Goal: Task Accomplishment & Management: Manage account settings

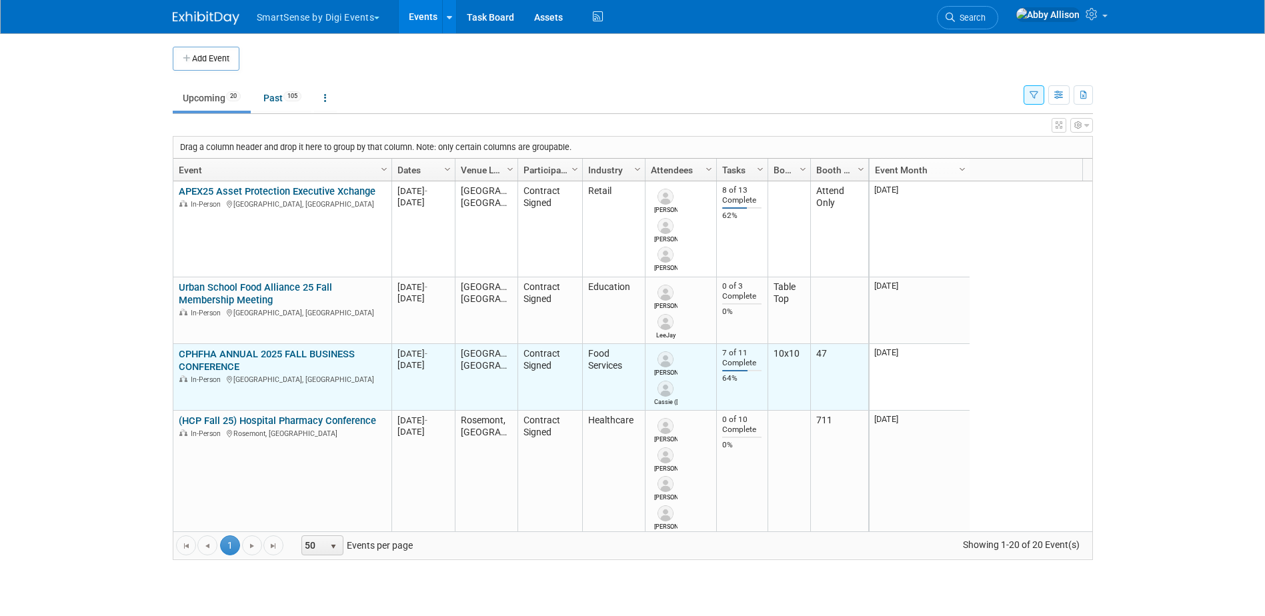
scroll to position [80, 0]
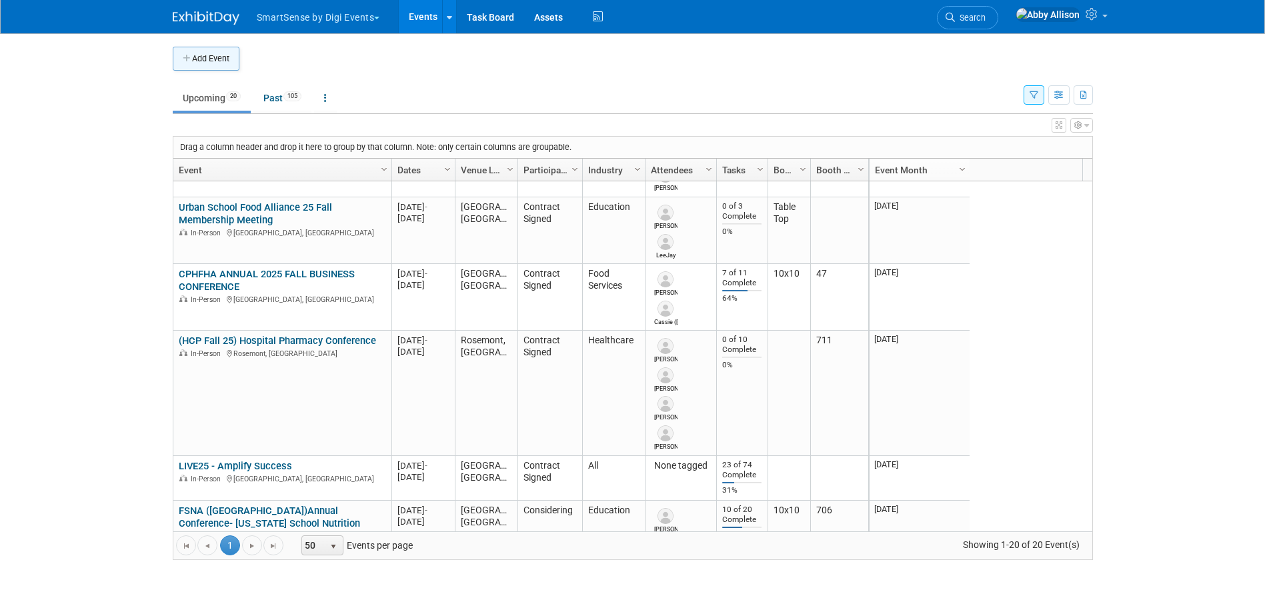
click at [225, 56] on button "Add Event" at bounding box center [206, 59] width 67 height 24
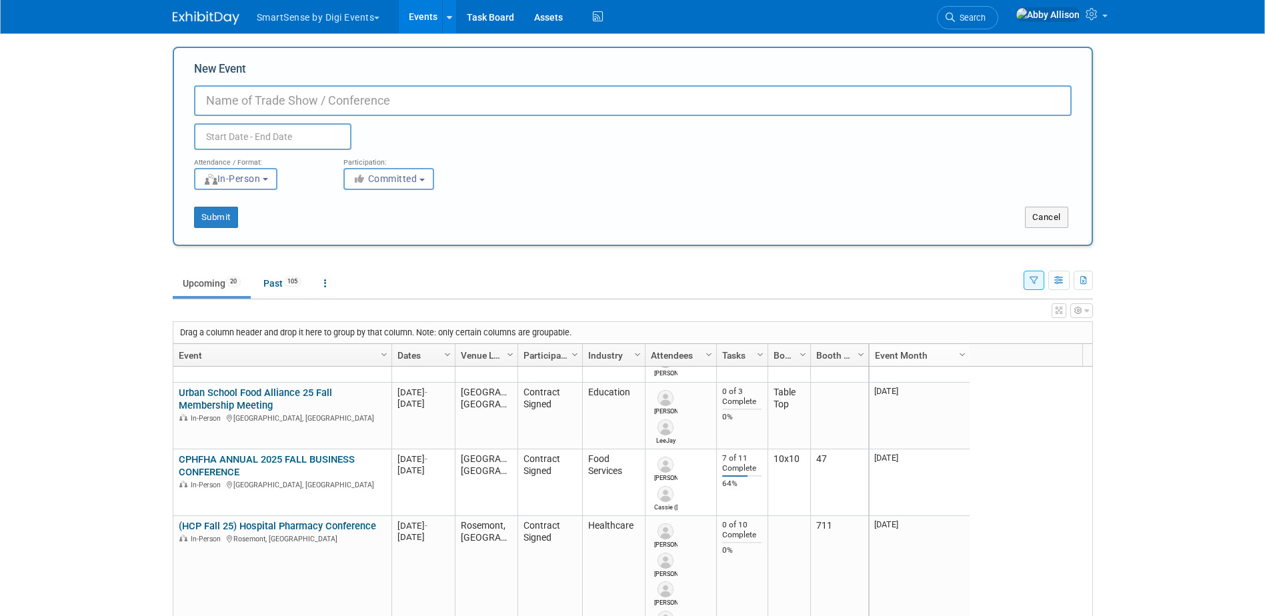
click at [263, 107] on input "New Event" at bounding box center [633, 100] width 878 height 31
type input "NACS 25"
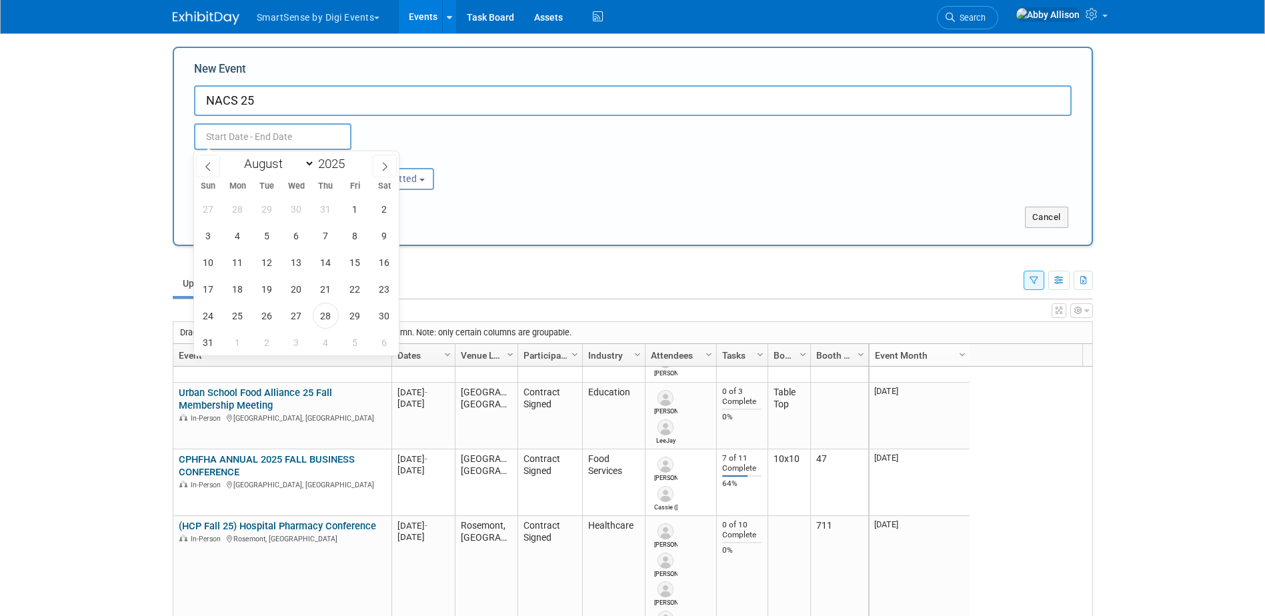
click at [318, 139] on input "text" at bounding box center [272, 136] width 157 height 27
click at [382, 166] on icon at bounding box center [384, 166] width 9 height 9
select select "9"
click at [294, 261] on span "15" at bounding box center [296, 262] width 26 height 26
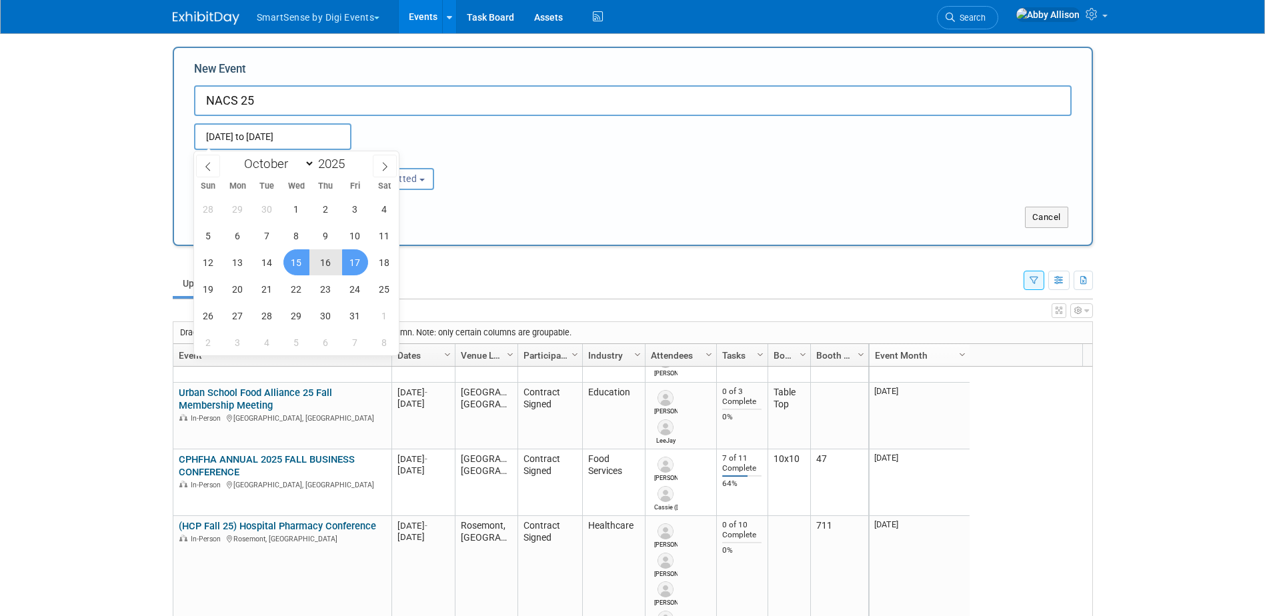
click at [360, 267] on span "17" at bounding box center [355, 262] width 26 height 26
type input "Oct 15, 2025 to Oct 17, 2025"
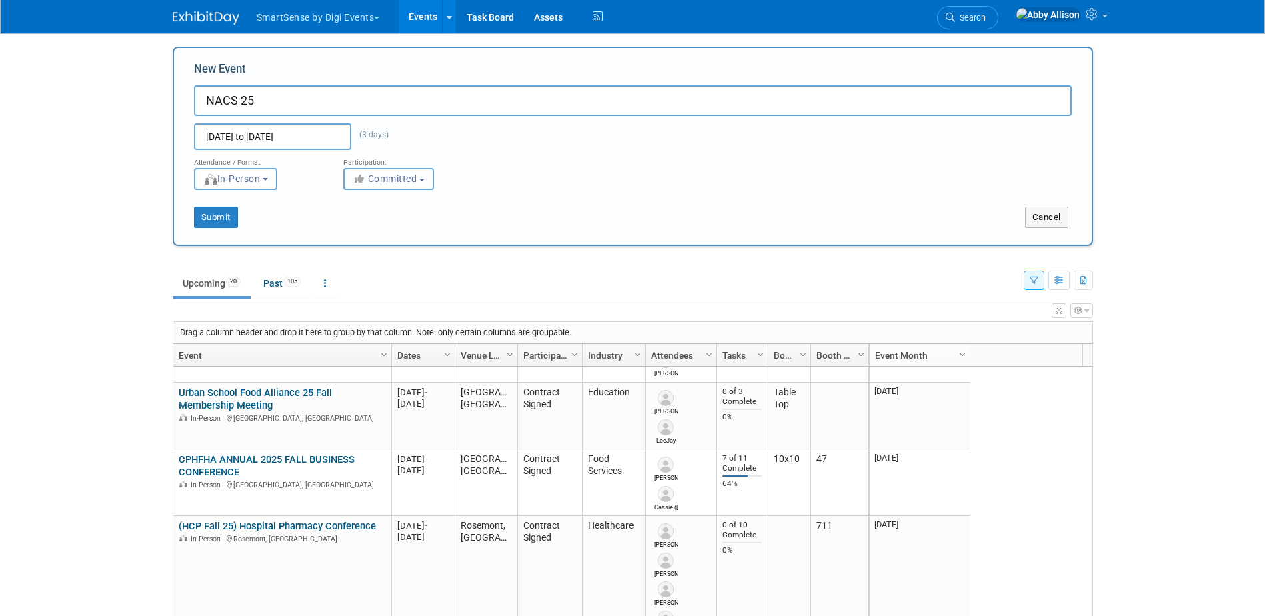
click at [385, 184] on button "Committed" at bounding box center [389, 179] width 91 height 22
click at [385, 247] on label "Contract Signed" at bounding box center [403, 251] width 105 height 17
click at [356, 248] on input "Contract Signed" at bounding box center [352, 252] width 9 height 9
select select "103"
click at [230, 221] on button "Submit" at bounding box center [216, 217] width 44 height 21
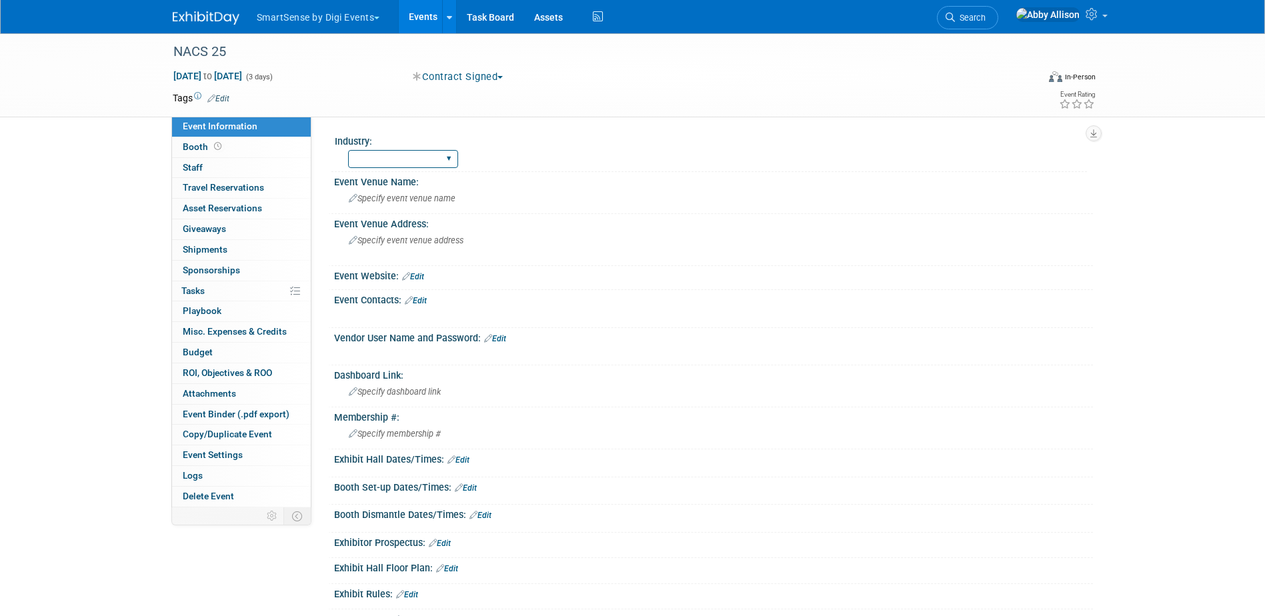
click at [451, 161] on select "All Education Convenience Stores Costumer Connects Food Services Grocery Health…" at bounding box center [403, 159] width 110 height 18
click at [348, 150] on select "All Education Convenience Stores Costumer Connects Food Services Grocery Health…" at bounding box center [403, 159] width 110 height 18
click at [452, 161] on select "All Education Convenience Stores Costumer Connects Food Services Grocery Health…" at bounding box center [403, 159] width 110 height 18
select select "Convenience Stores"
click at [348, 150] on select "All Education Convenience Stores Costumer Connects Food Services Grocery Health…" at bounding box center [403, 159] width 110 height 18
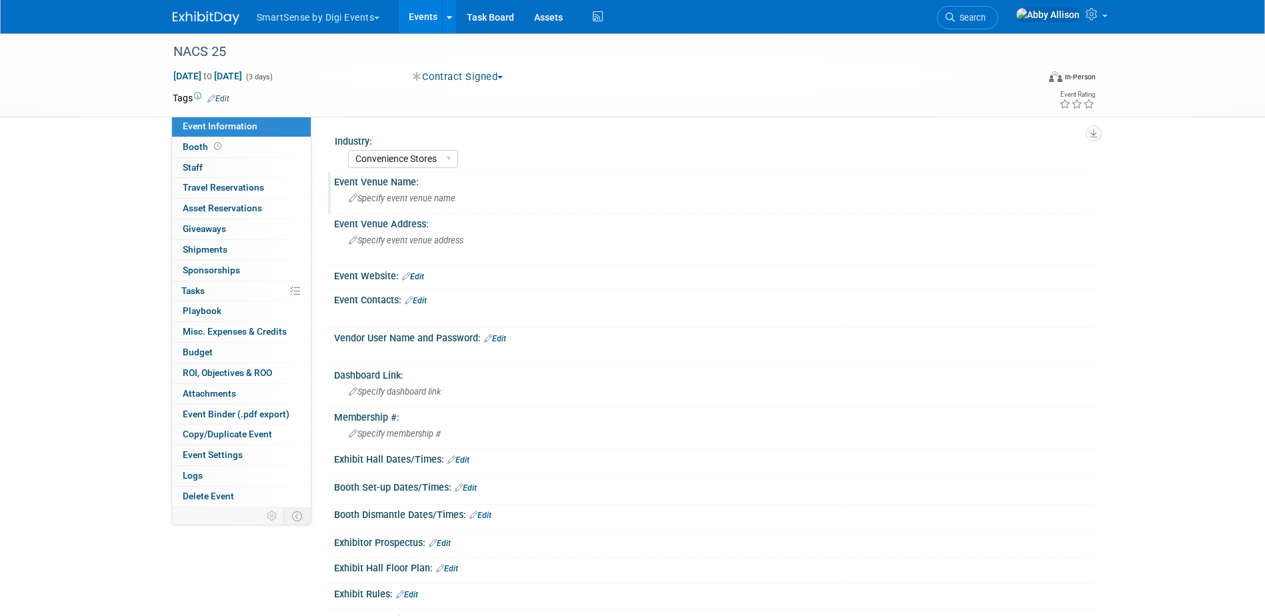
click at [398, 203] on span "Specify event venue name" at bounding box center [402, 198] width 107 height 10
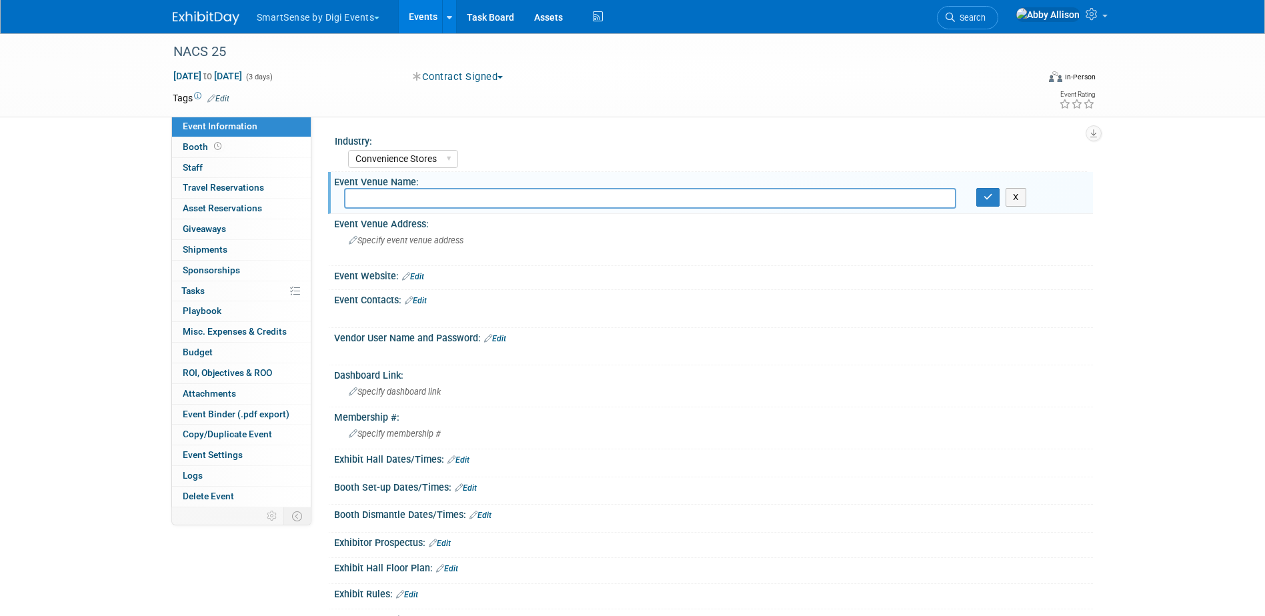
click at [432, 279] on div "Event Website: Edit" at bounding box center [713, 274] width 759 height 17
click at [423, 279] on link "Edit" at bounding box center [413, 276] width 22 height 9
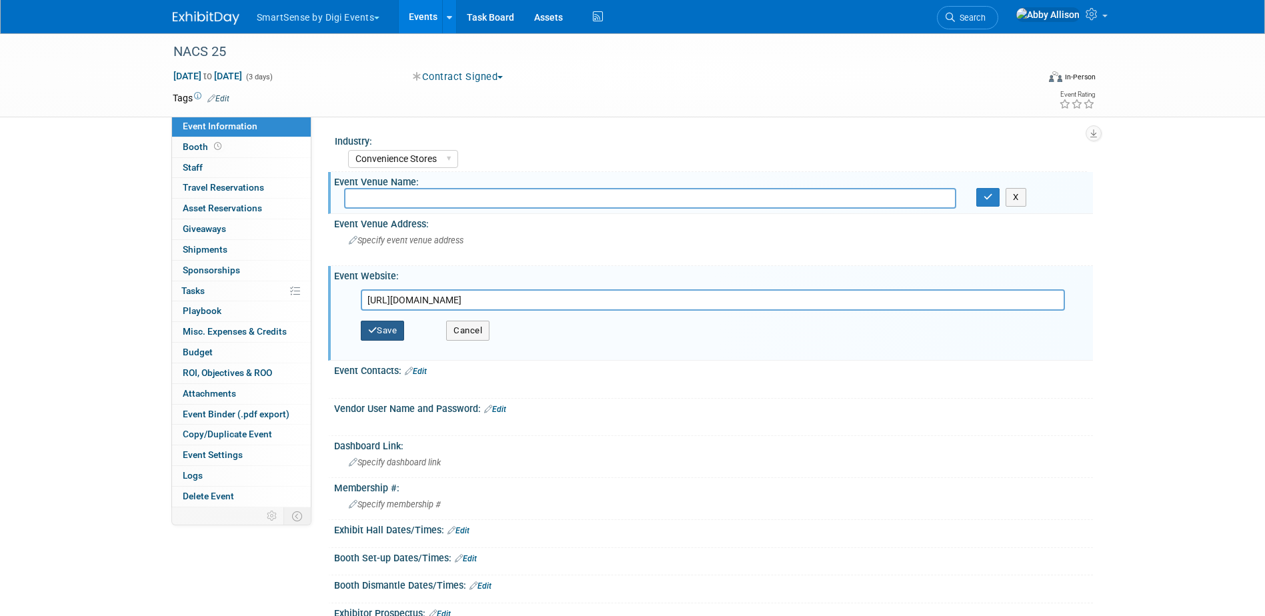
type input "[URL][DOMAIN_NAME]"
click at [388, 328] on button "Save" at bounding box center [383, 331] width 44 height 20
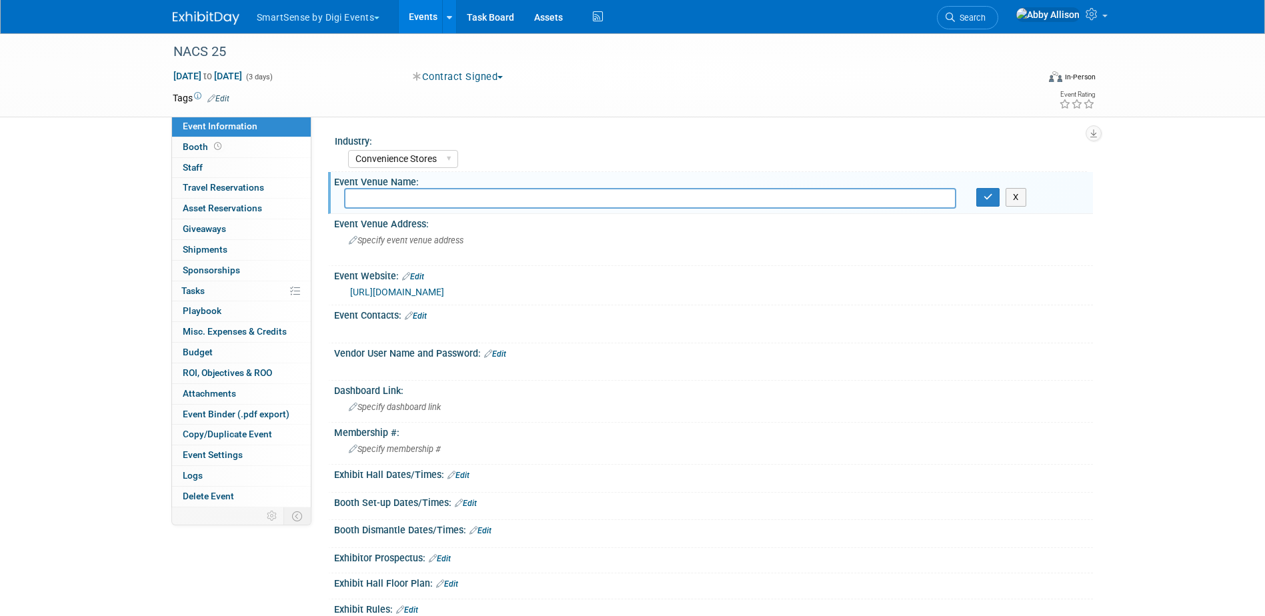
click at [420, 201] on input "text" at bounding box center [650, 198] width 612 height 21
paste input "McCormick Place"
type input "McCormick Place"
click at [982, 200] on button "button" at bounding box center [989, 197] width 24 height 19
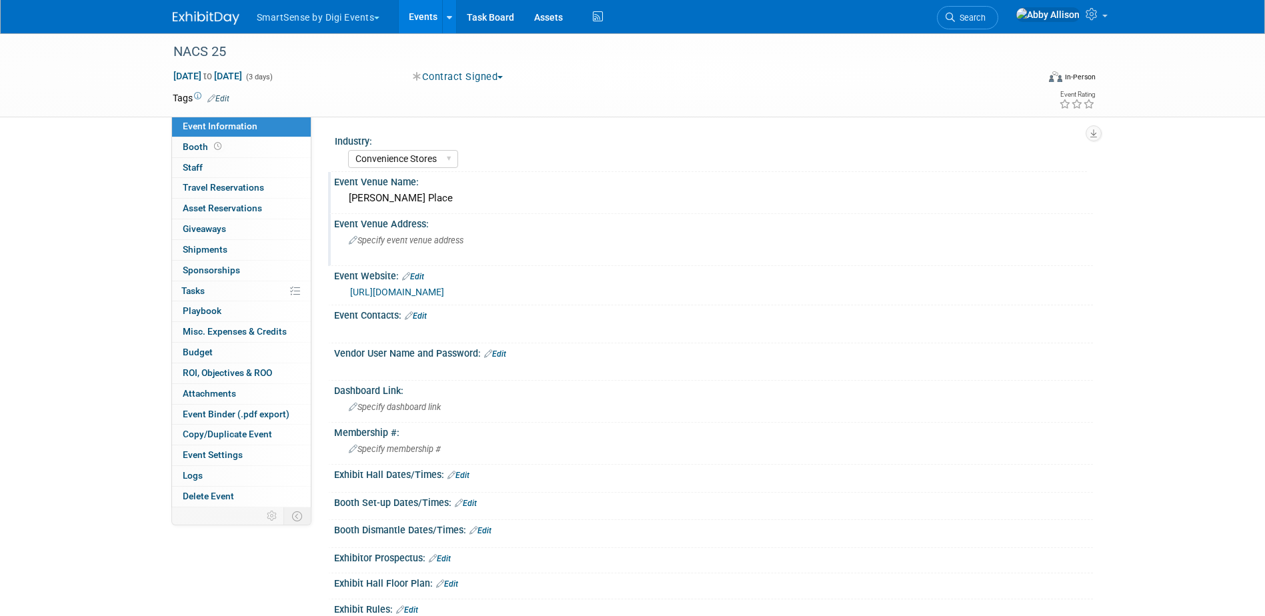
click at [412, 250] on div "Specify event venue address" at bounding box center [492, 245] width 296 height 31
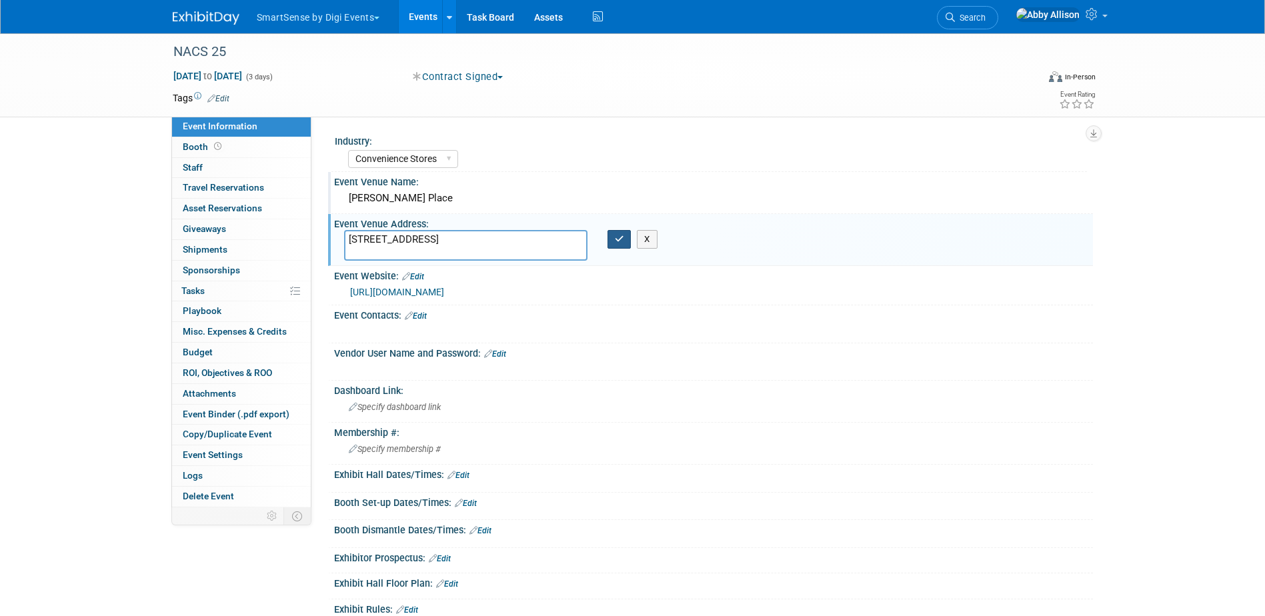
type textarea "2301 S King Dr, Chicago, IL 60616"
click at [627, 243] on button "button" at bounding box center [620, 239] width 24 height 19
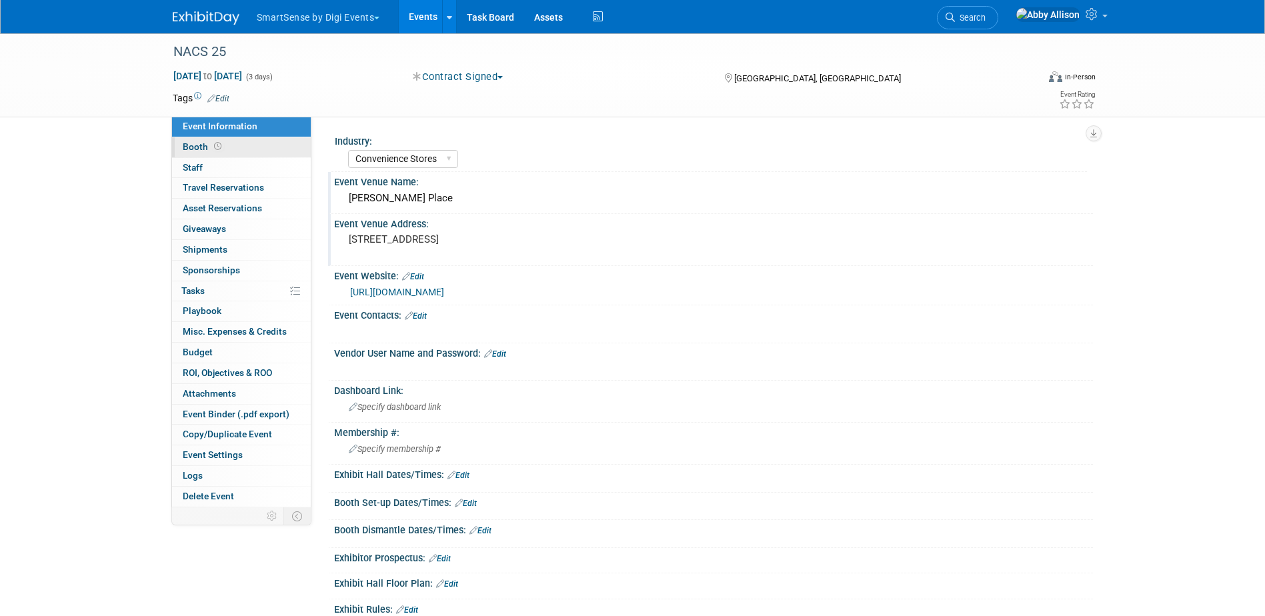
click at [194, 145] on span "Booth" at bounding box center [203, 146] width 41 height 11
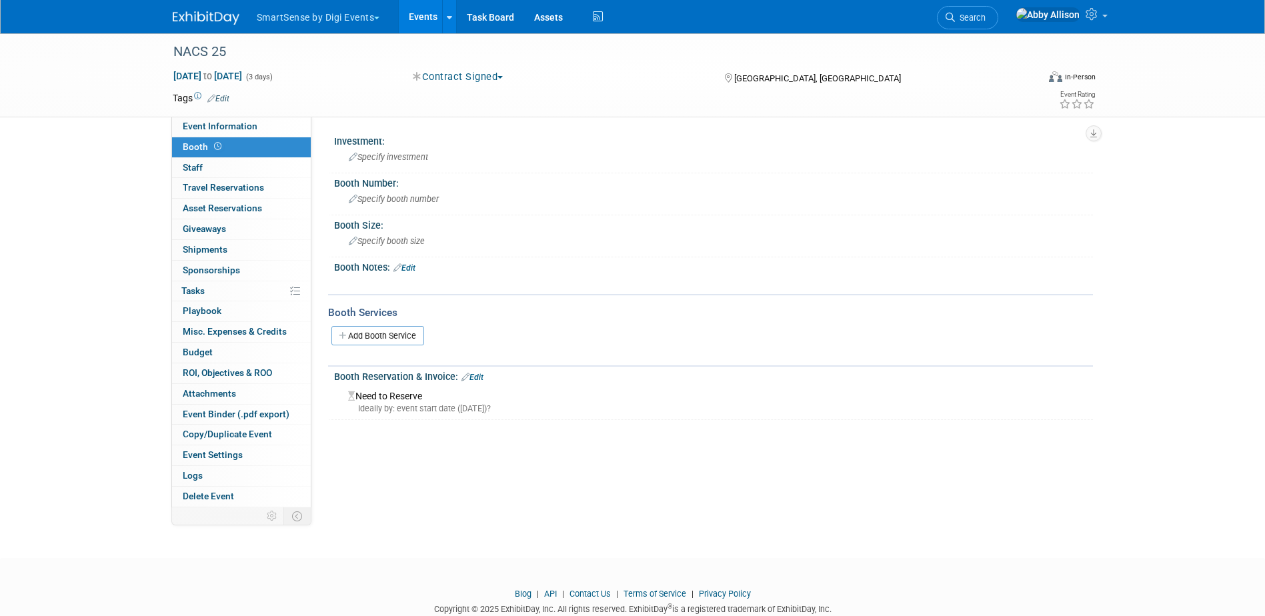
click at [407, 267] on link "Edit" at bounding box center [405, 267] width 22 height 9
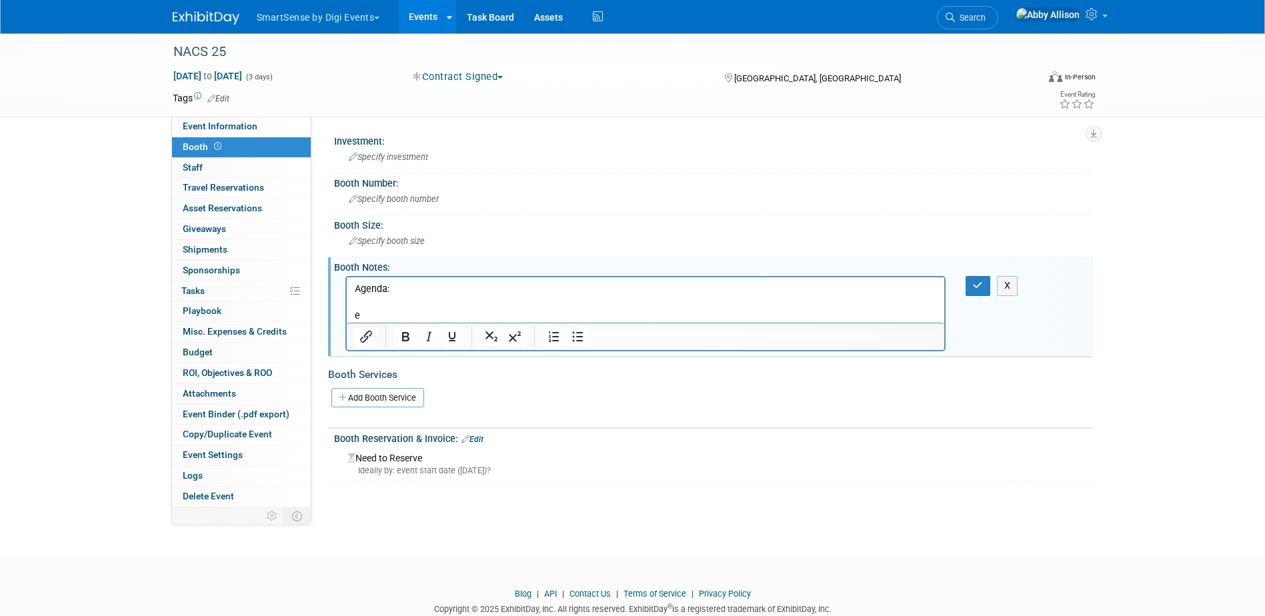
click at [450, 293] on p "Agenda:" at bounding box center [645, 289] width 583 height 13
click at [978, 282] on icon "button" at bounding box center [978, 285] width 10 height 9
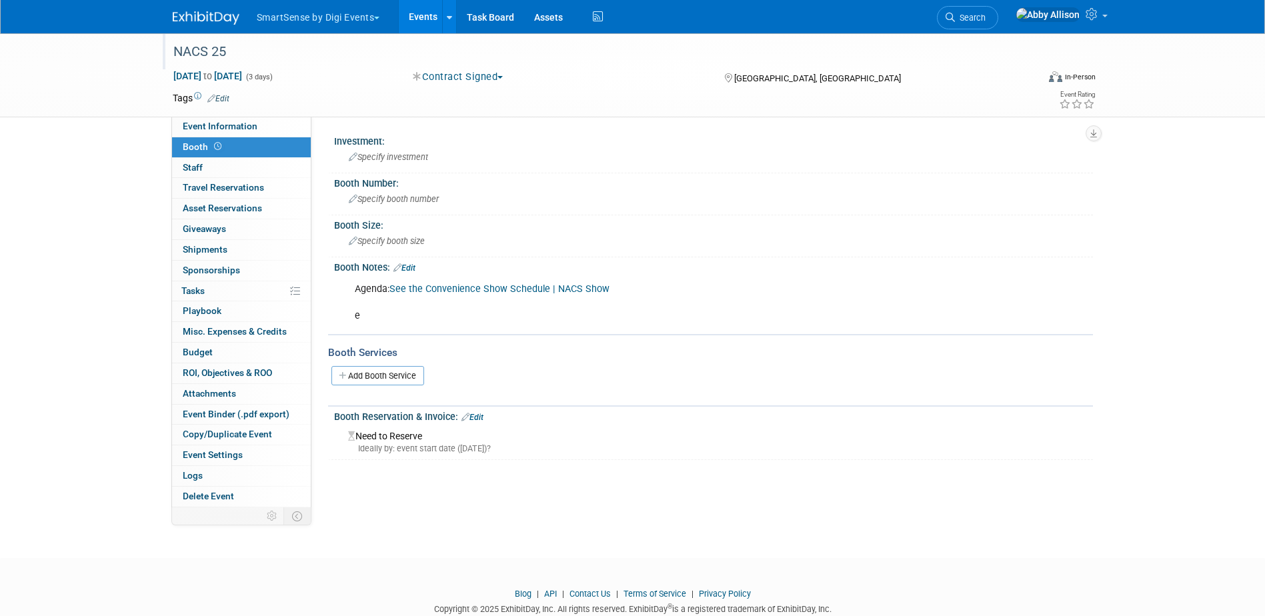
click at [240, 46] on div "NACS 25" at bounding box center [593, 52] width 849 height 24
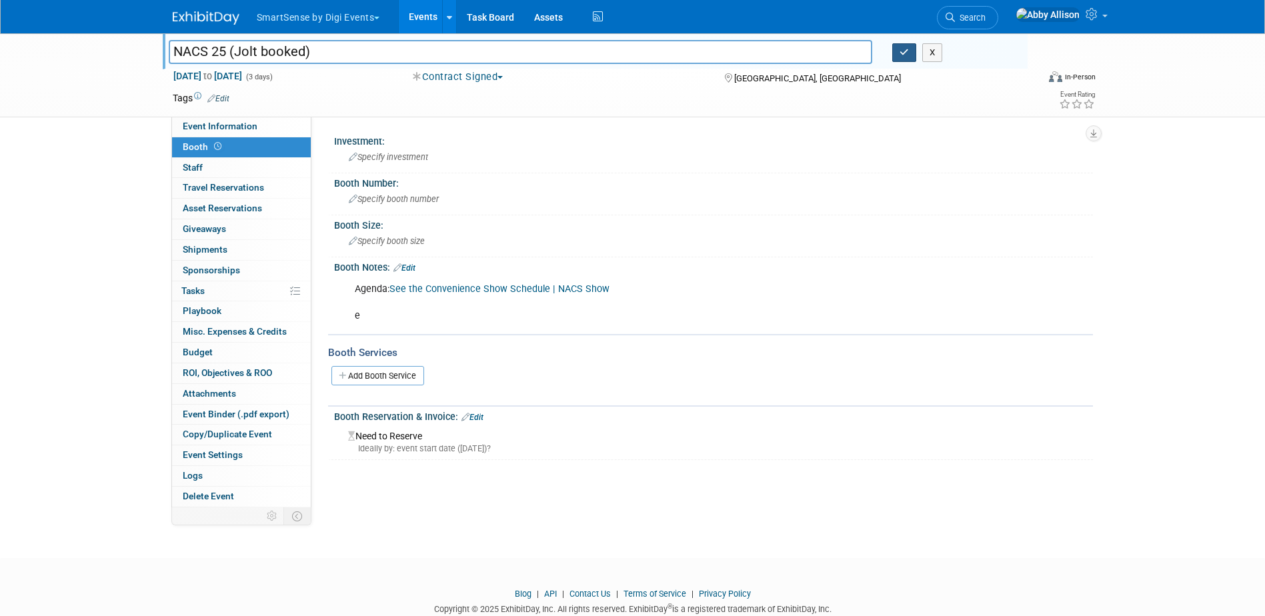
type input "NACS 25 (Jolt booked)"
click at [895, 53] on button "button" at bounding box center [905, 52] width 24 height 19
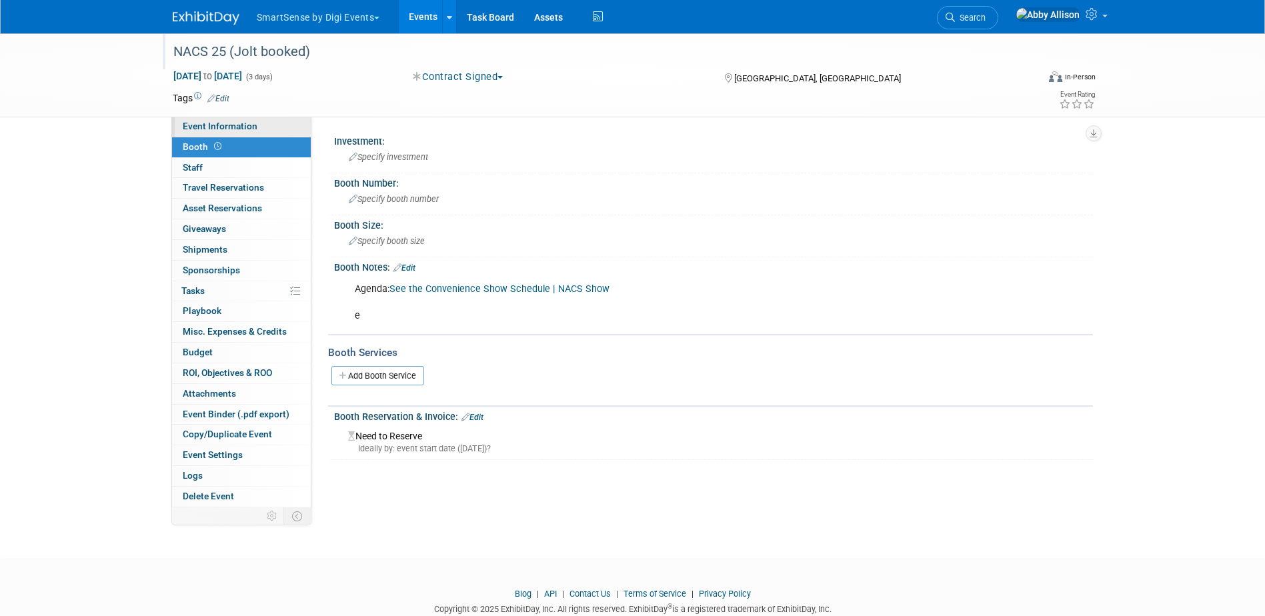
click at [248, 126] on span "Event Information" at bounding box center [220, 126] width 75 height 11
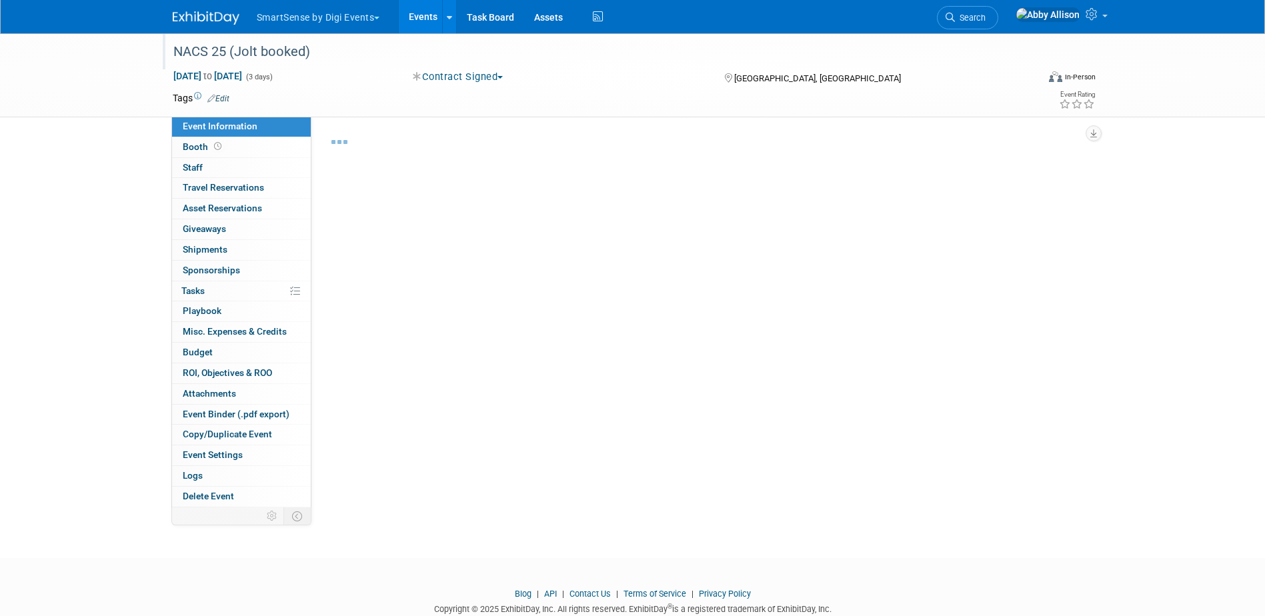
select select "Convenience Stores"
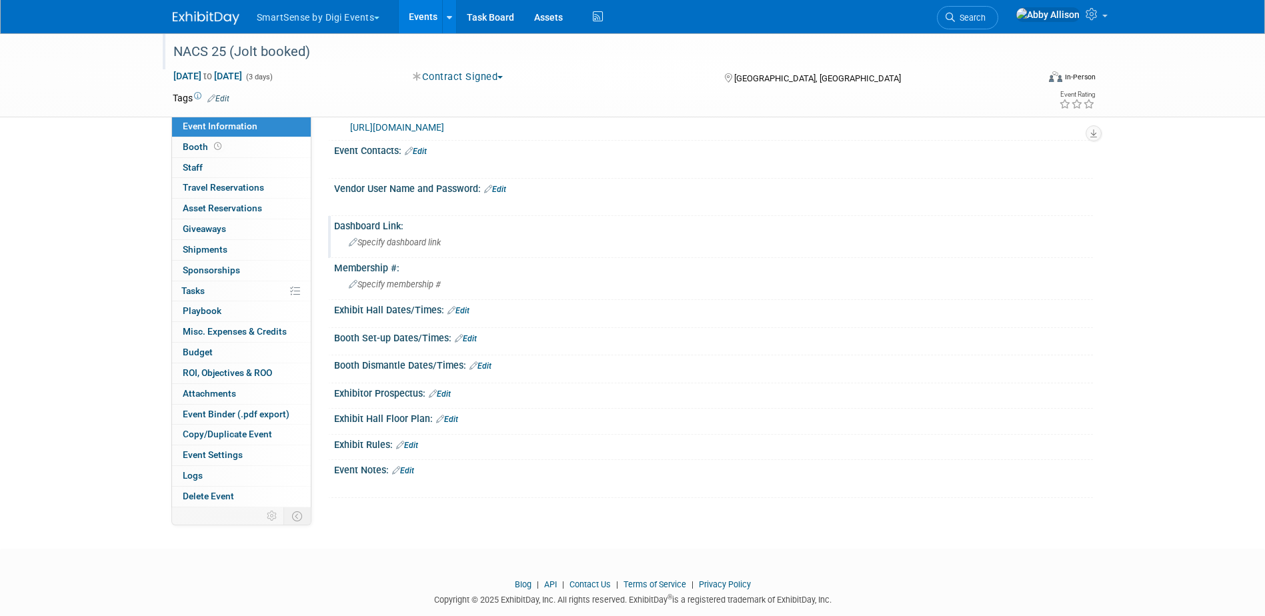
scroll to position [191, 0]
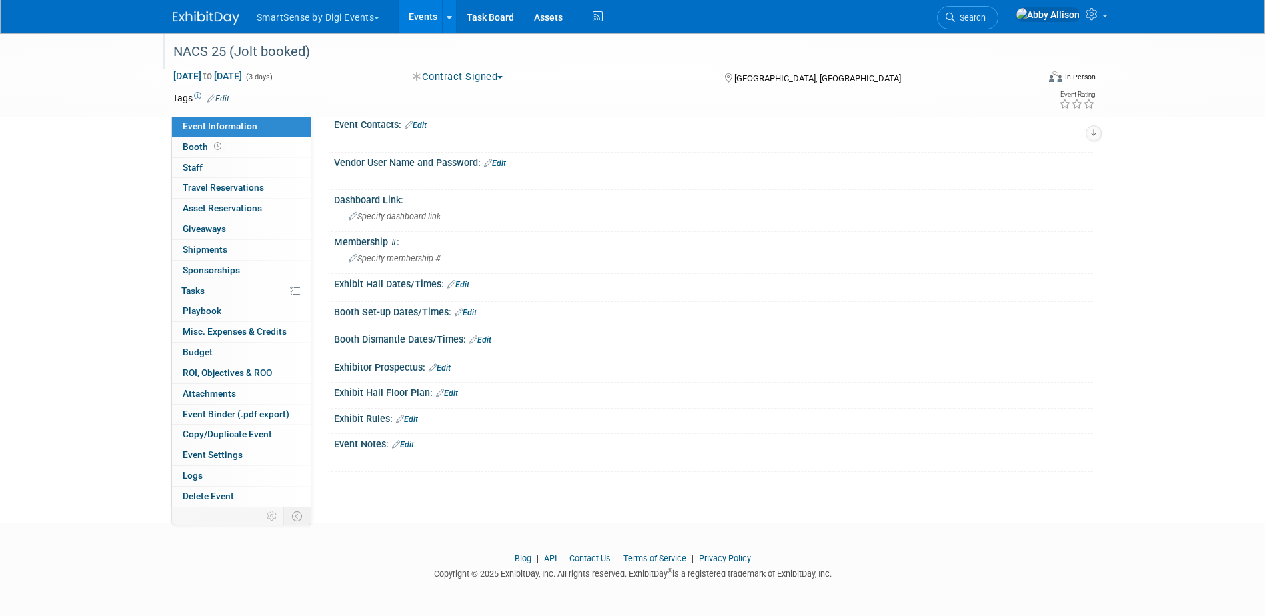
click at [461, 283] on link "Edit" at bounding box center [459, 284] width 22 height 9
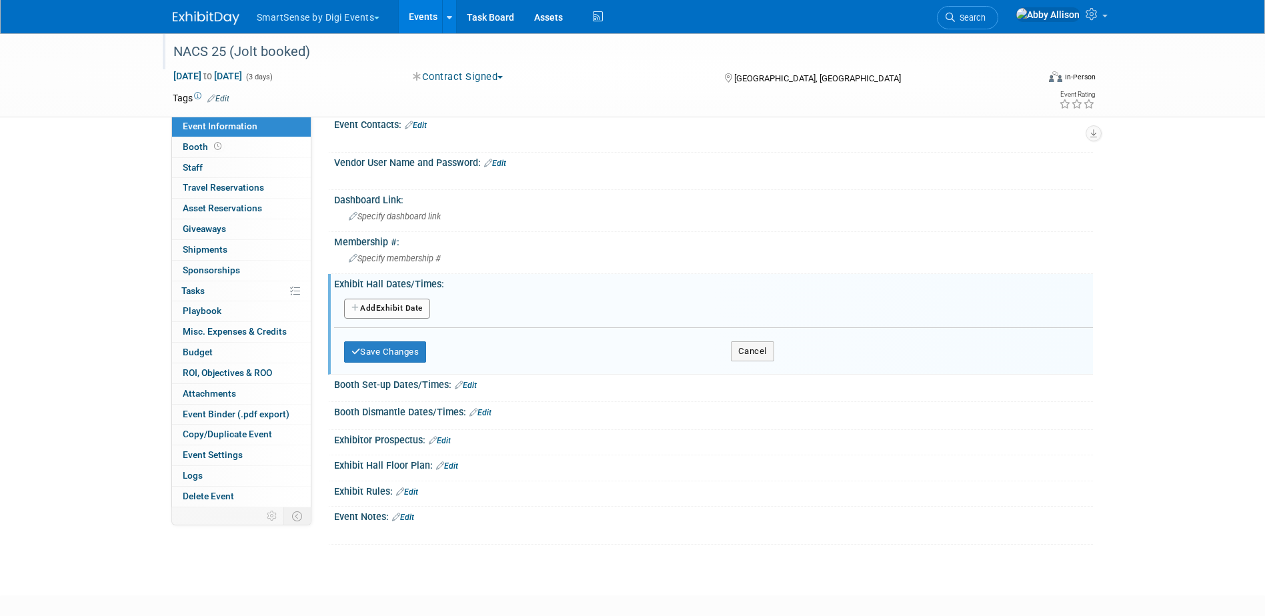
click at [416, 307] on button "Add Another Exhibit Date" at bounding box center [387, 309] width 86 height 20
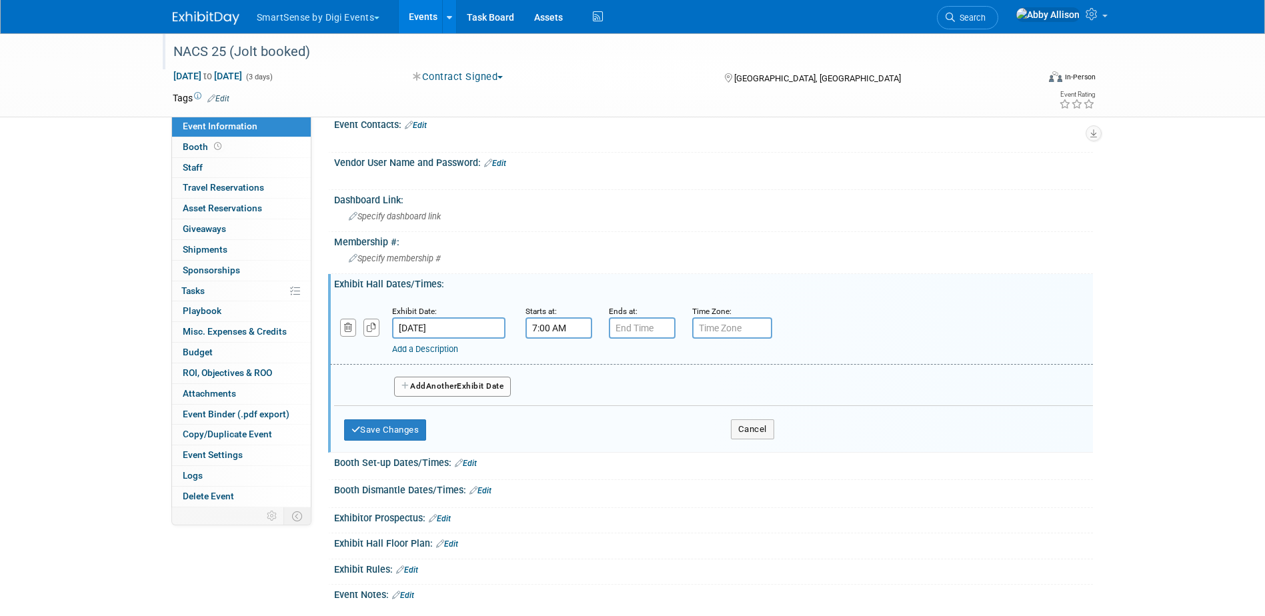
click at [562, 331] on input "7:00 AM" at bounding box center [559, 328] width 67 height 21
click at [556, 390] on span "07" at bounding box center [556, 390] width 25 height 24
click at [632, 442] on td "10" at bounding box center [635, 434] width 43 height 36
click at [604, 386] on td "00" at bounding box center [619, 390] width 55 height 24
click at [613, 386] on span "00" at bounding box center [618, 390] width 25 height 24
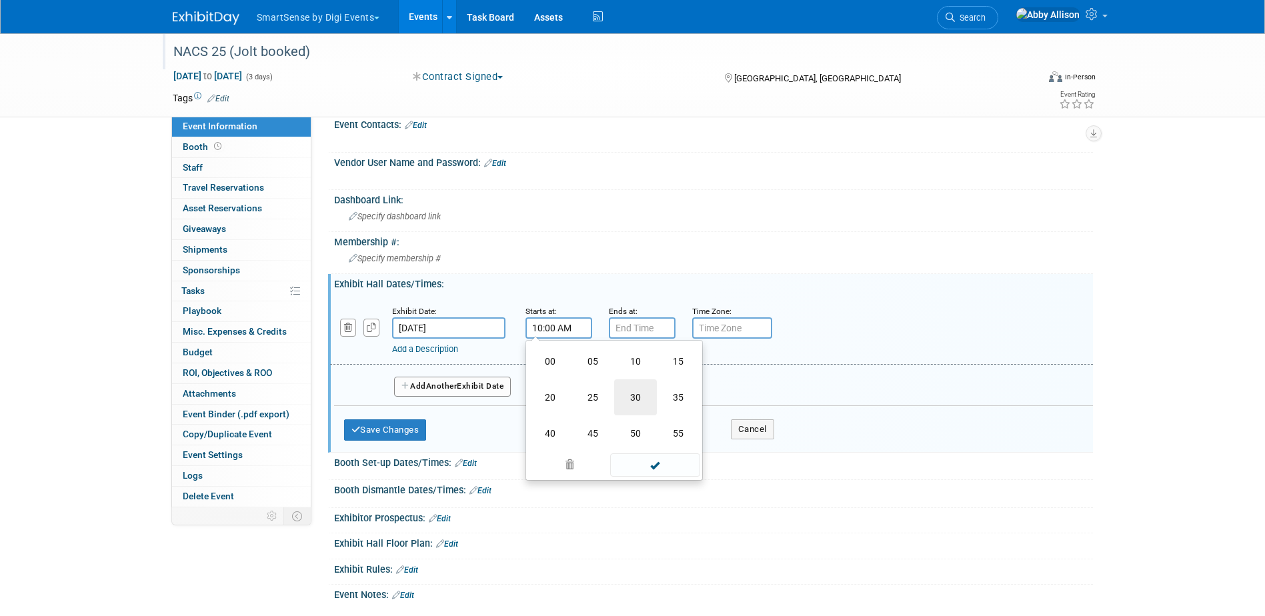
click at [630, 397] on td "30" at bounding box center [635, 398] width 43 height 36
type input "10:30 AM"
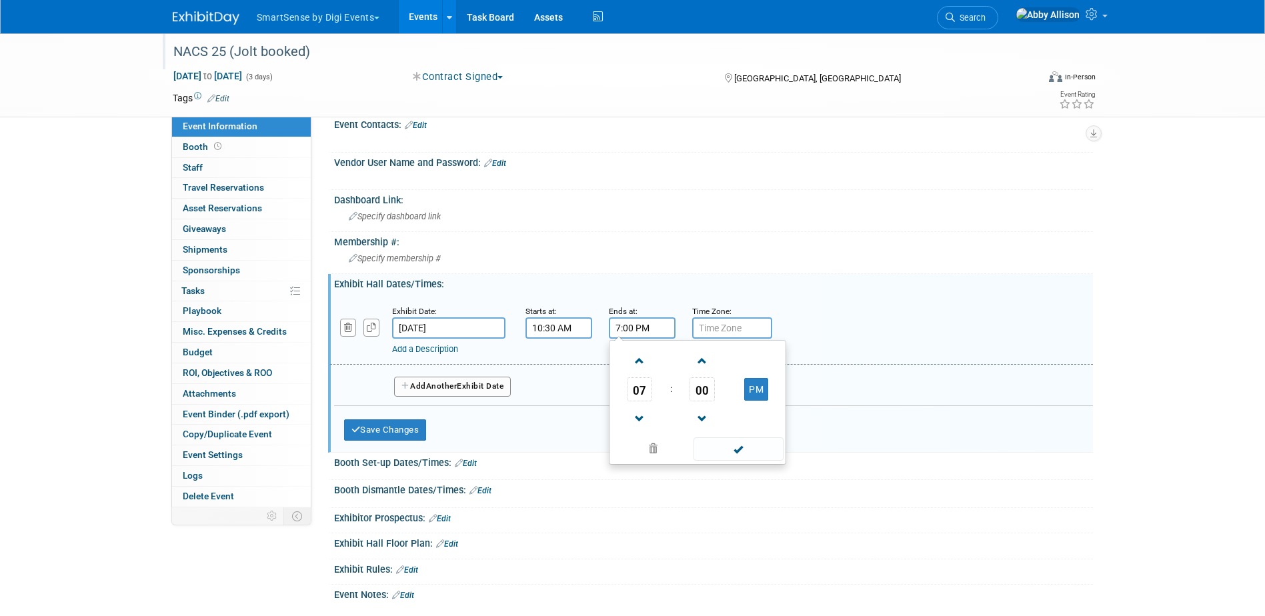
click at [631, 332] on input "7:00 PM" at bounding box center [642, 328] width 67 height 21
click at [640, 394] on span "07" at bounding box center [639, 390] width 25 height 24
click at [676, 396] on td "05" at bounding box center [676, 398] width 43 height 36
click at [694, 383] on span "00" at bounding box center [702, 390] width 25 height 24
click at [714, 399] on td "30" at bounding box center [719, 398] width 43 height 36
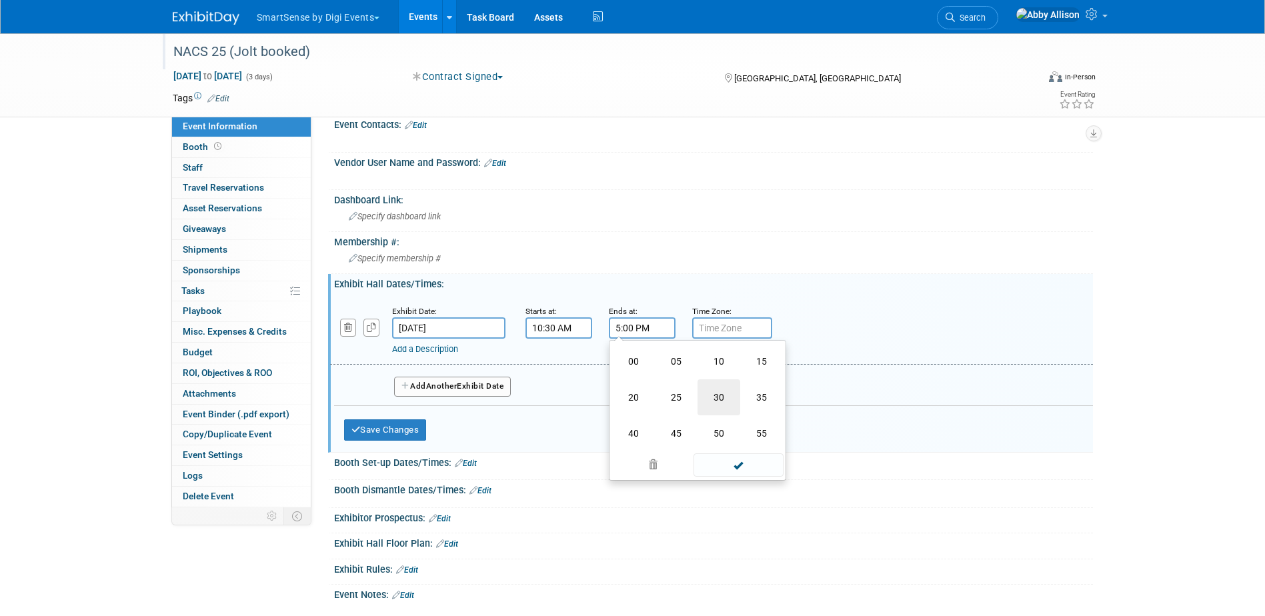
type input "5:30 PM"
click at [718, 456] on span at bounding box center [739, 449] width 90 height 23
click at [452, 384] on span "Another" at bounding box center [441, 386] width 31 height 9
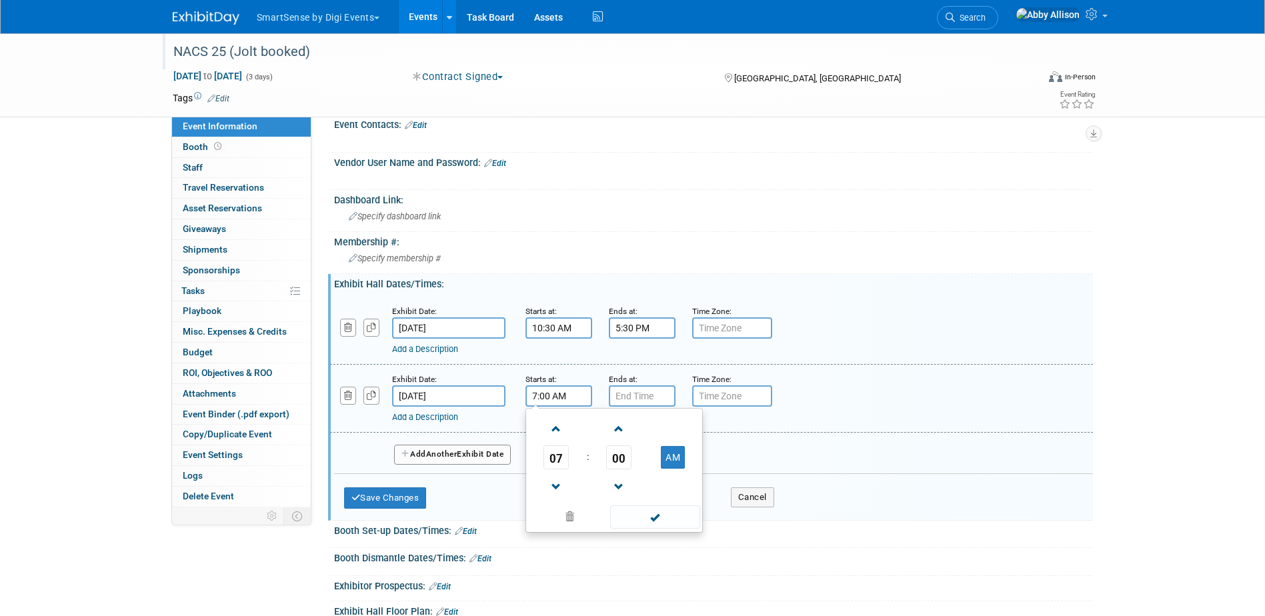
click at [572, 400] on input "7:00 AM" at bounding box center [559, 396] width 67 height 21
click at [554, 468] on span "07" at bounding box center [556, 458] width 25 height 24
click at [634, 499] on td "10" at bounding box center [635, 502] width 43 height 36
click at [618, 456] on span "00" at bounding box center [618, 458] width 25 height 24
click at [632, 461] on td "30" at bounding box center [635, 466] width 43 height 36
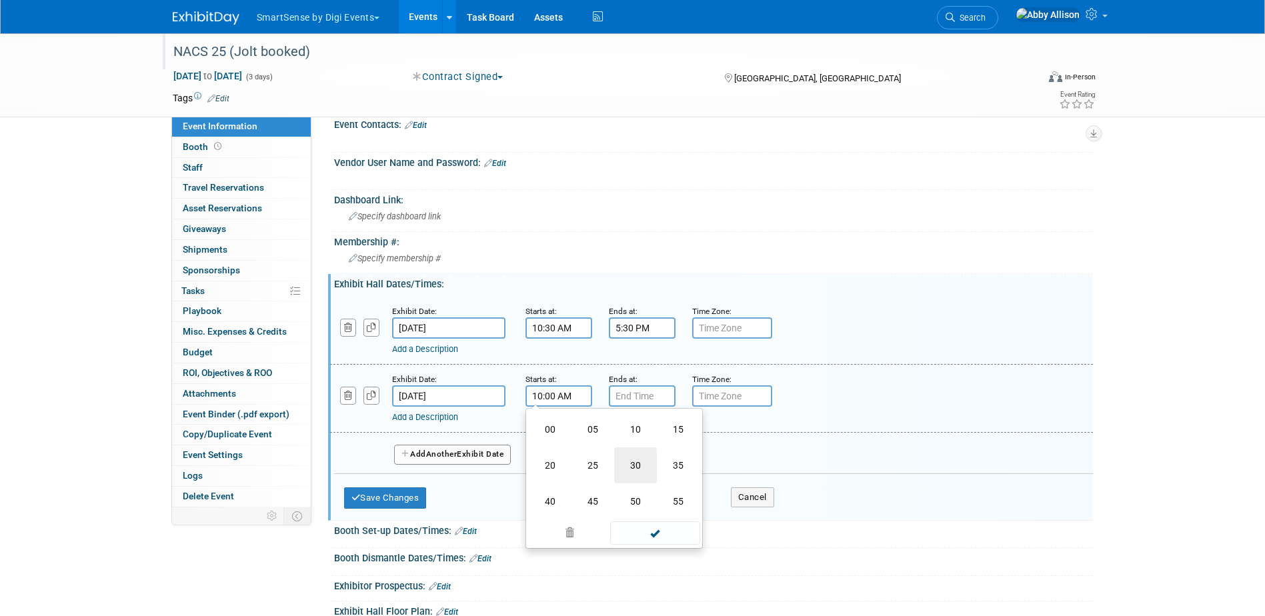
type input "10:30 AM"
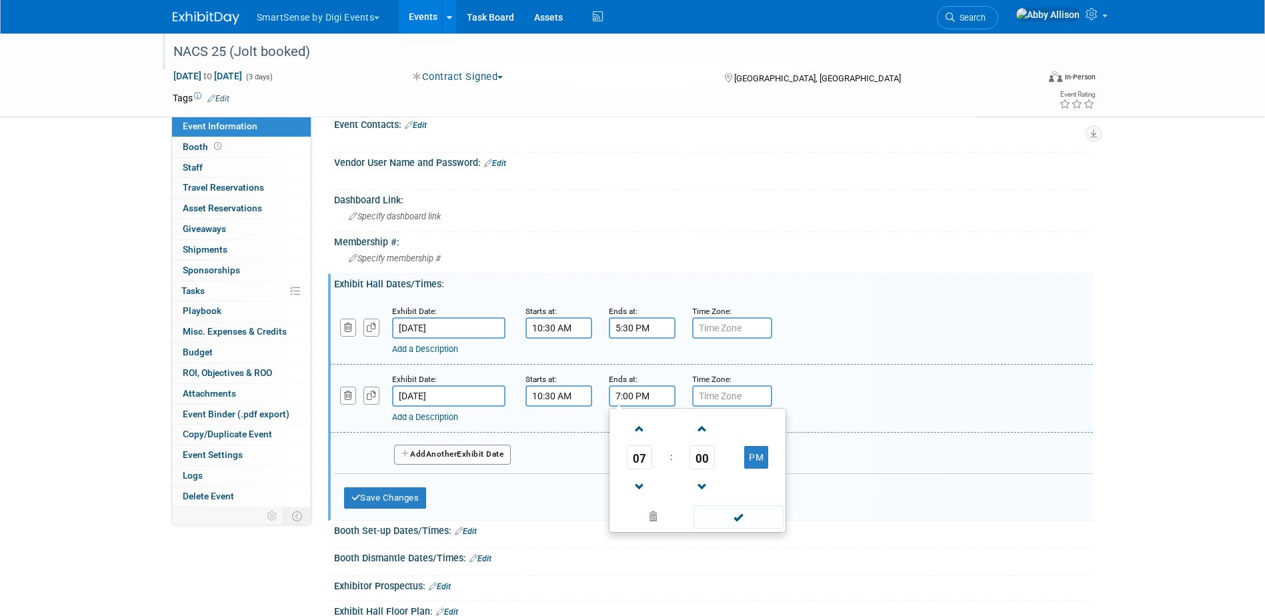
click at [638, 390] on input "7:00 PM" at bounding box center [642, 396] width 67 height 21
click at [643, 459] on span "07" at bounding box center [639, 458] width 25 height 24
click at [774, 500] on td "11" at bounding box center [761, 502] width 43 height 36
click at [704, 462] on span "00" at bounding box center [702, 458] width 25 height 24
click at [722, 470] on td "30" at bounding box center [719, 466] width 43 height 36
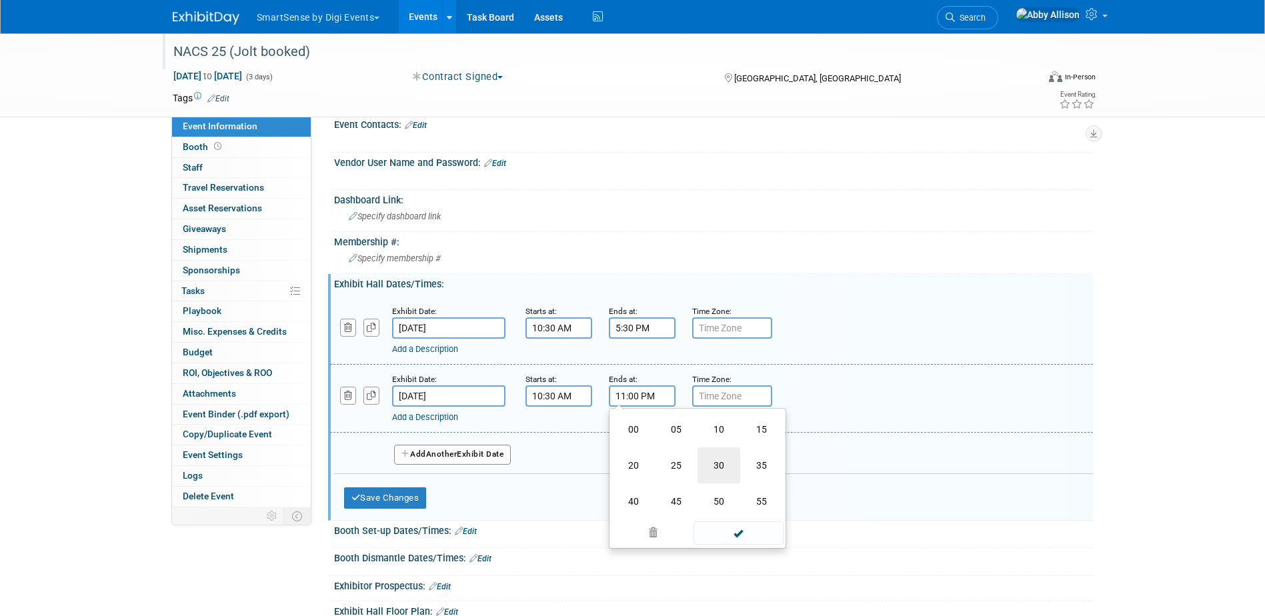
type input "11:30 PM"
click at [732, 520] on span at bounding box center [739, 517] width 90 height 23
click at [442, 450] on span "Another" at bounding box center [441, 454] width 31 height 9
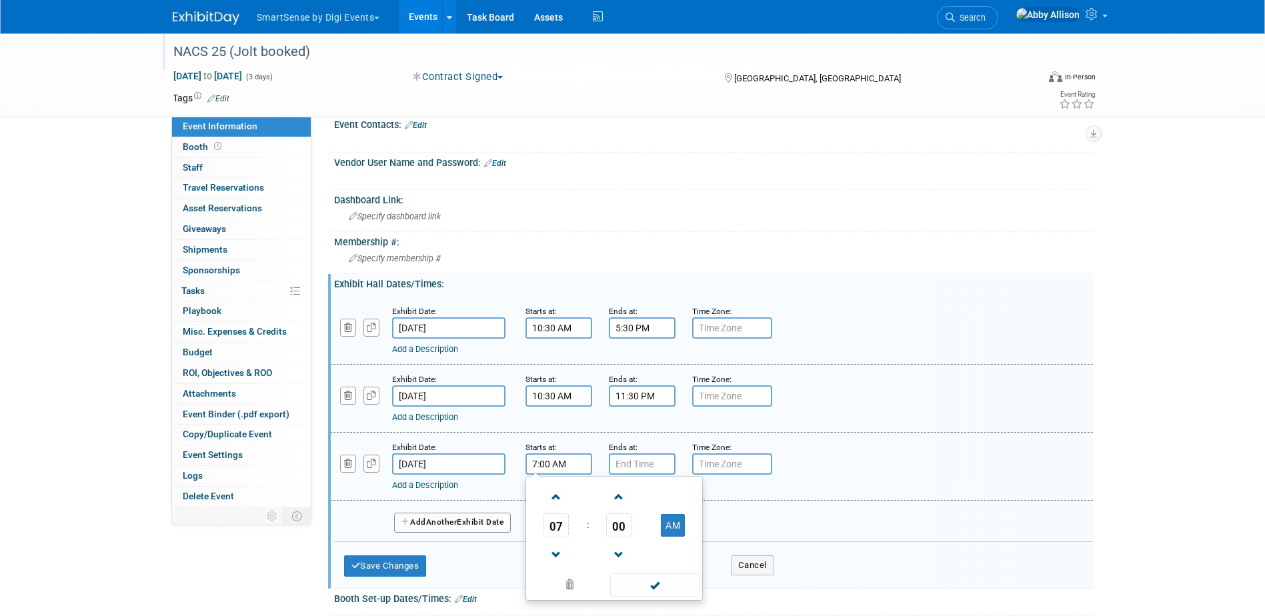
click at [566, 463] on input "7:00 AM" at bounding box center [559, 464] width 67 height 21
click at [561, 498] on span at bounding box center [556, 497] width 23 height 23
type input "9:00 AM"
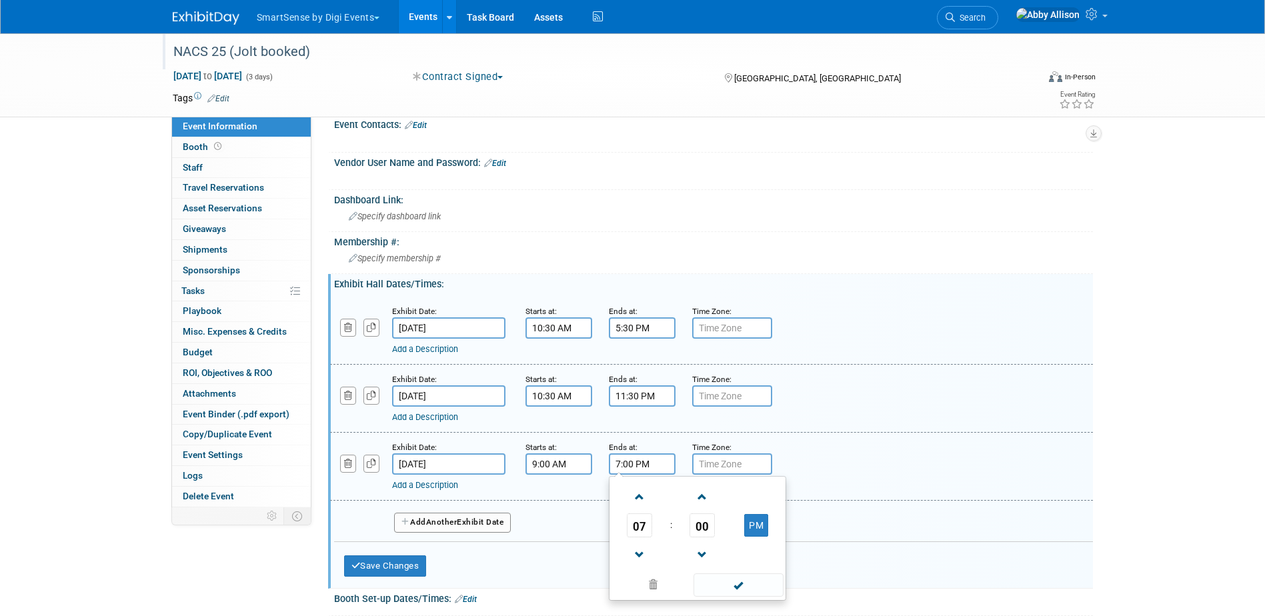
click at [626, 460] on input "7:00 PM" at bounding box center [642, 464] width 67 height 21
click at [640, 520] on span "07" at bounding box center [639, 526] width 25 height 24
click at [669, 494] on td "01" at bounding box center [676, 498] width 43 height 36
click at [700, 526] on span "00" at bounding box center [702, 526] width 25 height 24
click at [718, 533] on td "30" at bounding box center [719, 534] width 43 height 36
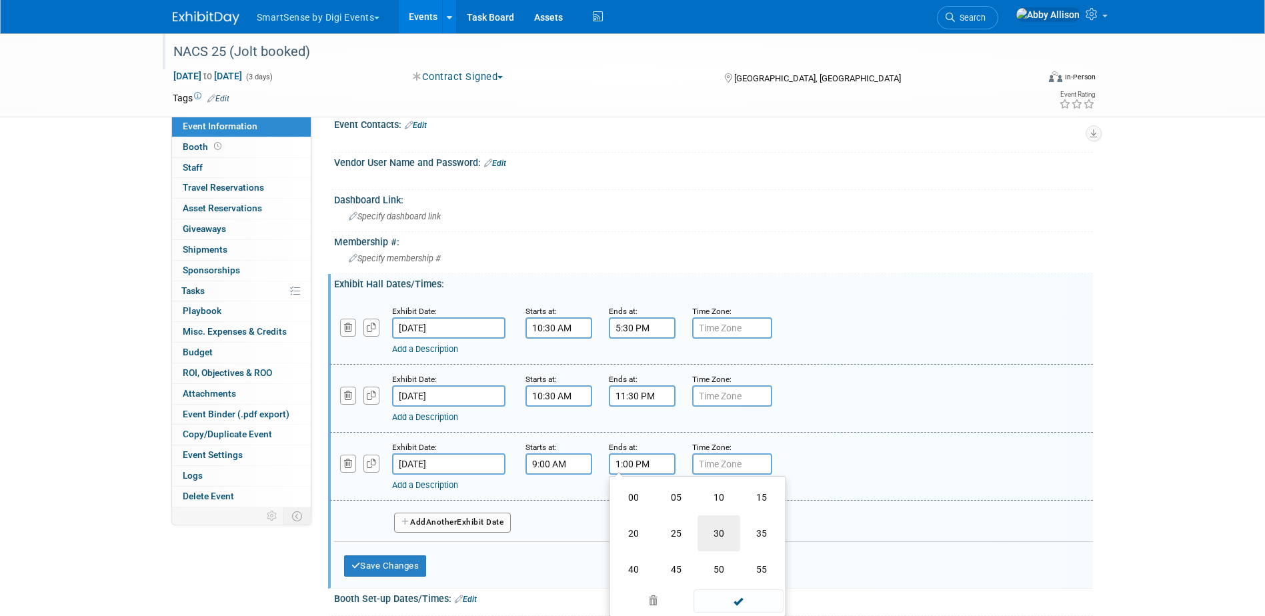
type input "1:30 PM"
click at [758, 587] on span at bounding box center [739, 585] width 90 height 23
click at [372, 561] on button "Save Changes" at bounding box center [385, 566] width 83 height 21
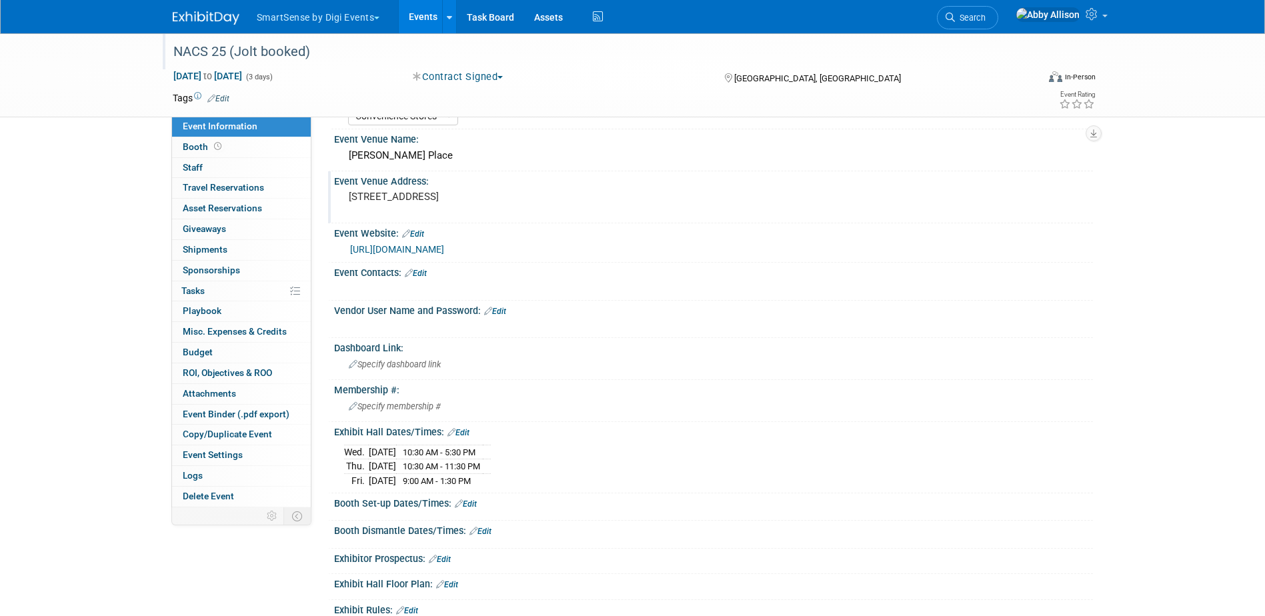
scroll to position [0, 0]
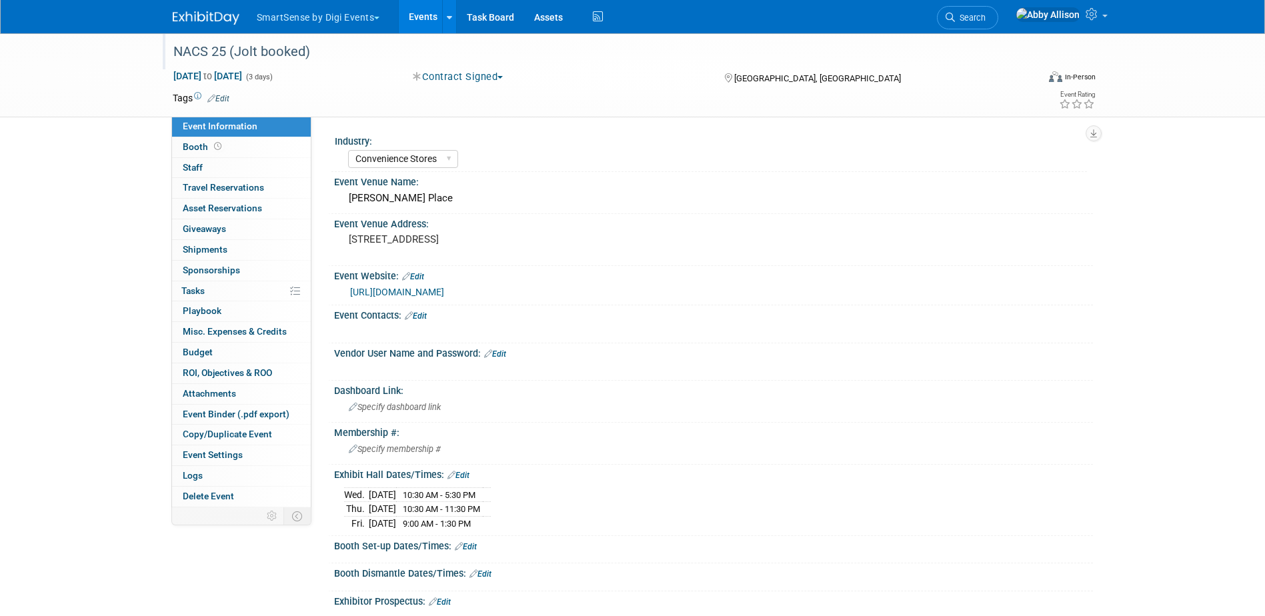
click at [423, 312] on link "Edit" at bounding box center [416, 316] width 22 height 9
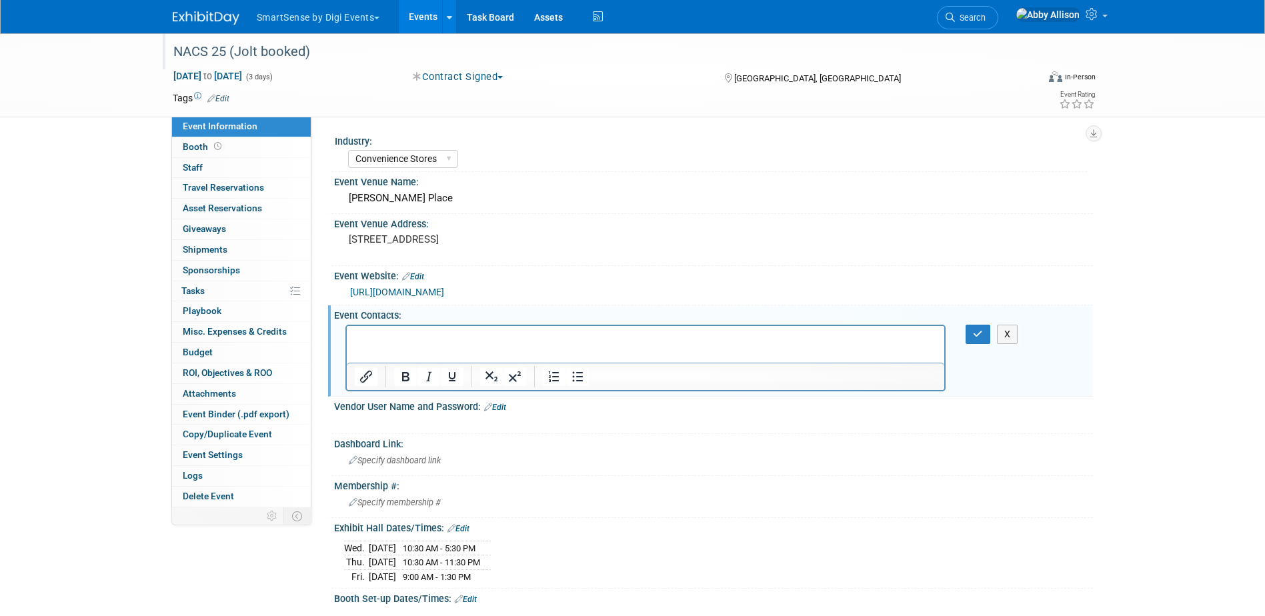
click at [387, 336] on p "Rich Text Area. Press ALT-0 for help." at bounding box center [645, 337] width 583 height 13
paste body "Rich Text Area. Press ALT-0 for help."
click at [421, 336] on p "New Exhibitors" at bounding box center [645, 337] width 583 height 13
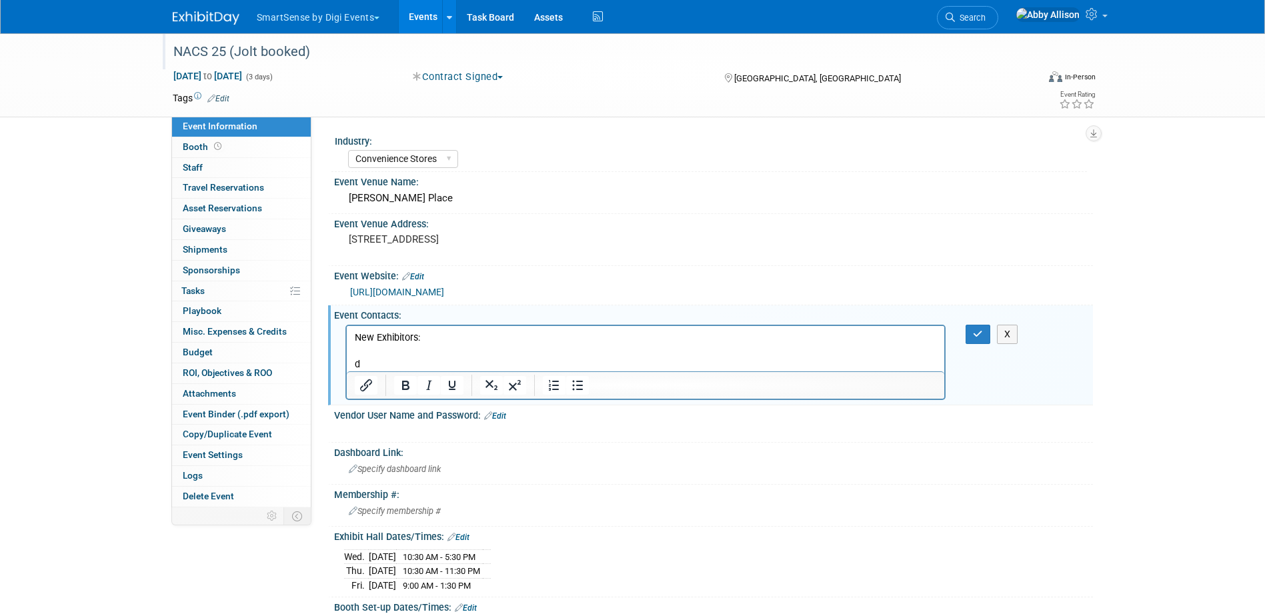
click at [450, 335] on p "New Exhibitors:" at bounding box center [645, 337] width 583 height 13
click at [367, 365] on p "d" at bounding box center [645, 364] width 583 height 13
click at [368, 363] on p "d" at bounding box center [645, 364] width 583 height 13
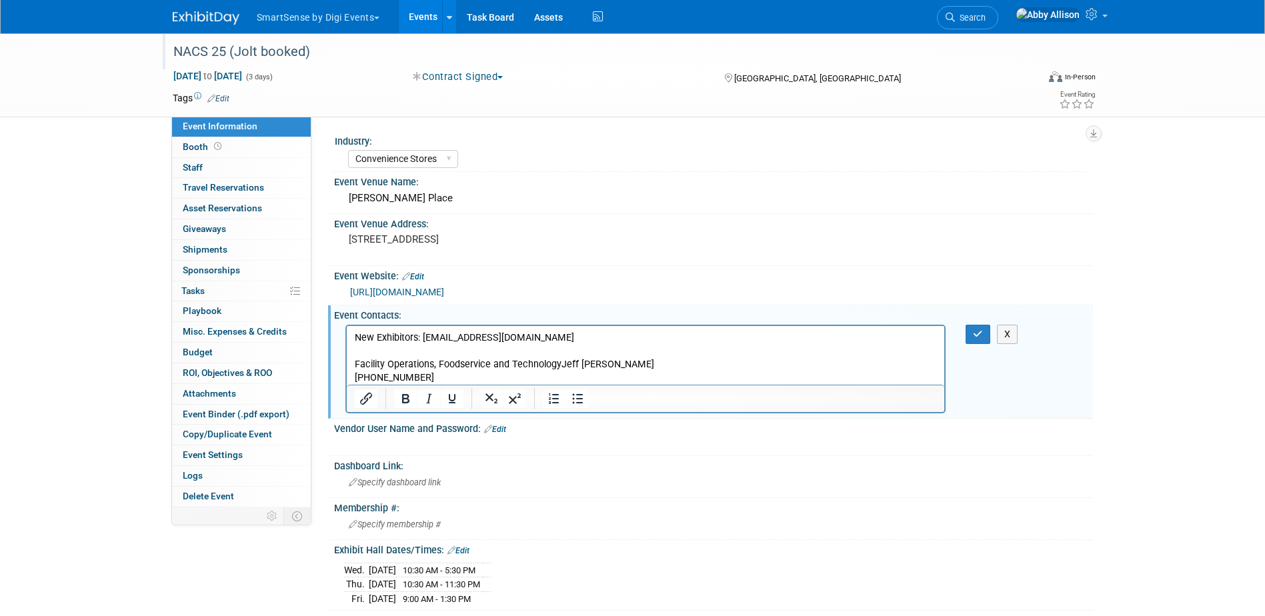
click at [562, 364] on p "Facility Operations, Foodservice and TechnologyJeff McQuilkin (703) 518-4273" at bounding box center [645, 371] width 583 height 27
click at [559, 364] on p "Facility Operations, Foodservice and TechnologyJeff McQuilkin (703) 518-4273" at bounding box center [645, 371] width 583 height 27
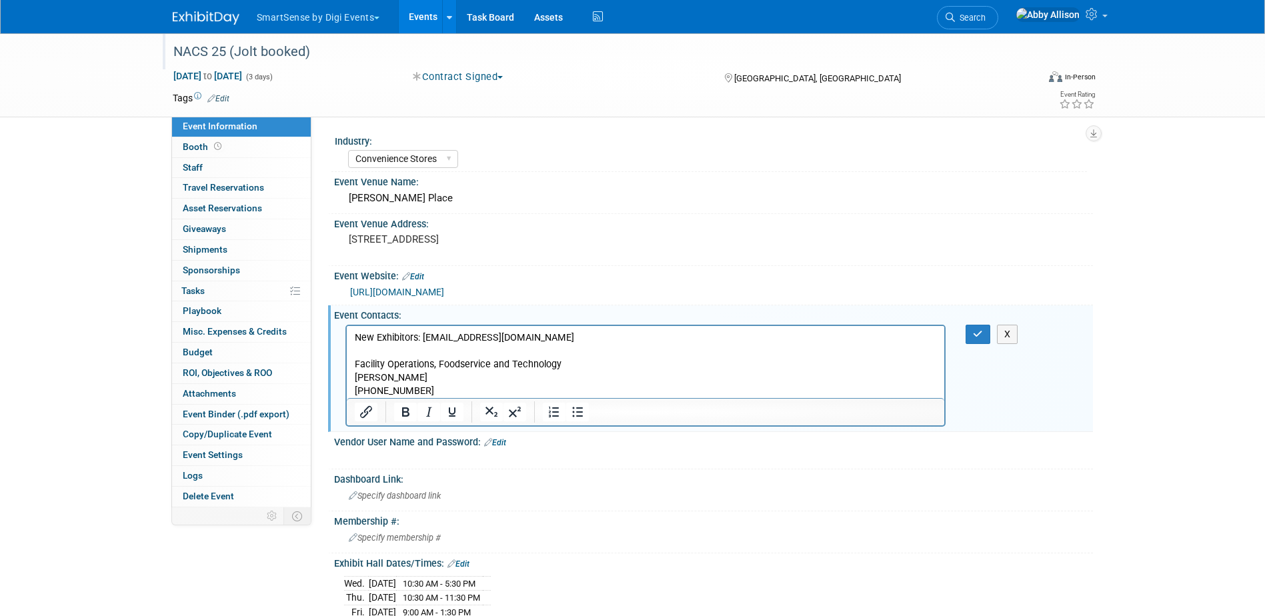
click at [356, 388] on p "Jeff McQuilkin (703) 518-4273" at bounding box center [645, 384] width 583 height 27
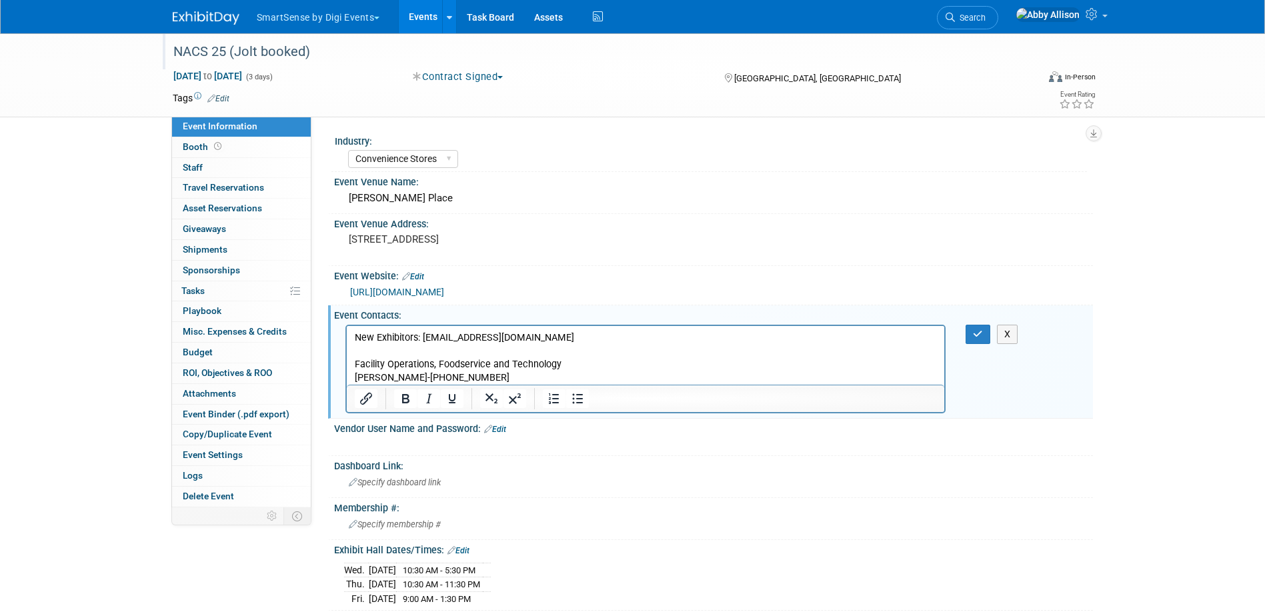
click at [498, 377] on p "Jeff McQuilkin- (703) 518-4273" at bounding box center [645, 377] width 583 height 13
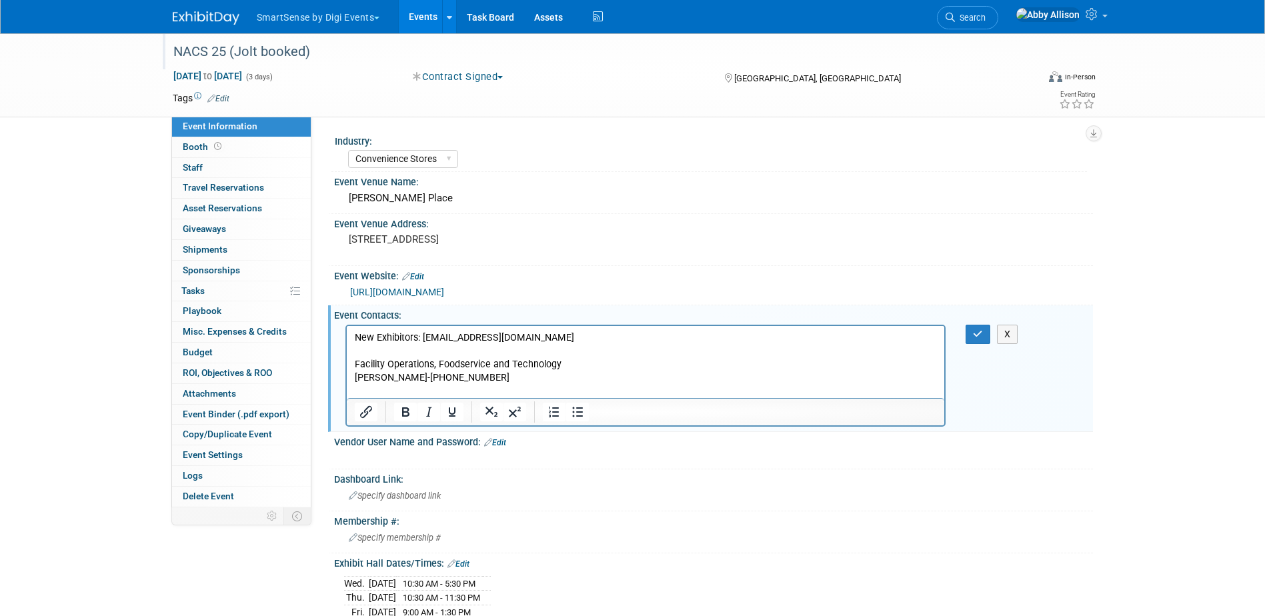
click at [357, 388] on p "Rich Text Area. Press ALT-0 for help." at bounding box center [645, 390] width 583 height 13
click at [979, 333] on icon "button" at bounding box center [978, 334] width 10 height 9
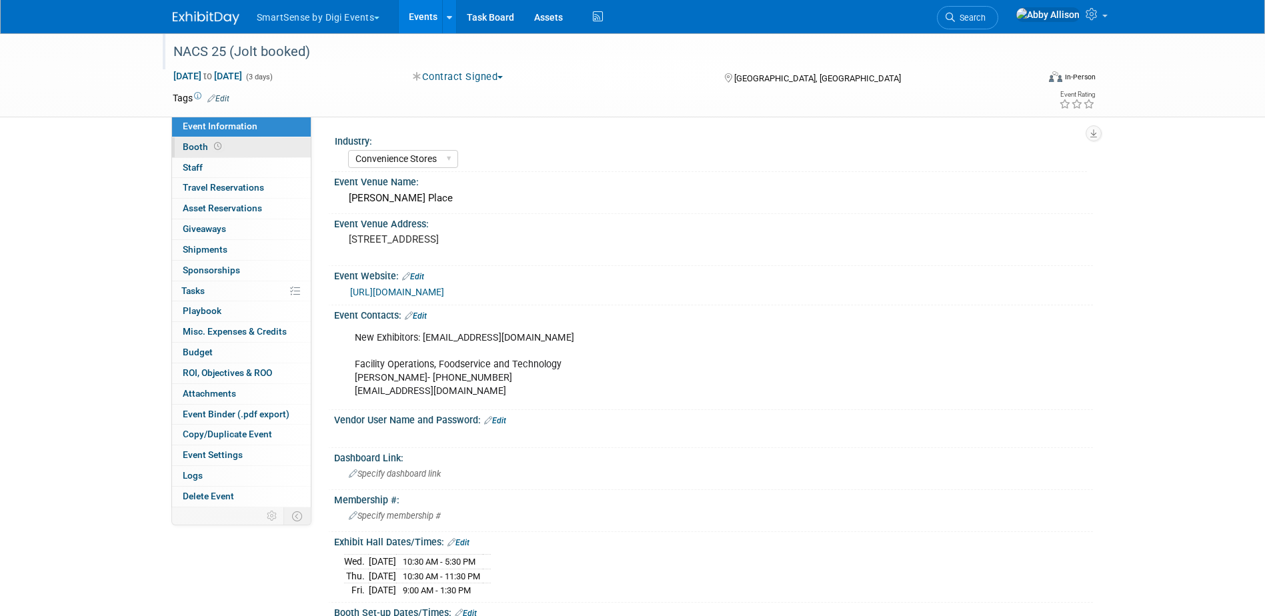
click at [228, 140] on link "Booth" at bounding box center [241, 147] width 139 height 20
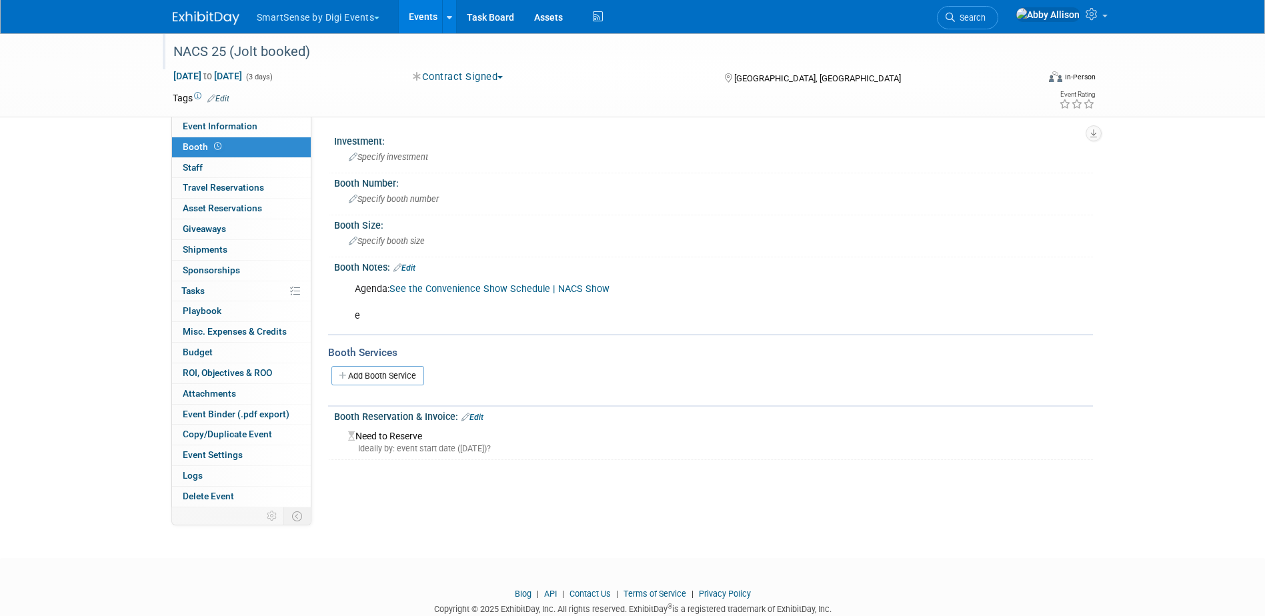
click at [416, 268] on link "Edit" at bounding box center [405, 267] width 22 height 9
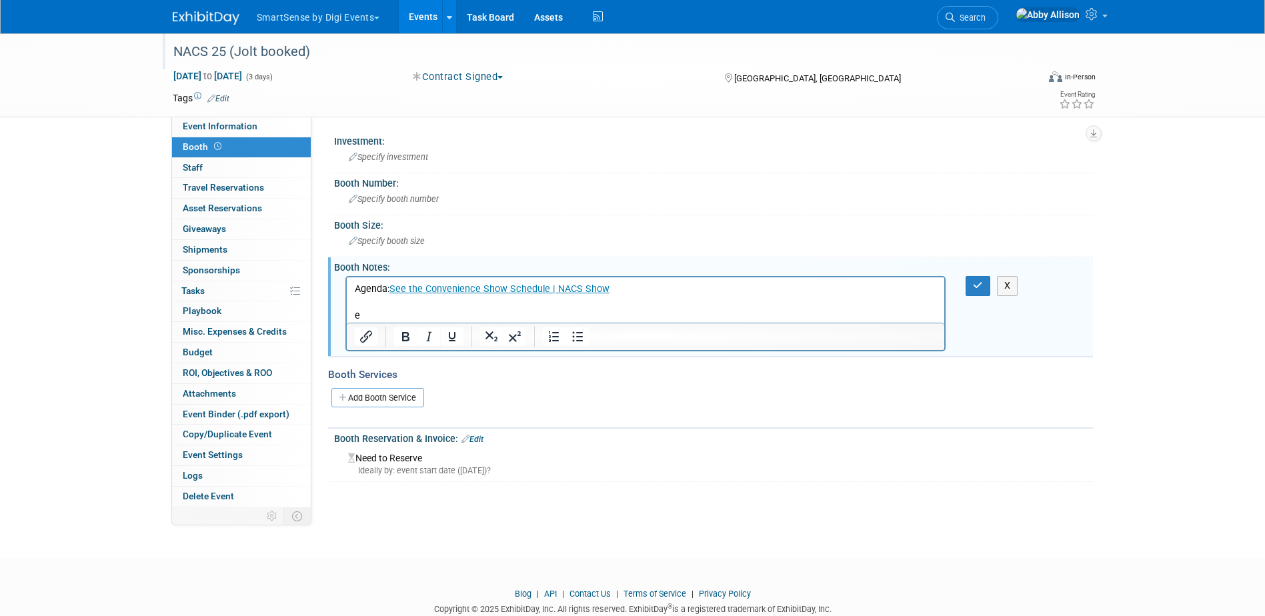
click at [360, 313] on p "Agenda: See the Convenience Show Schedule | NACS Show e" at bounding box center [645, 303] width 583 height 40
click at [983, 277] on button "button" at bounding box center [978, 285] width 25 height 19
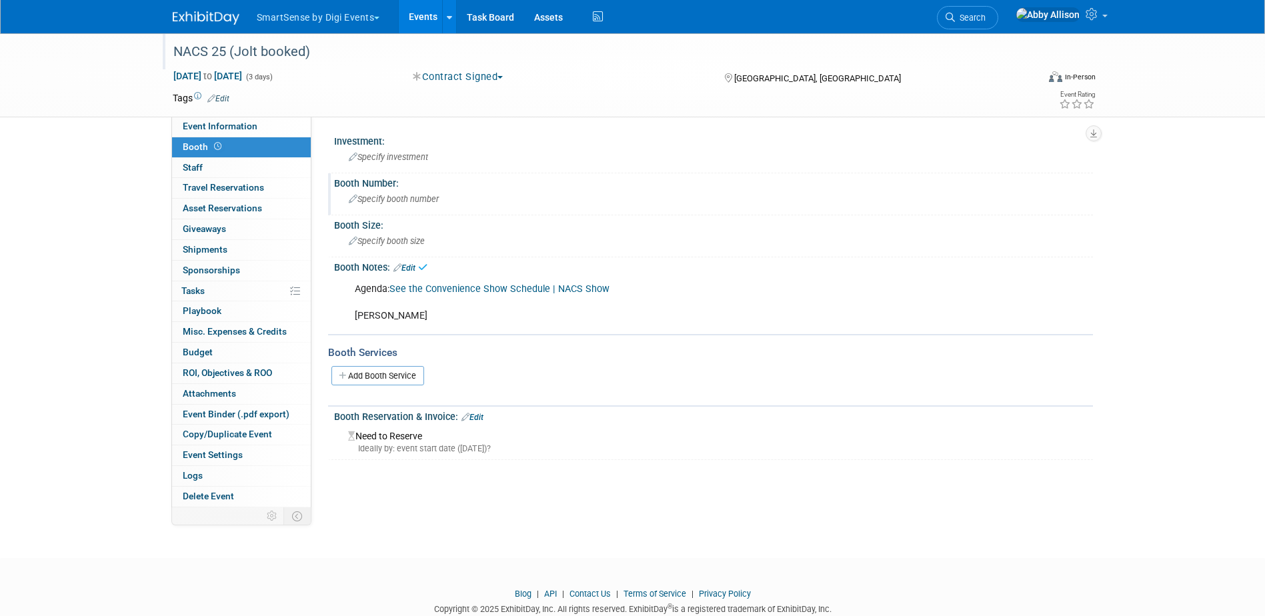
click at [528, 202] on div "Specify booth number" at bounding box center [713, 199] width 739 height 21
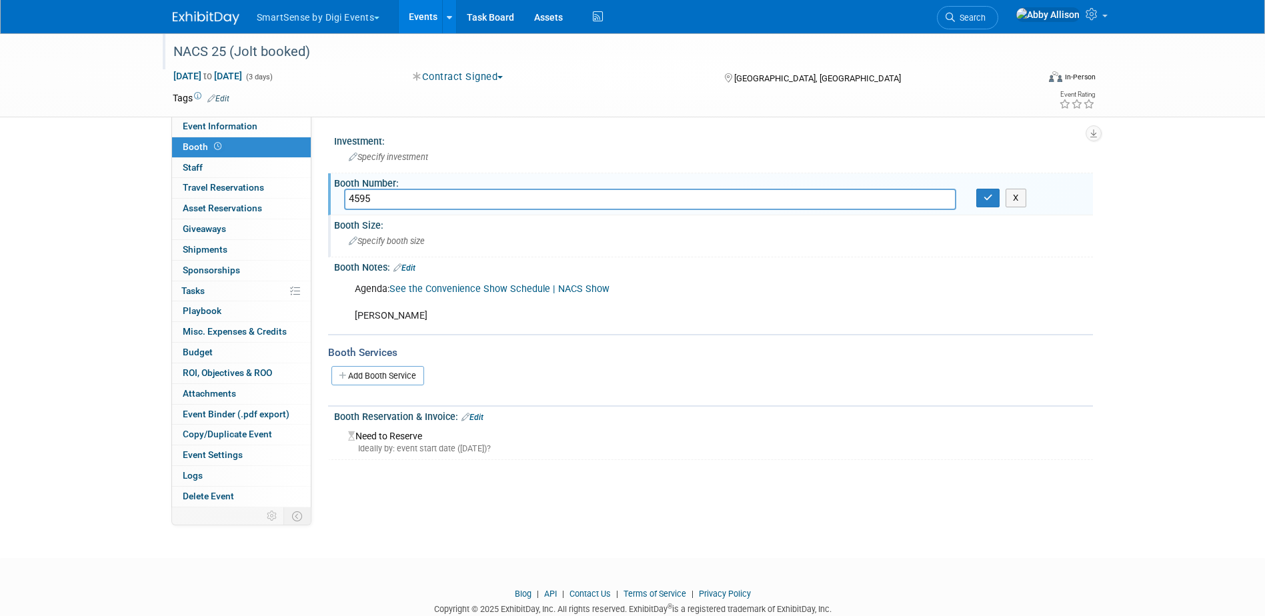
type input "4595"
click at [370, 238] on span "Specify booth size" at bounding box center [387, 241] width 76 height 10
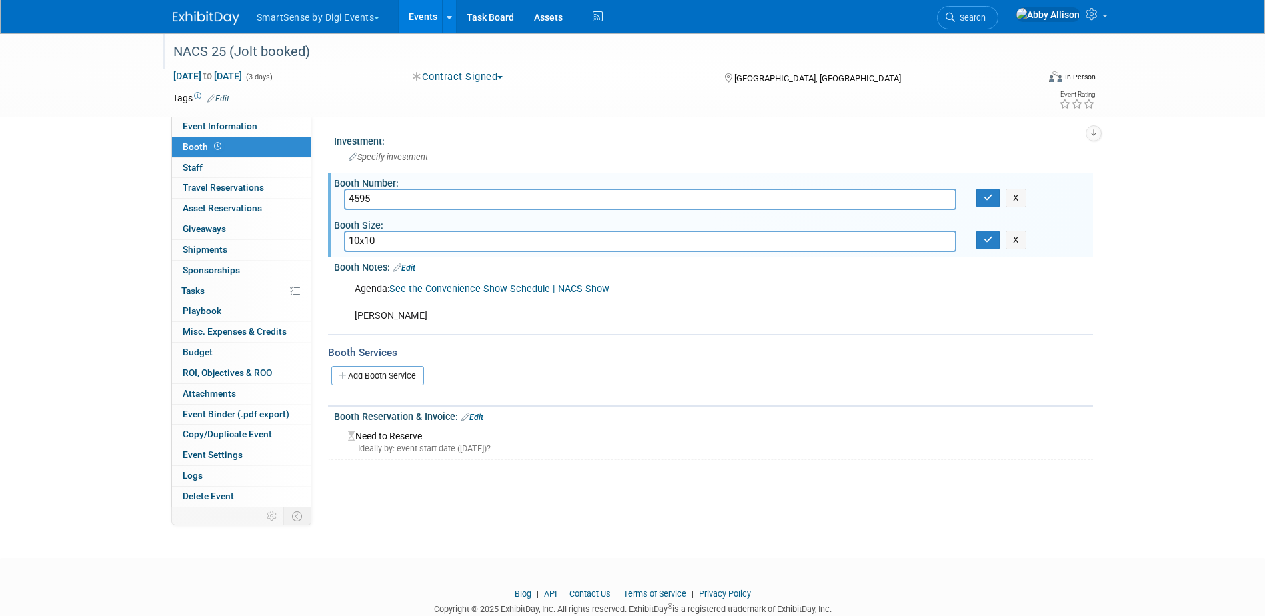
type input "10x10"
drag, startPoint x: 991, startPoint y: 195, endPoint x: 986, endPoint y: 202, distance: 8.5
click at [991, 195] on icon "button" at bounding box center [988, 197] width 9 height 9
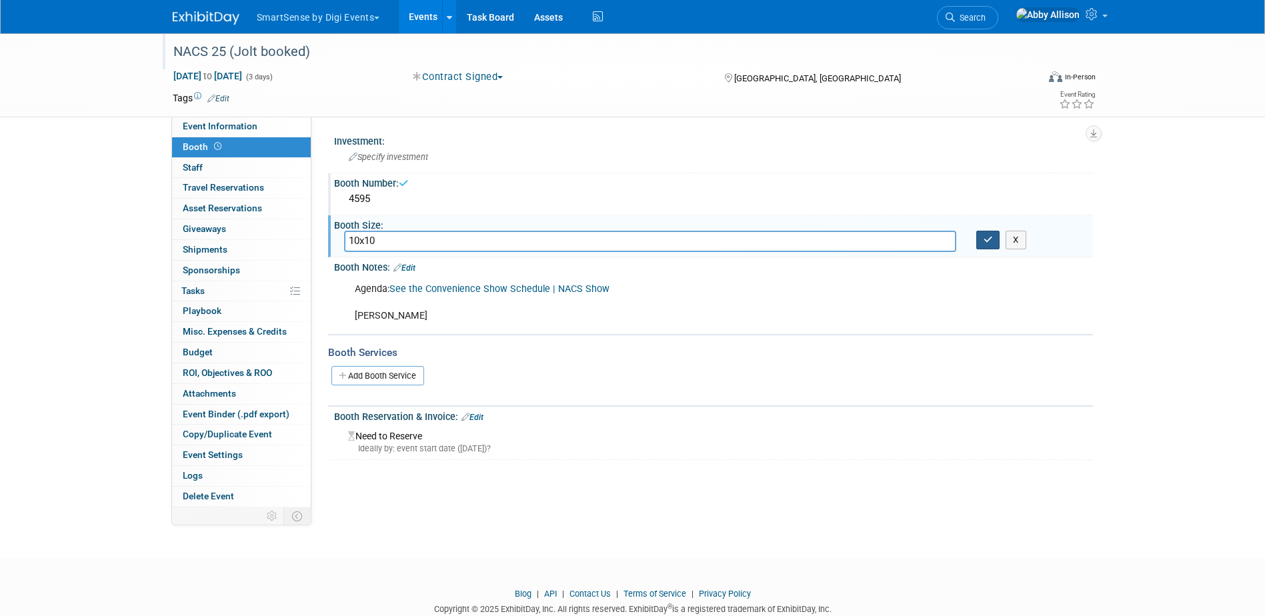
click at [988, 240] on icon "button" at bounding box center [988, 239] width 9 height 9
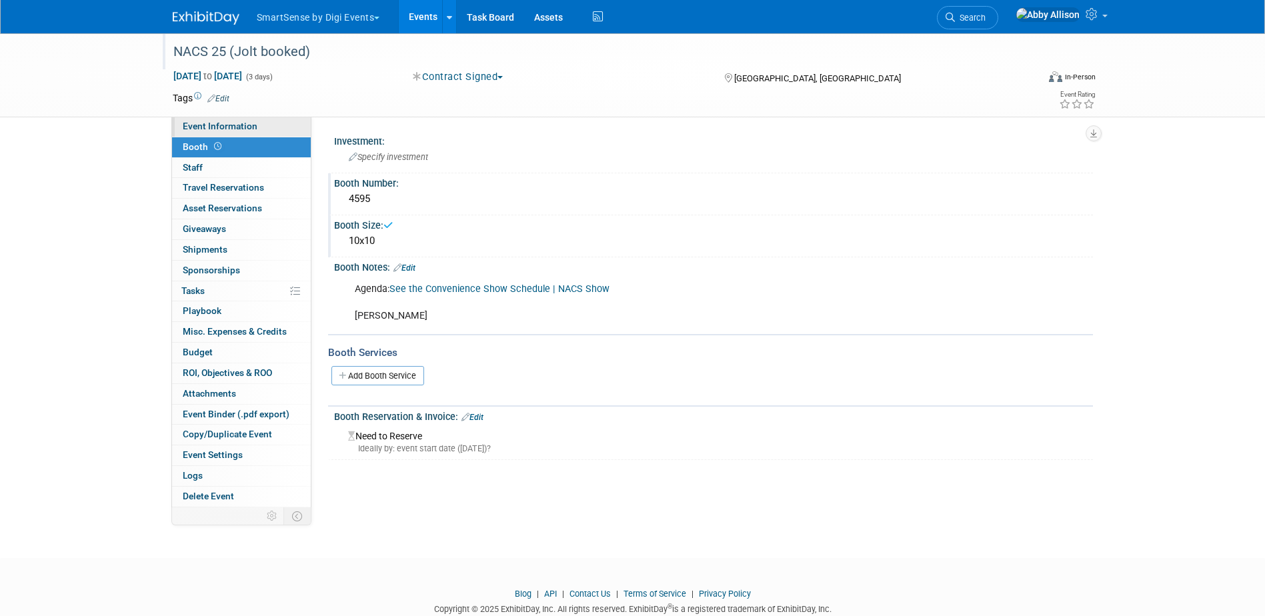
click at [211, 123] on span "Event Information" at bounding box center [220, 126] width 75 height 11
select select "Convenience Stores"
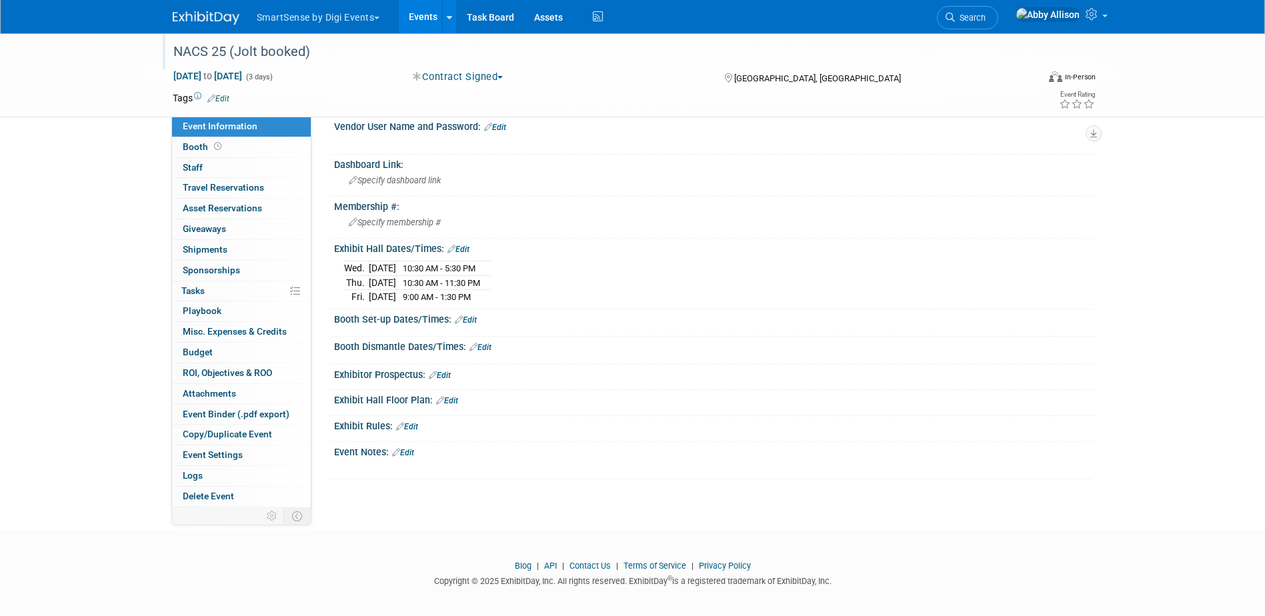
scroll to position [300, 0]
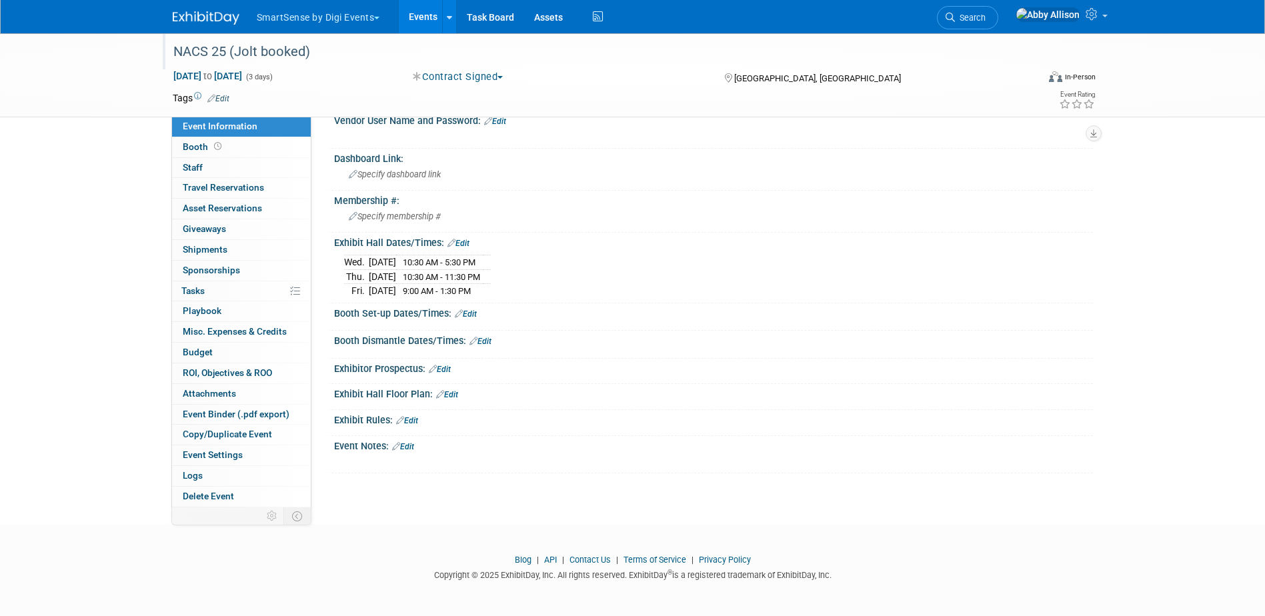
click at [465, 243] on link "Edit" at bounding box center [459, 243] width 22 height 9
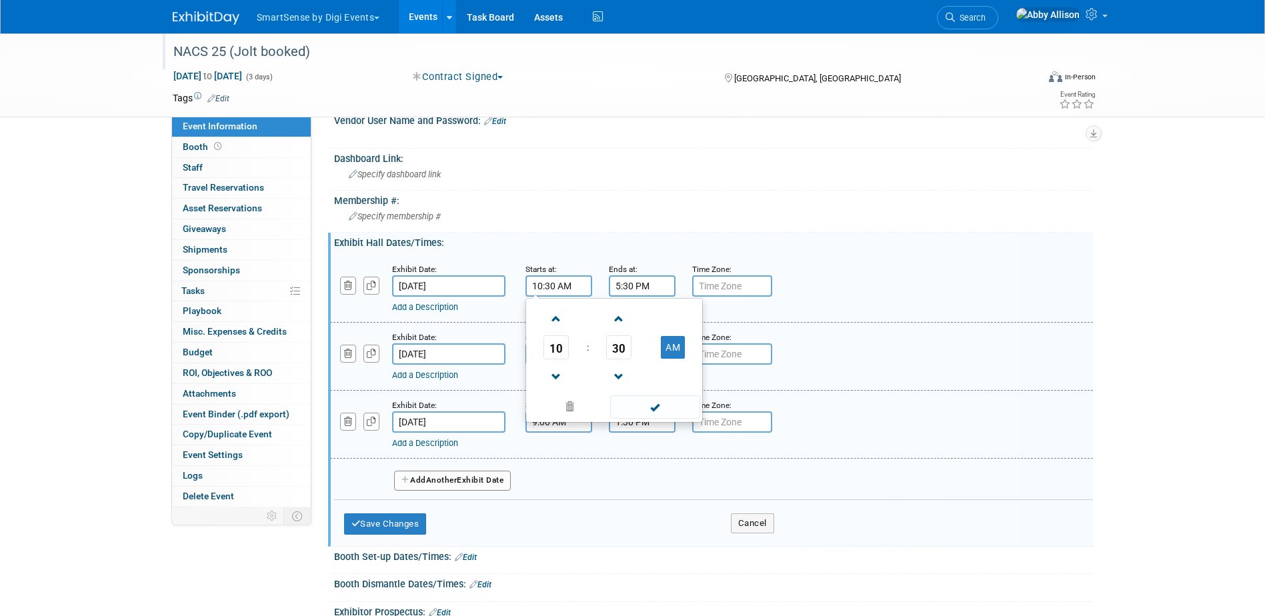
click at [550, 290] on input "10:30 AM" at bounding box center [559, 285] width 67 height 21
click at [553, 329] on span at bounding box center [556, 319] width 23 height 23
type input "11:30 AM"
click at [662, 412] on span at bounding box center [655, 407] width 90 height 23
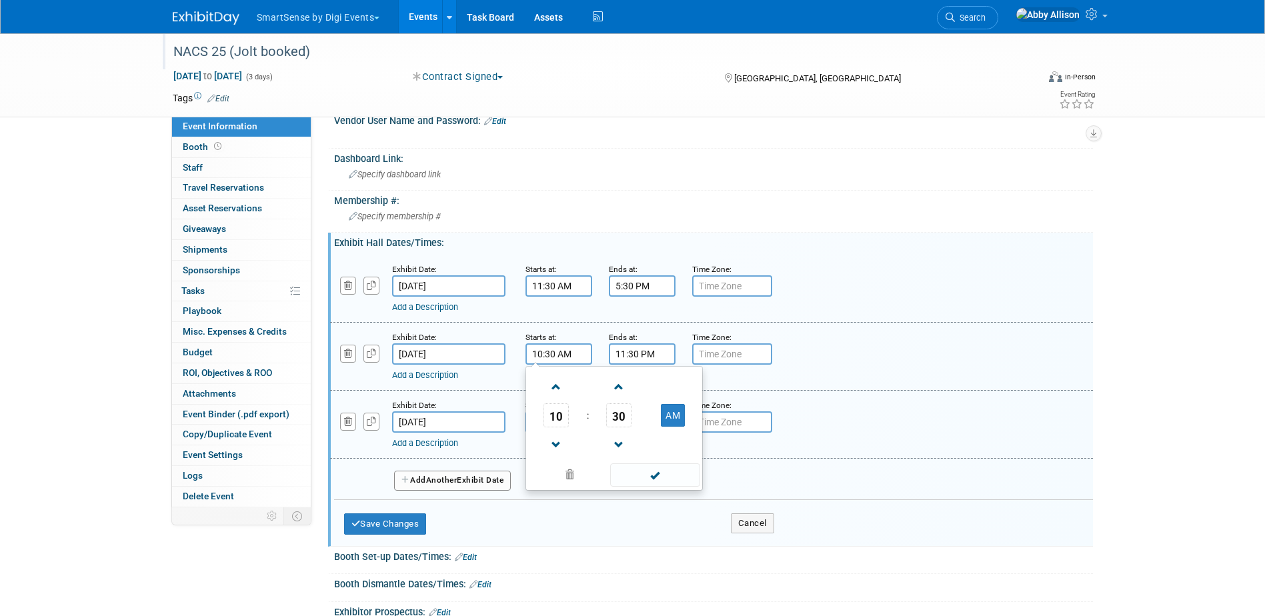
click at [562, 358] on input "10:30 AM" at bounding box center [559, 354] width 67 height 21
click at [560, 395] on span at bounding box center [556, 387] width 23 height 23
type input "11:30 AM"
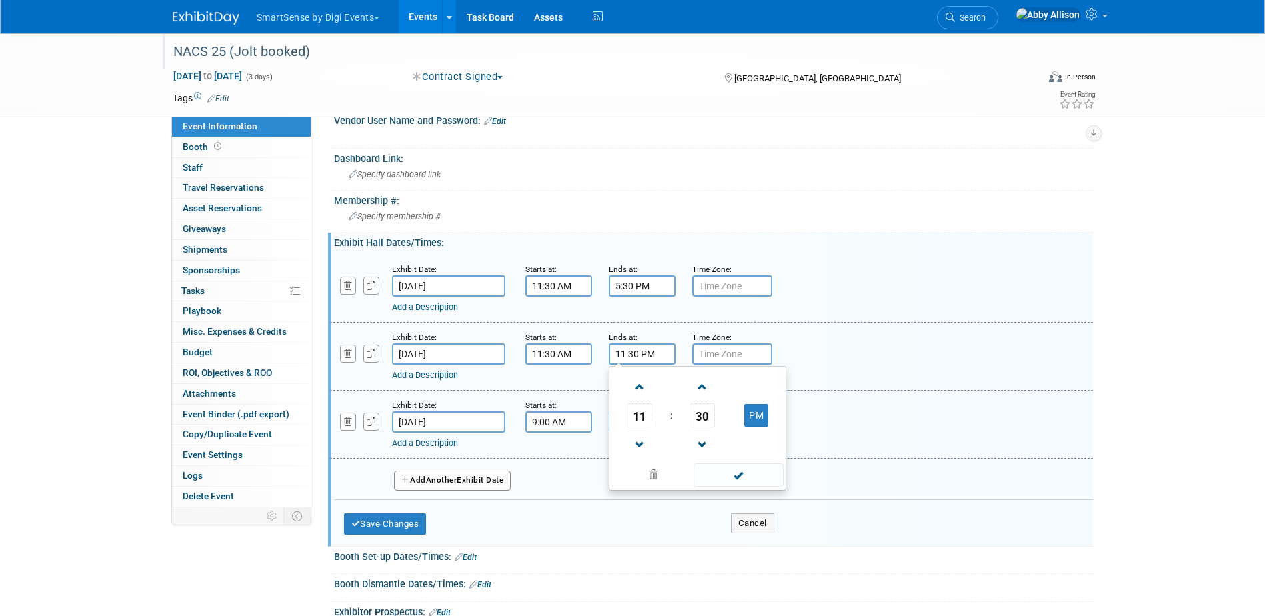
click at [649, 354] on input "11:30 PM" at bounding box center [642, 354] width 67 height 21
click at [636, 420] on span "11" at bounding box center [639, 416] width 25 height 24
click at [675, 422] on td "05" at bounding box center [676, 424] width 43 height 36
type input "5:30 PM"
click at [722, 474] on span at bounding box center [739, 475] width 90 height 23
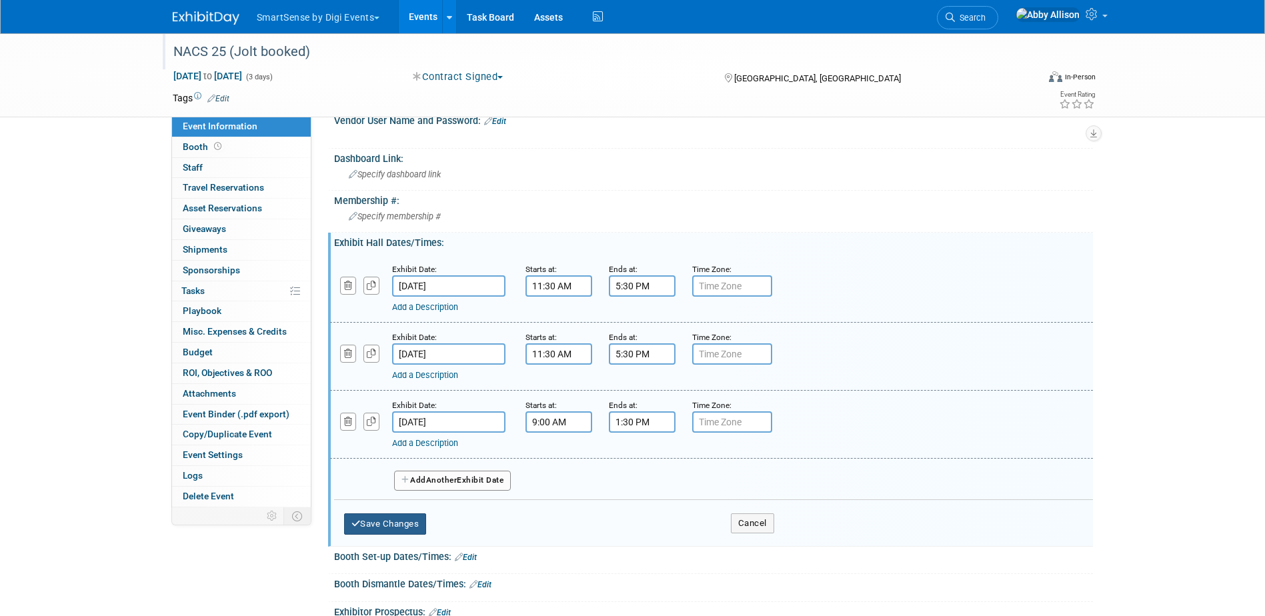
click at [397, 523] on button "Save Changes" at bounding box center [385, 524] width 83 height 21
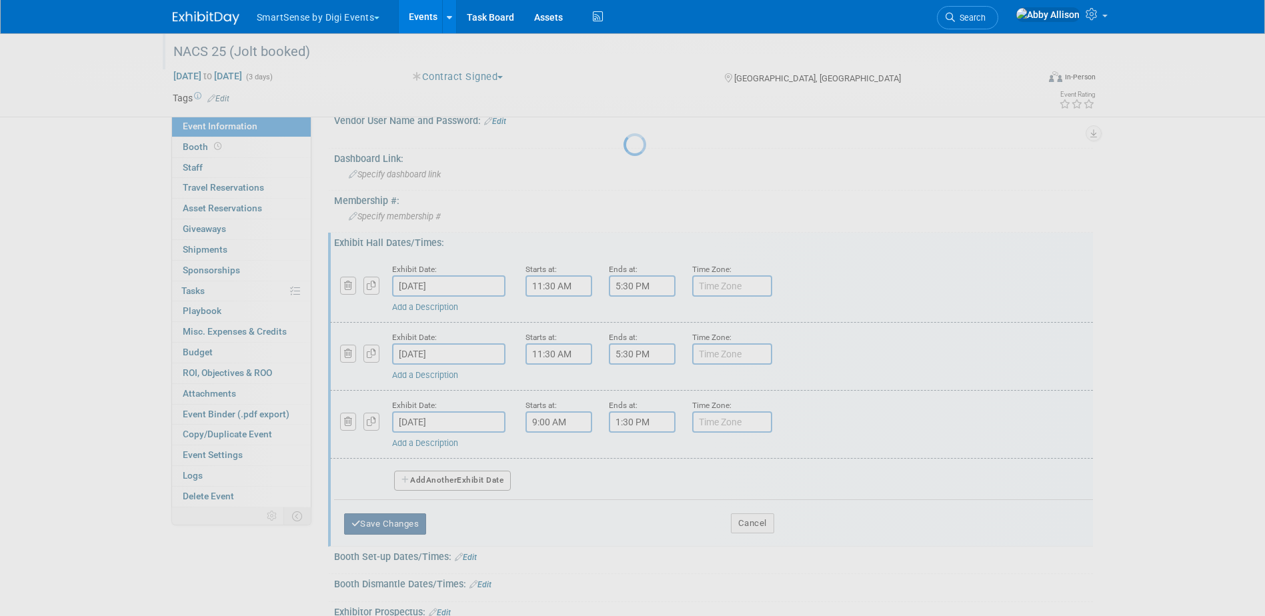
scroll to position [254, 0]
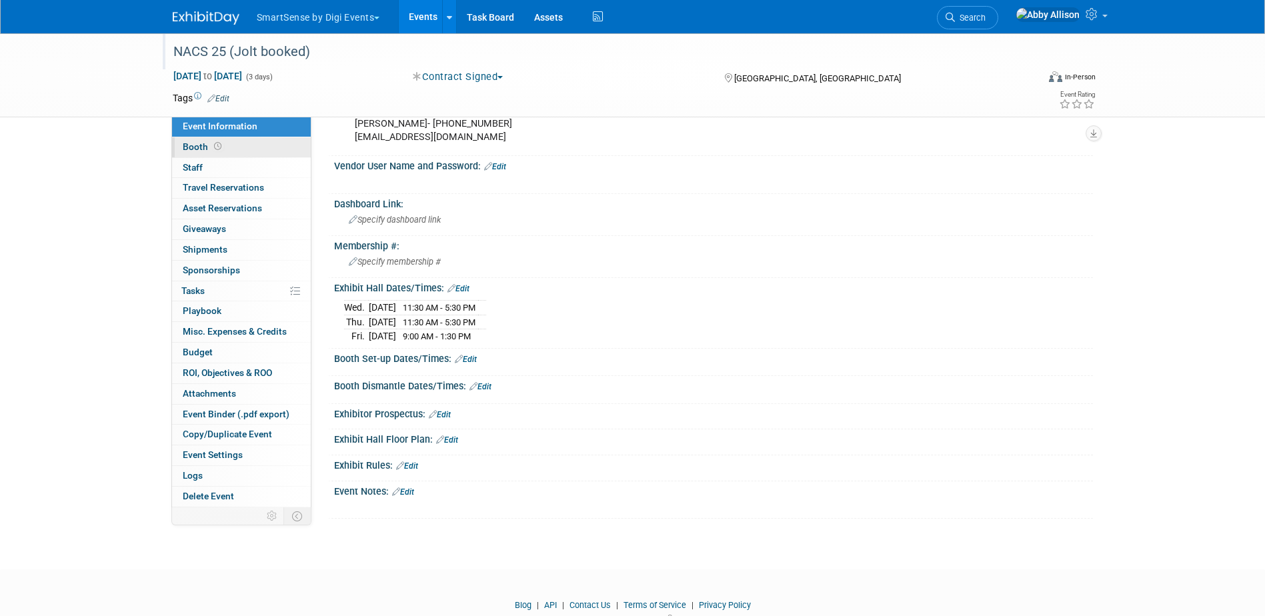
click at [208, 143] on span "Booth" at bounding box center [203, 146] width 41 height 11
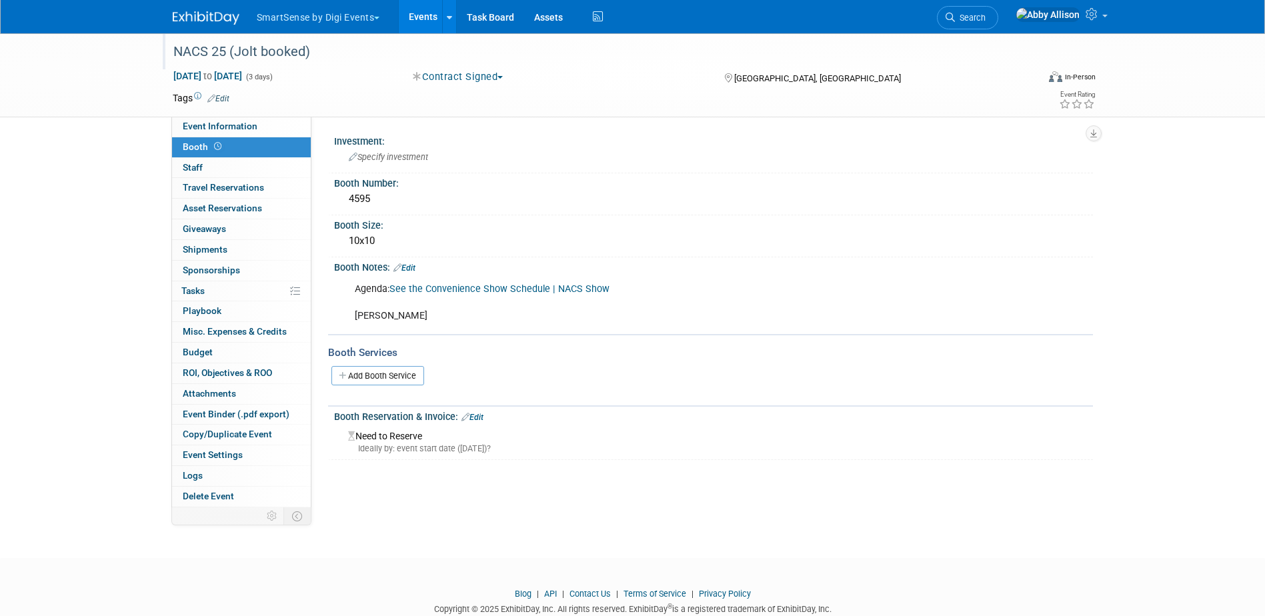
click at [409, 269] on link "Edit" at bounding box center [405, 267] width 22 height 9
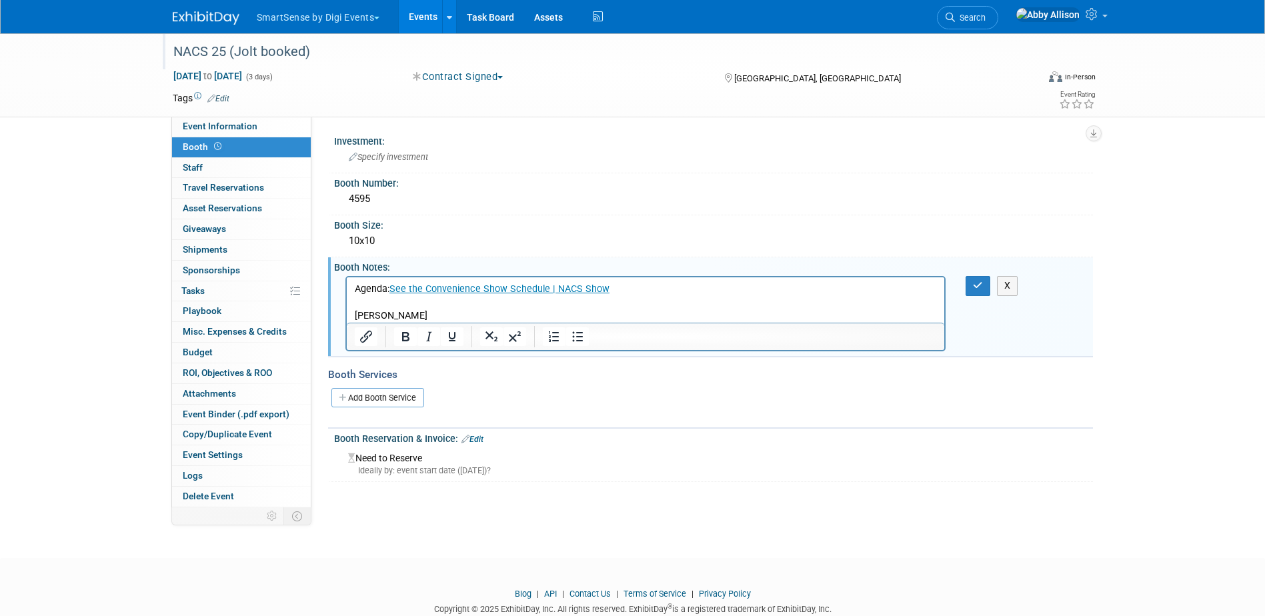
click at [354, 311] on p "Agenda: See the Convenience Show Schedule | NACS Show South Hall" at bounding box center [645, 303] width 583 height 40
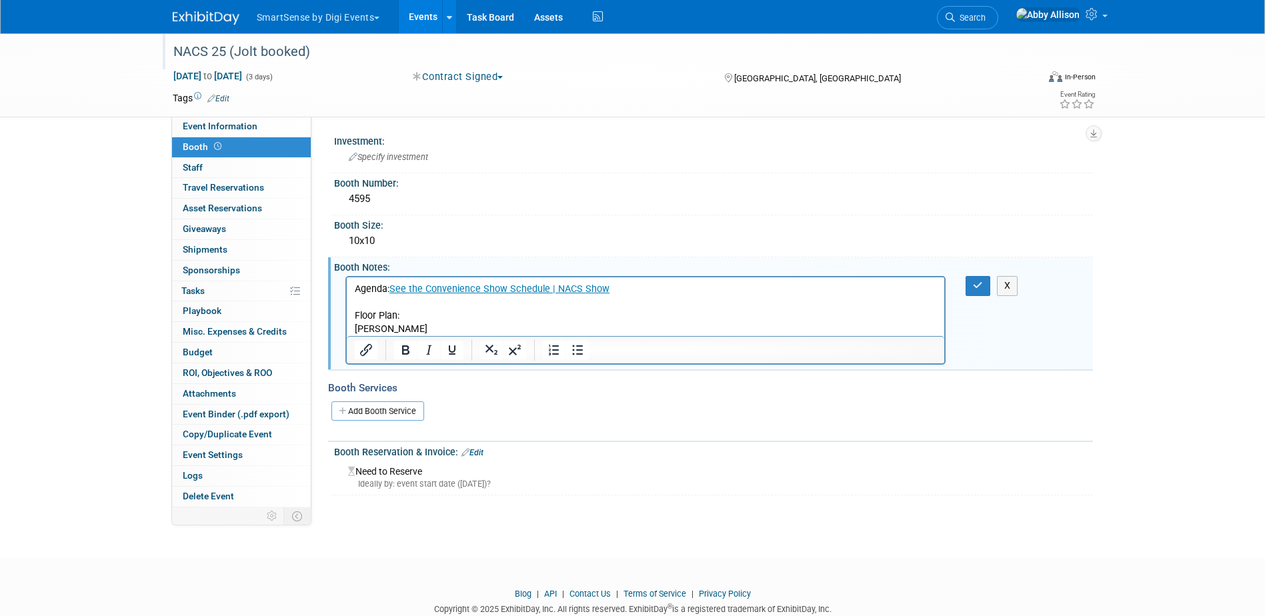
click at [406, 318] on p "Floor Plan:" at bounding box center [645, 316] width 583 height 13
click at [971, 287] on button "button" at bounding box center [978, 285] width 25 height 19
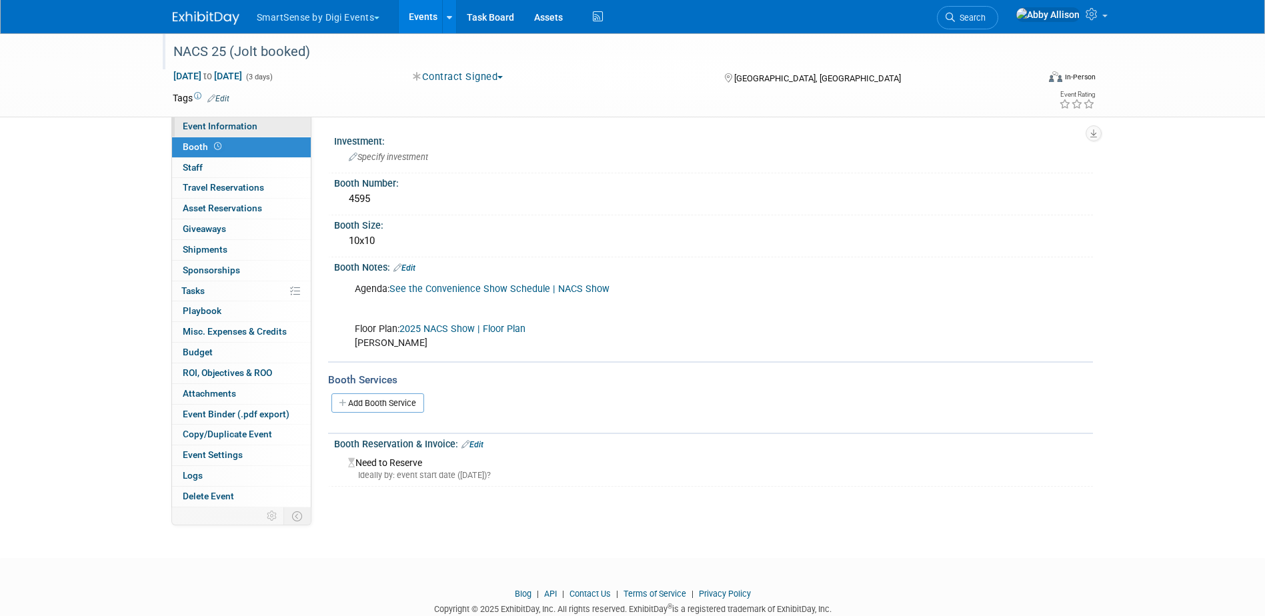
click at [223, 125] on span "Event Information" at bounding box center [220, 126] width 75 height 11
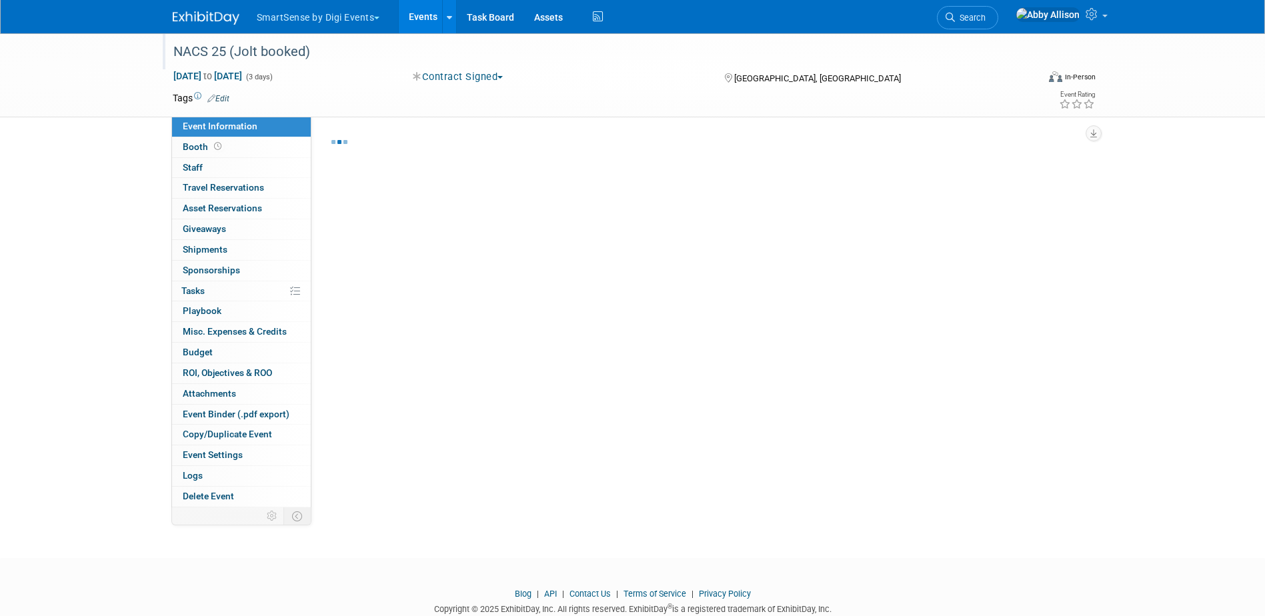
select select "Convenience Stores"
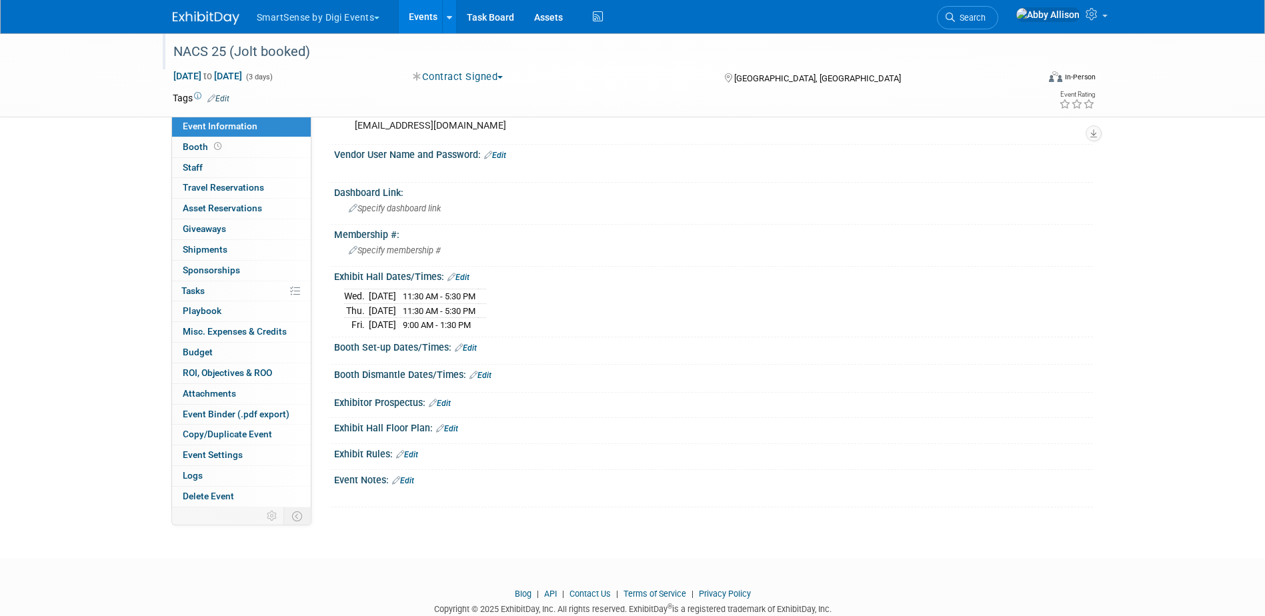
scroll to position [267, 0]
click at [472, 342] on link "Edit" at bounding box center [466, 346] width 22 height 9
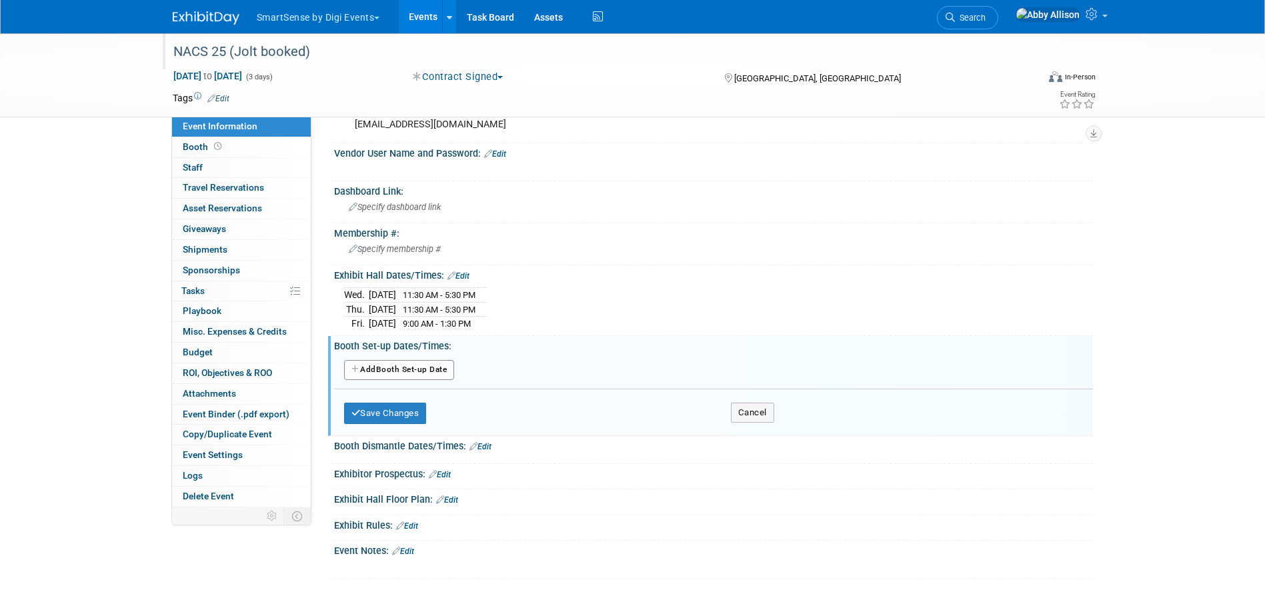
click at [427, 365] on button "Add Another Booth Set-up Date" at bounding box center [399, 370] width 111 height 20
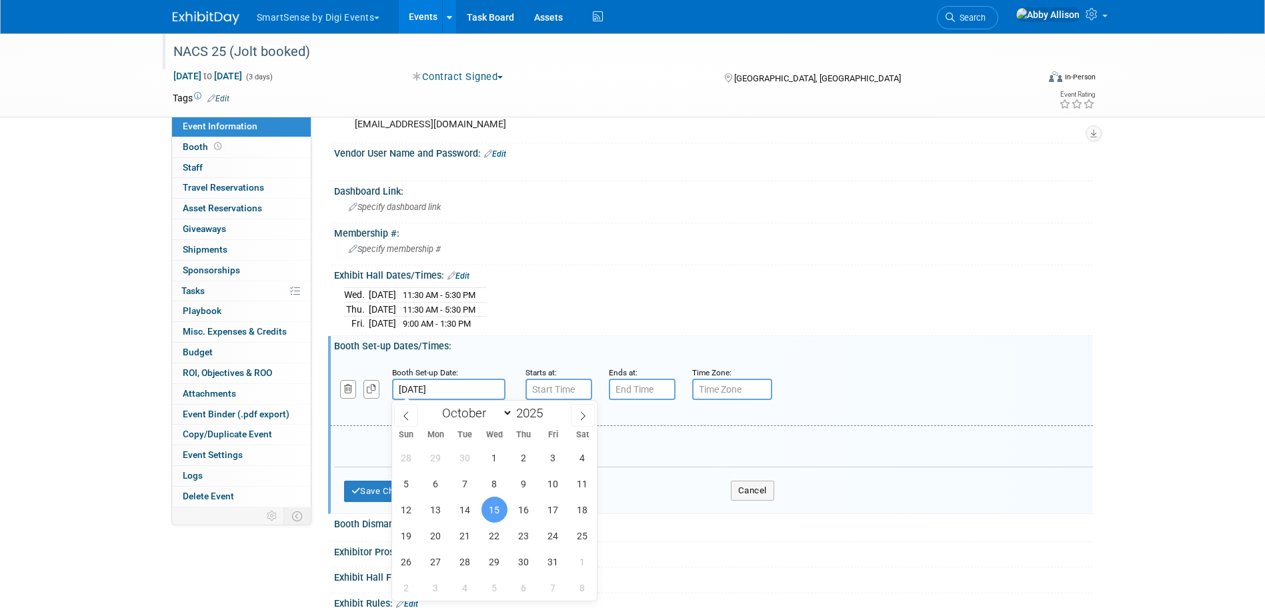
click at [462, 388] on input "Oct 15, 2025" at bounding box center [448, 389] width 113 height 21
click at [460, 509] on span "14" at bounding box center [465, 510] width 26 height 26
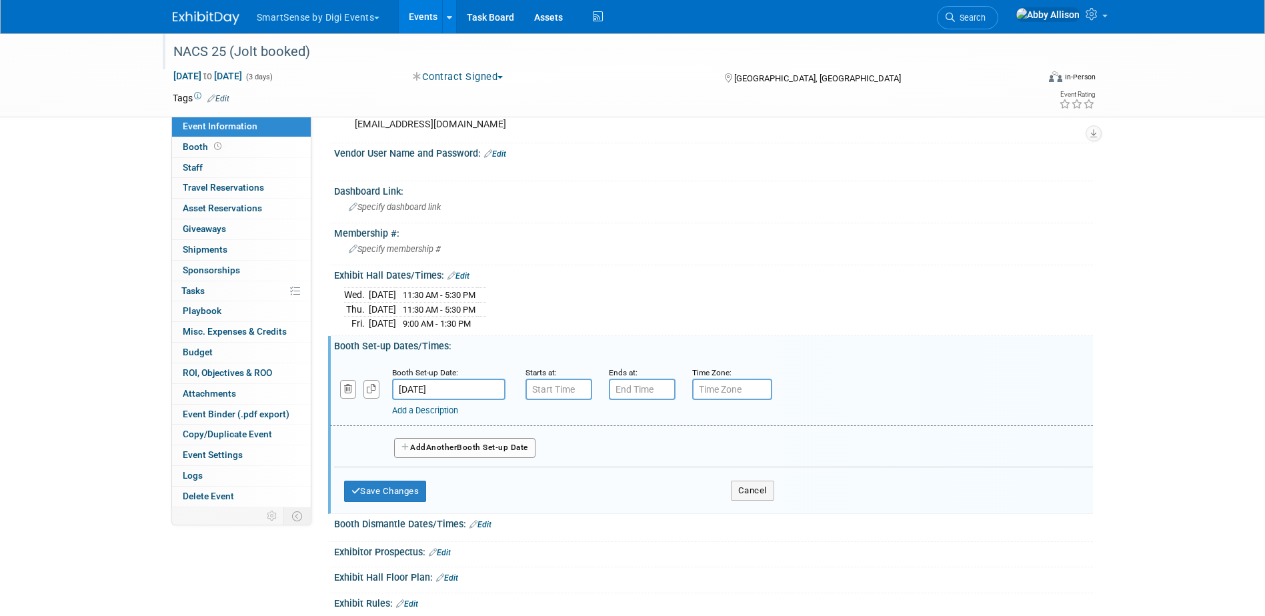
click at [492, 394] on input "Oct 14, 2025" at bounding box center [448, 389] width 113 height 21
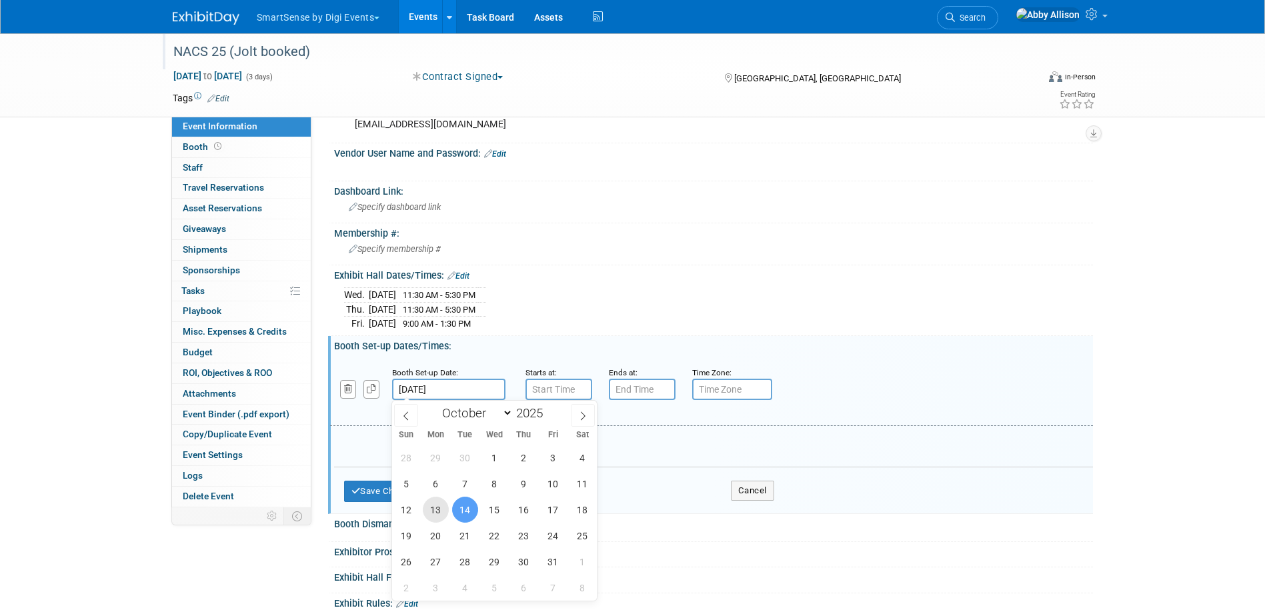
click at [437, 506] on span "13" at bounding box center [436, 510] width 26 height 26
type input "Oct 13, 2025"
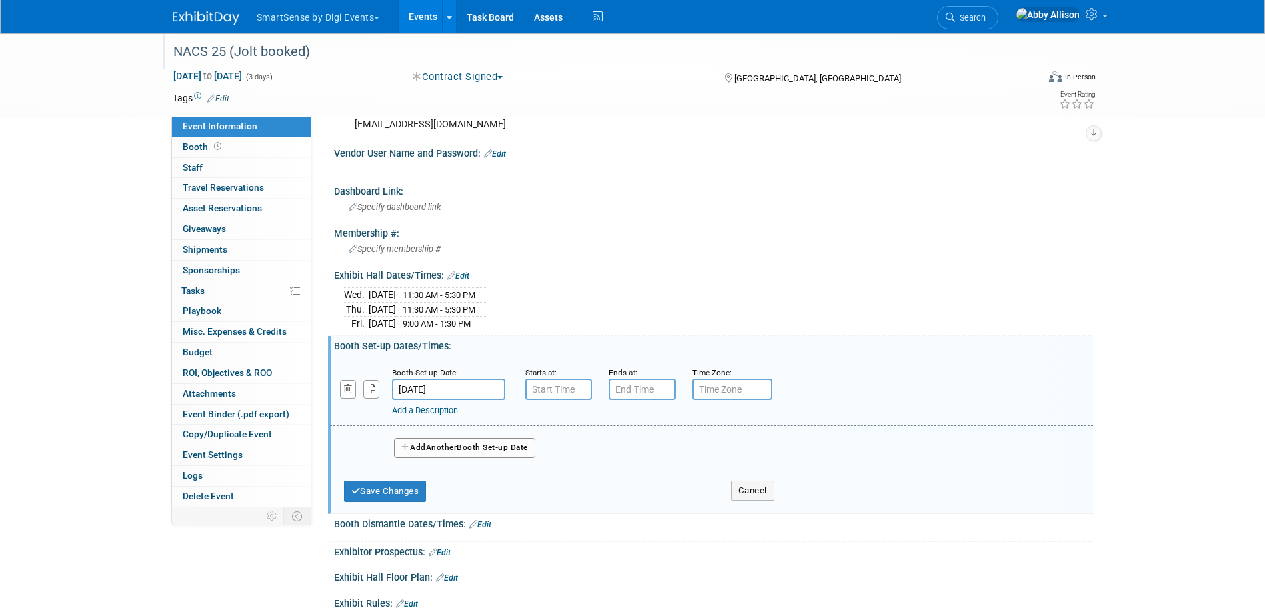
type input "7:00 AM"
click at [540, 388] on input "7:00 AM" at bounding box center [559, 389] width 67 height 21
click at [658, 392] on input "7:00 PM" at bounding box center [642, 389] width 67 height 21
click at [645, 448] on span "07" at bounding box center [639, 451] width 25 height 24
click at [684, 459] on td "05" at bounding box center [676, 459] width 43 height 36
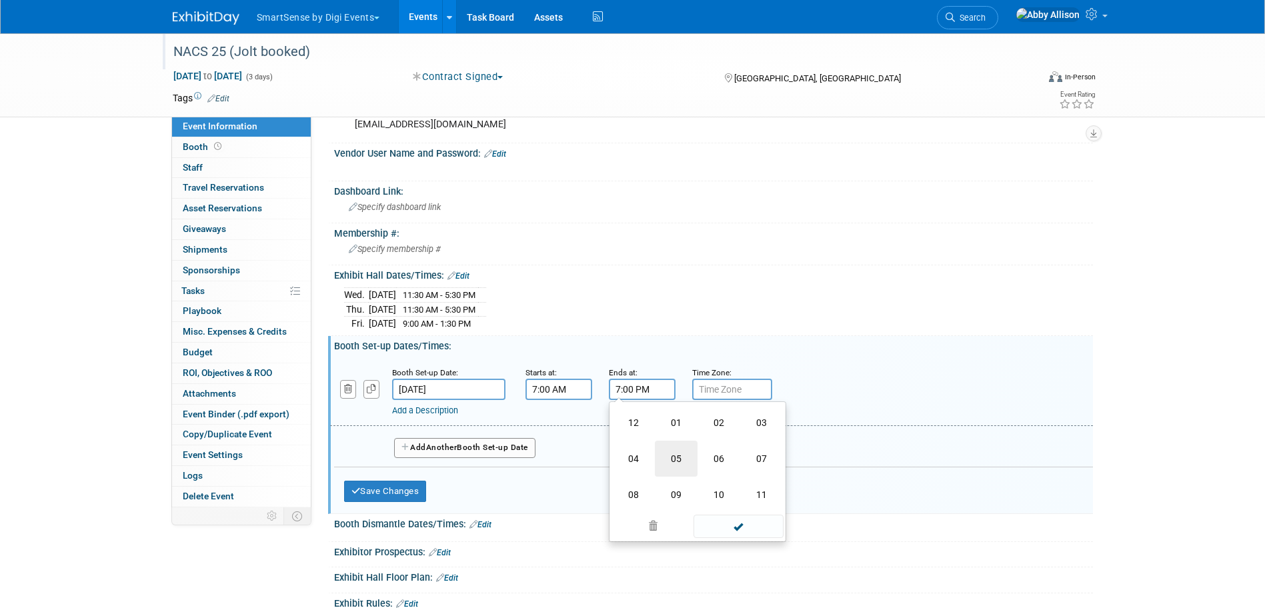
type input "5:00 PM"
click at [744, 510] on span at bounding box center [739, 510] width 90 height 23
click at [502, 452] on button "Add Another Booth Set-up Date" at bounding box center [464, 448] width 141 height 20
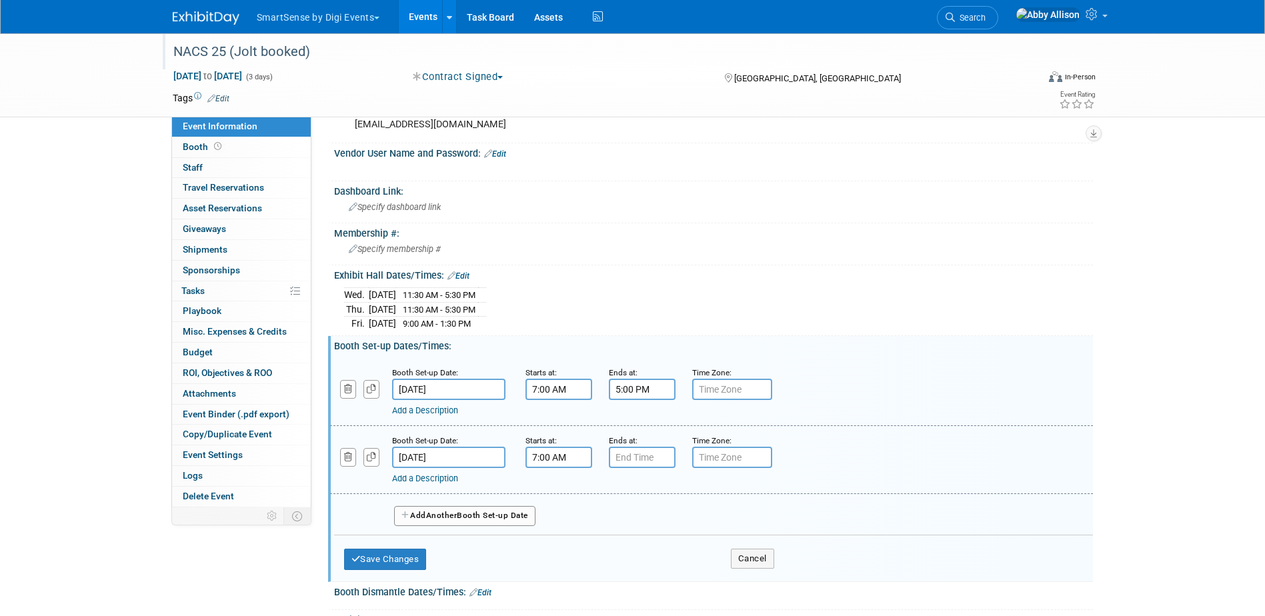
click at [573, 456] on input "7:00 AM" at bounding box center [559, 457] width 67 height 21
click at [555, 487] on span at bounding box center [556, 490] width 23 height 23
type input "8:00 AM"
click at [666, 458] on input "7:00 PM" at bounding box center [642, 457] width 67 height 21
click at [638, 518] on span "07" at bounding box center [639, 519] width 25 height 24
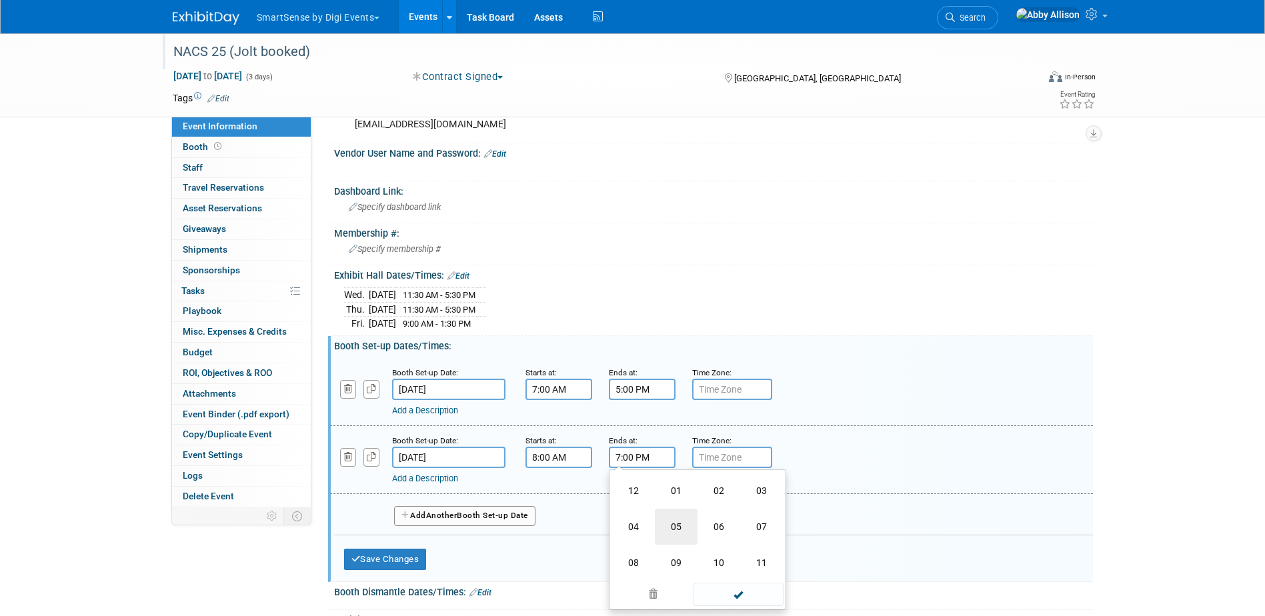
click at [670, 519] on td "05" at bounding box center [676, 527] width 43 height 36
type input "5:00 PM"
click at [731, 573] on span at bounding box center [739, 578] width 90 height 23
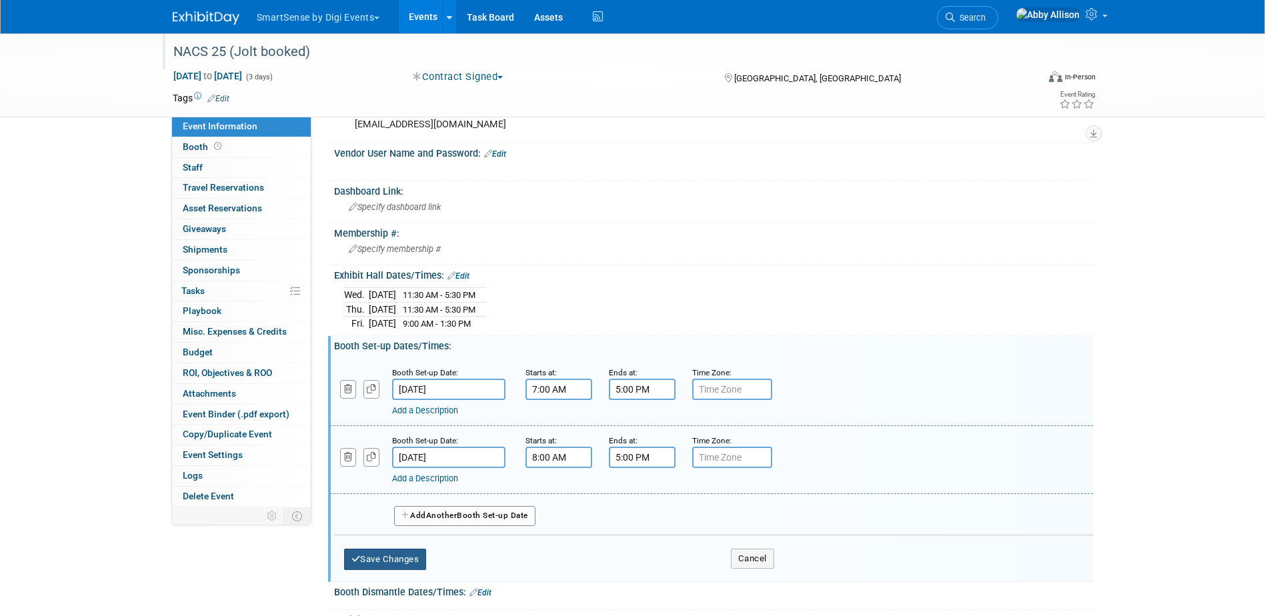
click at [384, 556] on button "Save Changes" at bounding box center [385, 559] width 83 height 21
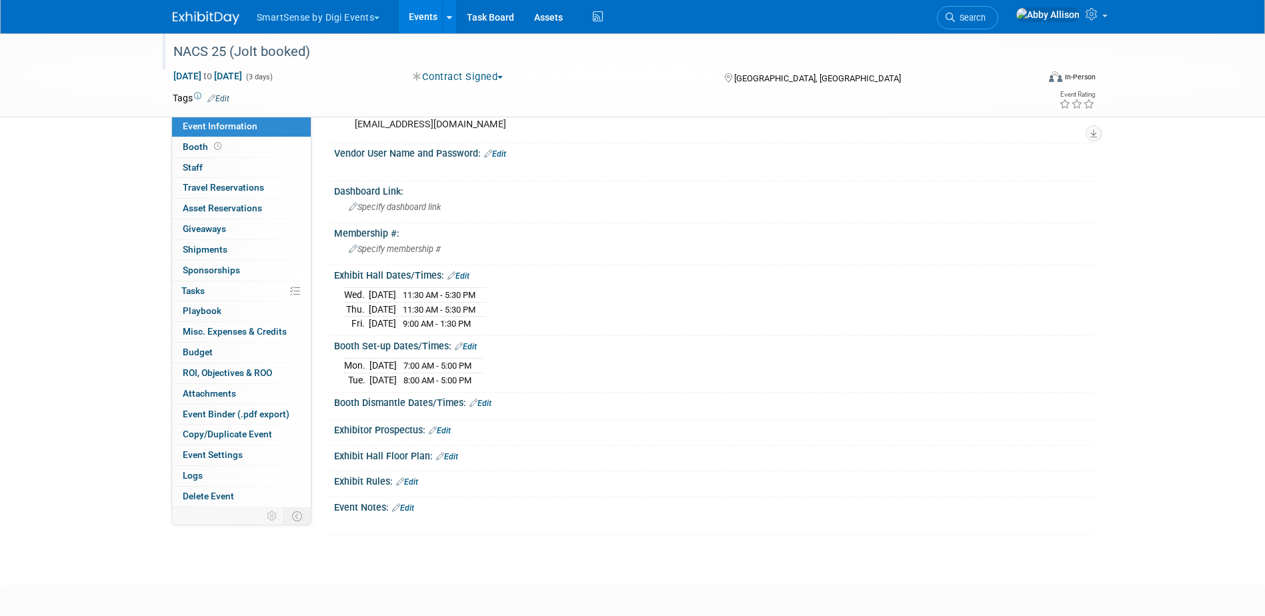
click at [434, 15] on link "Events" at bounding box center [423, 16] width 49 height 33
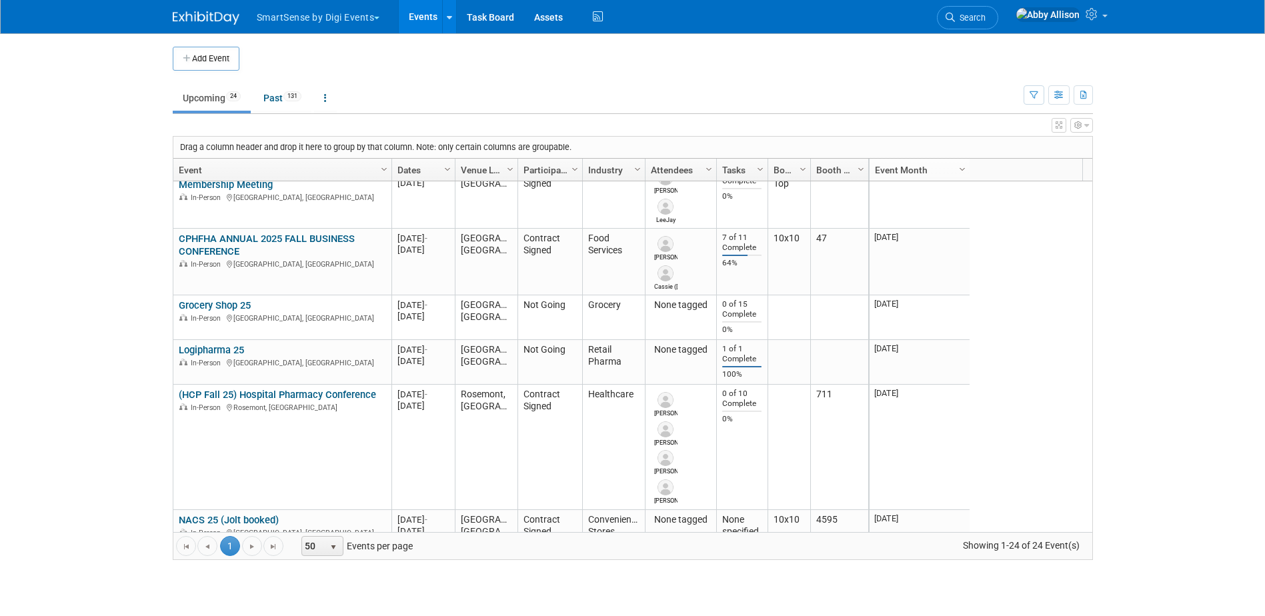
scroll to position [240, 0]
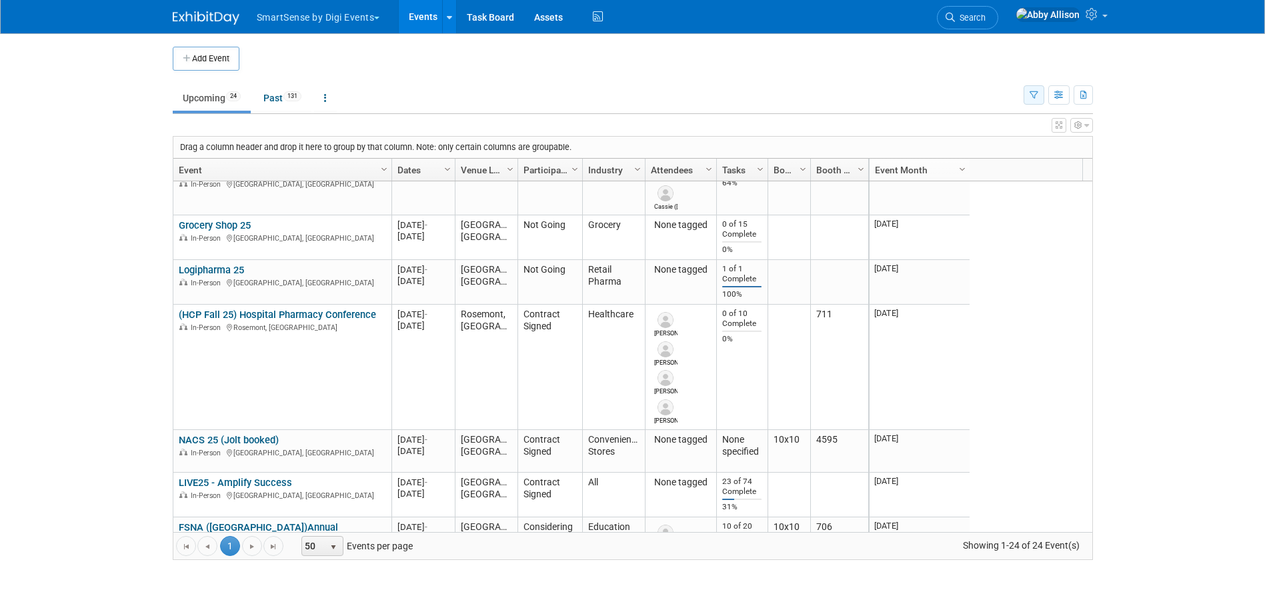
click at [1036, 102] on button "button" at bounding box center [1034, 94] width 21 height 19
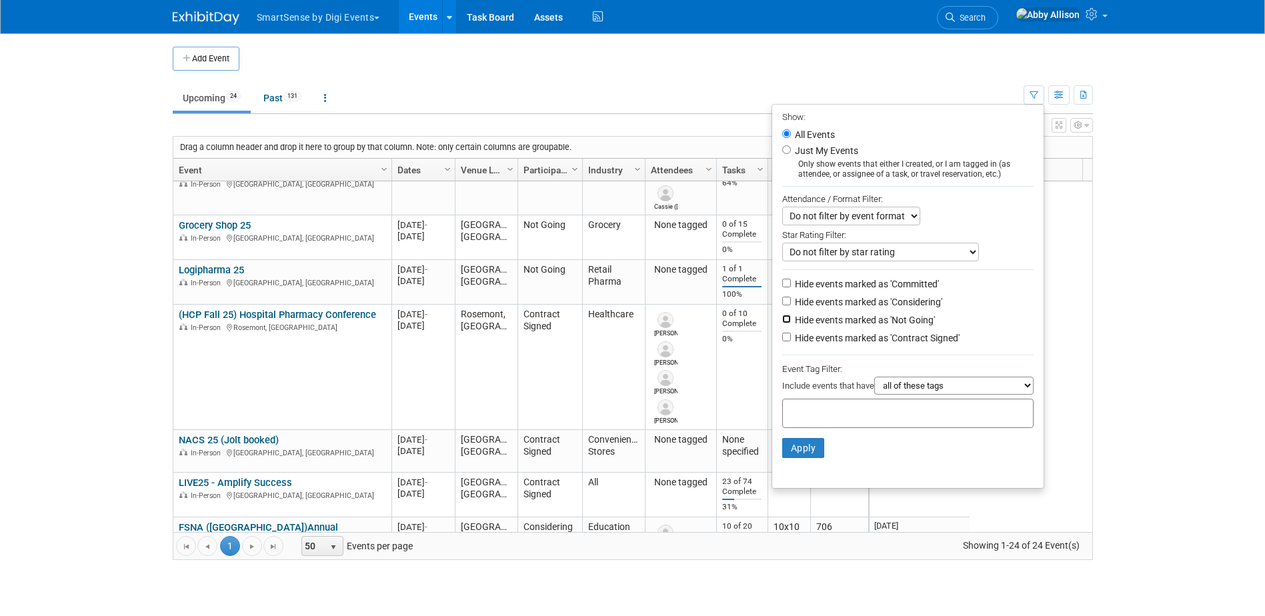
click at [782, 324] on input "Hide events marked as 'Not Going'" at bounding box center [786, 319] width 9 height 9
checkbox input "true"
click at [800, 456] on button "Apply" at bounding box center [803, 448] width 43 height 20
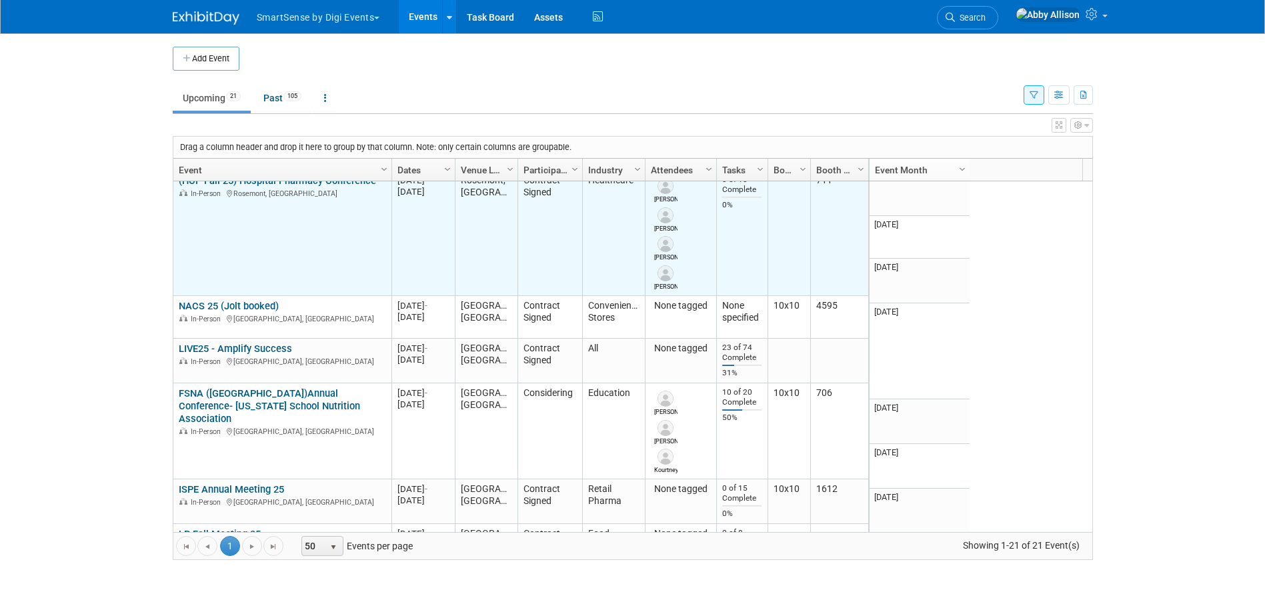
scroll to position [320, 0]
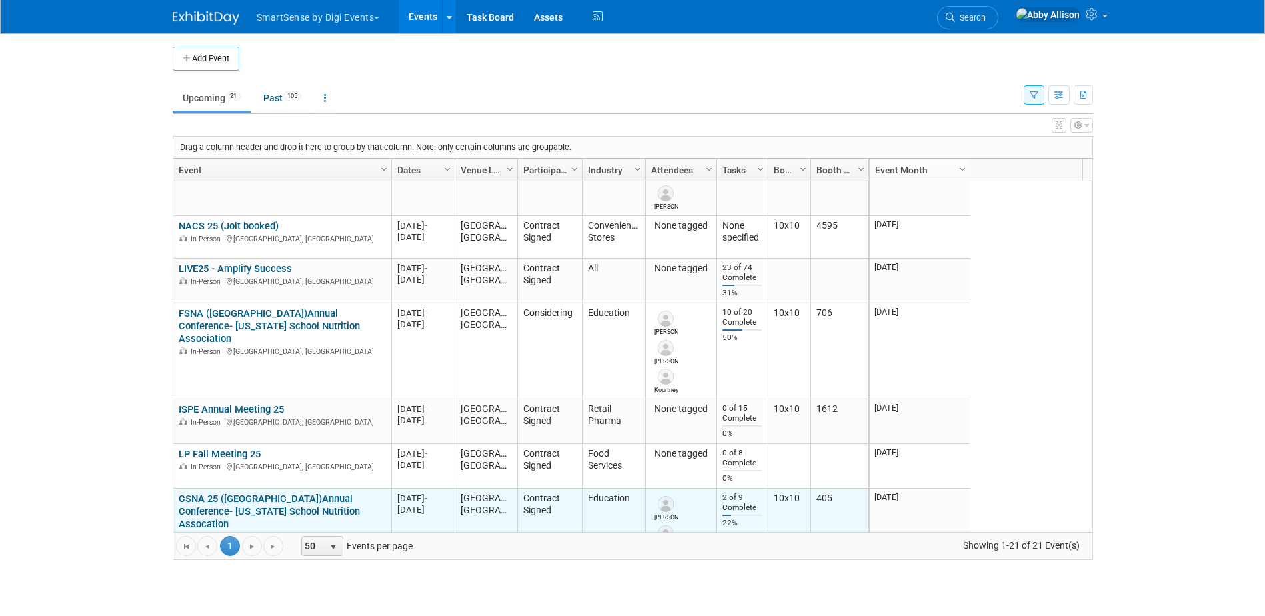
click at [244, 502] on link "CSNA 25 ([GEOGRAPHIC_DATA])Annual Conference- [US_STATE] School Nutrition Assoc…" at bounding box center [269, 511] width 181 height 37
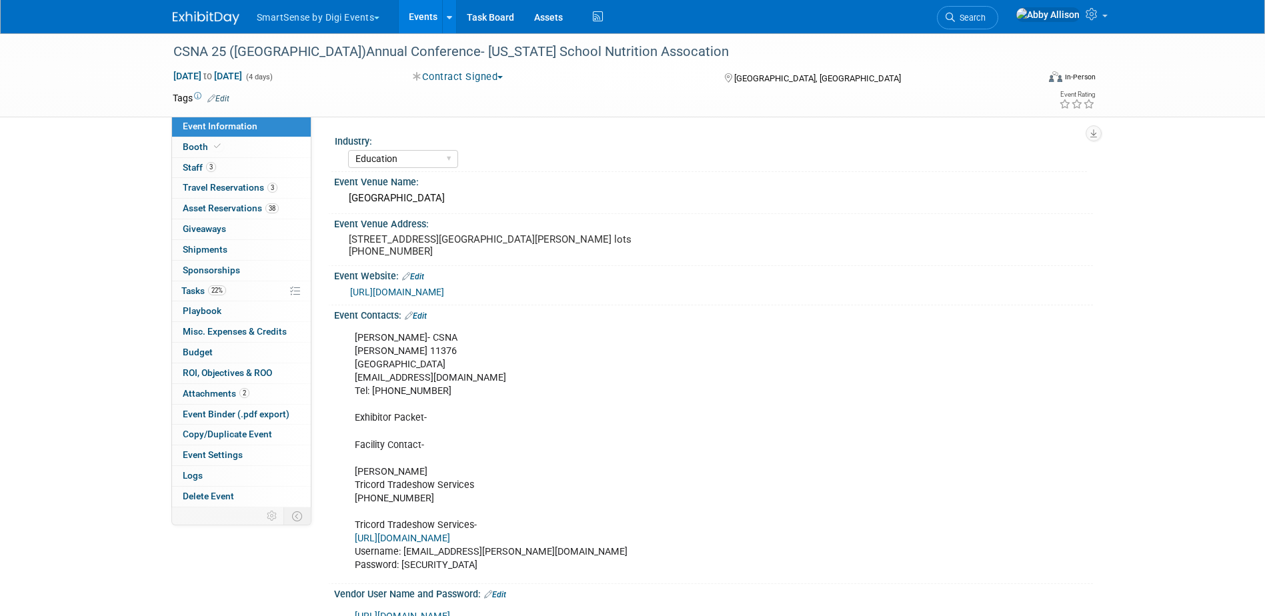
select select "Education"
click at [203, 291] on span "Tasks 22%" at bounding box center [203, 290] width 45 height 11
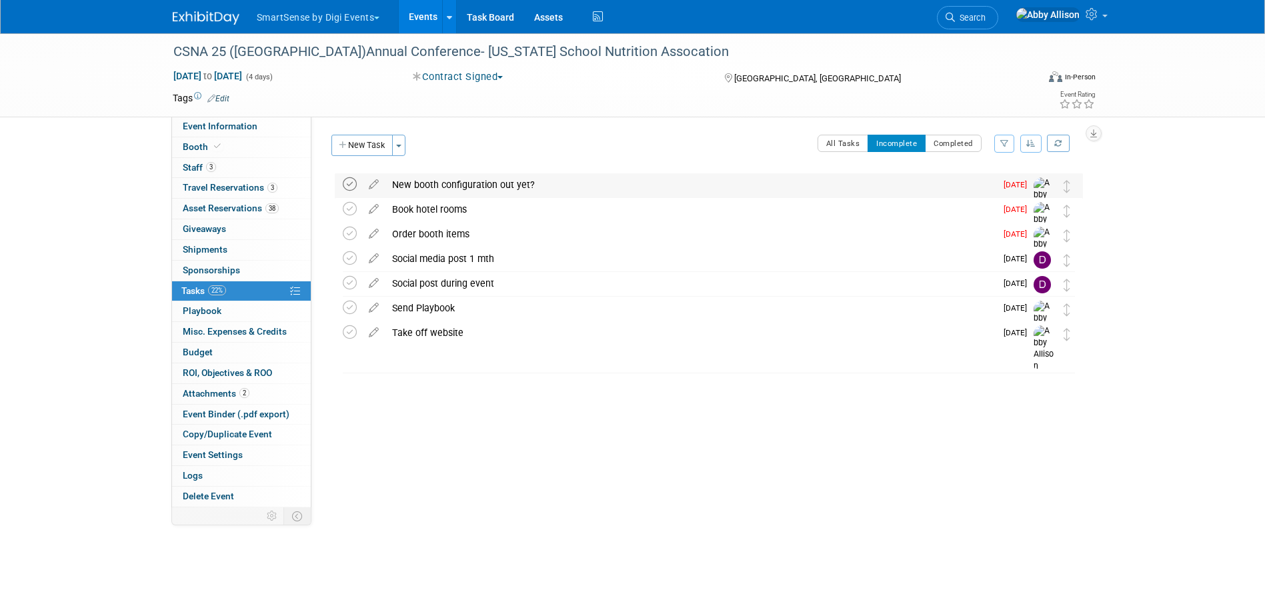
click at [348, 187] on icon at bounding box center [350, 184] width 14 height 14
click at [354, 187] on icon at bounding box center [350, 184] width 14 height 14
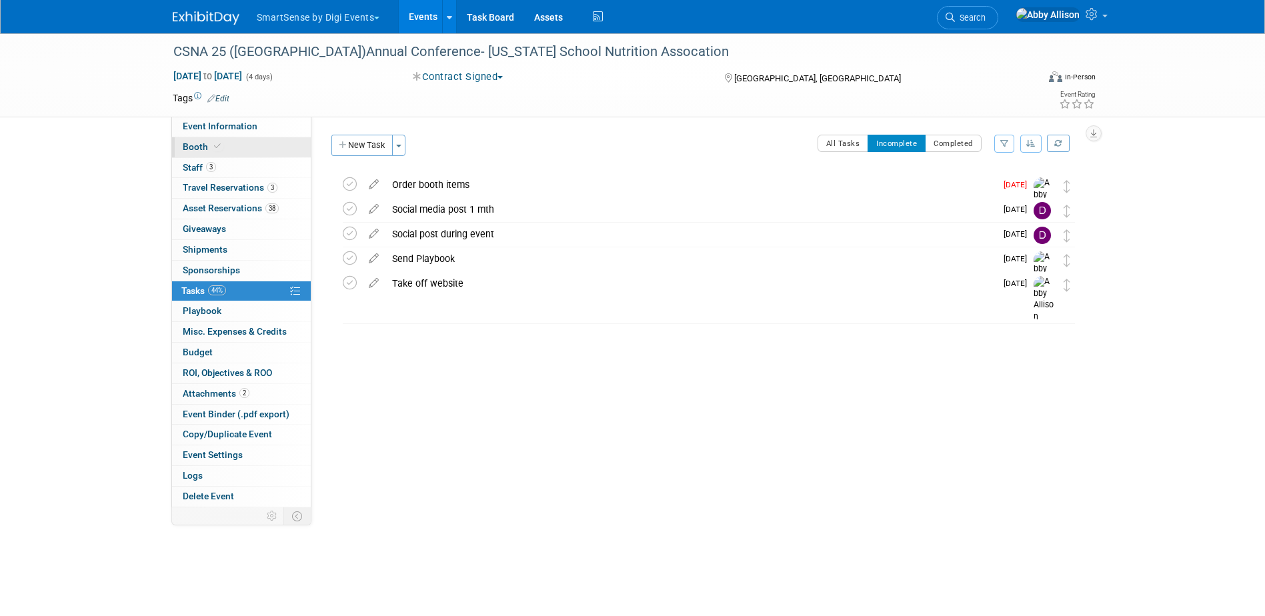
click at [219, 145] on span at bounding box center [217, 146] width 12 height 10
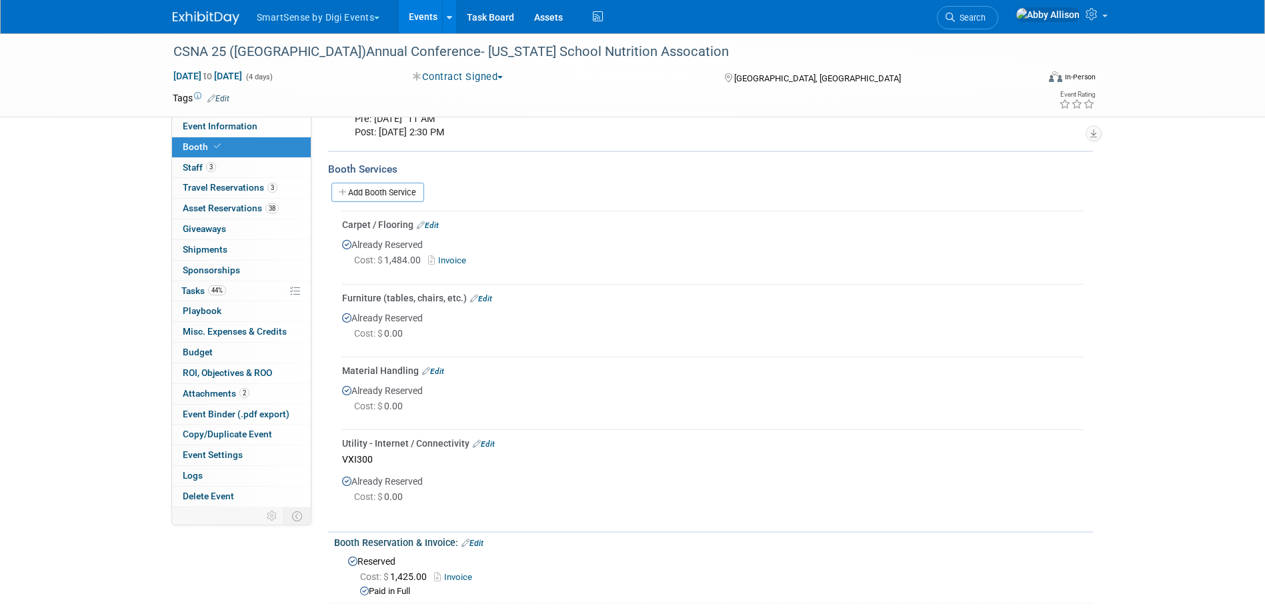
scroll to position [277, 0]
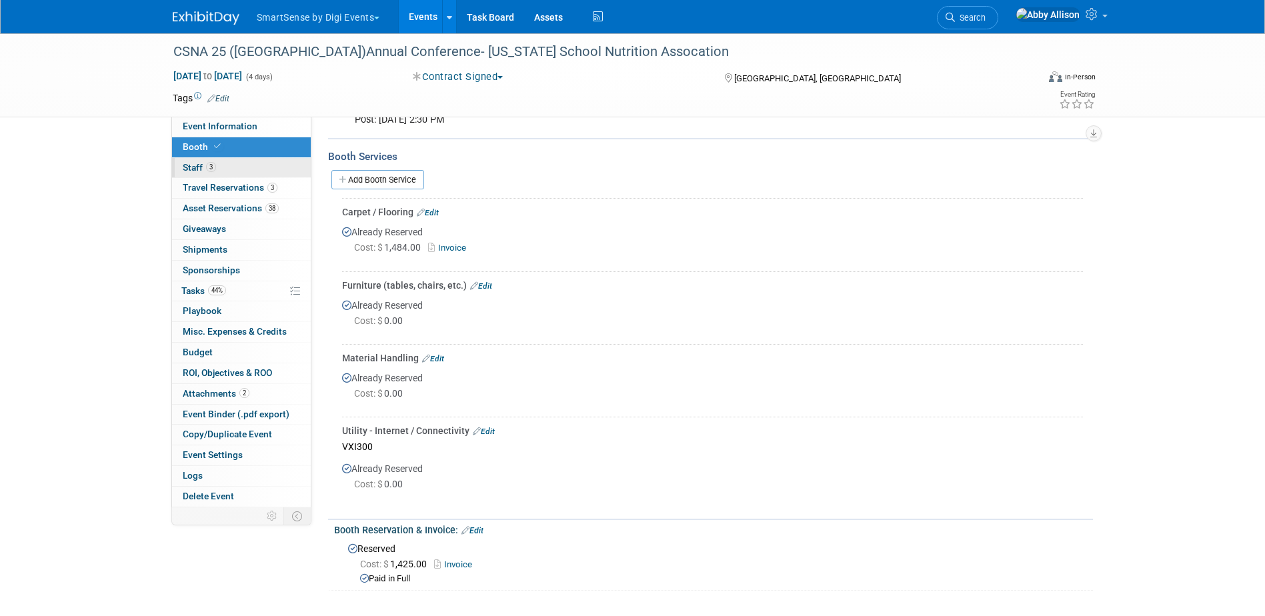
click at [181, 167] on link "3 Staff 3" at bounding box center [241, 168] width 139 height 20
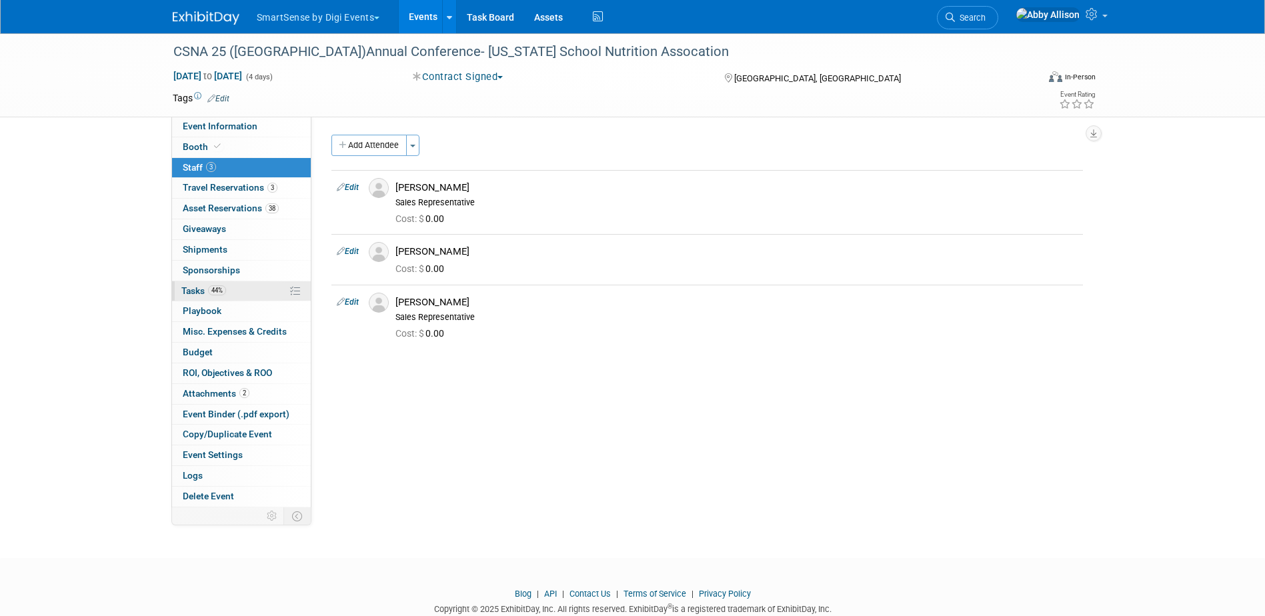
click at [191, 285] on link "44% Tasks 44%" at bounding box center [241, 291] width 139 height 20
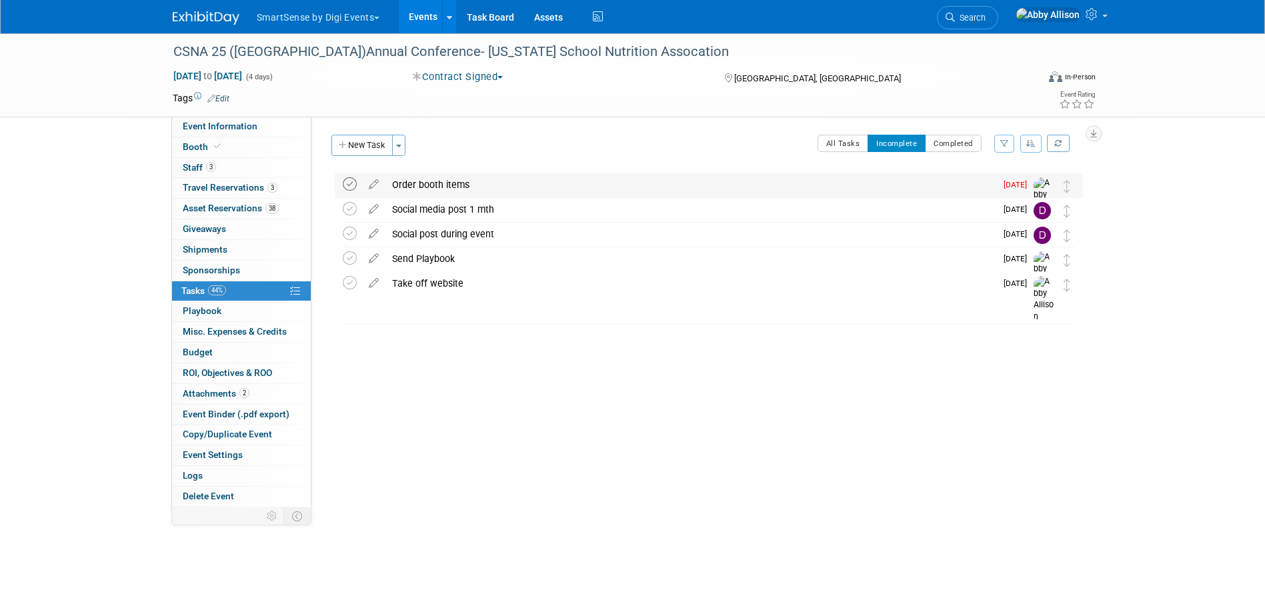
click at [349, 182] on icon at bounding box center [350, 184] width 14 height 14
click at [364, 153] on button "New Task" at bounding box center [362, 145] width 61 height 21
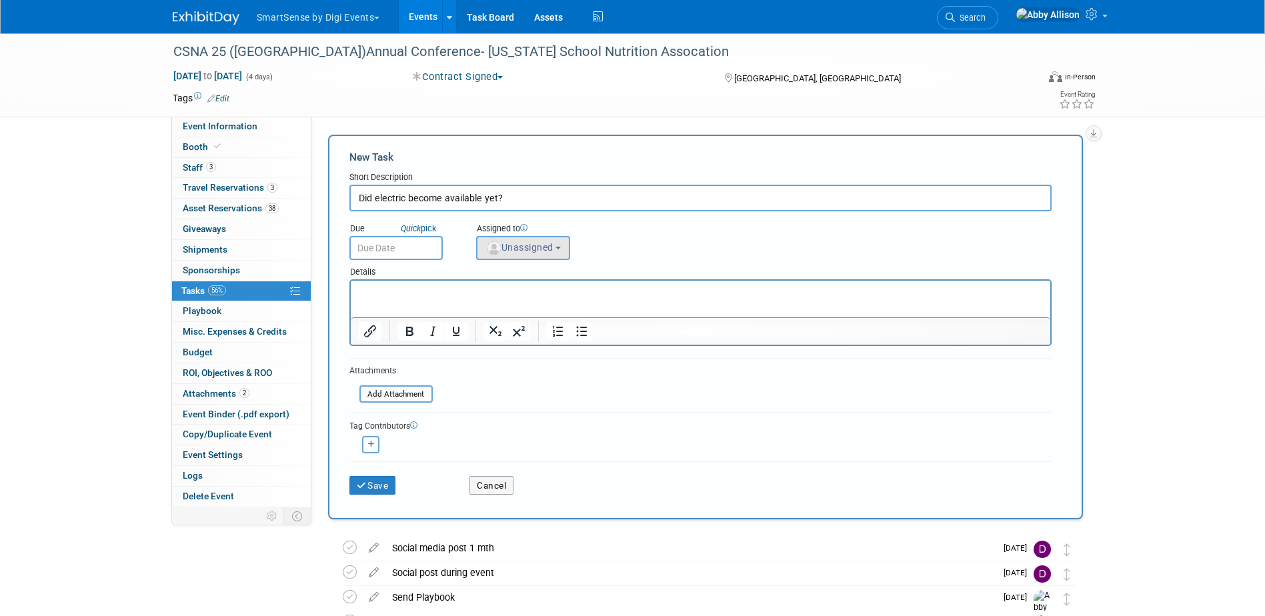
type input "Did electric become available yet?"
click at [492, 247] on img "button" at bounding box center [494, 248] width 15 height 15
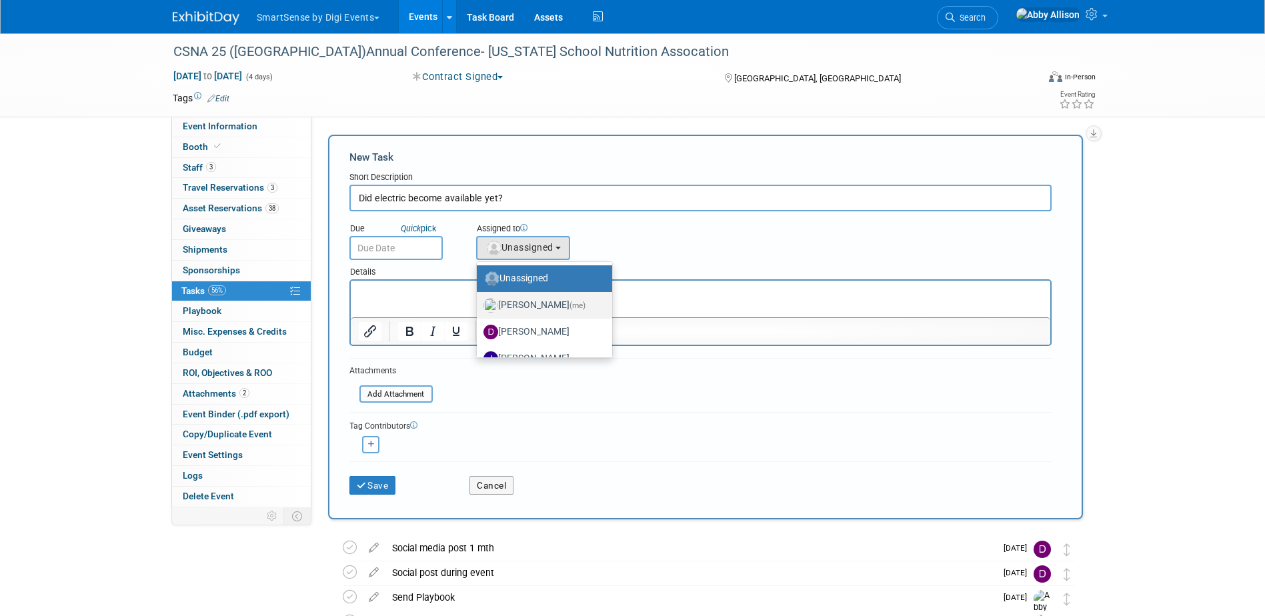
click at [510, 307] on label "Abby Allison (me)" at bounding box center [541, 305] width 115 height 21
click at [479, 307] on input "Abby Allison (me)" at bounding box center [474, 304] width 9 height 9
select select "1af21d80-b227-4fda-b725-1543146411fb"
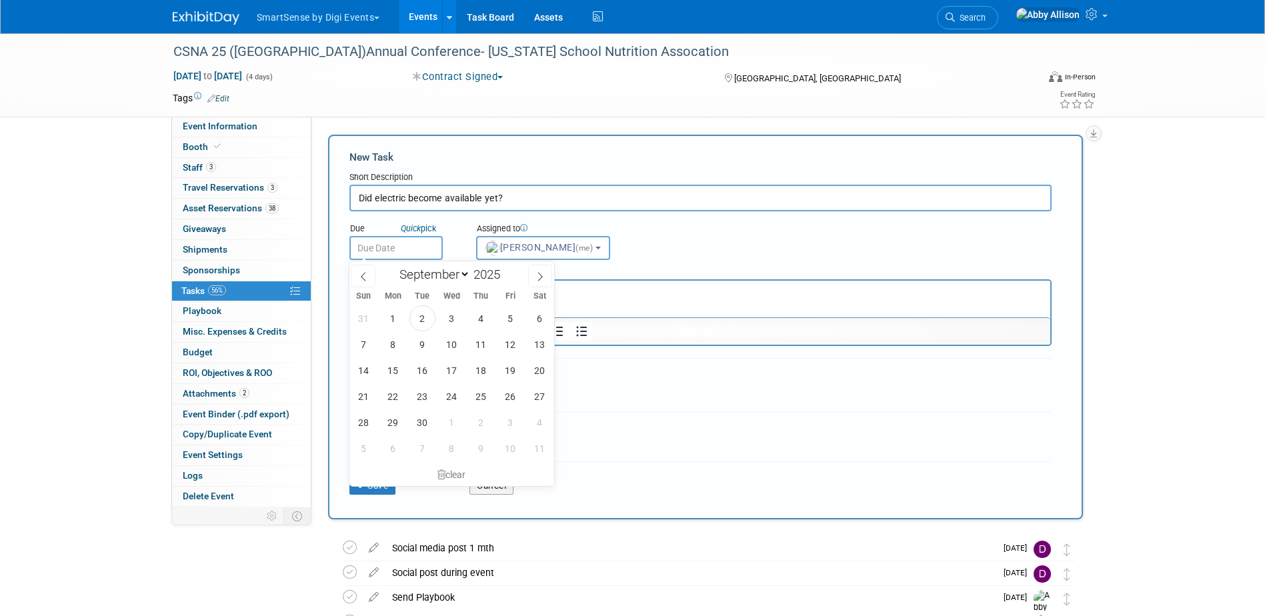
click at [388, 244] on input "text" at bounding box center [396, 248] width 93 height 24
click at [508, 318] on span "5" at bounding box center [511, 319] width 26 height 26
type input "Sep 5, 2025"
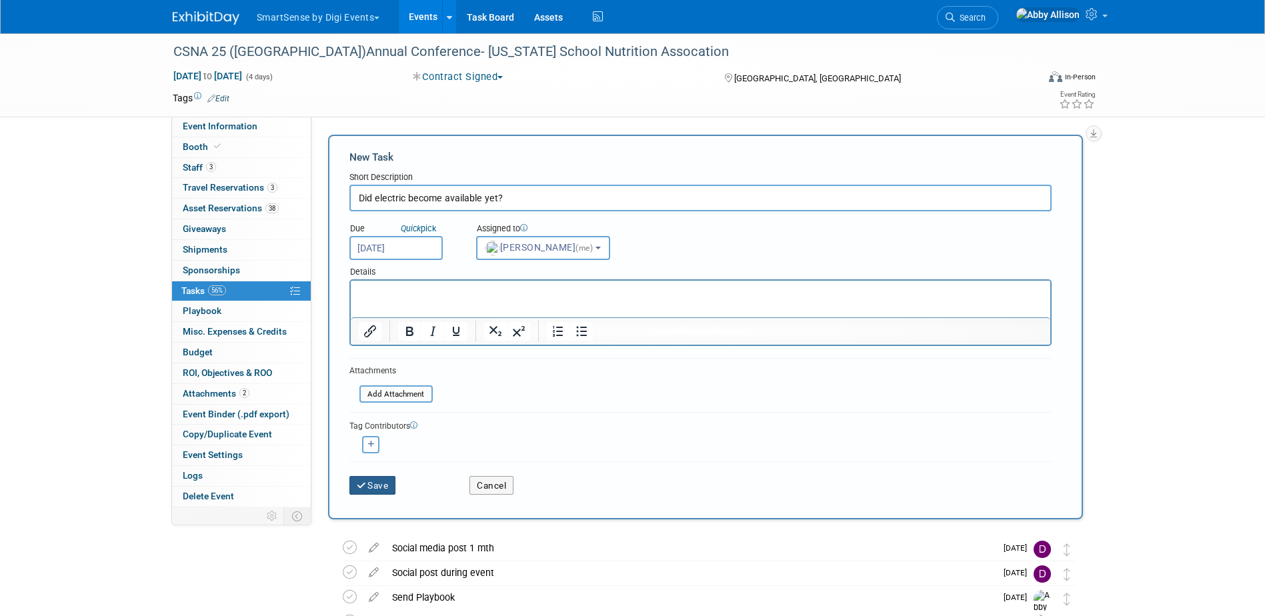
click at [374, 487] on button "Save" at bounding box center [373, 485] width 47 height 19
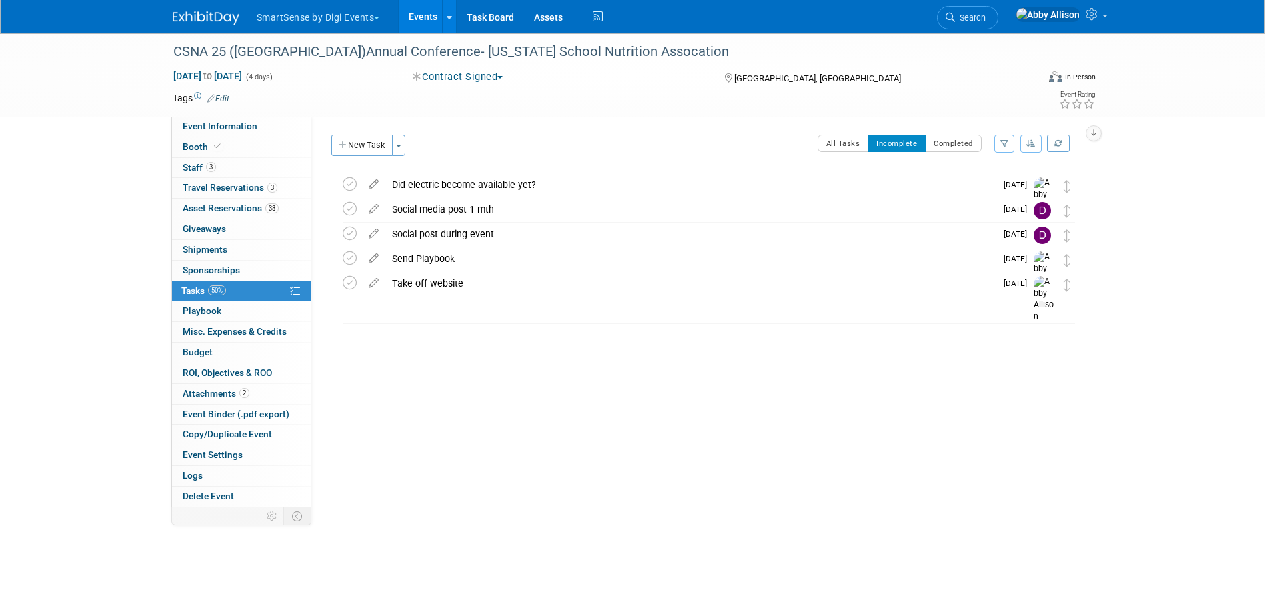
click at [432, 18] on link "Events" at bounding box center [423, 16] width 49 height 33
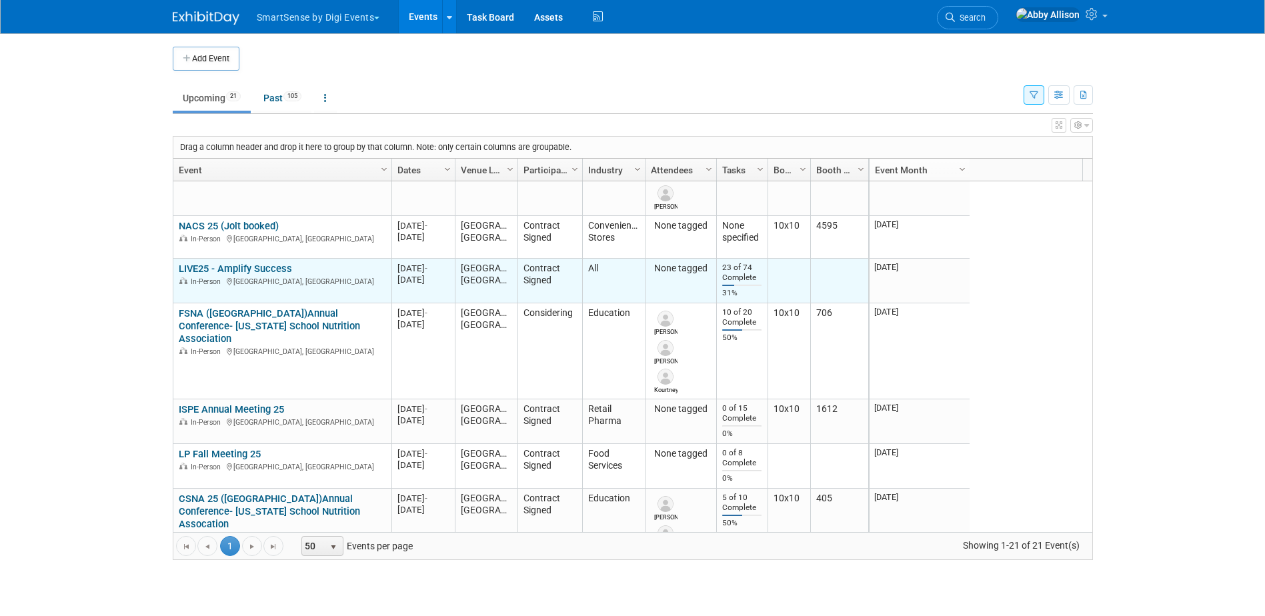
scroll to position [400, 0]
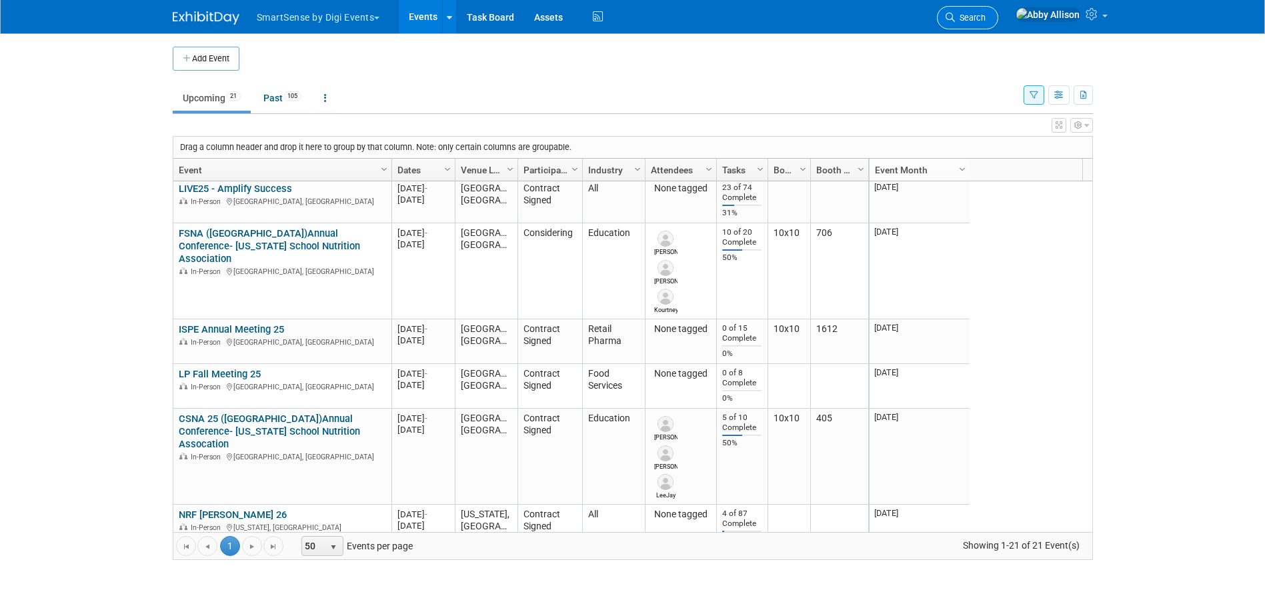
click at [986, 20] on span "Search" at bounding box center [970, 18] width 31 height 10
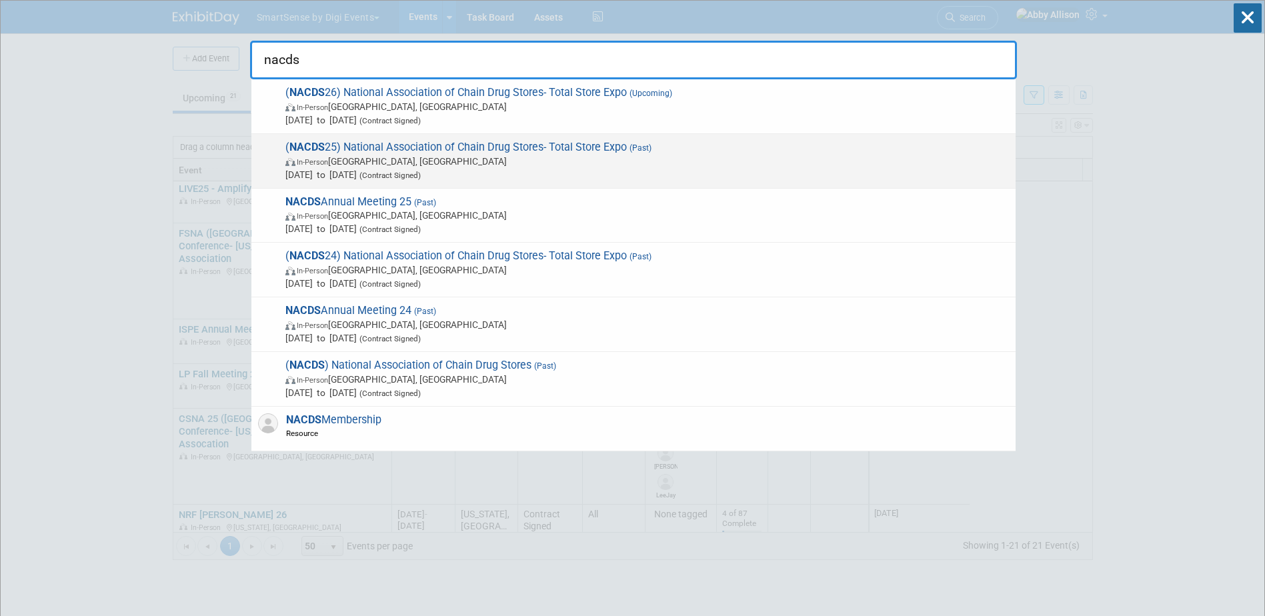
type input "nacds"
click at [388, 157] on span "In-Person [GEOGRAPHIC_DATA], [GEOGRAPHIC_DATA]" at bounding box center [647, 161] width 724 height 13
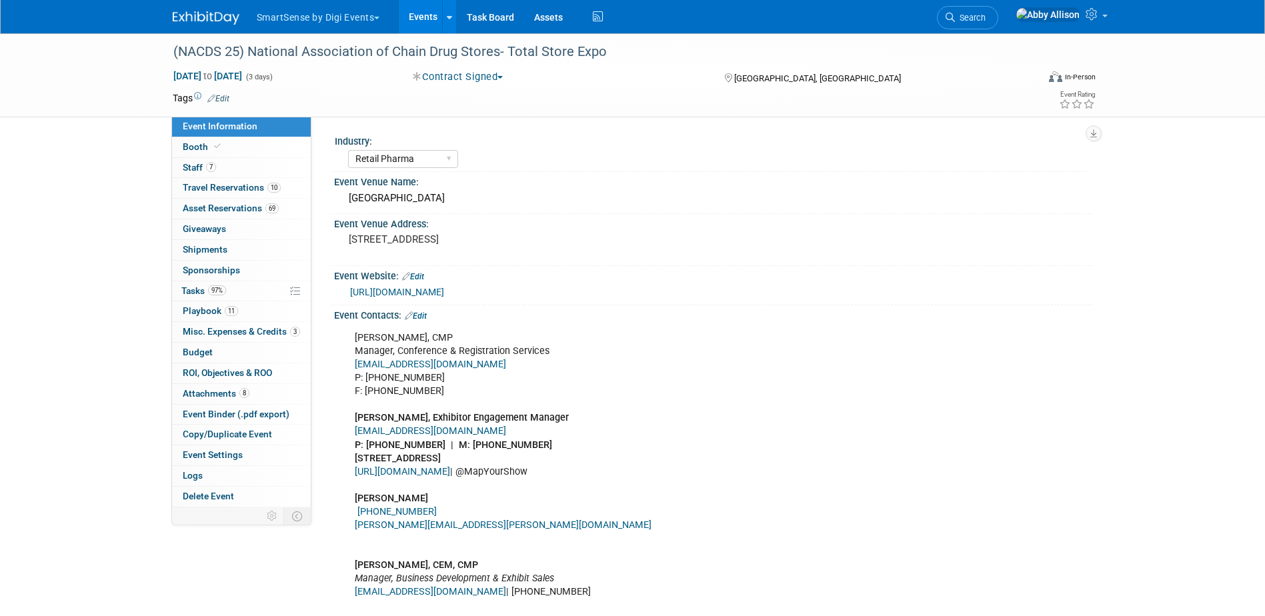
select select "Retail Pharma"
click at [193, 144] on span "Booth" at bounding box center [203, 146] width 41 height 11
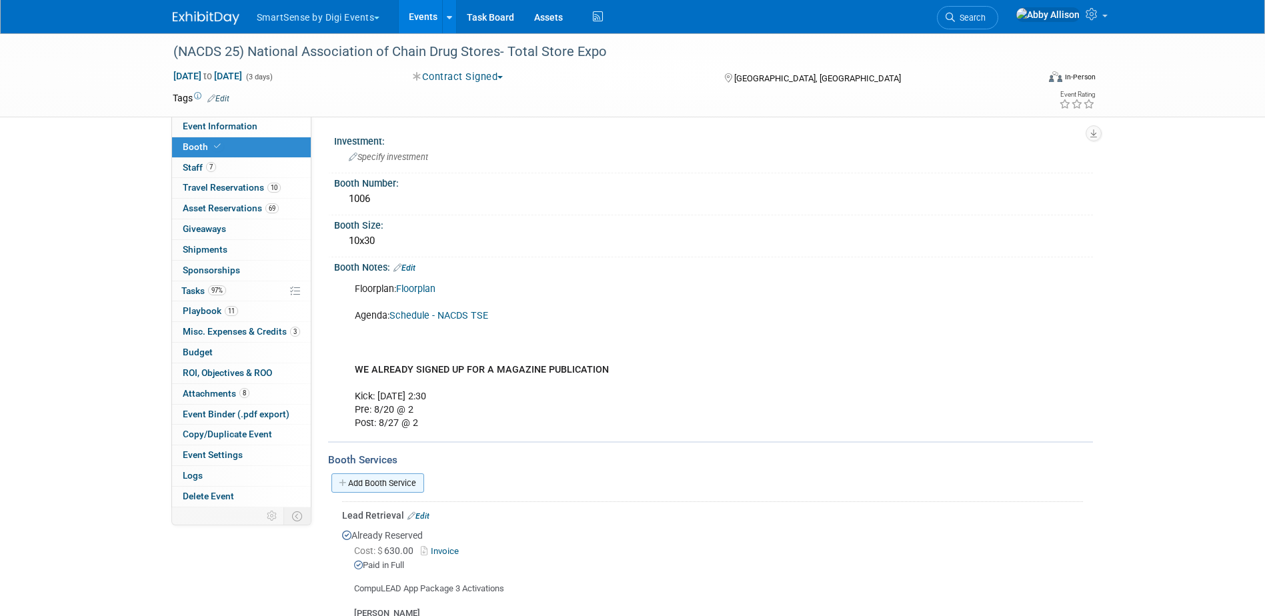
click at [398, 486] on link "Add Booth Service" at bounding box center [378, 483] width 93 height 19
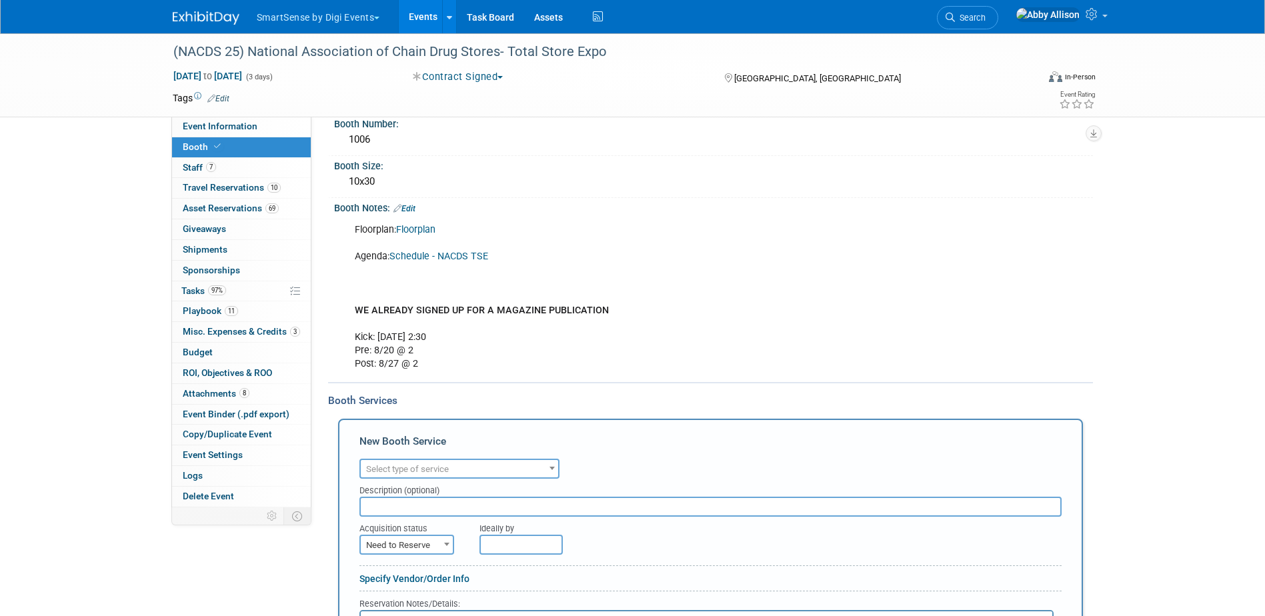
scroll to position [200, 0]
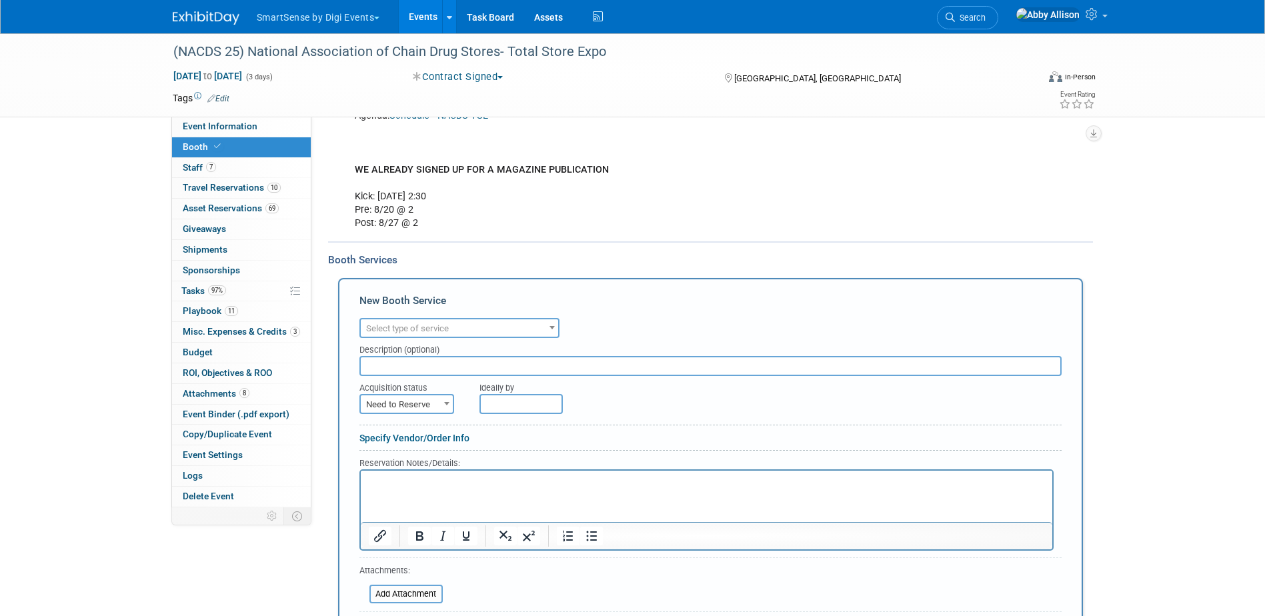
click at [394, 324] on span "Select type of service" at bounding box center [407, 329] width 83 height 10
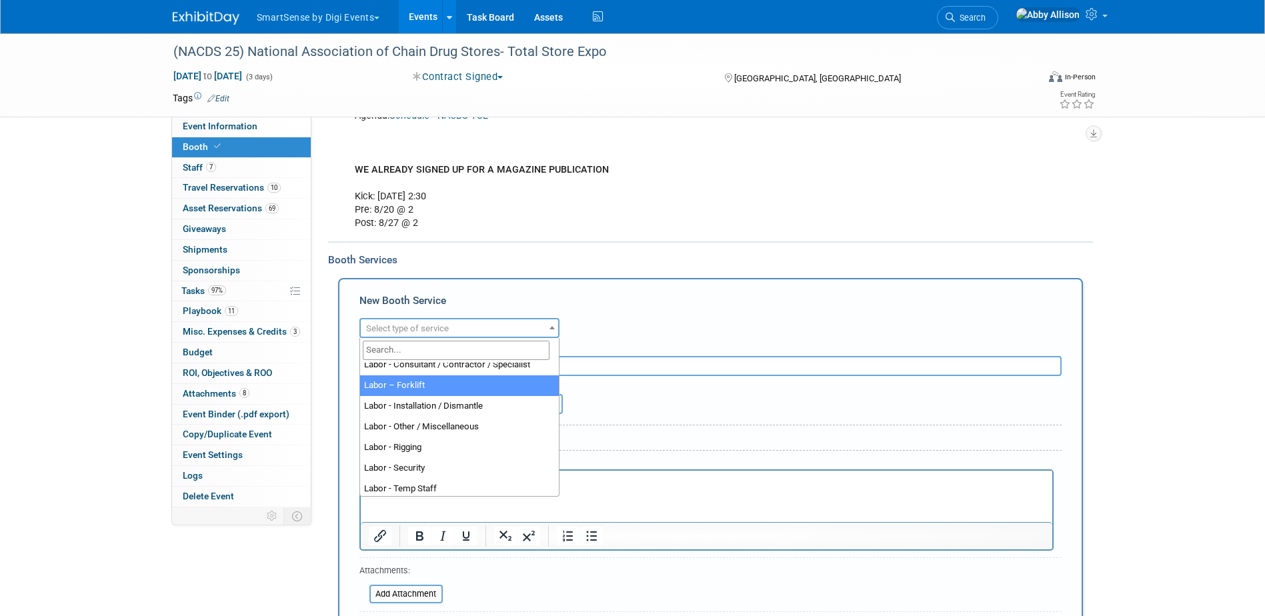
scroll to position [133, 0]
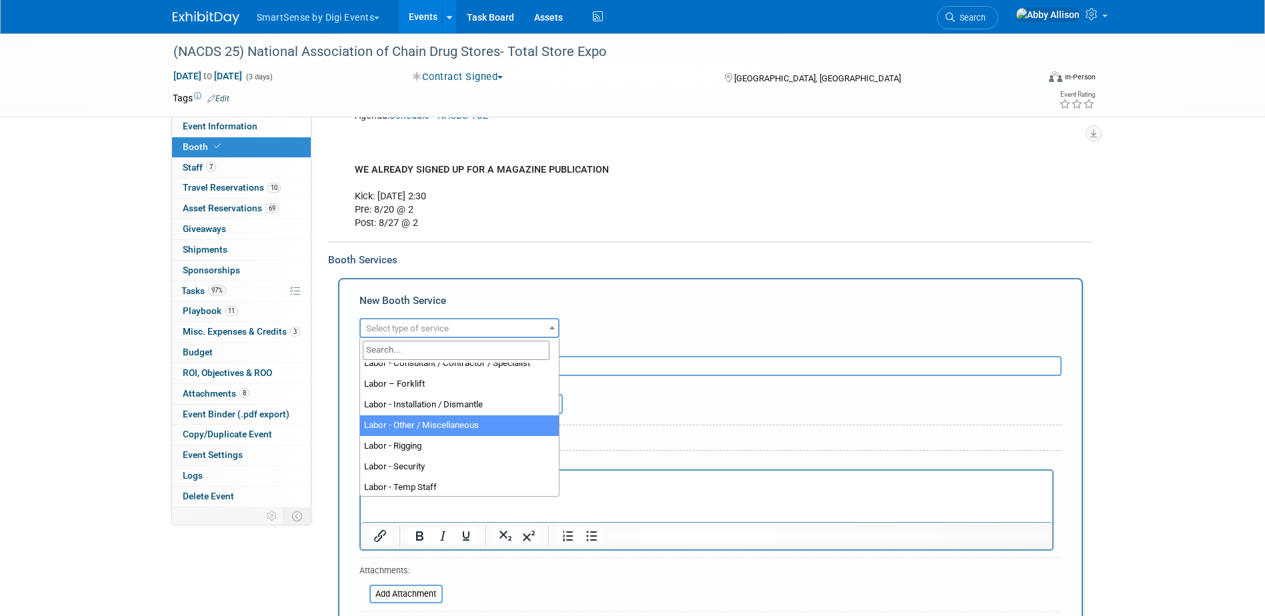
select select "19"
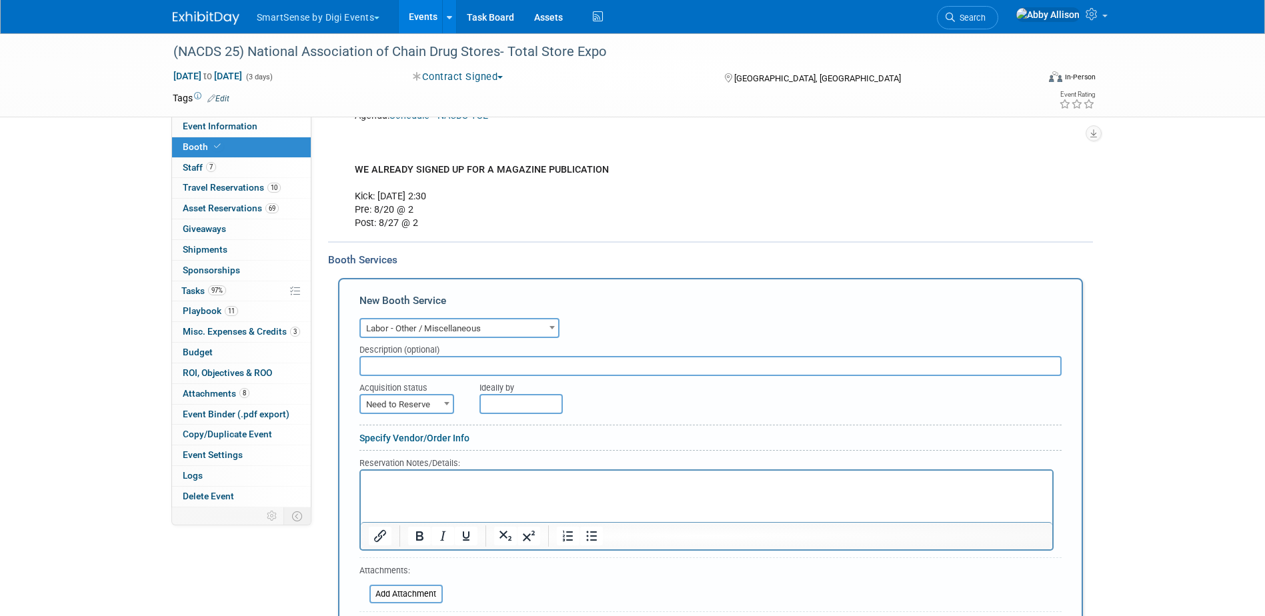
click at [422, 404] on span "Need to Reserve" at bounding box center [407, 405] width 92 height 19
select select "2"
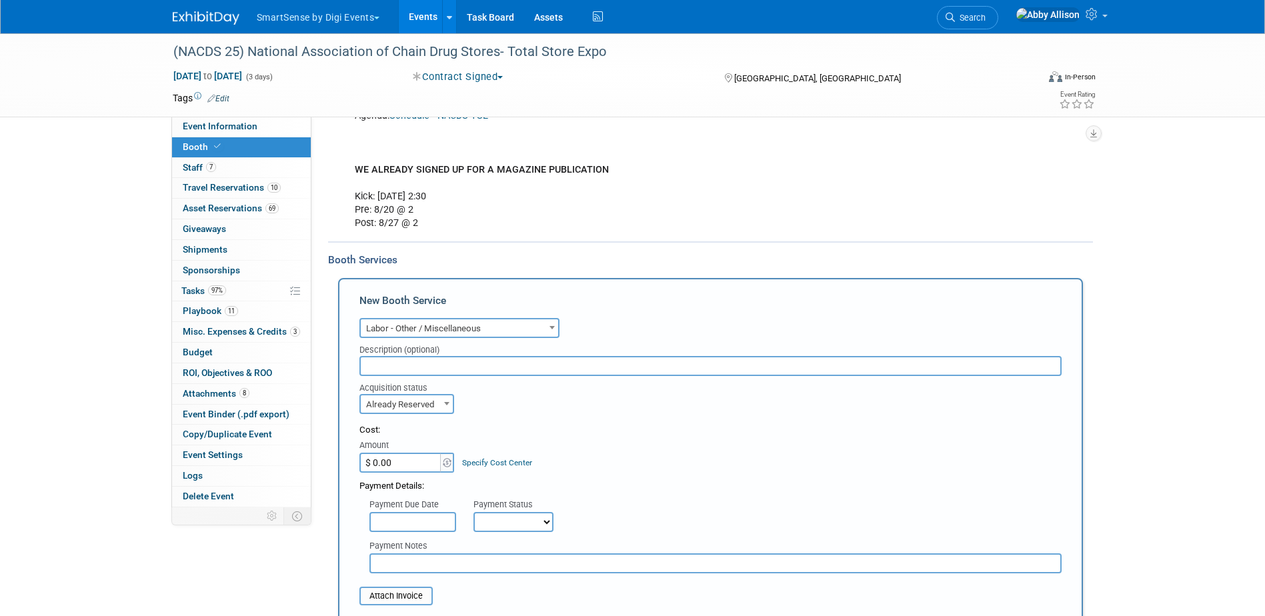
click at [380, 464] on input "$ 0.00" at bounding box center [401, 463] width 83 height 20
type input "$ 111.55"
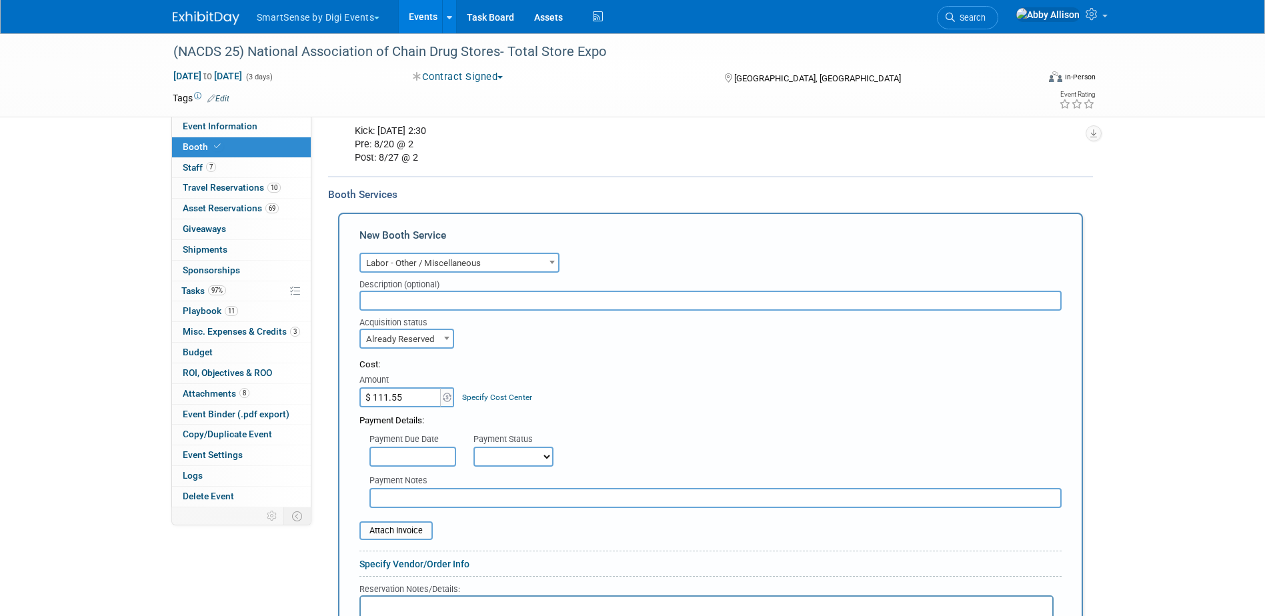
scroll to position [267, 0]
click at [509, 456] on select "Not Paid Yet Partially Paid Paid in Full" at bounding box center [514, 456] width 80 height 20
select select "1"
click at [474, 446] on select "Not Paid Yet Partially Paid Paid in Full" at bounding box center [514, 456] width 80 height 20
click at [402, 530] on input "file" at bounding box center [352, 530] width 159 height 16
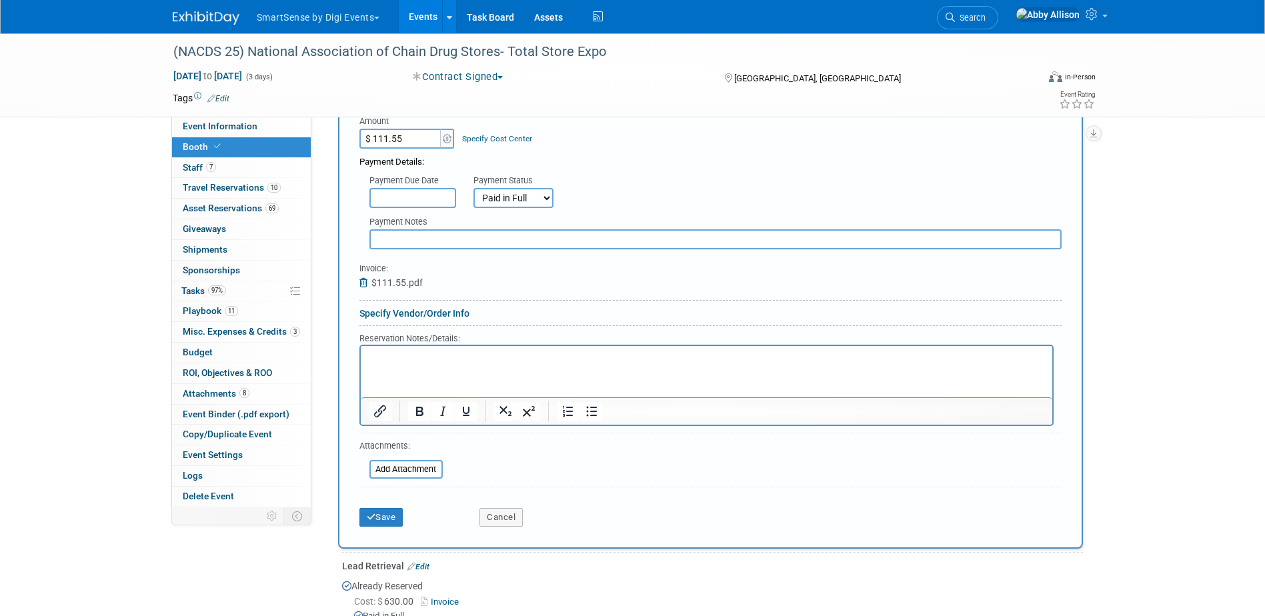
scroll to position [534, 0]
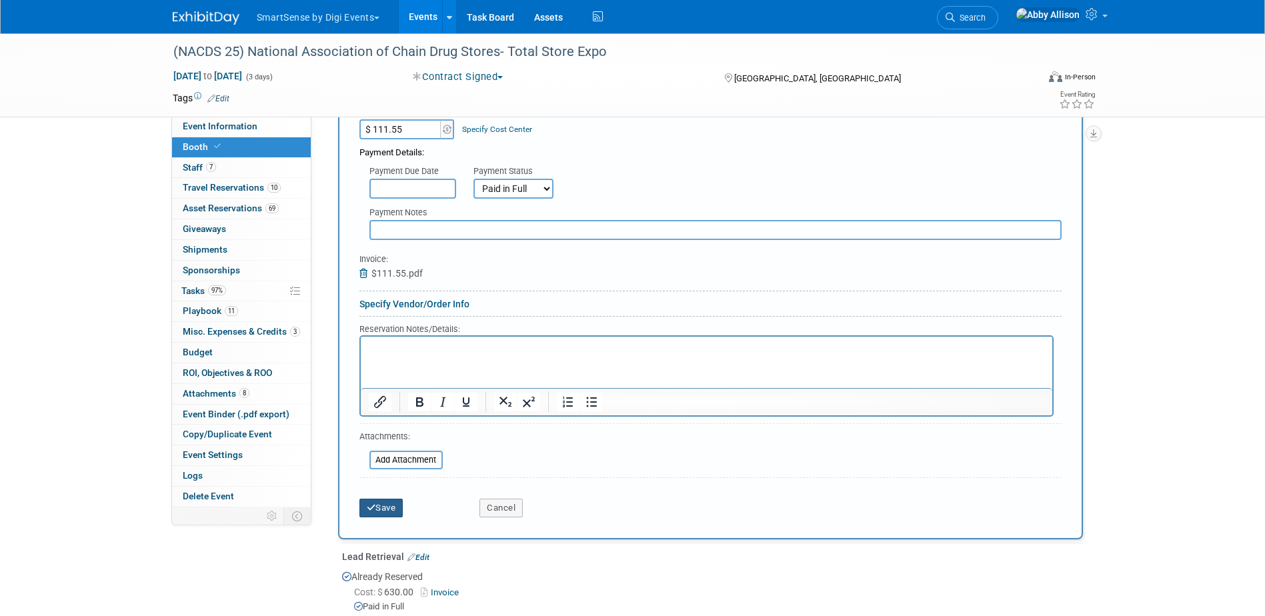
click at [376, 512] on button "Save" at bounding box center [382, 508] width 44 height 19
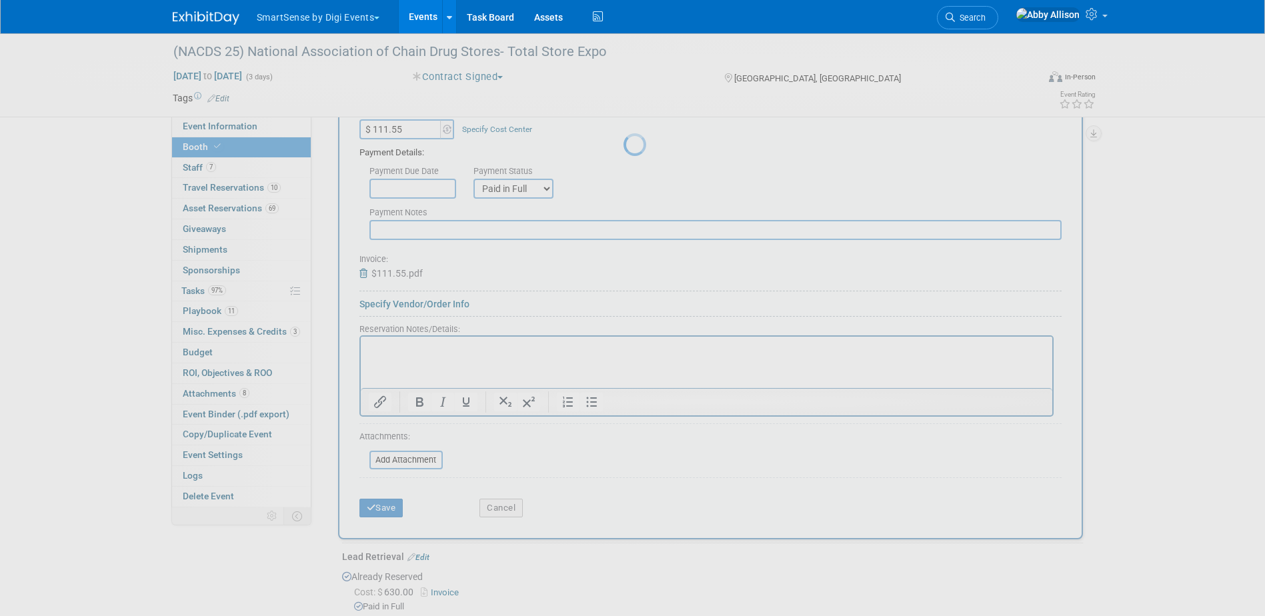
scroll to position [843, 0]
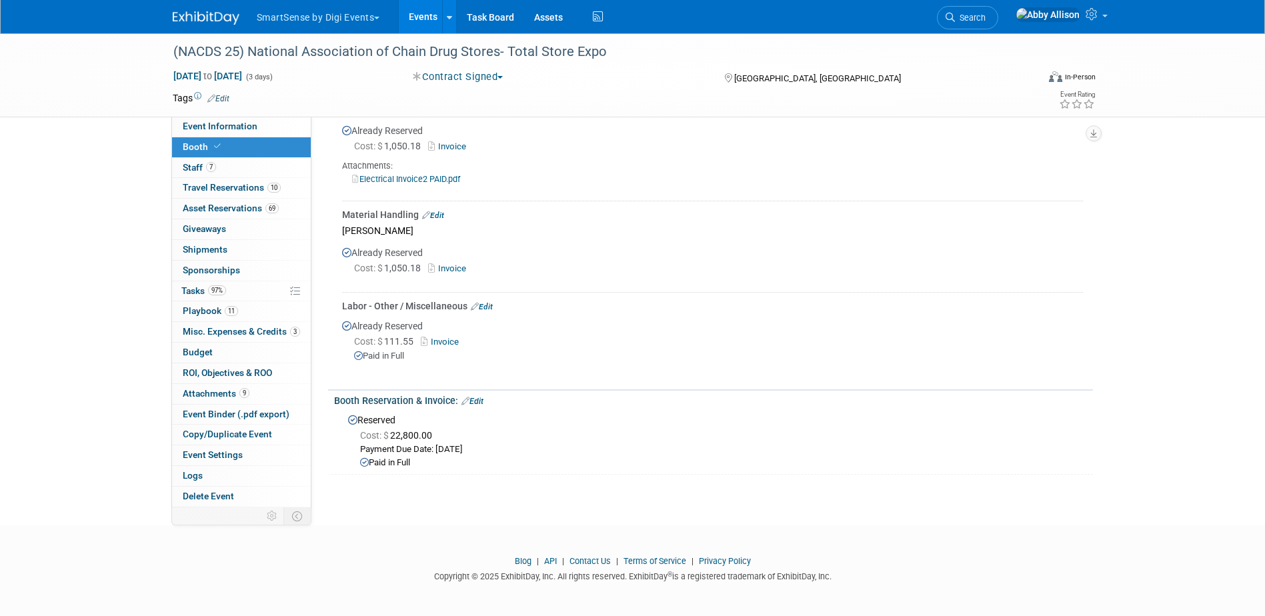
click at [434, 15] on link "Events" at bounding box center [423, 16] width 49 height 33
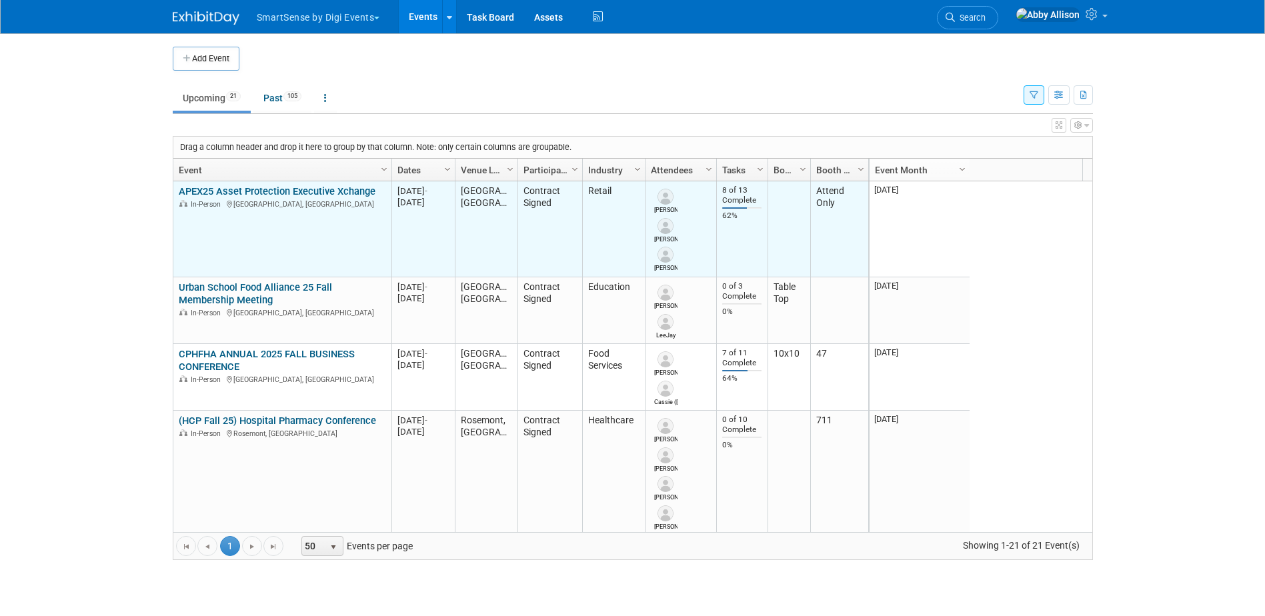
click at [257, 185] on link "APEX25 Asset Protection Executive Xchange" at bounding box center [277, 191] width 197 height 12
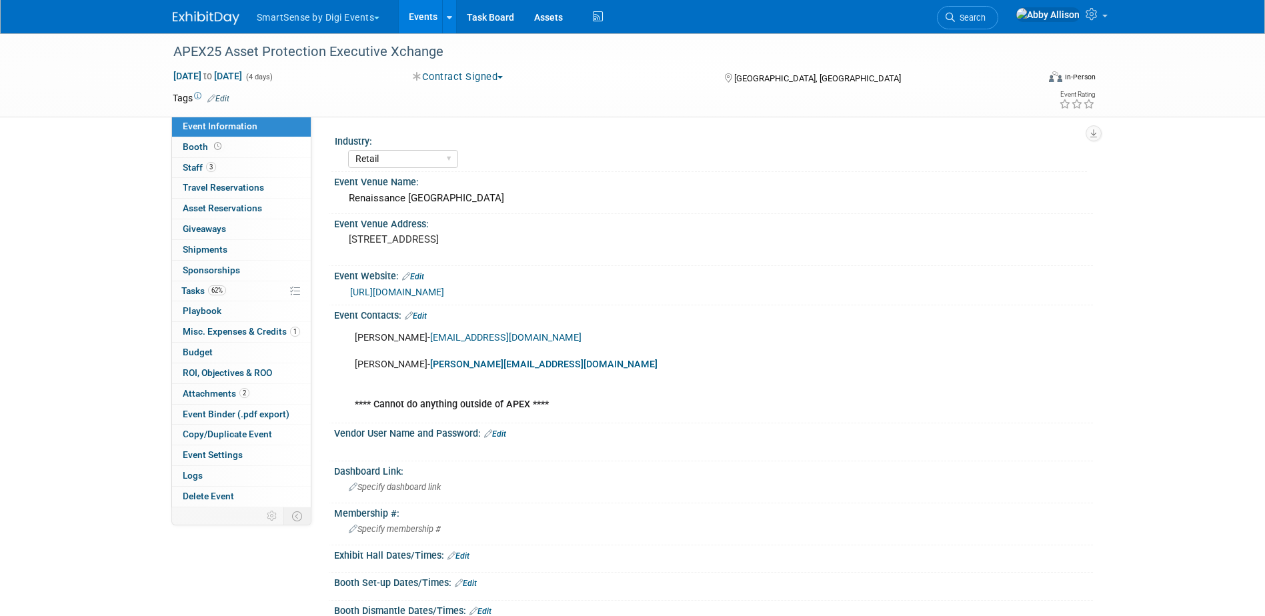
select select "Retail"
click at [234, 188] on span "Travel Reservations 0" at bounding box center [223, 187] width 81 height 11
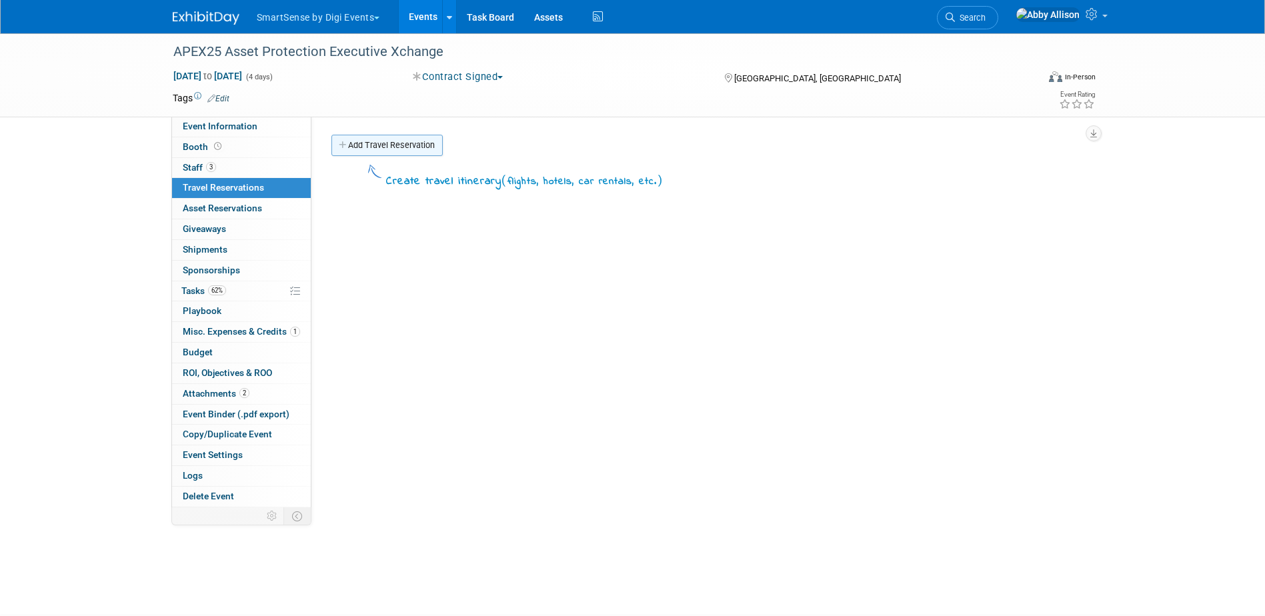
click at [382, 146] on link "Add Travel Reservation" at bounding box center [387, 145] width 111 height 21
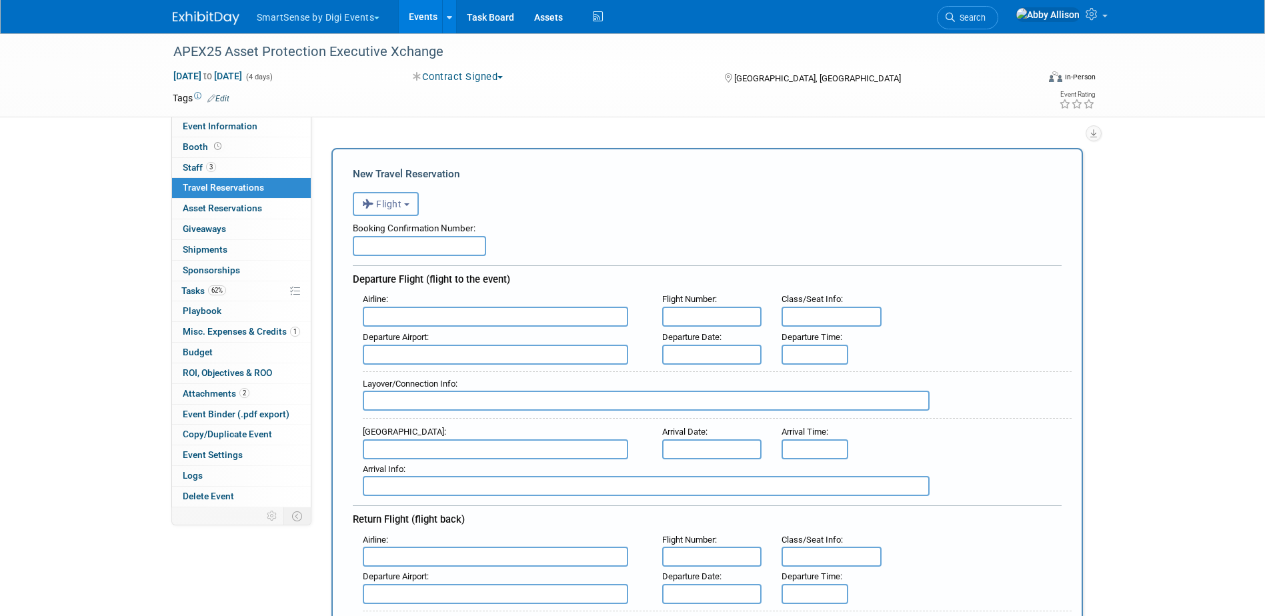
click at [378, 215] on button "Flight" at bounding box center [386, 204] width 66 height 24
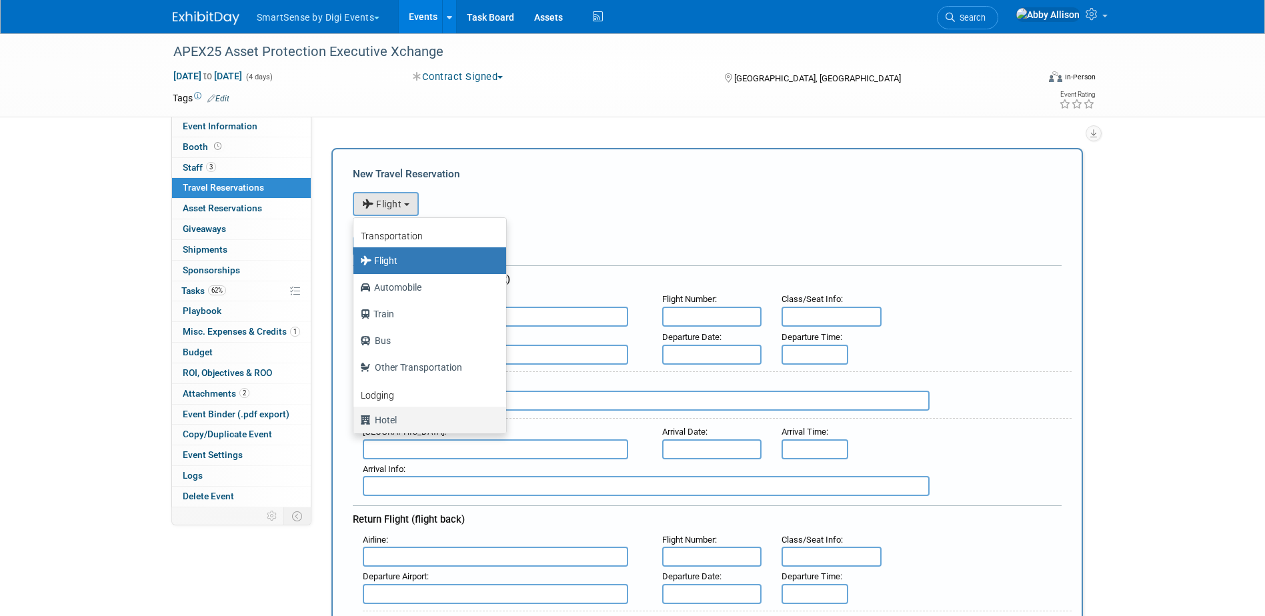
click at [395, 421] on label "Hotel" at bounding box center [426, 420] width 133 height 21
click at [356, 421] on input "Hotel" at bounding box center [351, 418] width 9 height 9
select select "6"
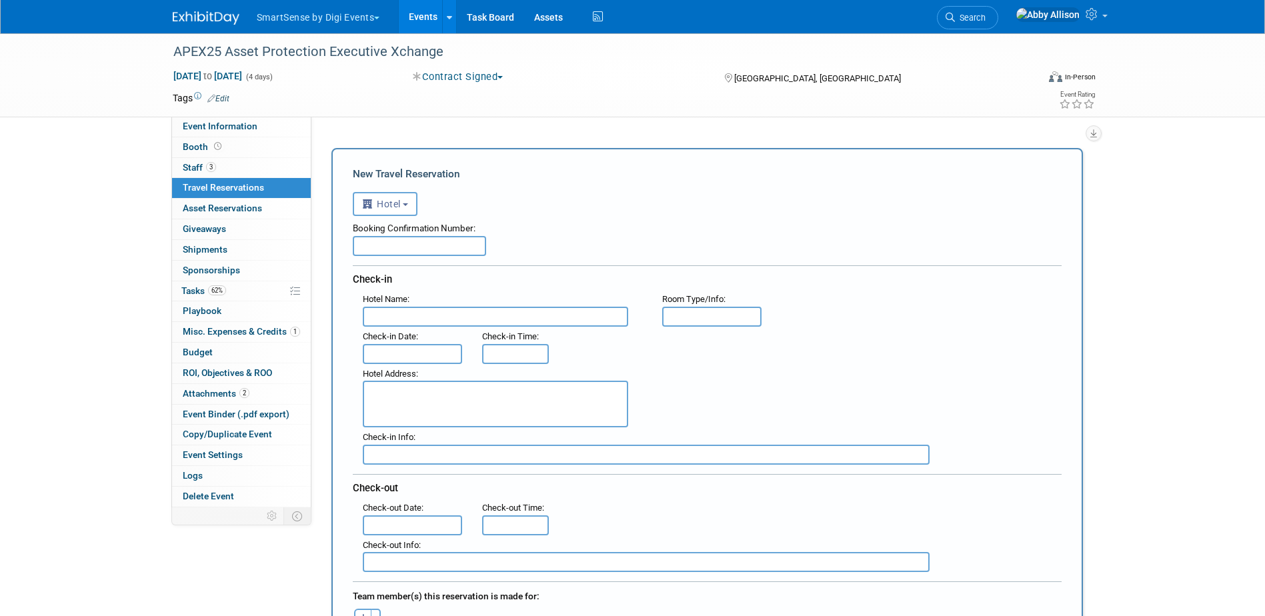
click at [490, 317] on input "text" at bounding box center [495, 317] width 265 height 20
paste input "RENAISSANCE NASHVILLE HOTEL"
type input "RENAISSANCE NASHVILLE HOTEL"
click at [456, 414] on textarea at bounding box center [495, 404] width 265 height 47
paste textarea "611 COMMERCE STREET NASHVILLE, TN 37203 T 615 493 4033"
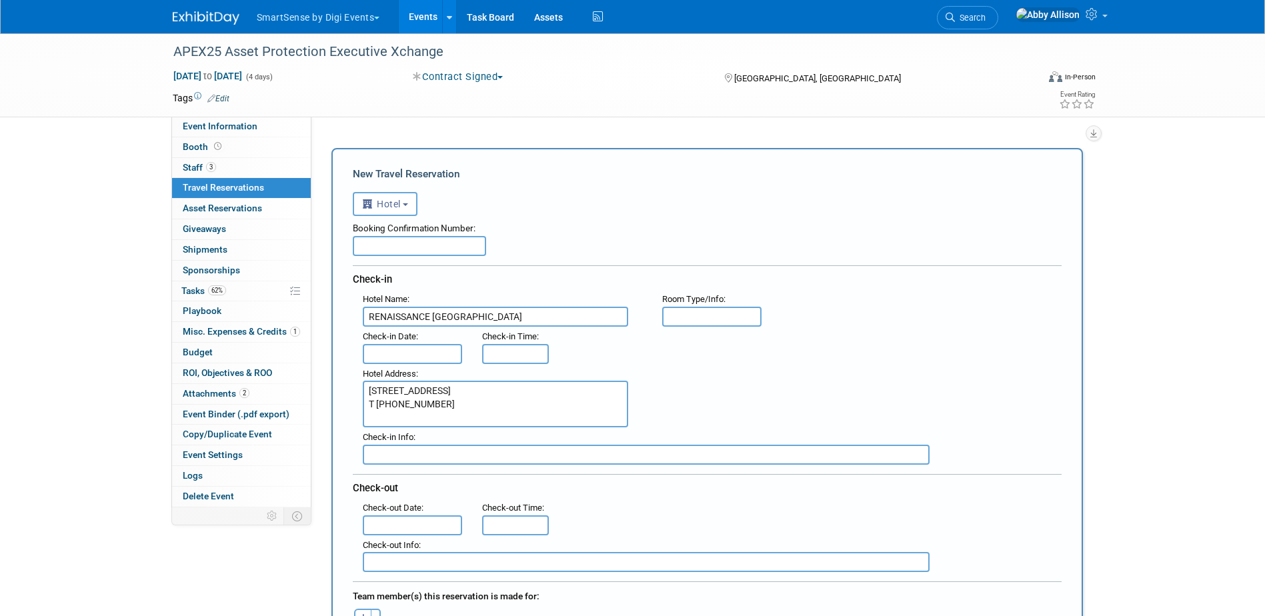
type textarea "611 COMMERCE STREET NASHVILLE, TN 37203 T 615 493 4033"
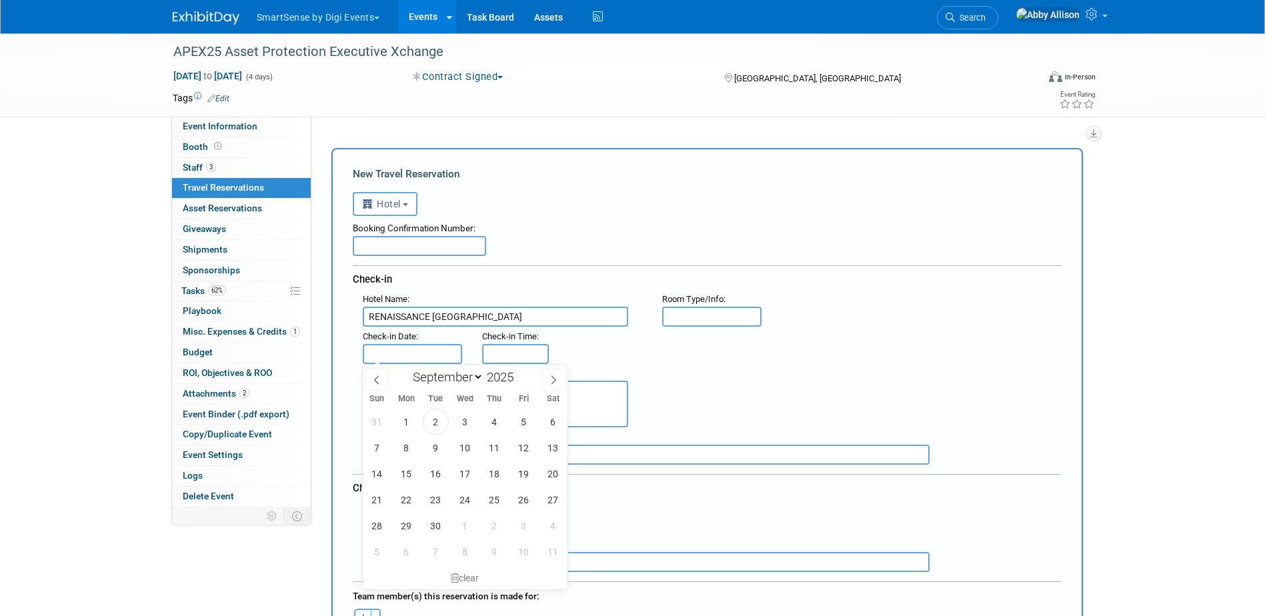
click at [399, 352] on input "text" at bounding box center [413, 354] width 100 height 20
click at [377, 502] on span "21" at bounding box center [377, 500] width 26 height 26
type input "Sep 21, 2025"
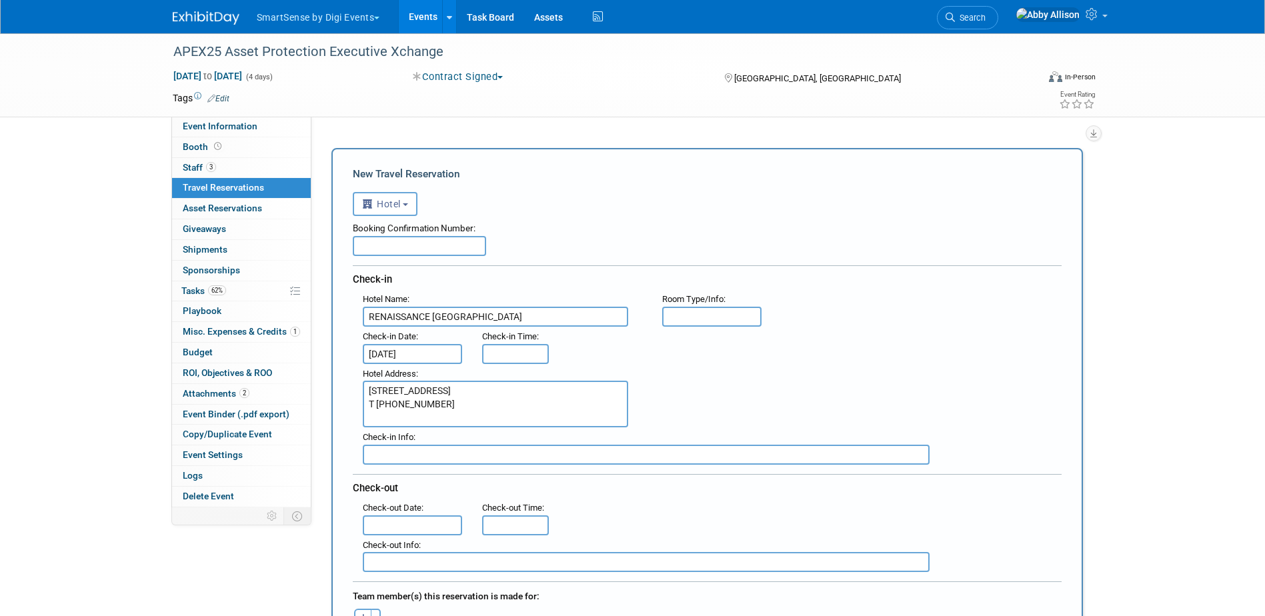
type input "3:00 PM"
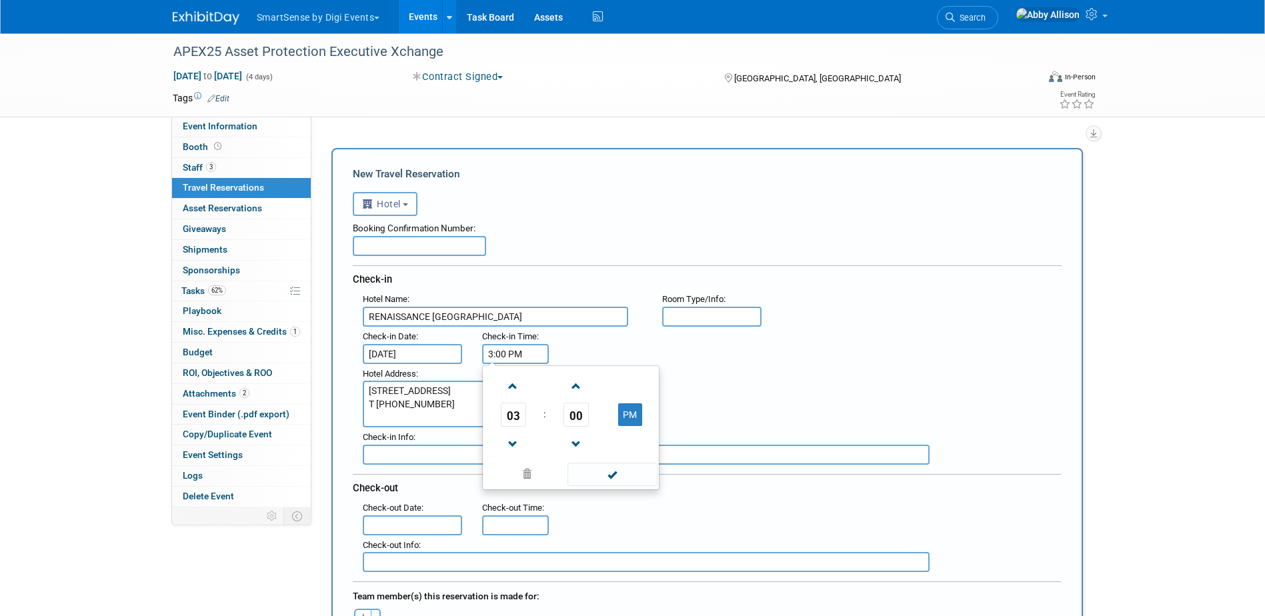
click at [504, 352] on input "3:00 PM" at bounding box center [515, 354] width 67 height 20
click at [434, 520] on input "text" at bounding box center [413, 526] width 100 height 20
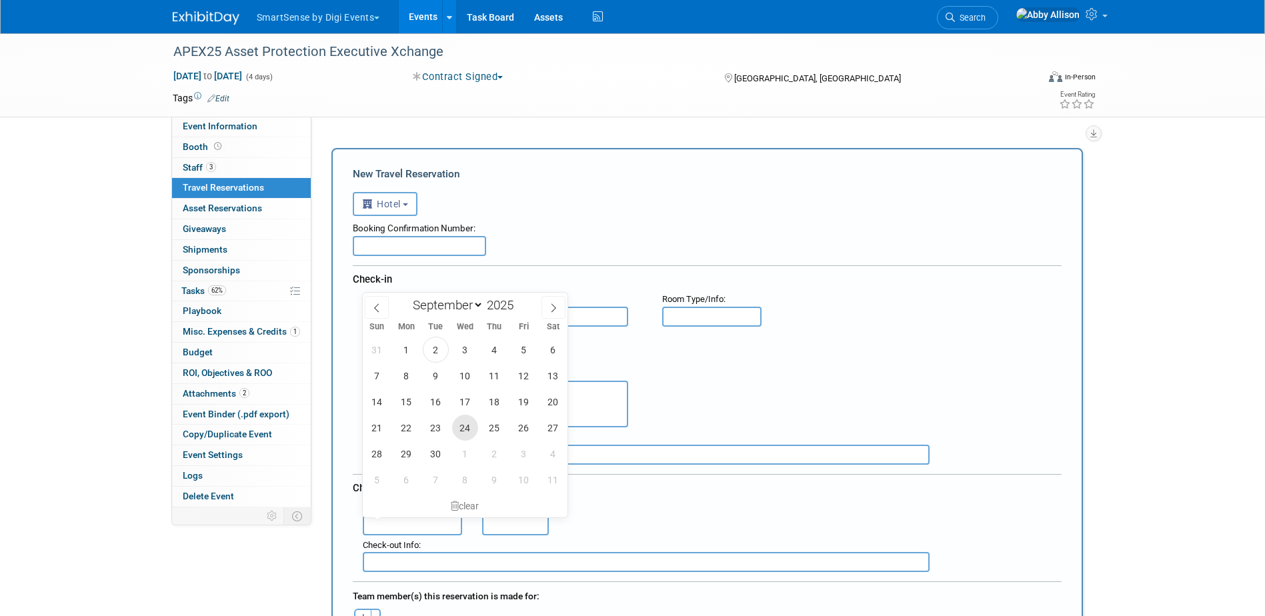
click at [467, 422] on span "24" at bounding box center [465, 428] width 26 height 26
type input "Sep 24, 2025"
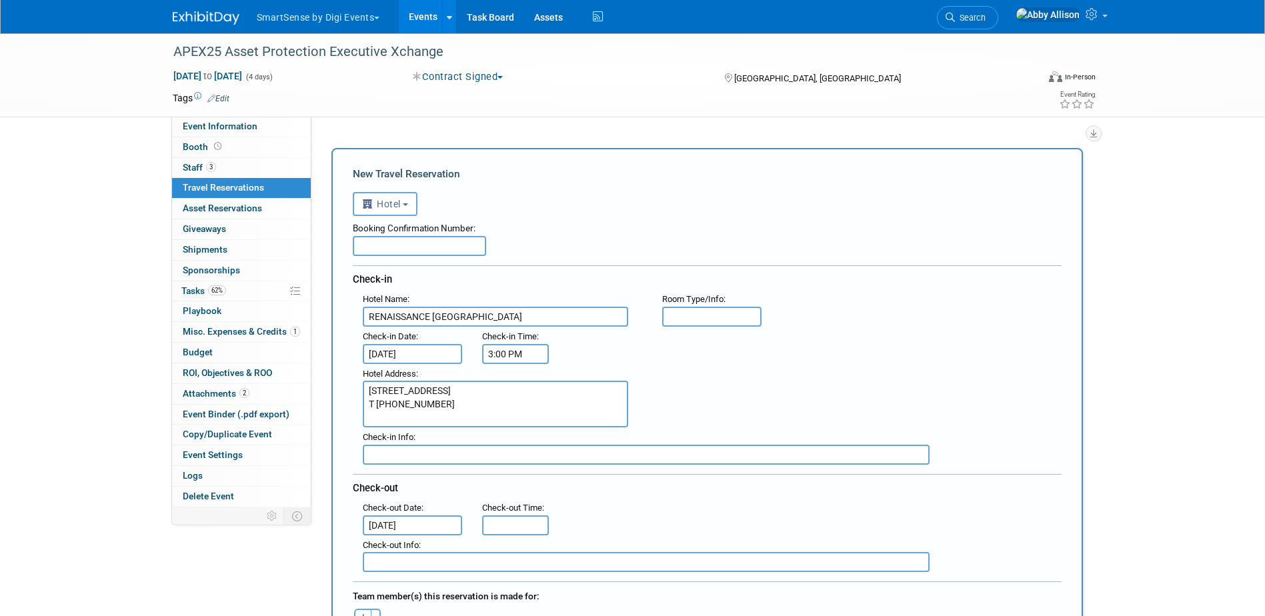
type input "11:00 AM"
click at [512, 526] on input "11:00 AM" at bounding box center [515, 526] width 67 height 20
click at [781, 498] on div ": Check-out Date : Sep 24, 2025 Check-out Time : 11:00 AM 11 : 00 AM 12 01 02 0…" at bounding box center [712, 516] width 719 height 37
click at [421, 247] on input "text" at bounding box center [419, 246] width 133 height 20
paste input "93821924"
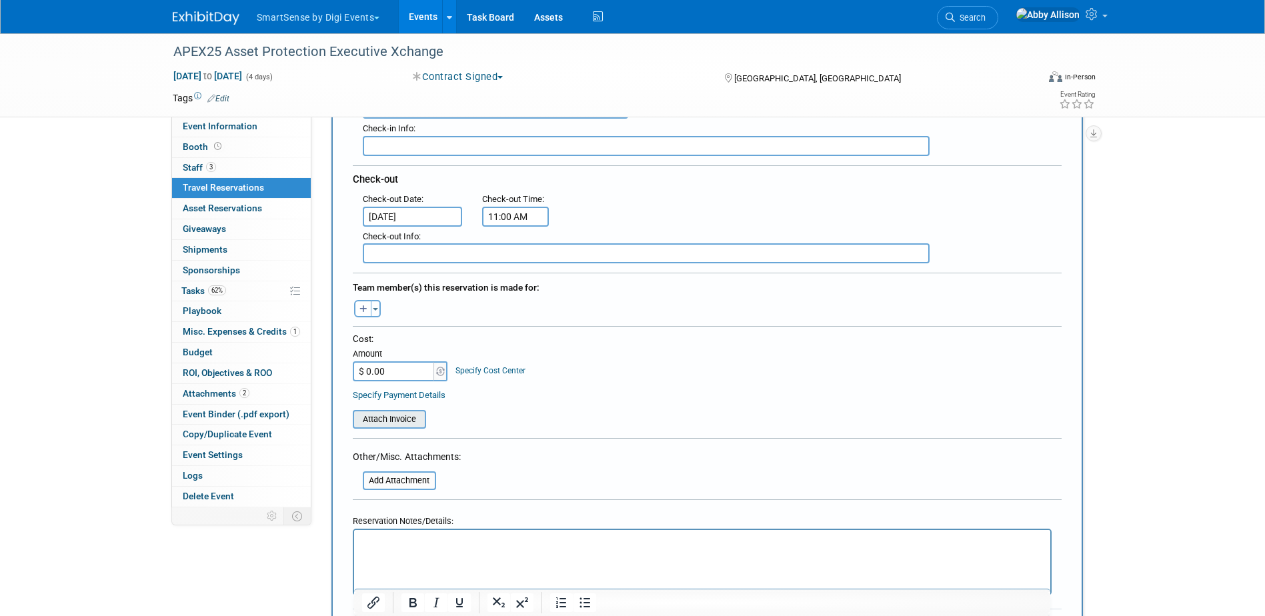
scroll to position [334, 0]
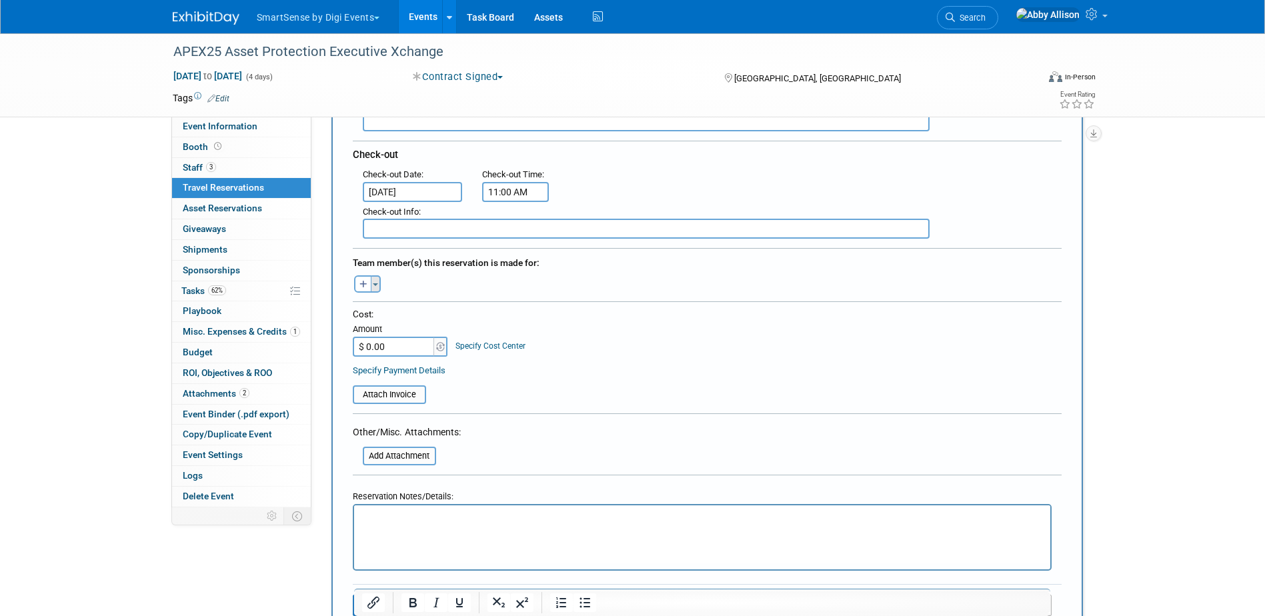
type input "93821924"
click at [378, 287] on button "Toggle Dropdown" at bounding box center [376, 283] width 10 height 17
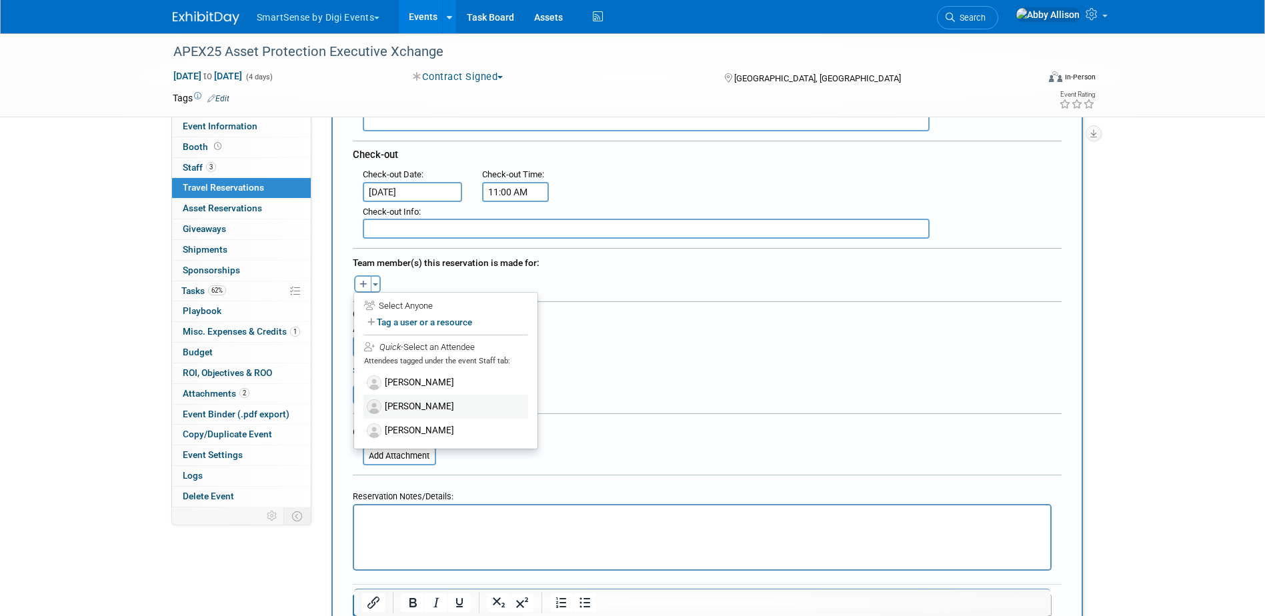
click at [412, 405] on label "[PERSON_NAME]" at bounding box center [446, 407] width 165 height 24
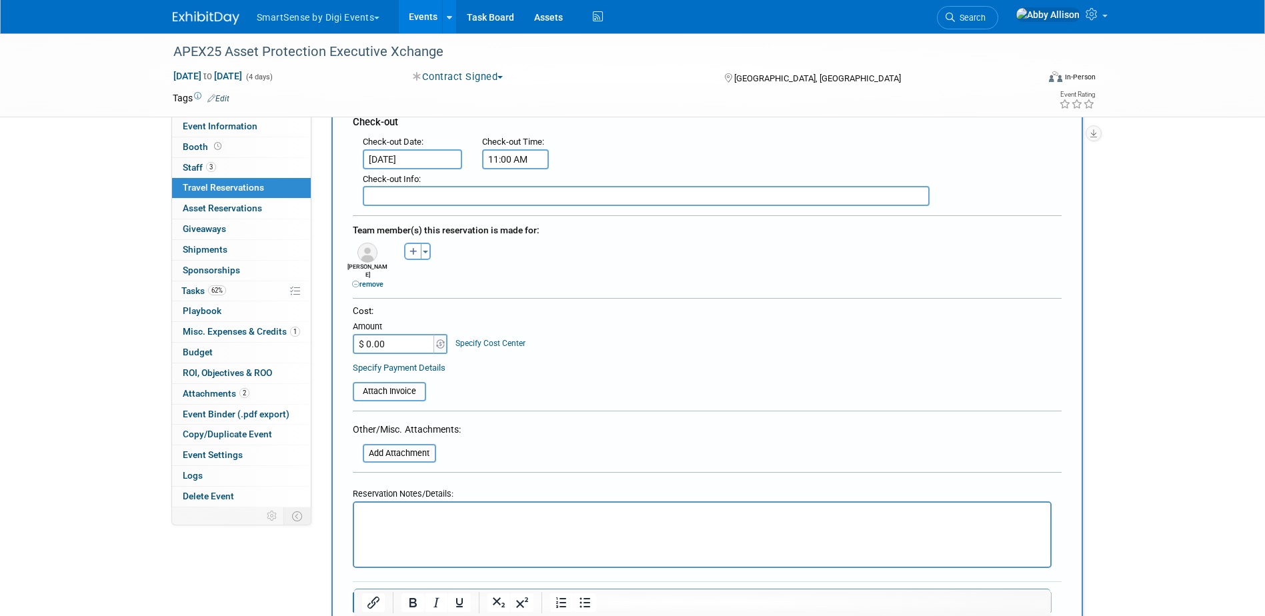
scroll to position [534, 0]
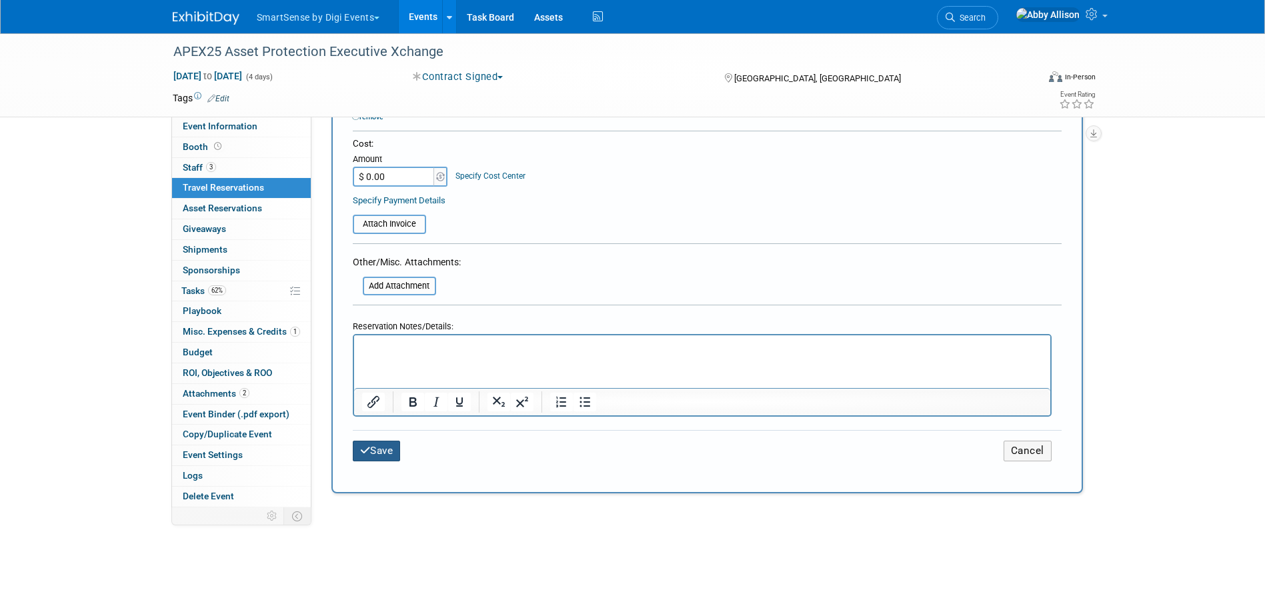
click at [372, 441] on button "Save" at bounding box center [377, 451] width 48 height 21
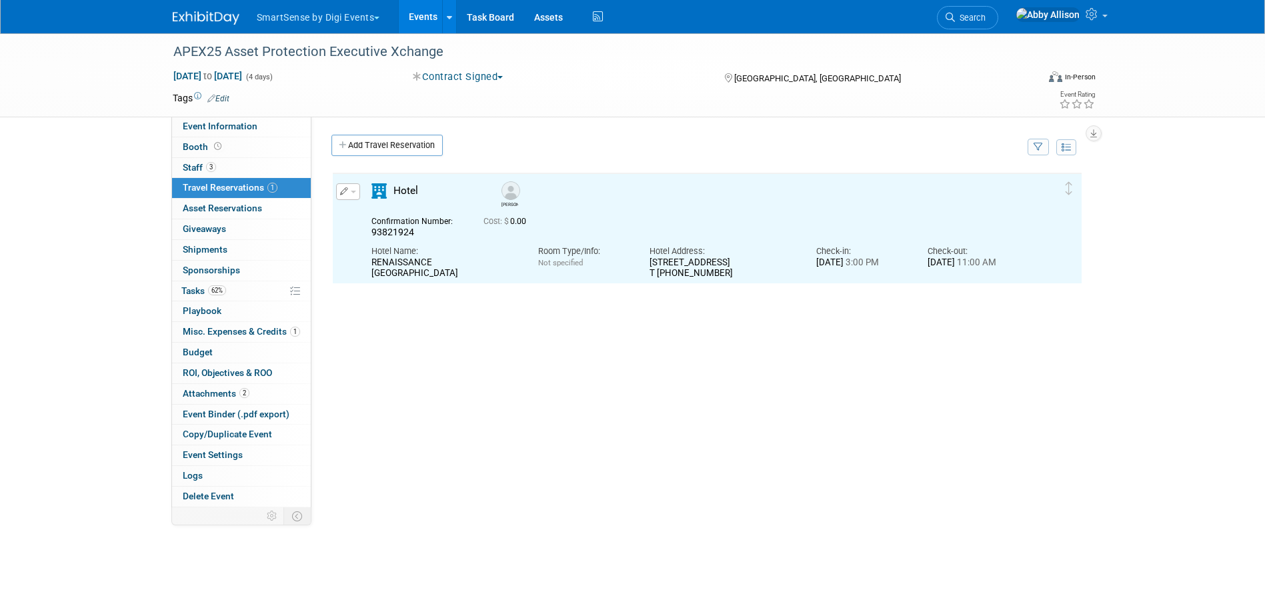
scroll to position [0, 0]
click at [359, 145] on link "Add Travel Reservation" at bounding box center [387, 145] width 111 height 21
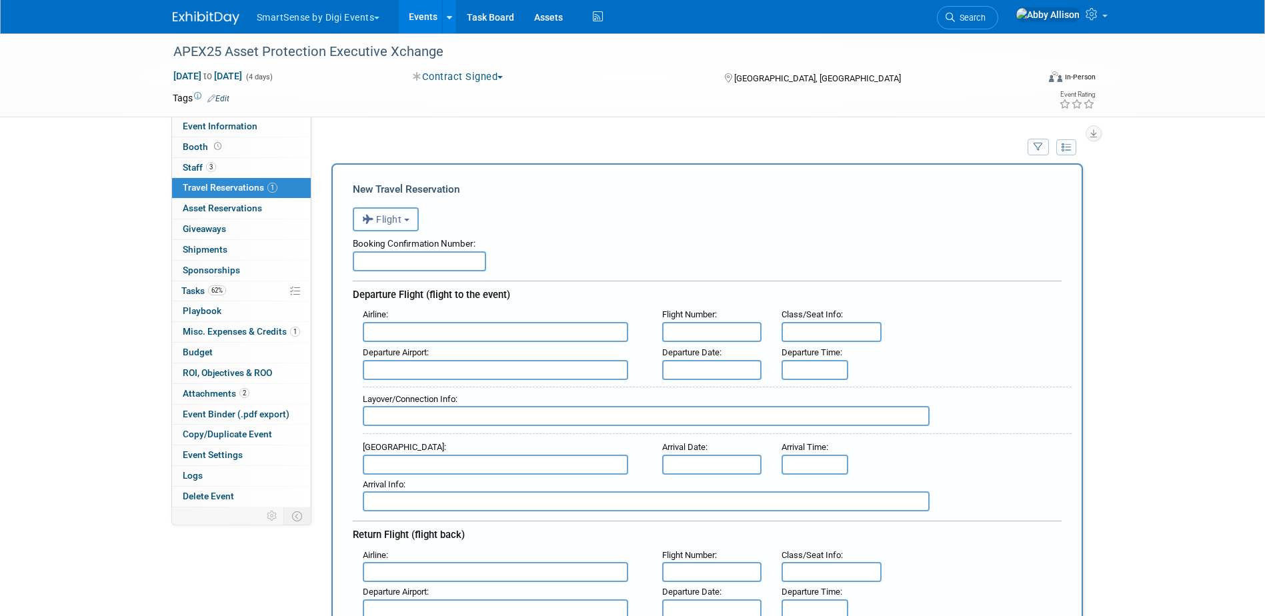
click at [410, 219] on button "Flight" at bounding box center [386, 219] width 66 height 24
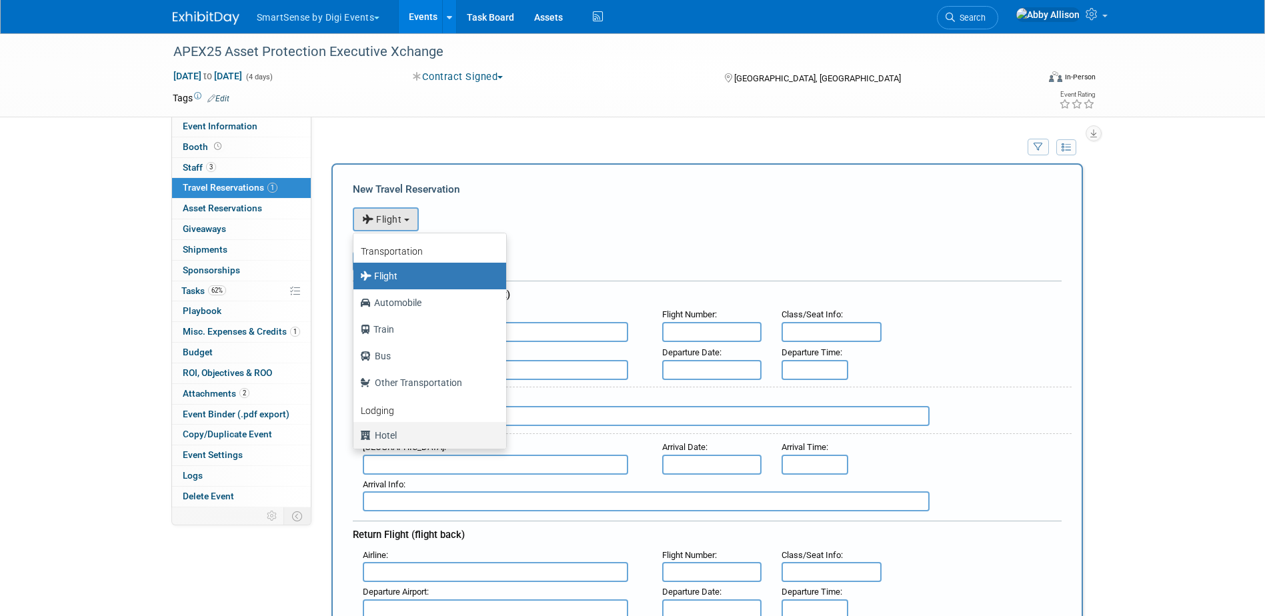
click at [393, 441] on label "Hotel" at bounding box center [426, 435] width 133 height 21
click at [356, 438] on input "Hotel" at bounding box center [351, 434] width 9 height 9
select select "6"
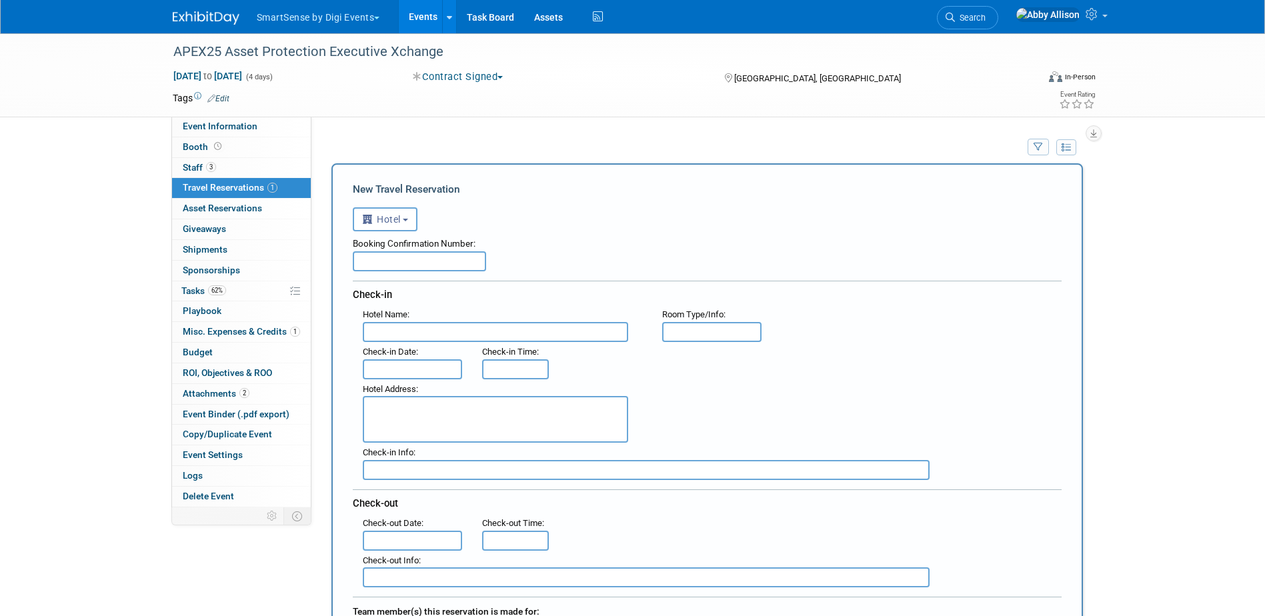
click at [366, 258] on input "text" at bounding box center [419, 261] width 133 height 20
paste input "93831930"
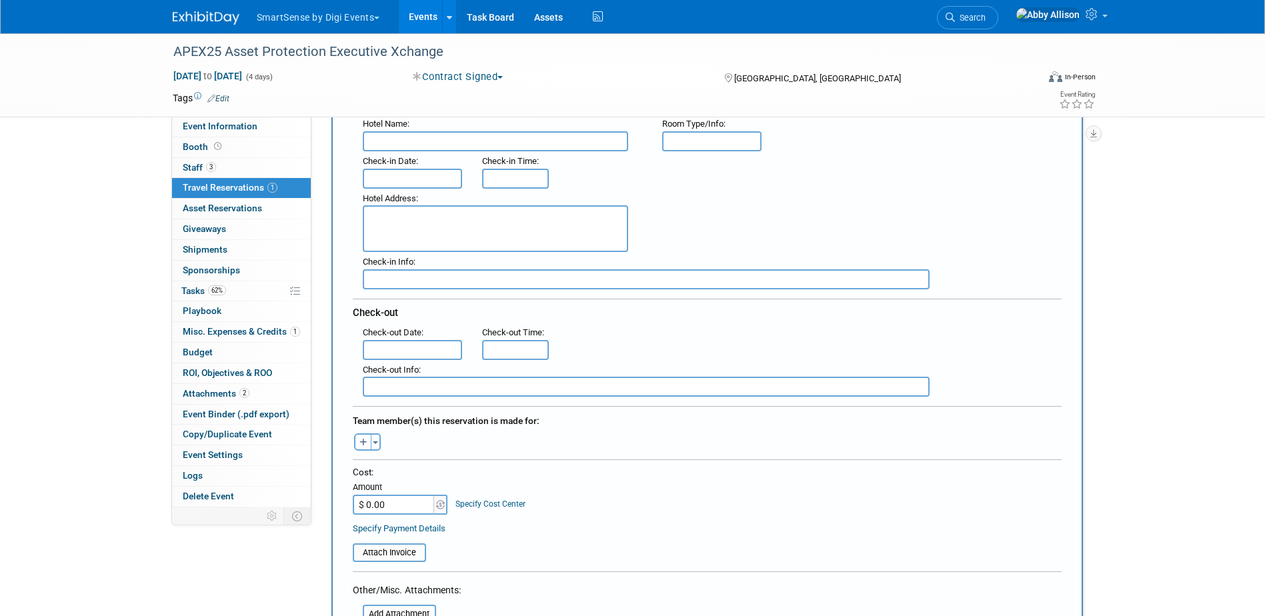
scroll to position [200, 0]
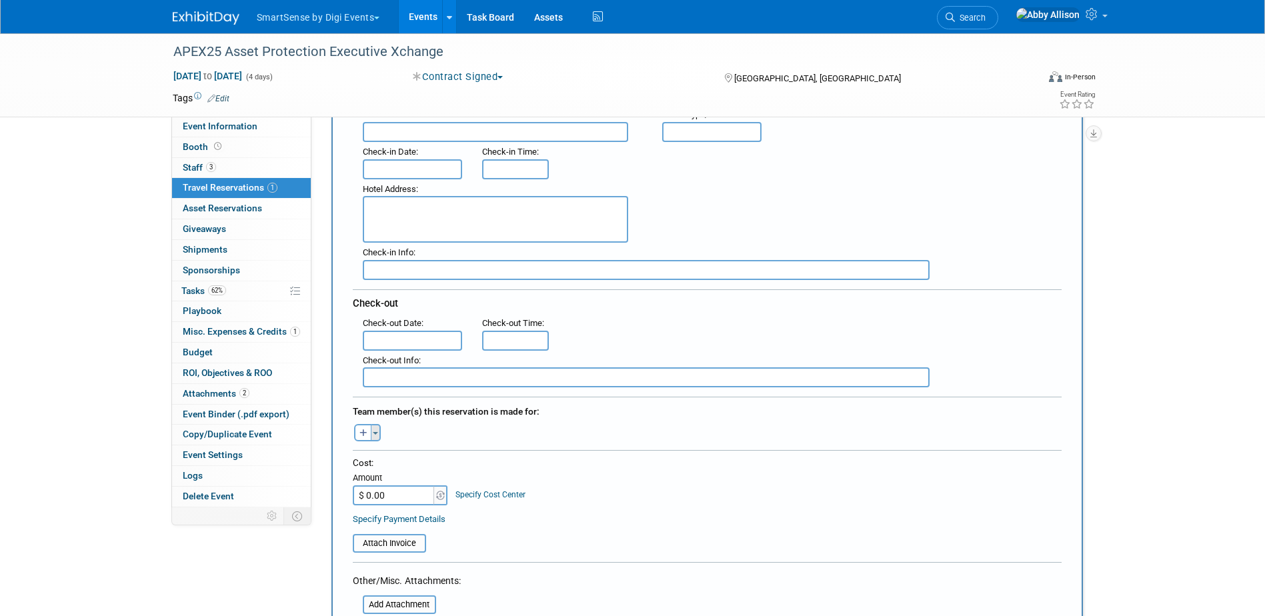
type input "93831930"
click at [378, 437] on button "Toggle Dropdown" at bounding box center [376, 432] width 10 height 17
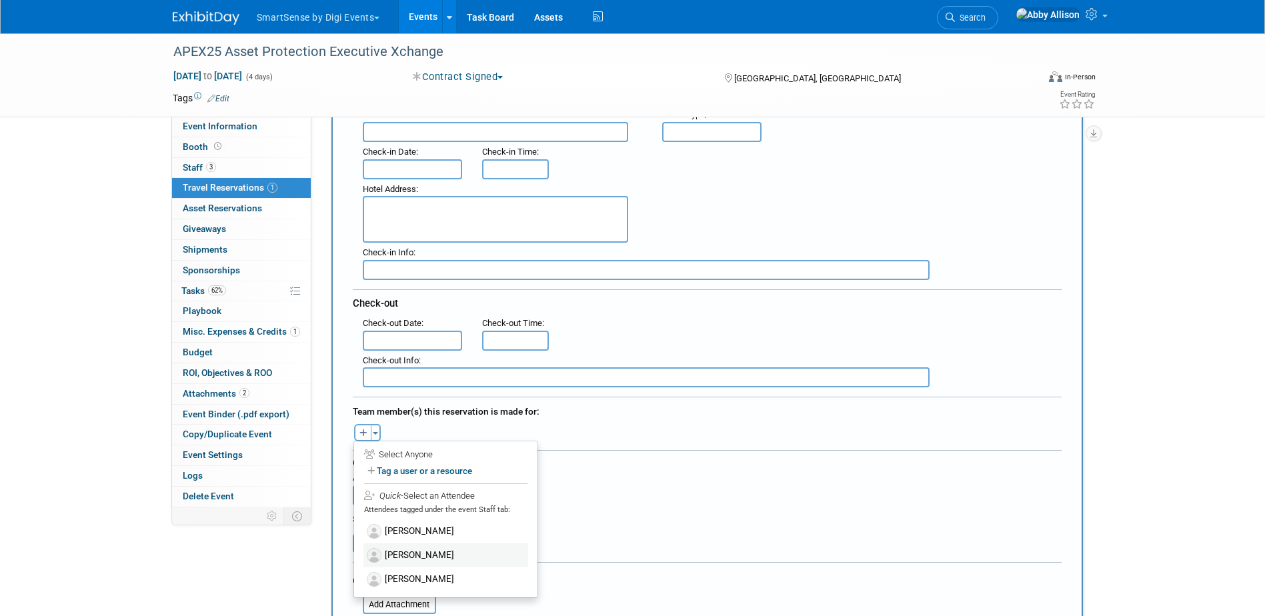
click at [414, 563] on label "[PERSON_NAME]" at bounding box center [446, 556] width 165 height 24
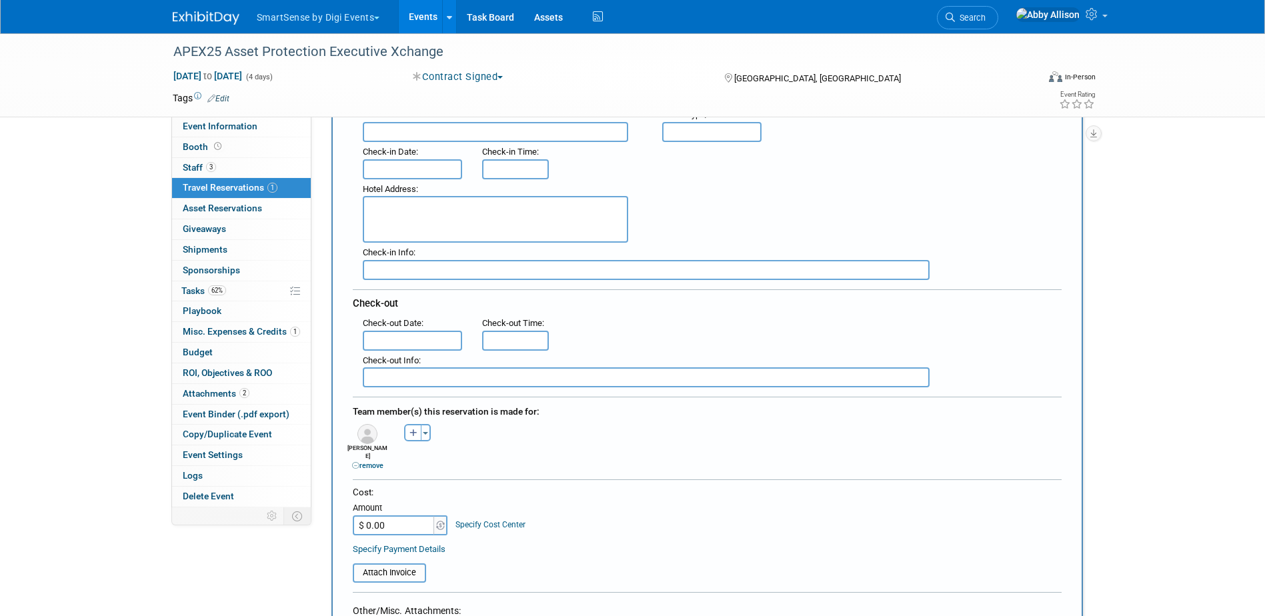
click at [368, 462] on link "remove" at bounding box center [367, 466] width 31 height 9
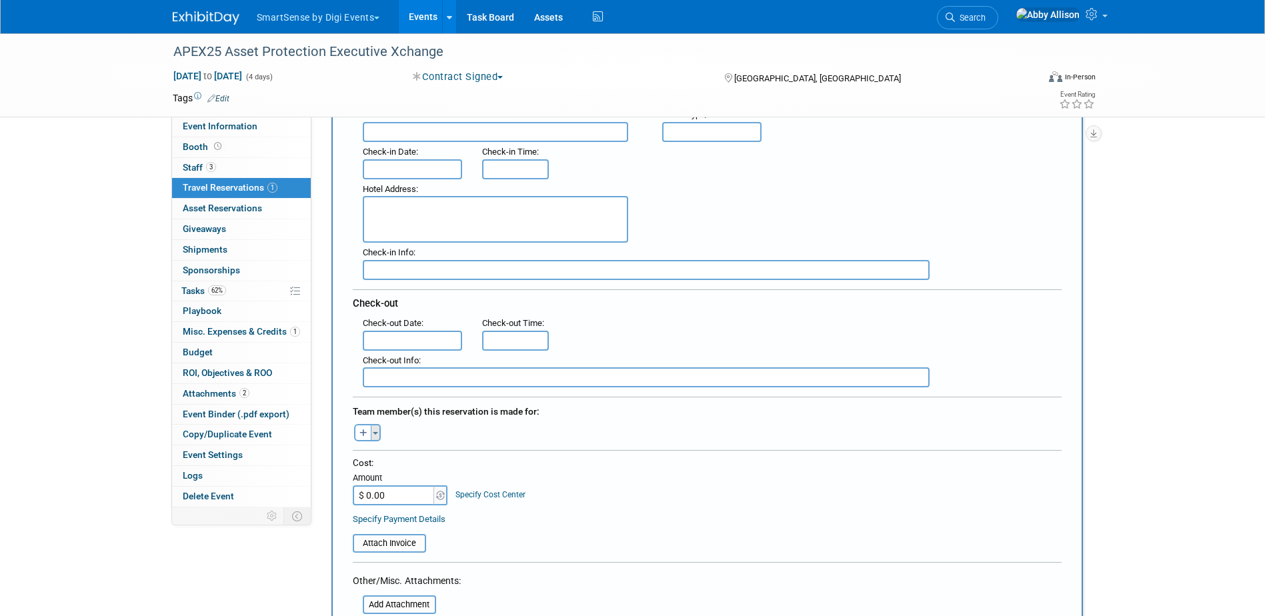
click at [376, 437] on button "Toggle Dropdown" at bounding box center [376, 432] width 10 height 17
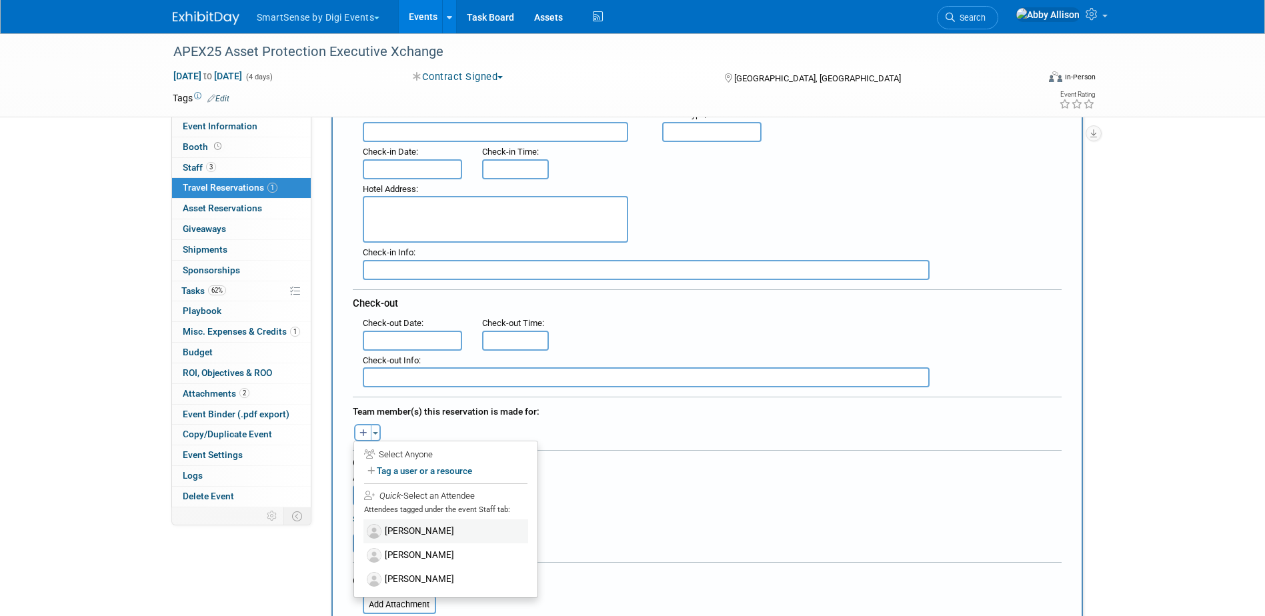
click at [410, 532] on label "[PERSON_NAME]" at bounding box center [446, 532] width 165 height 24
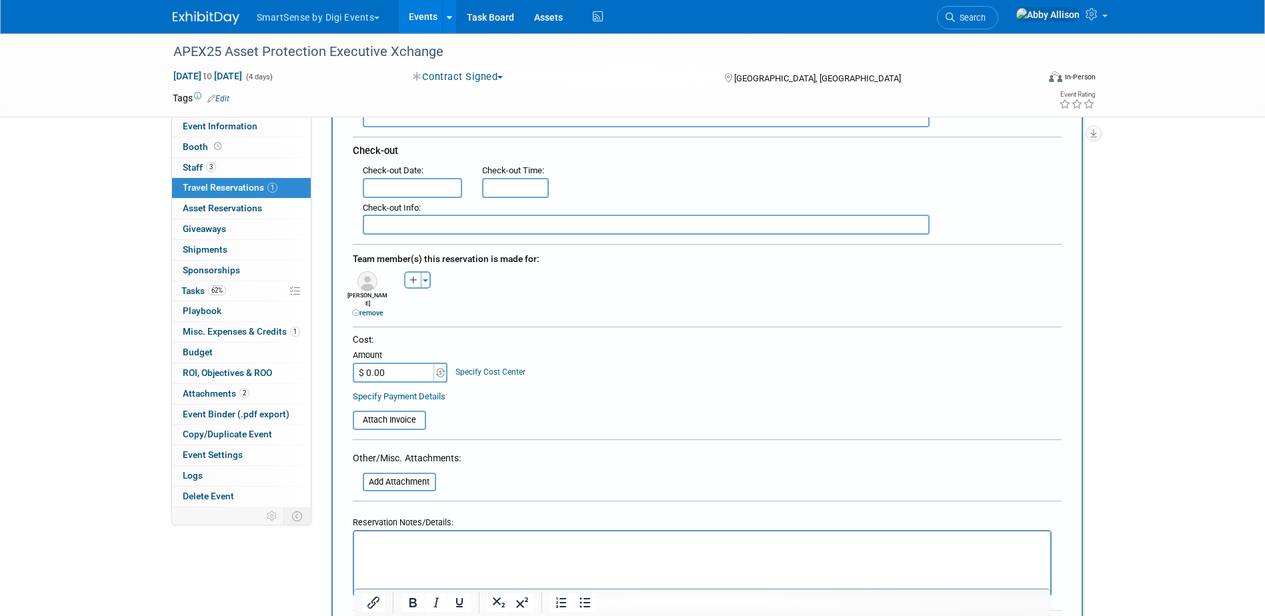
scroll to position [400, 0]
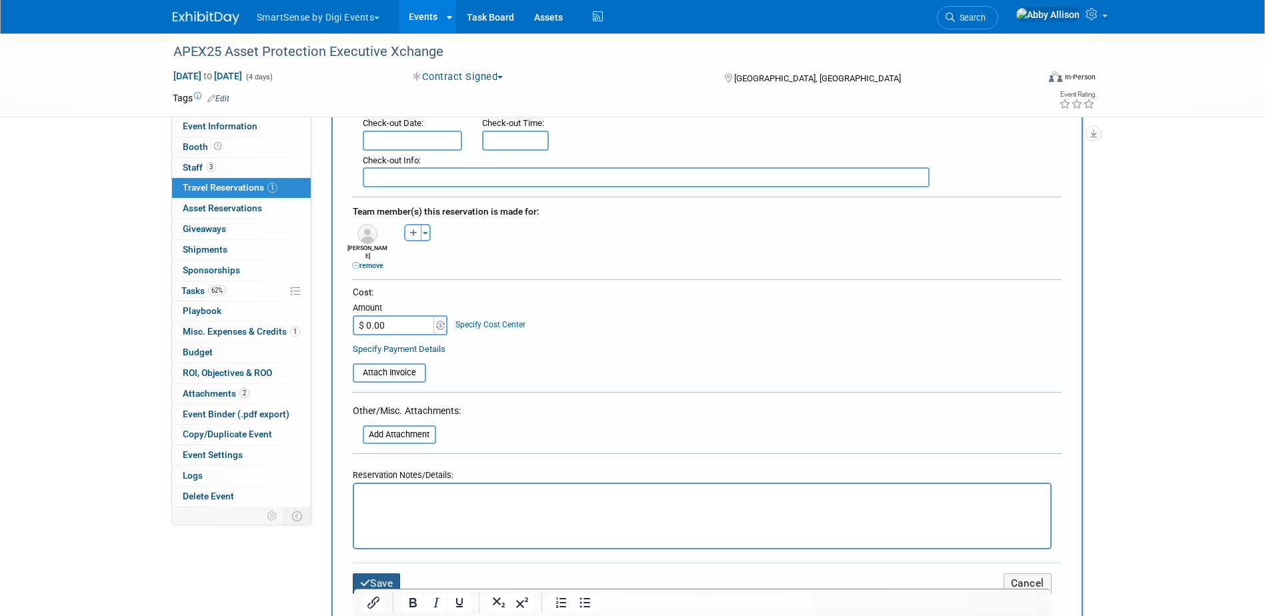
click at [378, 574] on button "Save" at bounding box center [377, 584] width 48 height 21
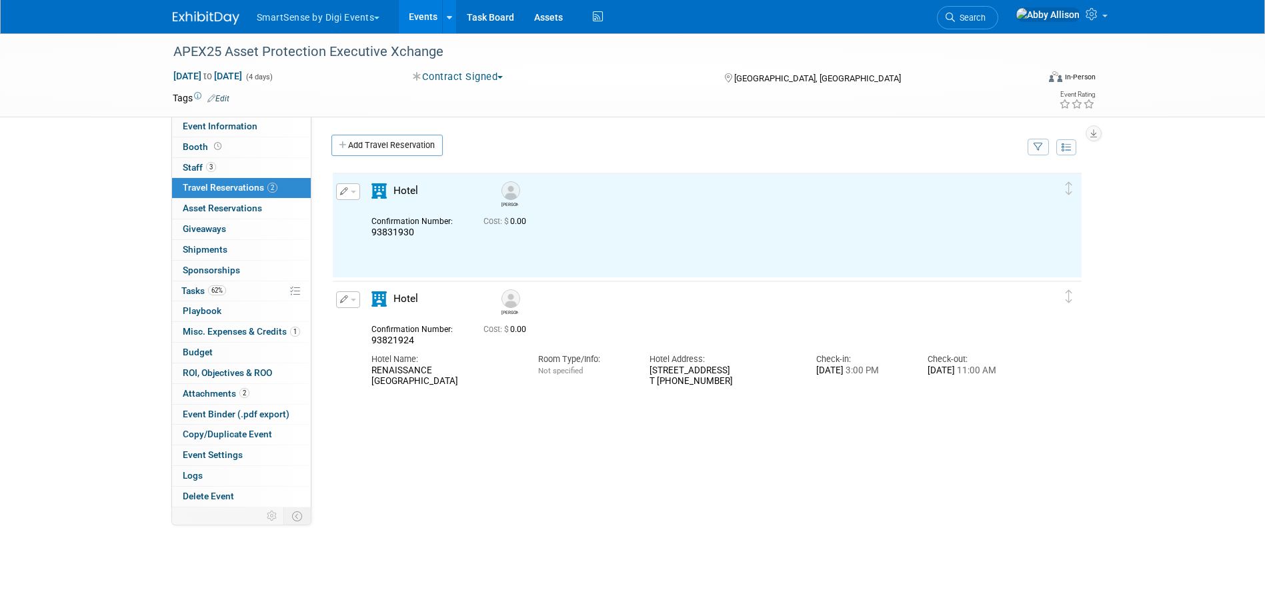
scroll to position [0, 0]
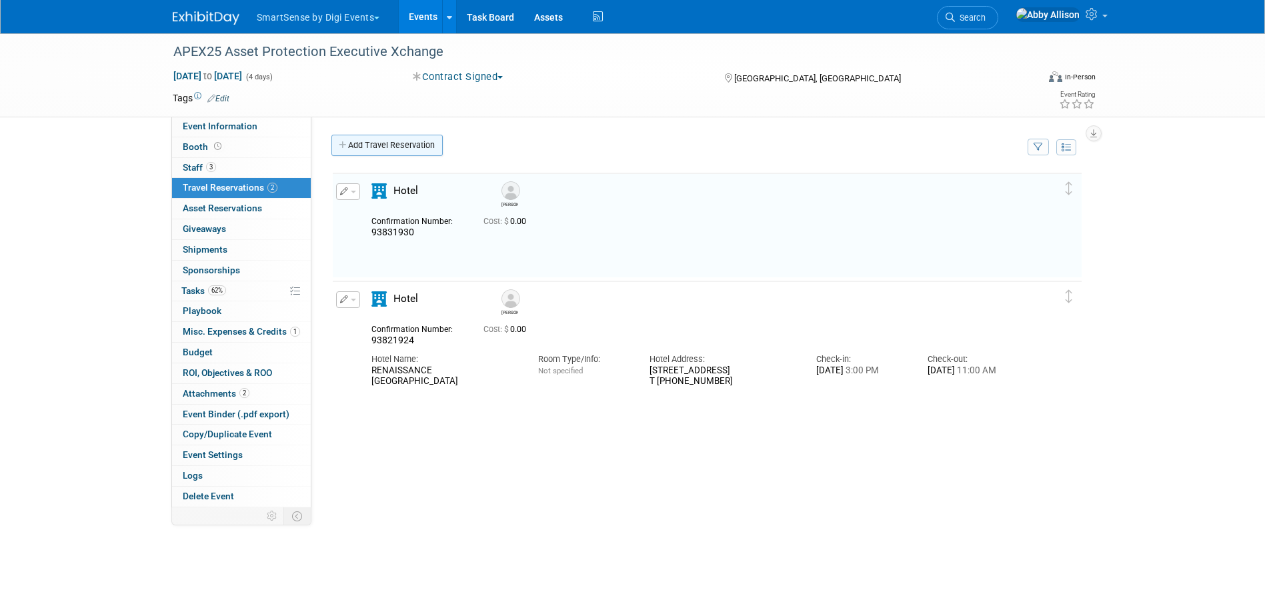
click at [362, 151] on link "Add Travel Reservation" at bounding box center [387, 145] width 111 height 21
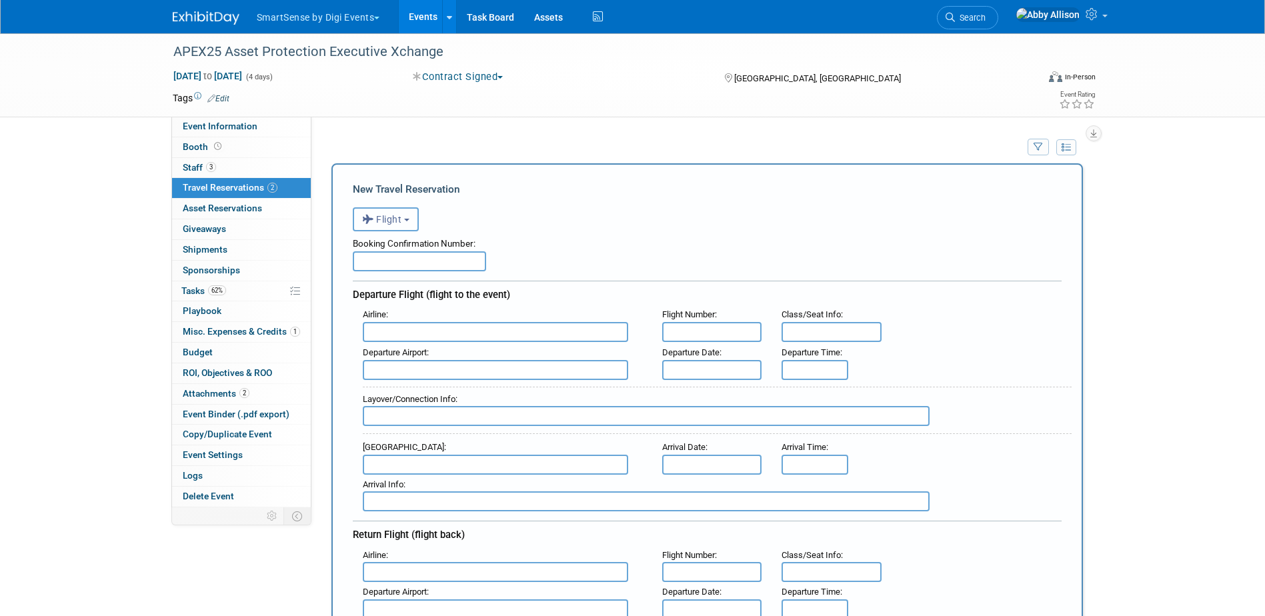
click at [380, 213] on button "Flight" at bounding box center [386, 219] width 66 height 24
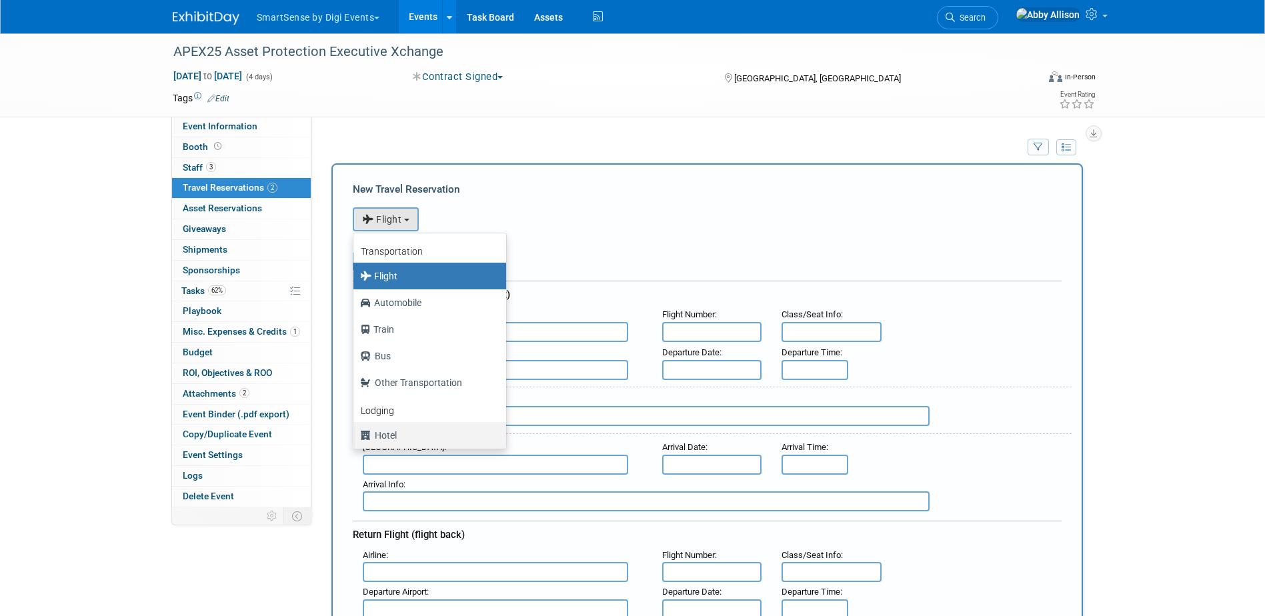
drag, startPoint x: 382, startPoint y: 435, endPoint x: 386, endPoint y: 427, distance: 8.9
click at [382, 435] on label "Hotel" at bounding box center [426, 435] width 133 height 21
click at [356, 435] on input "Hotel" at bounding box center [351, 434] width 9 height 9
select select "6"
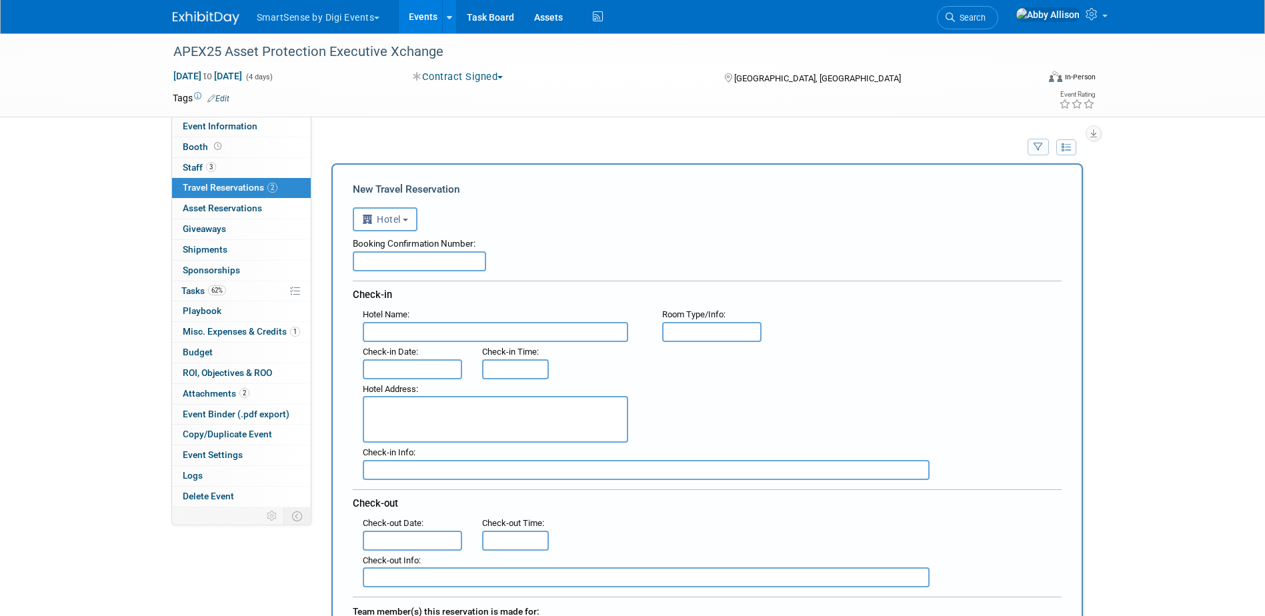
click at [370, 255] on input "text" at bounding box center [419, 261] width 133 height 20
paste input "93831156"
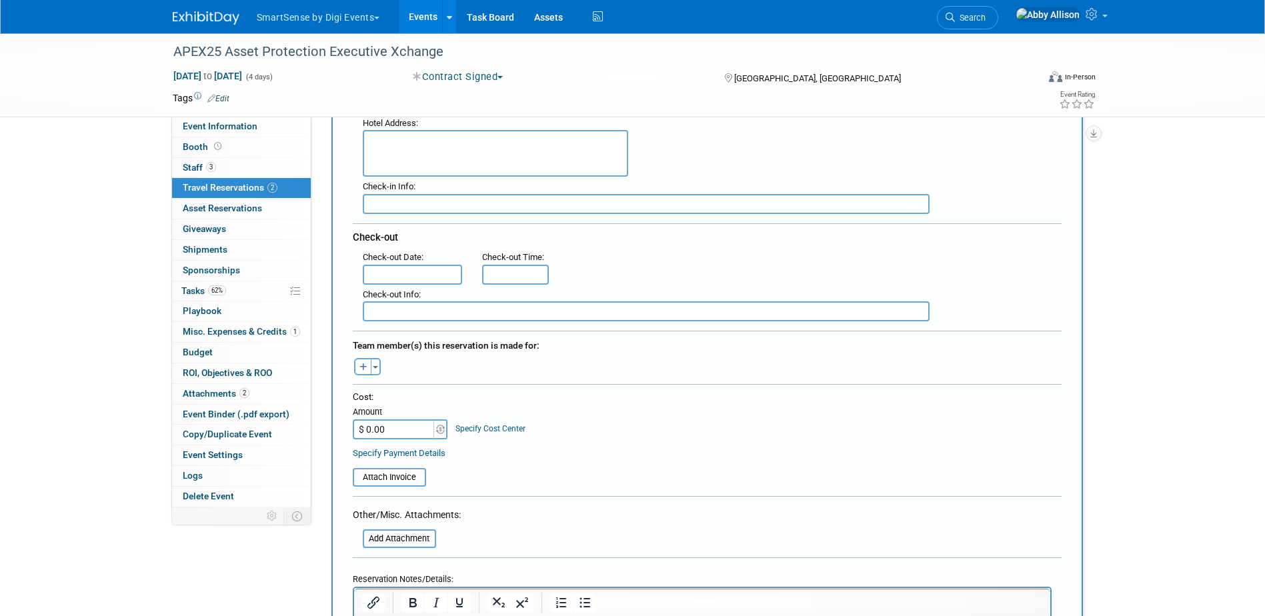
scroll to position [267, 0]
type input "93831156"
click at [377, 368] on button "Toggle Dropdown" at bounding box center [376, 366] width 10 height 17
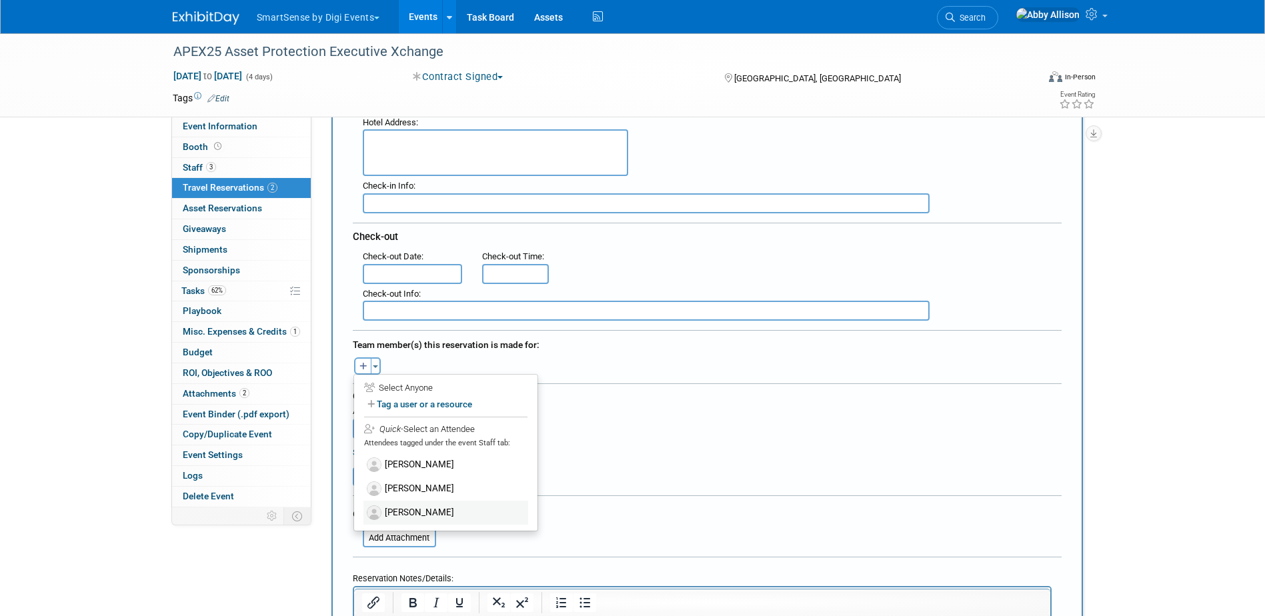
click at [408, 513] on label "Sara Kaster" at bounding box center [446, 513] width 165 height 24
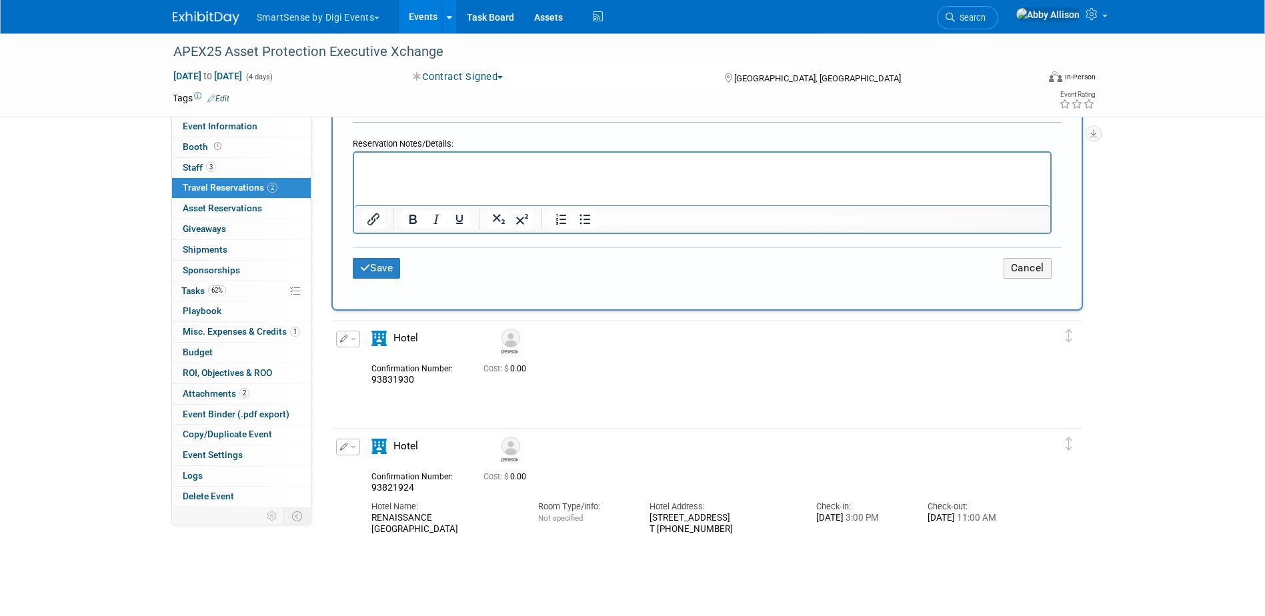
scroll to position [734, 0]
click at [373, 256] on button "Save" at bounding box center [377, 266] width 48 height 21
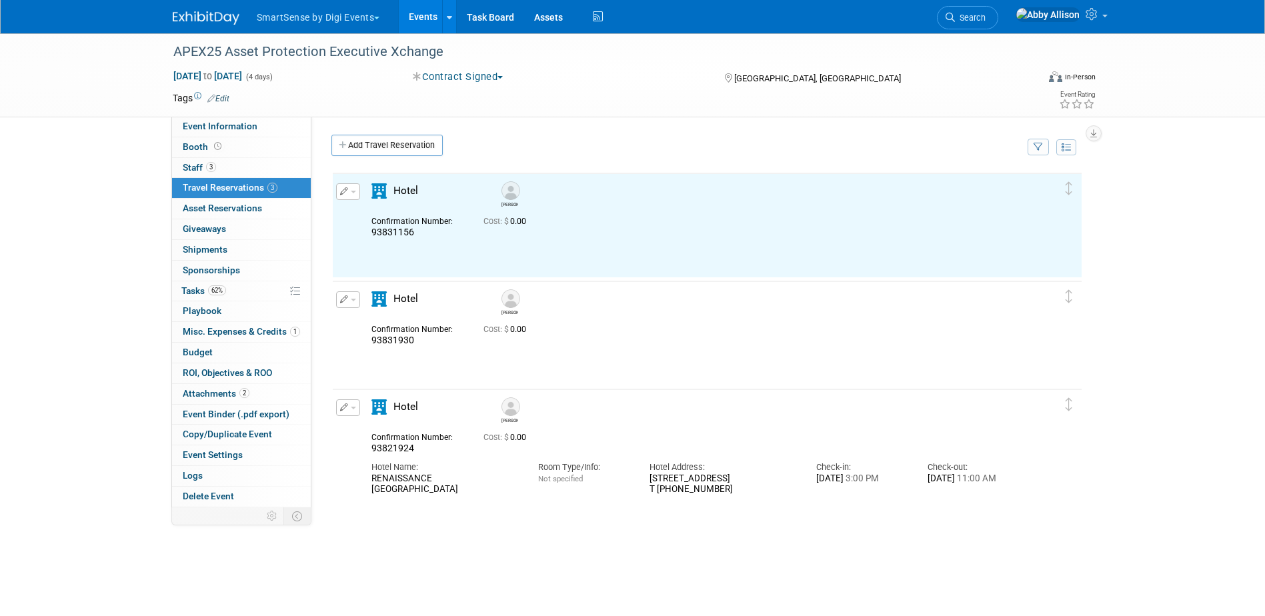
scroll to position [0, 0]
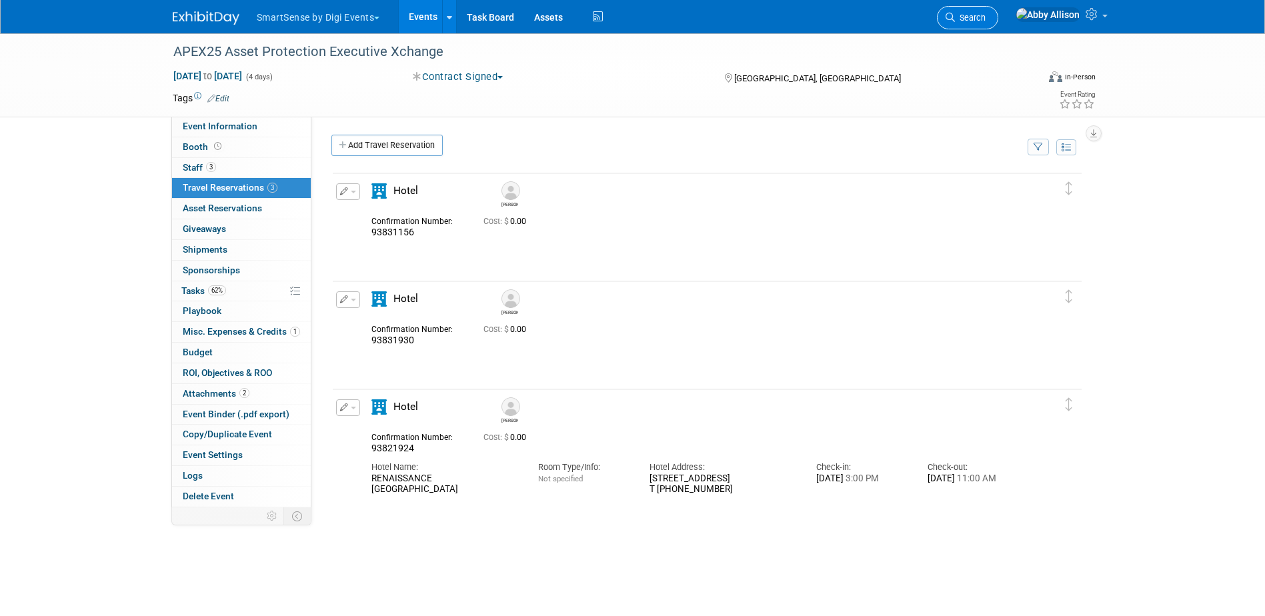
click at [955, 19] on icon at bounding box center [950, 17] width 9 height 9
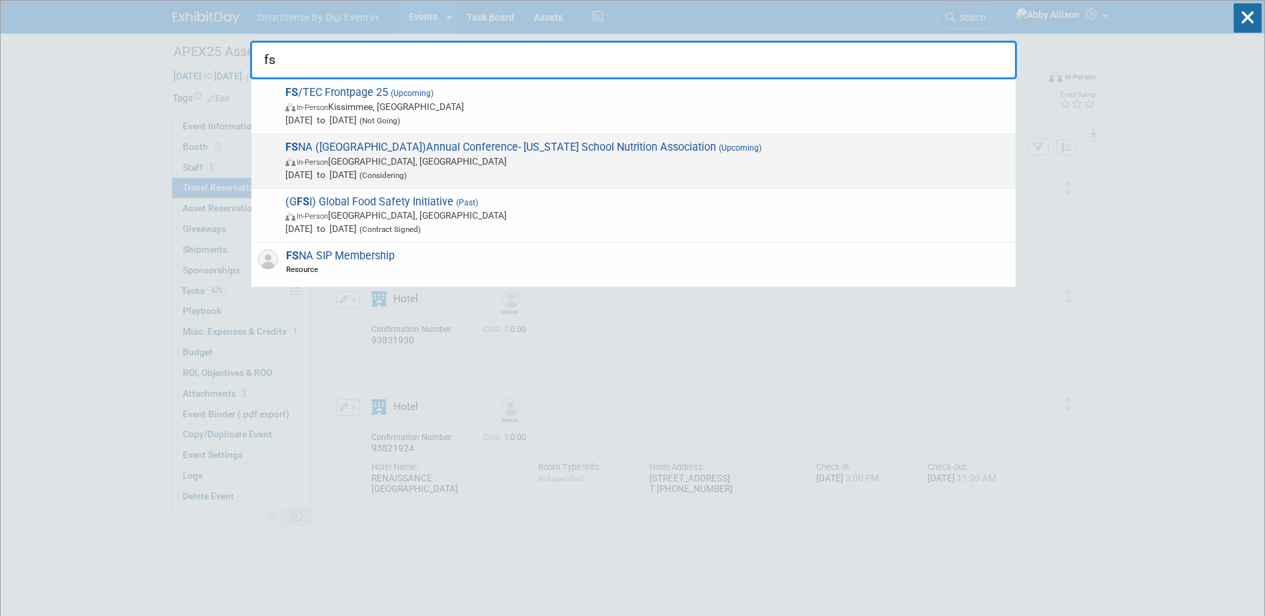
type input "fs"
click at [412, 154] on span "FS NA (FL)Annual Conference- Florida School Nutrition Association (Upcoming) In…" at bounding box center [645, 161] width 728 height 41
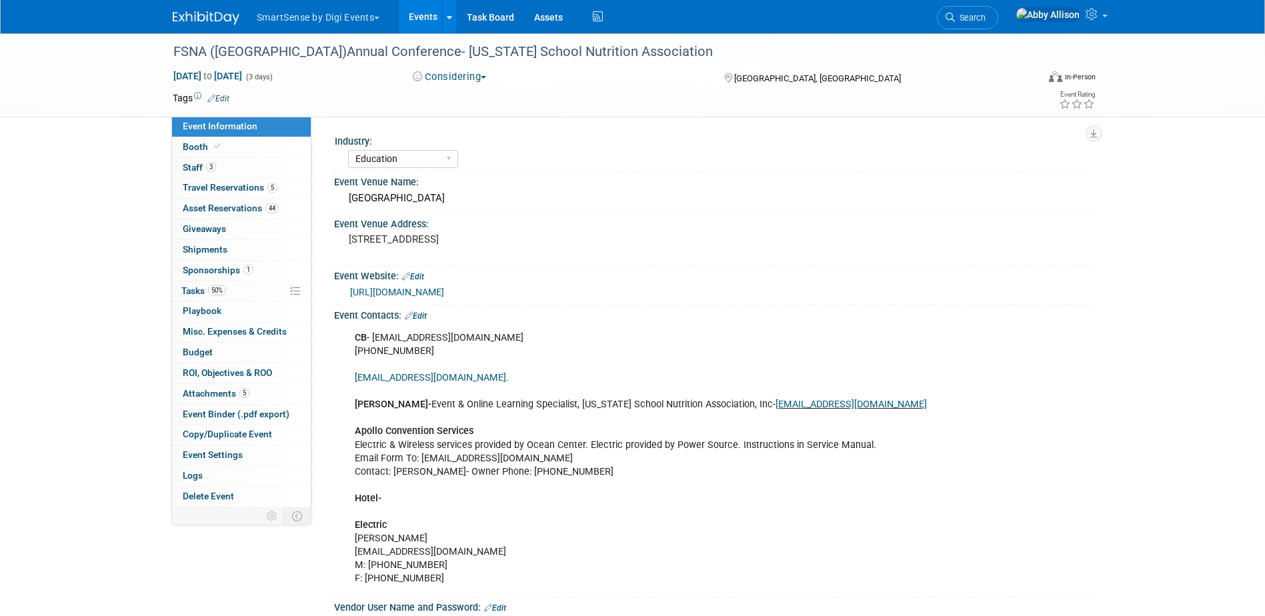
select select "Education"
click at [244, 192] on span "Travel Reservations 5" at bounding box center [230, 187] width 95 height 11
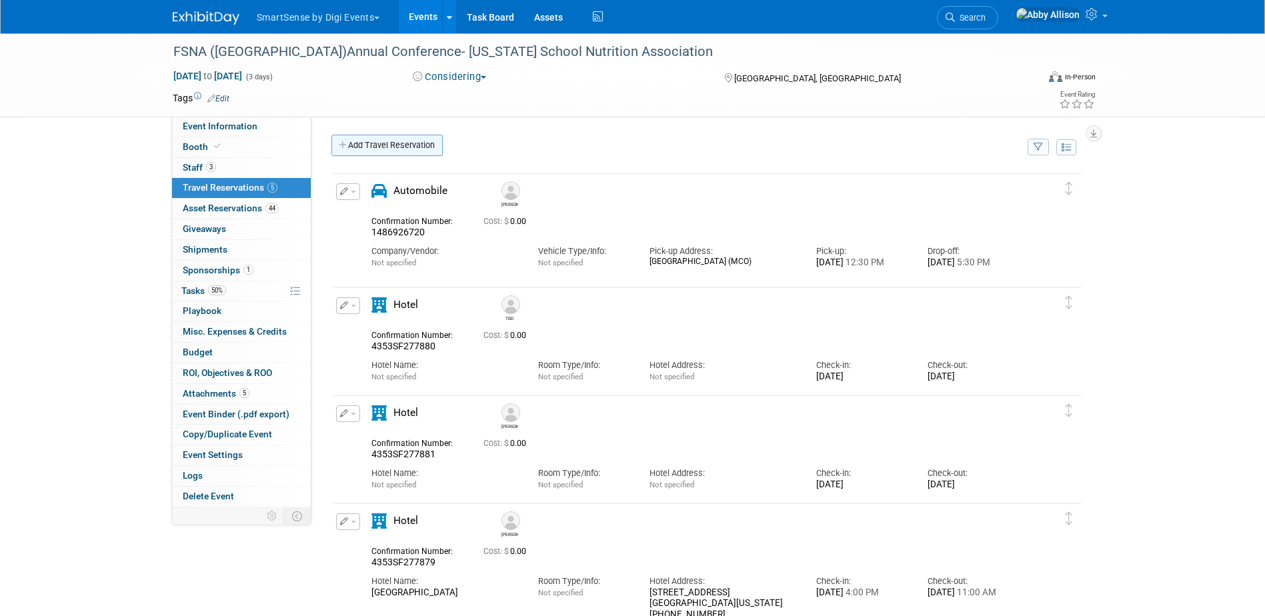
click at [376, 148] on link "Add Travel Reservation" at bounding box center [387, 145] width 111 height 21
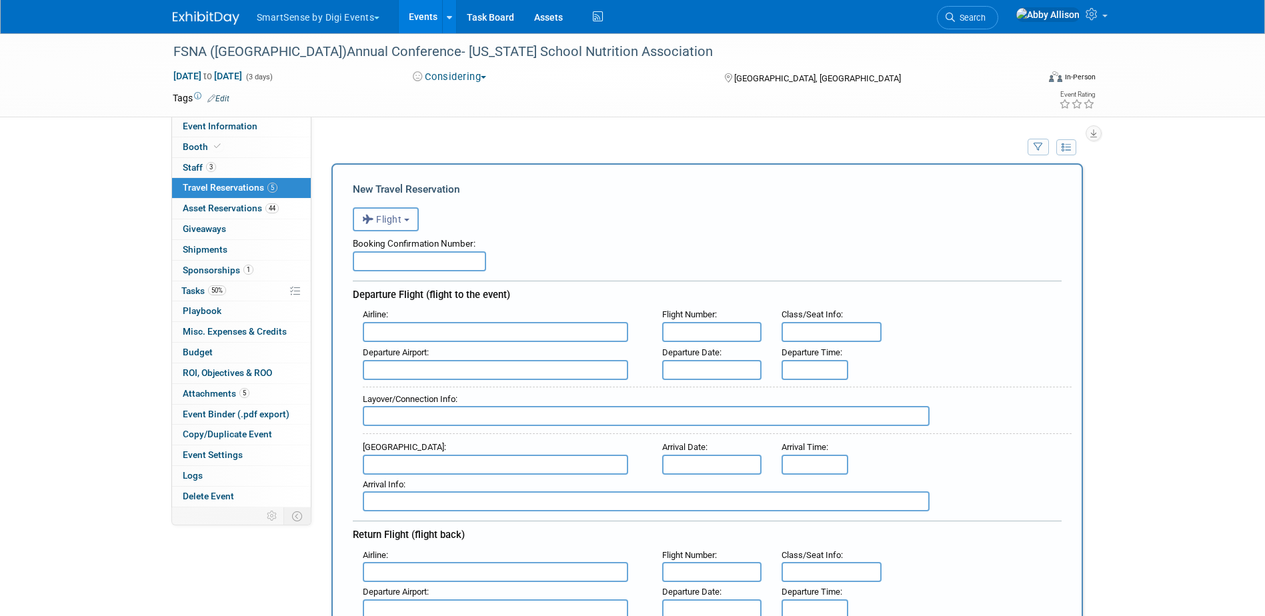
click at [393, 223] on span "Flight" at bounding box center [382, 219] width 40 height 11
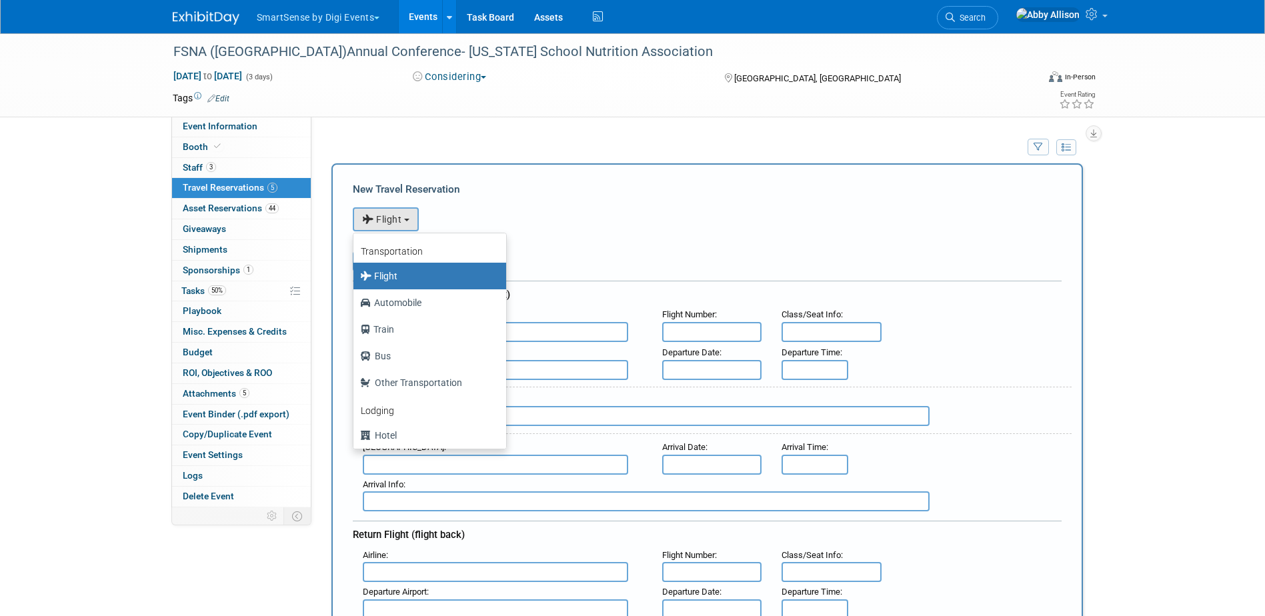
click at [588, 184] on div "New Travel Reservation" at bounding box center [707, 189] width 709 height 15
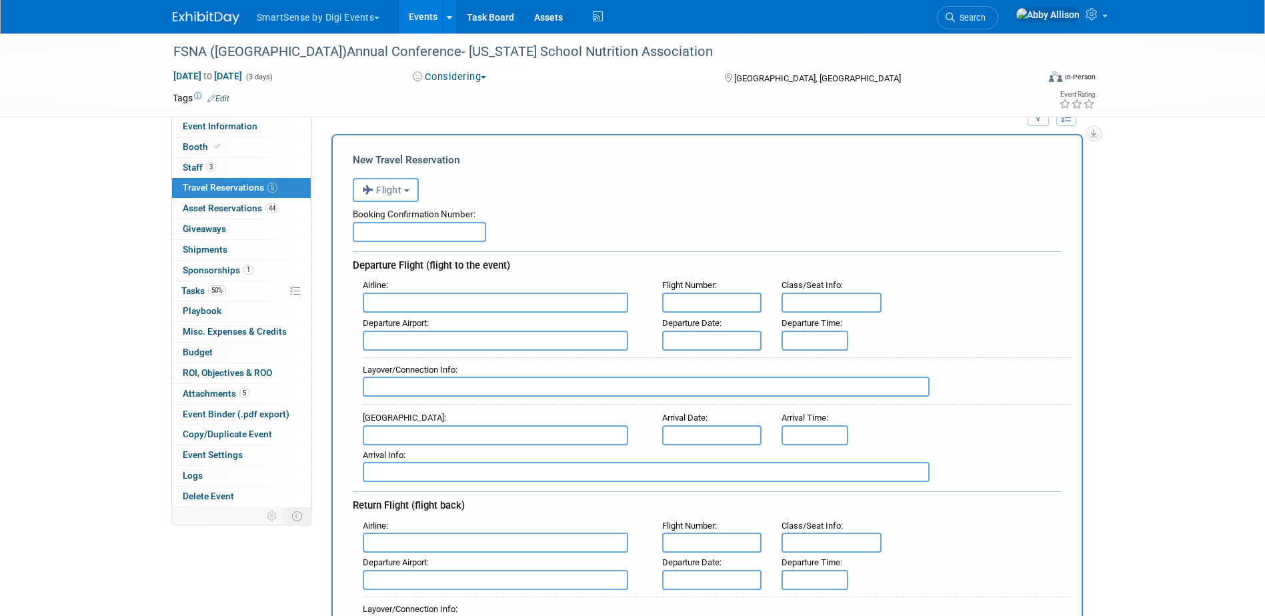
scroll to position [67, 0]
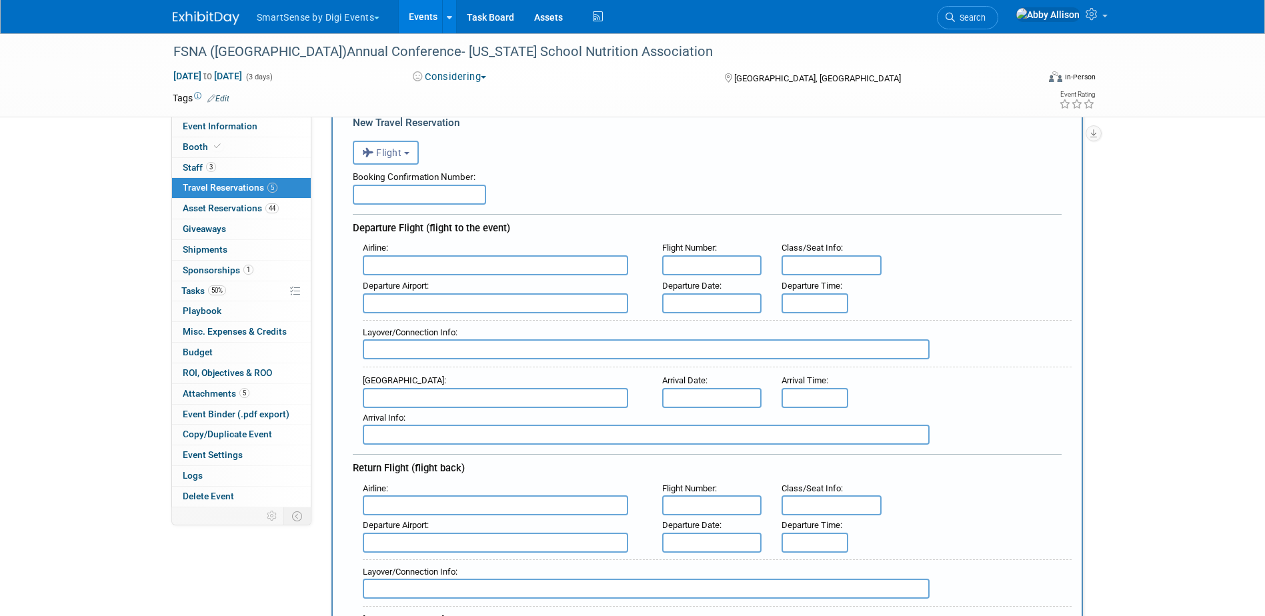
click at [374, 270] on input "text" at bounding box center [495, 265] width 265 height 20
click at [409, 284] on span "Southw est Airlines (SWA)" at bounding box center [502, 286] width 277 height 21
type input "Southwest Airlines (SWA)"
click at [543, 304] on input "text" at bounding box center [495, 303] width 265 height 20
click at [538, 326] on span "BNA - Nashville International Airport" at bounding box center [502, 324] width 277 height 21
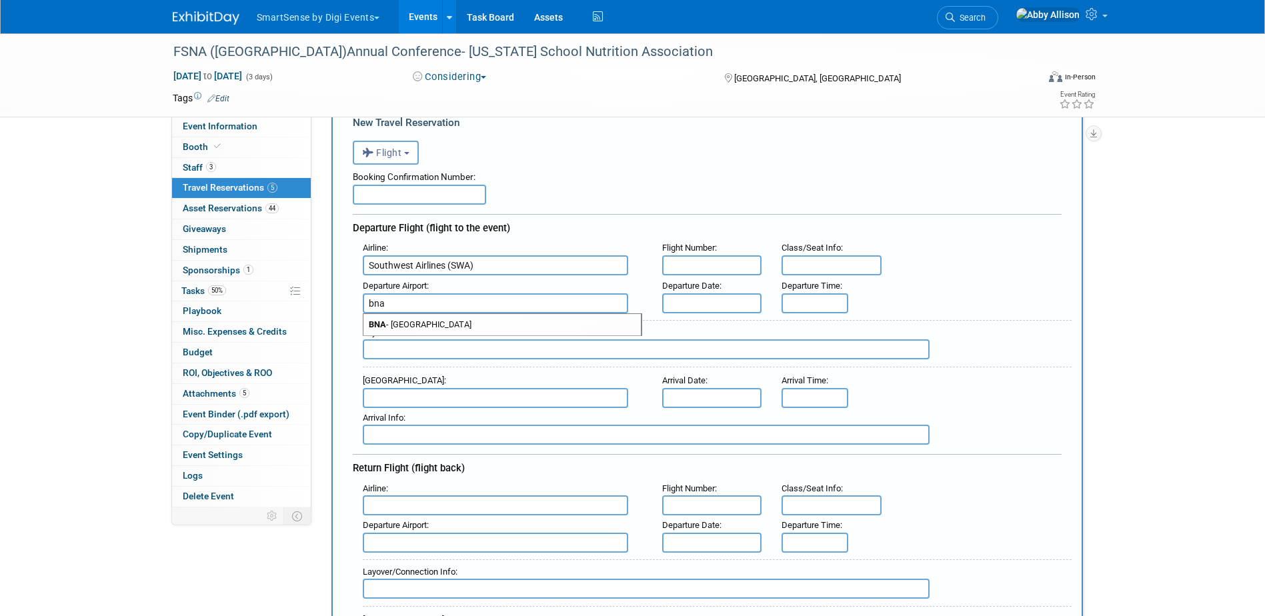
type input "BNA - Nashville International Airport"
click at [684, 275] on input "text" at bounding box center [712, 265] width 100 height 20
type input "2118"
click at [699, 308] on input "text" at bounding box center [712, 303] width 100 height 20
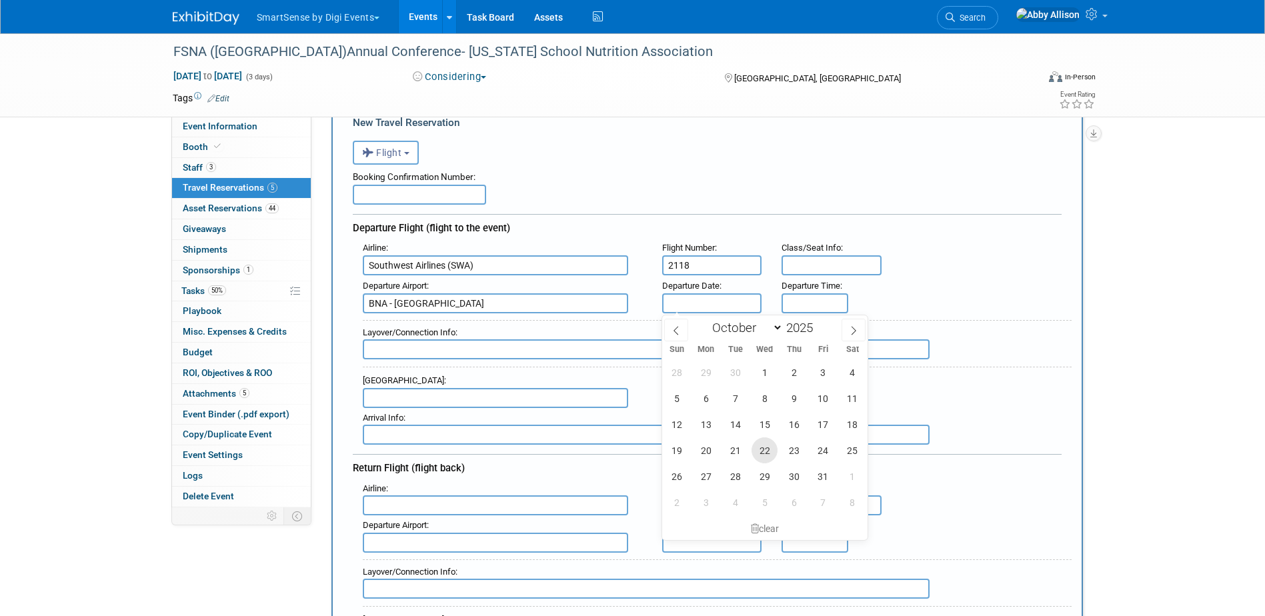
click at [771, 454] on span "22" at bounding box center [765, 451] width 26 height 26
type input "Oct 22, 2025"
click at [765, 449] on span "22" at bounding box center [765, 451] width 26 height 26
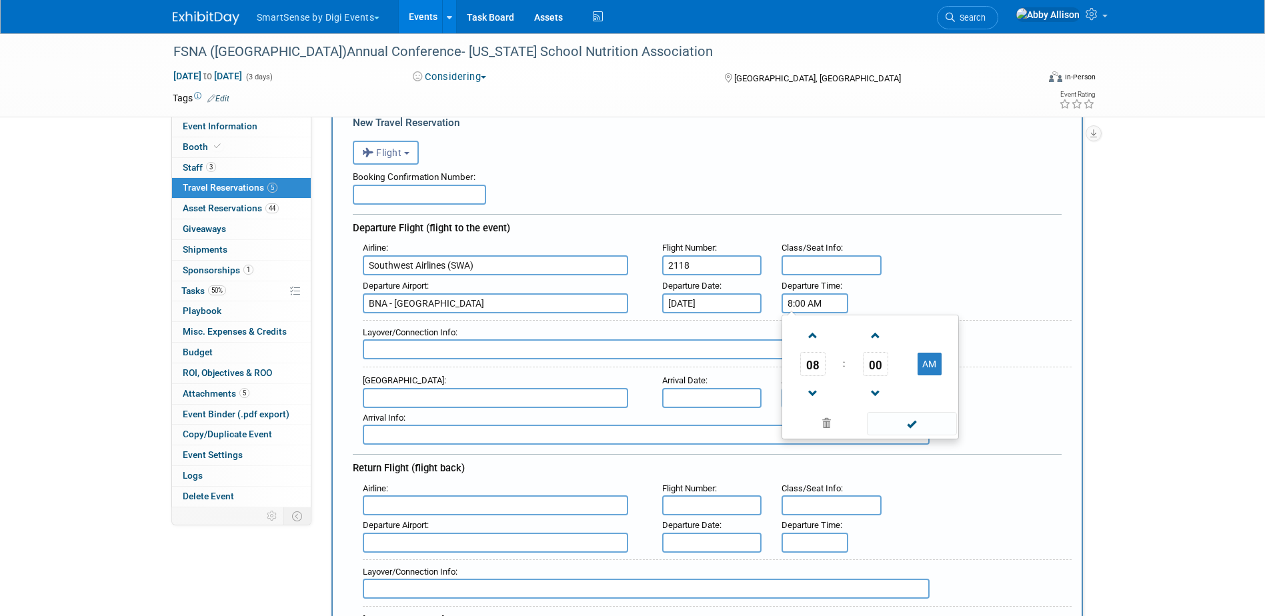
click at [810, 298] on input "8:00 AM" at bounding box center [815, 303] width 67 height 20
click at [816, 367] on span "08" at bounding box center [812, 364] width 25 height 24
click at [933, 408] on td "11" at bounding box center [934, 408] width 43 height 36
click at [878, 372] on span "00" at bounding box center [875, 364] width 25 height 24
click at [936, 338] on td "15" at bounding box center [934, 336] width 43 height 36
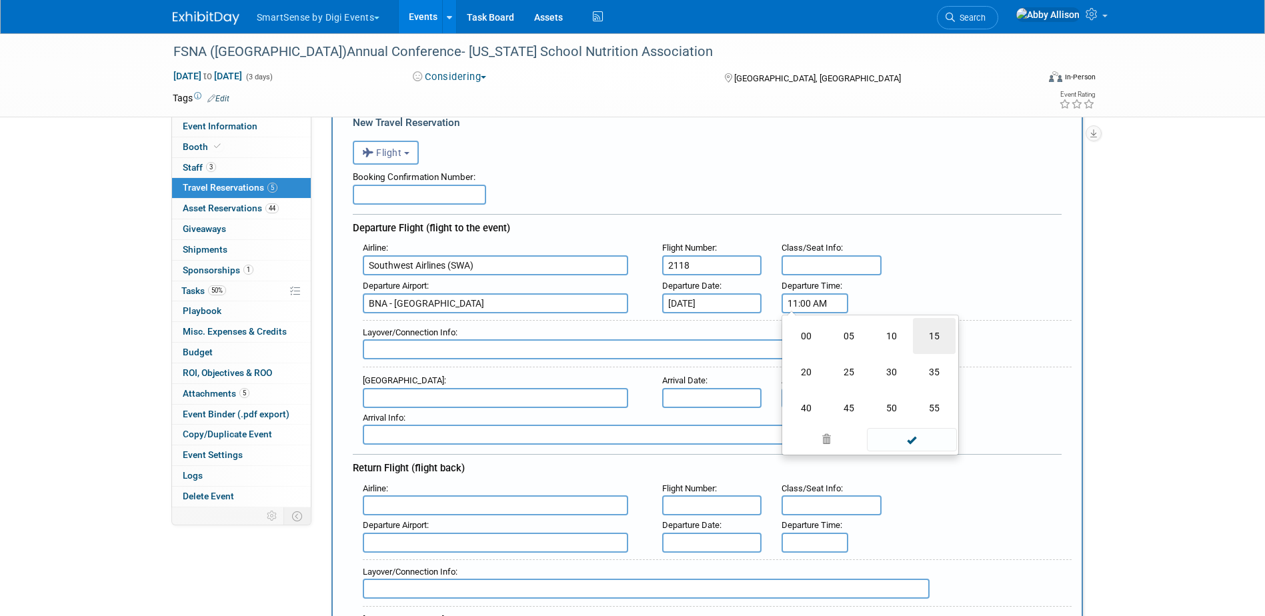
type input "11:15 AM"
click at [922, 430] on span at bounding box center [912, 423] width 90 height 23
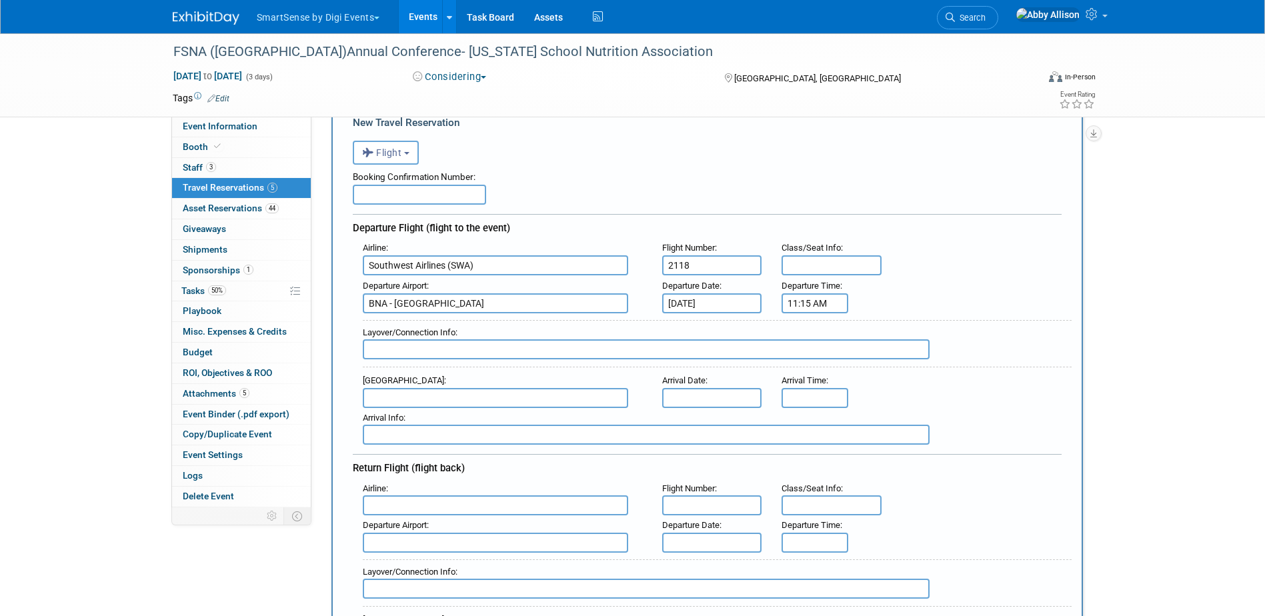
click at [407, 402] on input "text" at bounding box center [495, 398] width 265 height 20
click at [426, 417] on span "MCO - Orlando International Airport" at bounding box center [502, 419] width 277 height 21
type input "MCO - Orlando International Airport"
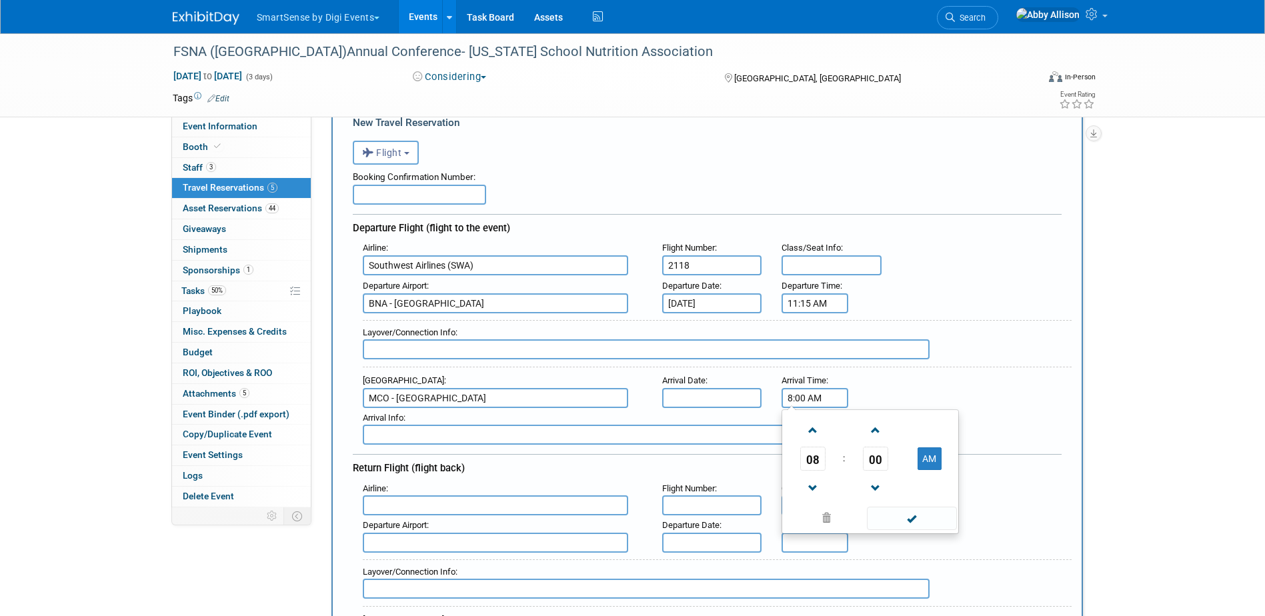
click at [823, 402] on input "8:00 AM" at bounding box center [815, 398] width 67 height 20
click at [820, 470] on span "08" at bounding box center [812, 459] width 25 height 24
click at [885, 438] on td "02" at bounding box center [891, 431] width 43 height 36
click at [884, 460] on span "00" at bounding box center [875, 459] width 25 height 24
click at [893, 439] on td "10" at bounding box center [891, 431] width 43 height 36
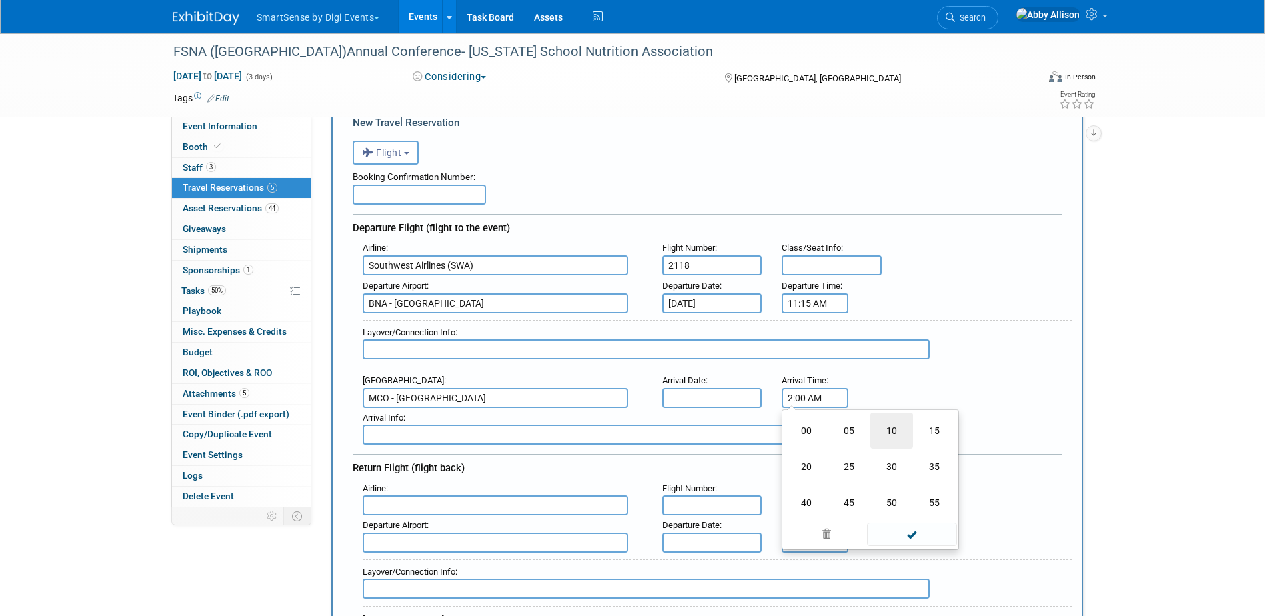
type input "2:10 AM"
click at [924, 517] on span at bounding box center [912, 518] width 90 height 23
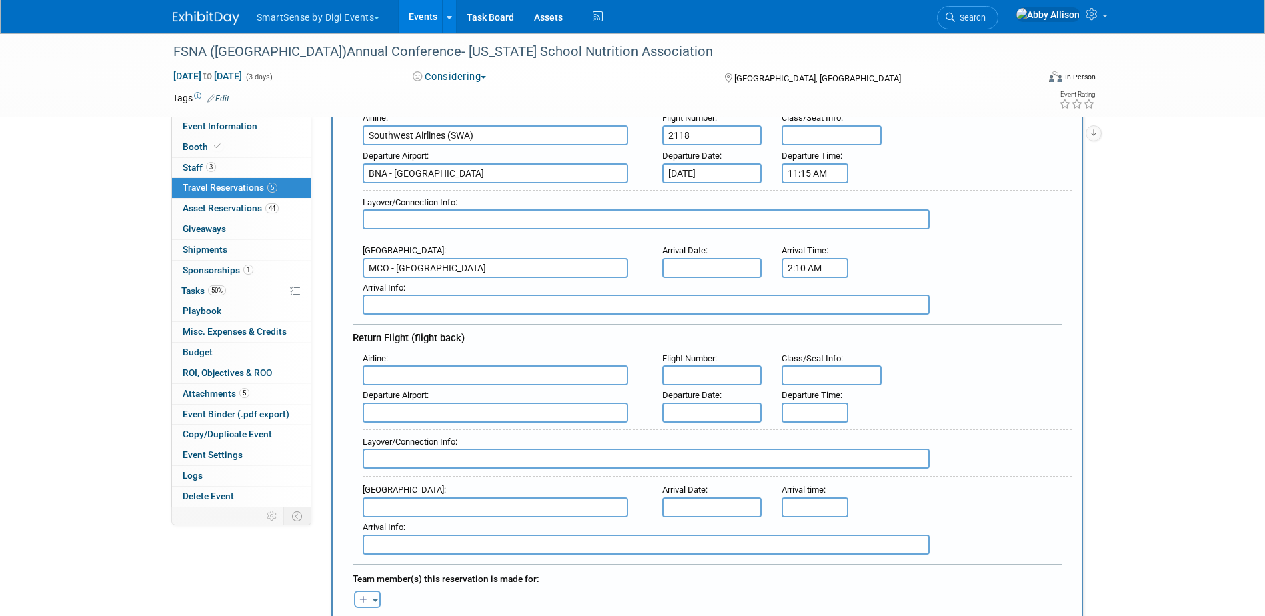
scroll to position [200, 0]
click at [451, 372] on input "text" at bounding box center [495, 372] width 265 height 20
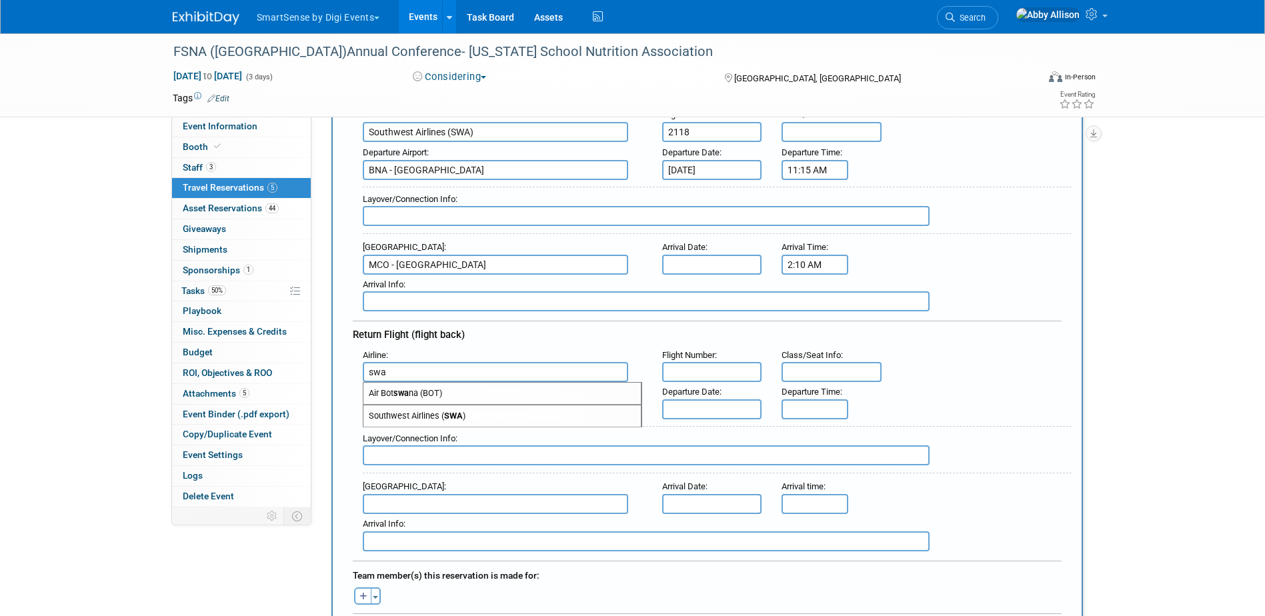
click at [440, 418] on span "Southwest Airlines ( SWA )" at bounding box center [502, 416] width 277 height 21
type input "Southwest Airlines (SWA)"
click at [704, 372] on input "text" at bounding box center [712, 372] width 100 height 20
type input "1147"
click at [522, 417] on input "text" at bounding box center [495, 410] width 265 height 20
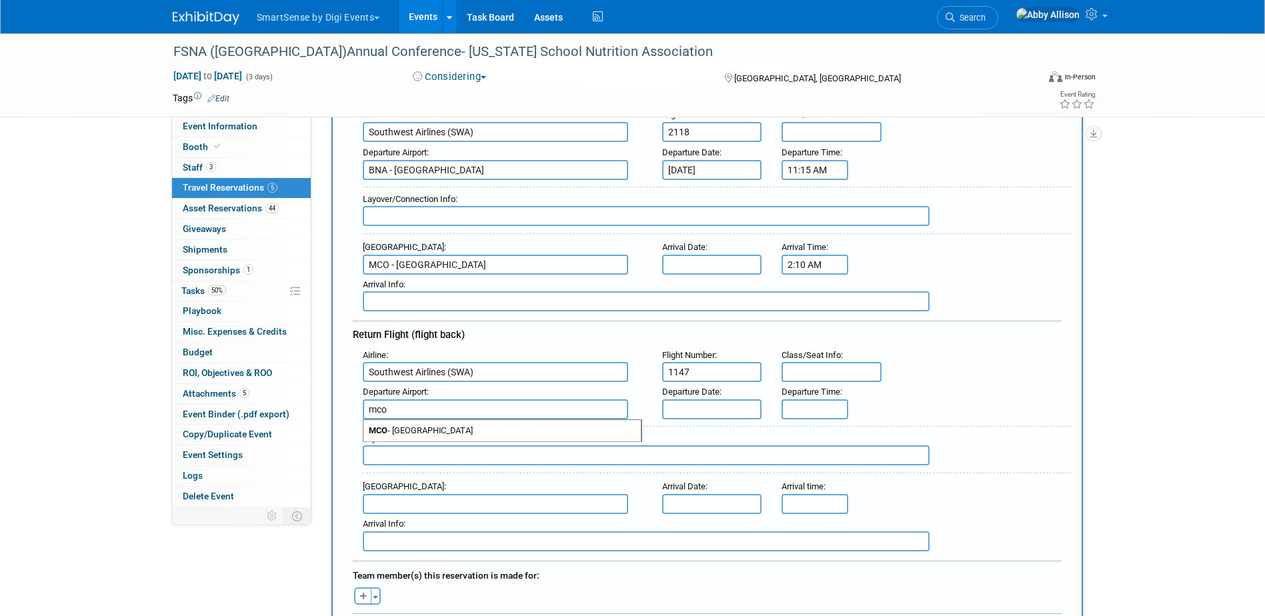
click at [516, 434] on span "MCO - Orlando International Airport" at bounding box center [502, 430] width 277 height 21
type input "MCO - Orlando International Airport"
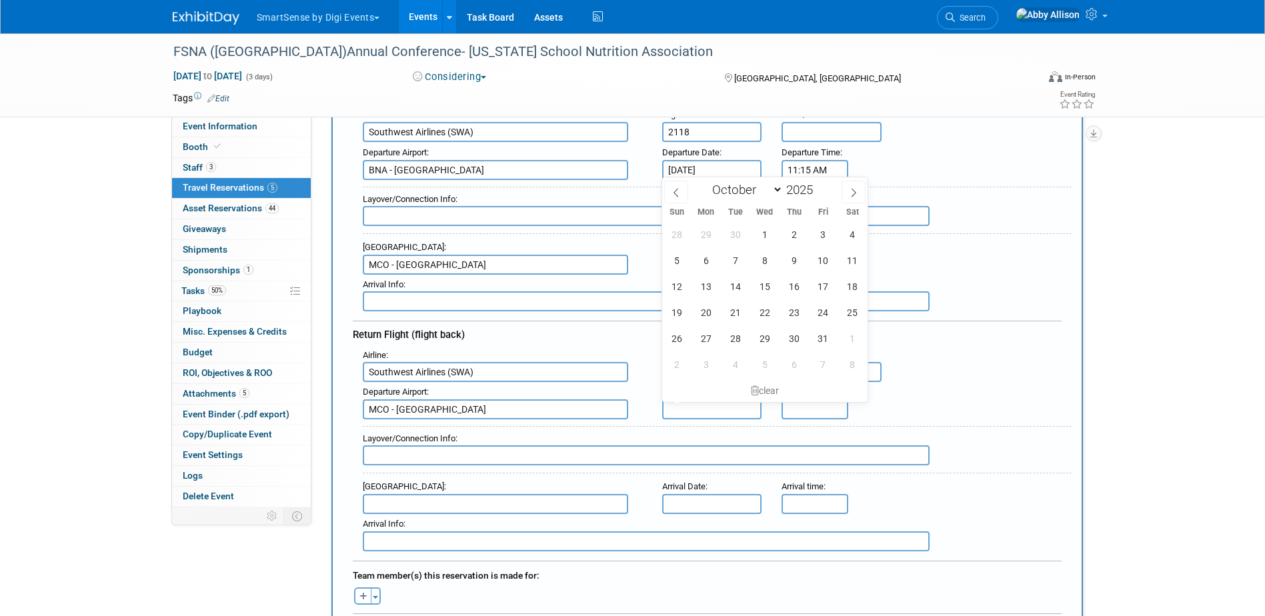
click at [733, 404] on input "text" at bounding box center [712, 410] width 100 height 20
click at [848, 317] on span "25" at bounding box center [853, 313] width 26 height 26
type input "[DATE]"
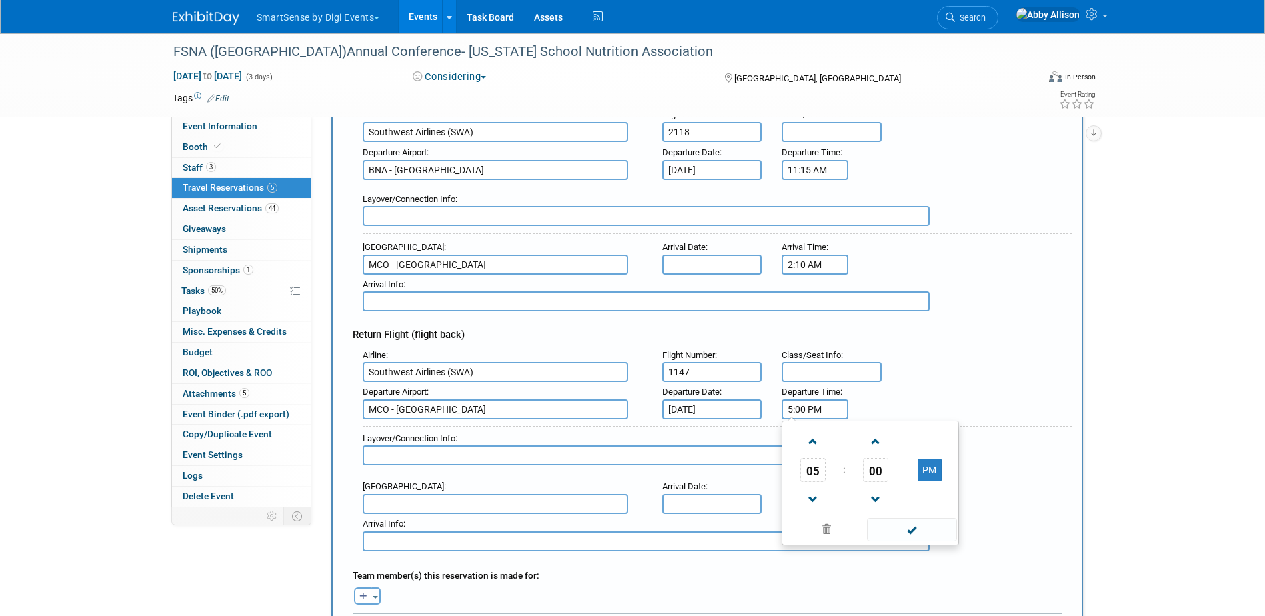
click at [824, 411] on input "5:00 PM" at bounding box center [815, 410] width 67 height 20
click at [867, 468] on span "00" at bounding box center [875, 470] width 25 height 24
click at [927, 442] on td "15" at bounding box center [934, 442] width 43 height 36
type input "5:15 PM"
click at [921, 532] on span at bounding box center [912, 529] width 90 height 23
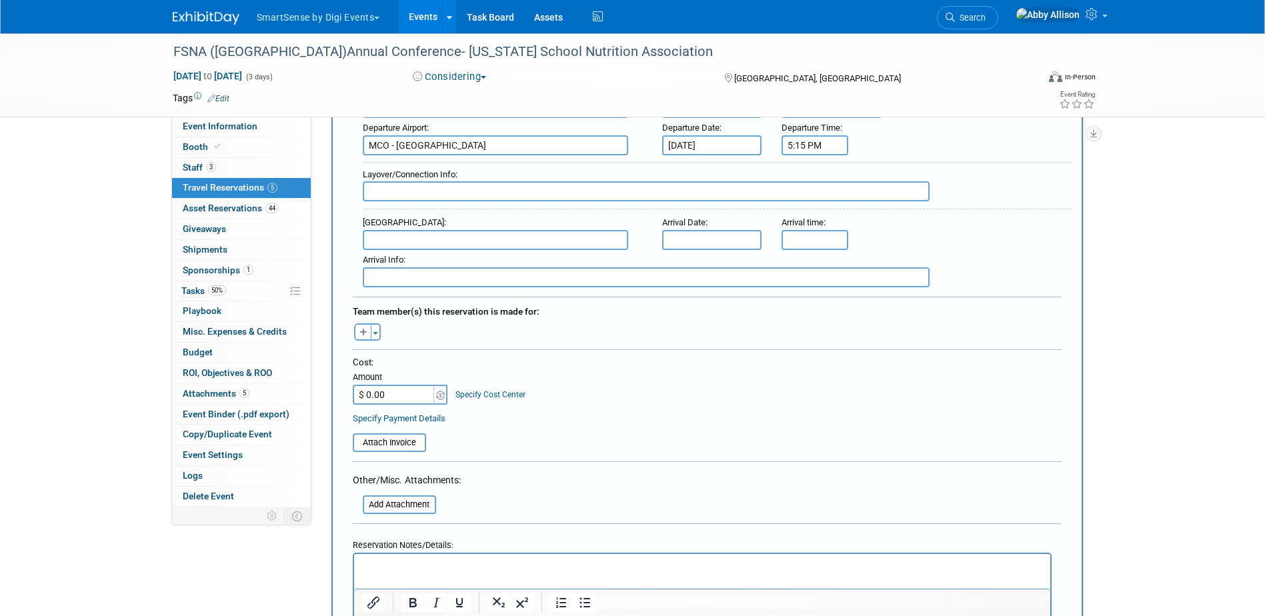
scroll to position [467, 0]
click at [378, 327] on button "Toggle Dropdown" at bounding box center [376, 329] width 10 height 17
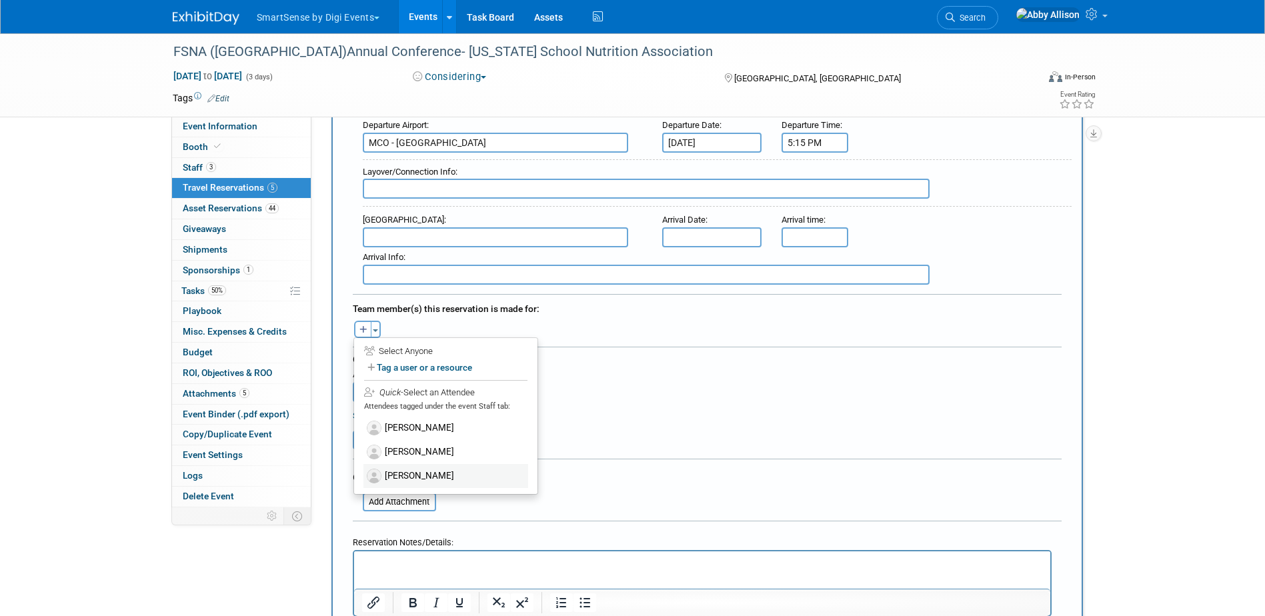
click at [410, 470] on label "[PERSON_NAME]" at bounding box center [446, 476] width 165 height 24
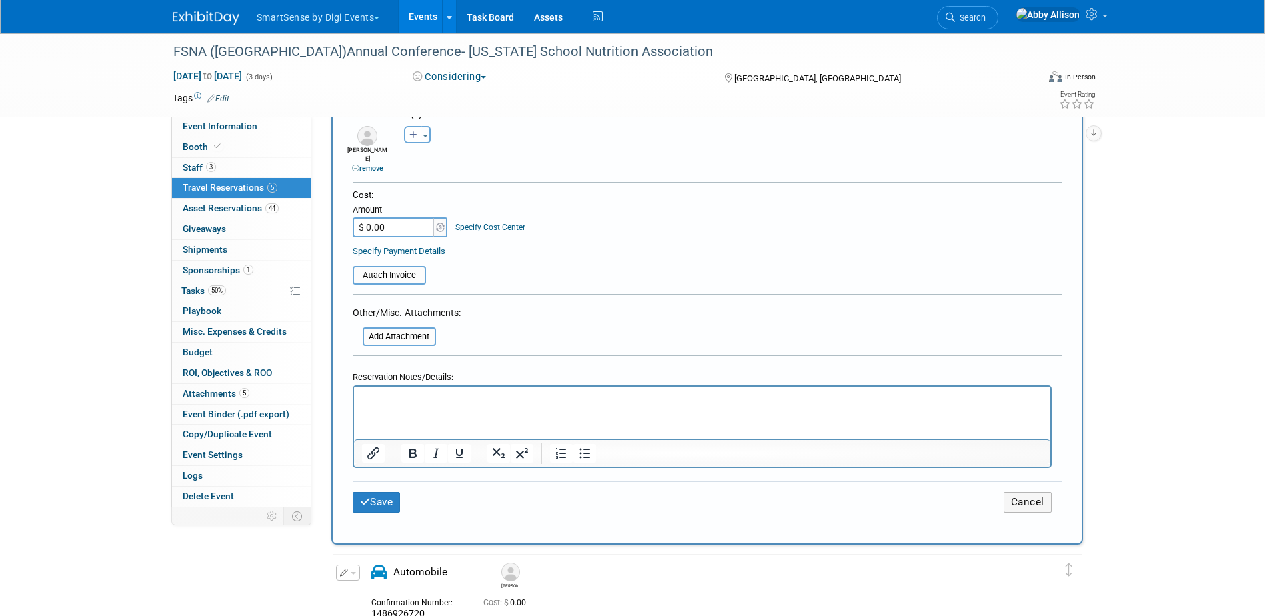
scroll to position [667, 0]
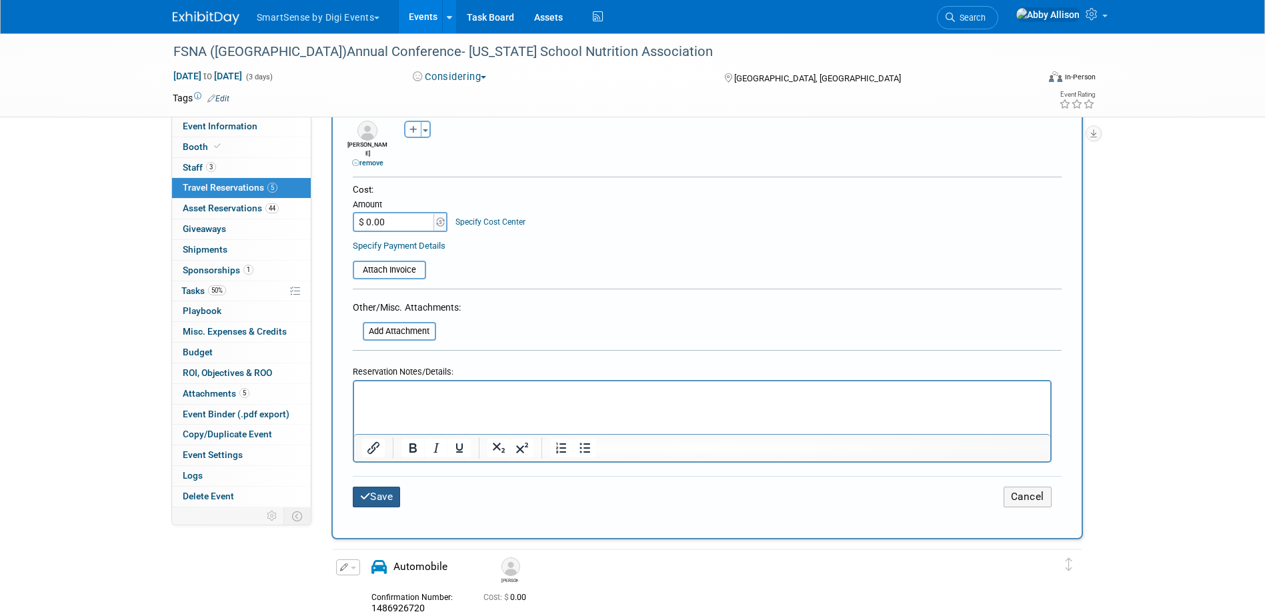
click at [378, 487] on button "Save" at bounding box center [377, 497] width 48 height 21
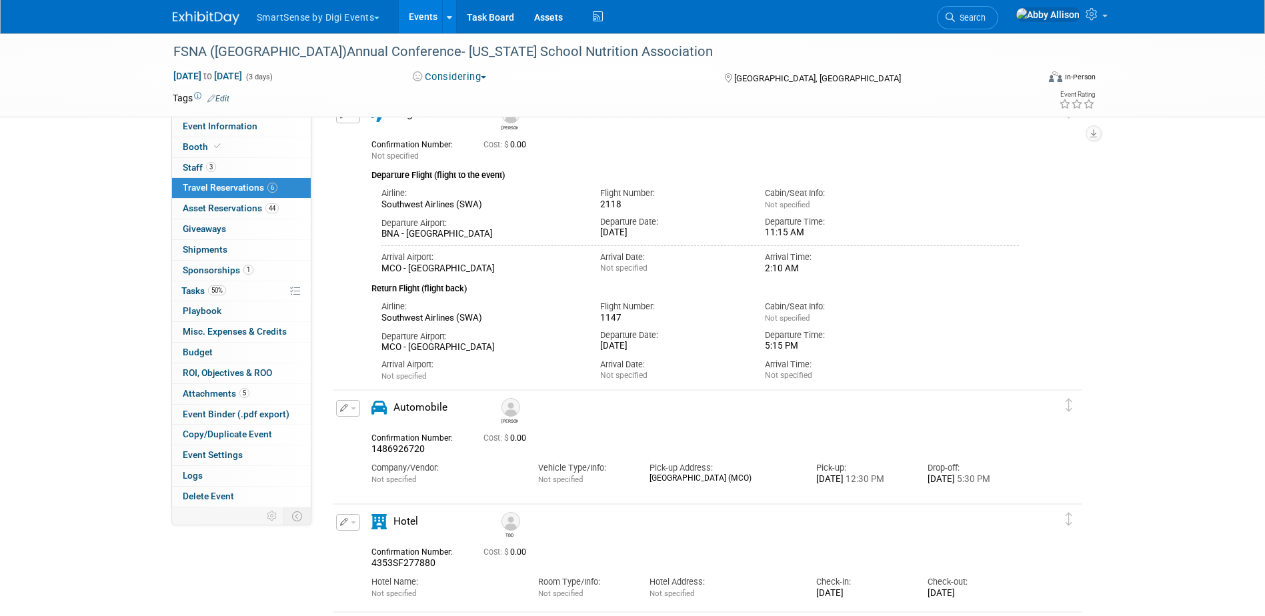
scroll to position [0, 0]
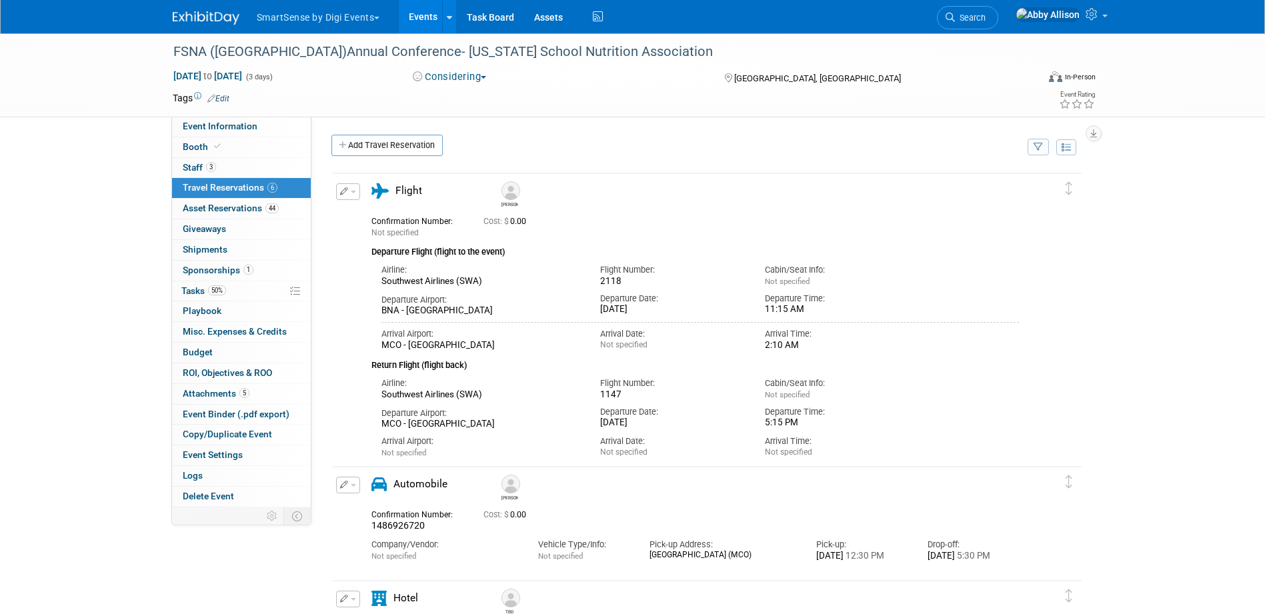
click at [354, 191] on button "button" at bounding box center [348, 191] width 24 height 17
click at [372, 219] on button "Edit Reservation" at bounding box center [393, 214] width 113 height 19
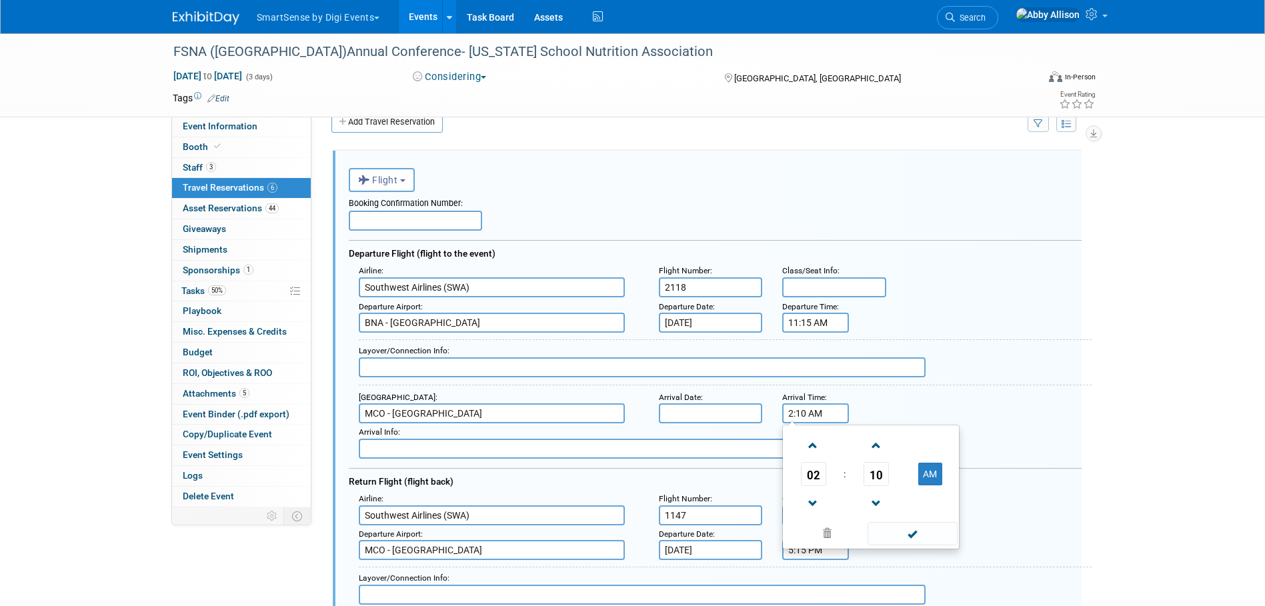
click at [826, 416] on input "2:10 AM" at bounding box center [815, 414] width 67 height 20
click at [935, 474] on button "AM" at bounding box center [931, 474] width 24 height 23
type input "2:10 PM"
click at [933, 538] on span at bounding box center [913, 533] width 90 height 23
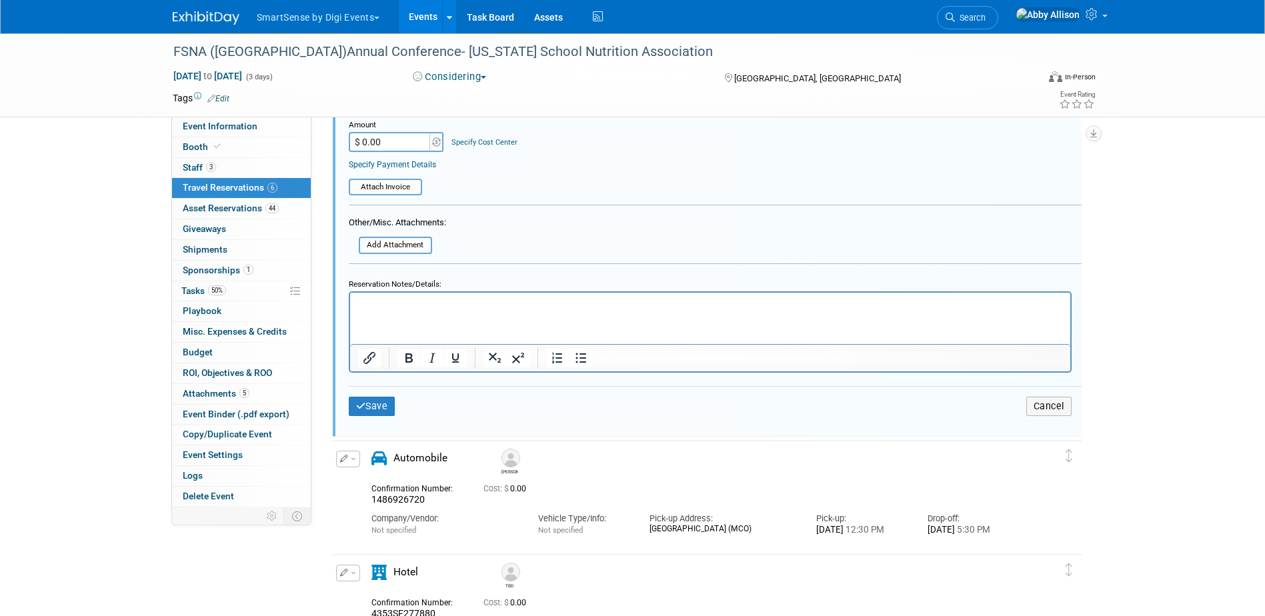
scroll to position [690, 0]
click at [380, 411] on button "Save" at bounding box center [372, 405] width 47 height 19
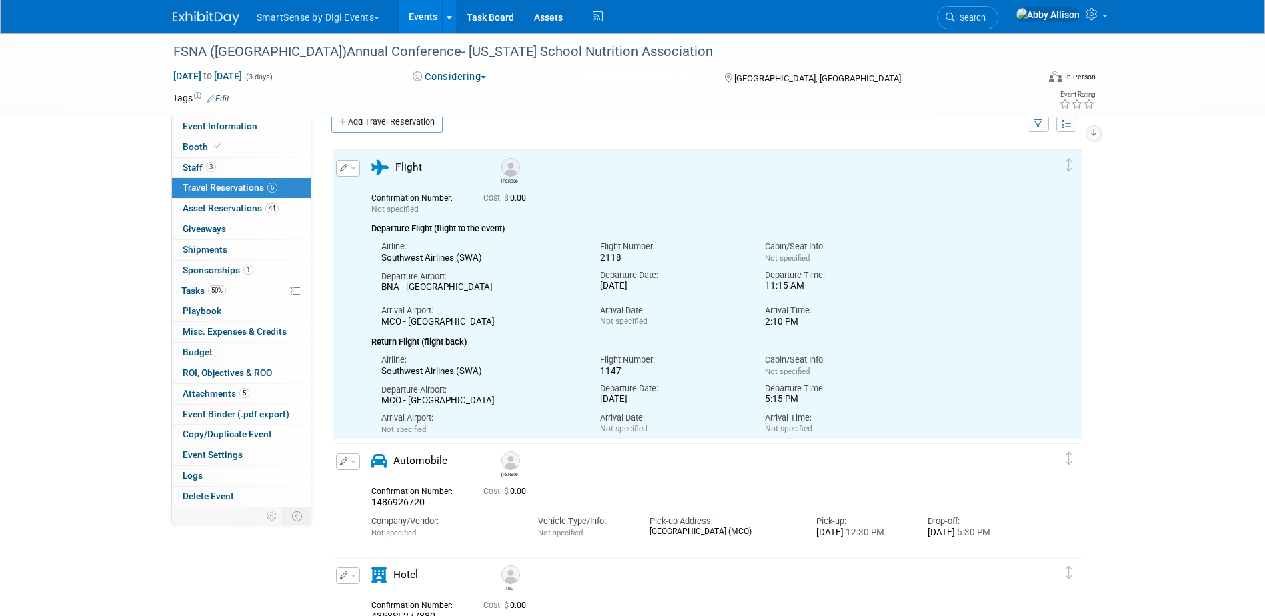
scroll to position [0, 0]
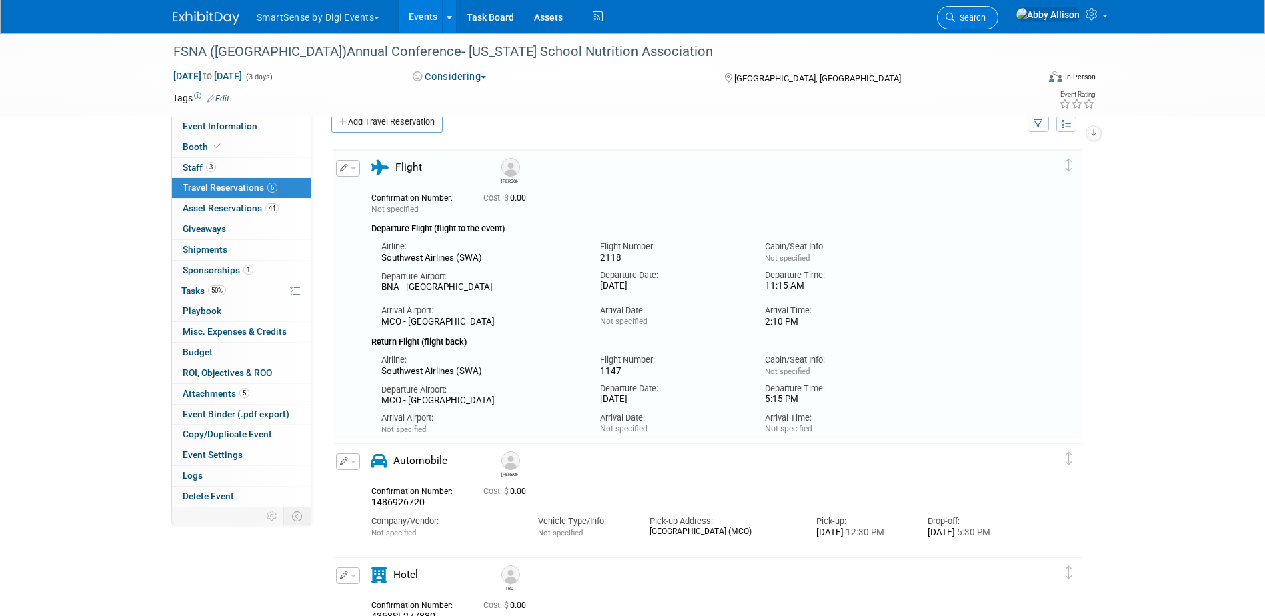
click at [986, 22] on span "Search" at bounding box center [970, 18] width 31 height 10
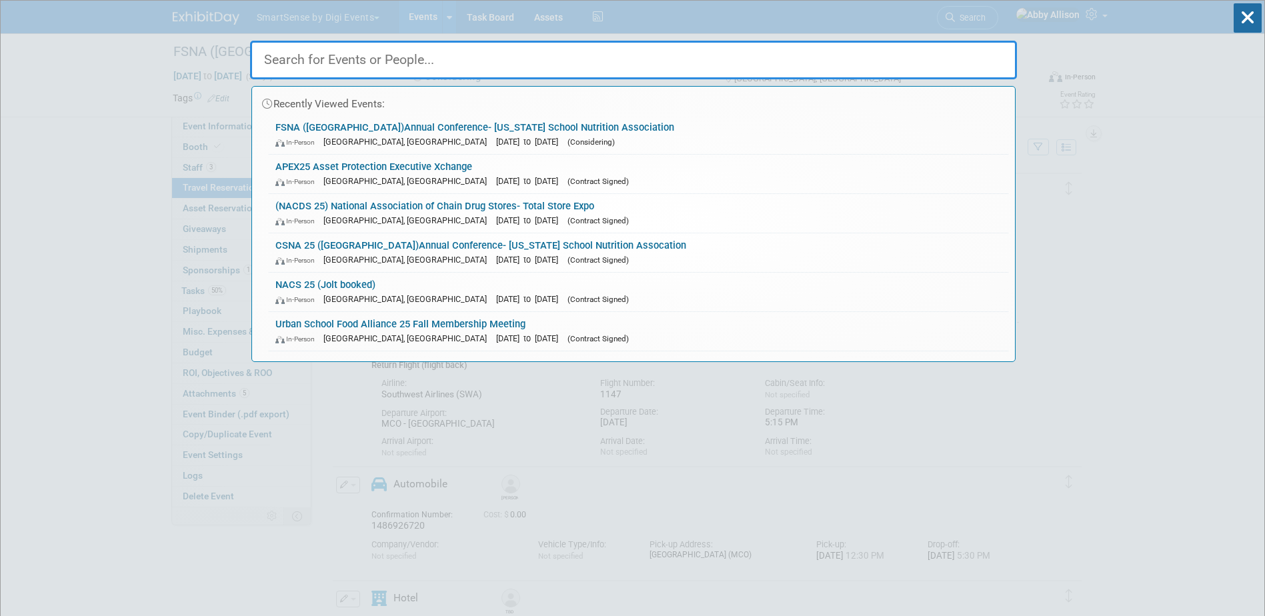
click at [468, 65] on input "text" at bounding box center [633, 60] width 767 height 39
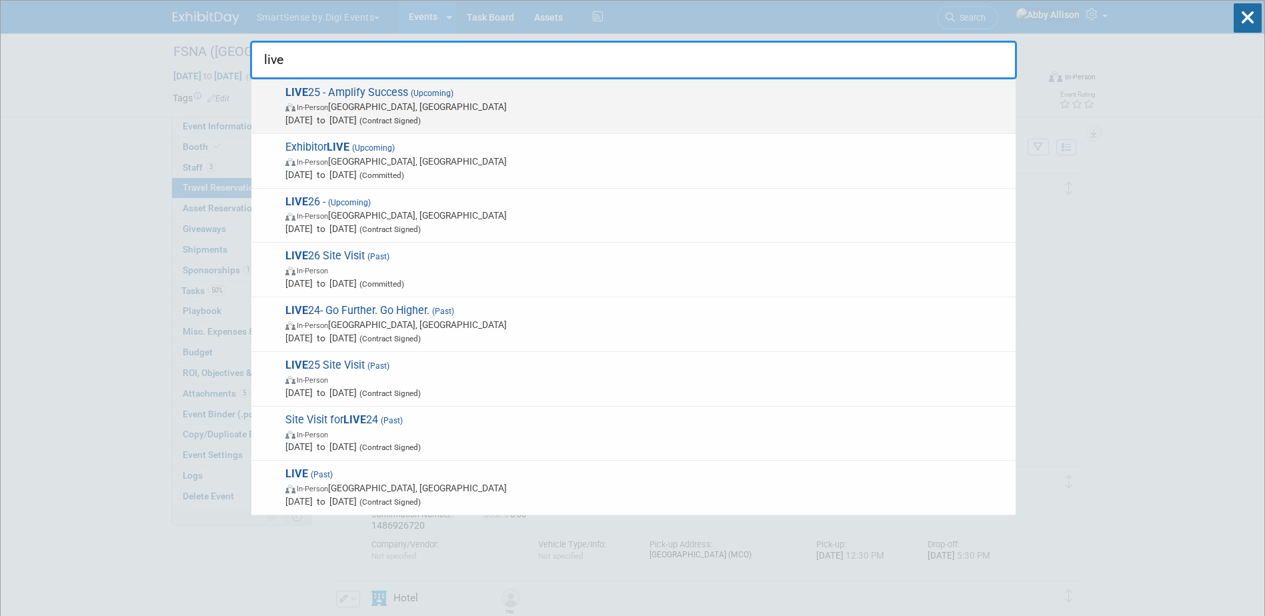
type input "live"
click at [360, 99] on span "LIVE 25 - Amplify Success (Upcoming) In-Person Nashville, TN Oct 21, 2025 to Oc…" at bounding box center [645, 106] width 728 height 41
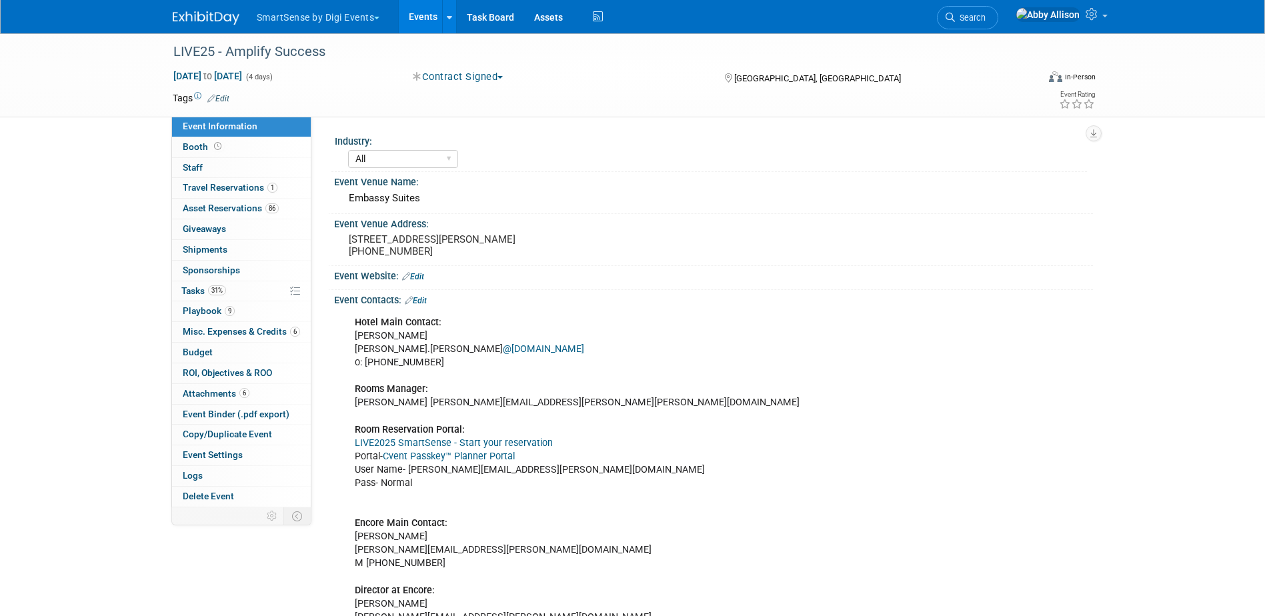
select select "All"
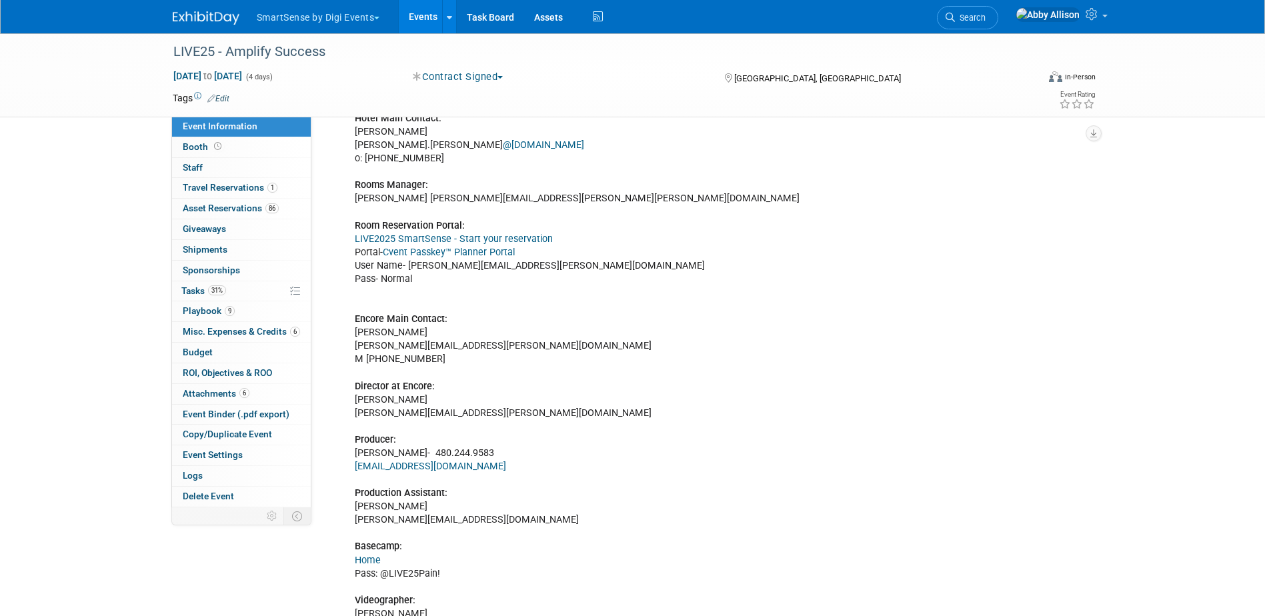
scroll to position [200, 0]
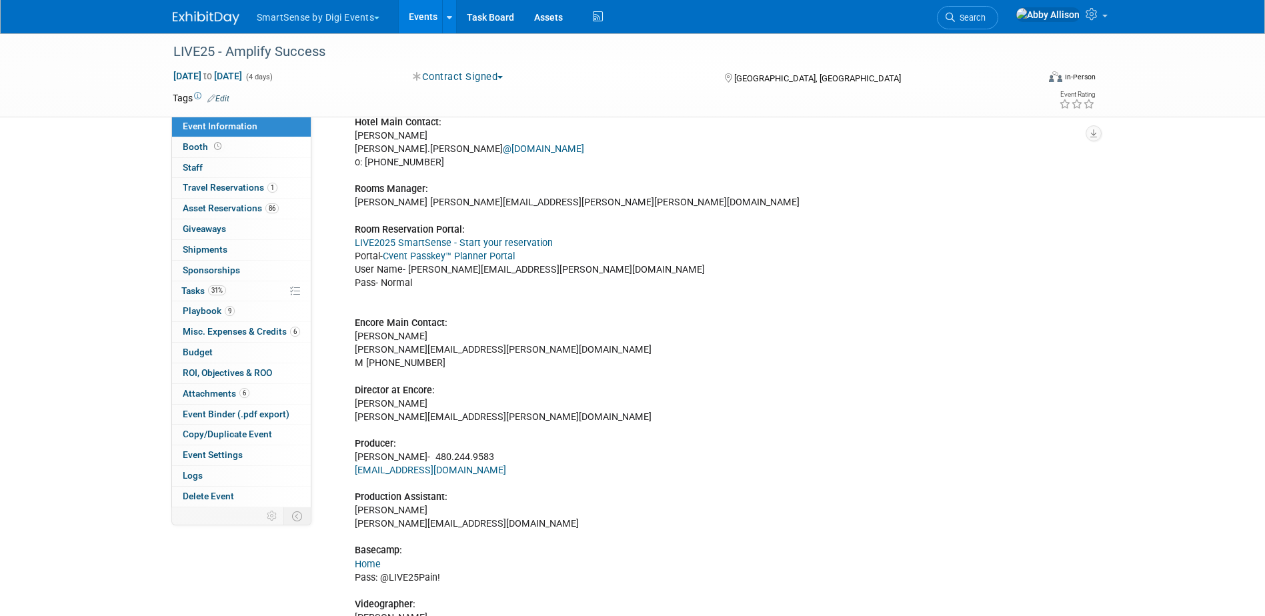
click at [437, 239] on link "LIVE2025 SmartSense - Start your reservation" at bounding box center [454, 242] width 198 height 11
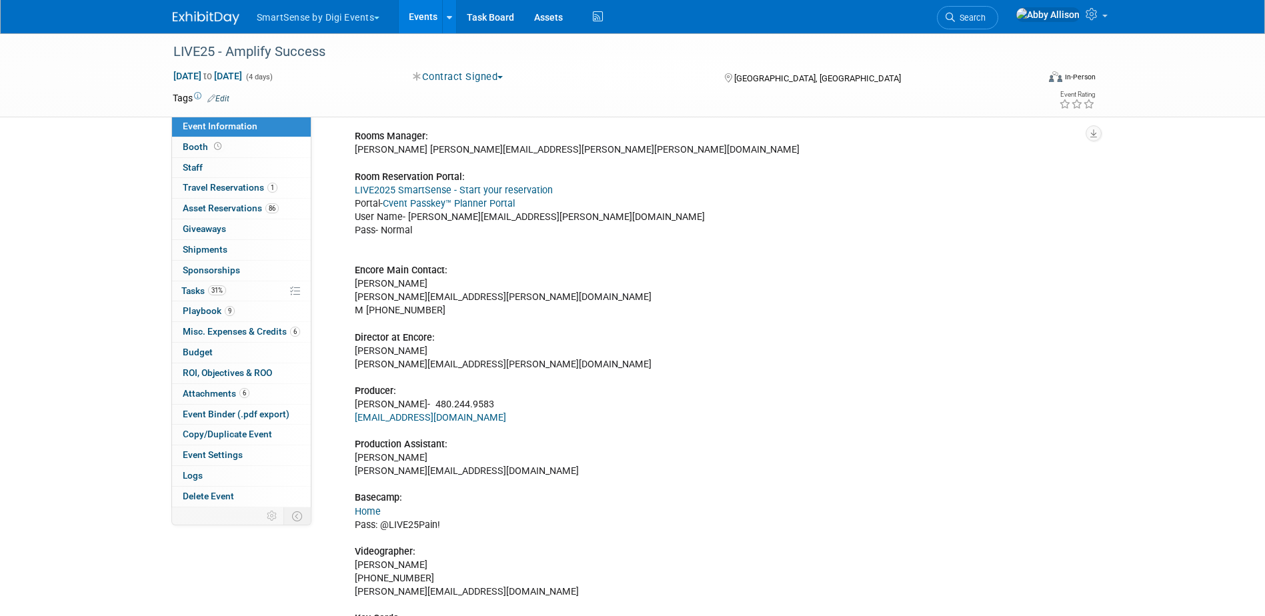
scroll to position [267, 0]
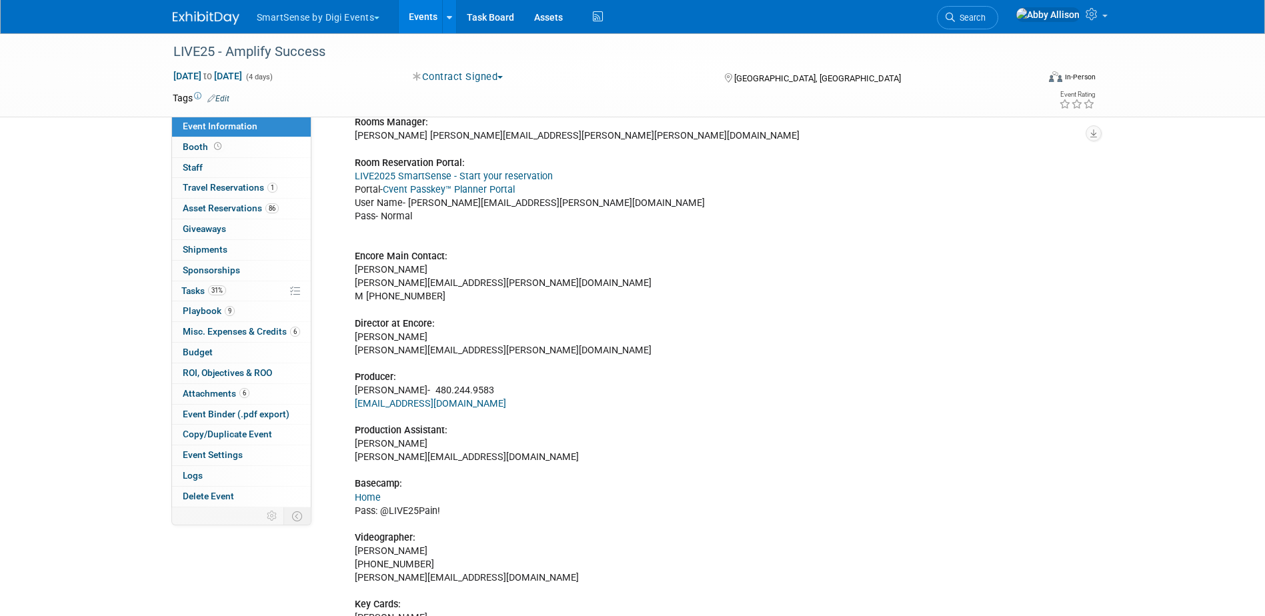
click at [452, 185] on link "Cvent Passkey™ Planner Portal" at bounding box center [449, 189] width 132 height 11
click at [995, 11] on link "Search" at bounding box center [967, 17] width 61 height 23
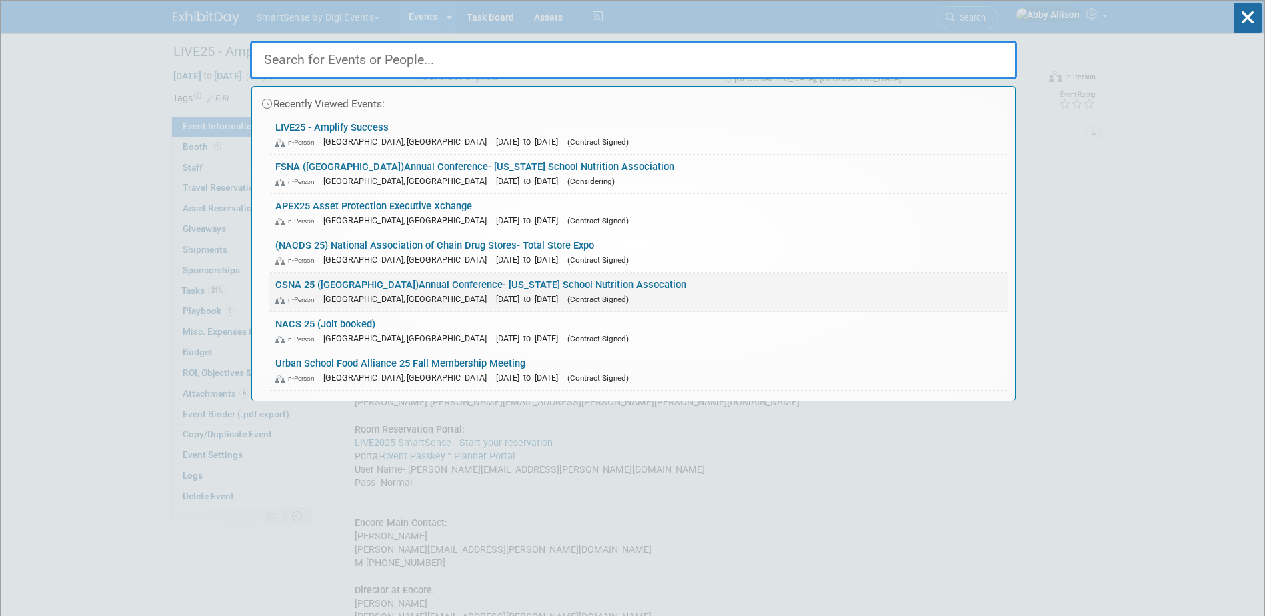
click at [348, 293] on div "In-Person [GEOGRAPHIC_DATA], [GEOGRAPHIC_DATA] [DATE] to [DATE] (Contract Signe…" at bounding box center [638, 299] width 726 height 14
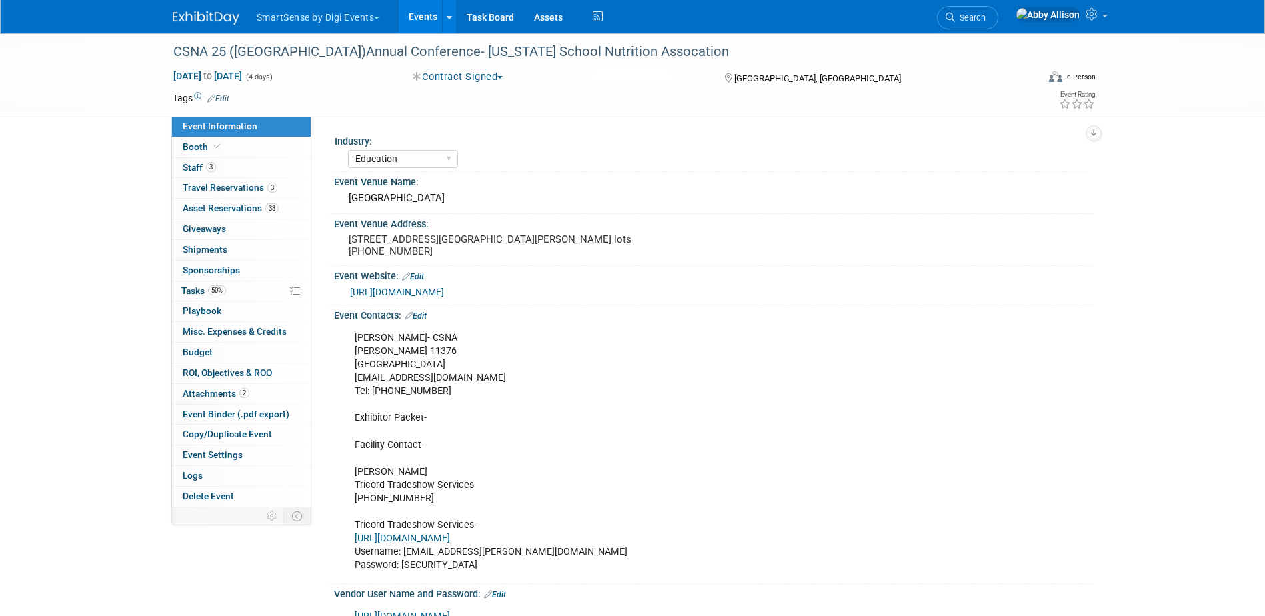
select select "Education"
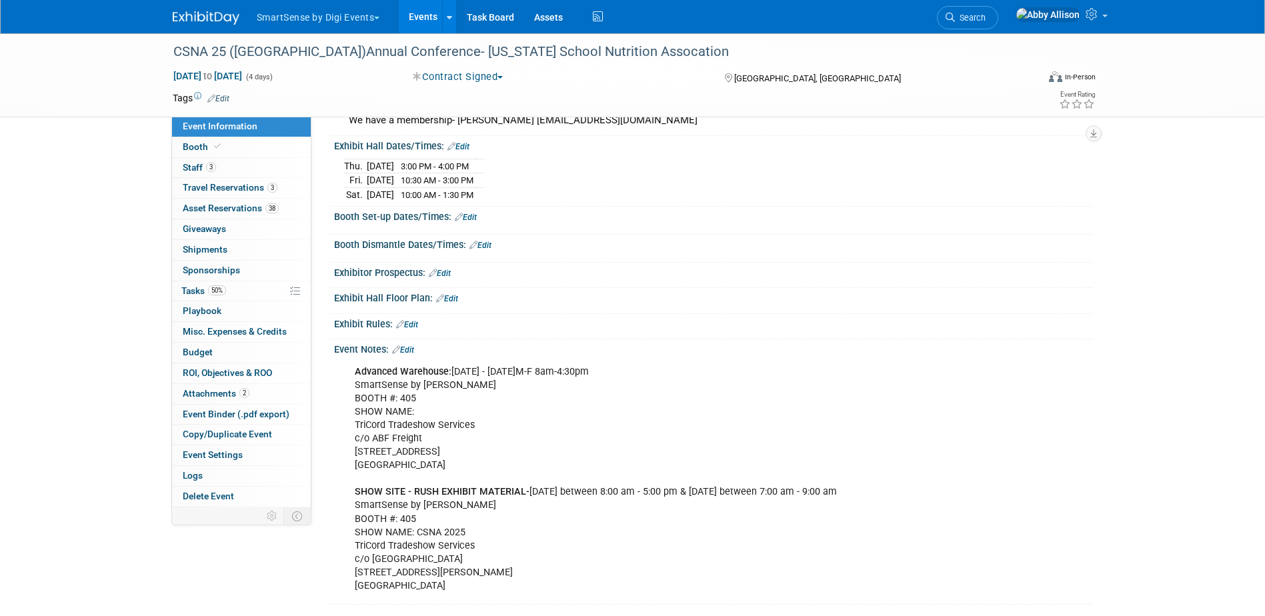
scroll to position [667, 0]
click at [472, 219] on link "Edit" at bounding box center [466, 213] width 22 height 9
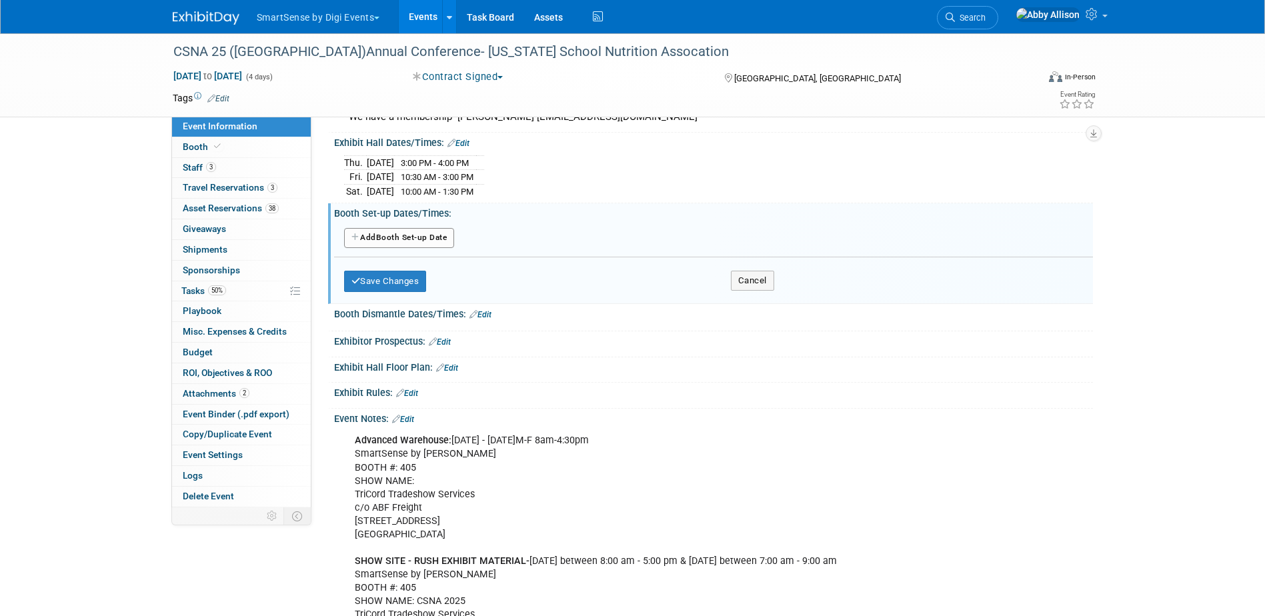
click at [395, 248] on button "Add Another Booth Set-up Date" at bounding box center [399, 238] width 111 height 20
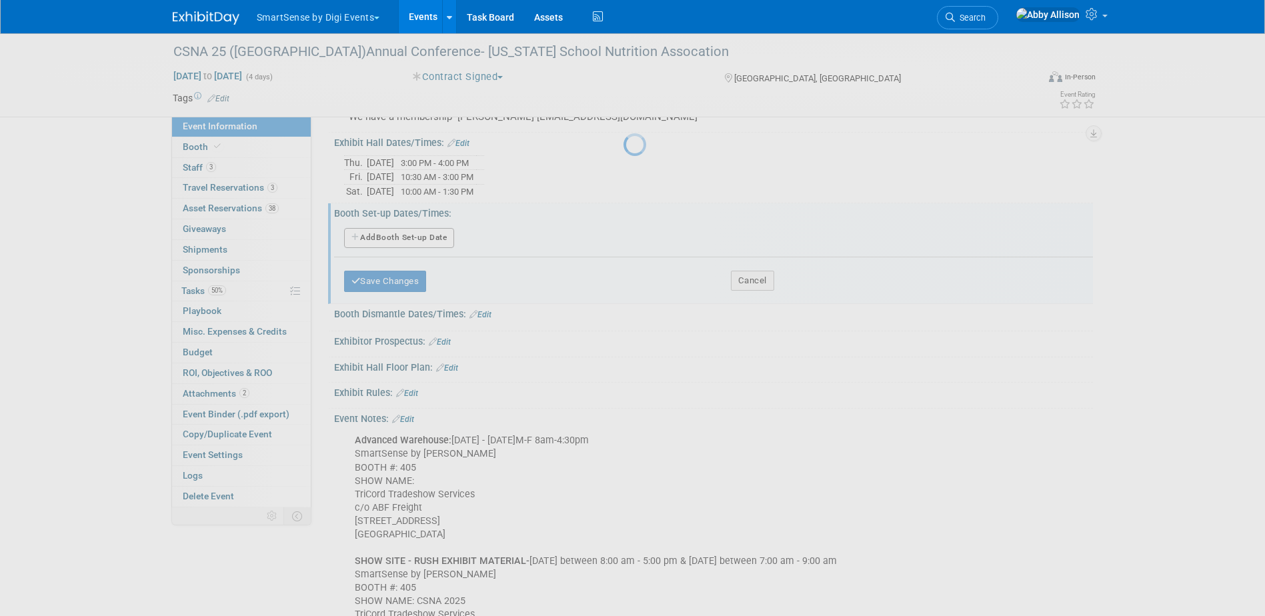
select select "9"
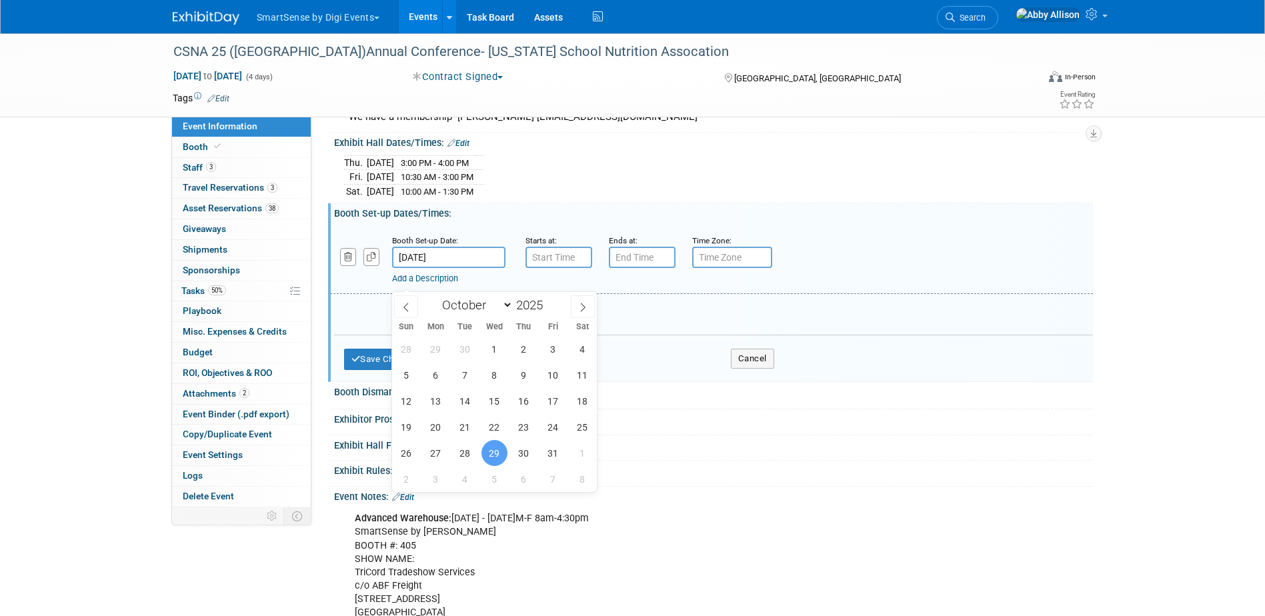
click at [445, 268] on input "[DATE]" at bounding box center [448, 257] width 113 height 21
click at [524, 456] on span "30" at bounding box center [524, 453] width 26 height 26
type input "[DATE]"
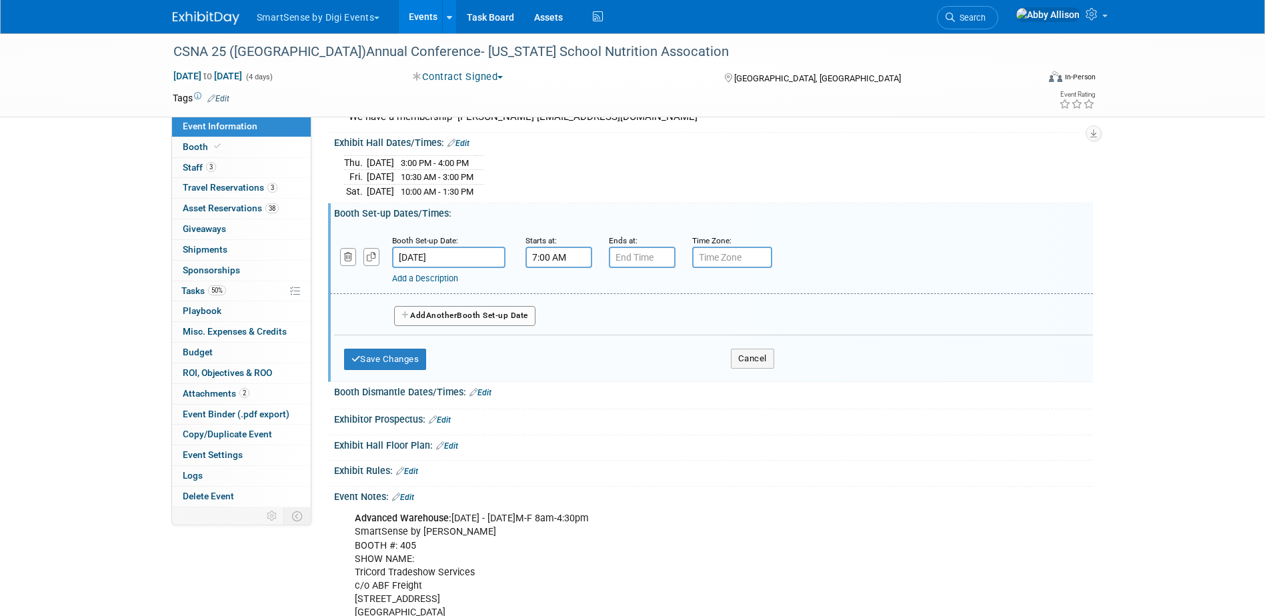
click at [586, 268] on input "7:00 AM" at bounding box center [559, 257] width 67 height 21
click at [560, 302] on span at bounding box center [556, 290] width 23 height 23
type input "8:00 AM"
click at [634, 268] on input "7:00 PM" at bounding box center [642, 257] width 67 height 21
click at [642, 331] on span "07" at bounding box center [639, 319] width 25 height 24
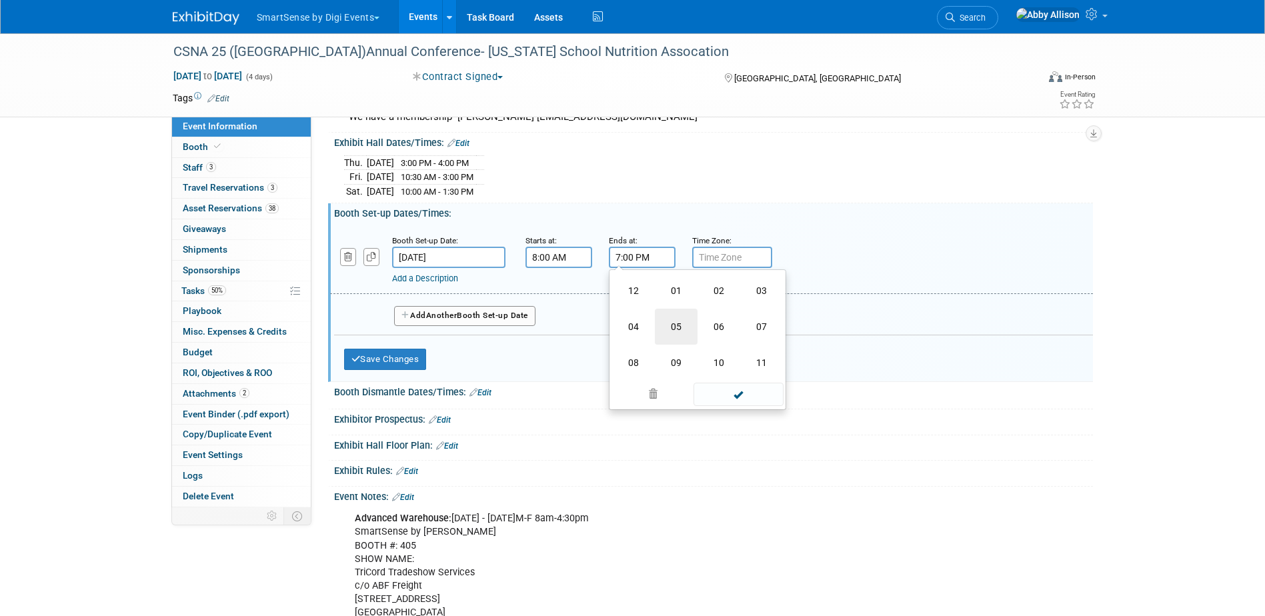
click at [679, 345] on td "05" at bounding box center [676, 327] width 43 height 36
type input "5:00 PM"
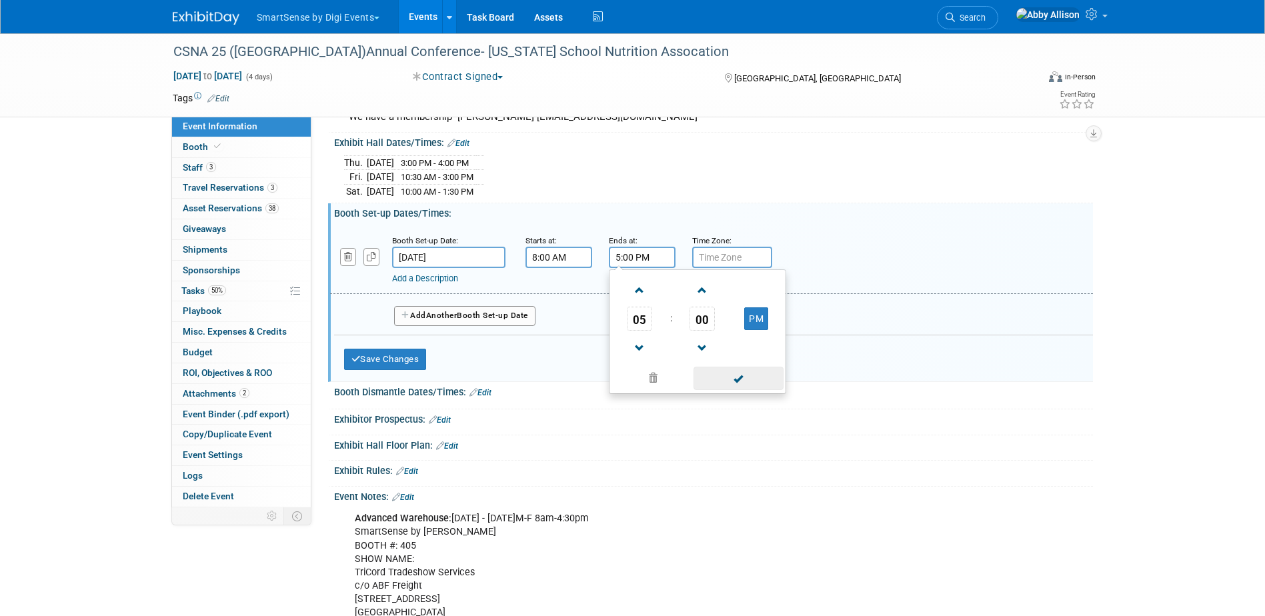
click at [726, 390] on span at bounding box center [739, 378] width 90 height 23
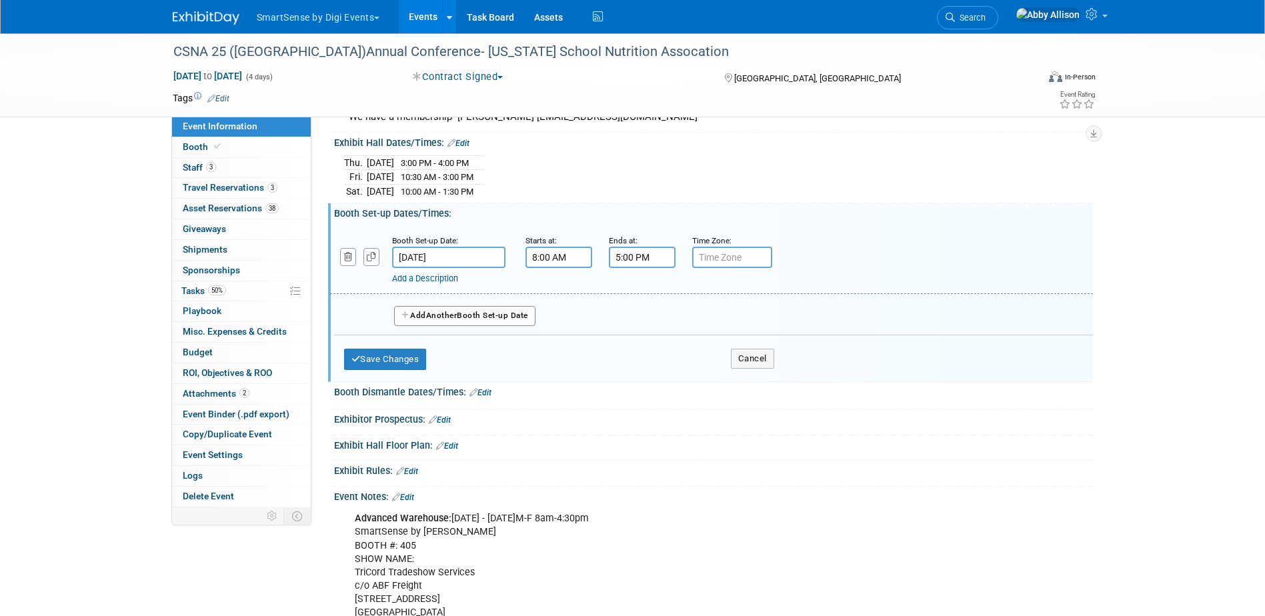
click at [448, 320] on span "Another" at bounding box center [441, 315] width 31 height 9
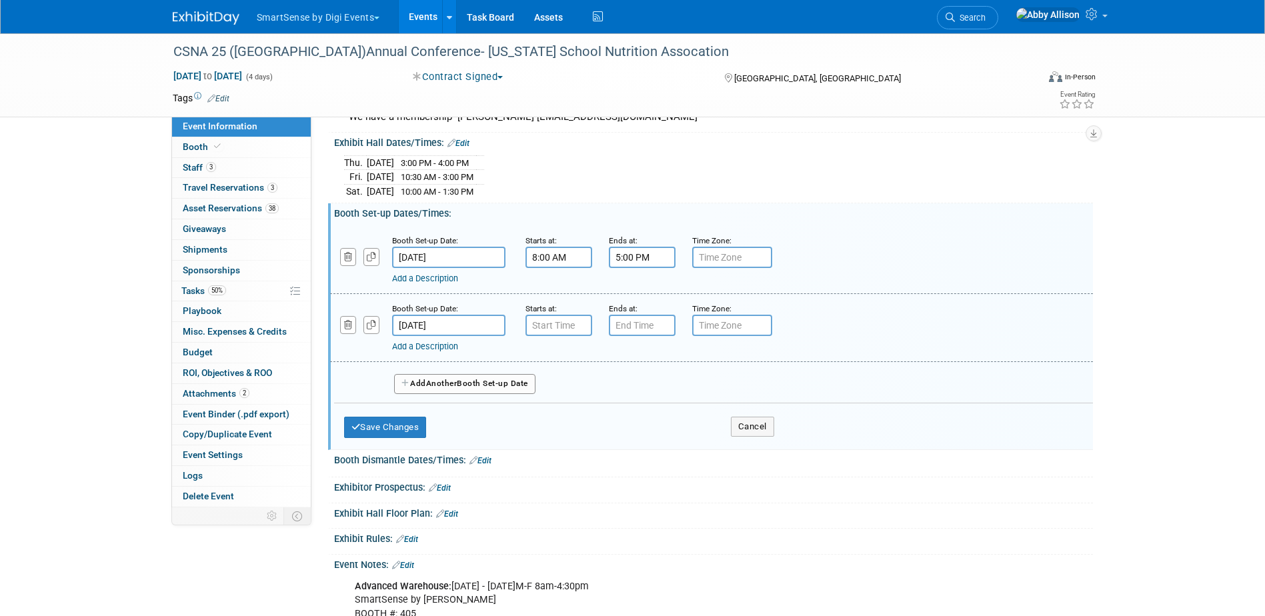
type input "7:00 AM"
click at [575, 336] on input "7:00 AM" at bounding box center [559, 325] width 67 height 21
click at [639, 336] on input "7:00 PM" at bounding box center [642, 325] width 67 height 21
click at [752, 398] on button "PM" at bounding box center [756, 387] width 24 height 23
click at [637, 399] on span "07" at bounding box center [639, 387] width 25 height 24
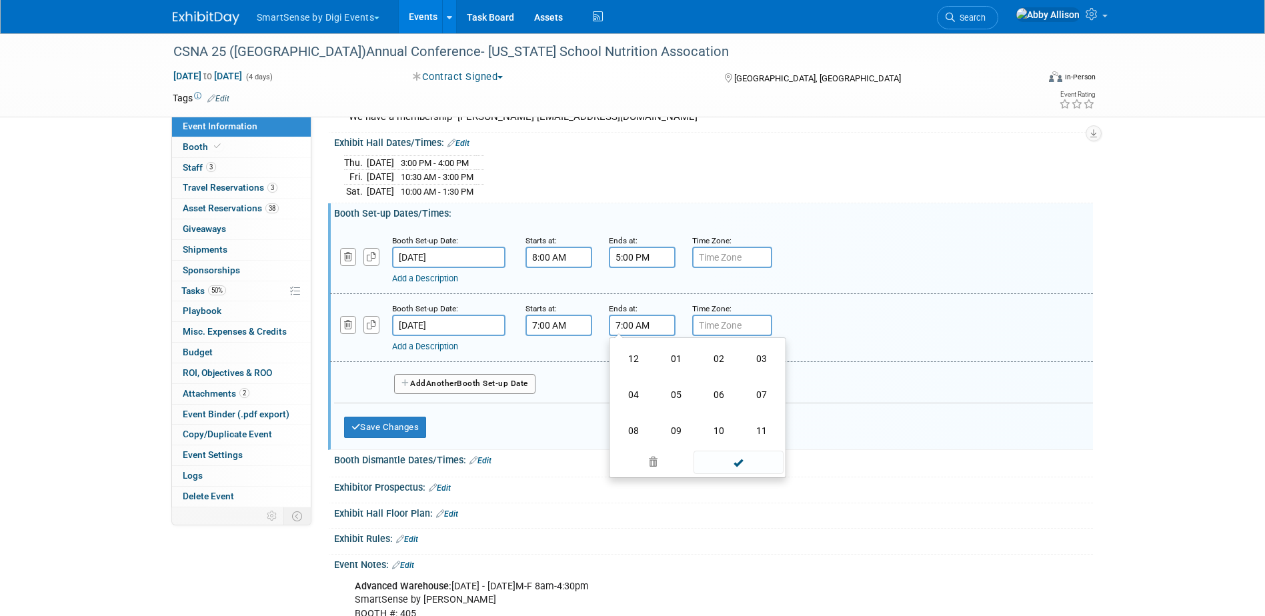
click at [637, 404] on td "04" at bounding box center [633, 395] width 43 height 36
click at [637, 399] on span "04" at bounding box center [639, 387] width 25 height 24
click at [668, 448] on td "09" at bounding box center [676, 431] width 43 height 36
type input "9:00 AM"
click at [745, 458] on span at bounding box center [739, 446] width 90 height 23
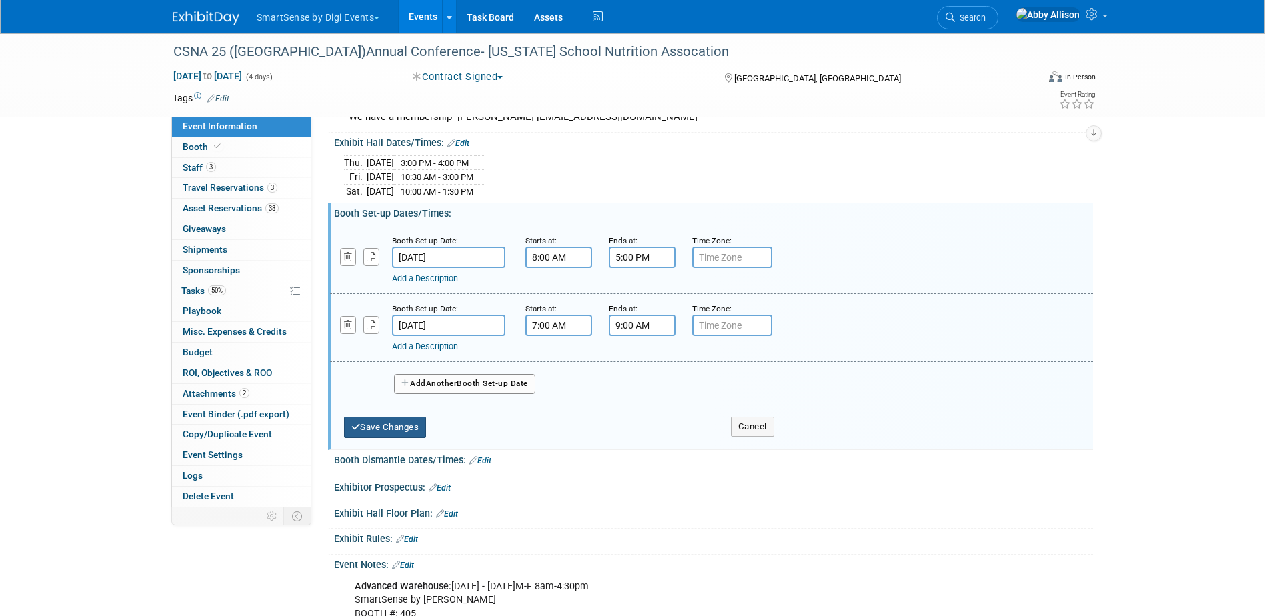
click at [402, 438] on button "Save Changes" at bounding box center [385, 427] width 83 height 21
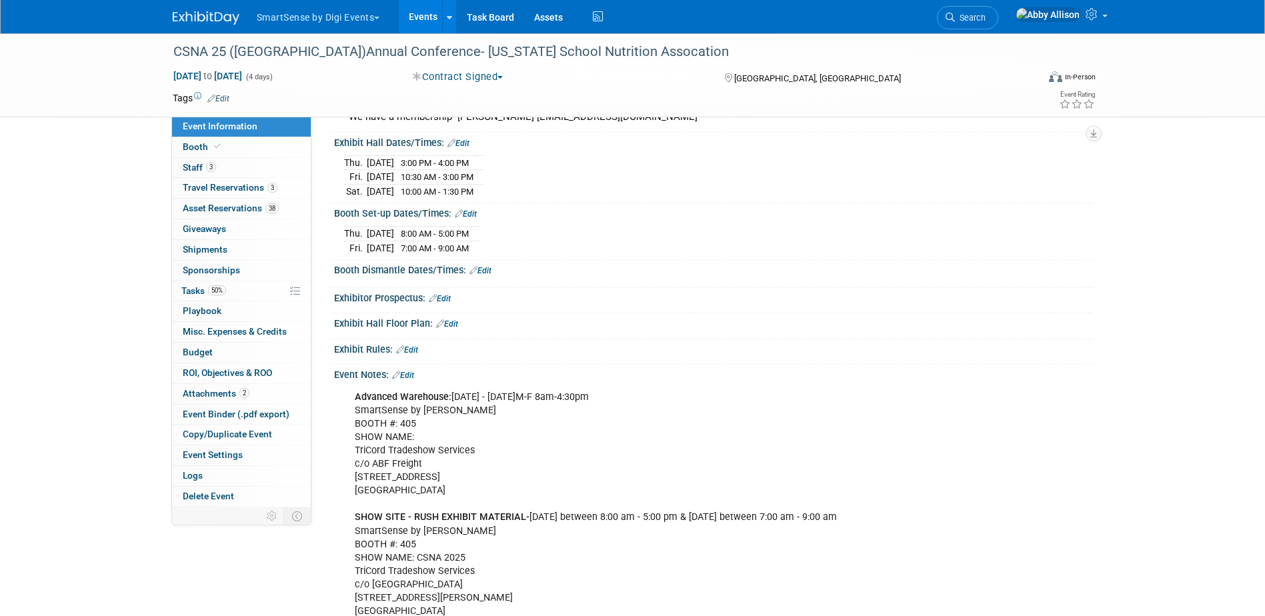
click at [460, 148] on link "Edit" at bounding box center [459, 143] width 22 height 9
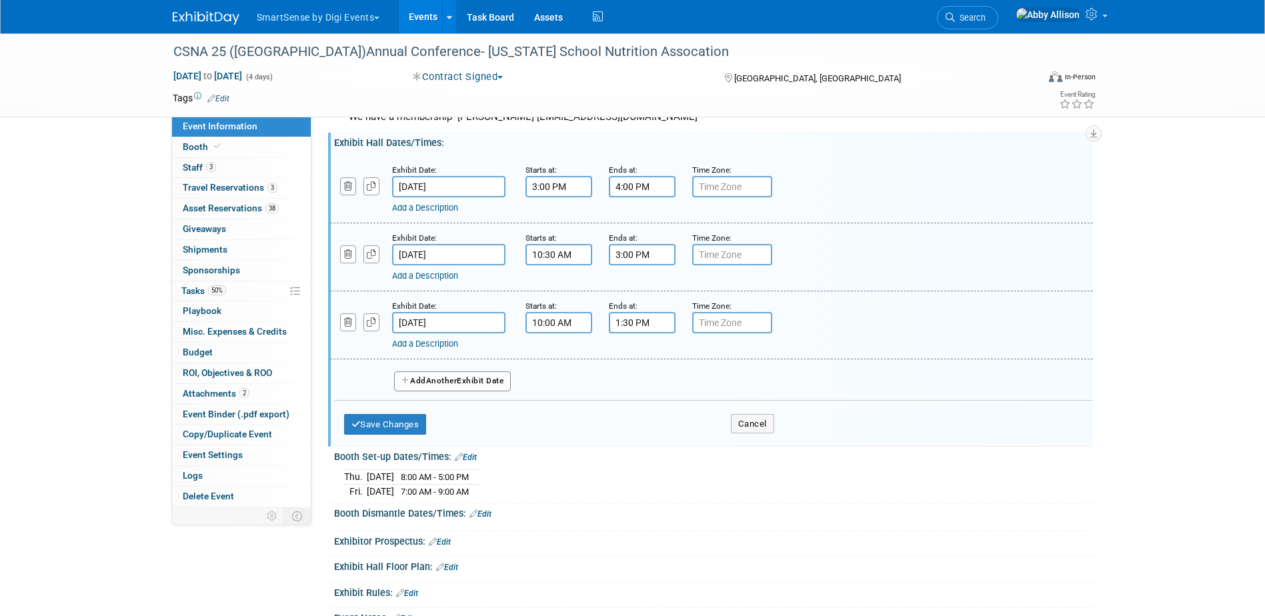
click at [346, 191] on icon "button" at bounding box center [348, 186] width 9 height 9
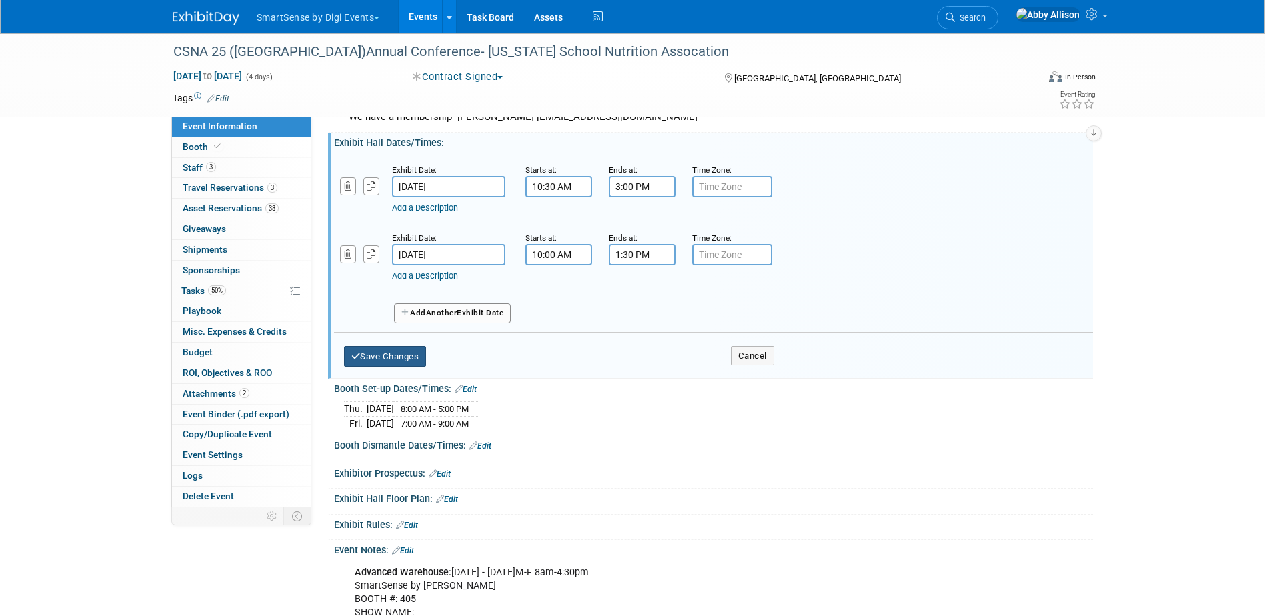
click at [400, 368] on button "Save Changes" at bounding box center [385, 356] width 83 height 21
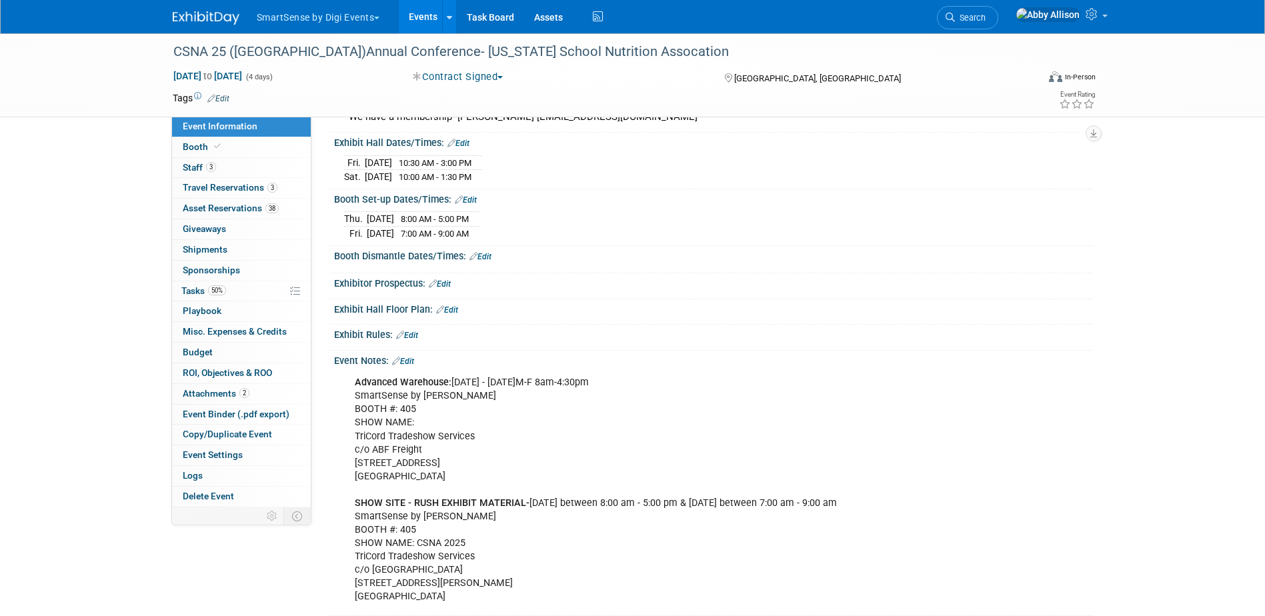
click at [488, 261] on link "Edit" at bounding box center [481, 256] width 22 height 9
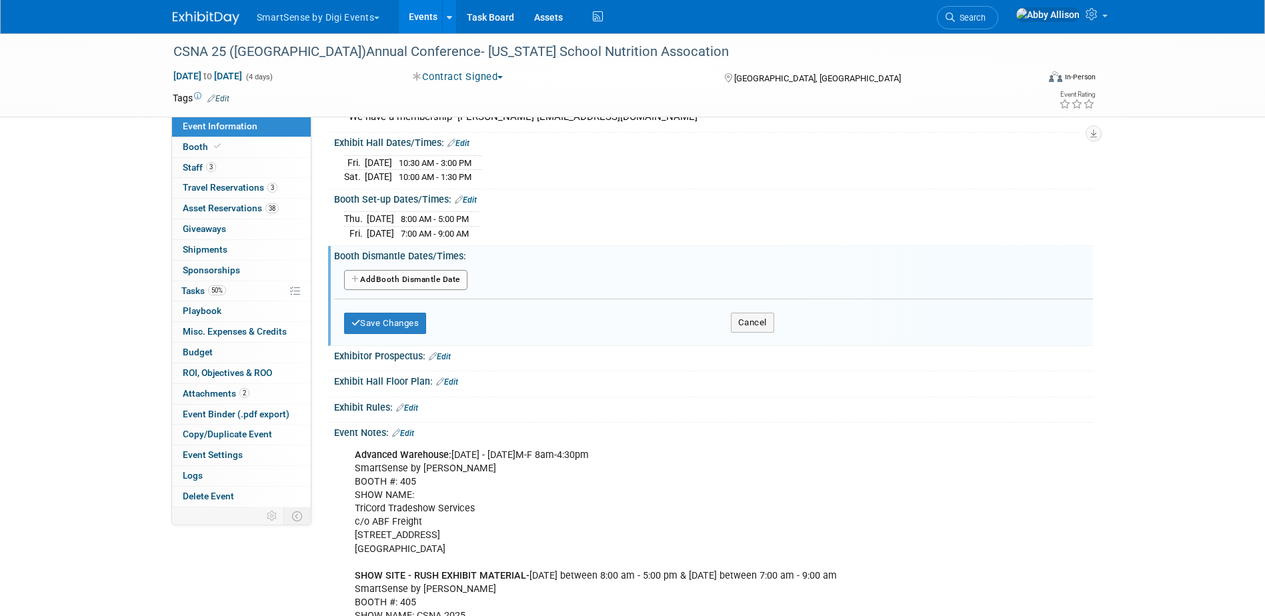
click at [399, 290] on button "Add Another Booth Dismantle Date" at bounding box center [405, 280] width 123 height 20
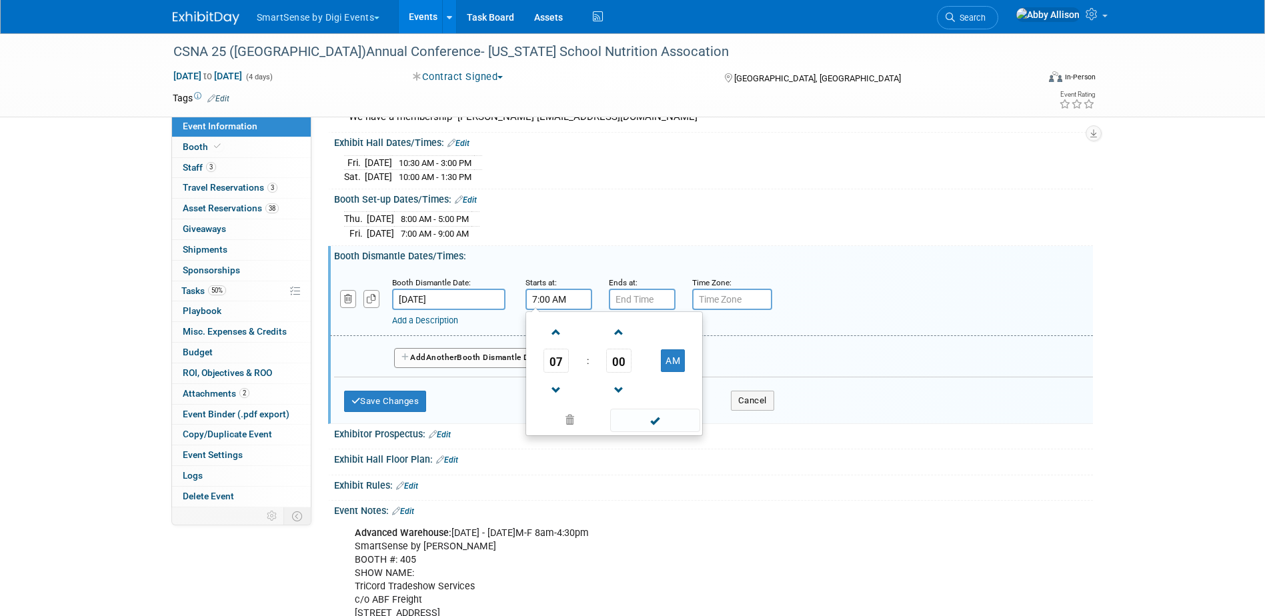
click at [558, 310] on input "7:00 AM" at bounding box center [559, 299] width 67 height 21
click at [547, 373] on span "07" at bounding box center [556, 361] width 25 height 24
click at [594, 351] on td "01" at bounding box center [593, 333] width 43 height 36
click at [616, 373] on span "00" at bounding box center [618, 361] width 25 height 24
click at [638, 387] on td "30" at bounding box center [635, 369] width 43 height 36
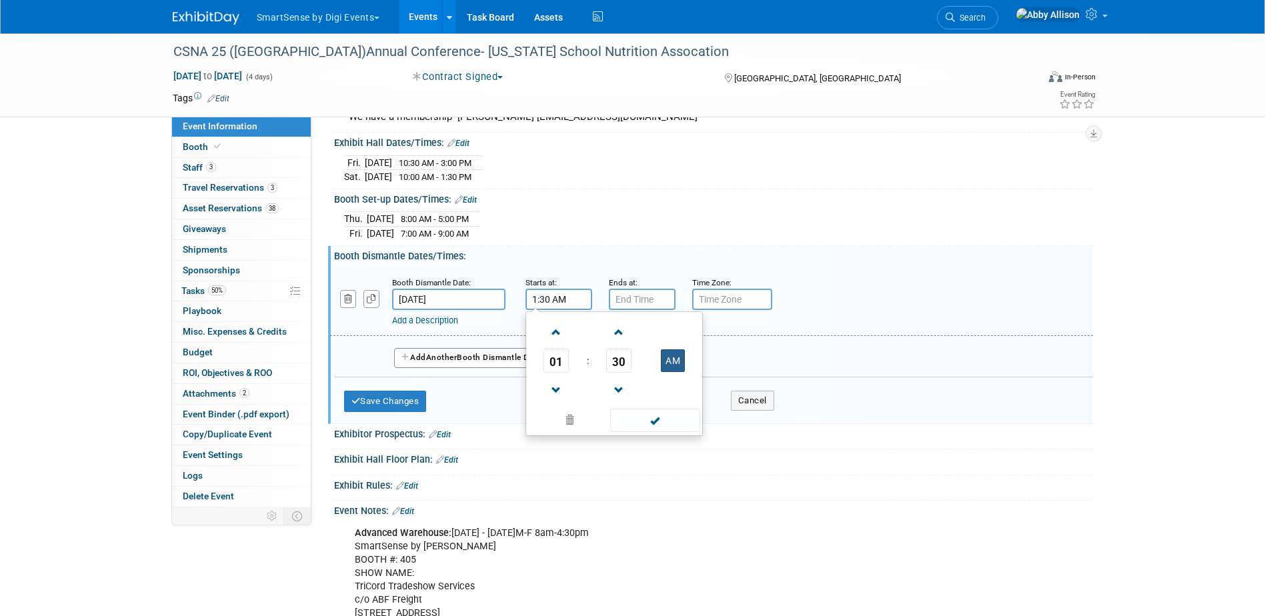
click at [681, 372] on button "AM" at bounding box center [673, 361] width 24 height 23
type input "1:30 PM"
click at [670, 432] on span at bounding box center [655, 420] width 90 height 23
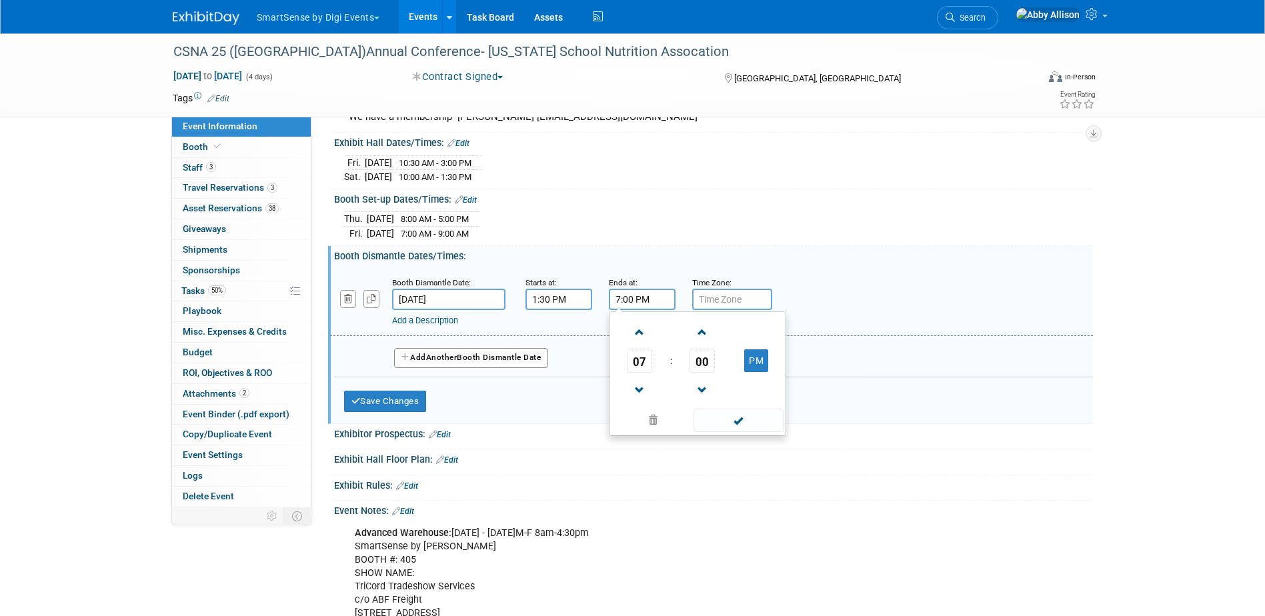
click at [650, 310] on input "7:00 PM" at bounding box center [642, 299] width 67 height 21
click at [642, 402] on span at bounding box center [639, 390] width 23 height 23
type input "5:00 PM"
click at [715, 432] on span at bounding box center [739, 420] width 90 height 23
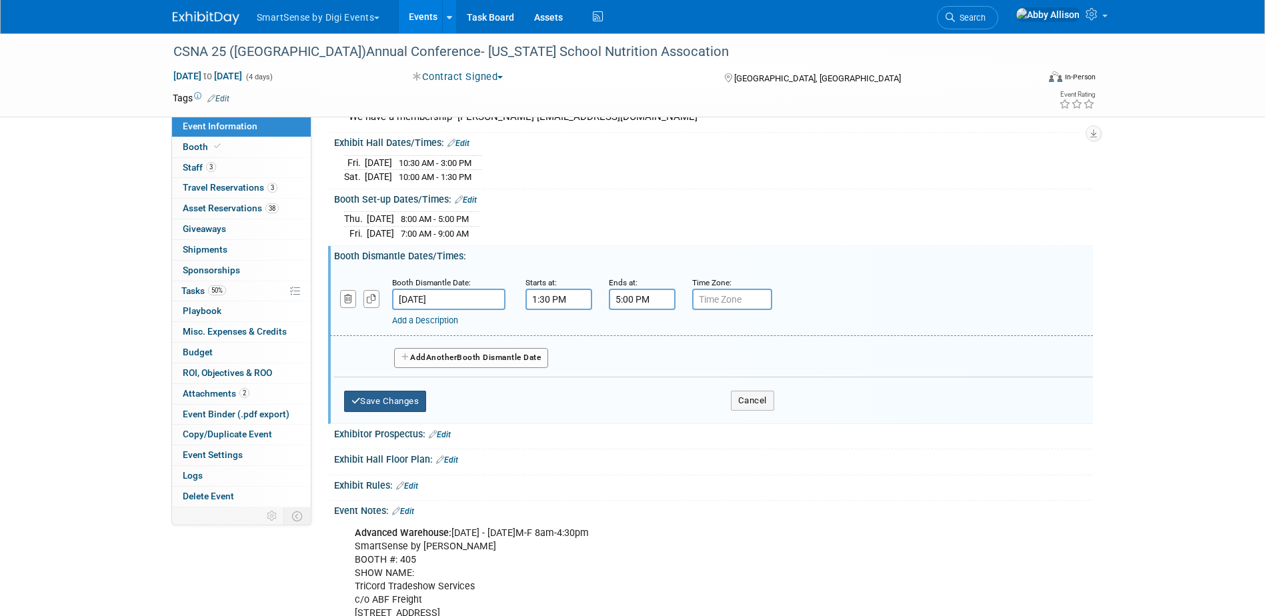
click at [405, 412] on button "Save Changes" at bounding box center [385, 401] width 83 height 21
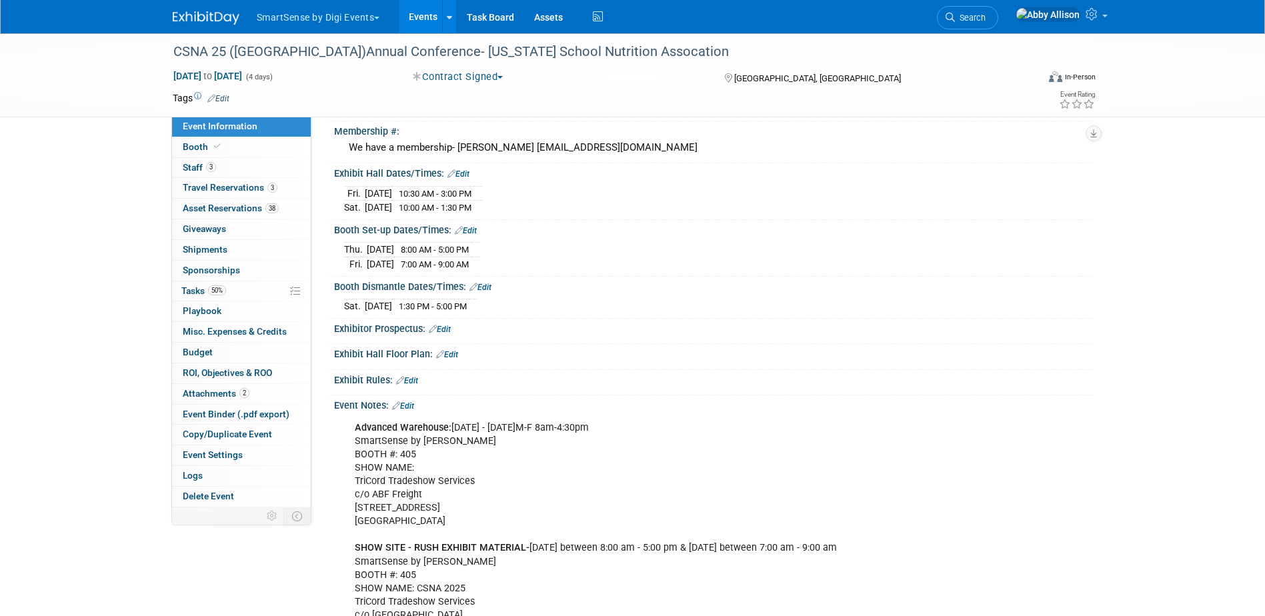
scroll to position [534, 0]
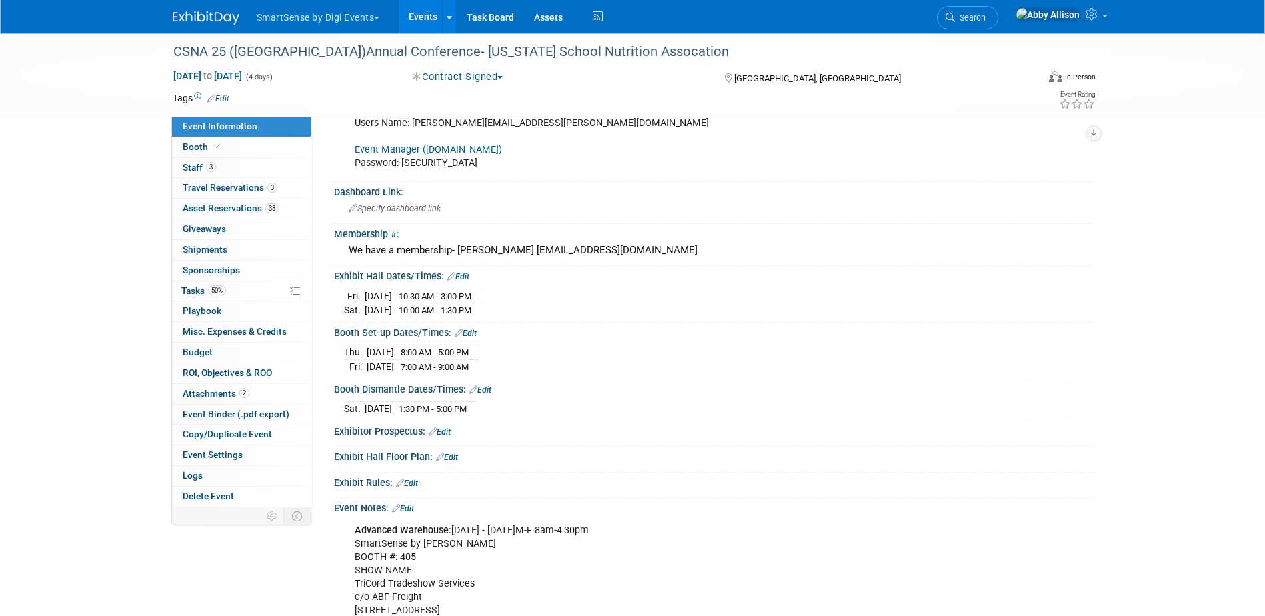
click at [424, 17] on link "Events" at bounding box center [423, 16] width 49 height 33
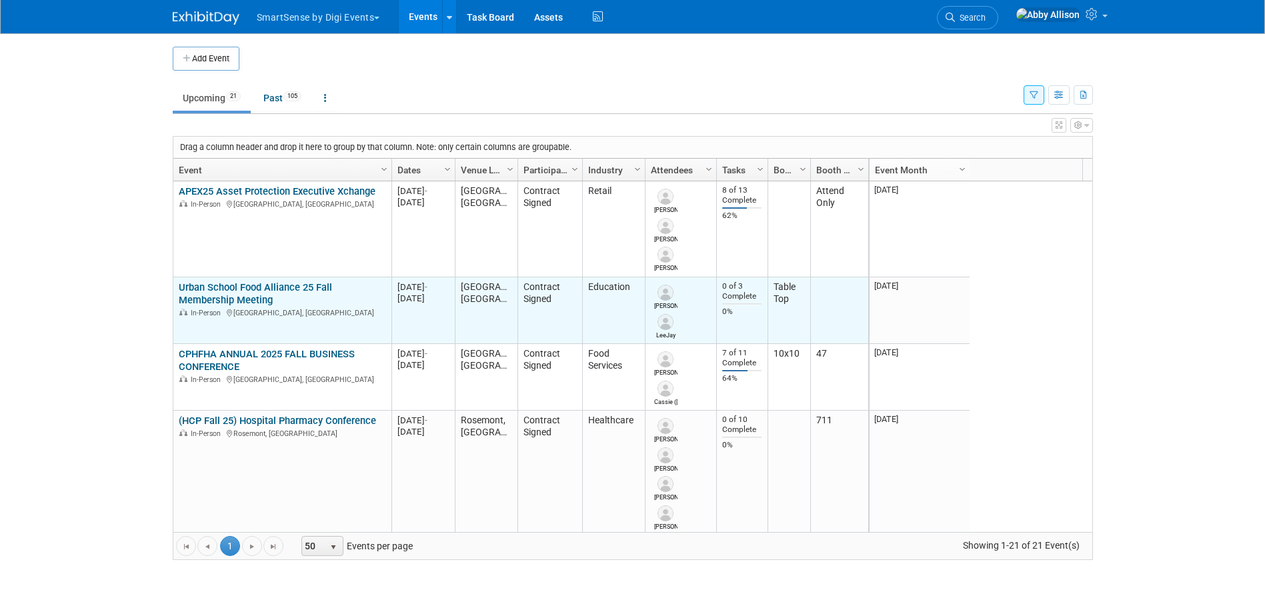
click at [209, 290] on link "Urban School Food Alliance 25 Fall Membership Meeting" at bounding box center [255, 293] width 153 height 25
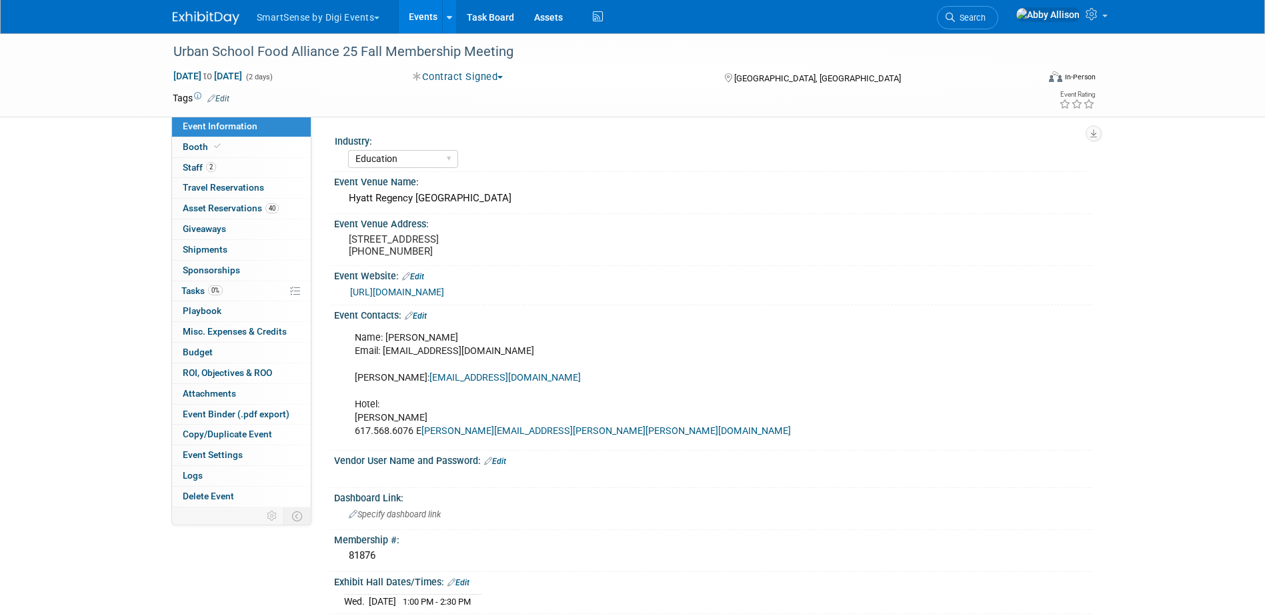
select select "Education"
click at [214, 147] on icon at bounding box center [217, 146] width 7 height 7
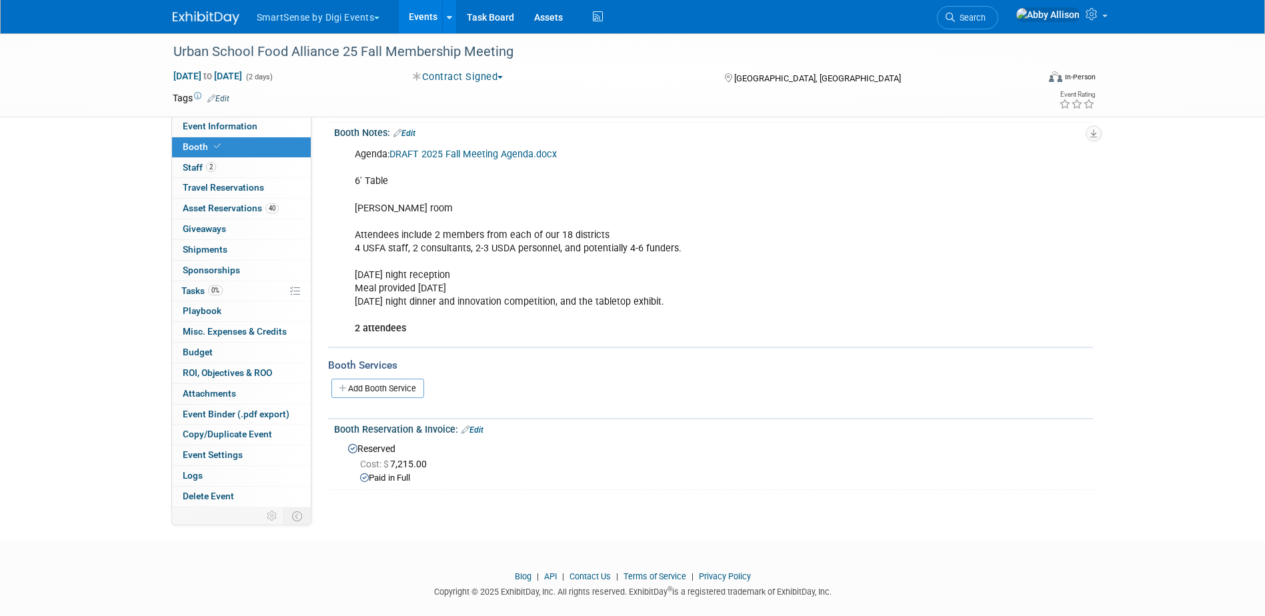
scroll to position [153, 0]
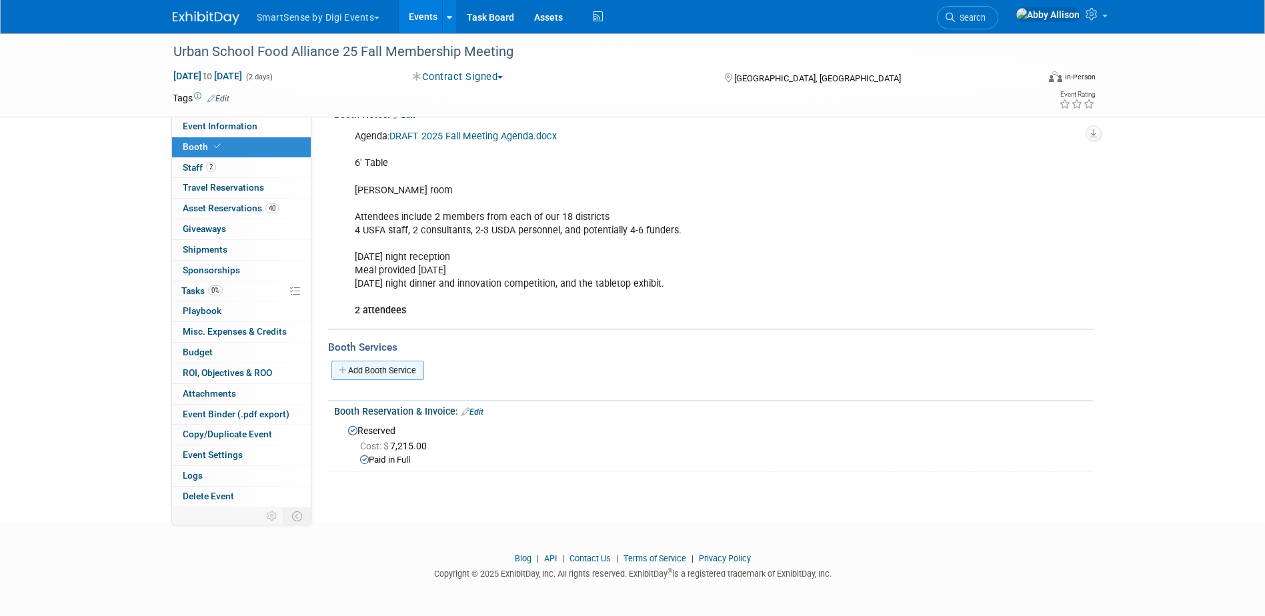
click at [417, 373] on link "Add Booth Service" at bounding box center [378, 370] width 93 height 19
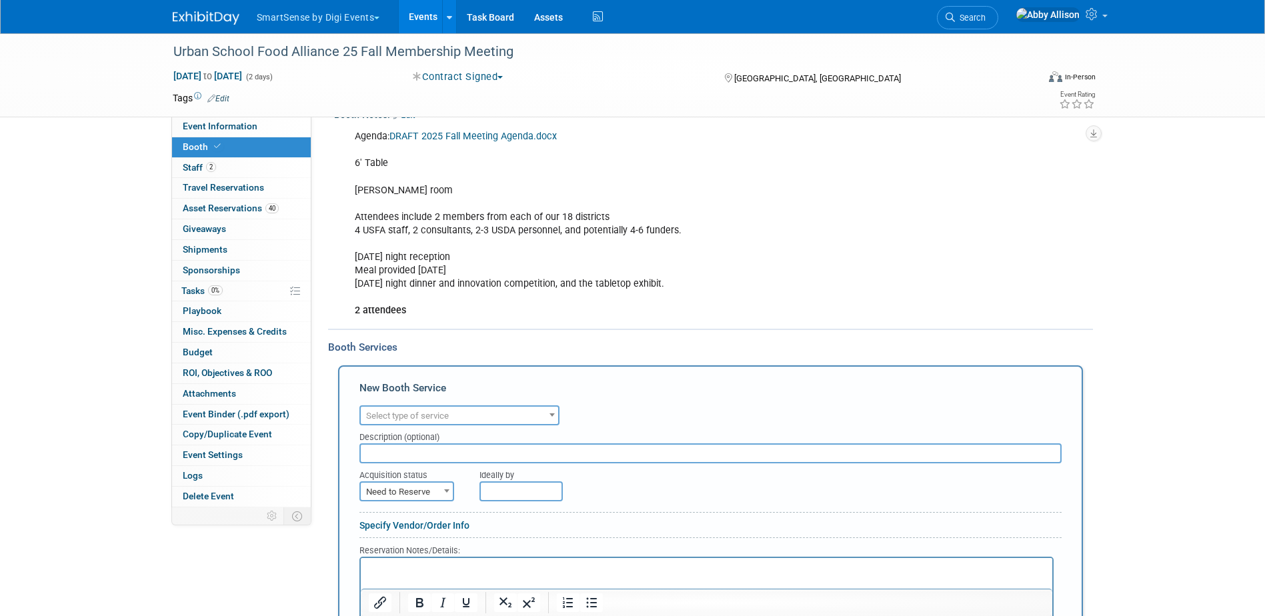
scroll to position [0, 0]
click at [420, 417] on span "Select type of service" at bounding box center [407, 416] width 83 height 10
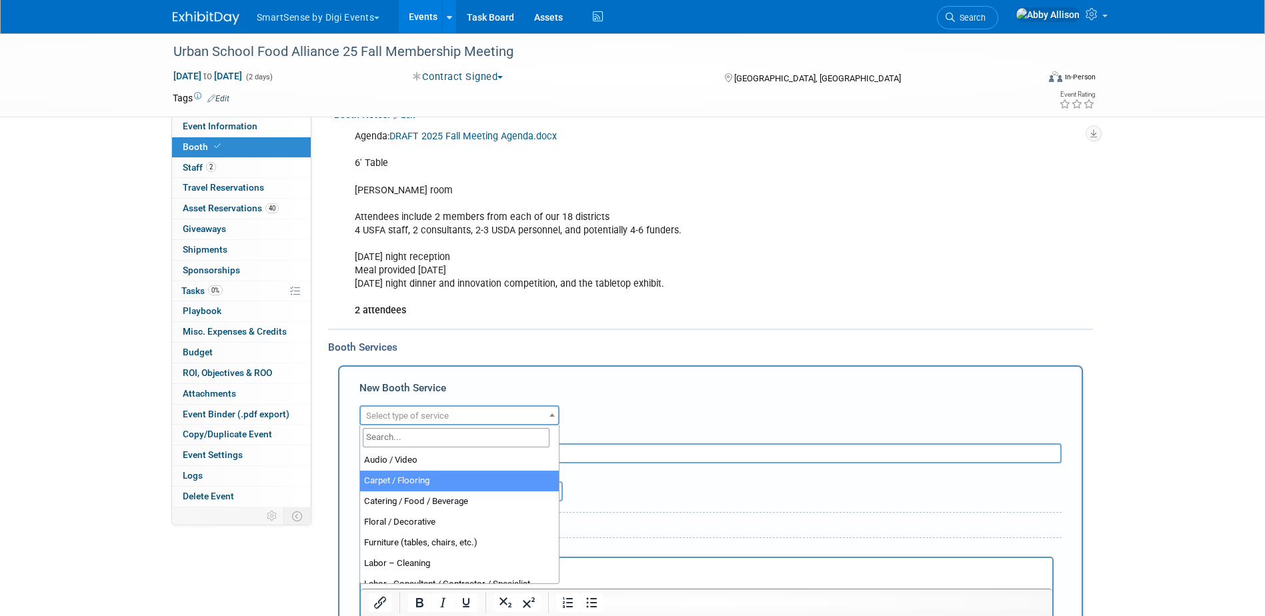
select select "4"
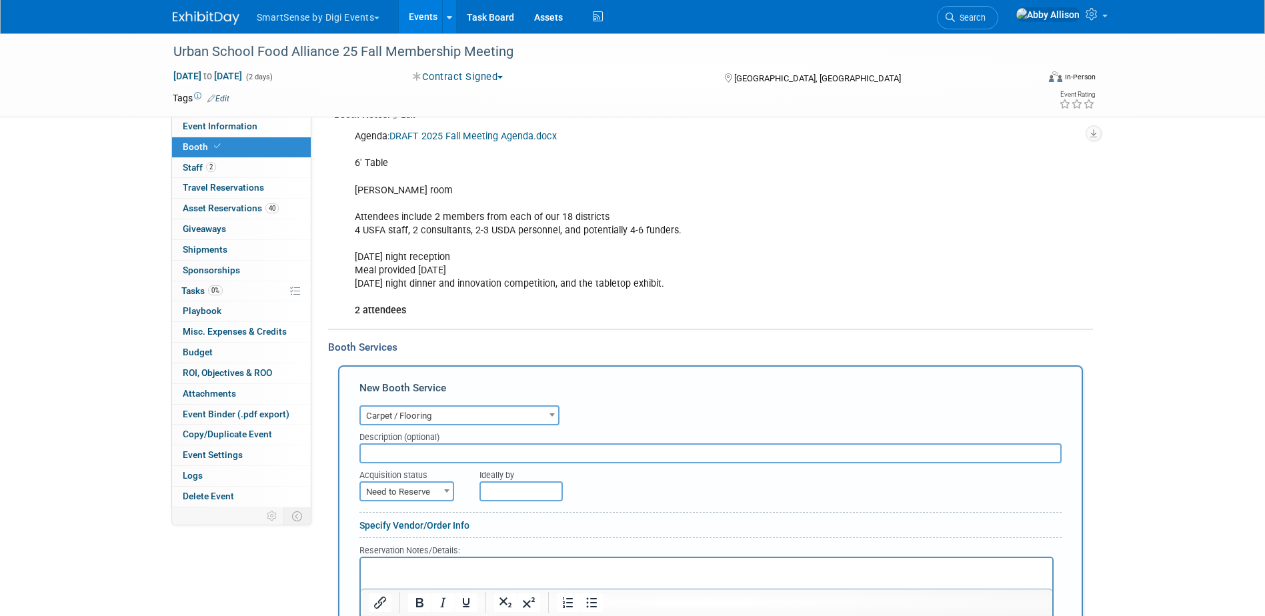
click at [433, 454] on input "text" at bounding box center [711, 454] width 702 height 20
type input "Hall is carpeted"
click at [432, 497] on span "Need to Reserve" at bounding box center [407, 492] width 92 height 19
select select "2"
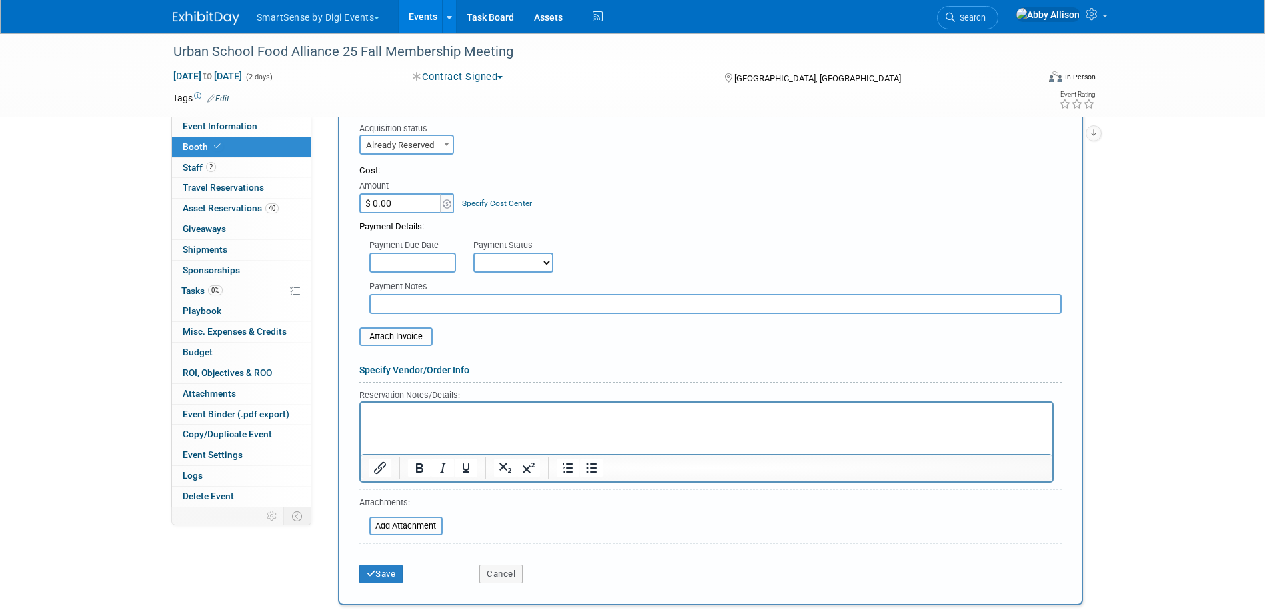
scroll to position [553, 0]
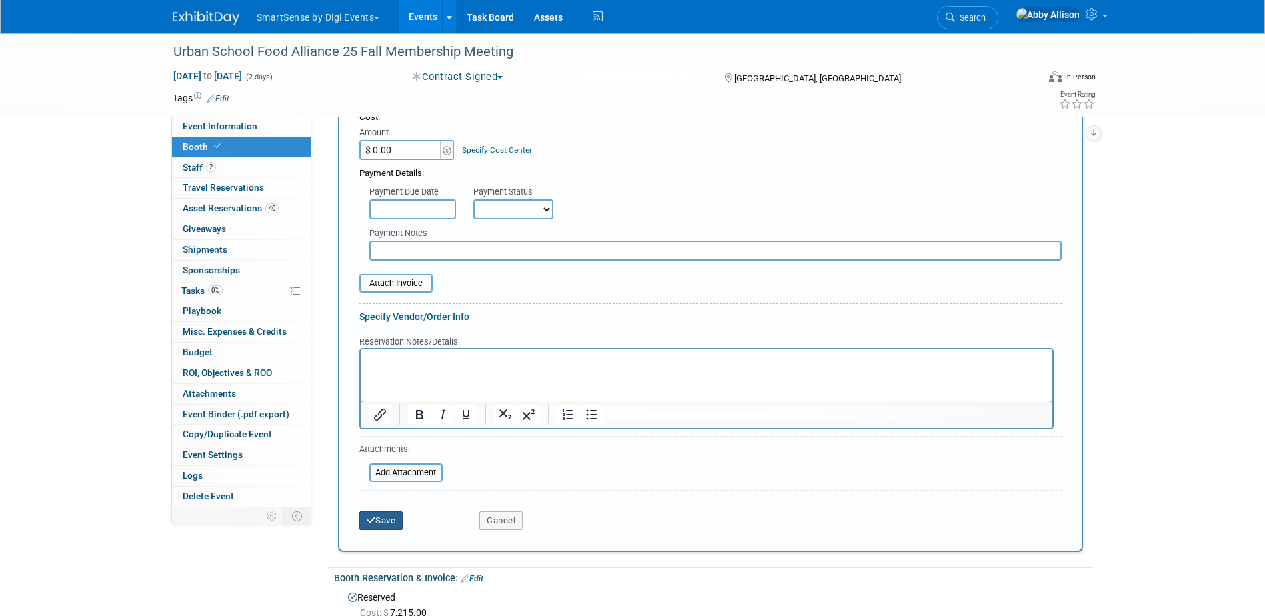
click at [382, 524] on button "Save" at bounding box center [382, 521] width 44 height 19
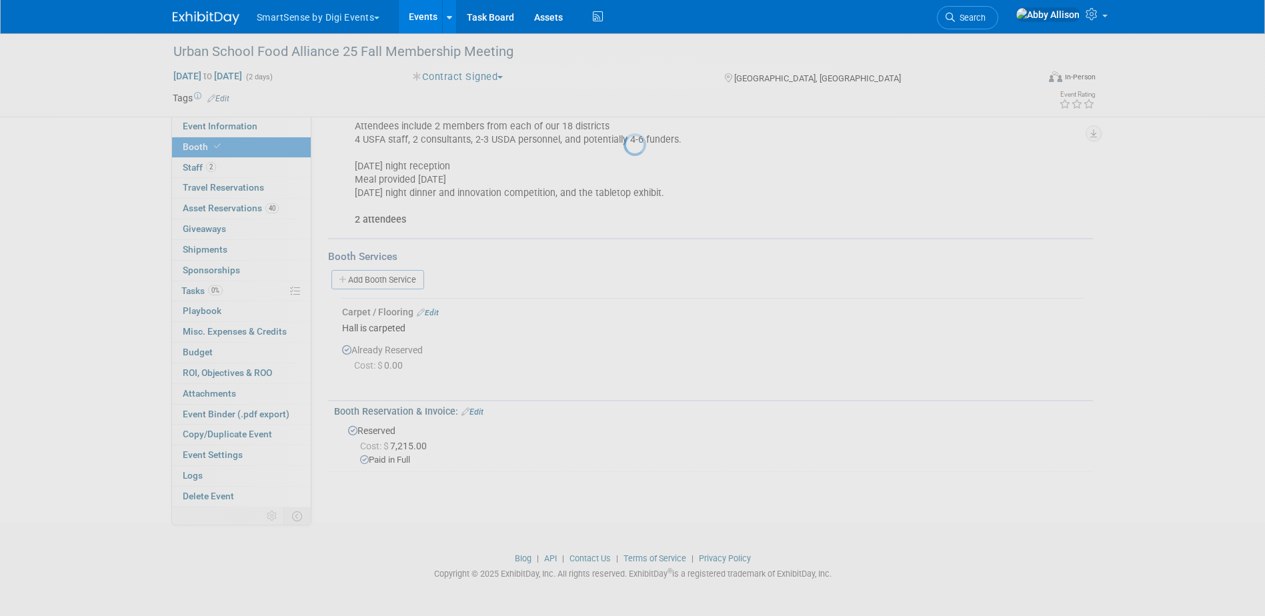
scroll to position [243, 0]
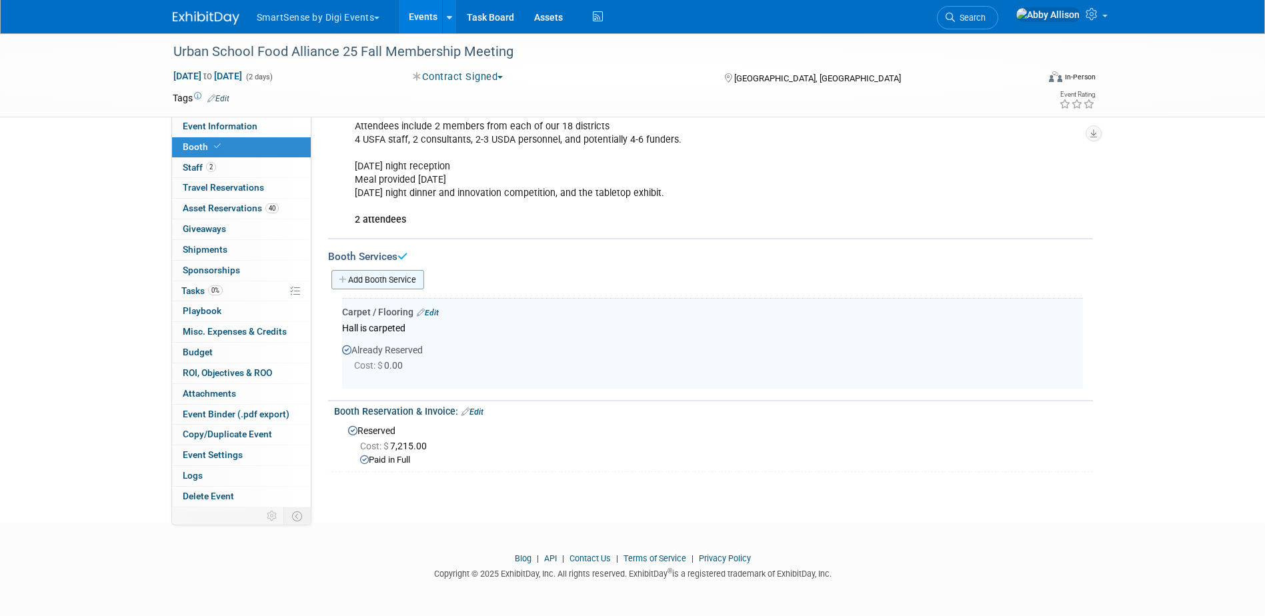
click at [372, 280] on link "Add Booth Service" at bounding box center [378, 279] width 93 height 19
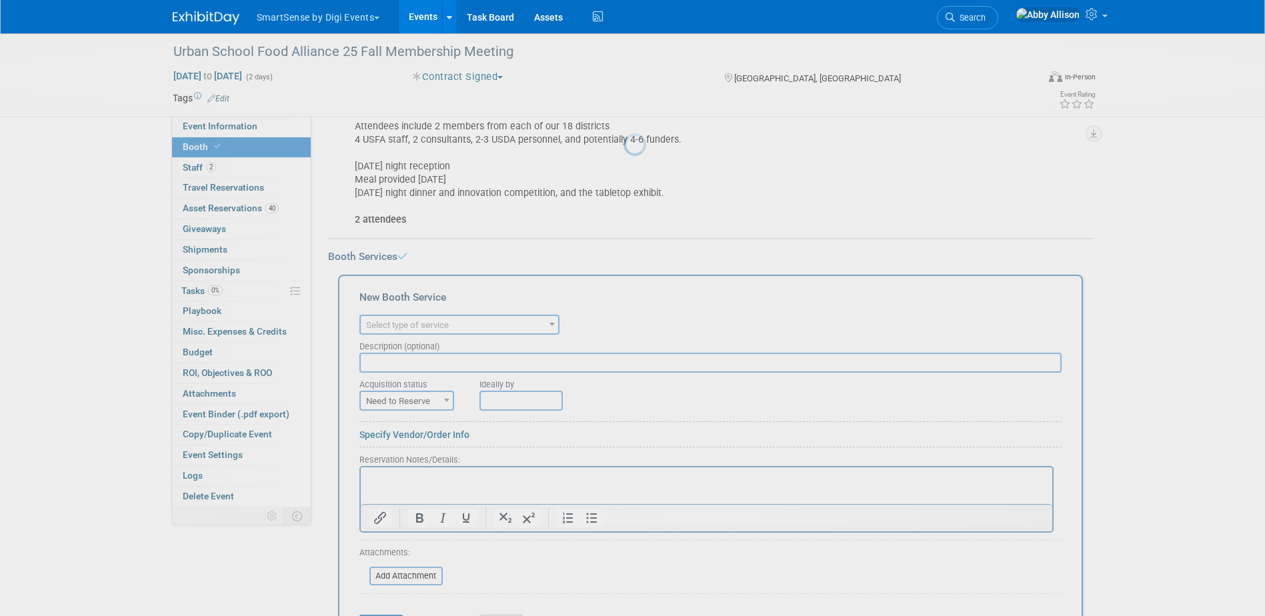
scroll to position [0, 0]
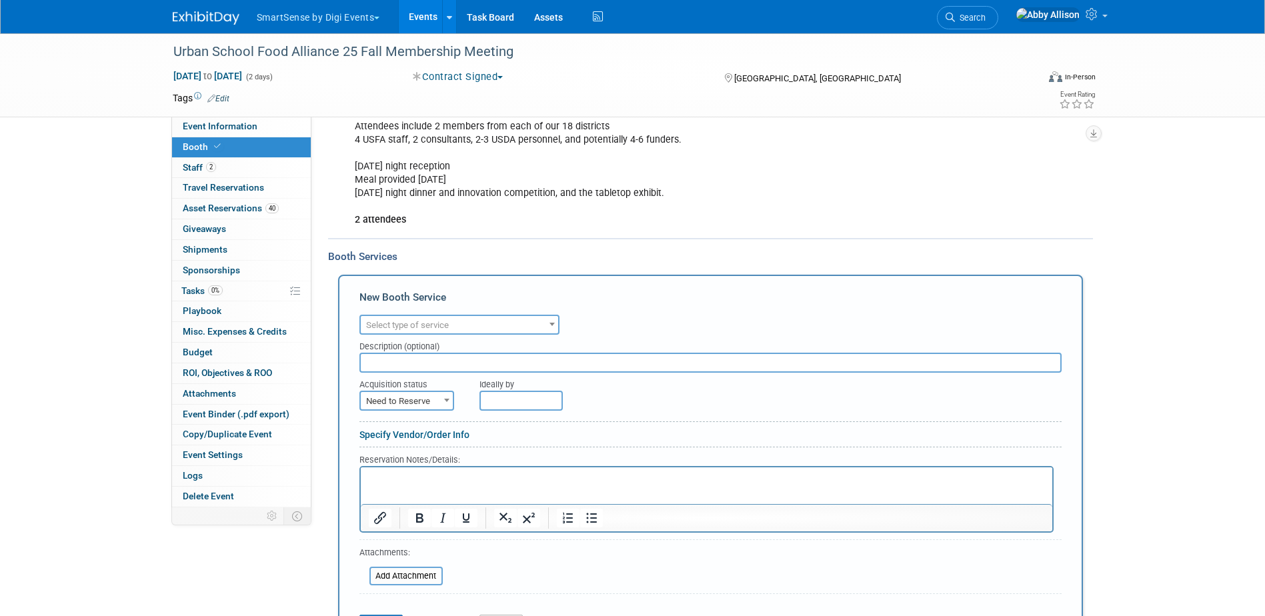
click at [378, 324] on span "Select type of service" at bounding box center [407, 325] width 83 height 10
type input "int"
select select "18"
click at [408, 404] on span "Need to Reserve" at bounding box center [407, 401] width 92 height 19
select select "2"
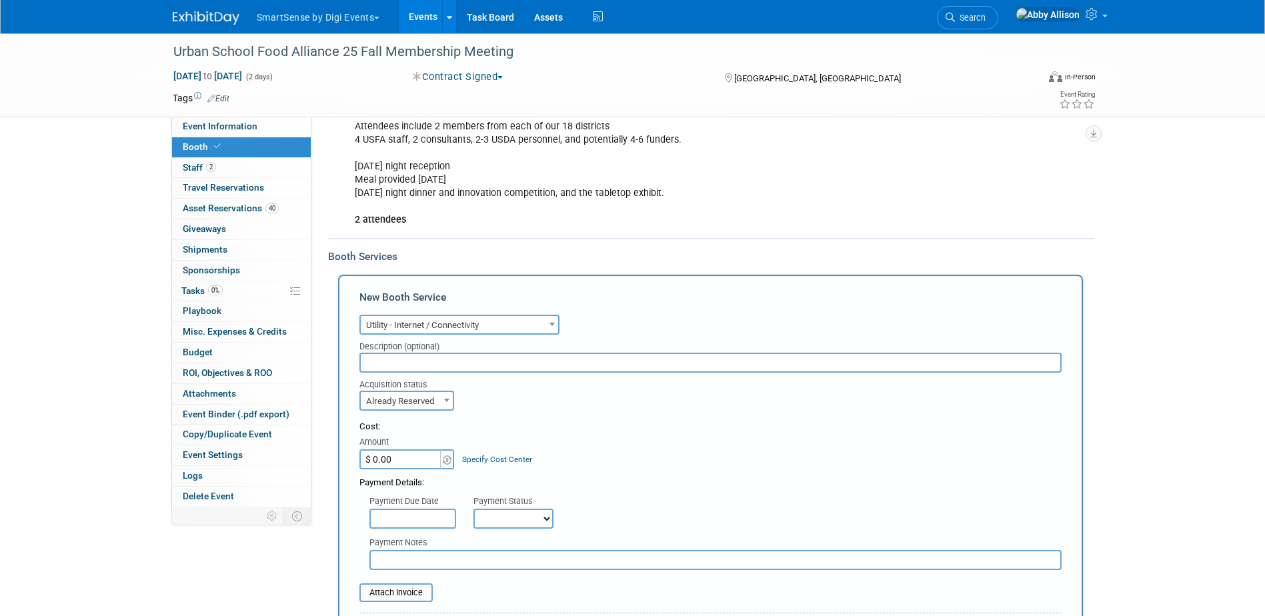
click at [422, 372] on input "text" at bounding box center [711, 363] width 702 height 20
click at [538, 362] on input "Have it in the space and will send" at bounding box center [711, 363] width 702 height 20
type input "Have it in the space and will send hotspot"
click at [404, 591] on input "file" at bounding box center [352, 593] width 159 height 16
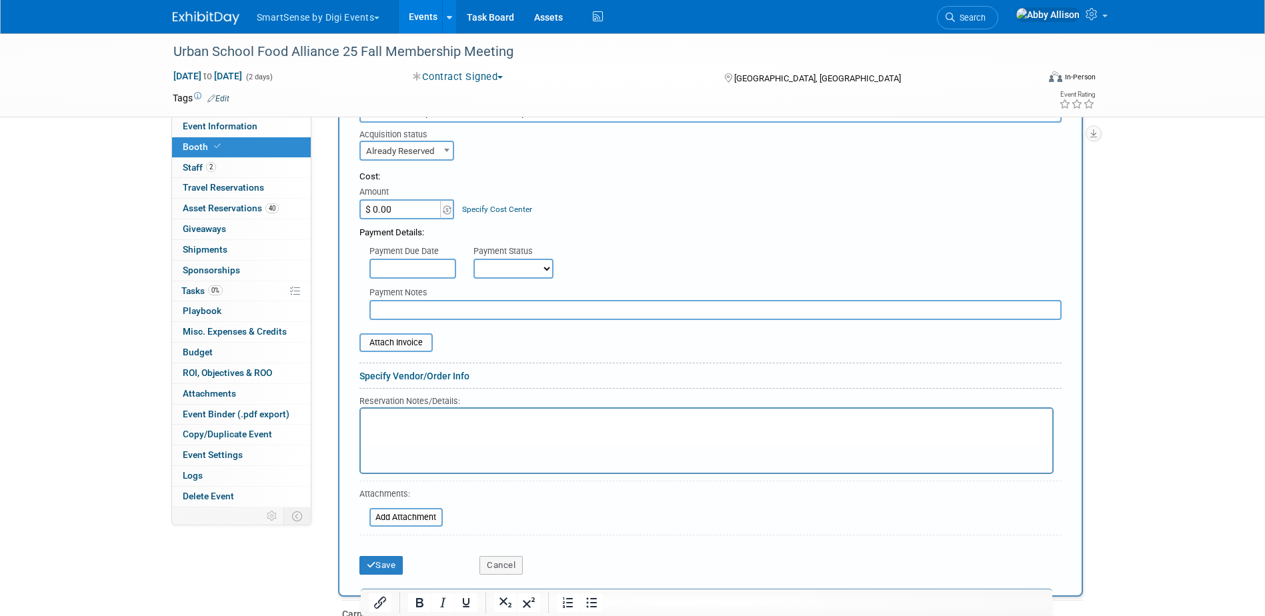
scroll to position [510, 0]
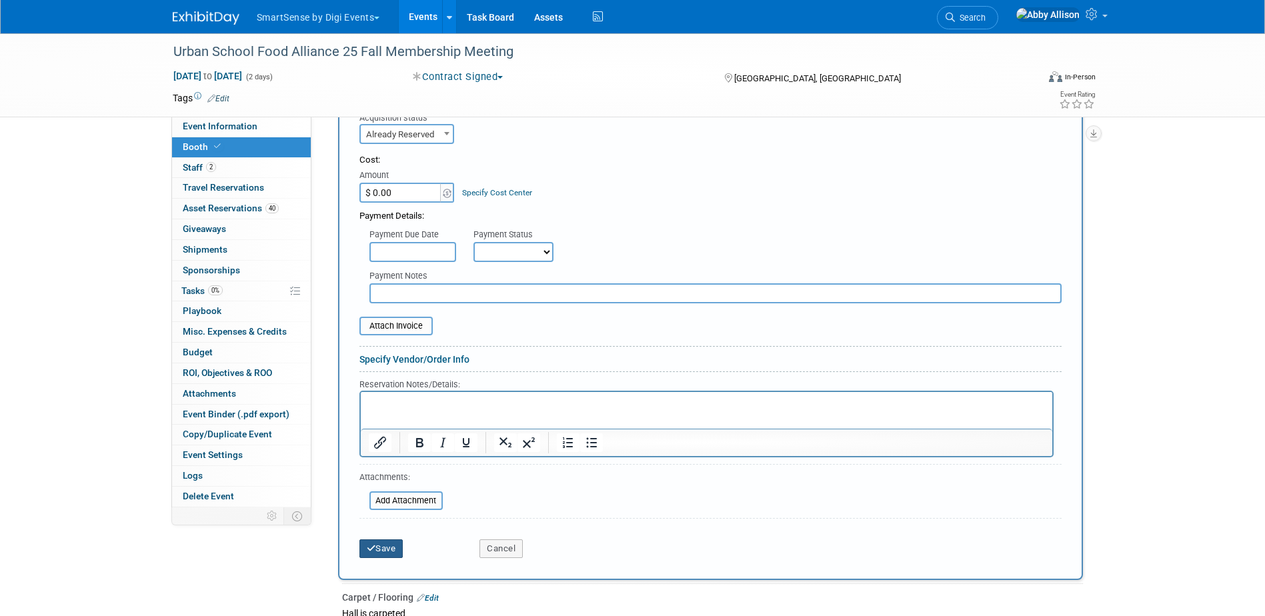
click at [388, 548] on button "Save" at bounding box center [382, 549] width 44 height 19
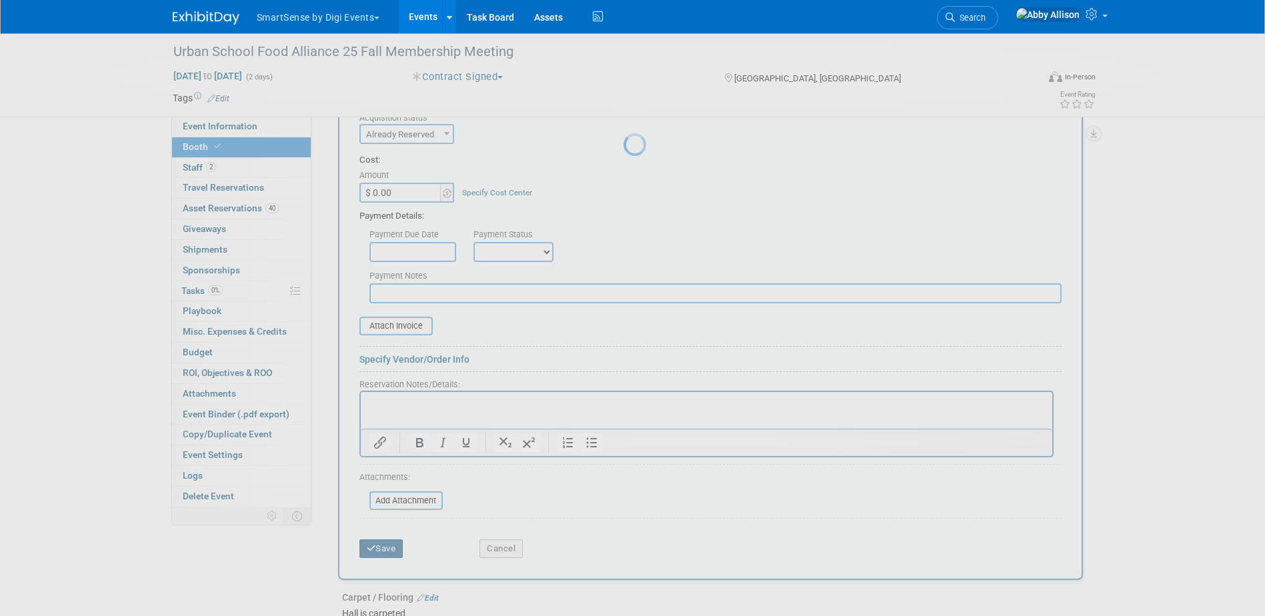
scroll to position [334, 0]
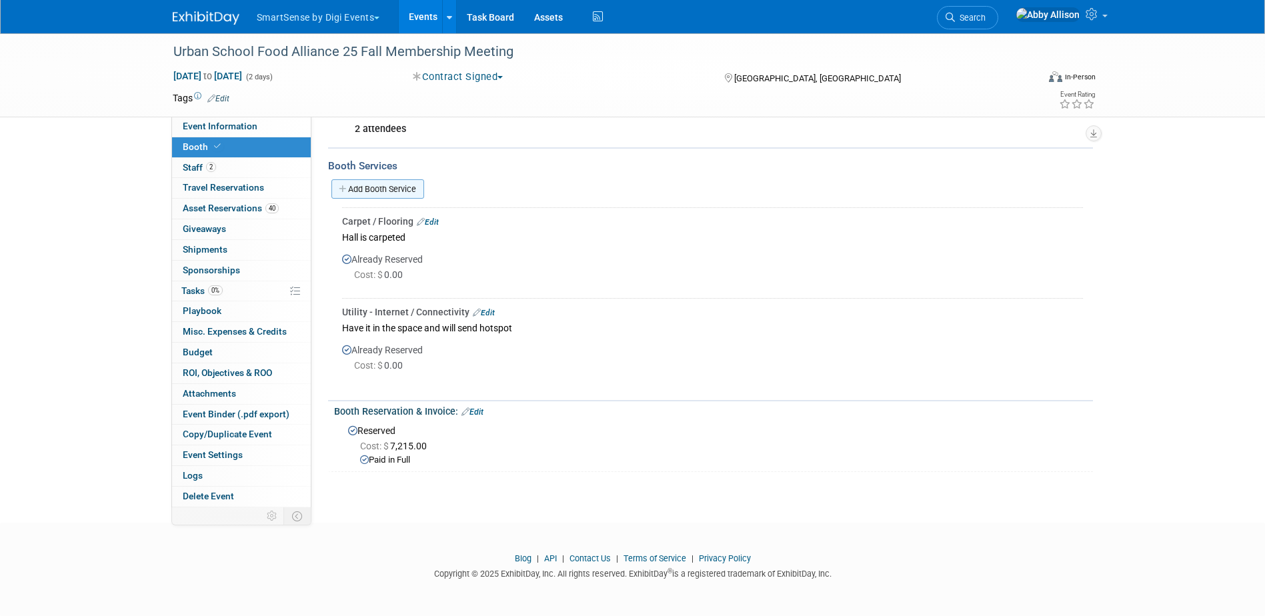
click at [379, 183] on link "Add Booth Service" at bounding box center [378, 188] width 93 height 19
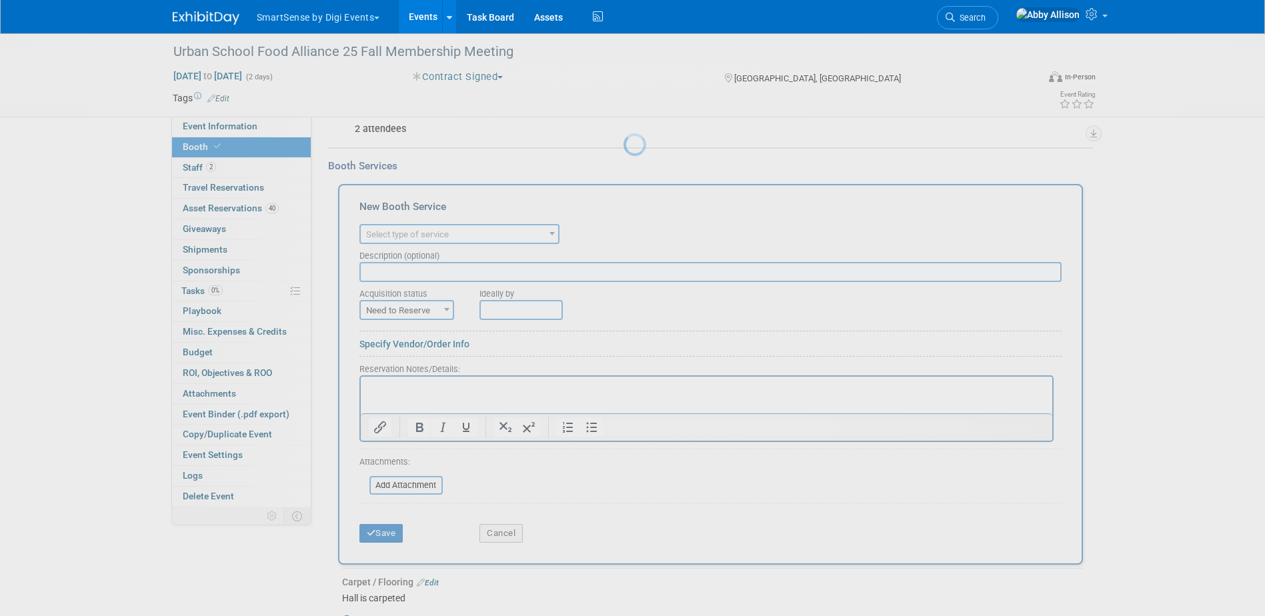
scroll to position [0, 0]
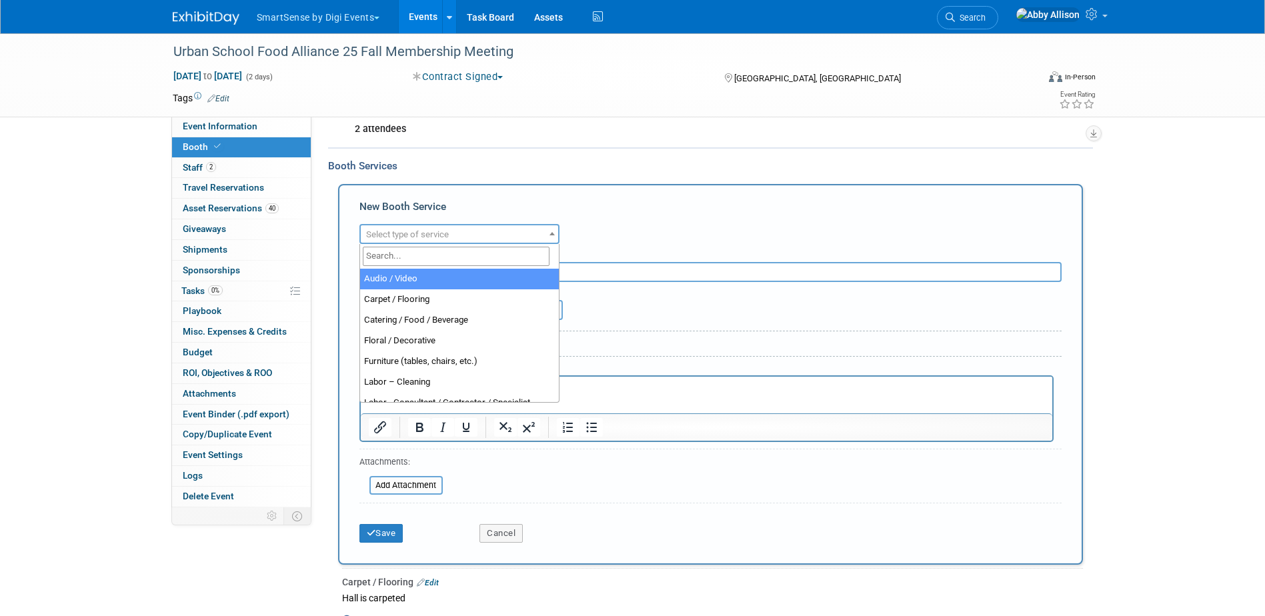
click at [394, 230] on span "Select type of service" at bounding box center [407, 234] width 83 height 10
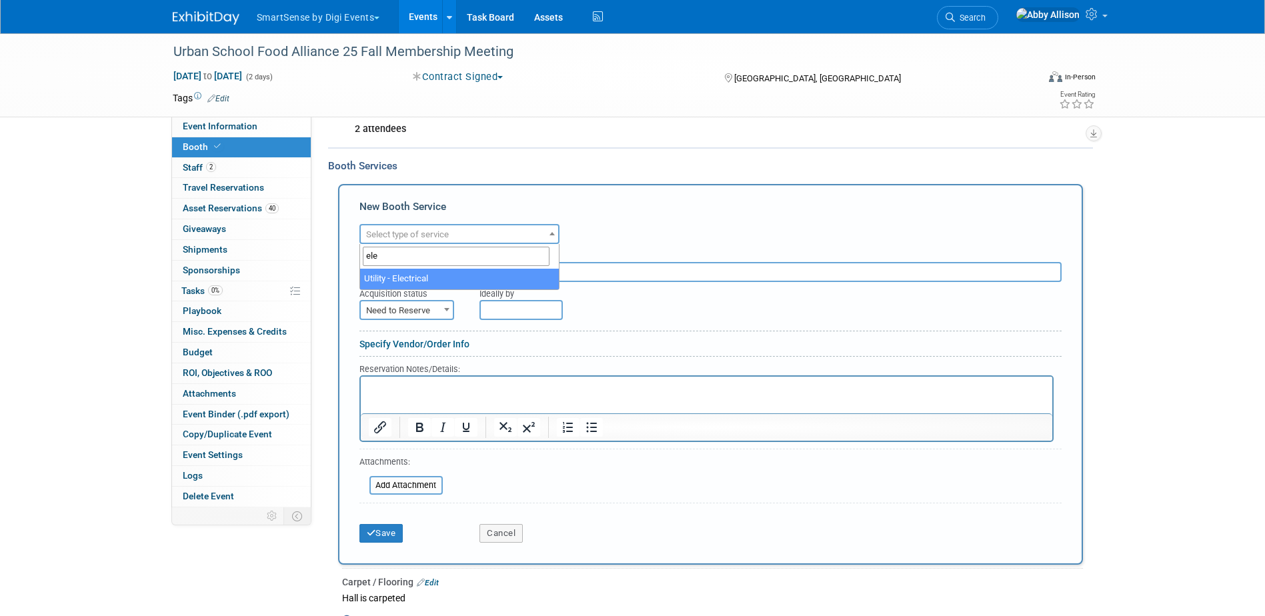
type input "ele"
select select "8"
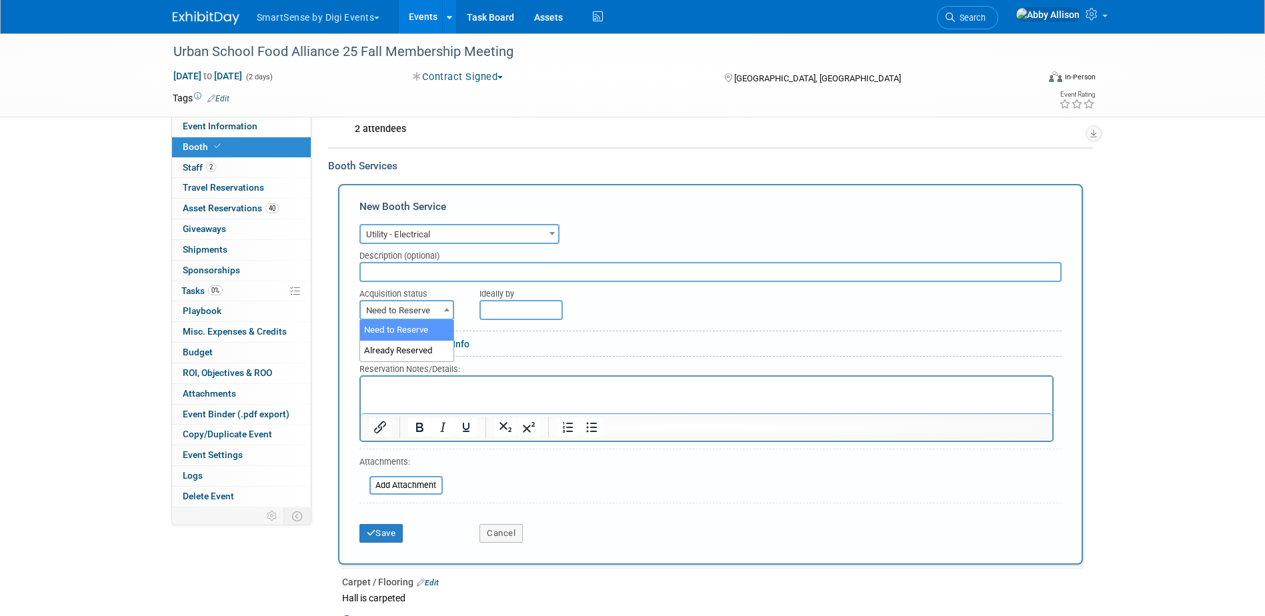
click at [400, 309] on span "Need to Reserve" at bounding box center [407, 311] width 92 height 19
select select "2"
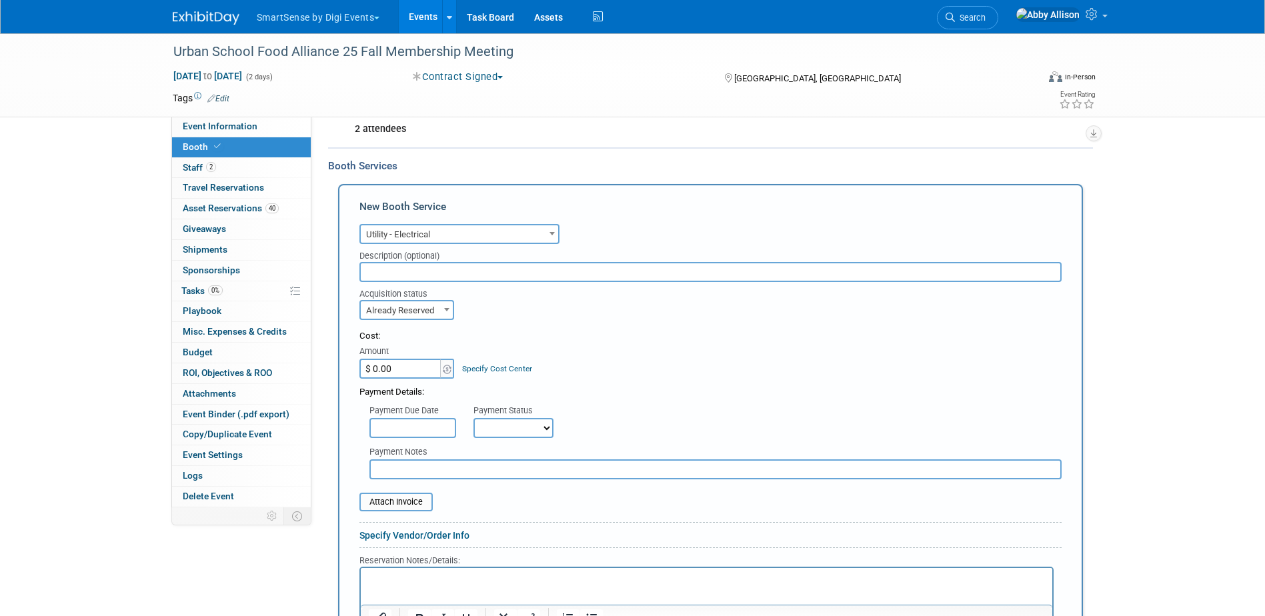
click at [392, 369] on input "$ 0.00" at bounding box center [401, 369] width 83 height 20
type input "$ 114.71"
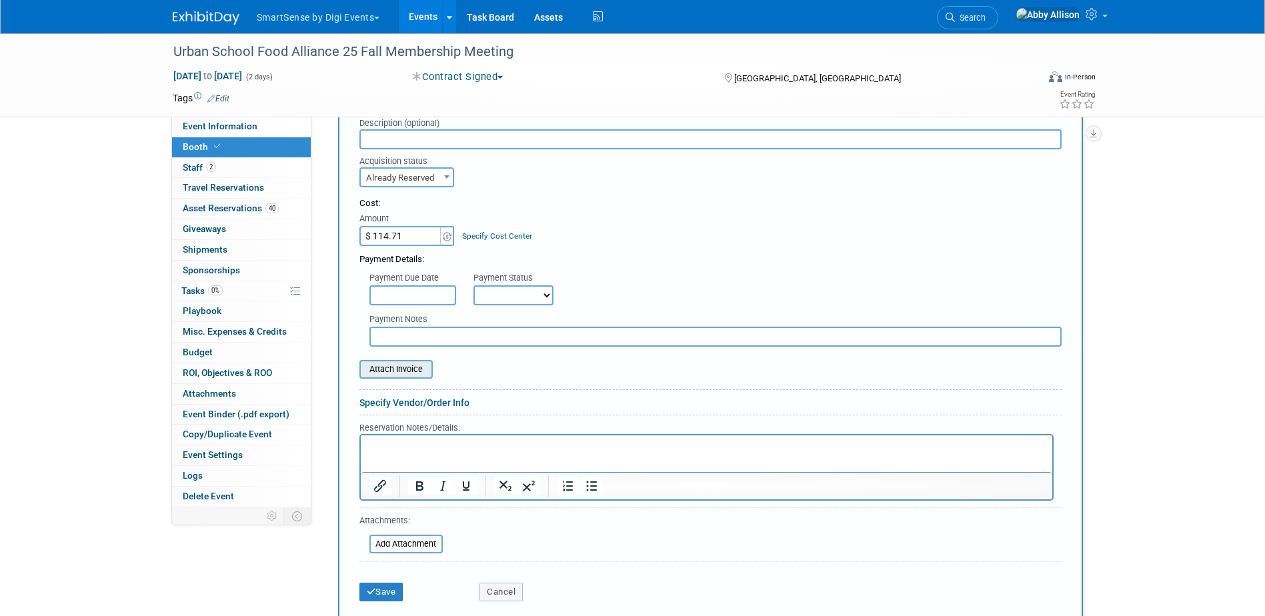
scroll to position [468, 0]
click at [407, 370] on input "file" at bounding box center [352, 369] width 159 height 16
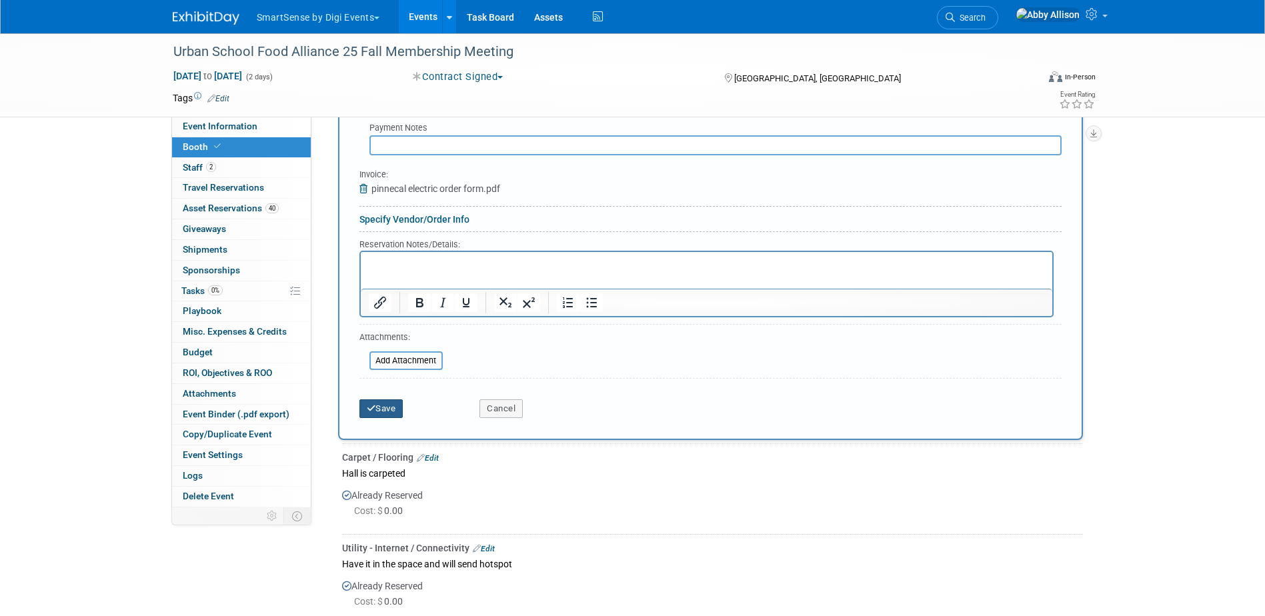
scroll to position [668, 0]
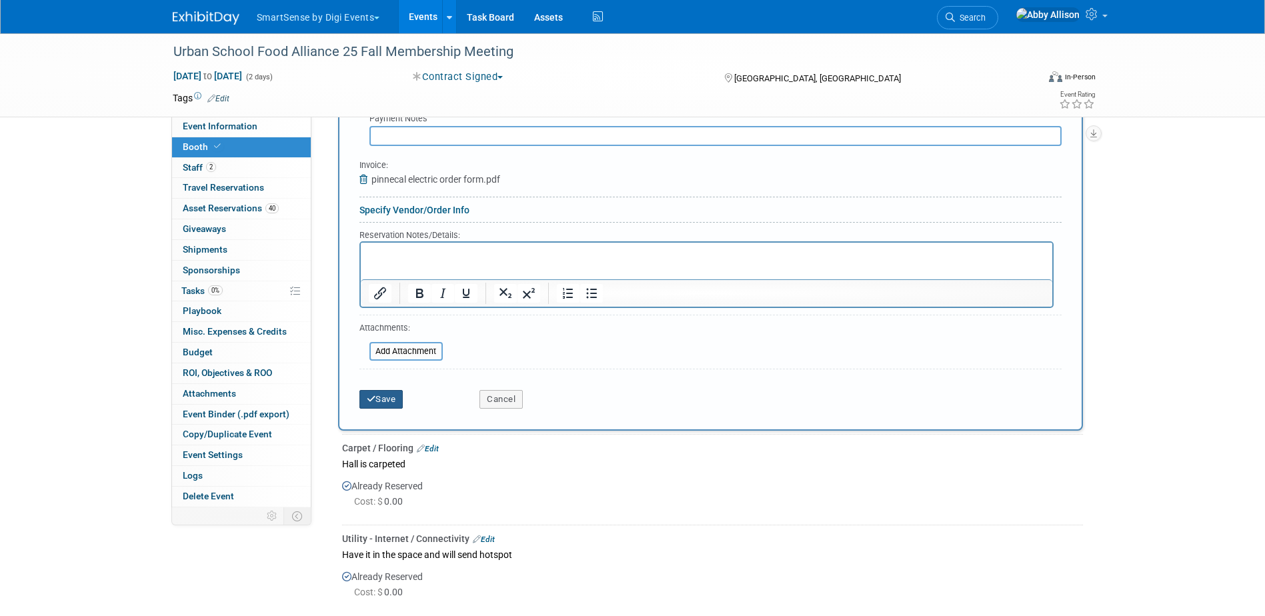
click at [380, 399] on button "Save" at bounding box center [382, 399] width 44 height 19
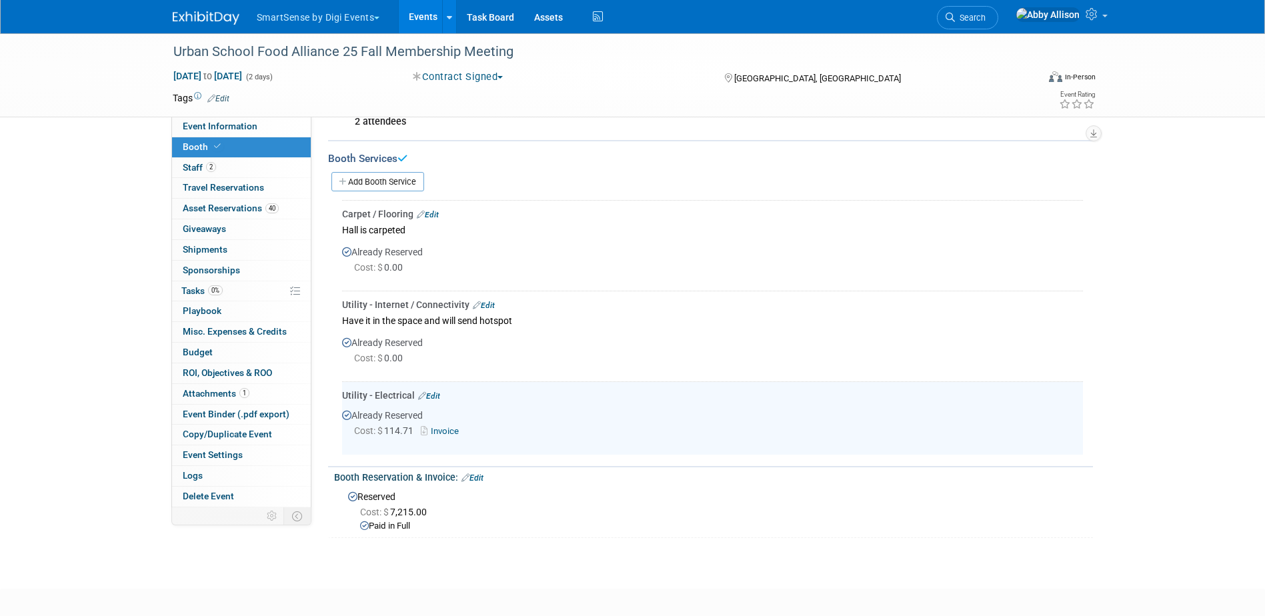
scroll to position [340, 0]
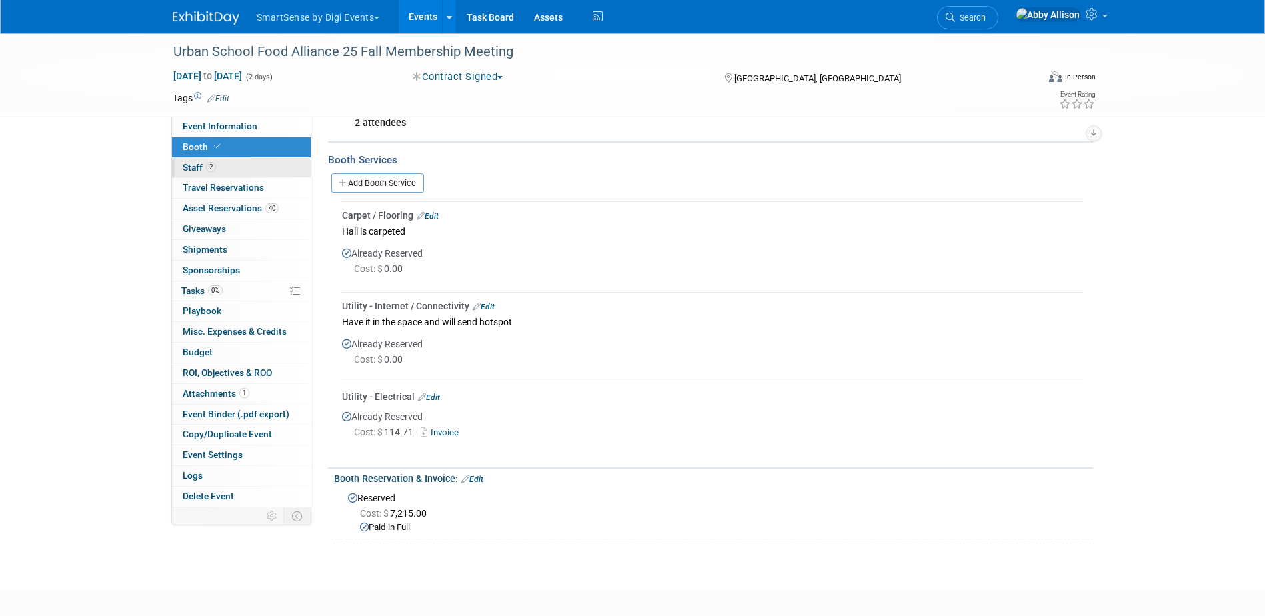
click at [200, 166] on span "Staff 2" at bounding box center [199, 167] width 33 height 11
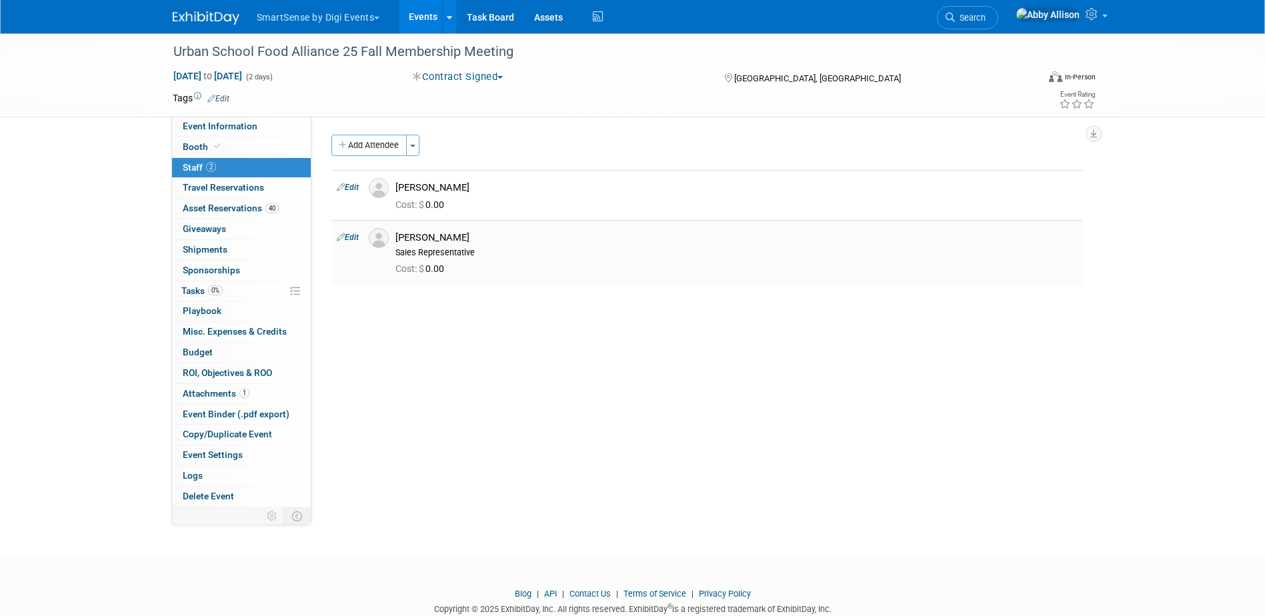
click at [372, 243] on td at bounding box center [377, 252] width 27 height 64
click at [381, 242] on img at bounding box center [379, 238] width 20 height 20
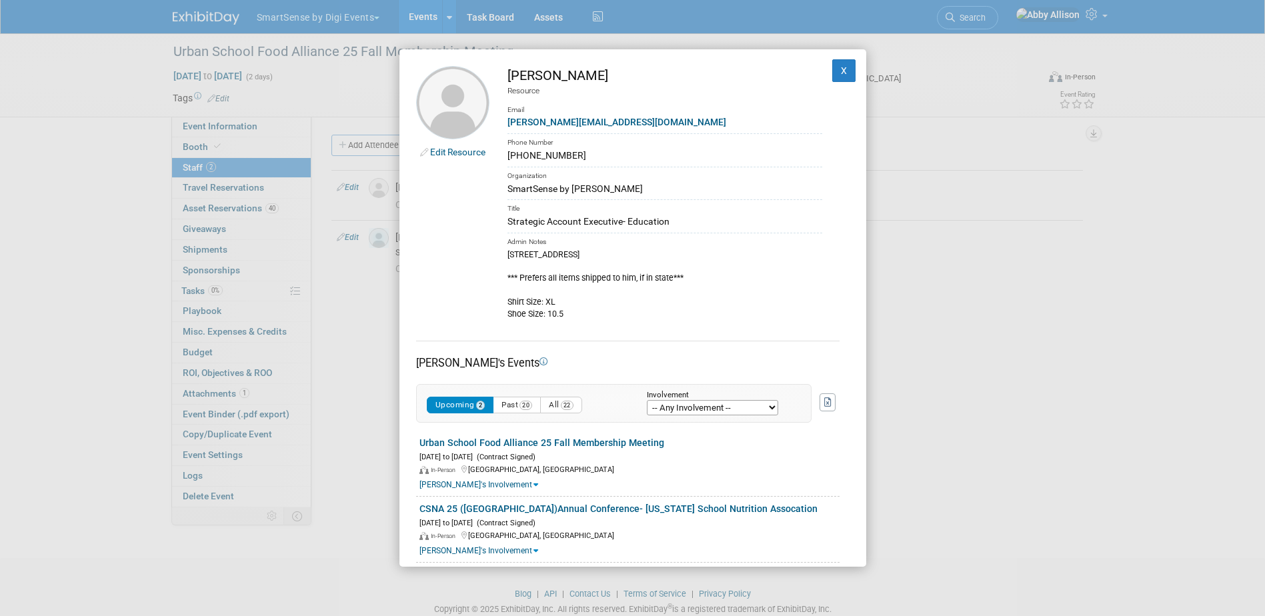
drag, startPoint x: 615, startPoint y: 78, endPoint x: 502, endPoint y: 71, distance: 112.9
click at [502, 71] on td "LeeJay Moreno Resource Email leejay.moreno@digi.com Phone Number 830-310-2233 O…" at bounding box center [656, 193] width 333 height 254
copy div "[PERSON_NAME]"
drag, startPoint x: 615, startPoint y: 122, endPoint x: 508, endPoint y: 123, distance: 106.7
click at [508, 123] on div "leejay.moreno@digi.com" at bounding box center [665, 122] width 315 height 14
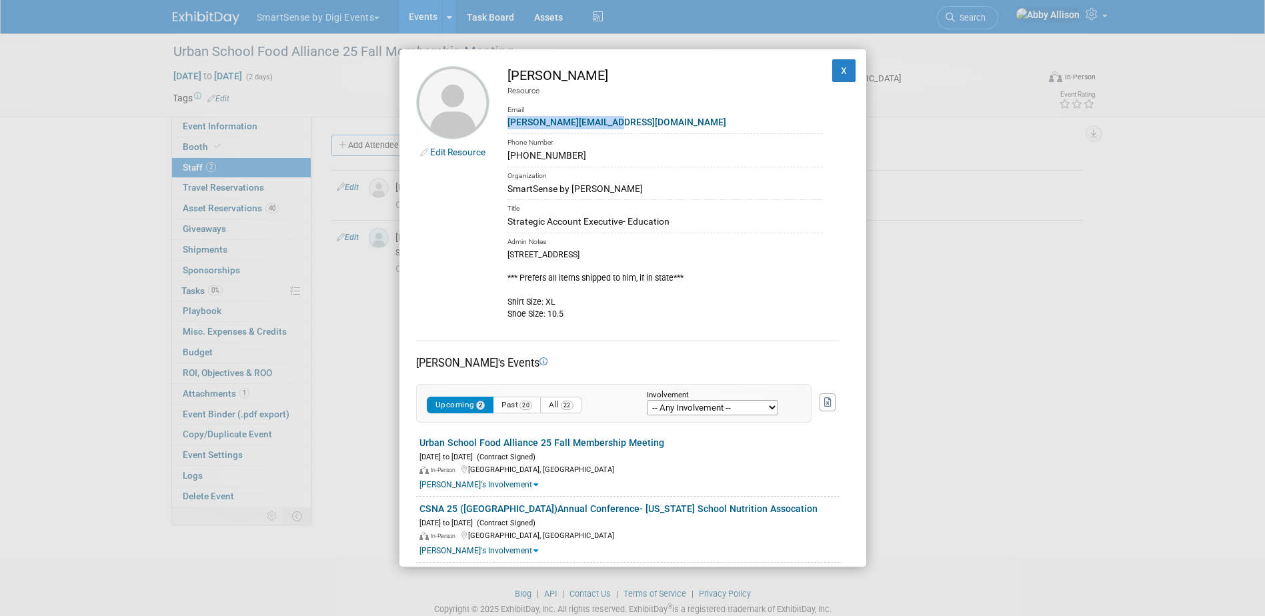
copy link "leejay.moreno@digi.com"
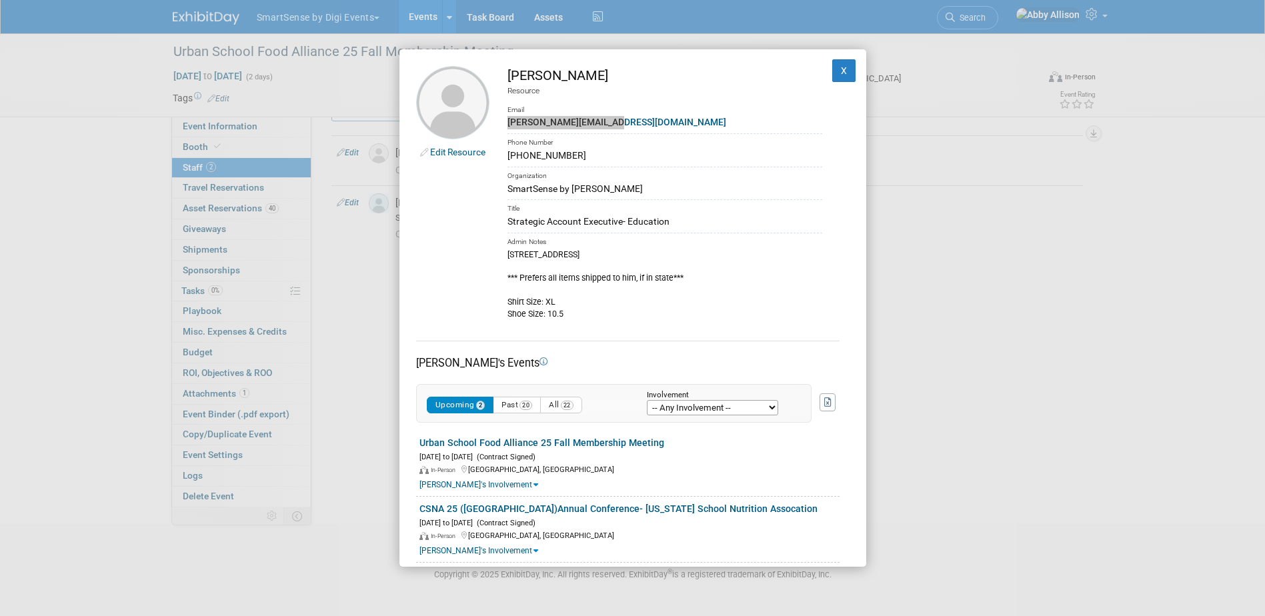
scroll to position [35, 0]
click at [832, 71] on button "X" at bounding box center [844, 70] width 24 height 23
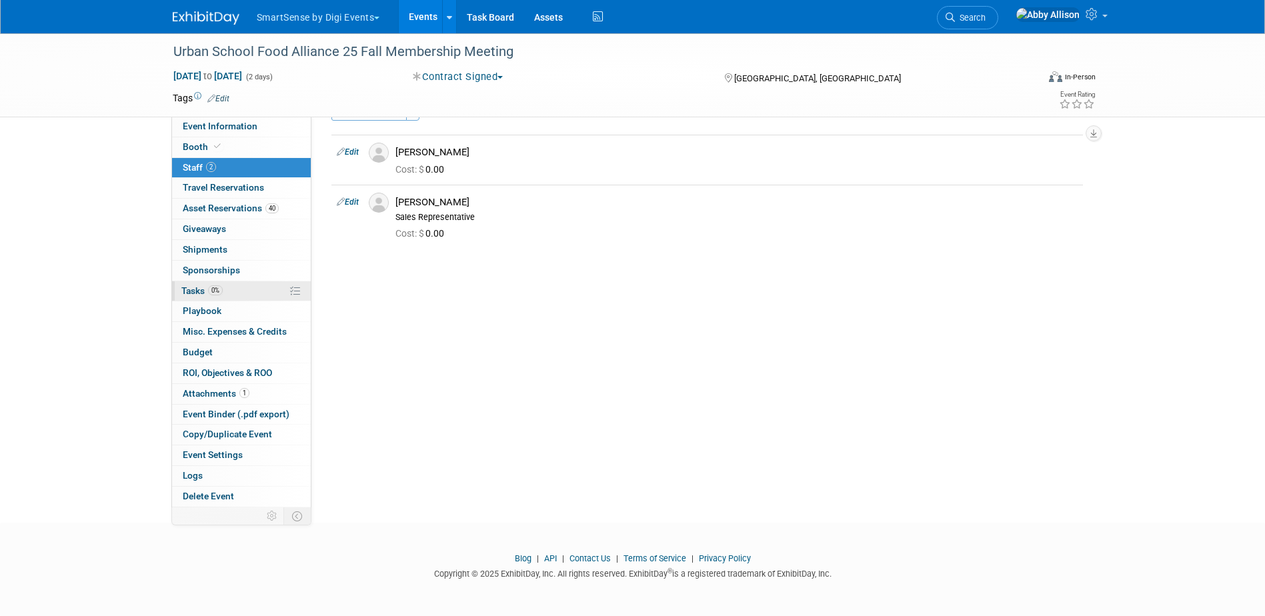
click at [188, 294] on span "Tasks 0%" at bounding box center [201, 290] width 41 height 11
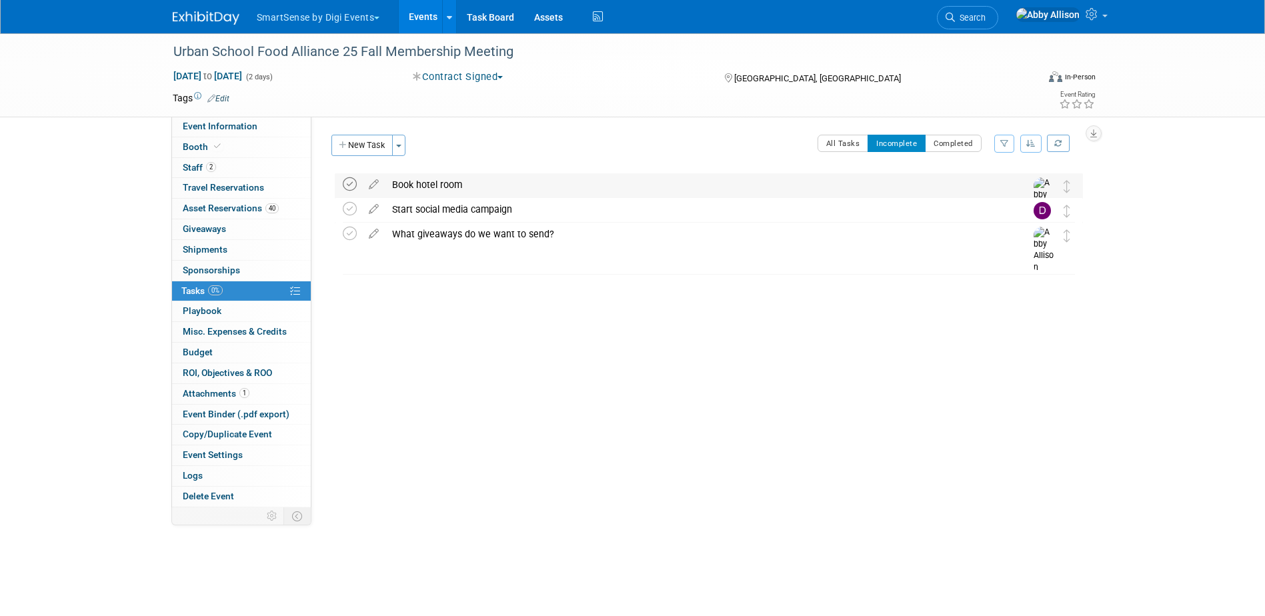
click at [351, 184] on icon at bounding box center [350, 184] width 14 height 14
click at [349, 214] on icon at bounding box center [350, 209] width 14 height 14
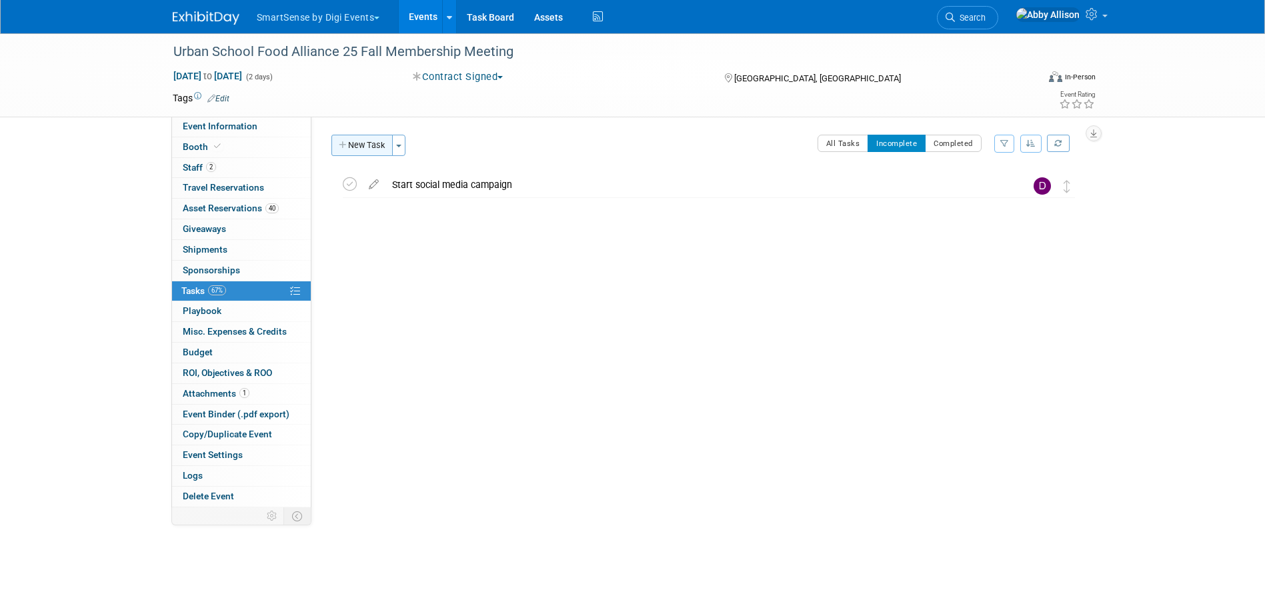
click at [357, 150] on button "New Task" at bounding box center [362, 145] width 61 height 21
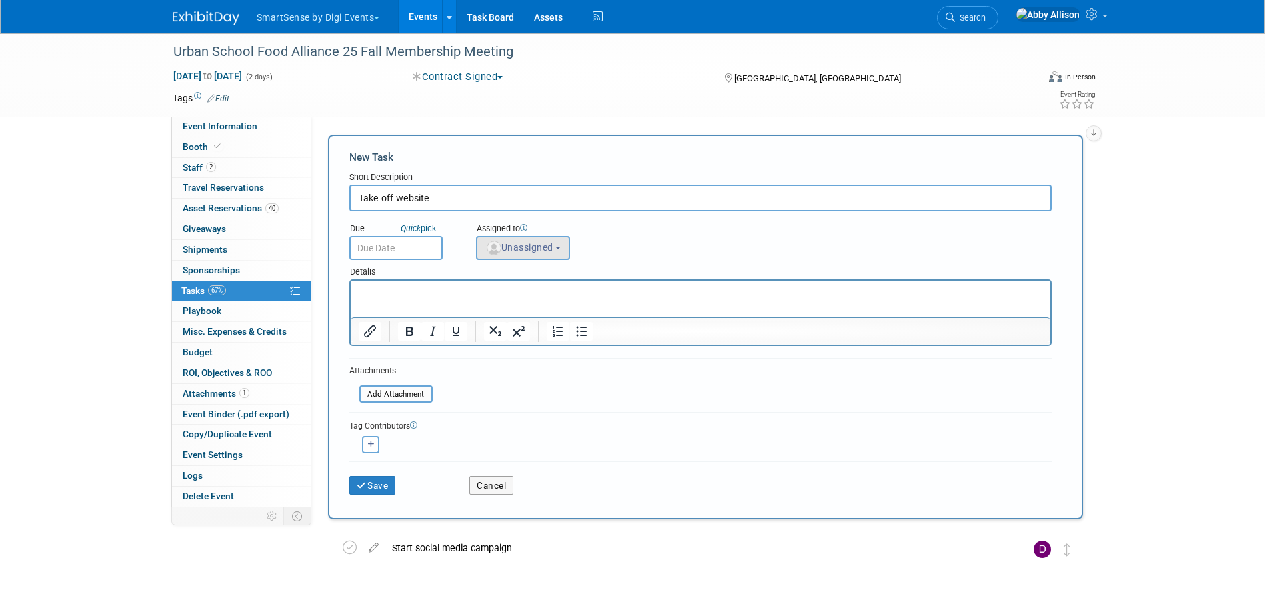
type input "Take off website"
click at [525, 243] on span "Unassigned" at bounding box center [520, 247] width 68 height 11
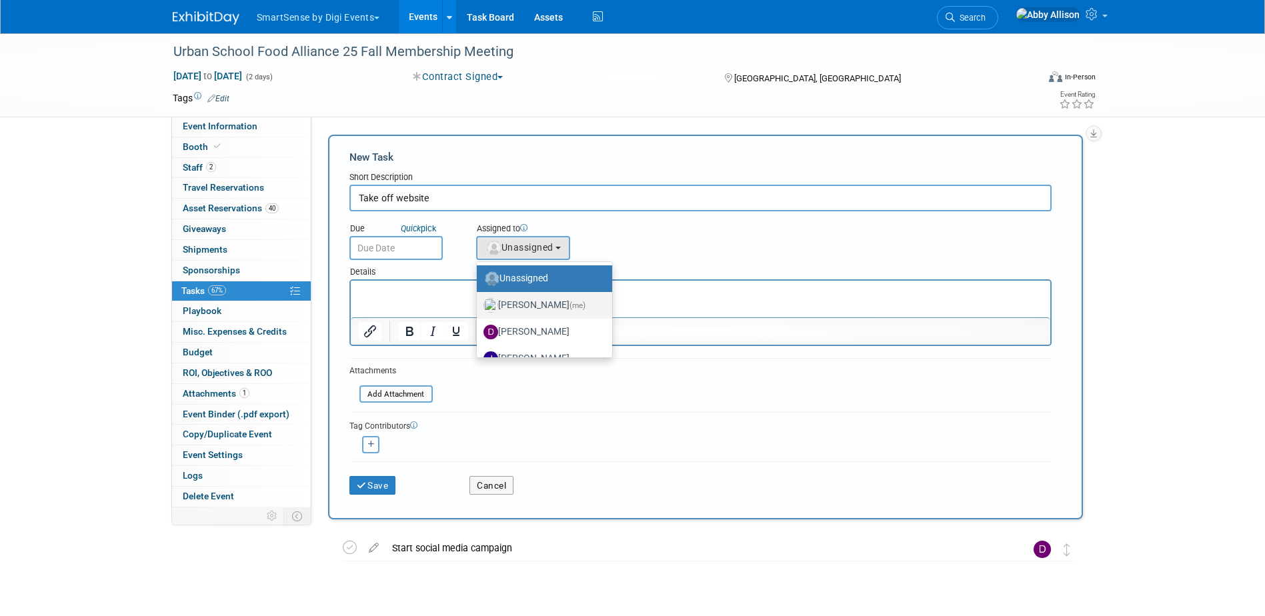
click at [545, 308] on label "Abby Allison (me)" at bounding box center [541, 305] width 115 height 21
click at [479, 308] on input "Abby Allison (me)" at bounding box center [474, 304] width 9 height 9
select select "1af21d80-b227-4fda-b725-1543146411fb"
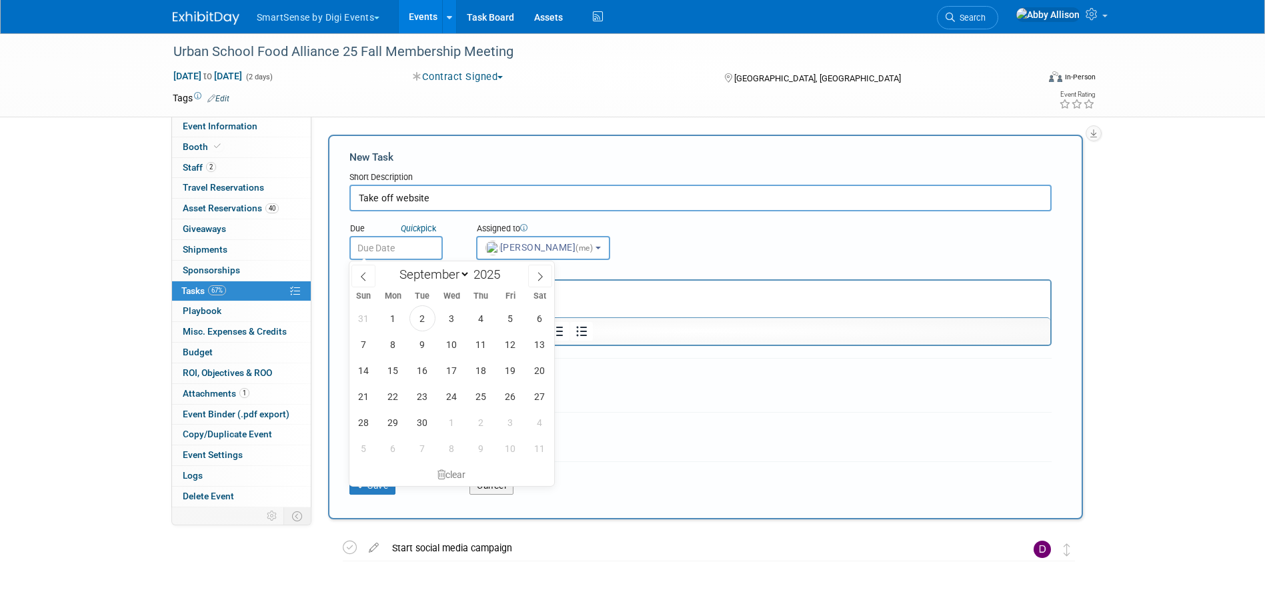
click at [414, 244] on input "text" at bounding box center [396, 248] width 93 height 24
click at [478, 399] on span "25" at bounding box center [481, 397] width 26 height 26
type input "Sep 25, 2025"
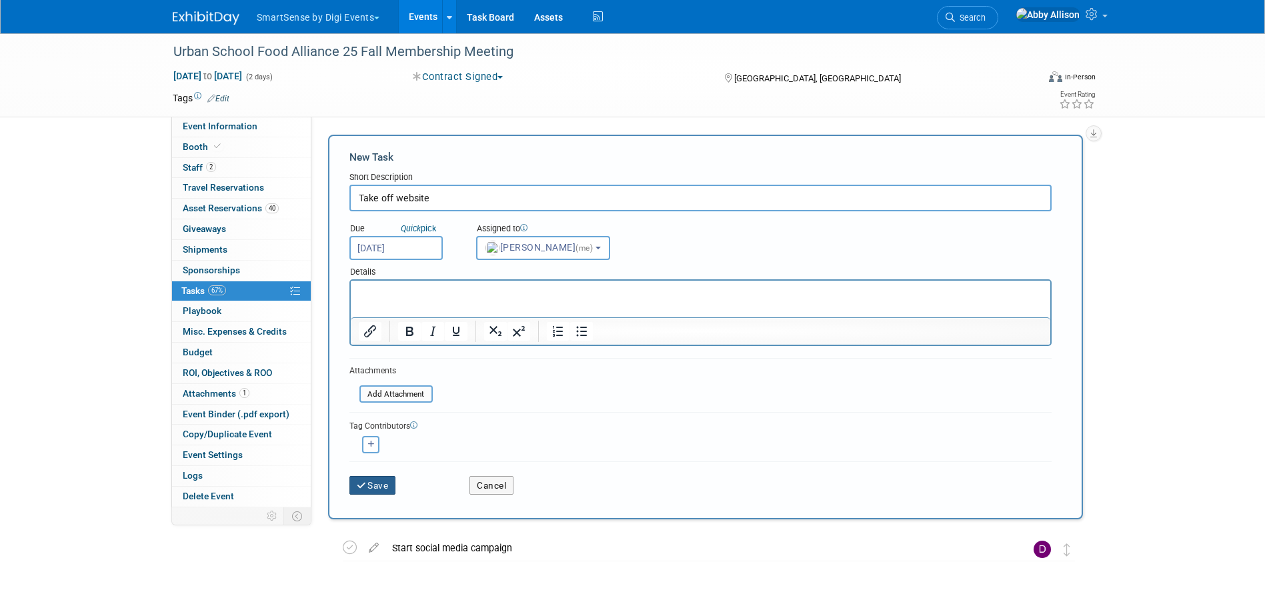
click at [376, 488] on button "Save" at bounding box center [373, 485] width 47 height 19
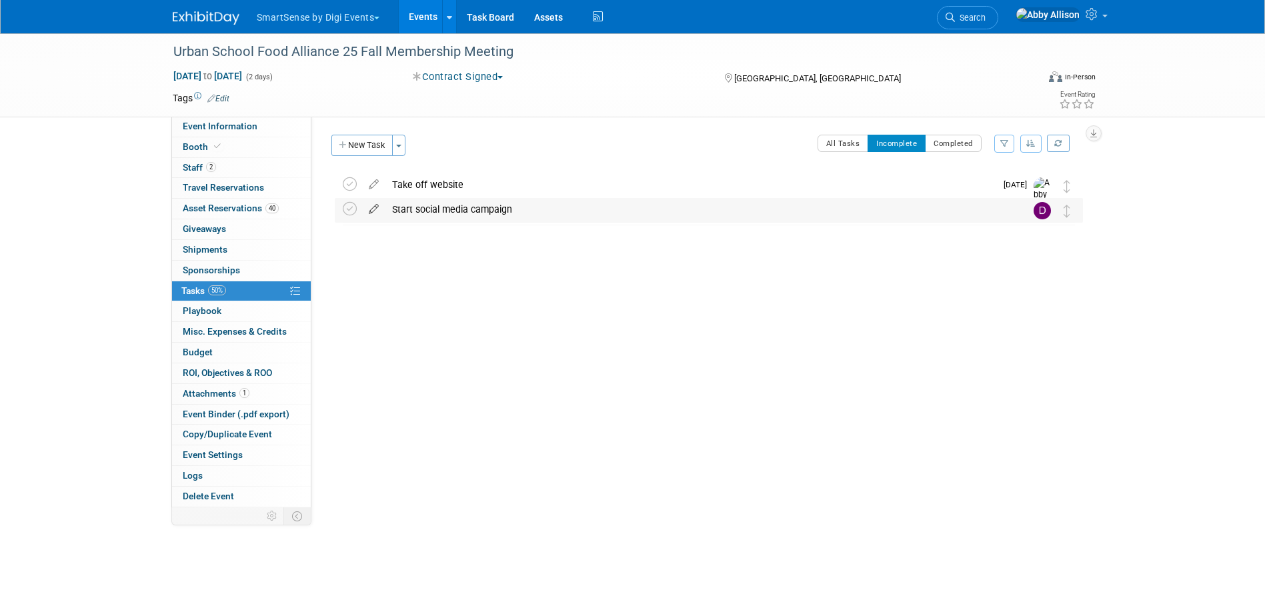
click at [370, 205] on icon at bounding box center [373, 206] width 23 height 17
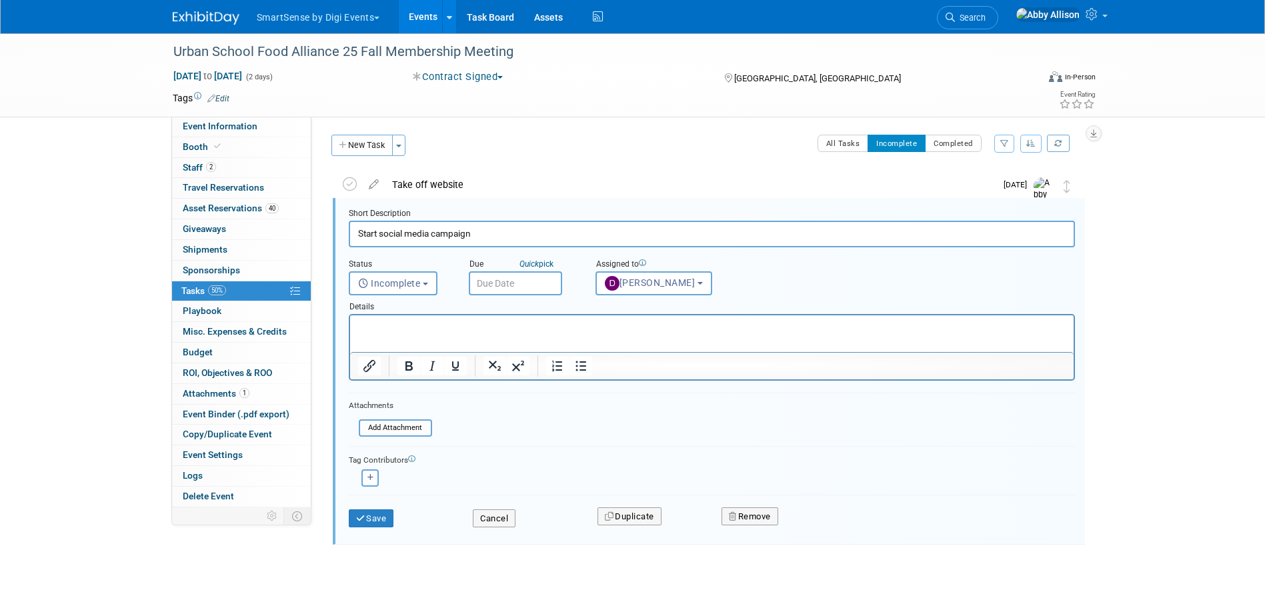
scroll to position [3, 0]
click at [482, 286] on input "text" at bounding box center [515, 281] width 93 height 24
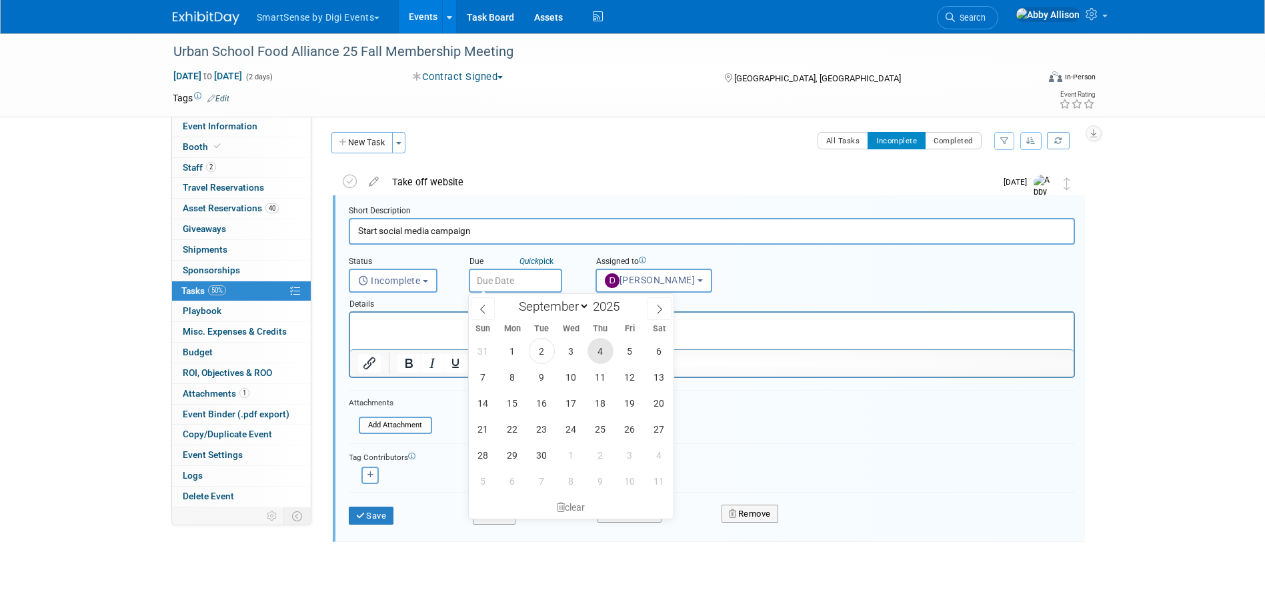
click at [601, 349] on span "4" at bounding box center [601, 351] width 26 height 26
type input "[DATE]"
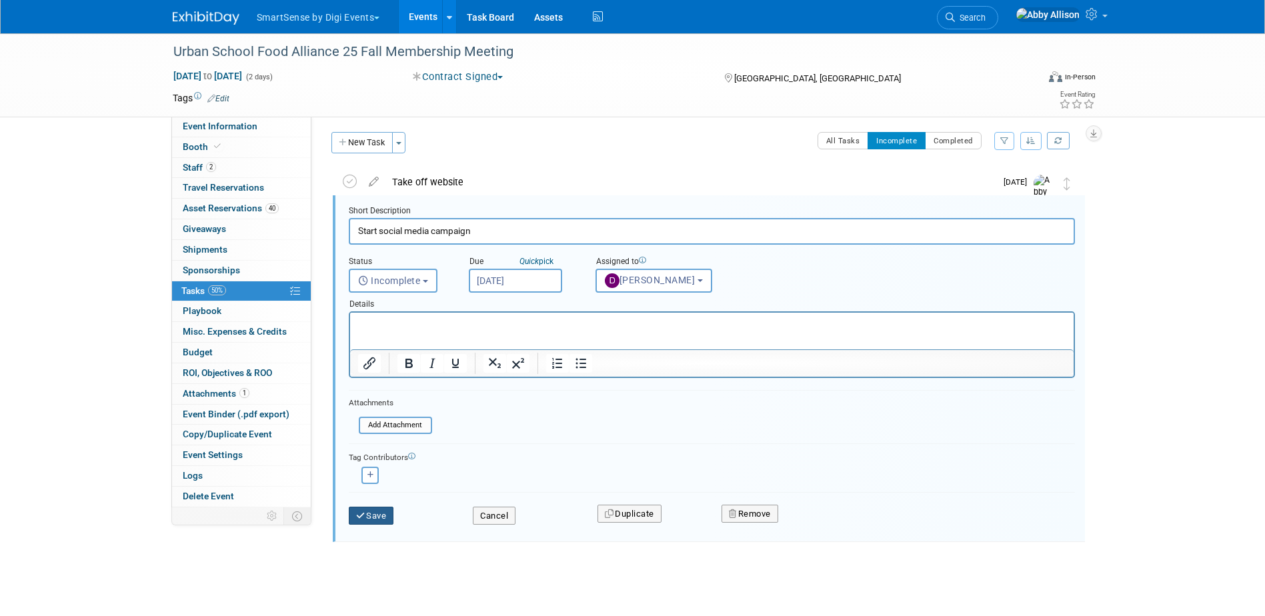
click at [364, 518] on icon "submit" at bounding box center [361, 516] width 11 height 9
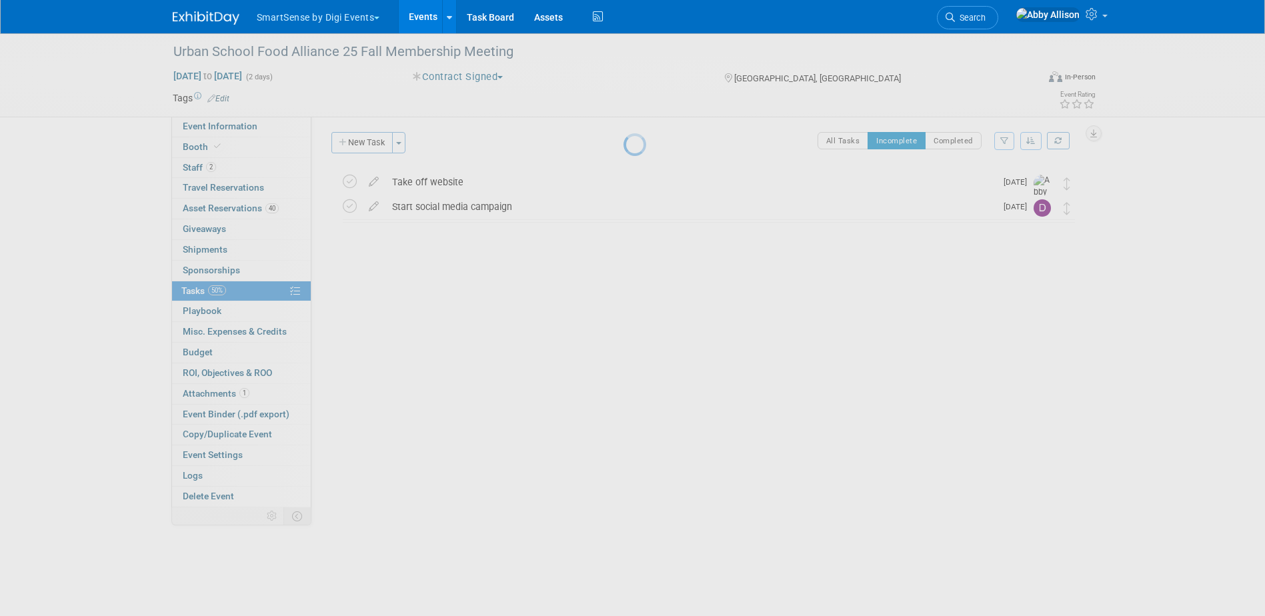
scroll to position [0, 0]
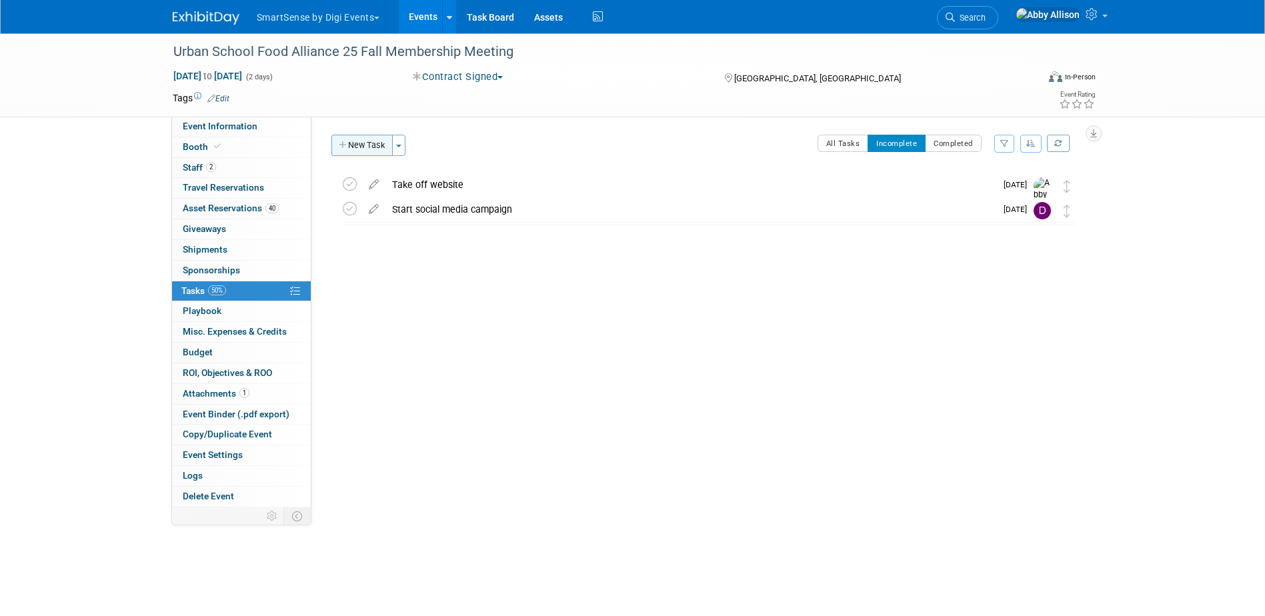
click at [350, 150] on button "New Task" at bounding box center [362, 145] width 61 height 21
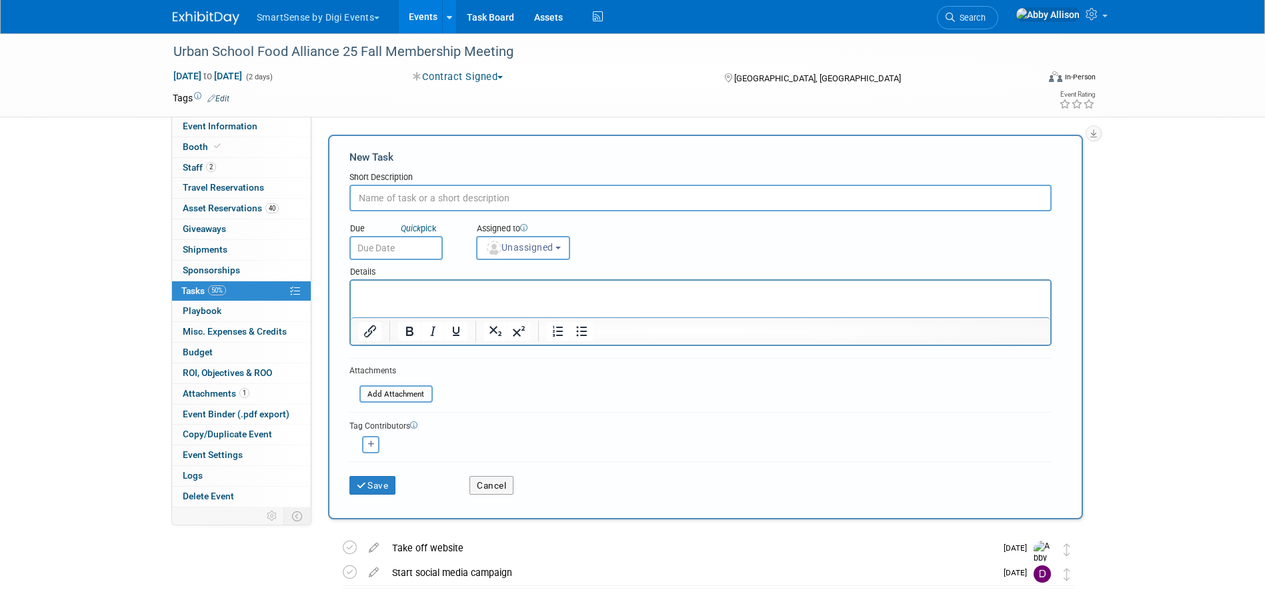
type input "D"
type input "Figure our return shipping"
click at [499, 253] on img "button" at bounding box center [494, 248] width 15 height 15
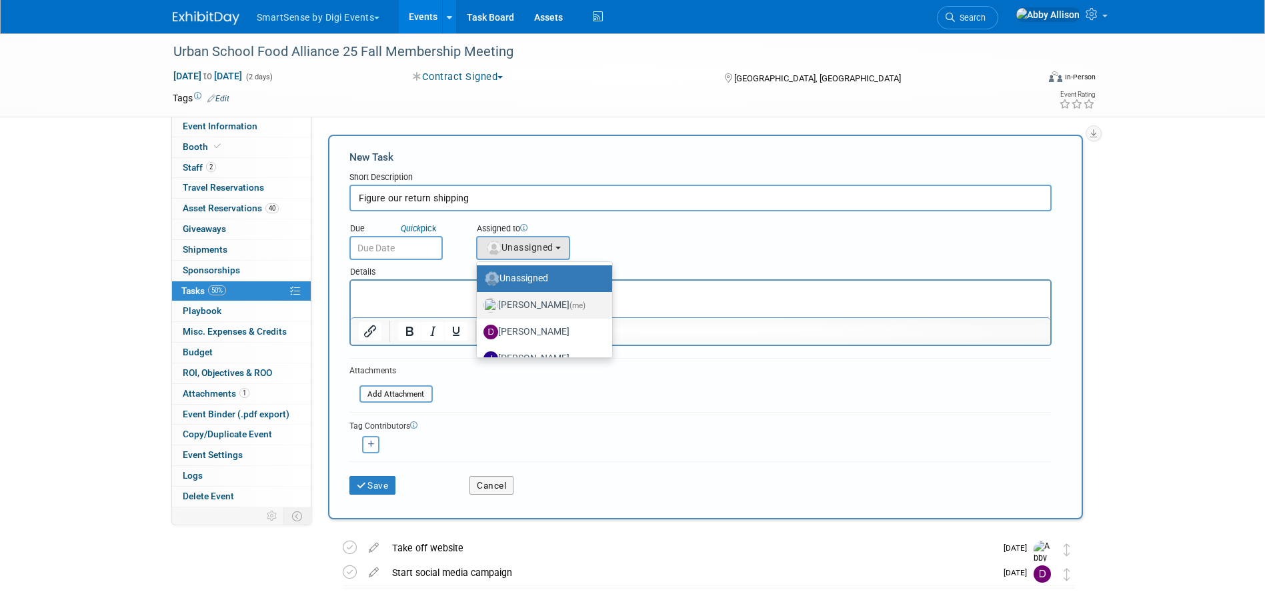
click at [530, 301] on label "Abby Allison (me)" at bounding box center [541, 305] width 115 height 21
click at [479, 301] on input "Abby Allison (me)" at bounding box center [474, 304] width 9 height 9
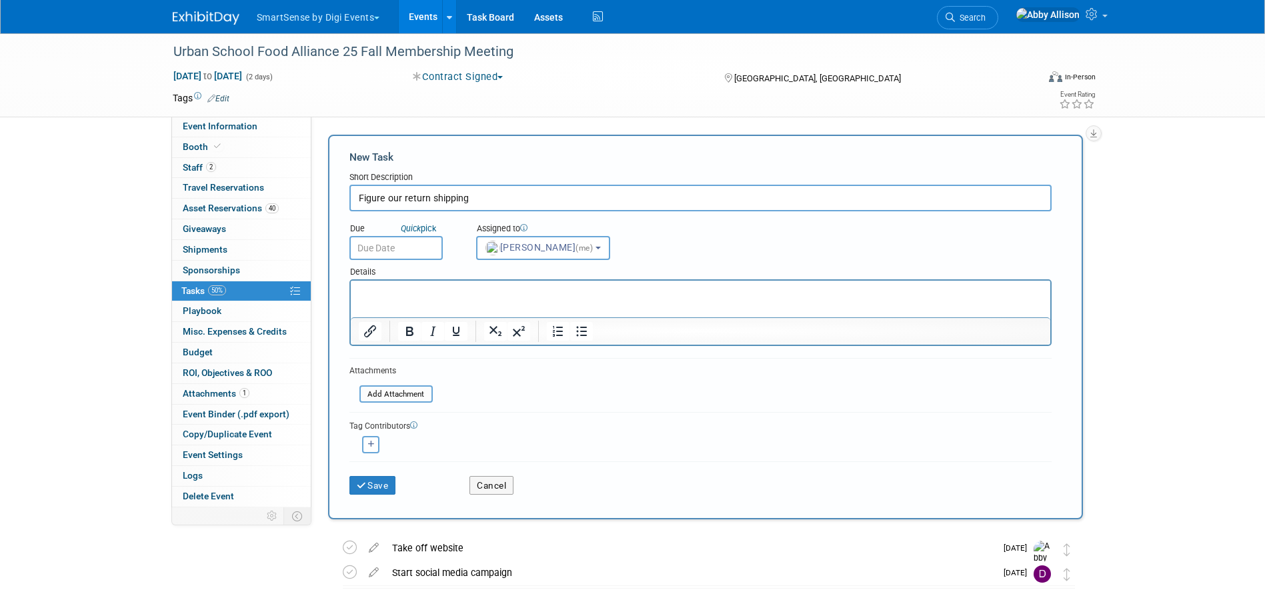
select select "1af21d80-b227-4fda-b725-1543146411fb"
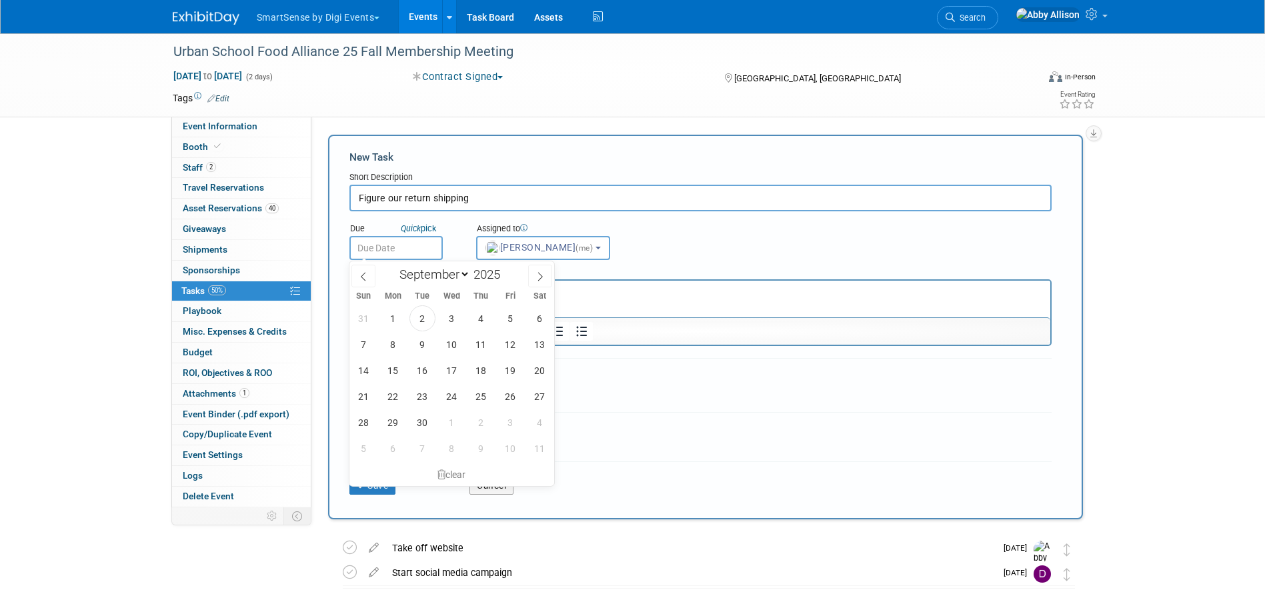
click at [413, 250] on input "text" at bounding box center [396, 248] width 93 height 24
click at [506, 317] on span "5" at bounding box center [511, 319] width 26 height 26
type input "Sep 5, 2025"
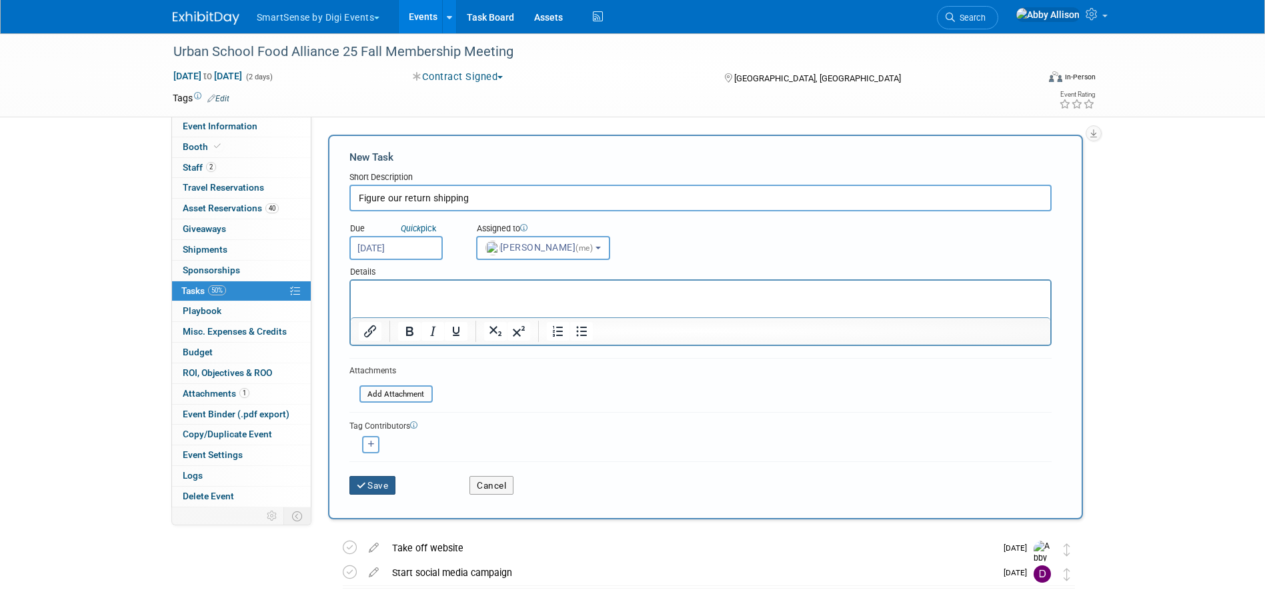
click at [391, 481] on button "Save" at bounding box center [373, 485] width 47 height 19
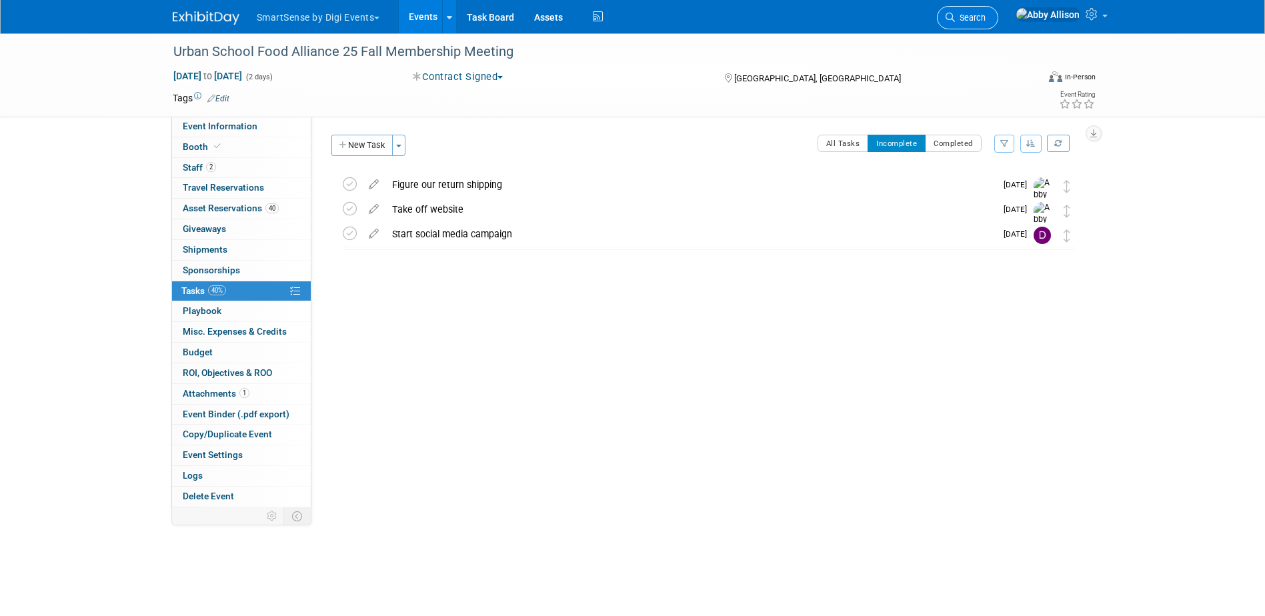
click at [986, 17] on span "Search" at bounding box center [970, 18] width 31 height 10
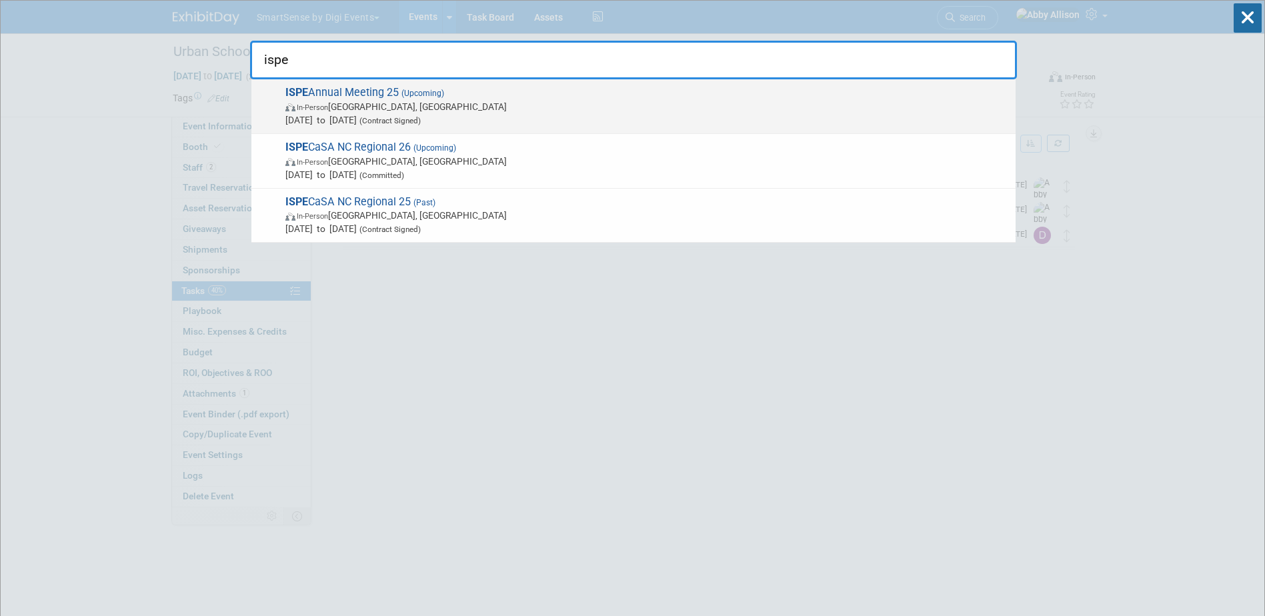
type input "ispe"
click at [318, 105] on span "In-Person" at bounding box center [312, 107] width 31 height 9
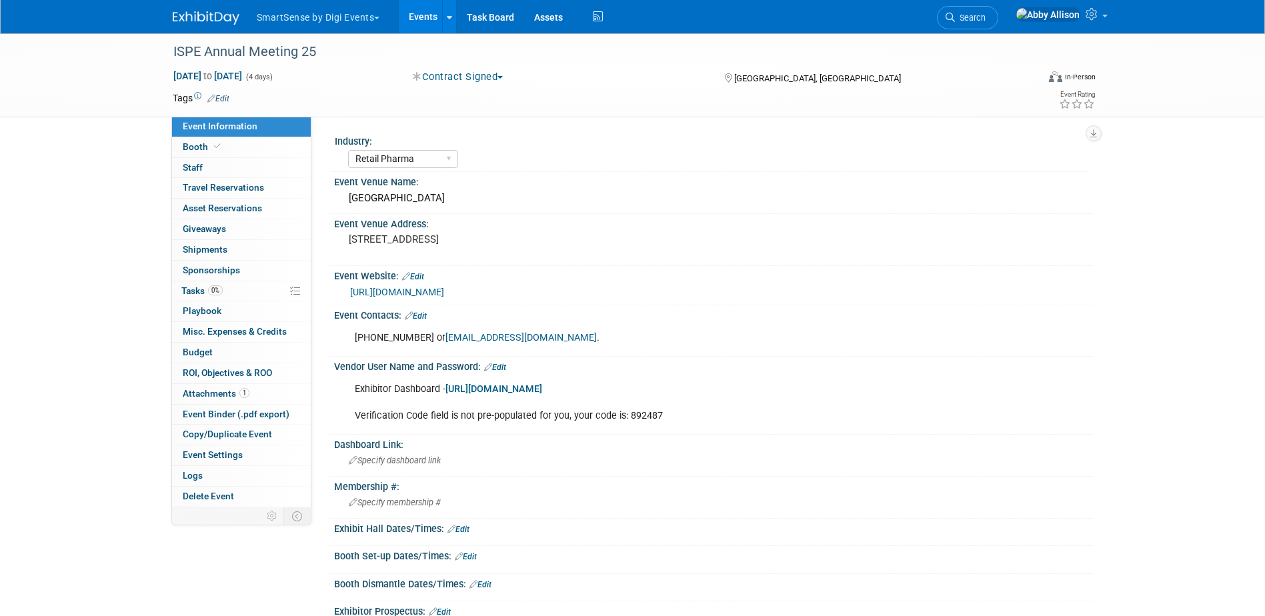
select select "Retail Pharma"
click at [999, 7] on link "Search" at bounding box center [967, 17] width 61 height 23
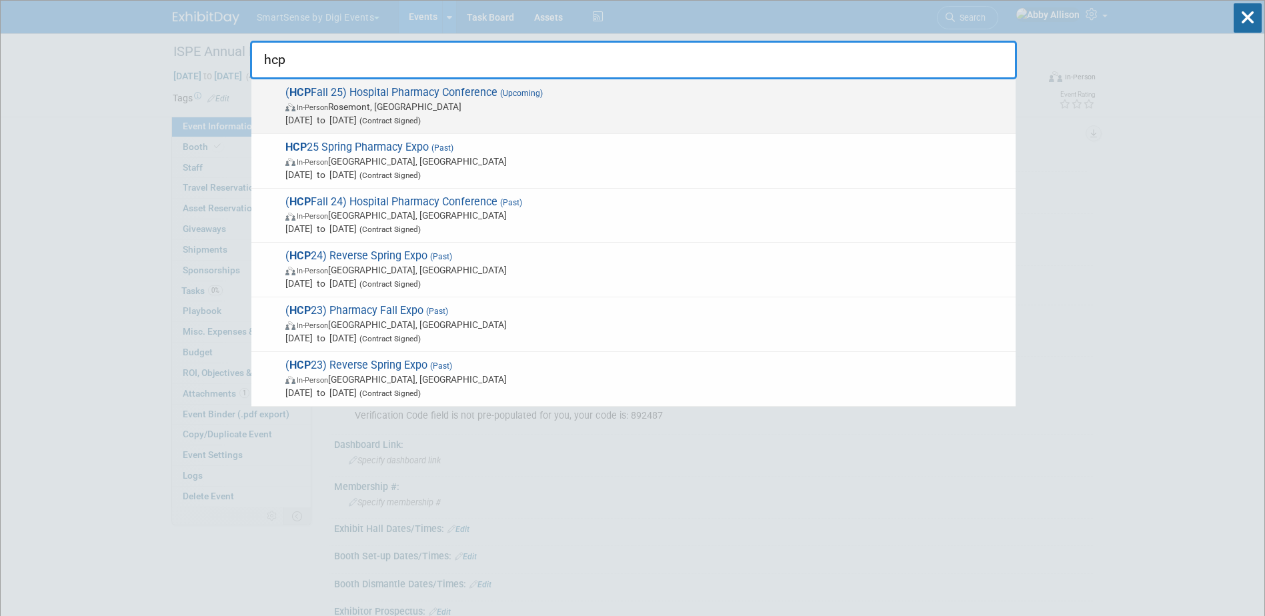
type input "hcp"
click at [335, 96] on span "( HCP Fall 25) Hospital Pharmacy Conference (Upcoming) In-Person Rosemont, IL S…" at bounding box center [645, 106] width 728 height 41
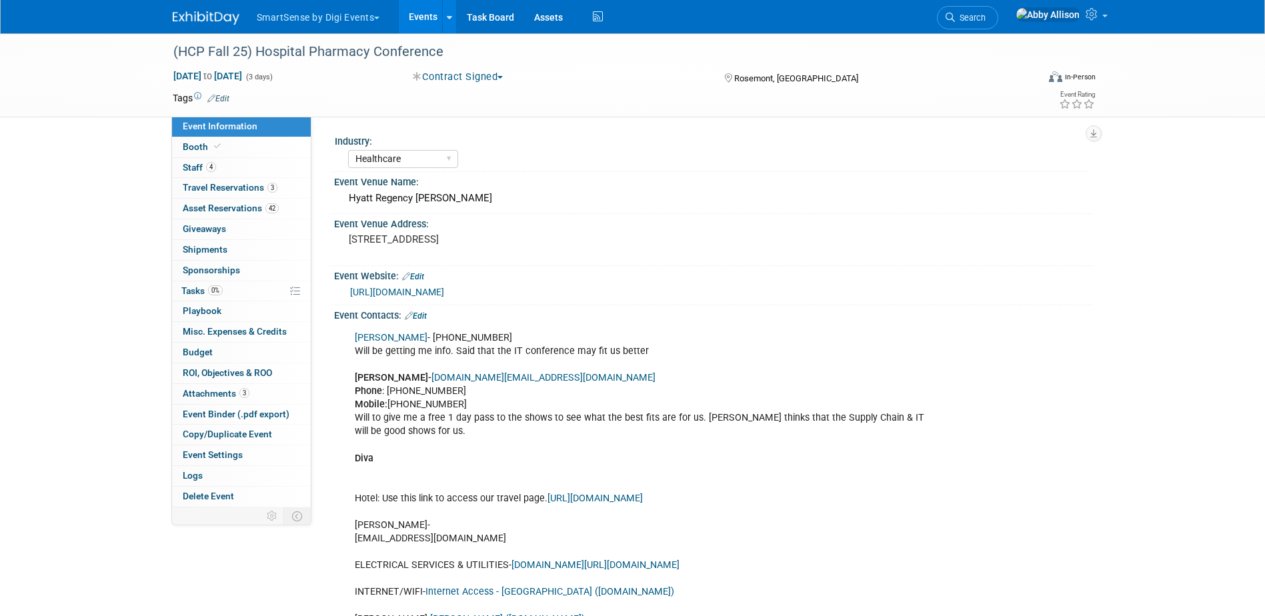
select select "Healthcare"
click at [211, 148] on span at bounding box center [217, 146] width 12 height 10
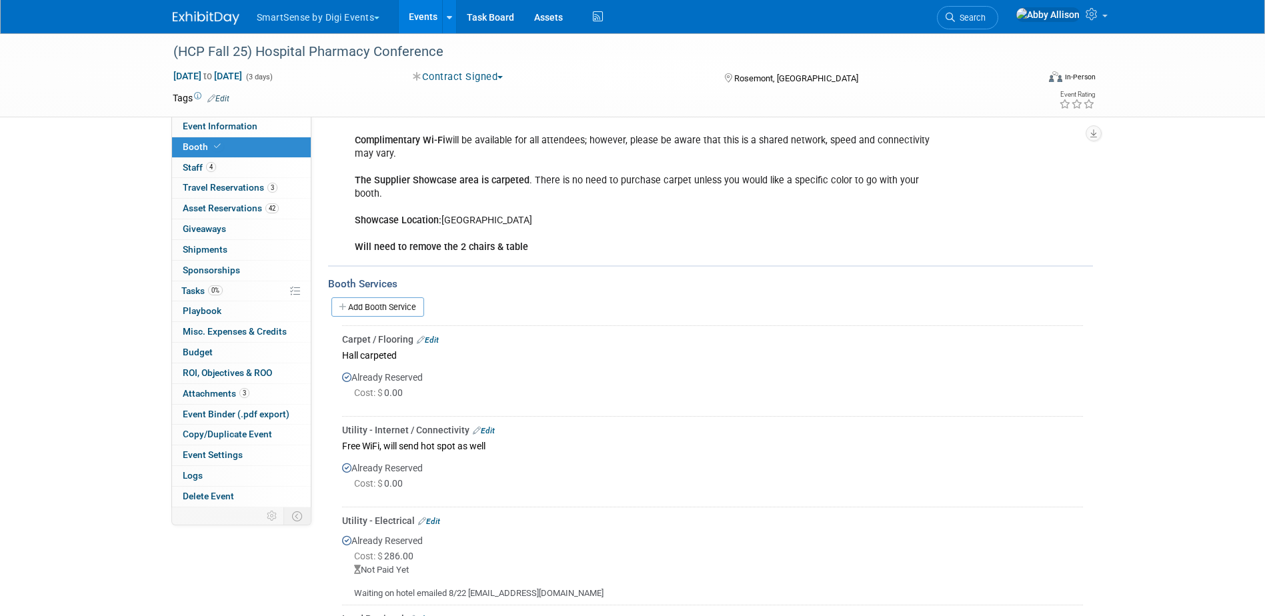
scroll to position [200, 0]
click at [999, 24] on link "Search" at bounding box center [967, 17] width 61 height 23
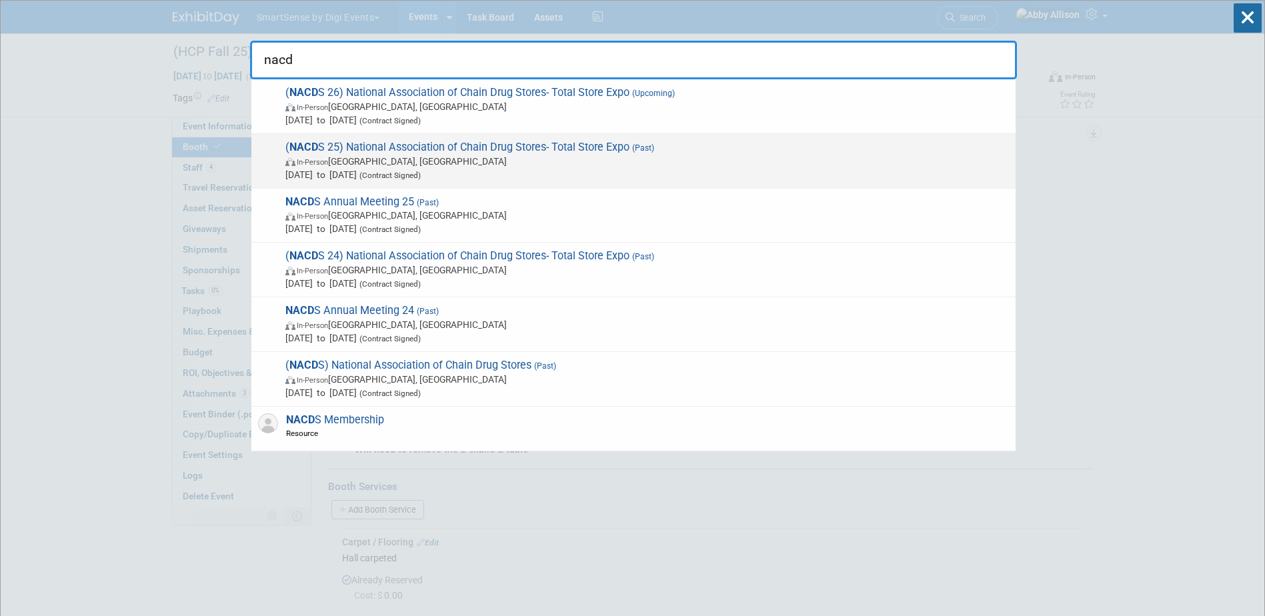
type input "nacd"
click at [433, 148] on span "( NACD S 25) National Association of Chain Drug Stores- Total Store Expo (Past)…" at bounding box center [645, 161] width 728 height 41
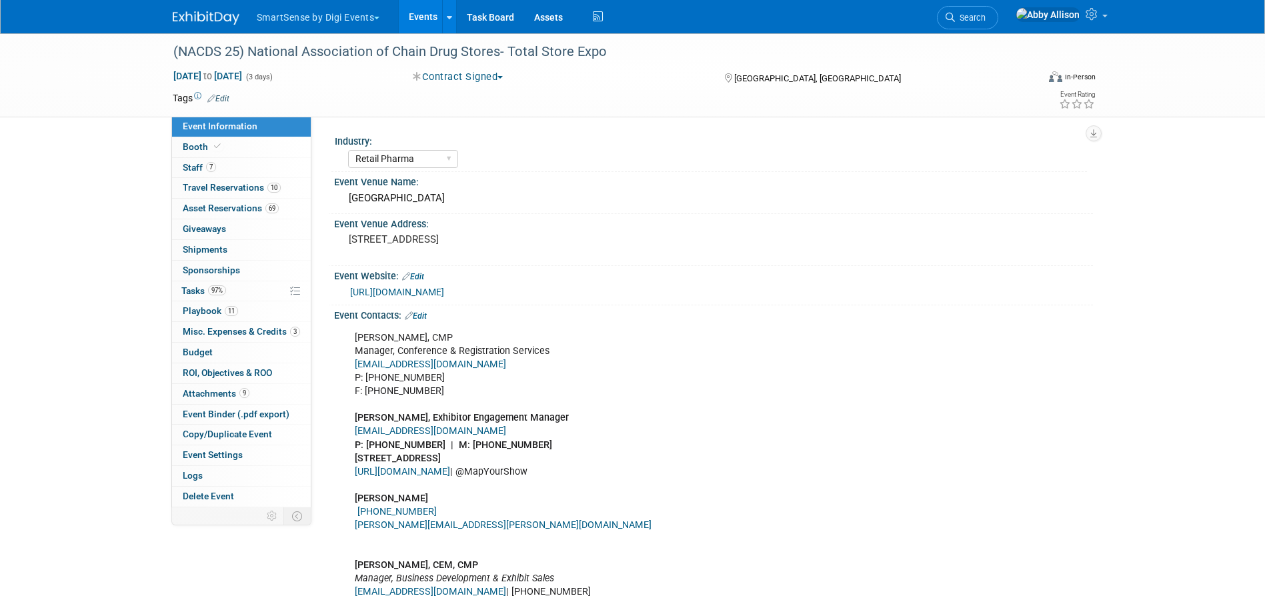
select select "Retail Pharma"
click at [201, 151] on link "Booth" at bounding box center [241, 147] width 139 height 20
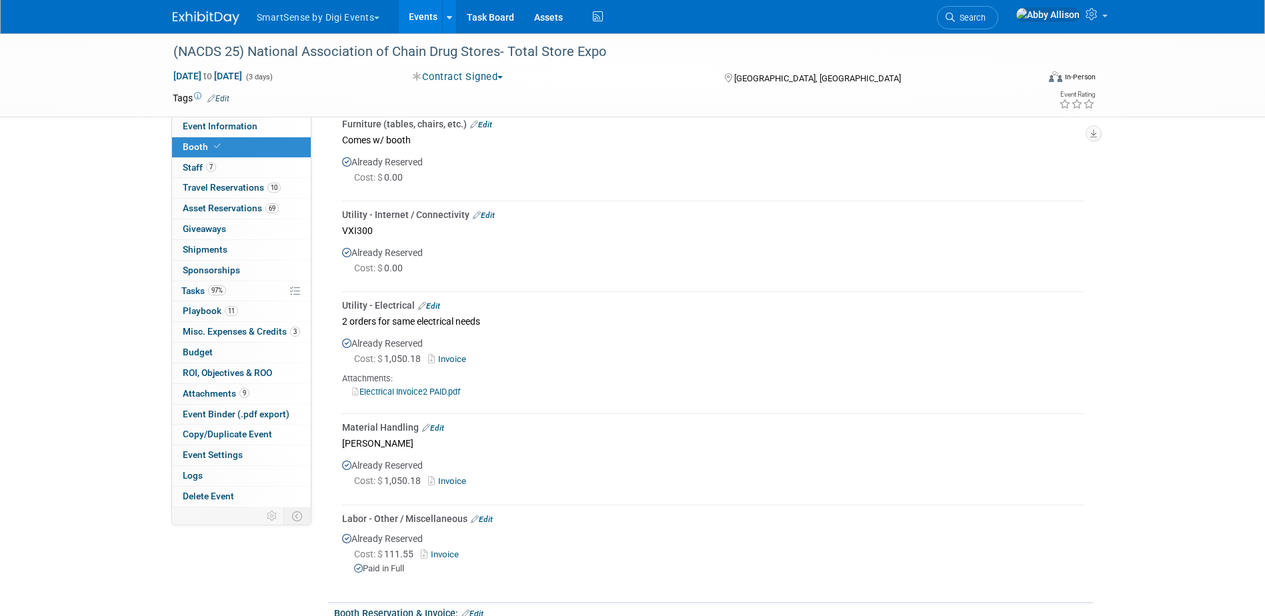
scroll to position [667, 0]
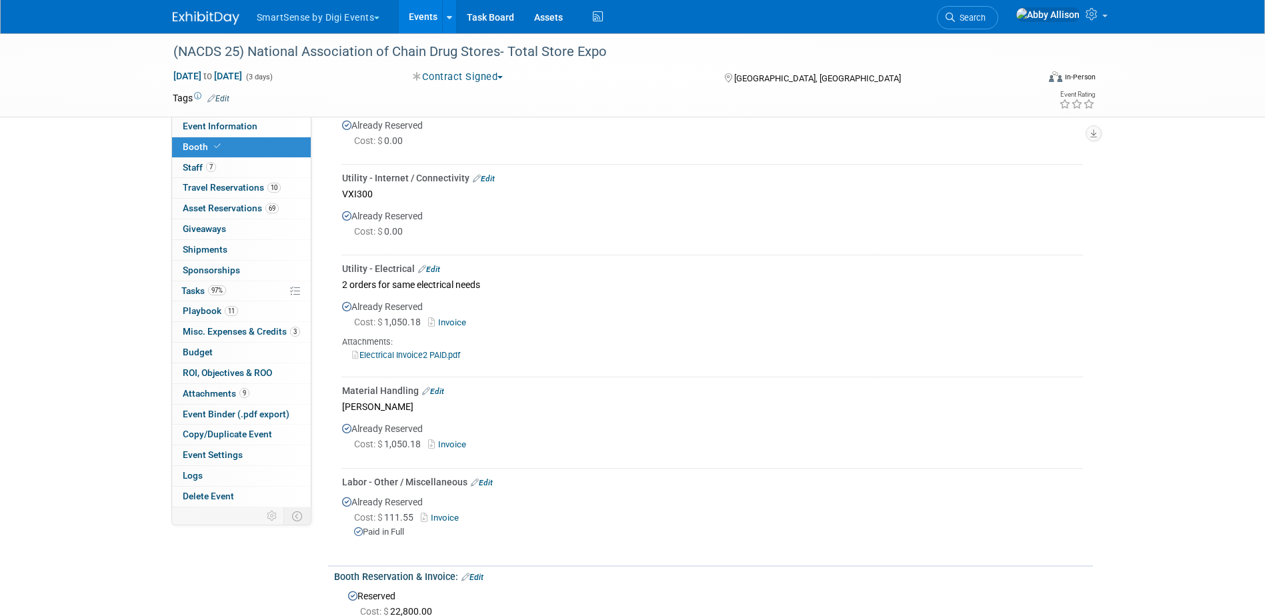
click at [457, 445] on link "Invoice" at bounding box center [449, 445] width 43 height 10
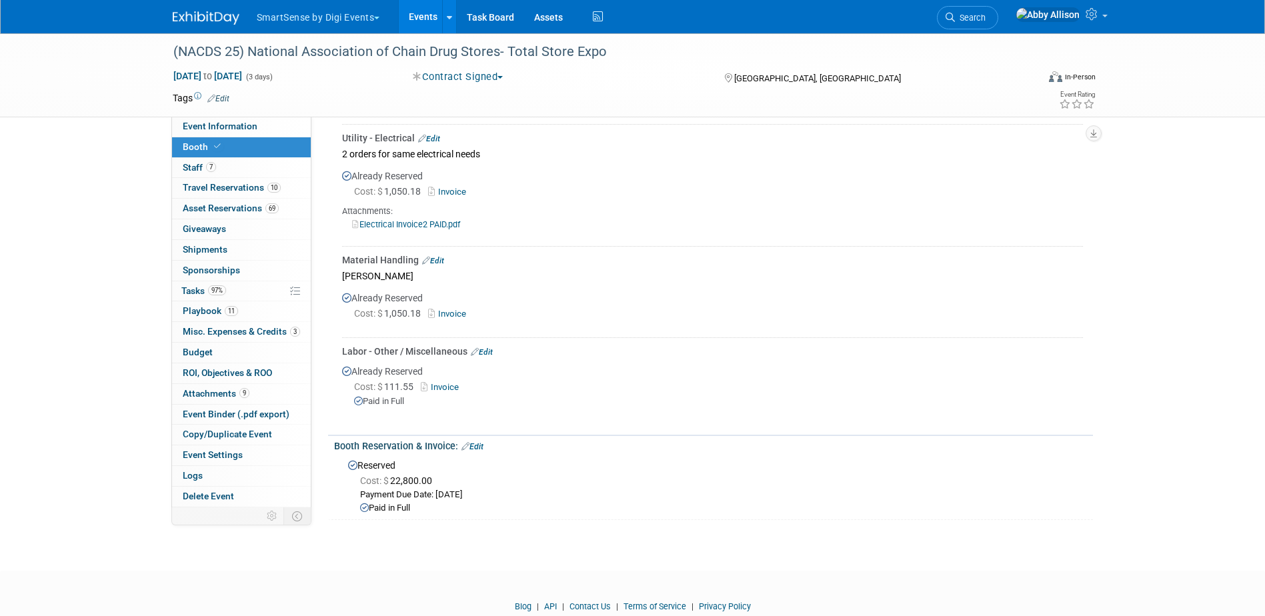
scroll to position [800, 0]
click at [444, 306] on link "Invoice" at bounding box center [449, 311] width 43 height 10
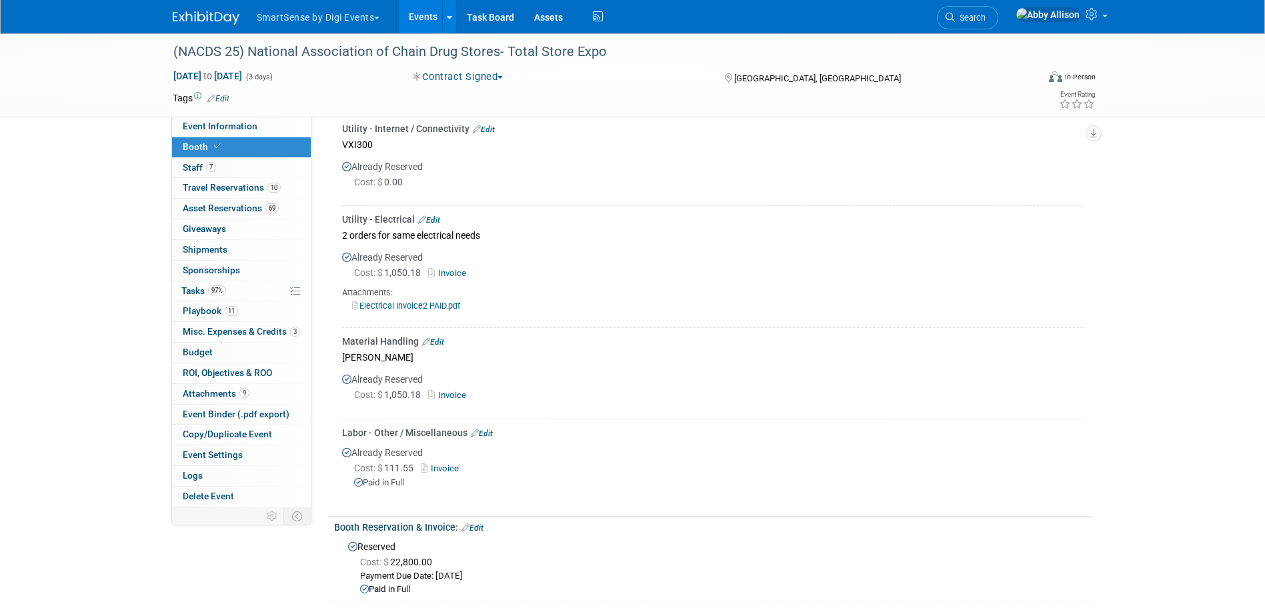
scroll to position [734, 0]
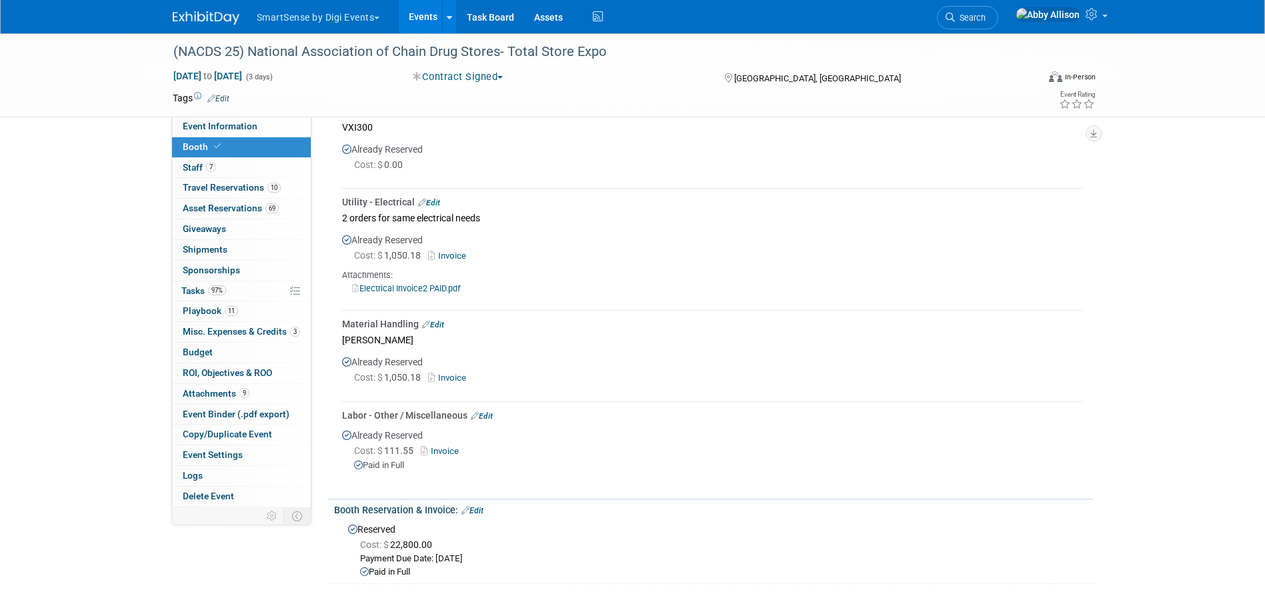
click at [440, 320] on link "Edit" at bounding box center [433, 324] width 22 height 9
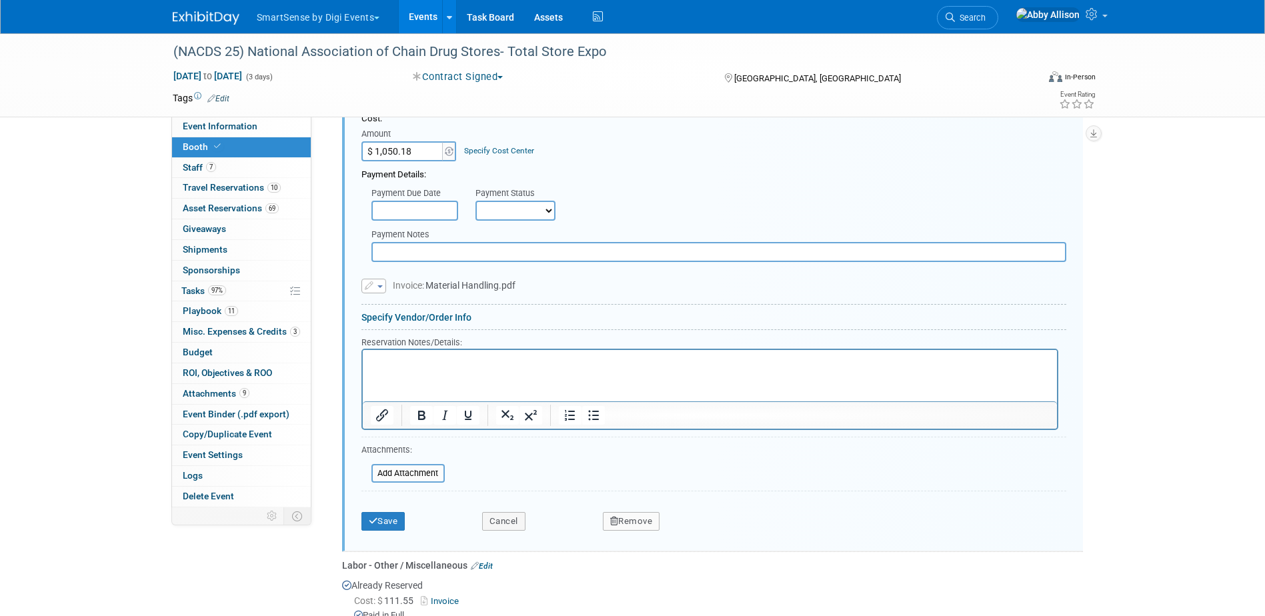
scroll to position [1092, 0]
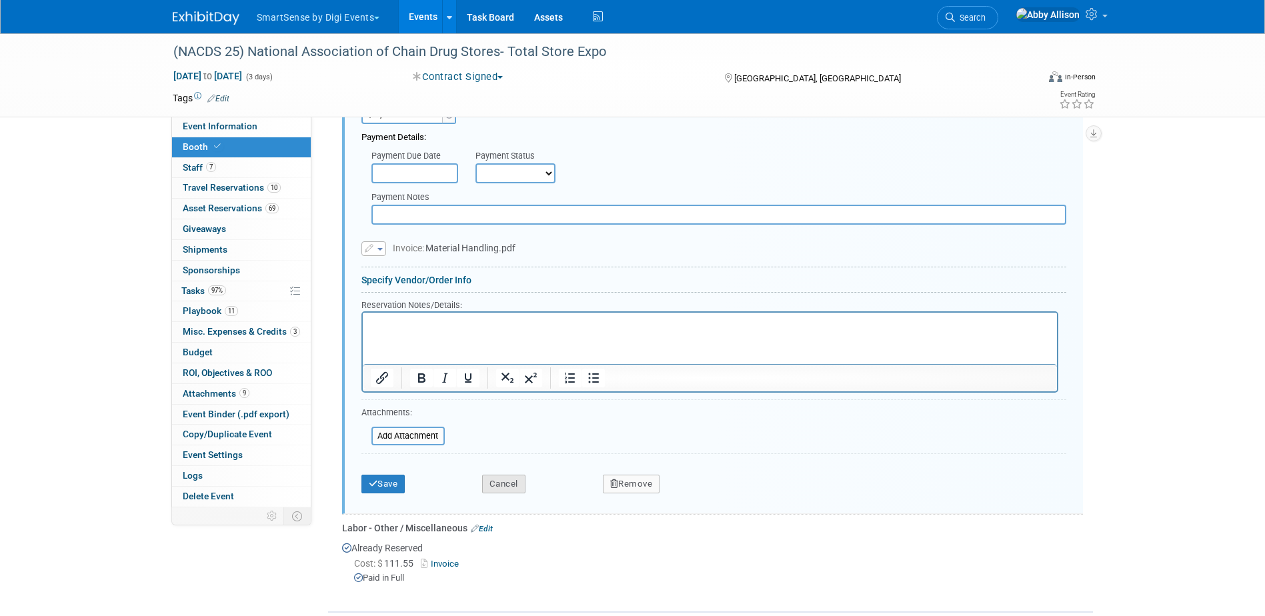
click at [512, 481] on button "Cancel" at bounding box center [503, 484] width 43 height 19
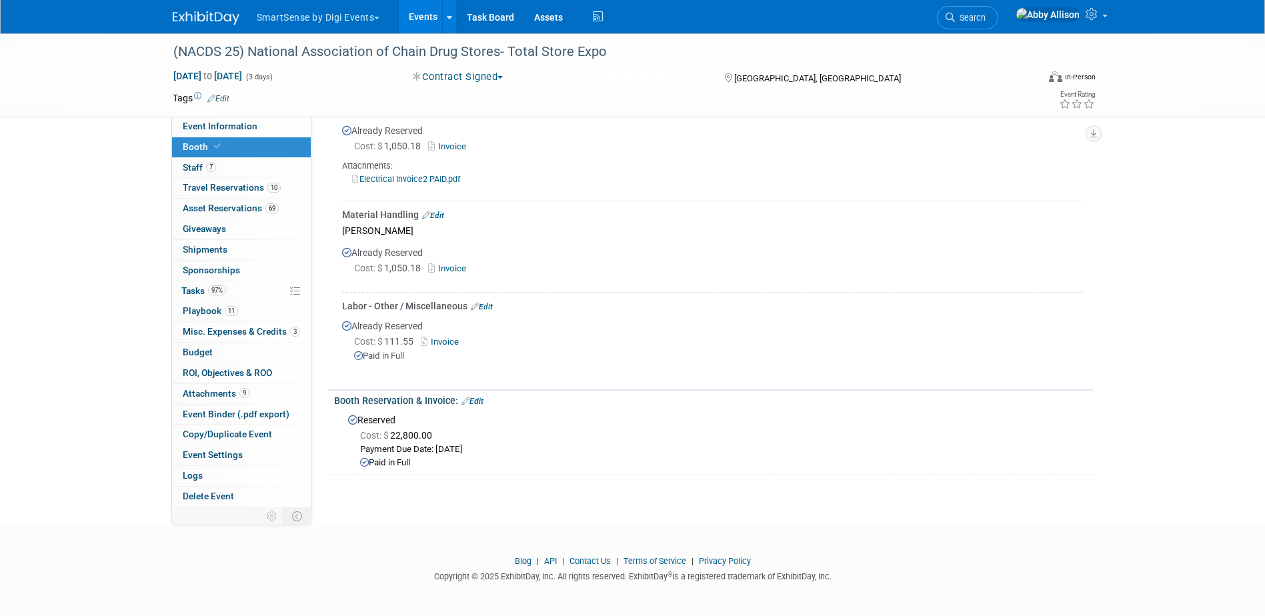
click at [450, 267] on link "Invoice" at bounding box center [449, 268] width 43 height 10
click at [438, 211] on link "Edit" at bounding box center [433, 215] width 22 height 9
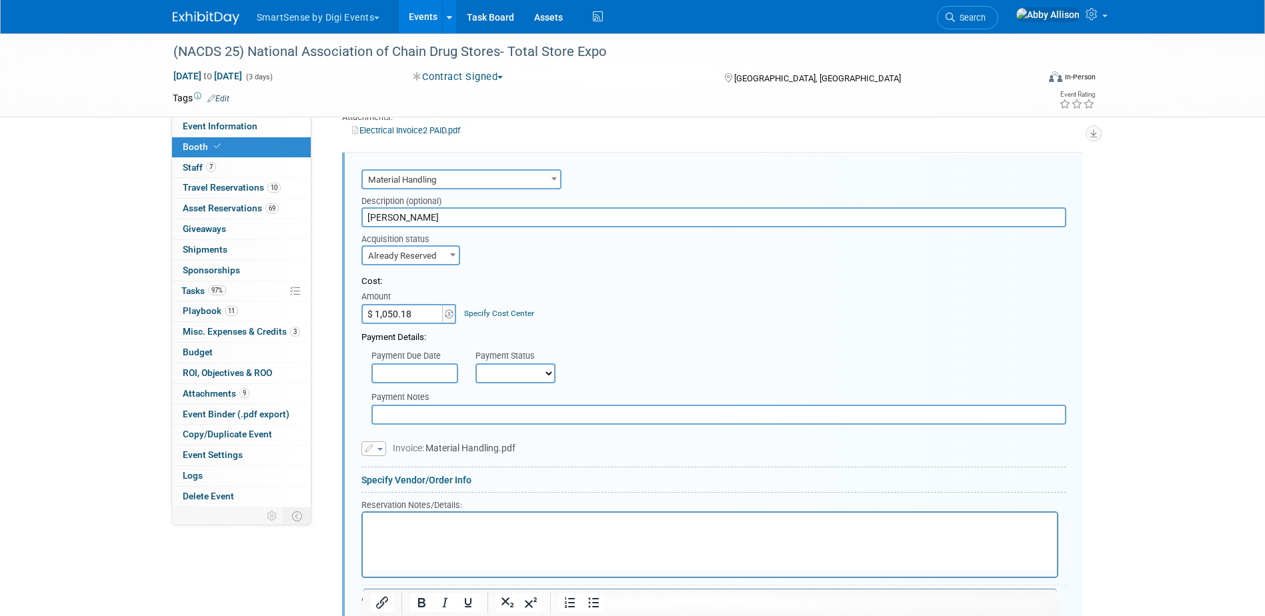
scroll to position [0, 0]
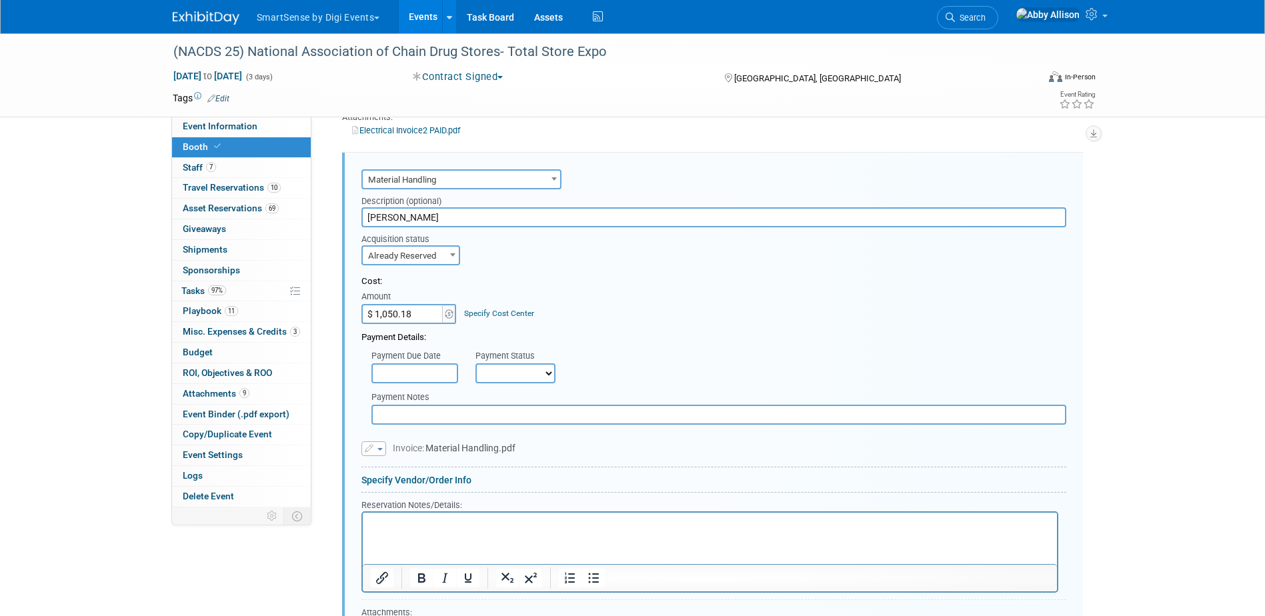
click at [410, 313] on input "$ 1,050.18" at bounding box center [403, 314] width 83 height 20
type input "$ 746.35"
click at [490, 378] on select "Not Paid Yet Partially Paid Paid in Full" at bounding box center [516, 374] width 80 height 20
select select "1"
click at [476, 364] on select "Not Paid Yet Partially Paid Paid in Full" at bounding box center [516, 374] width 80 height 20
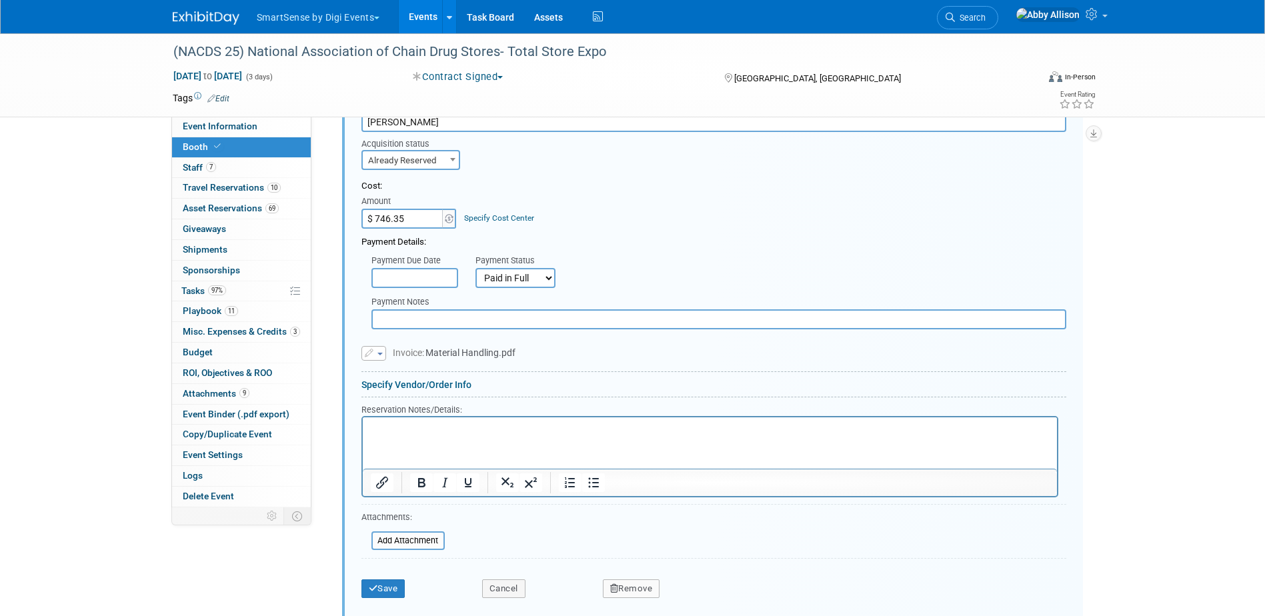
scroll to position [1025, 0]
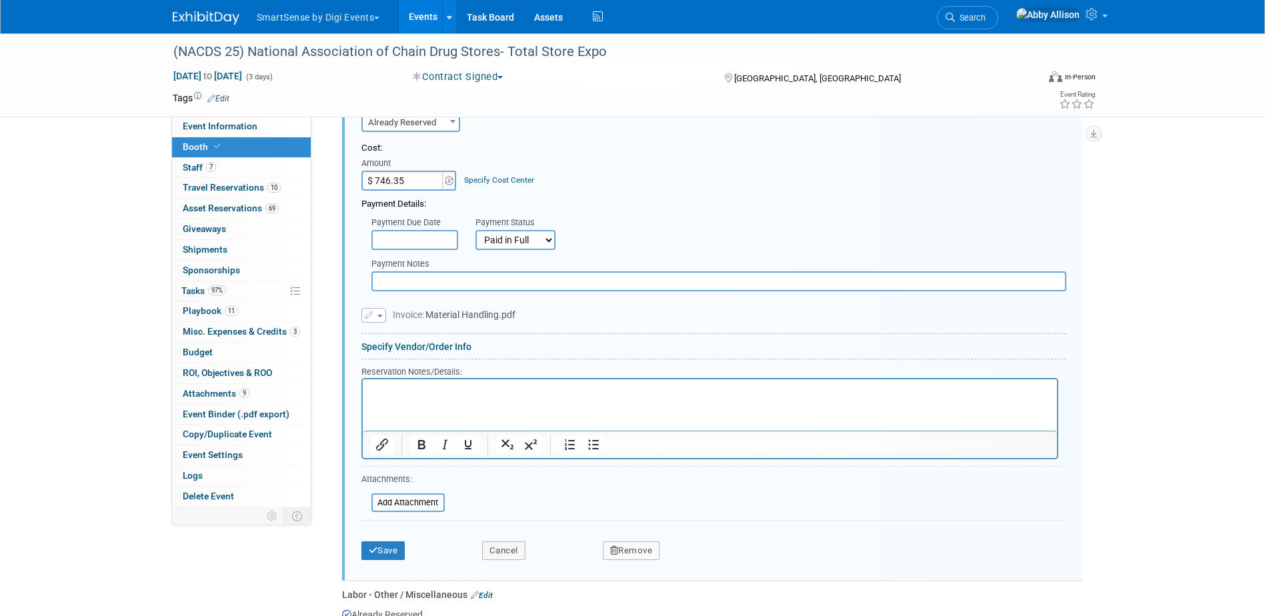
click at [378, 312] on button "button" at bounding box center [374, 315] width 25 height 15
click at [408, 330] on link "Replace with a new file" at bounding box center [428, 335] width 133 height 19
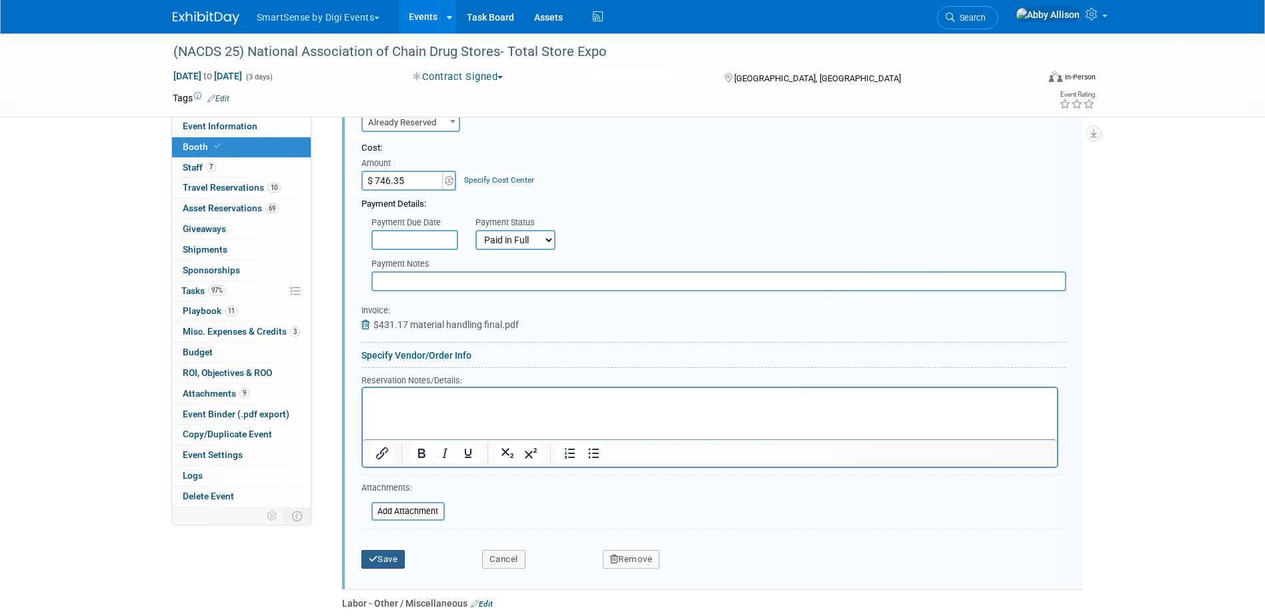
click at [386, 561] on button "Save" at bounding box center [384, 559] width 44 height 19
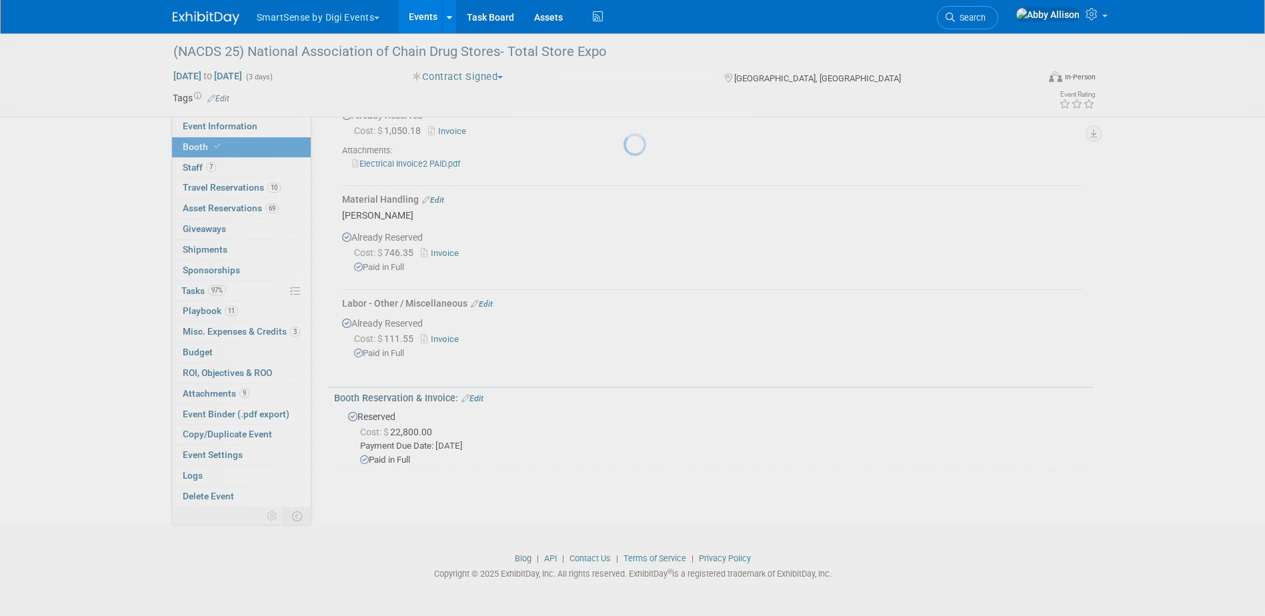
scroll to position [856, 0]
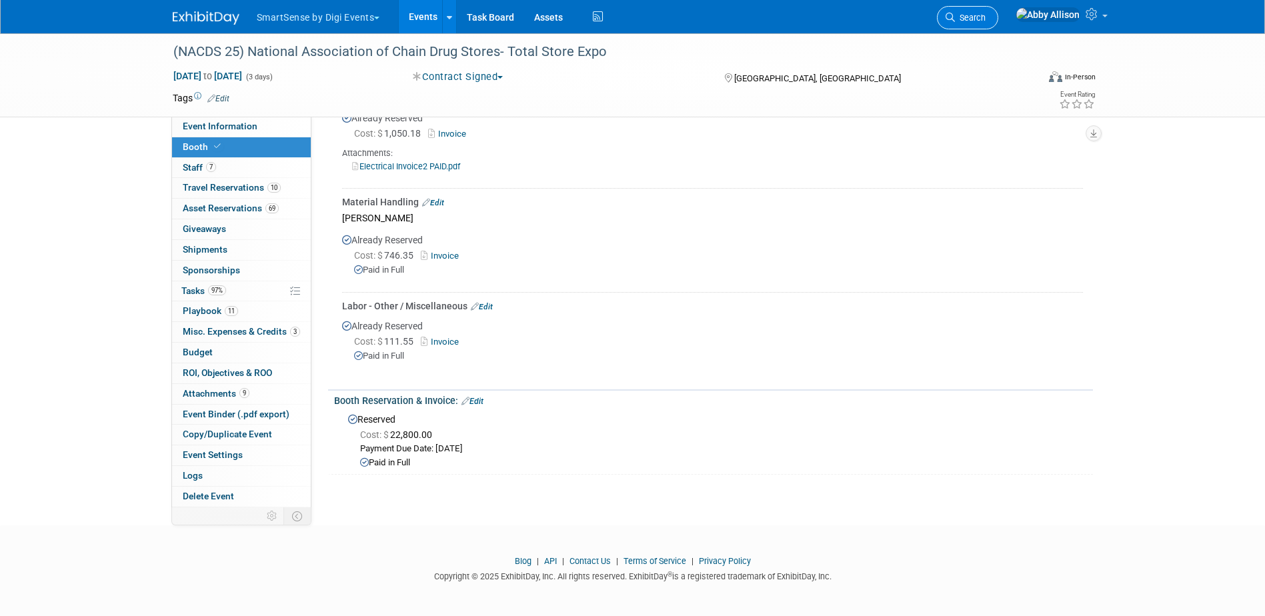
click at [986, 22] on span "Search" at bounding box center [970, 18] width 31 height 10
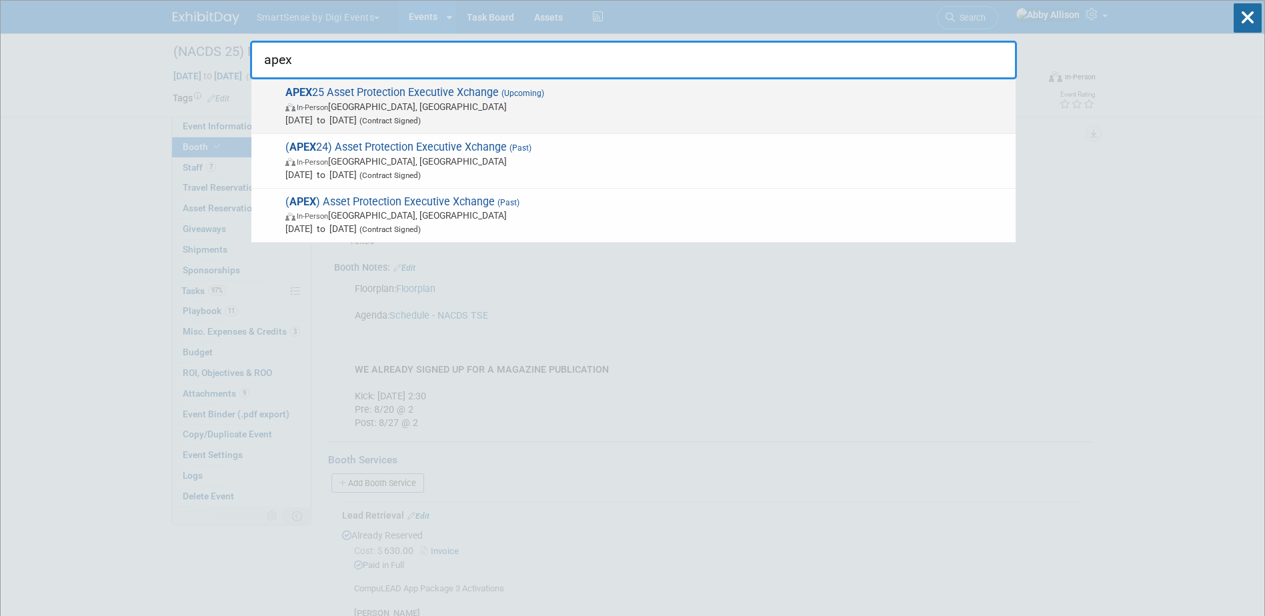
type input "apex"
click at [316, 106] on span "In-Person" at bounding box center [312, 107] width 31 height 9
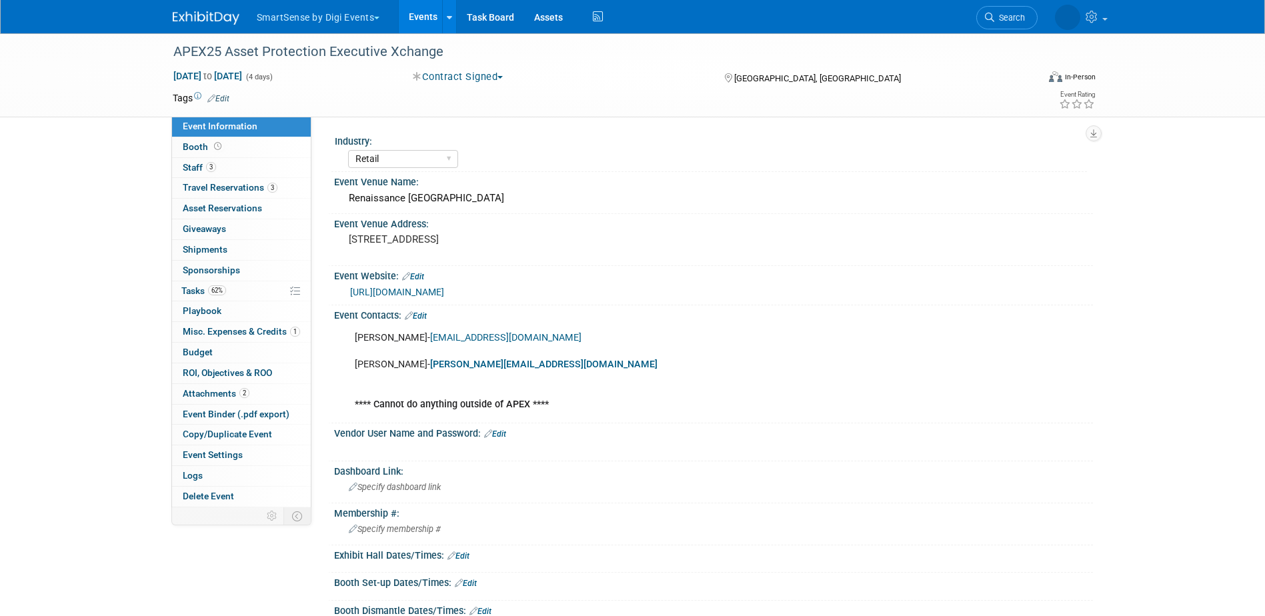
select select "Retail"
click at [190, 191] on span "Travel Reservations 3" at bounding box center [230, 187] width 95 height 11
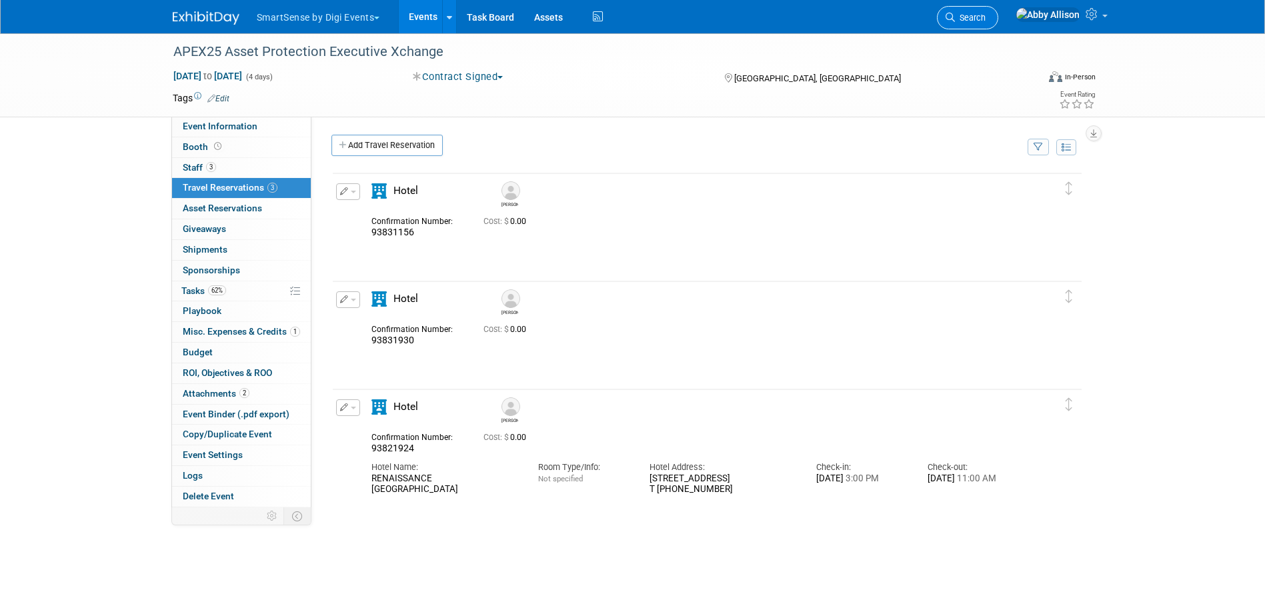
click at [986, 15] on span "Search" at bounding box center [970, 18] width 31 height 10
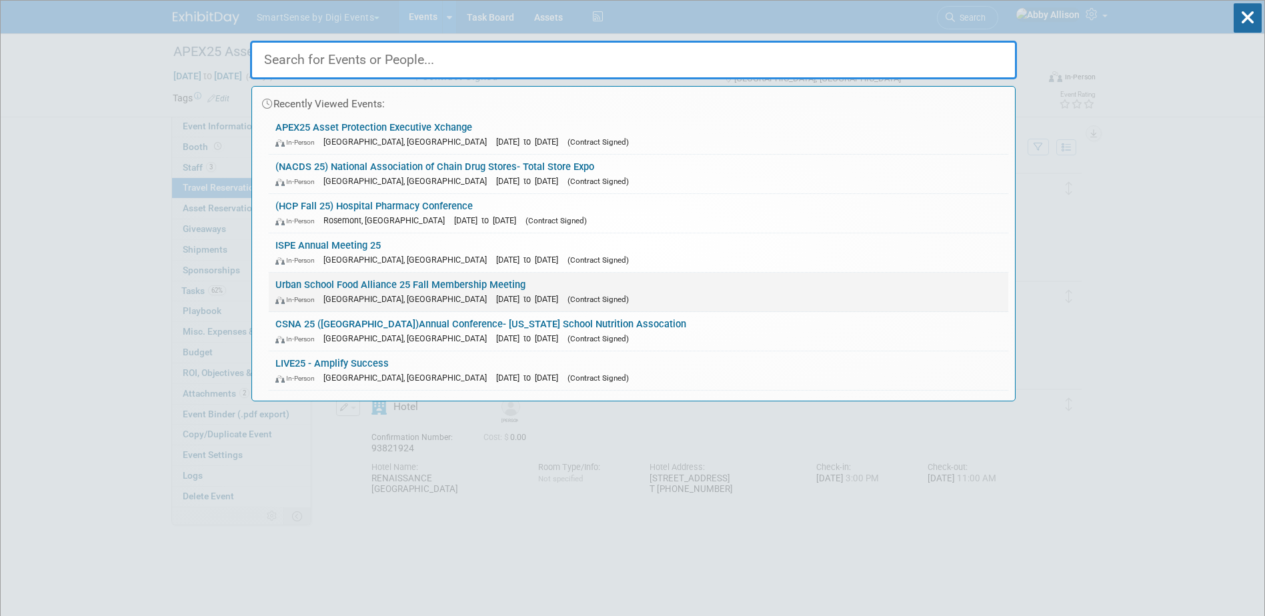
click at [334, 292] on div "In-Person [GEOGRAPHIC_DATA], [GEOGRAPHIC_DATA] [DATE] to [DATE] (Contract Signe…" at bounding box center [638, 299] width 726 height 14
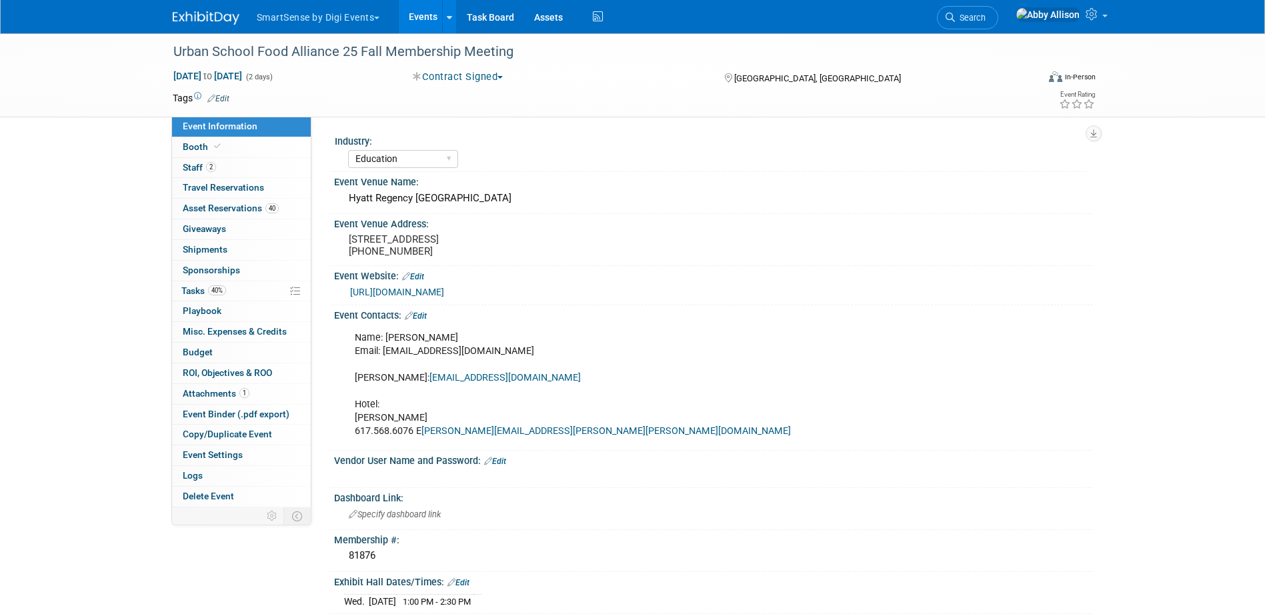
select select "Education"
click at [210, 205] on span "Asset Reservations 40" at bounding box center [231, 208] width 96 height 11
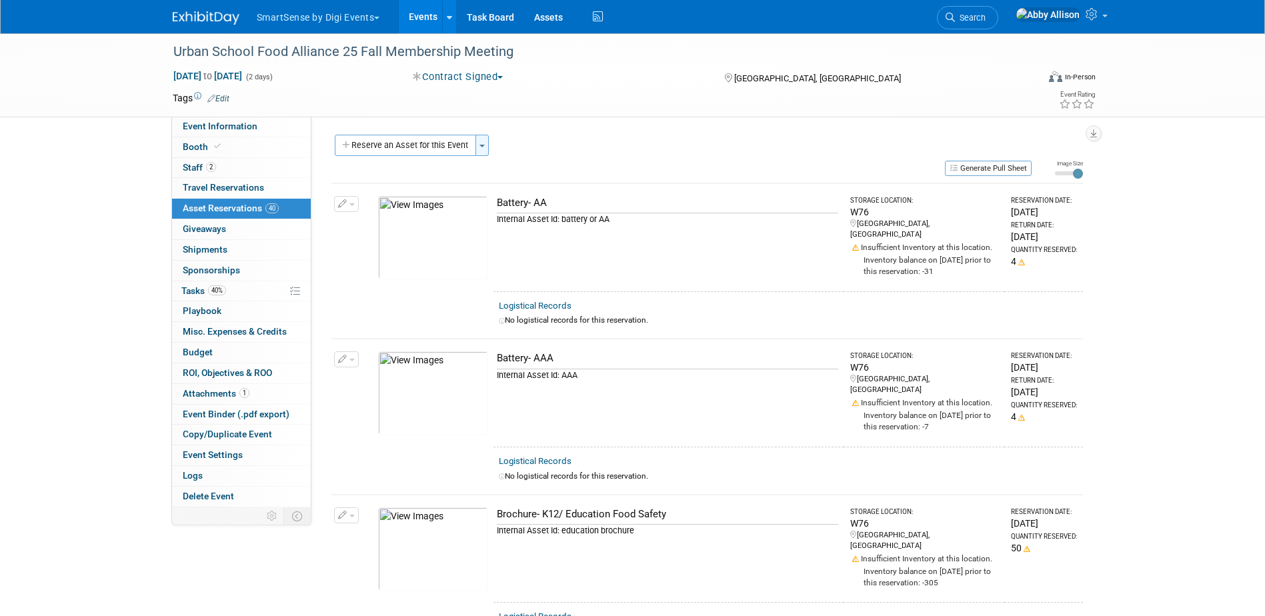
click at [483, 147] on span "button" at bounding box center [482, 146] width 5 height 3
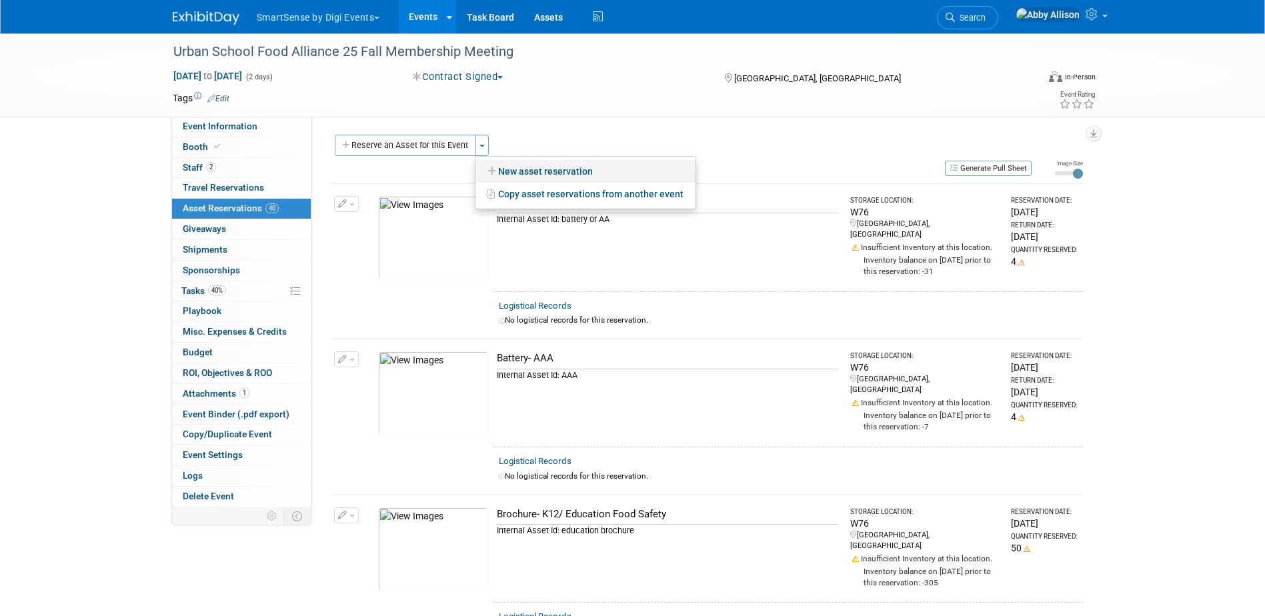
click at [500, 171] on link "New asset reservation" at bounding box center [586, 171] width 220 height 23
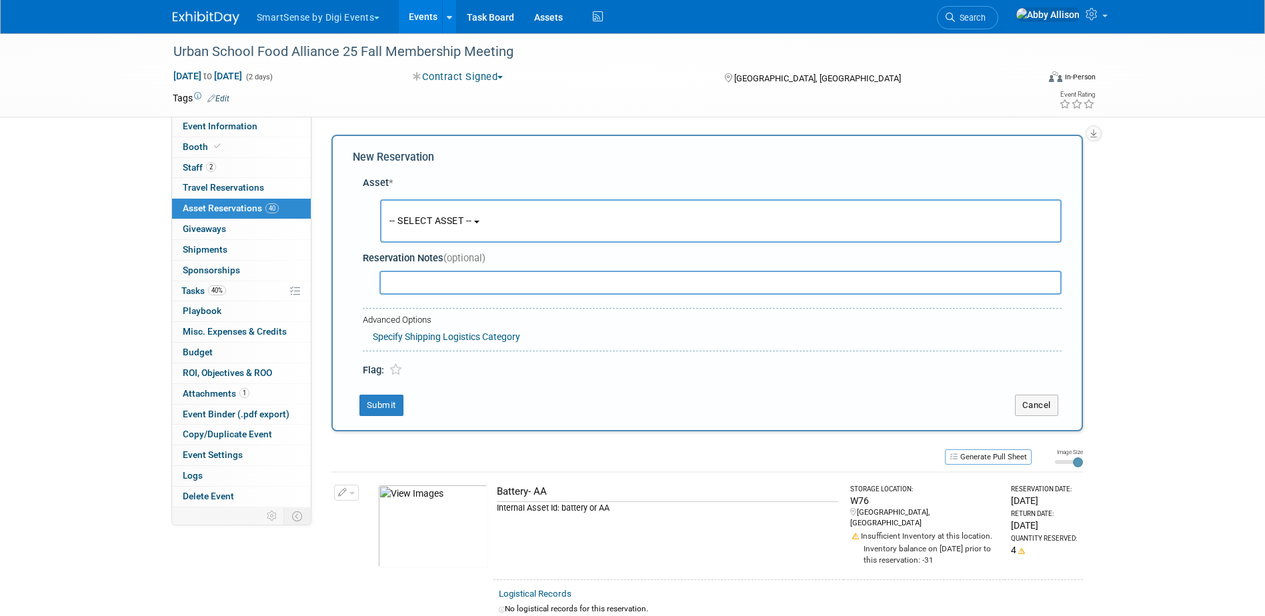
scroll to position [13, 0]
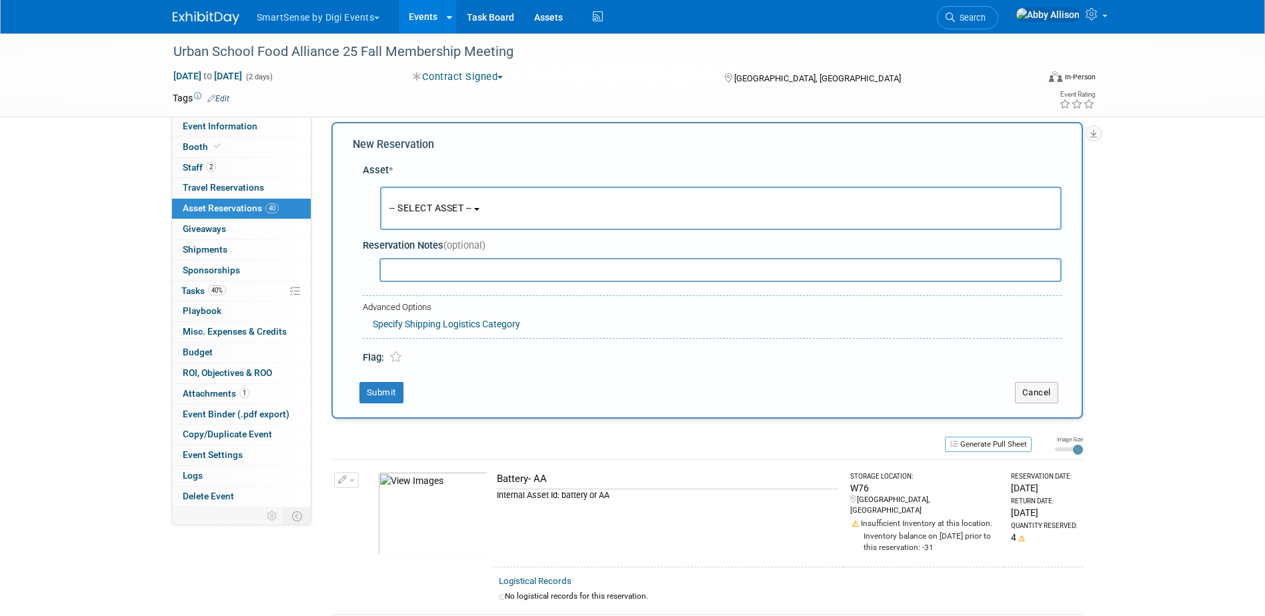
click at [417, 208] on span "-- SELECT ASSET --" at bounding box center [431, 208] width 83 height 11
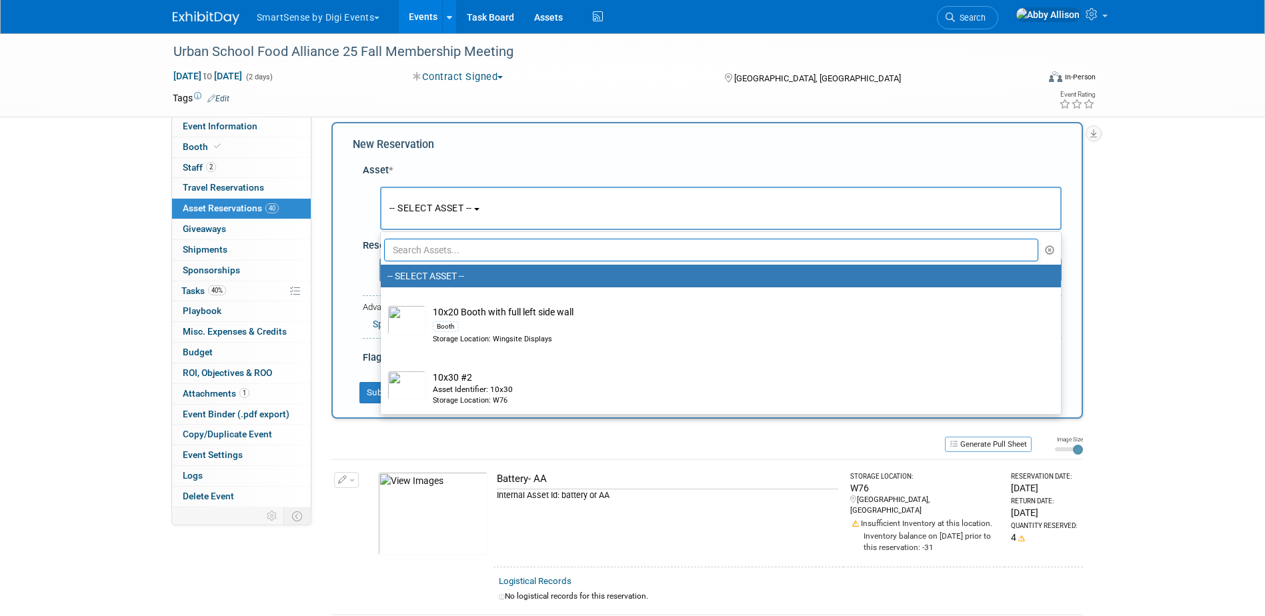
click at [418, 253] on input "text" at bounding box center [711, 250] width 655 height 23
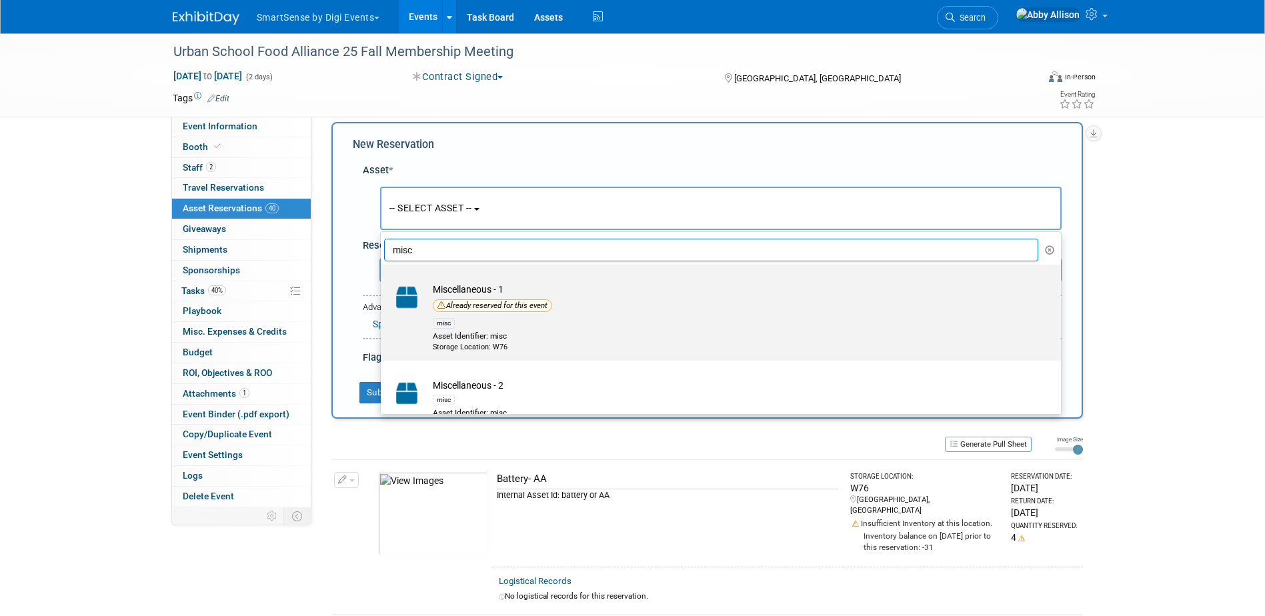
type input "misc"
click at [428, 302] on td "Miscellaneous - 1 Already reserved for this event misc Asset Identifier: misc S…" at bounding box center [730, 318] width 608 height 70
click at [383, 281] on input "Miscellaneous - 1 Already reserved for this event misc Asset Identifier: misc S…" at bounding box center [378, 276] width 9 height 9
select select "10717650"
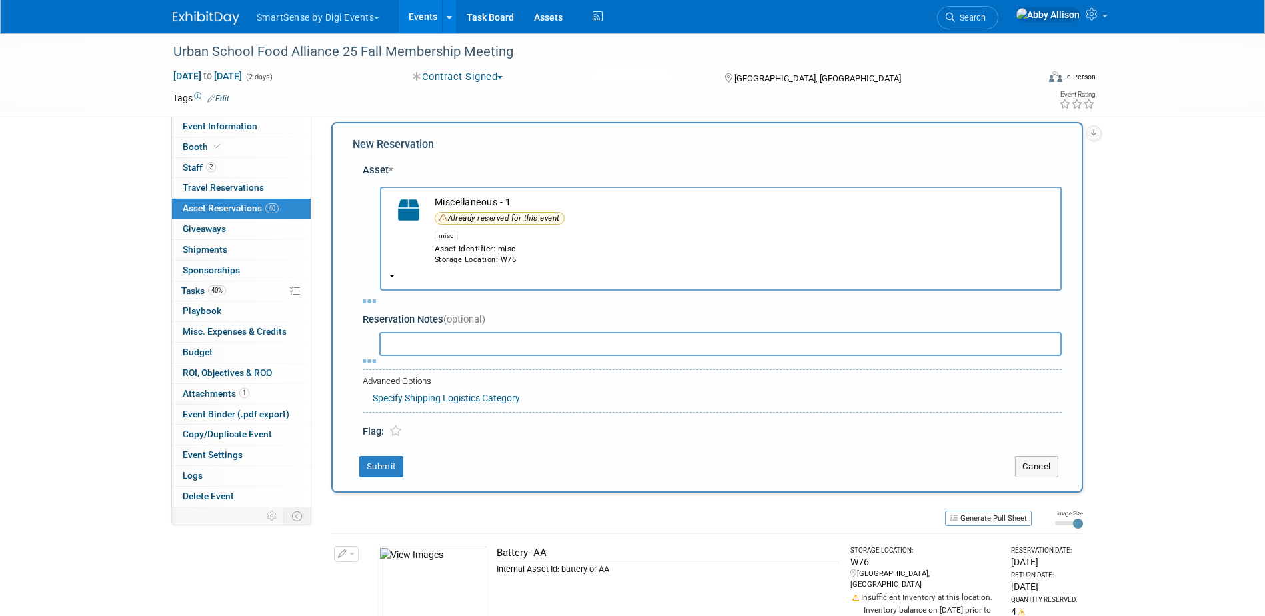
select select "8"
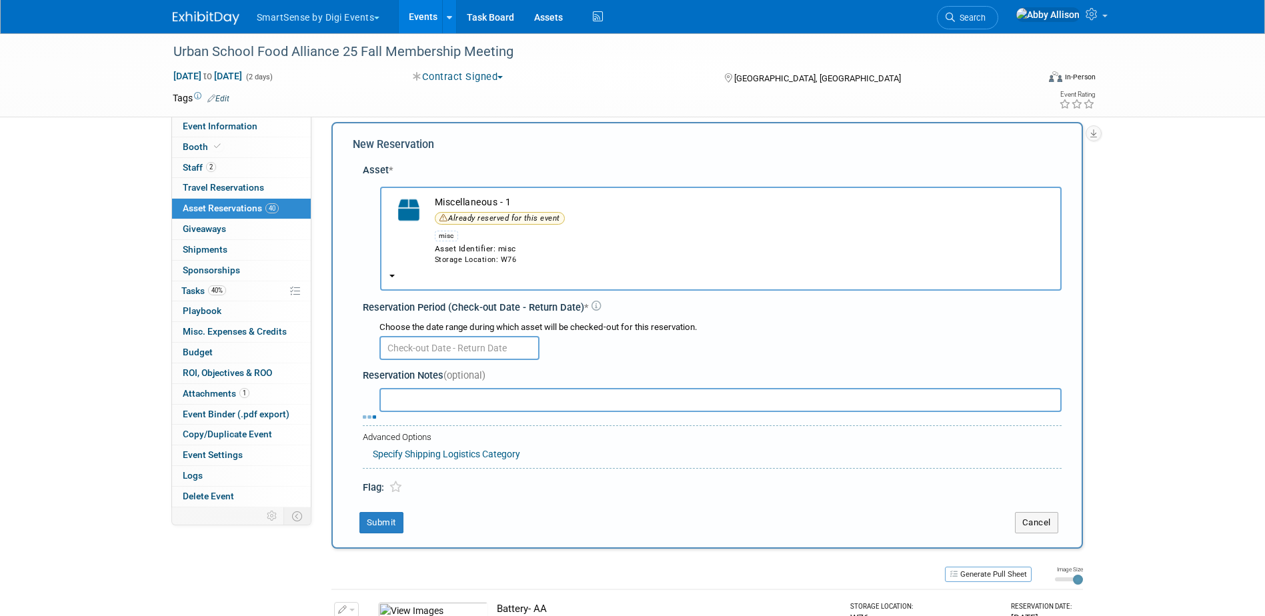
click at [434, 343] on input "text" at bounding box center [460, 348] width 160 height 24
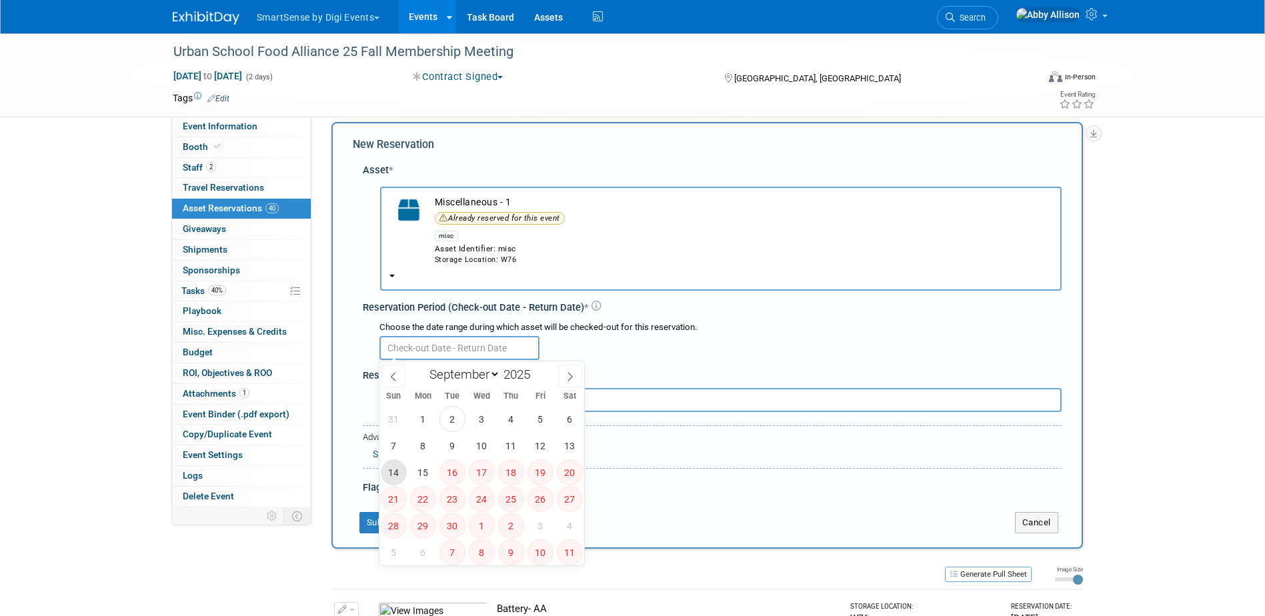
click at [395, 472] on span "14" at bounding box center [394, 473] width 26 height 26
click at [416, 472] on span "15" at bounding box center [423, 473] width 26 height 26
type input "Sep 14, 2025 to Sep 15, 2025"
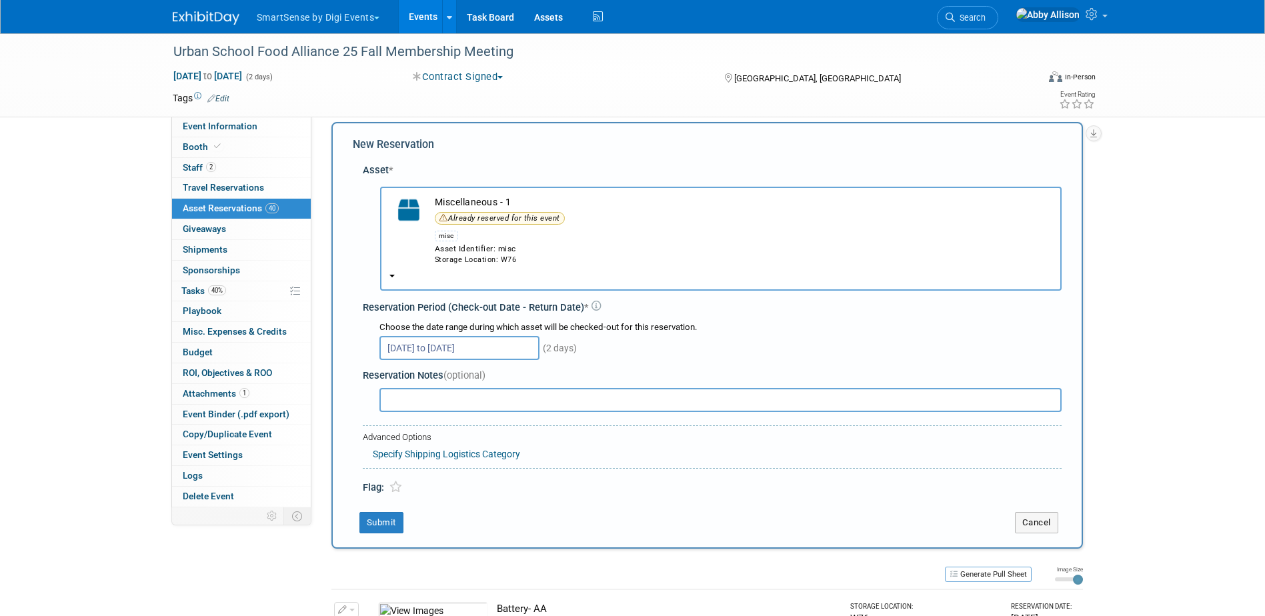
click at [410, 396] on input "text" at bounding box center [721, 400] width 682 height 24
type input "Print and pack return labels w/ pickup for 9/25"
click at [390, 526] on button "Submit" at bounding box center [382, 522] width 44 height 21
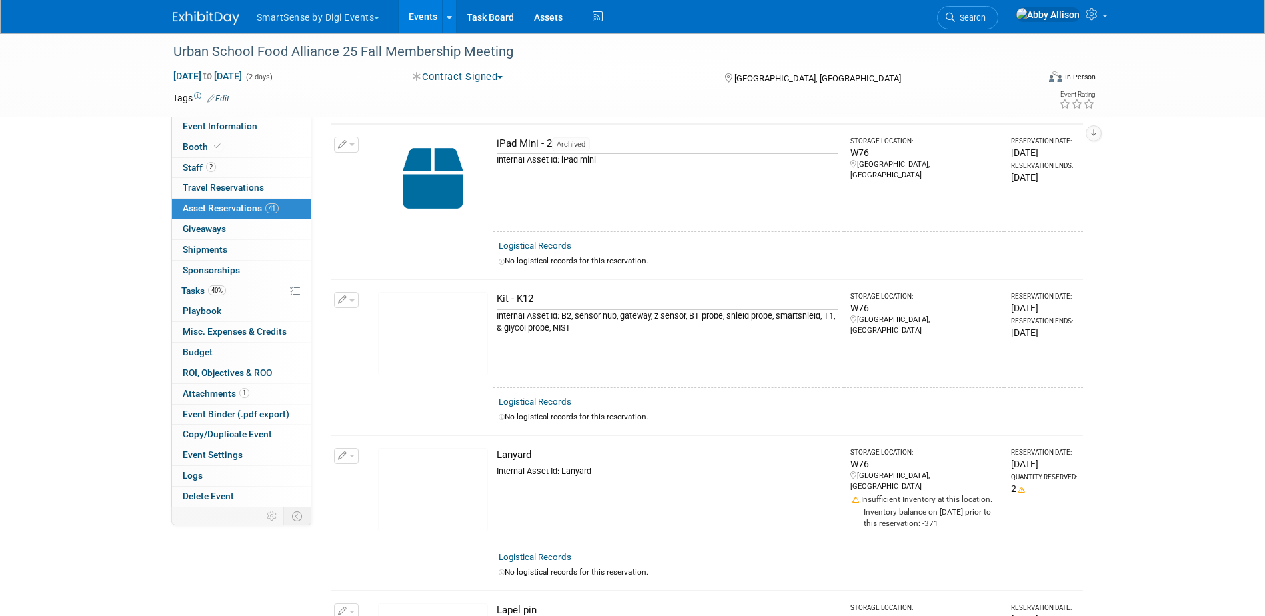
scroll to position [3274, 0]
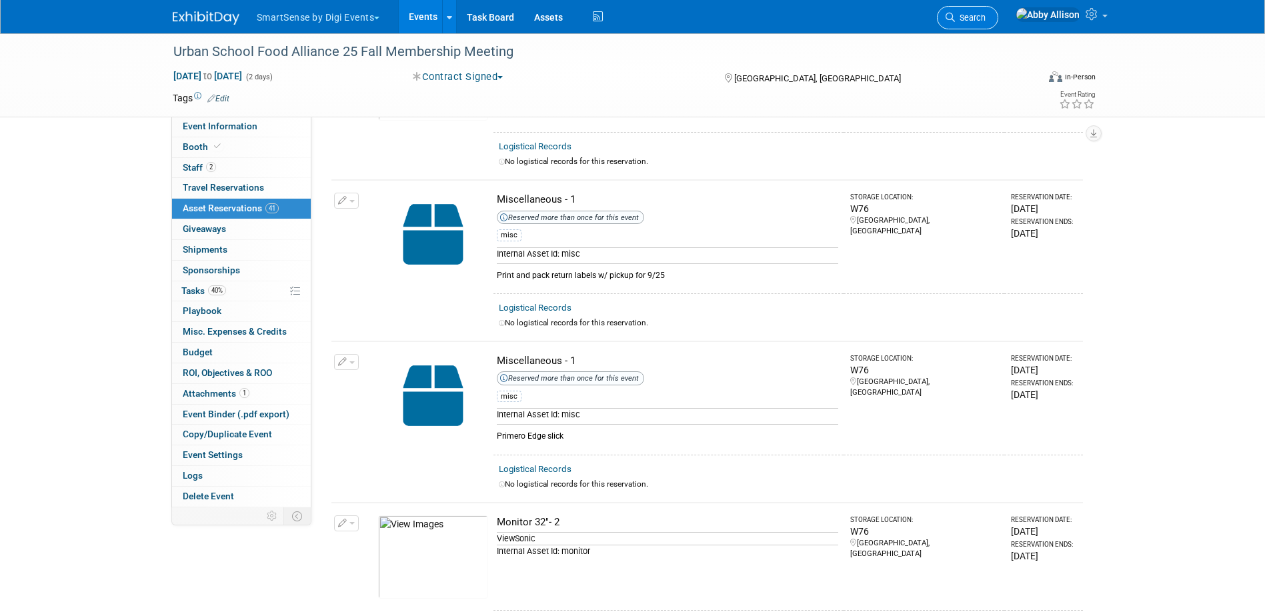
click at [986, 17] on span "Search" at bounding box center [970, 18] width 31 height 10
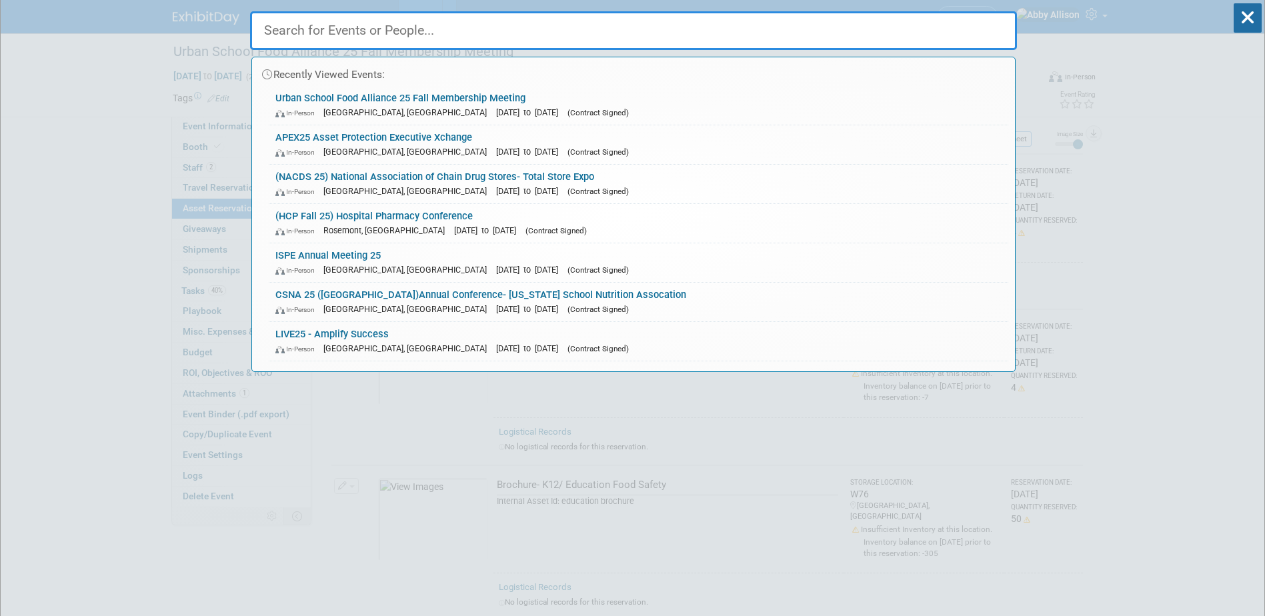
scroll to position [67, 0]
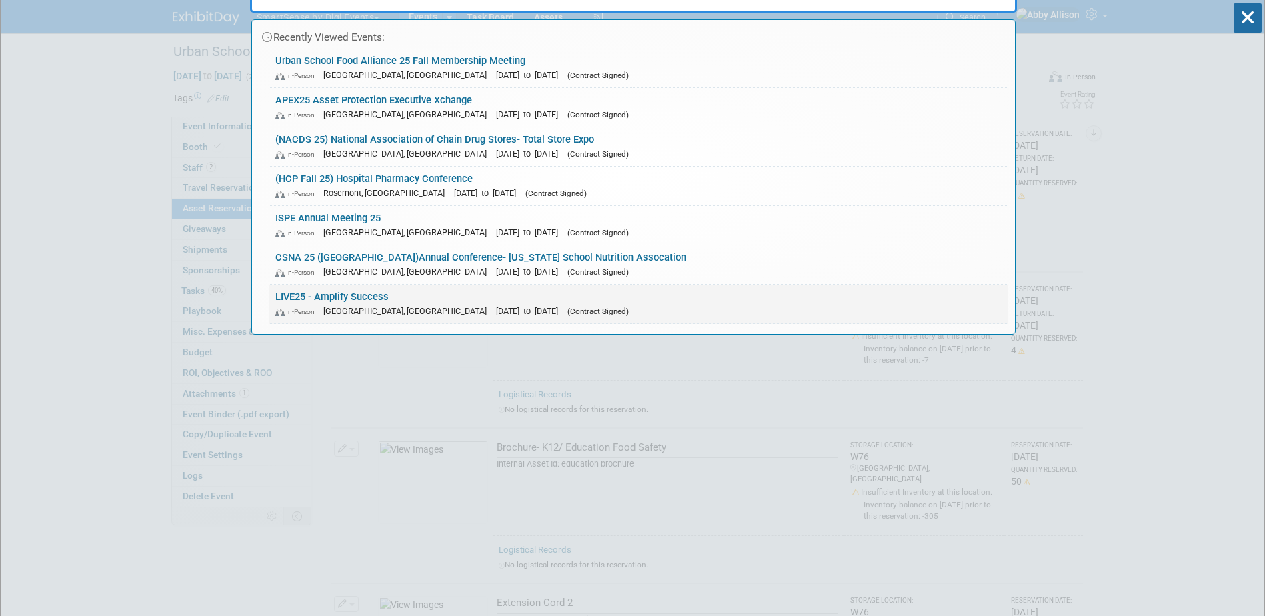
click at [364, 298] on link "LIVE25 - Amplify Success In-Person Nashville, TN Oct 21, 2025 to Oct 24, 2025 (…" at bounding box center [639, 304] width 740 height 39
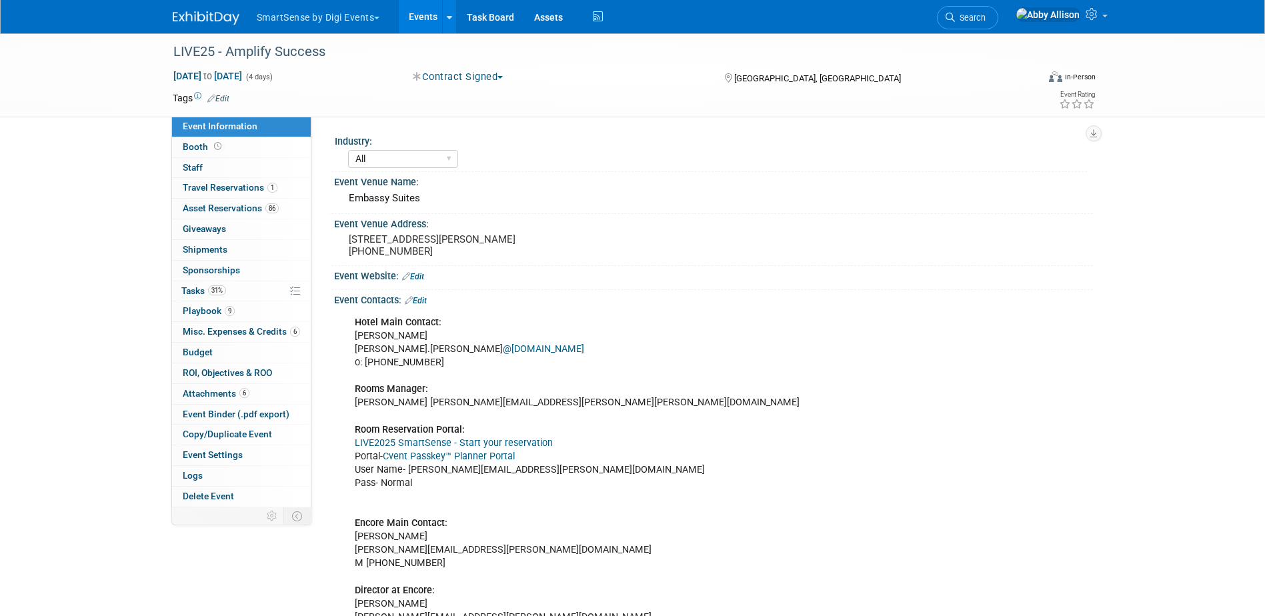
select select "All"
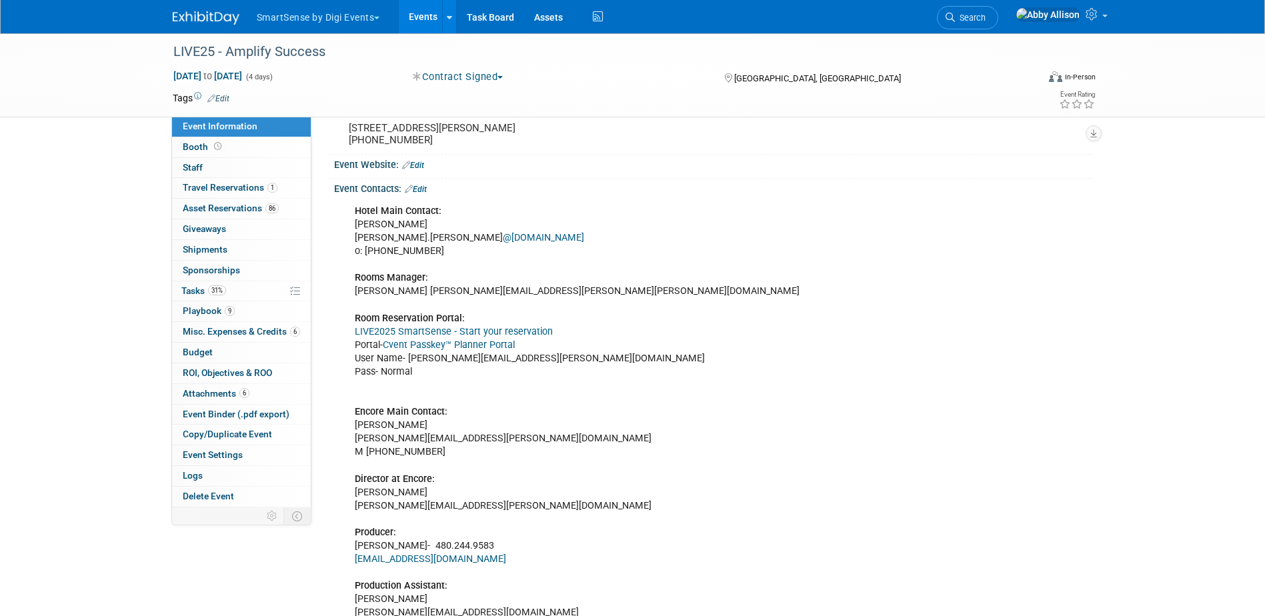
scroll to position [133, 0]
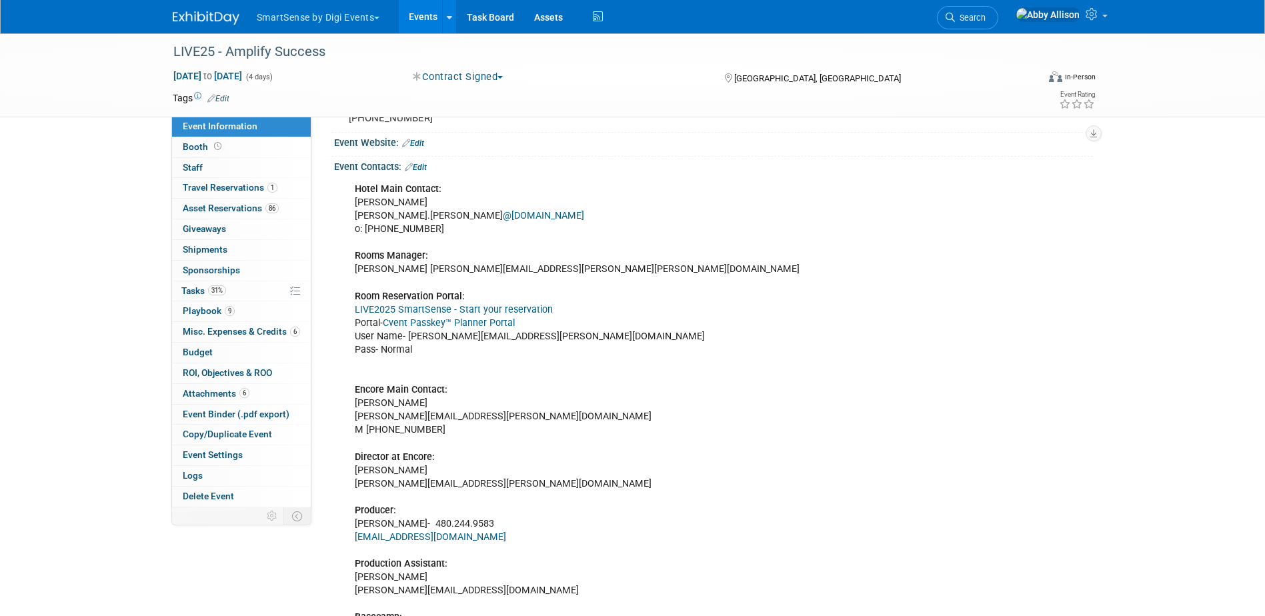
click at [462, 310] on link "LIVE2025 SmartSense - Start your reservation" at bounding box center [454, 309] width 198 height 11
click at [193, 285] on span "Tasks 31%" at bounding box center [203, 290] width 45 height 11
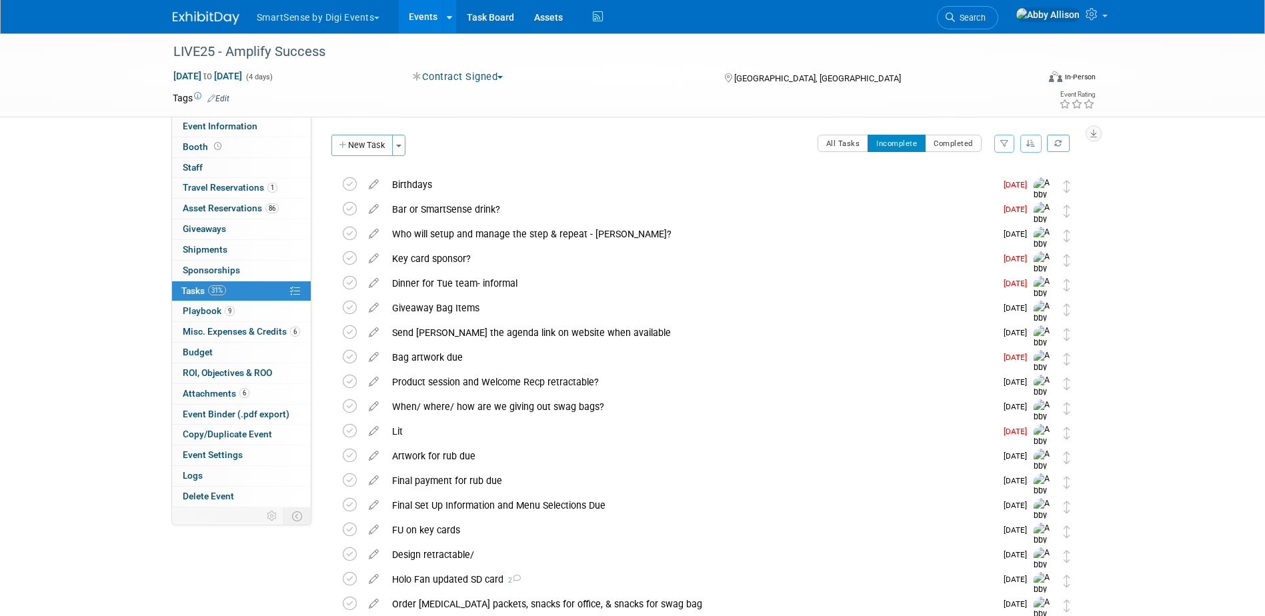
click at [1033, 151] on button "button" at bounding box center [1031, 144] width 21 height 18
click at [981, 203] on link "By Due Date" at bounding box center [993, 204] width 95 height 19
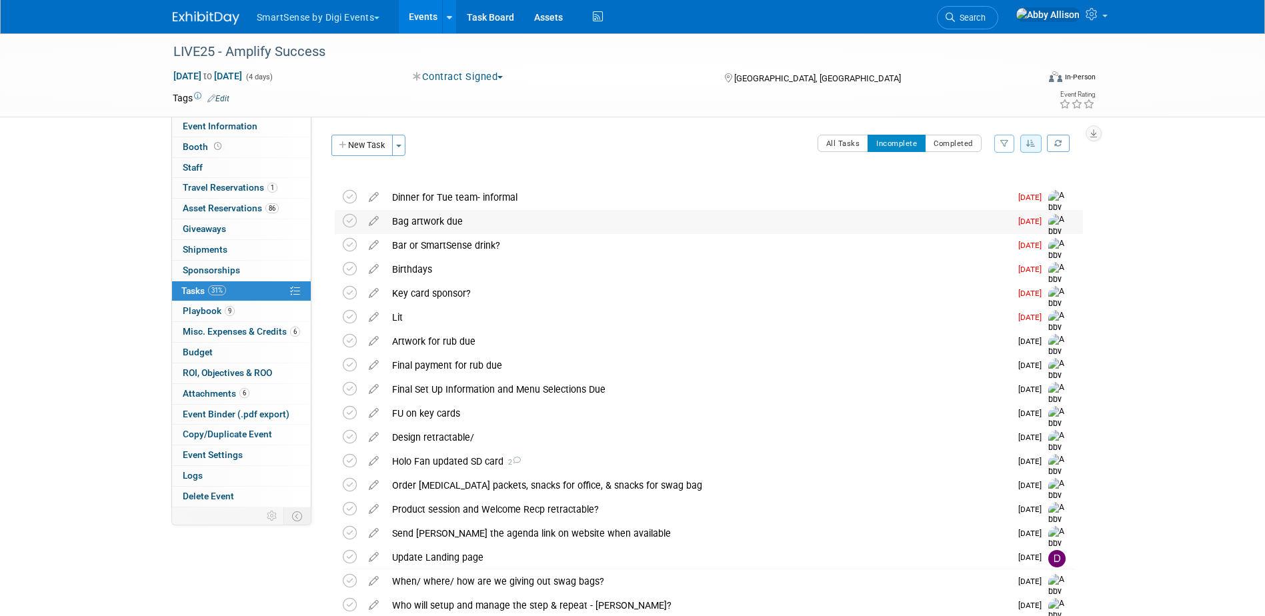
click at [436, 221] on div "Bag artwork due" at bounding box center [698, 221] width 625 height 23
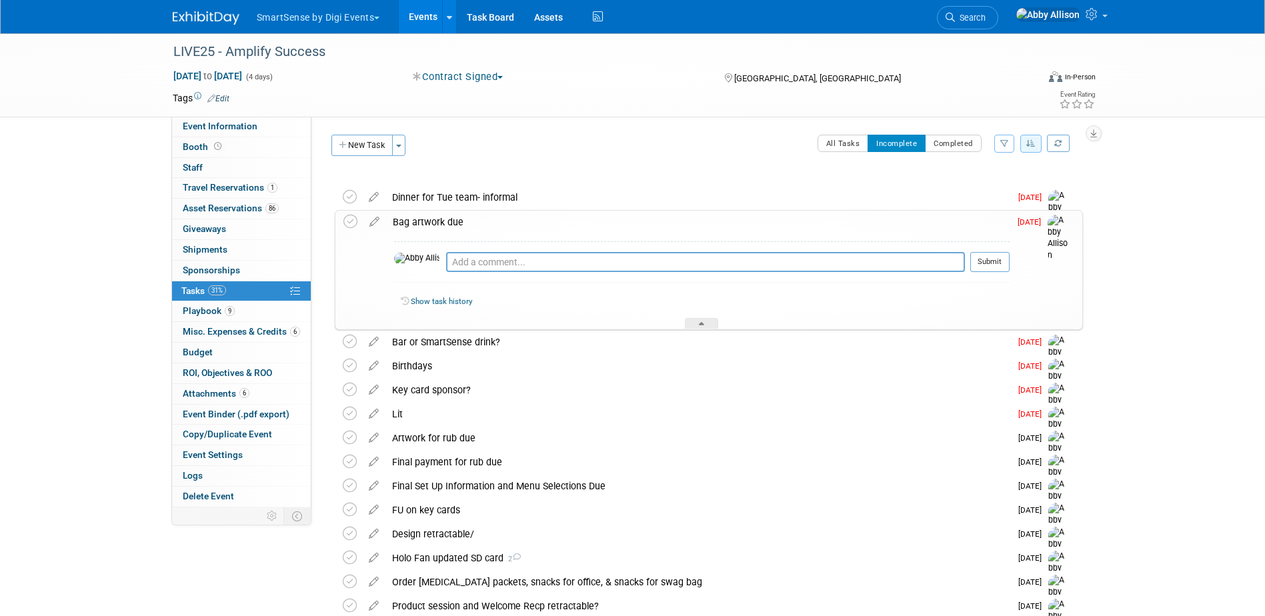
click at [436, 221] on div "Bag artwork due" at bounding box center [698, 222] width 624 height 23
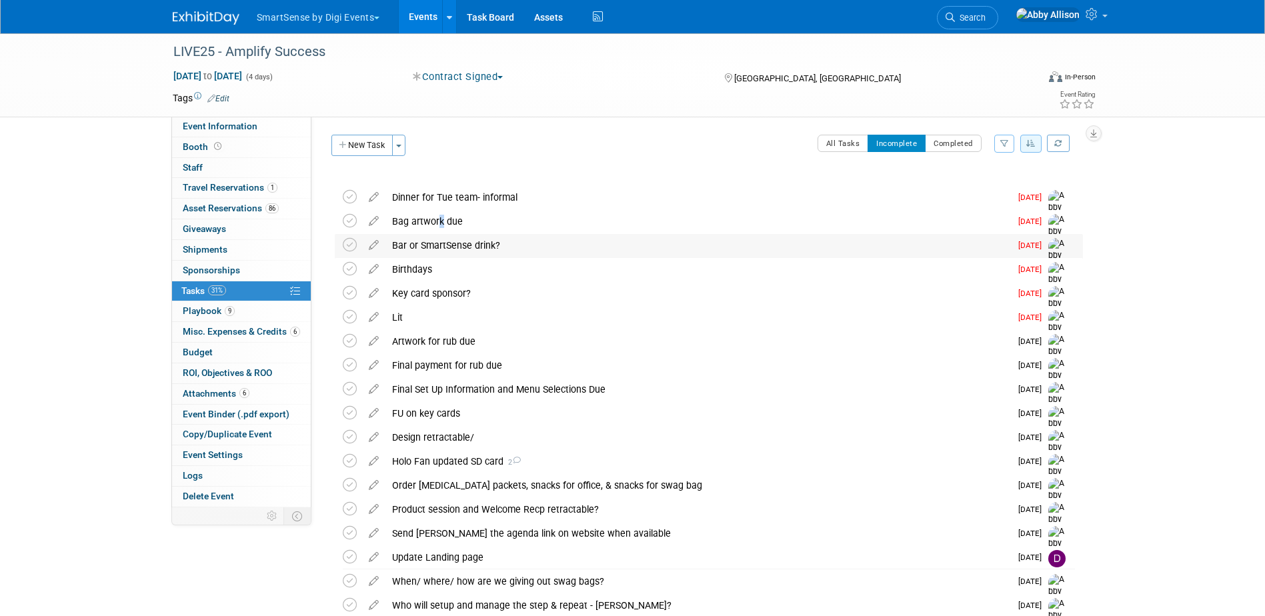
drag, startPoint x: 436, startPoint y: 221, endPoint x: 443, endPoint y: 252, distance: 31.5
drag, startPoint x: 443, startPoint y: 252, endPoint x: 410, endPoint y: 224, distance: 43.0
click at [410, 224] on div "Bag artwork due" at bounding box center [698, 221] width 625 height 23
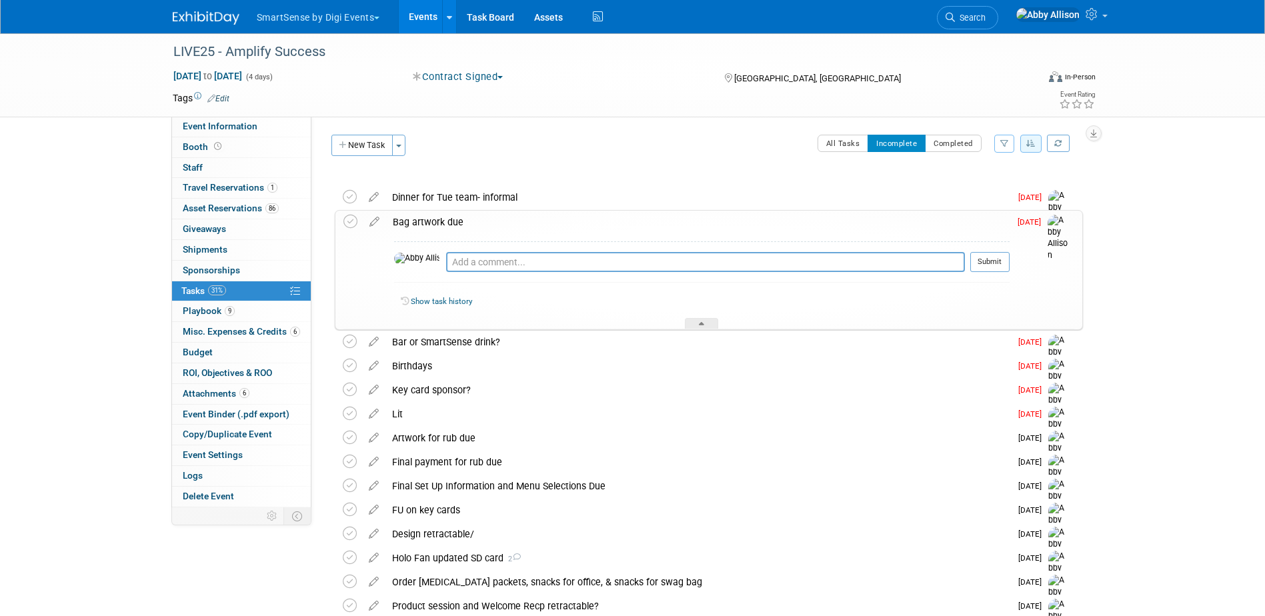
click at [352, 362] on icon at bounding box center [350, 366] width 14 height 14
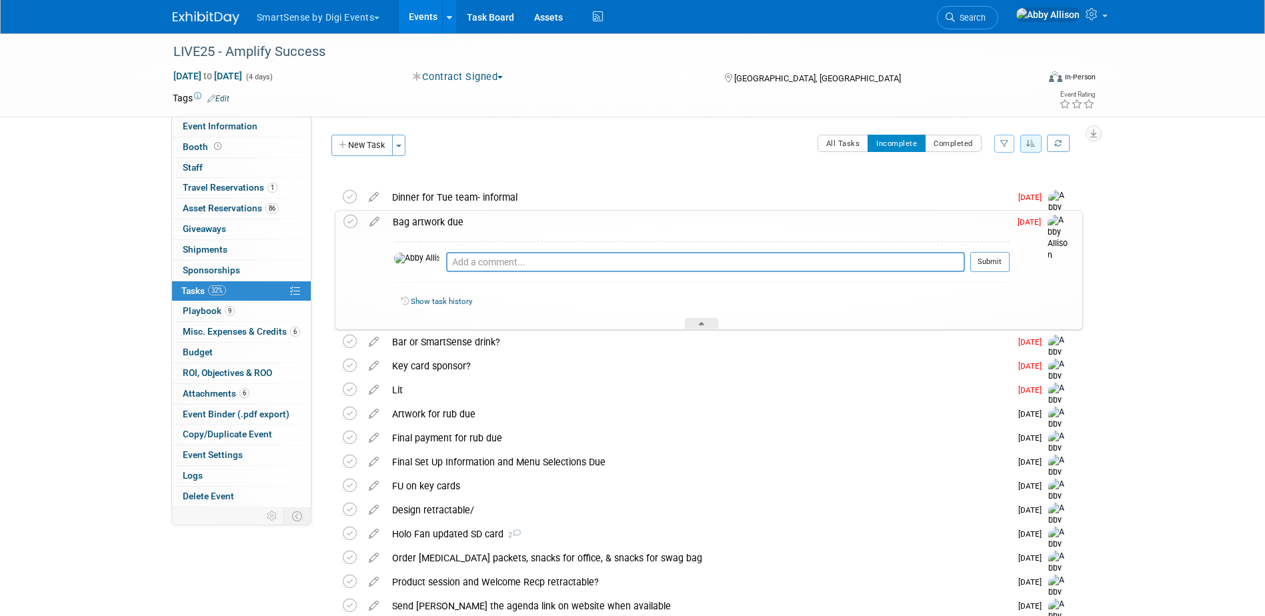
click at [179, 153] on link "Booth" at bounding box center [241, 147] width 139 height 20
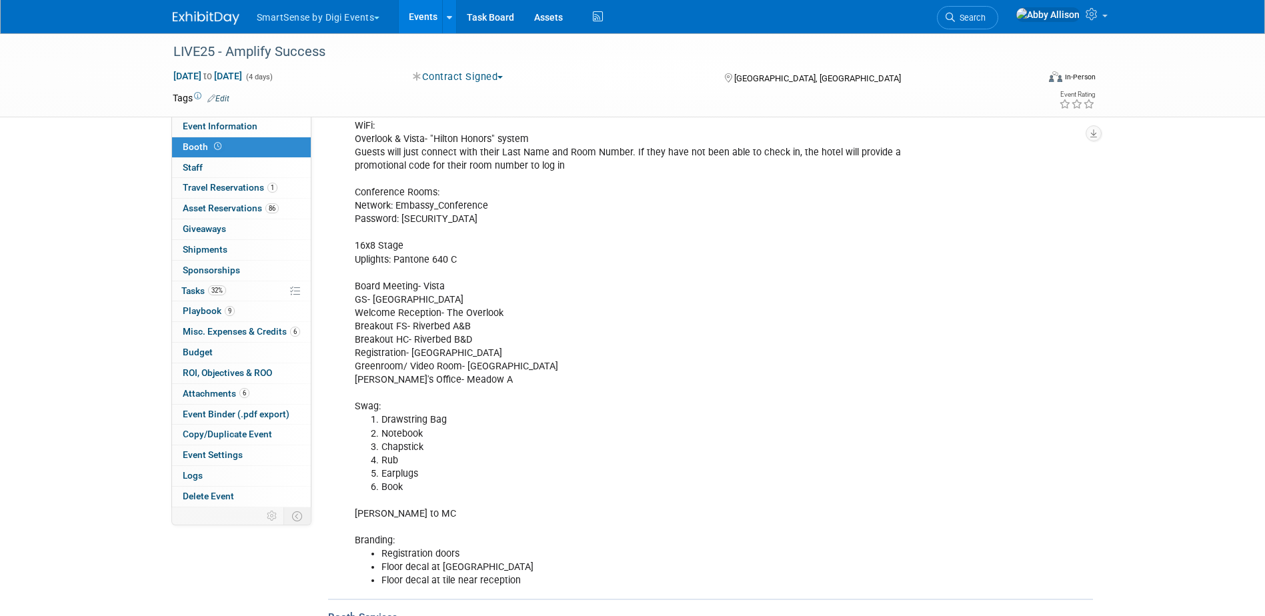
scroll to position [267, 0]
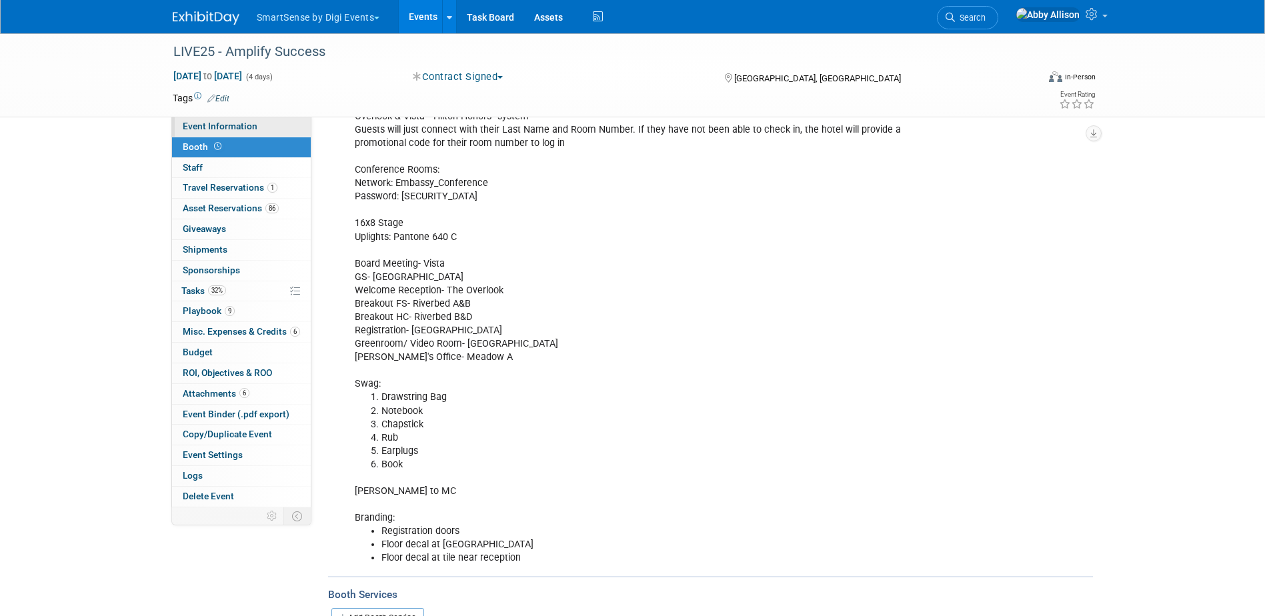
click at [217, 133] on link "Event Information" at bounding box center [241, 127] width 139 height 20
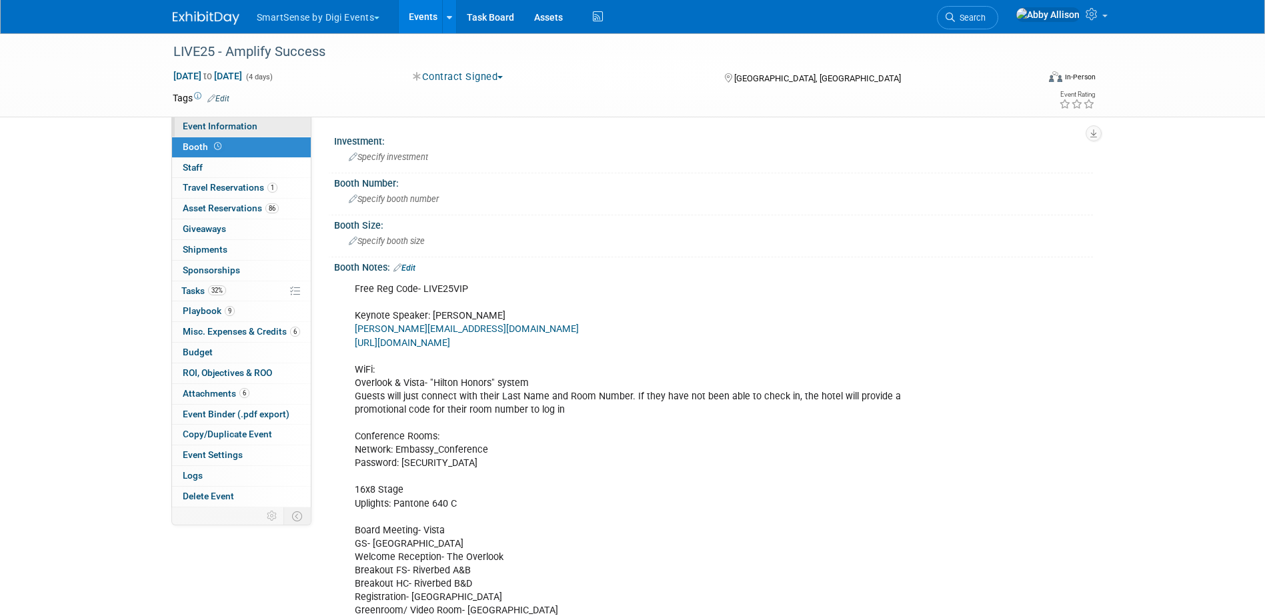
select select "All"
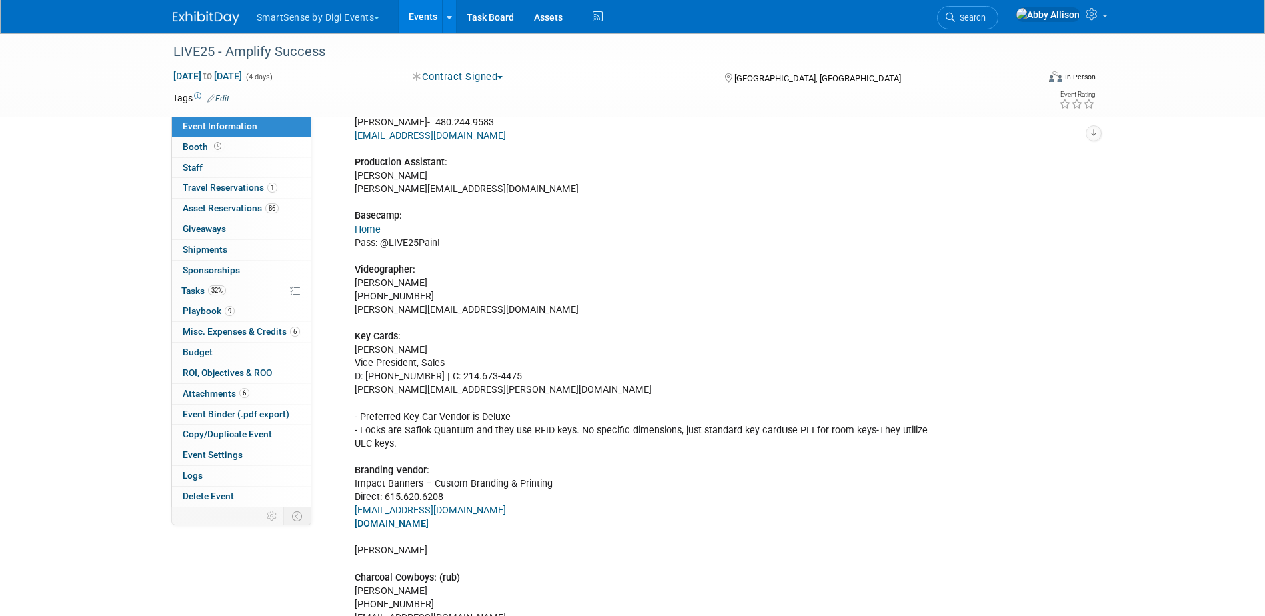
scroll to position [534, 0]
click at [188, 148] on span "Booth" at bounding box center [203, 146] width 41 height 11
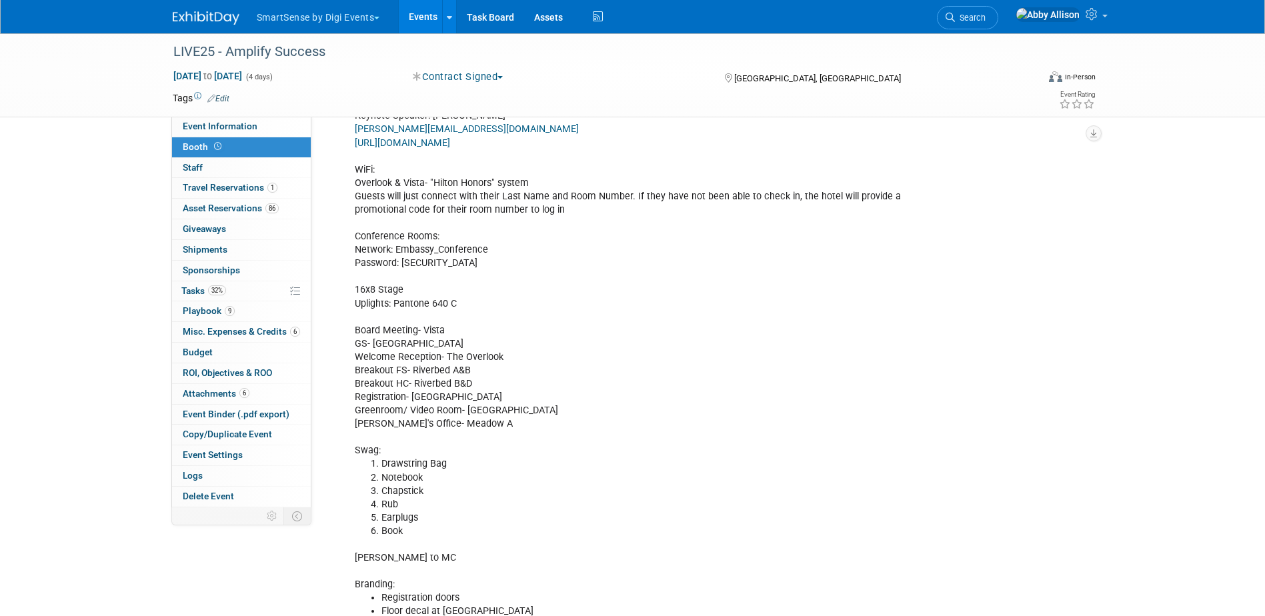
scroll to position [267, 0]
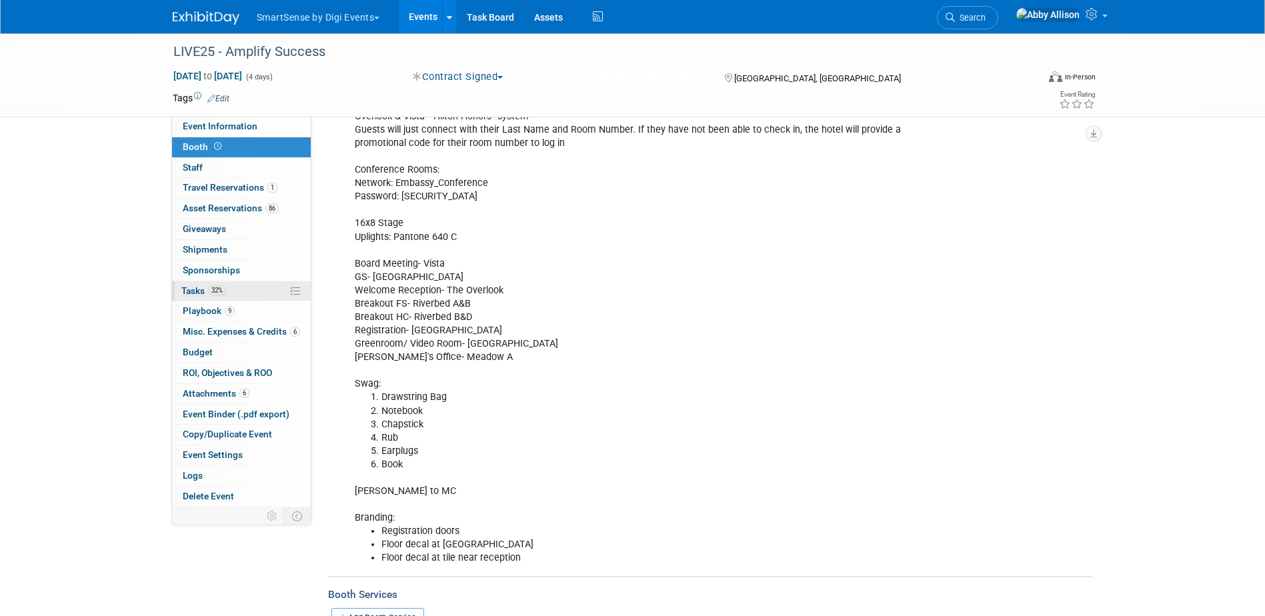
click at [188, 286] on span "Tasks 32%" at bounding box center [203, 290] width 45 height 11
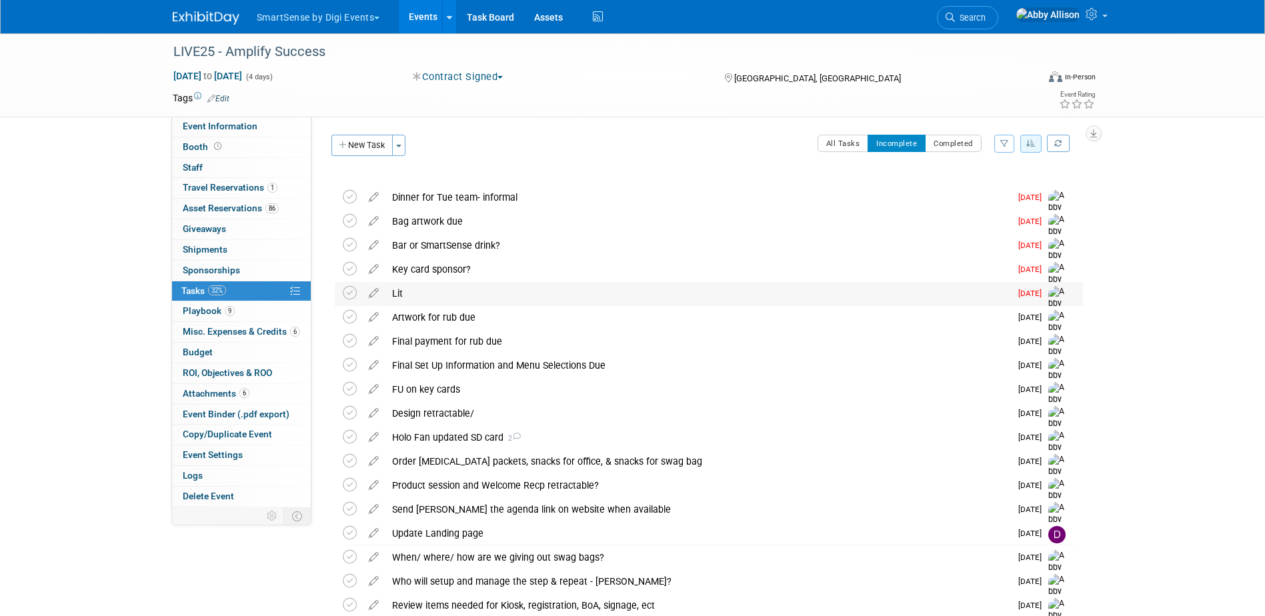
click at [399, 291] on div "Lit" at bounding box center [698, 293] width 625 height 23
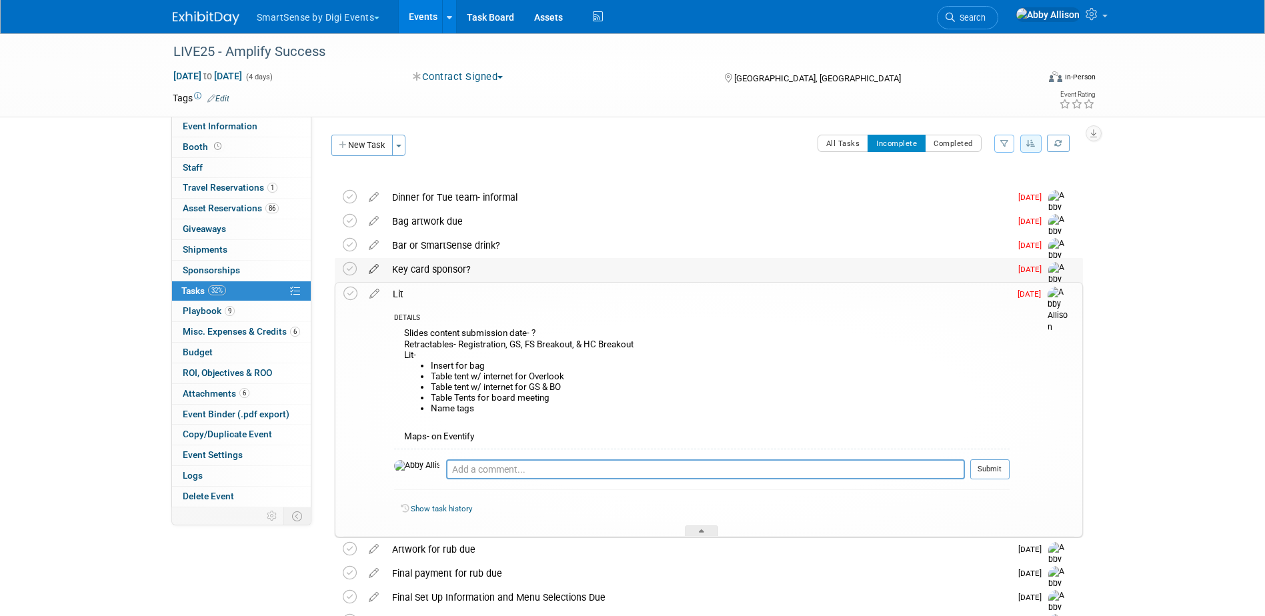
click at [378, 267] on icon at bounding box center [373, 266] width 23 height 17
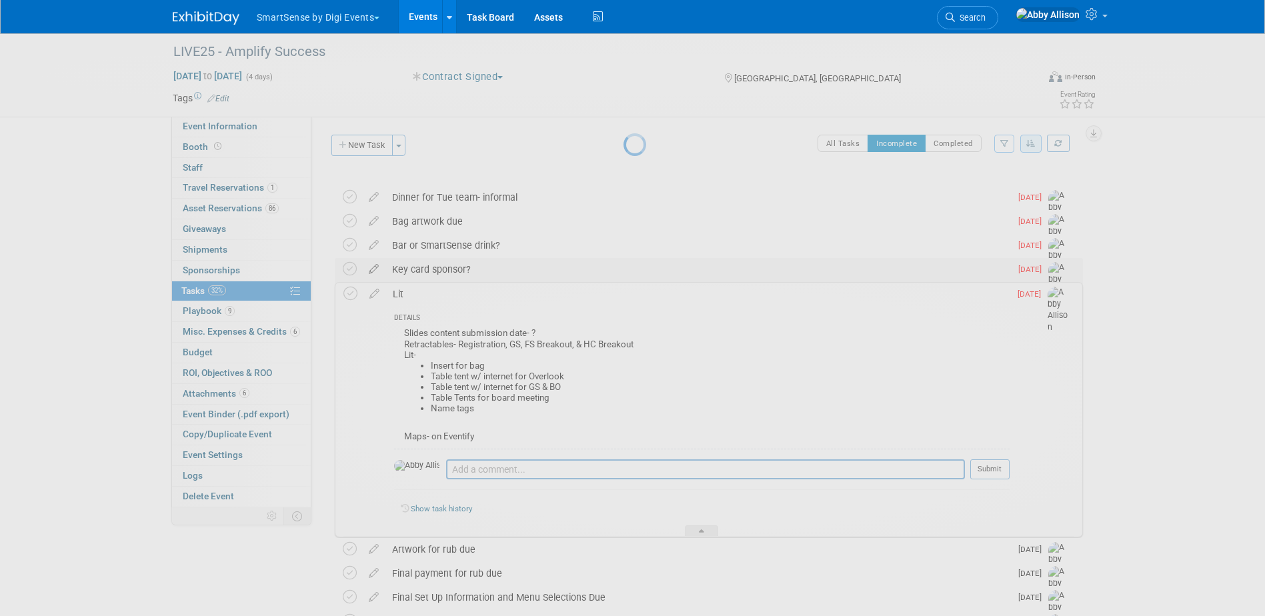
select select "8"
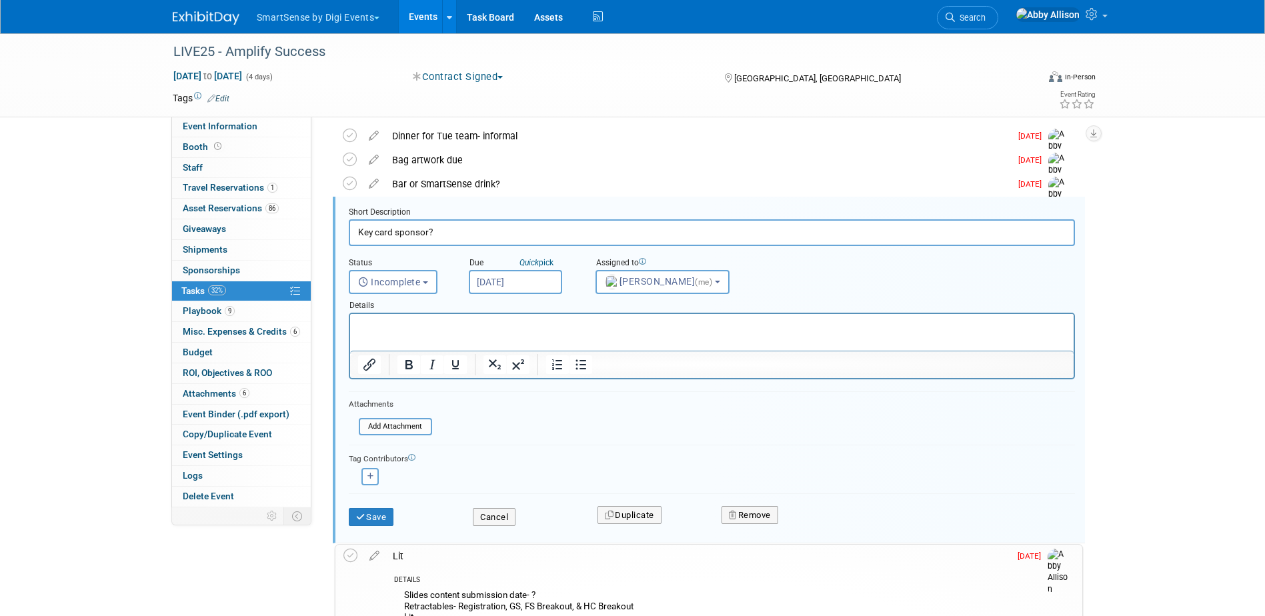
scroll to position [63, 0]
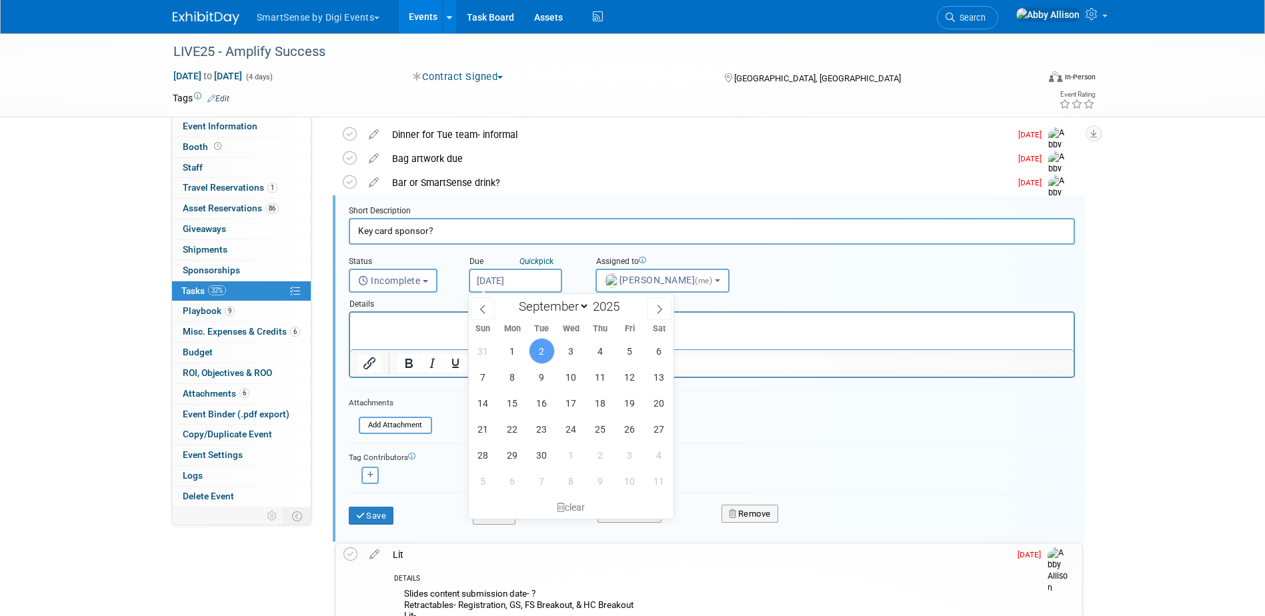
click at [517, 283] on input "Sep 2, 2025" at bounding box center [515, 281] width 93 height 24
click at [568, 379] on span "10" at bounding box center [571, 377] width 26 height 26
type input "Sep 10, 2025"
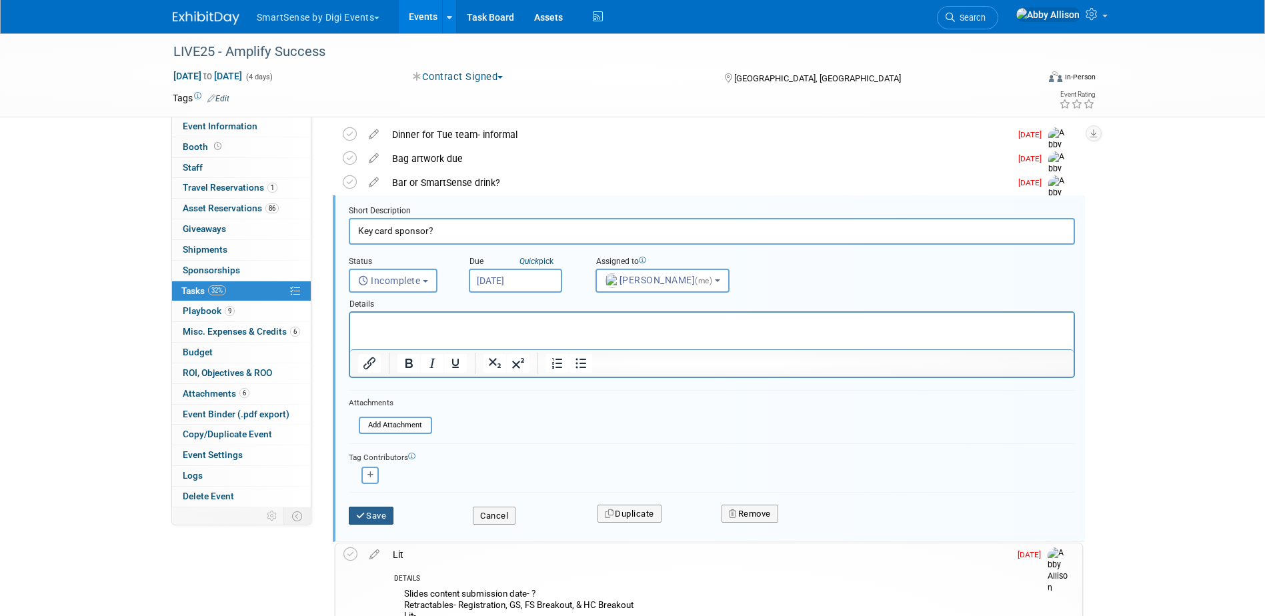
click at [378, 517] on button "Save" at bounding box center [371, 516] width 45 height 19
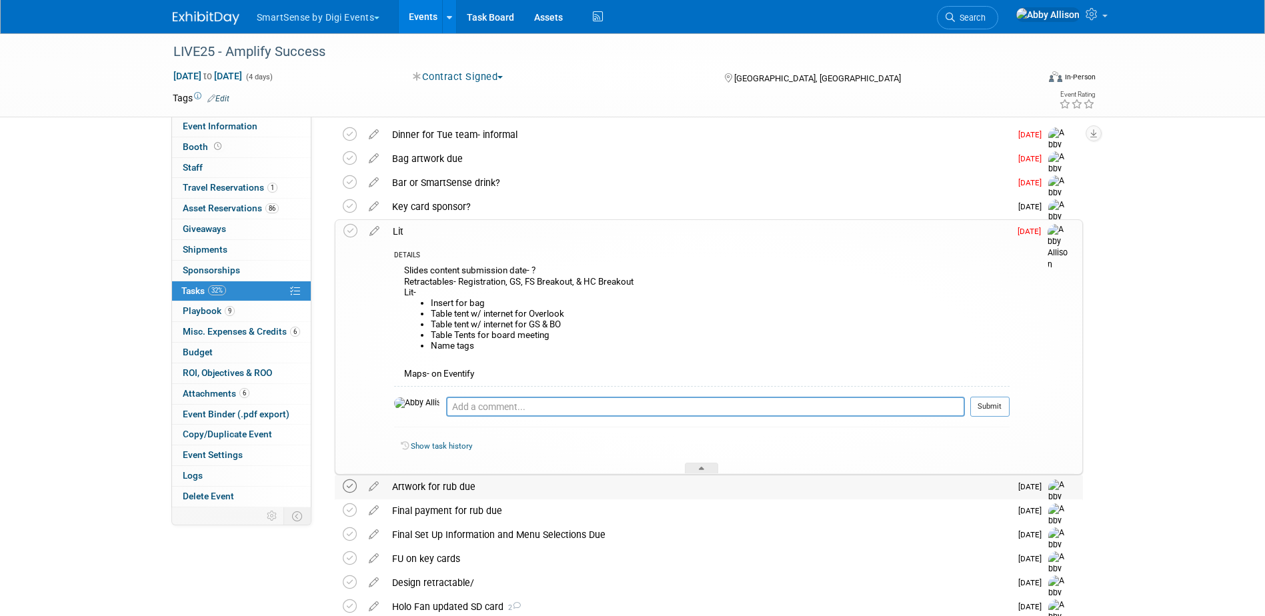
click at [350, 486] on icon at bounding box center [350, 487] width 14 height 14
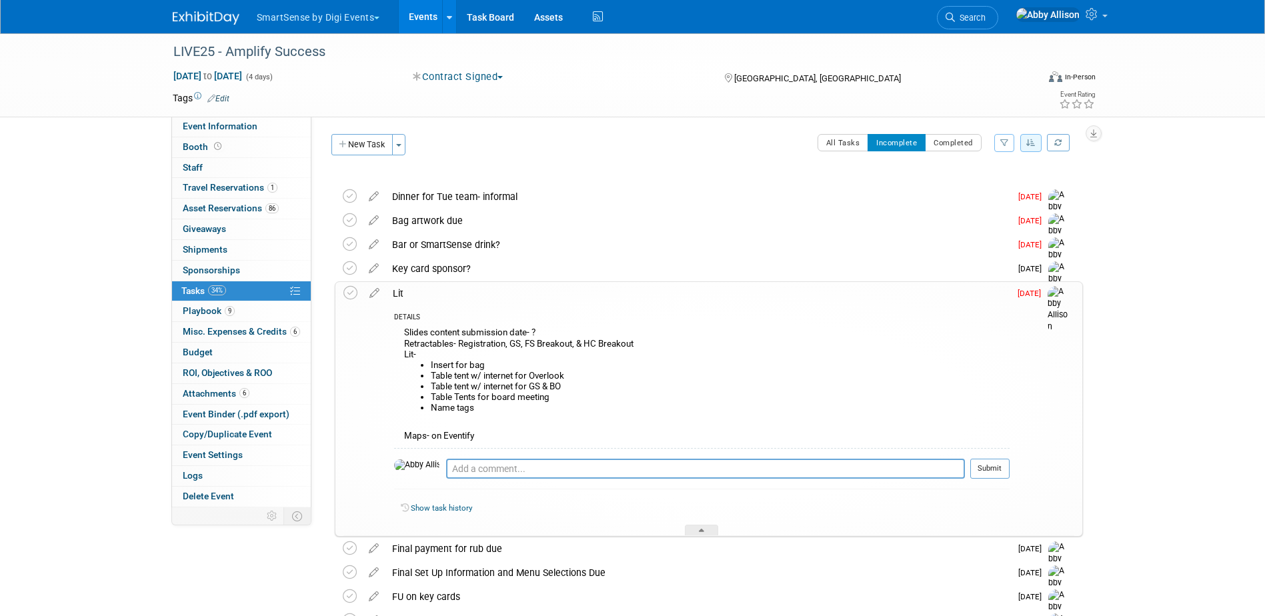
scroll to position [0, 0]
click at [374, 269] on icon at bounding box center [373, 266] width 23 height 17
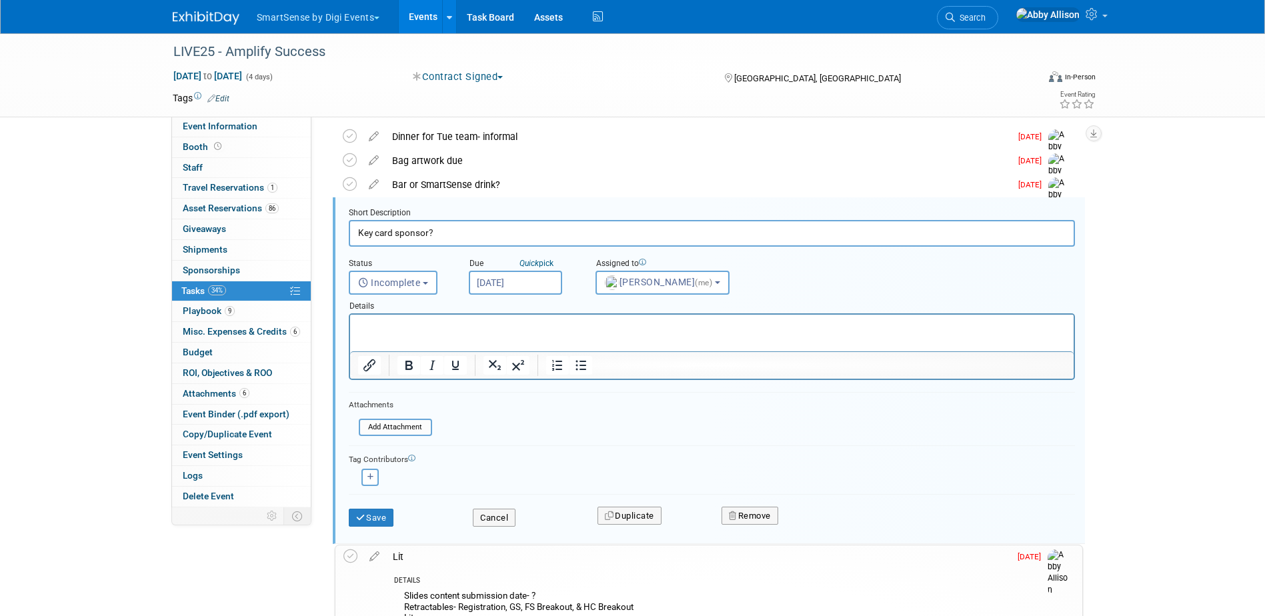
scroll to position [63, 0]
click at [499, 515] on button "Cancel" at bounding box center [494, 516] width 43 height 19
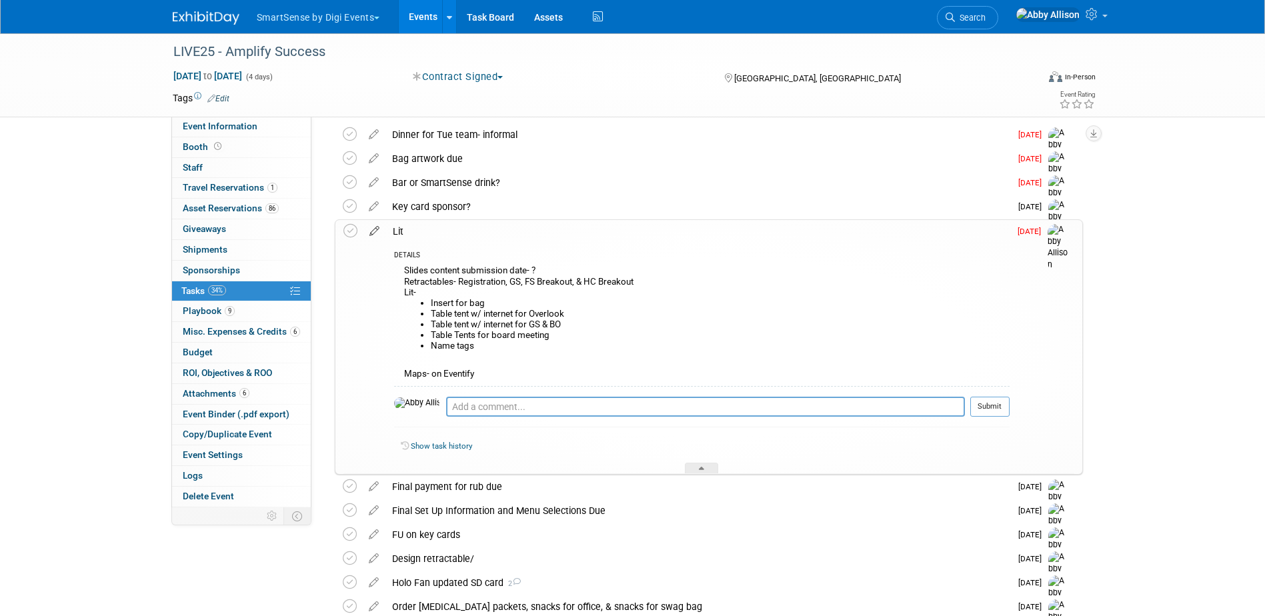
click at [374, 228] on icon at bounding box center [374, 228] width 23 height 17
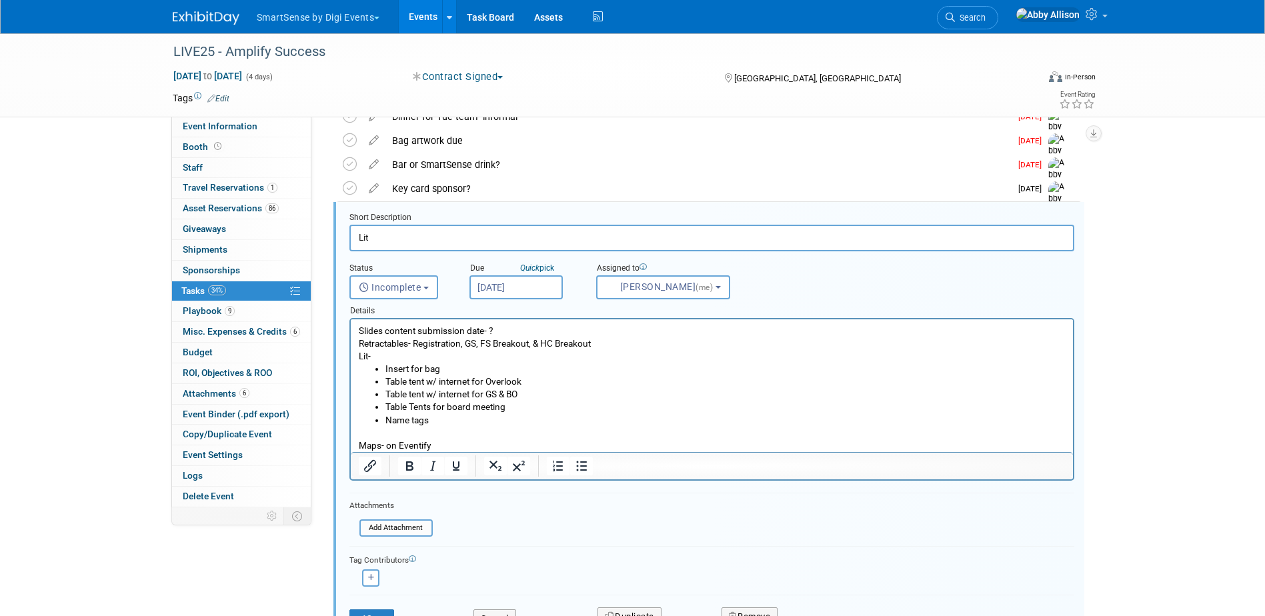
scroll to position [87, 0]
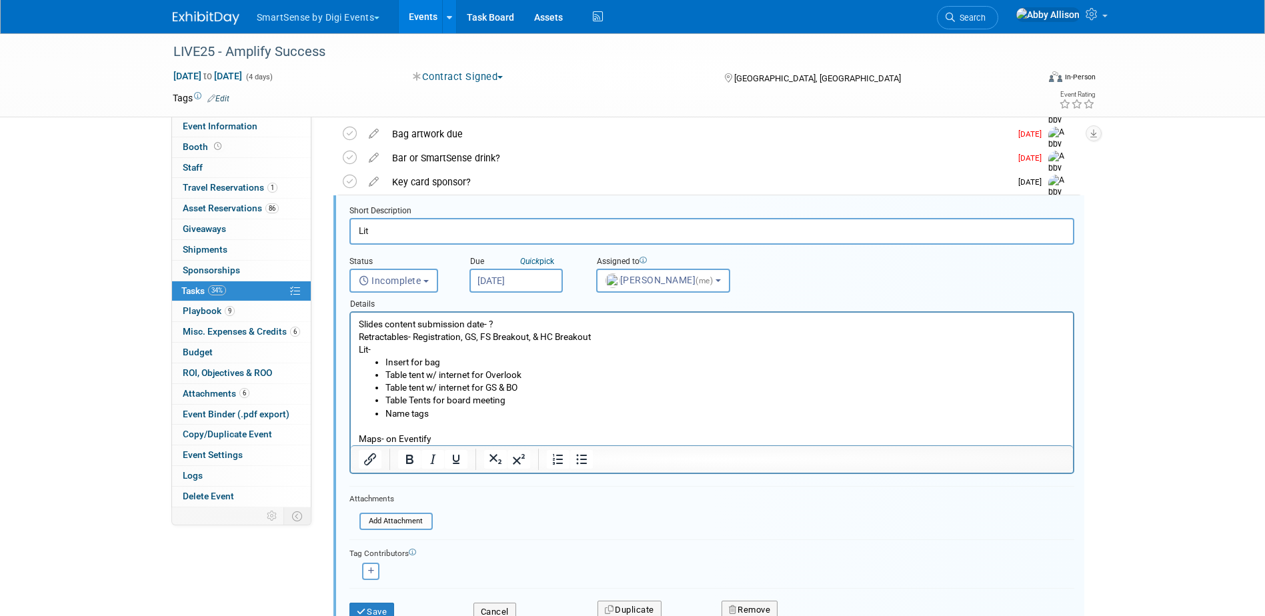
click at [603, 334] on p "Slides content submission date- ? Retractables- Registration, GS, FS Breakout, …" at bounding box center [711, 337] width 707 height 38
click at [540, 336] on p "Slides content submission date- ? Retractables- Registration, GS, FS Breakout, …" at bounding box center [711, 337] width 707 height 38
click at [592, 336] on p "Slides content submission date- ? Retractables- Registration, GS, FS Breakout, …" at bounding box center [711, 337] width 707 height 38
click at [643, 337] on p "Slides content submission date- ? Retractables- Registration, GS, FS Breakout, …" at bounding box center [711, 337] width 707 height 38
click at [454, 414] on li "Name tags" at bounding box center [725, 414] width 680 height 13
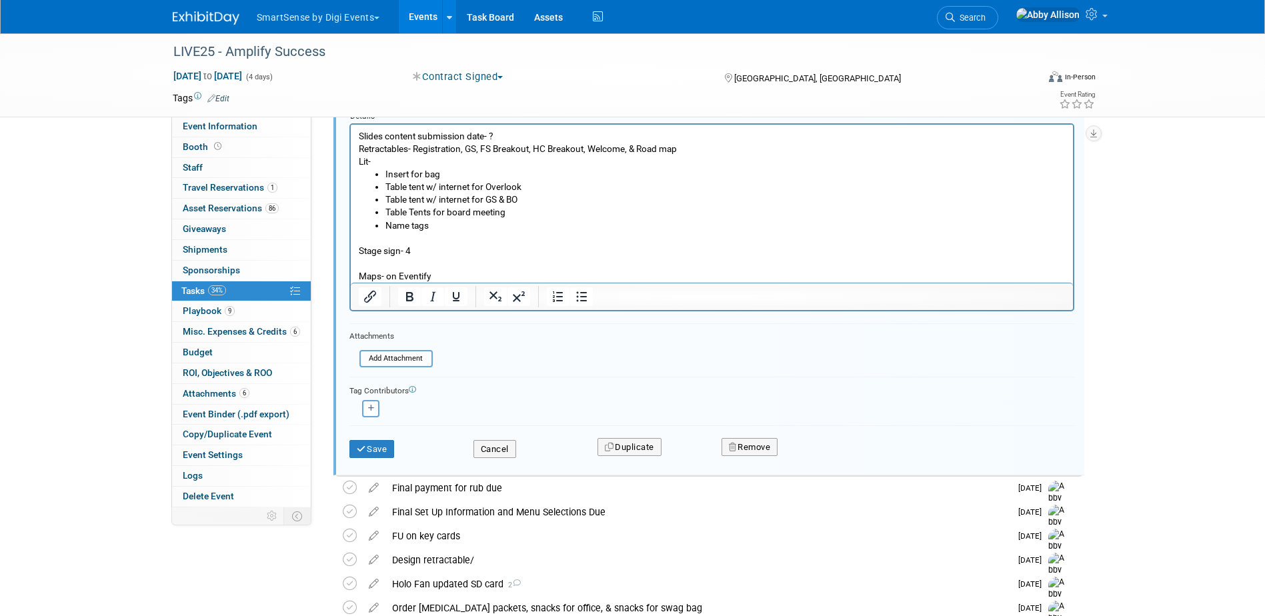
scroll to position [287, 0]
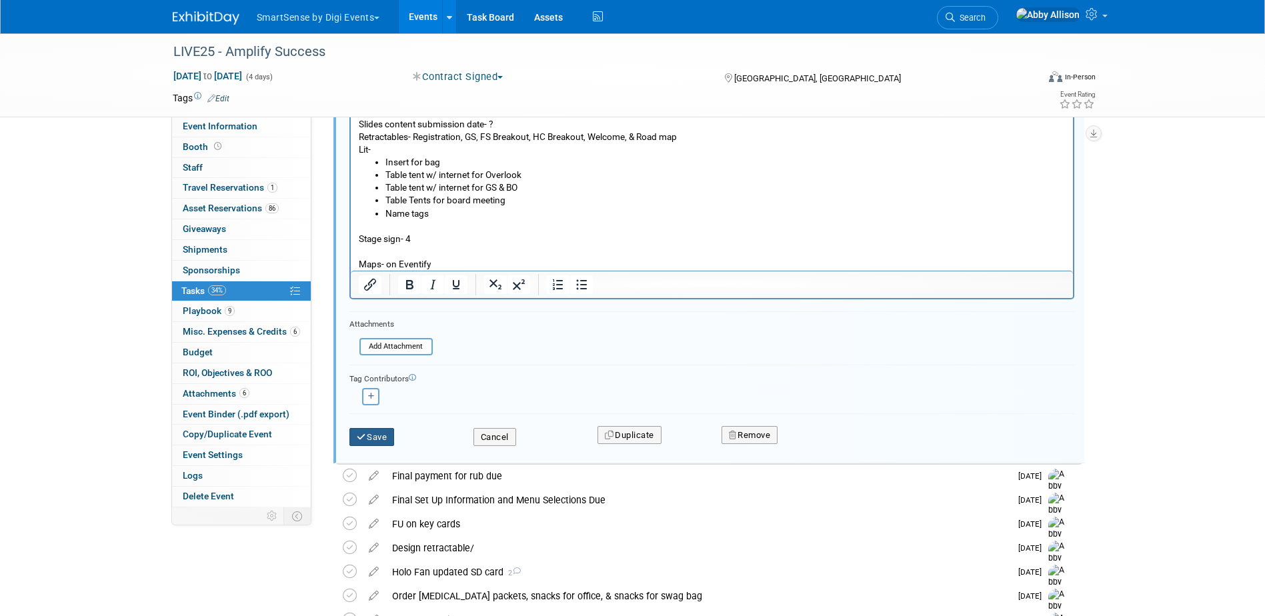
click at [384, 440] on button "Save" at bounding box center [372, 437] width 45 height 19
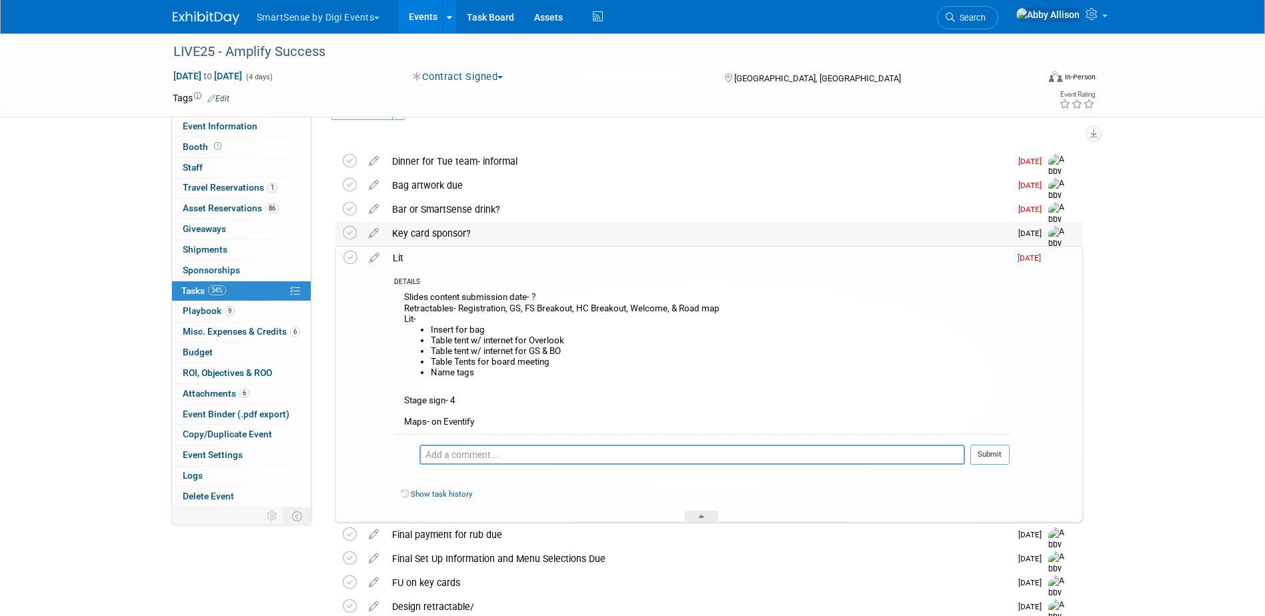
scroll to position [0, 0]
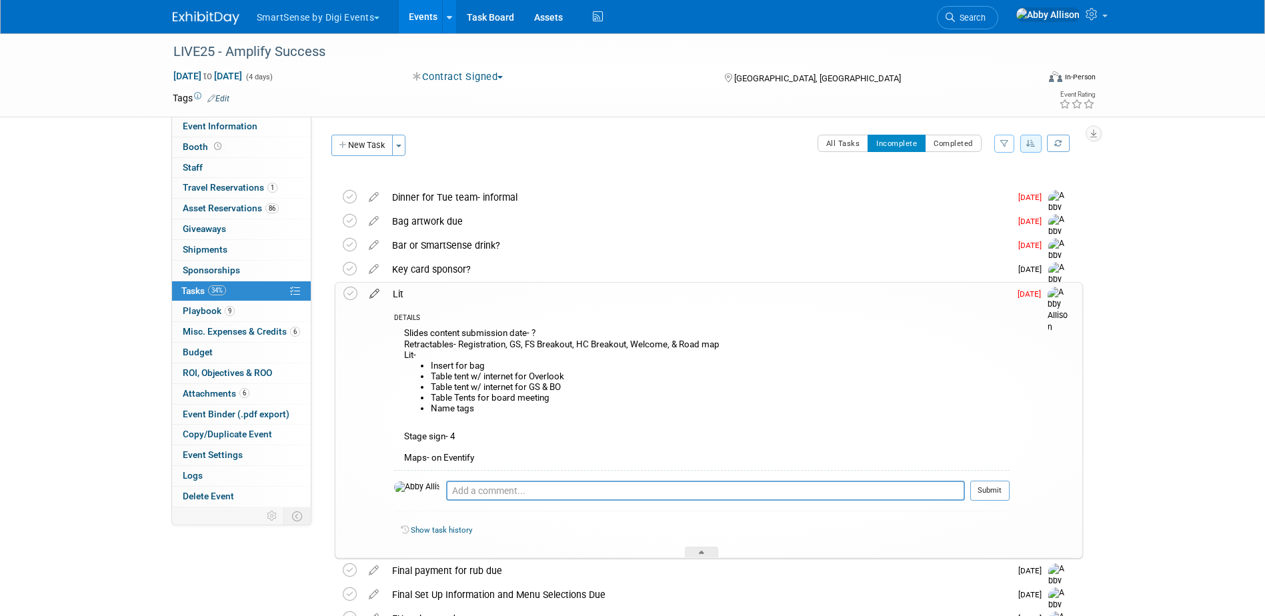
click at [378, 292] on icon at bounding box center [374, 291] width 23 height 17
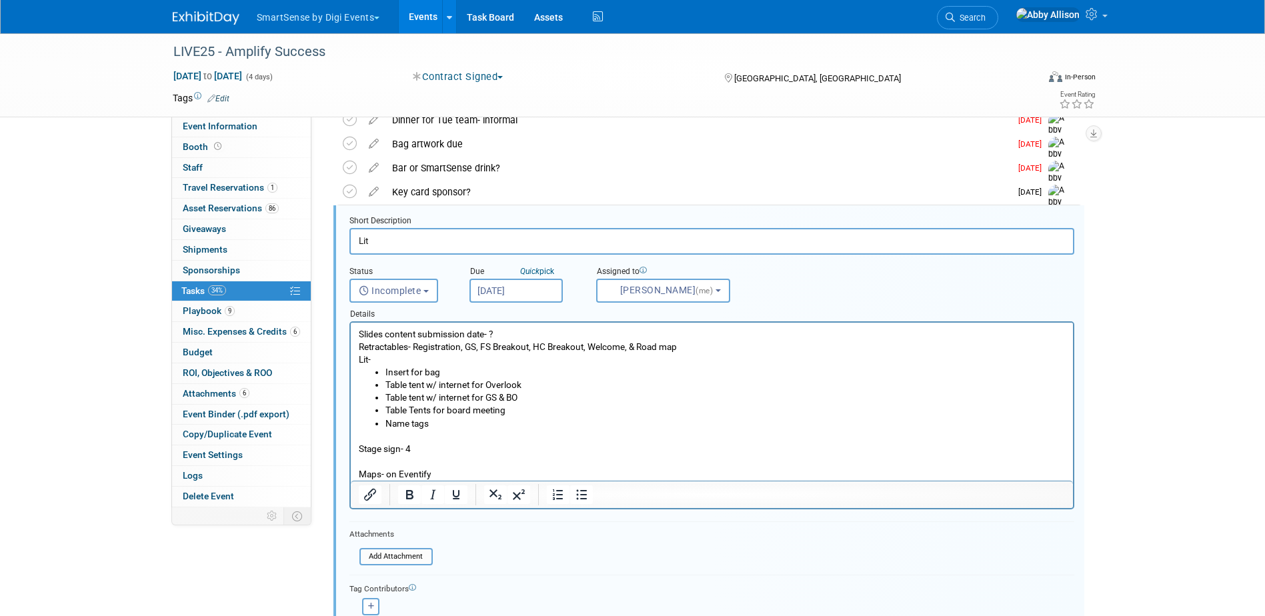
scroll to position [87, 0]
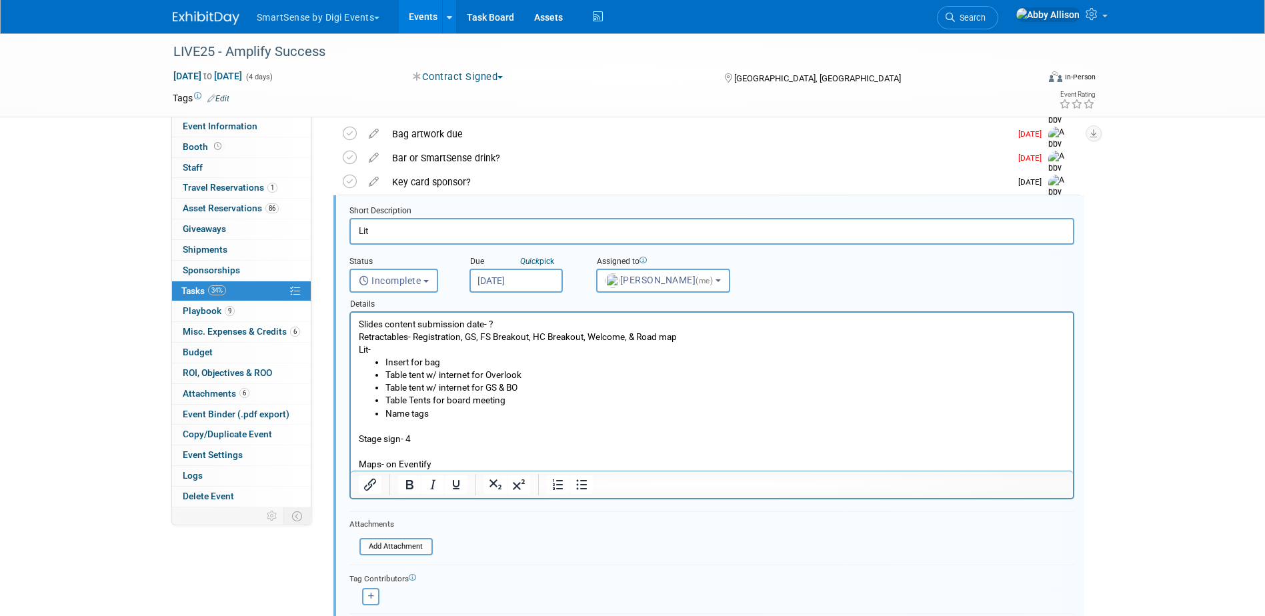
click at [543, 278] on input "Sep 2, 2025" at bounding box center [516, 281] width 93 height 24
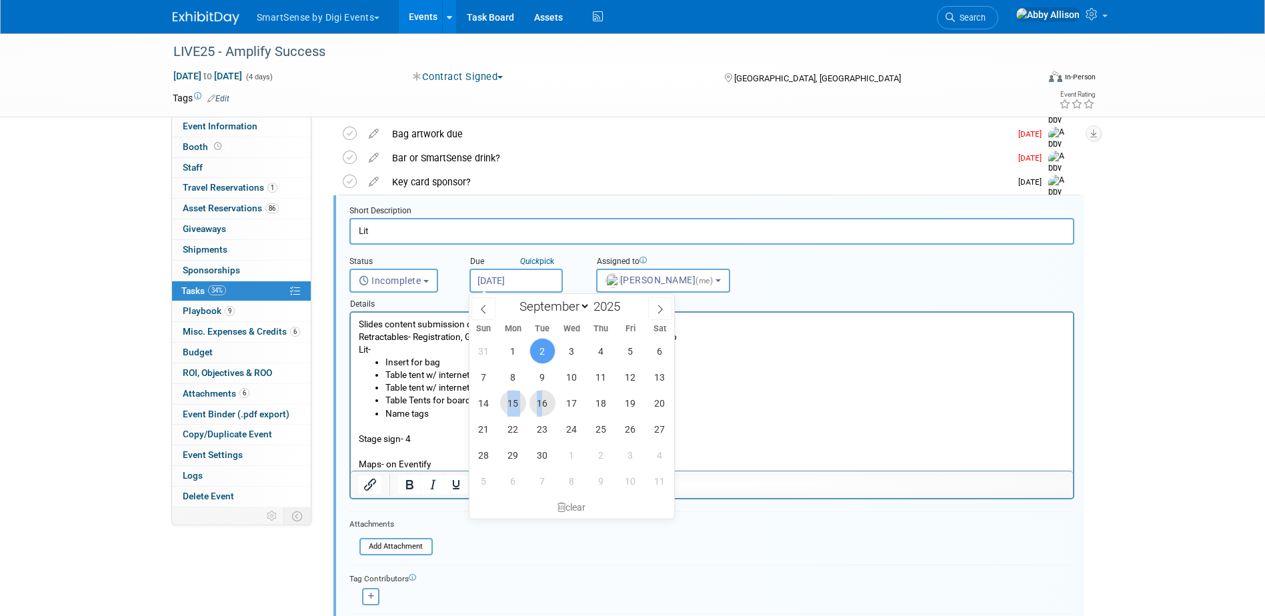
drag, startPoint x: 544, startPoint y: 407, endPoint x: 502, endPoint y: 403, distance: 42.2
click at [502, 403] on div "31 1 2 3 4 5 6 7 8 9 10 11 12 13 14 15 16 17 18 19 20 21 22 23 24 25 26 27 28 2…" at bounding box center [572, 416] width 205 height 156
drag, startPoint x: 502, startPoint y: 403, endPoint x: 511, endPoint y: 403, distance: 9.3
click at [511, 403] on span "15" at bounding box center [513, 403] width 26 height 26
type input "Sep 15, 2025"
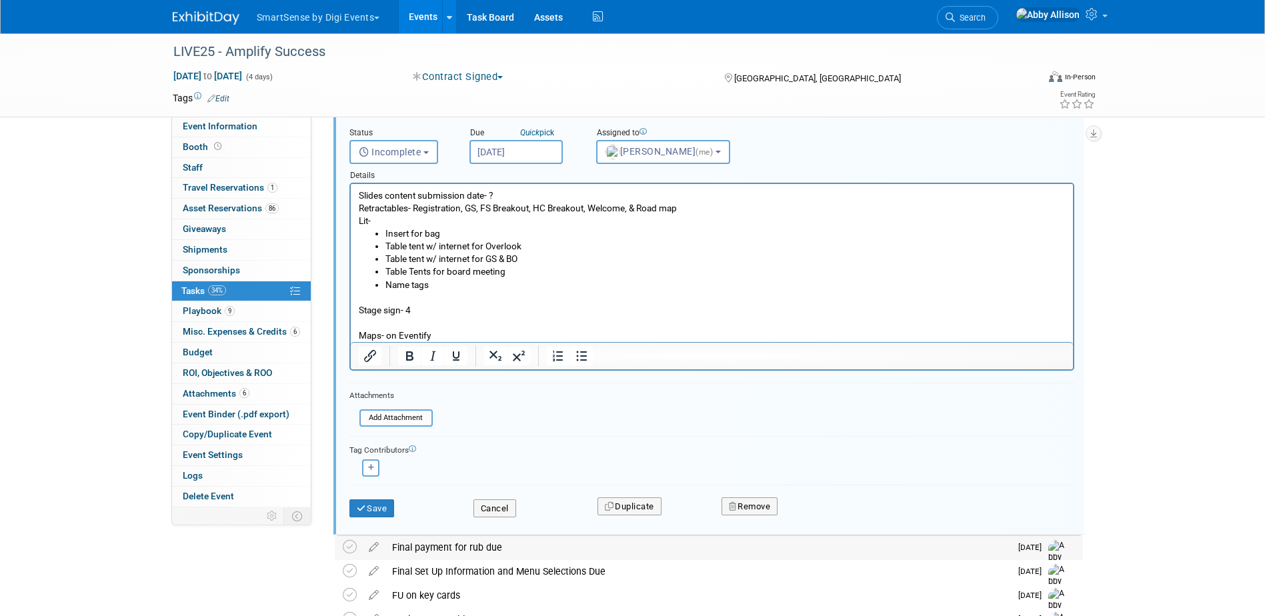
scroll to position [221, 0]
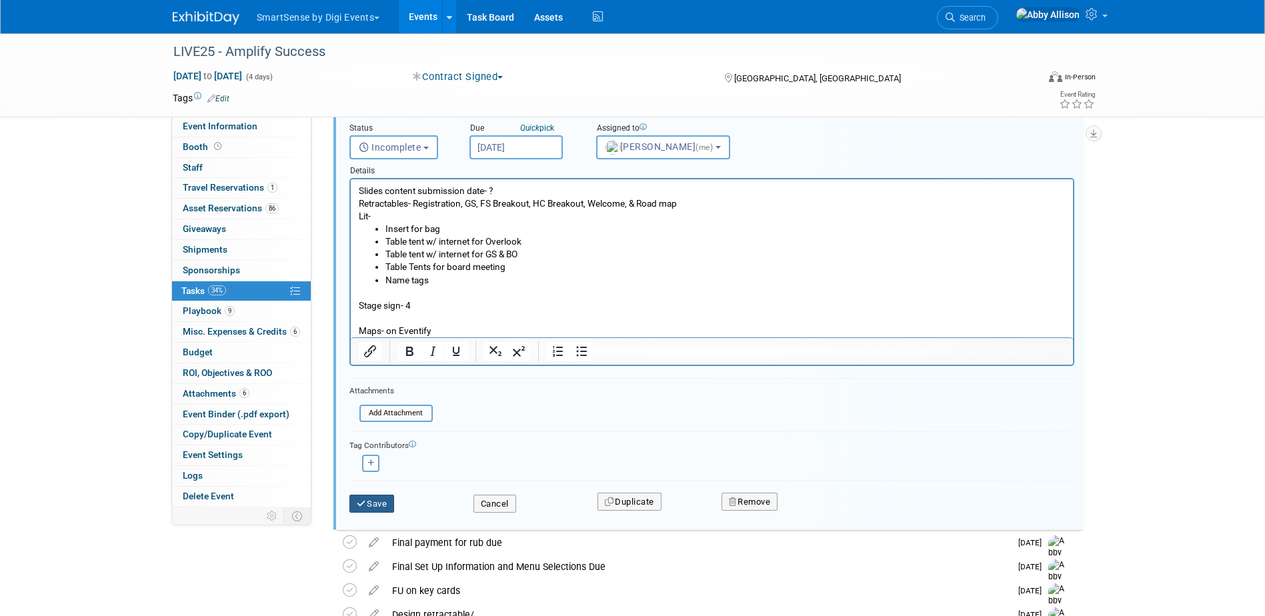
click at [370, 502] on button "Save" at bounding box center [372, 504] width 45 height 19
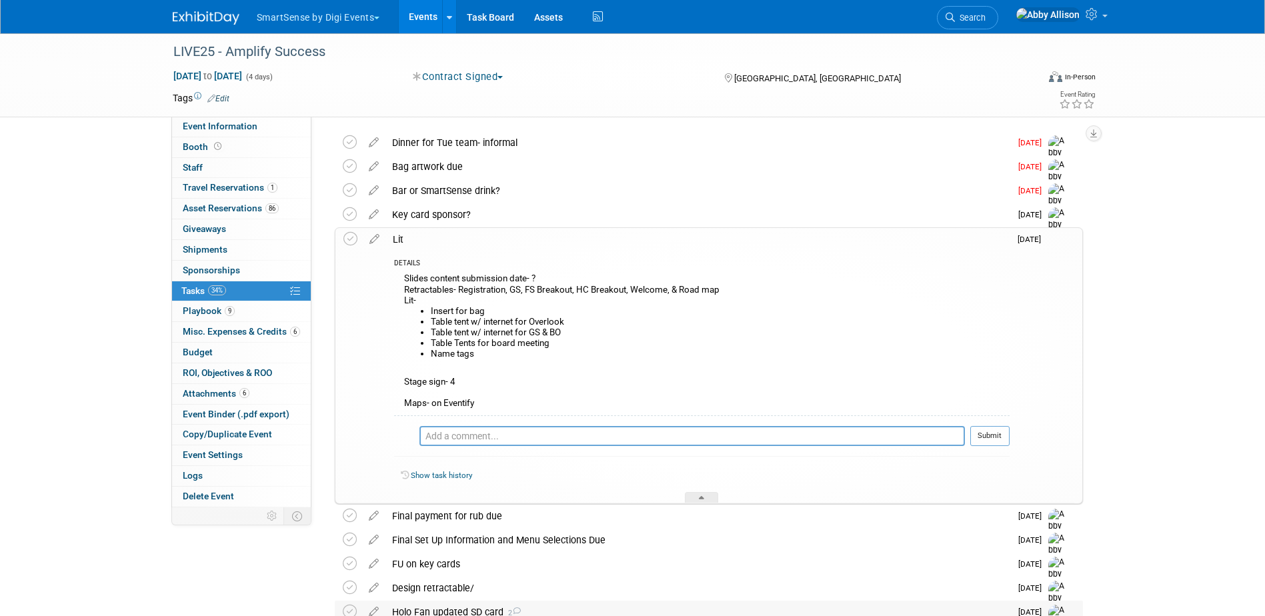
scroll to position [0, 0]
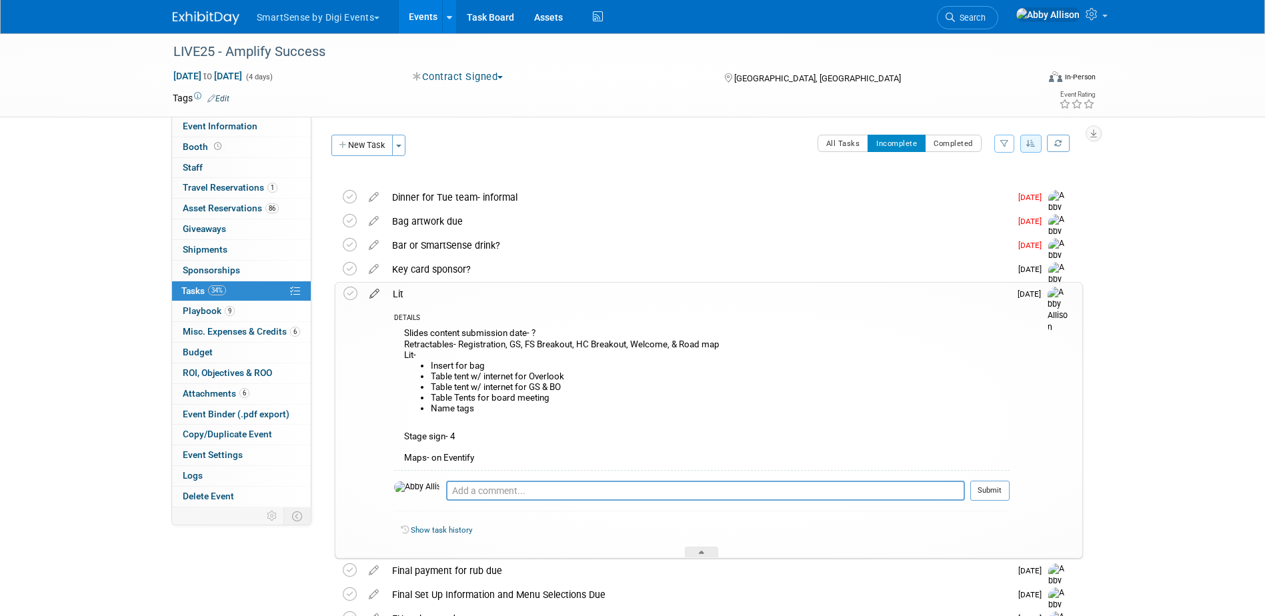
click at [372, 299] on icon at bounding box center [374, 291] width 23 height 17
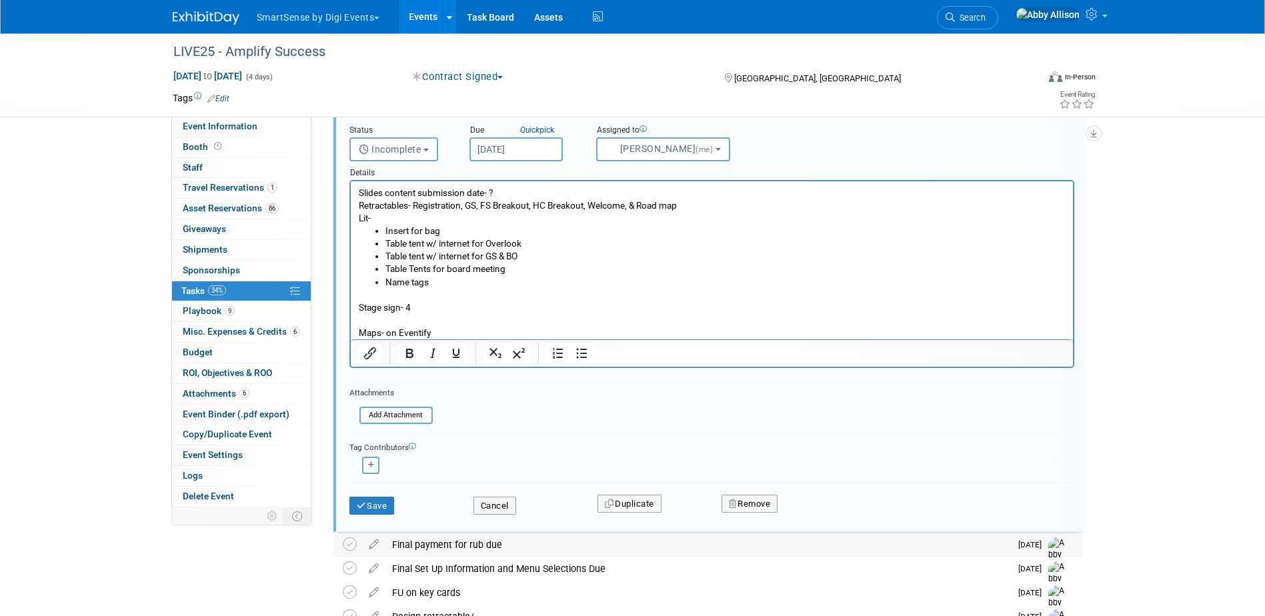
scroll to position [221, 0]
click at [380, 504] on button "Save" at bounding box center [372, 504] width 45 height 19
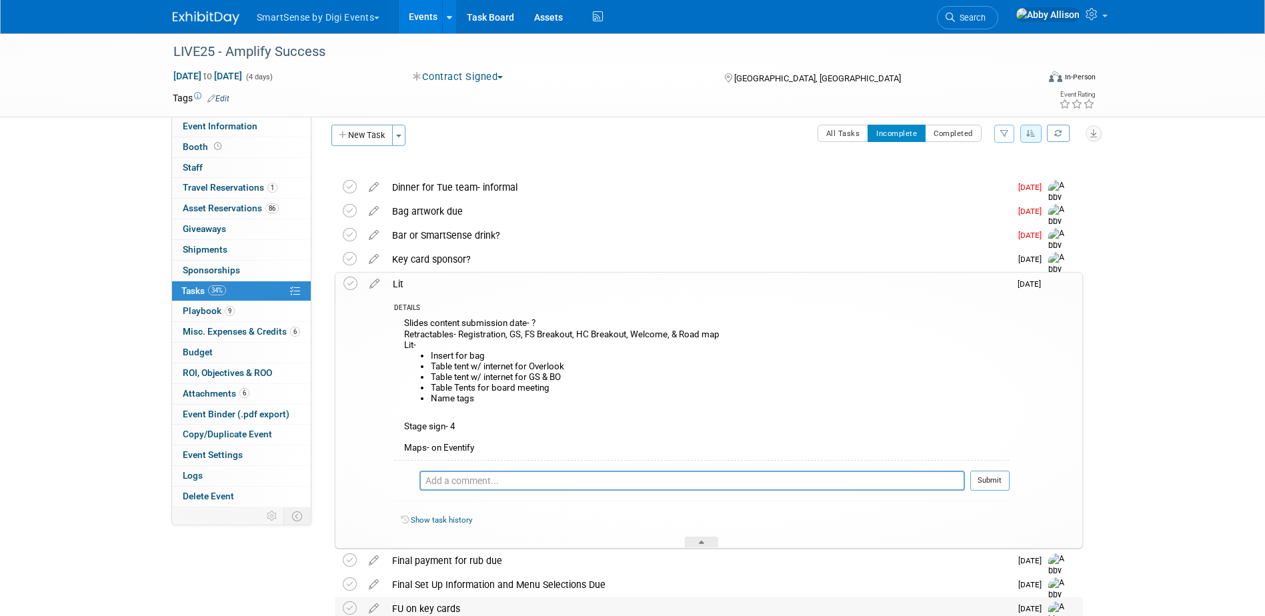
scroll to position [0, 0]
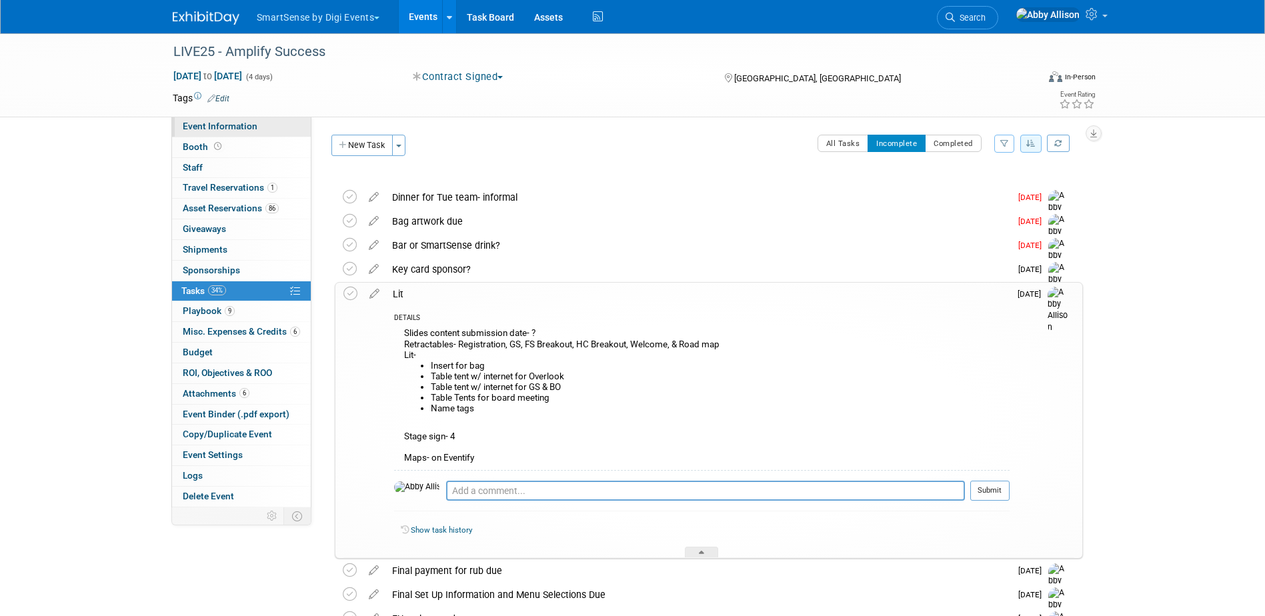
click at [227, 125] on span "Event Information" at bounding box center [220, 126] width 75 height 11
select select "All"
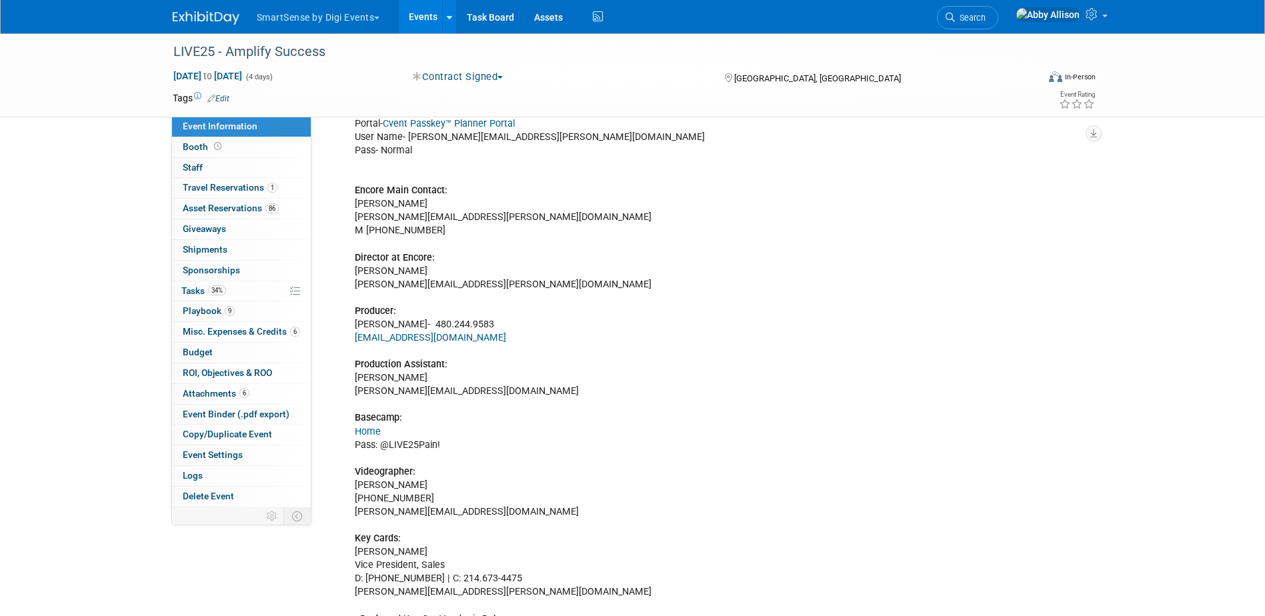
scroll to position [334, 0]
click at [196, 296] on link "34% Tasks 34%" at bounding box center [241, 291] width 139 height 20
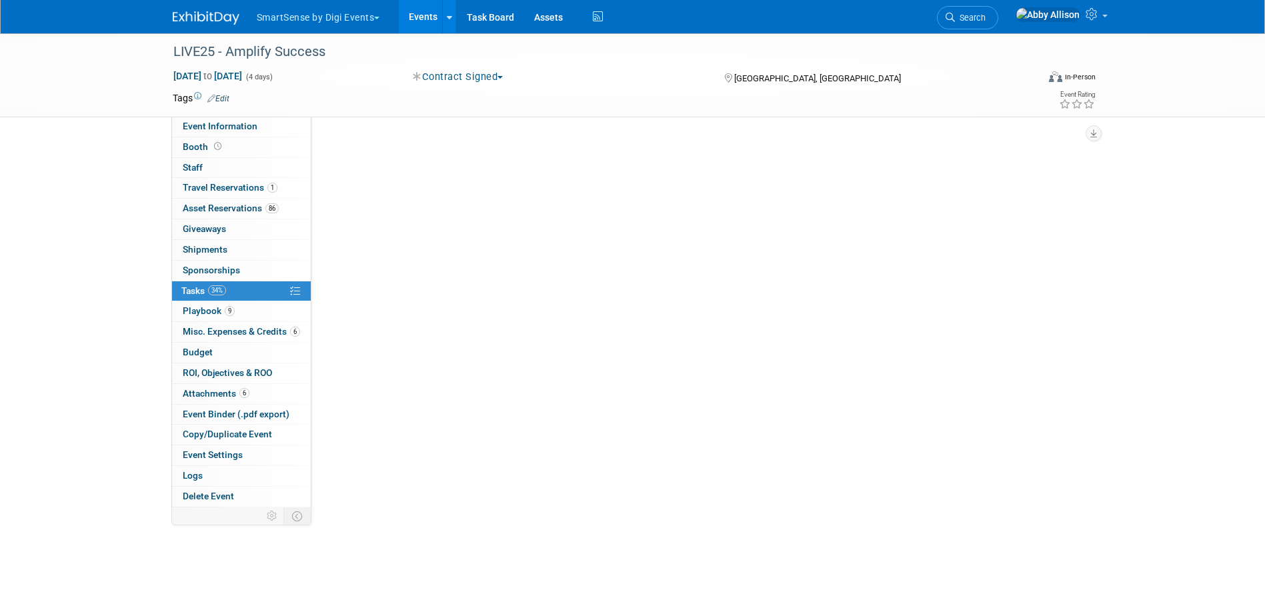
scroll to position [0, 0]
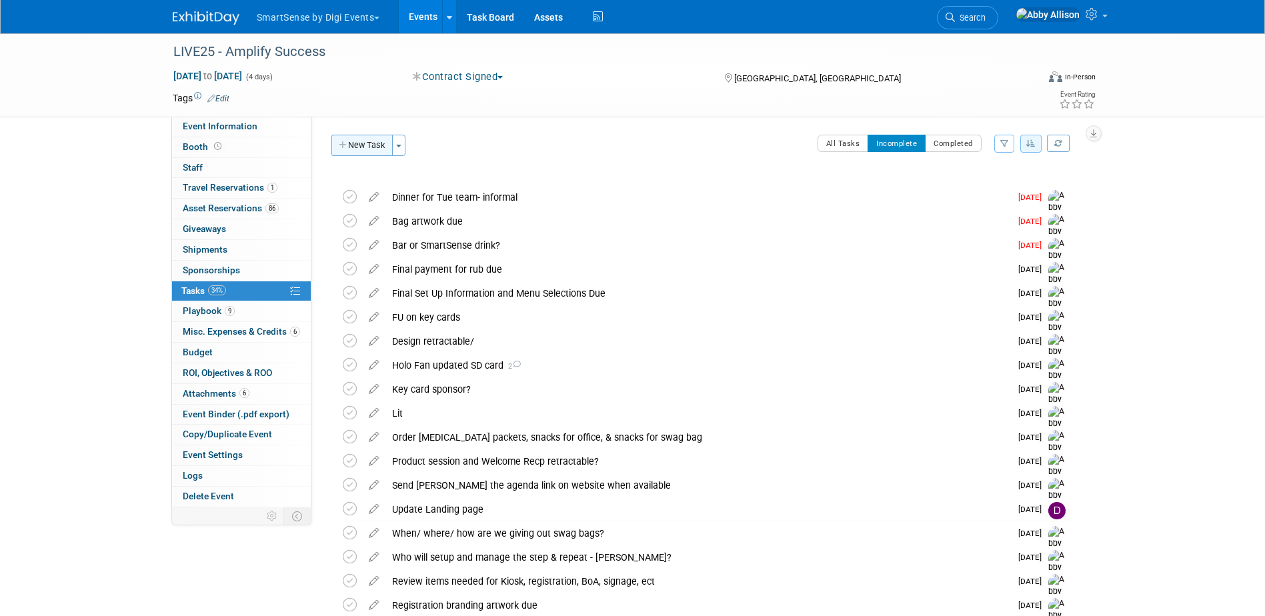
click at [352, 141] on button "New Task" at bounding box center [362, 145] width 61 height 21
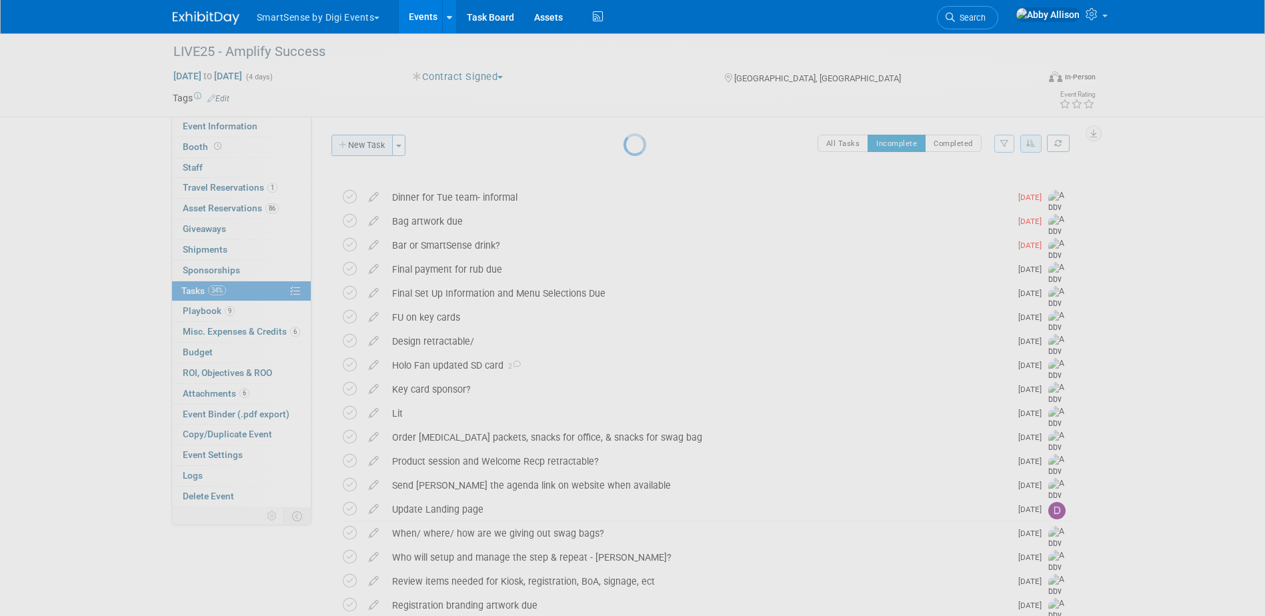
select select "8"
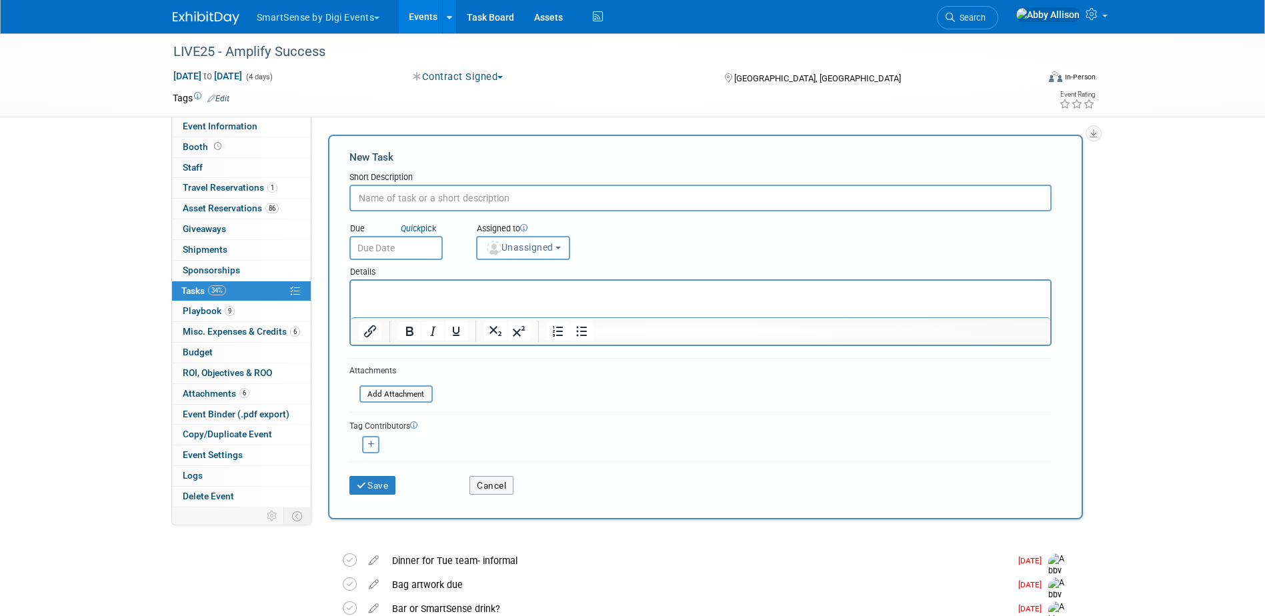
click at [536, 242] on span "Unassigned" at bounding box center [520, 247] width 68 height 11
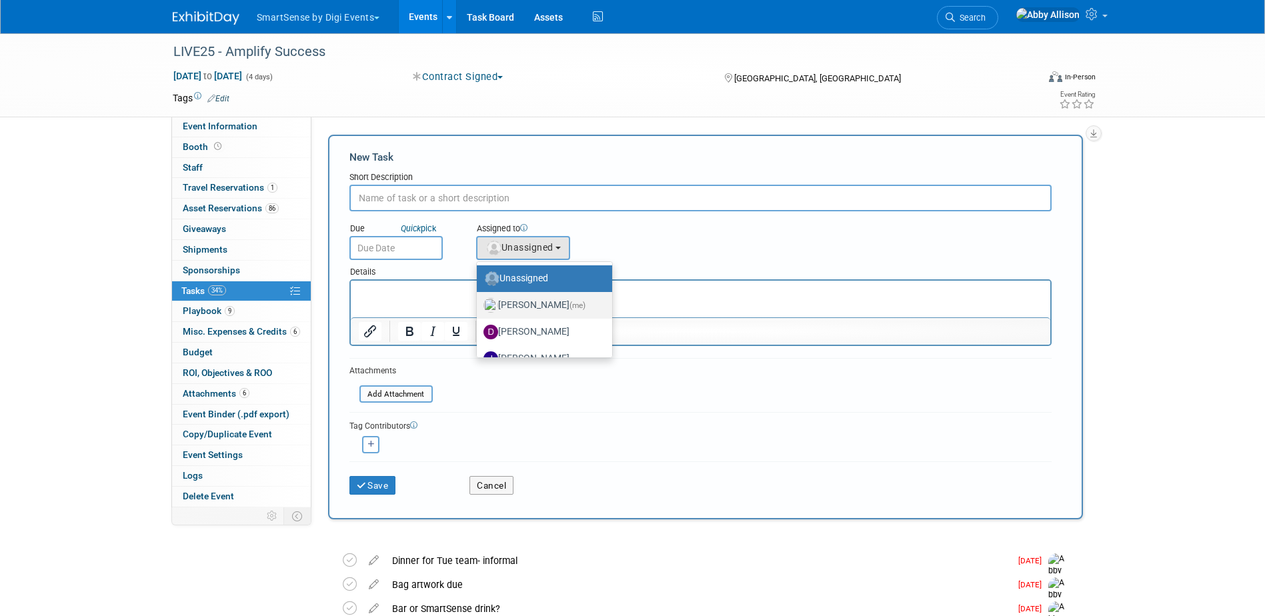
click at [546, 306] on label "Abby Allison (me)" at bounding box center [541, 305] width 115 height 21
click at [479, 306] on input "Abby Allison (me)" at bounding box center [474, 304] width 9 height 9
select select "1af21d80-b227-4fda-b725-1543146411fb"
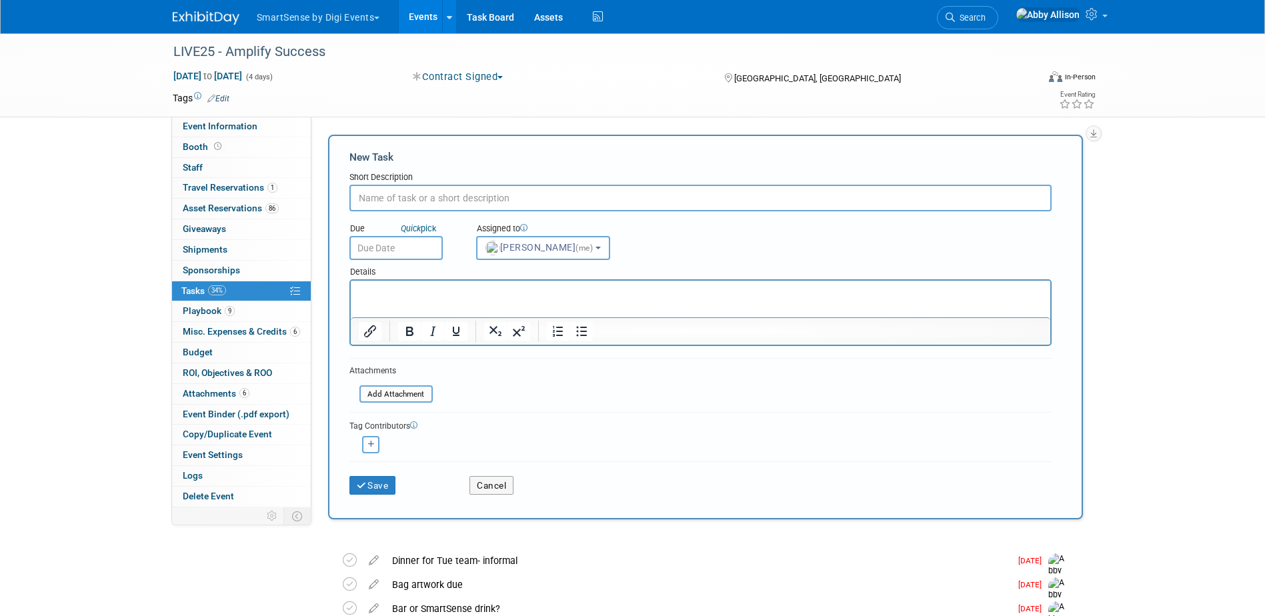
click at [412, 253] on input "text" at bounding box center [396, 248] width 93 height 24
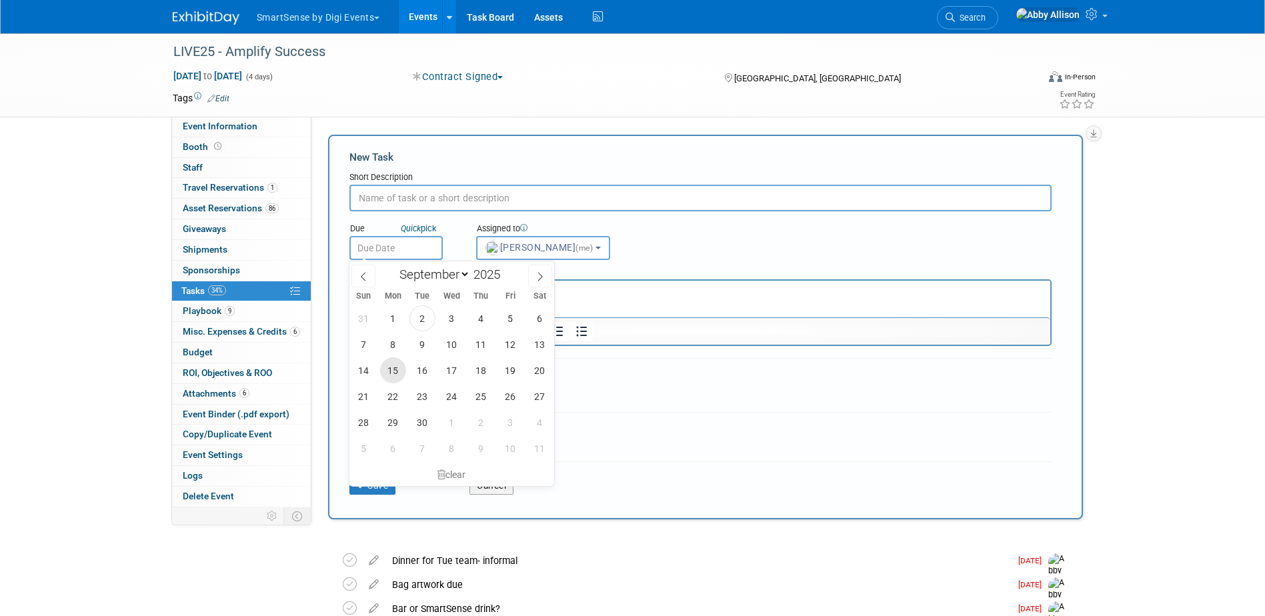
click at [390, 372] on span "15" at bounding box center [393, 371] width 26 height 26
type input "Sep 15, 2025"
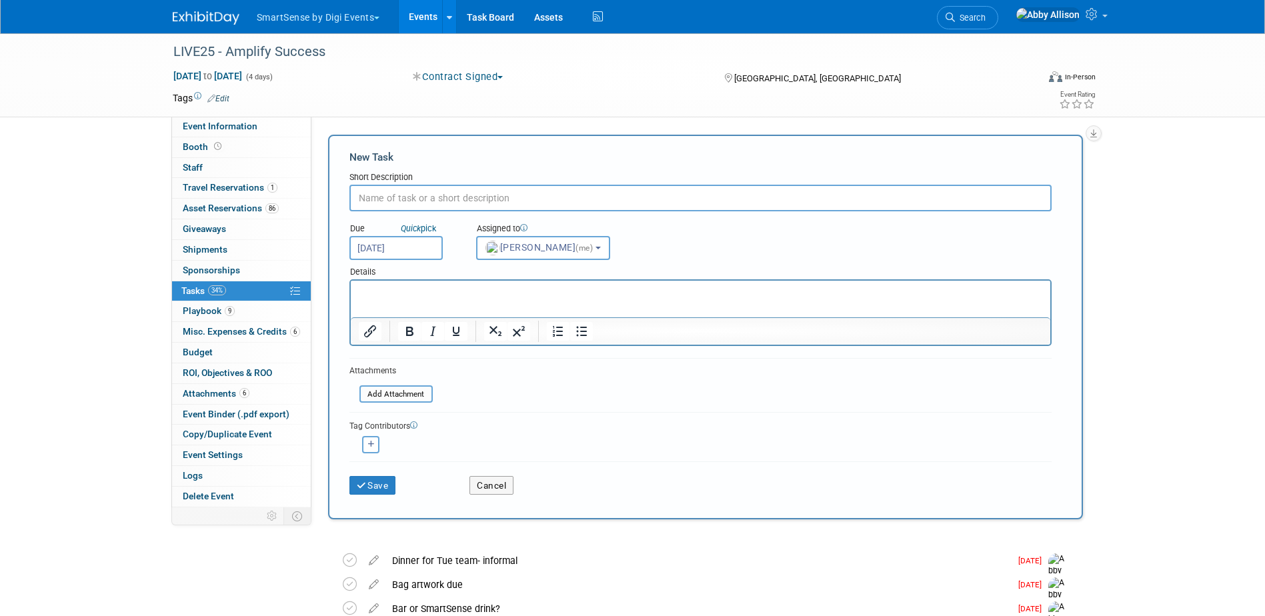
click at [414, 300] on html at bounding box center [700, 290] width 700 height 19
click at [428, 201] on input "text" at bounding box center [701, 198] width 702 height 27
type input "Get times to Carlie for F&B"
click at [378, 475] on div "Save" at bounding box center [400, 481] width 121 height 27
click at [378, 483] on button "Save" at bounding box center [373, 485] width 47 height 19
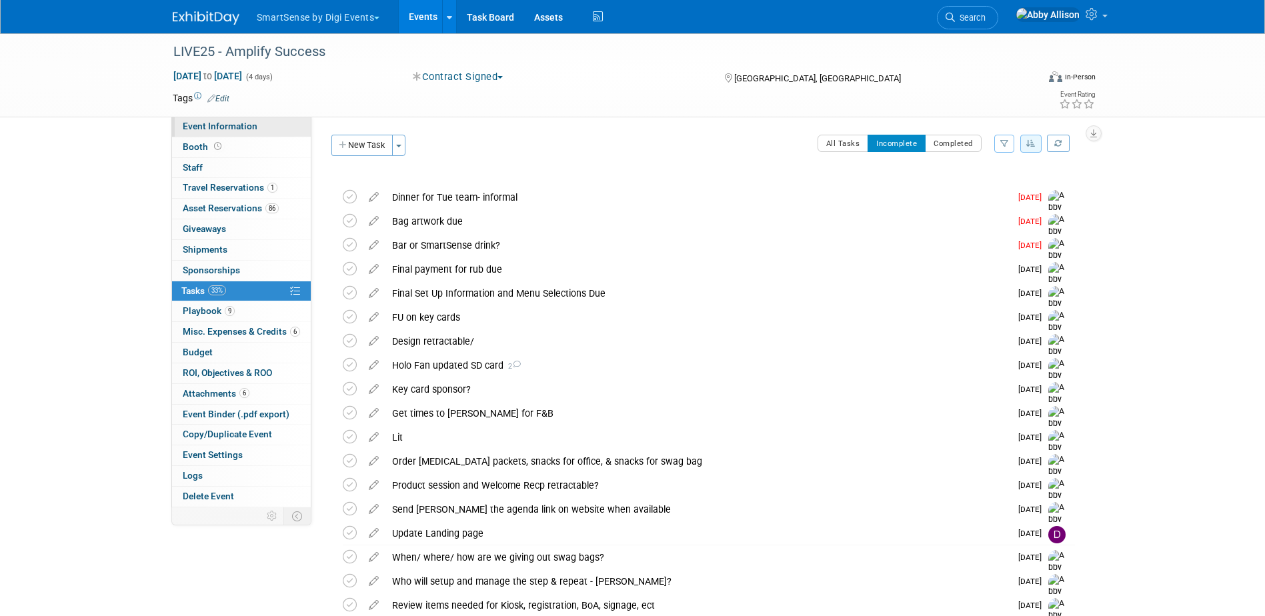
click at [212, 126] on span "Event Information" at bounding box center [220, 126] width 75 height 11
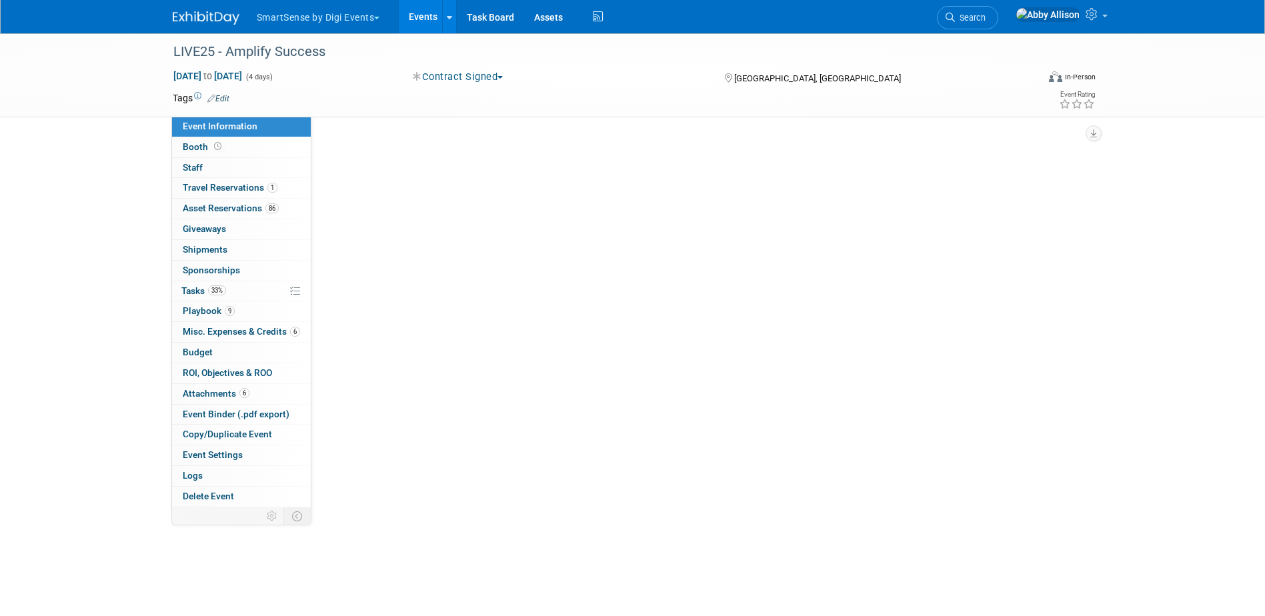
select select "All"
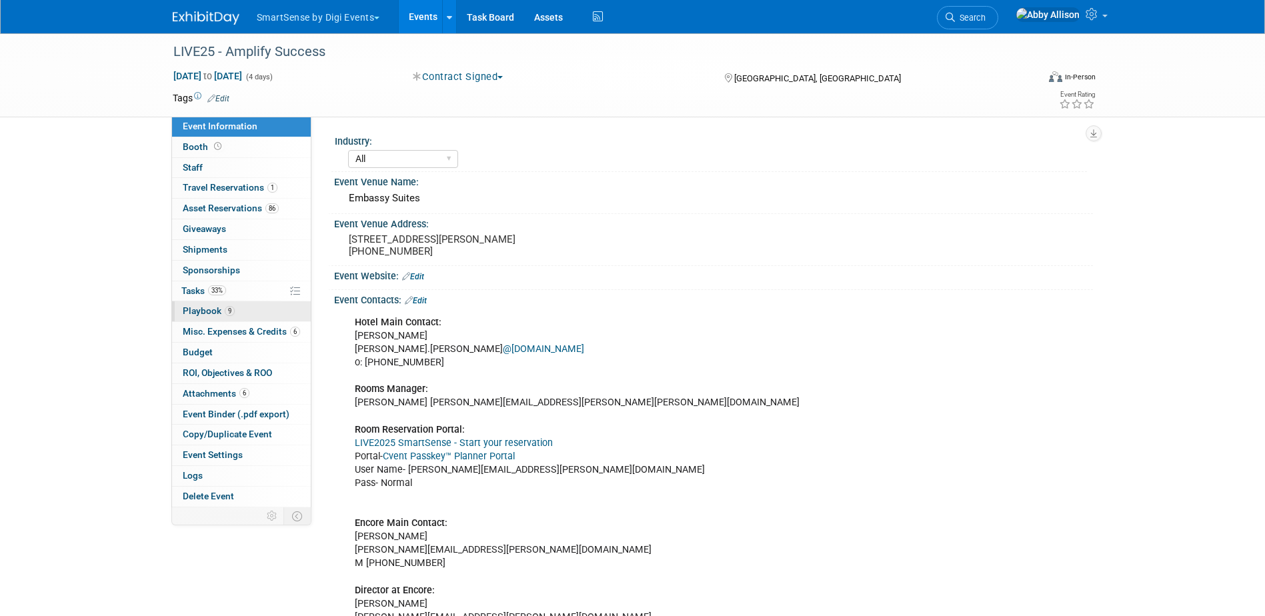
click at [213, 314] on span "Playbook 9" at bounding box center [209, 311] width 52 height 11
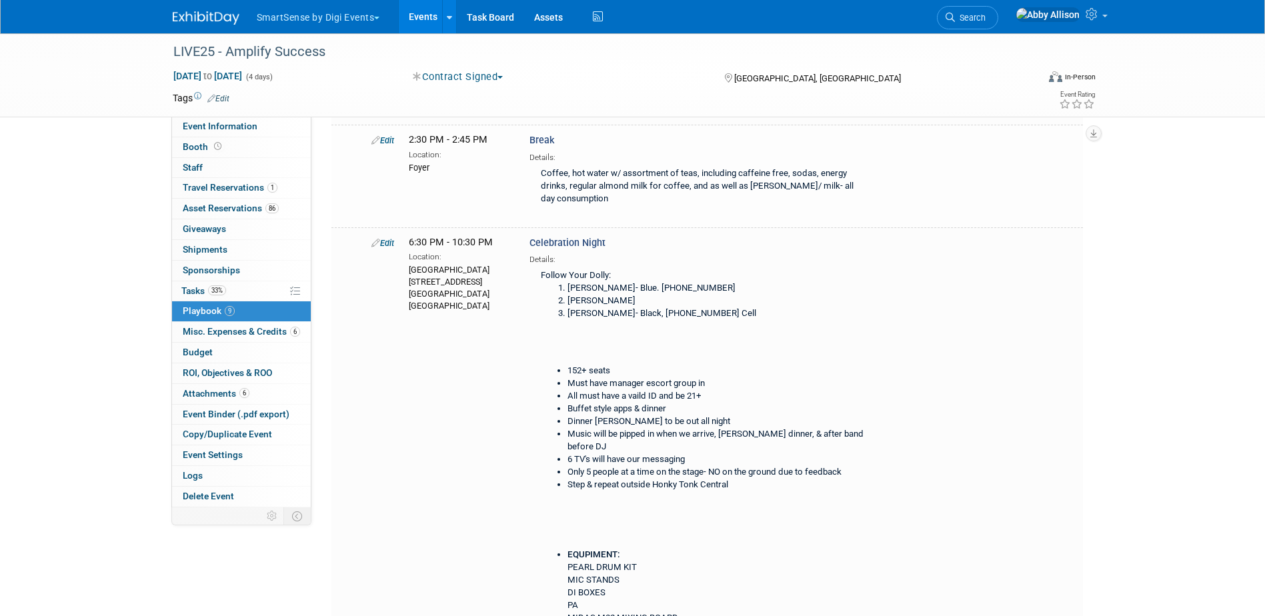
scroll to position [934, 0]
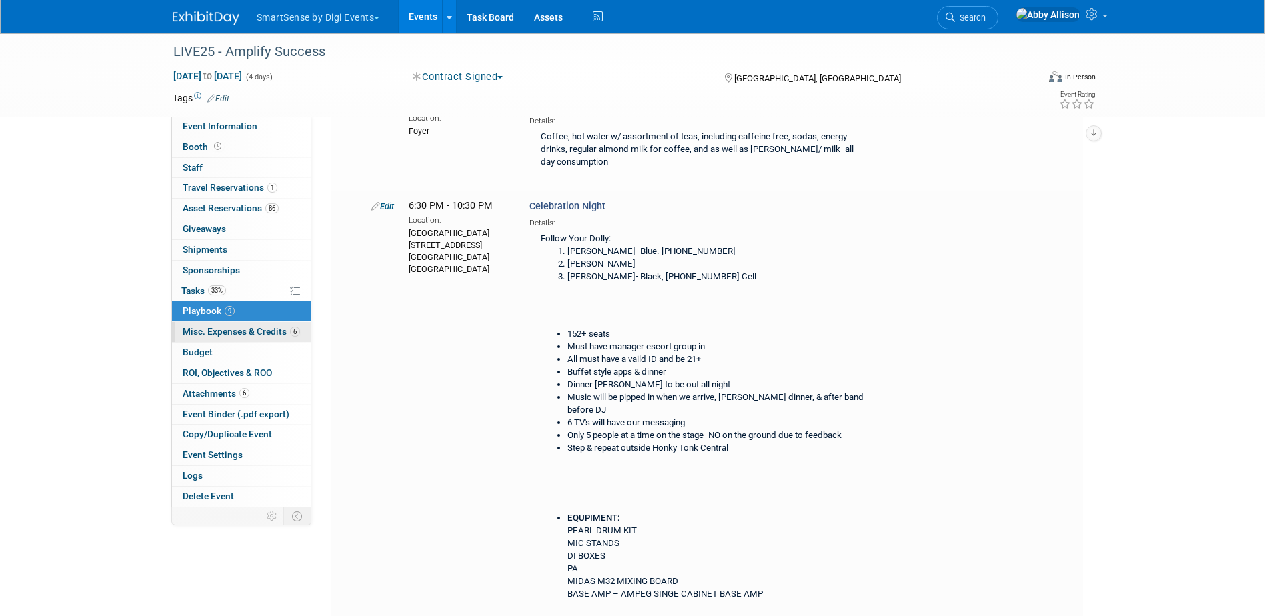
click at [240, 326] on link "6 Misc. Expenses & Credits 6" at bounding box center [241, 332] width 139 height 20
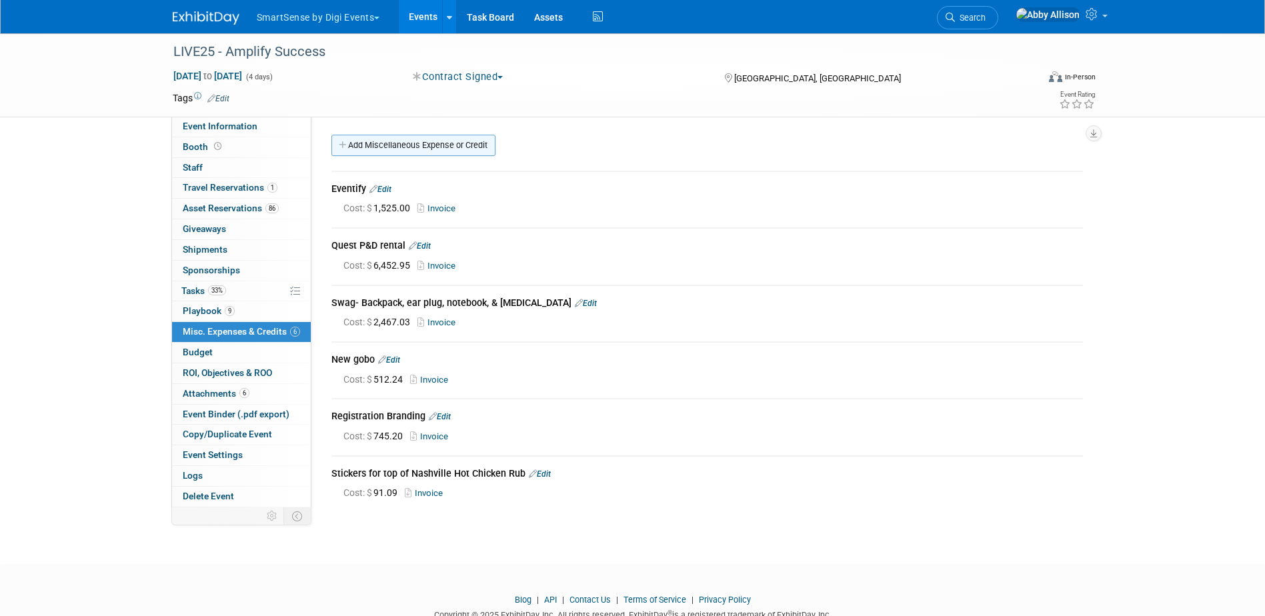
click at [405, 149] on link "Add Miscellaneous Expense or Credit" at bounding box center [414, 145] width 164 height 21
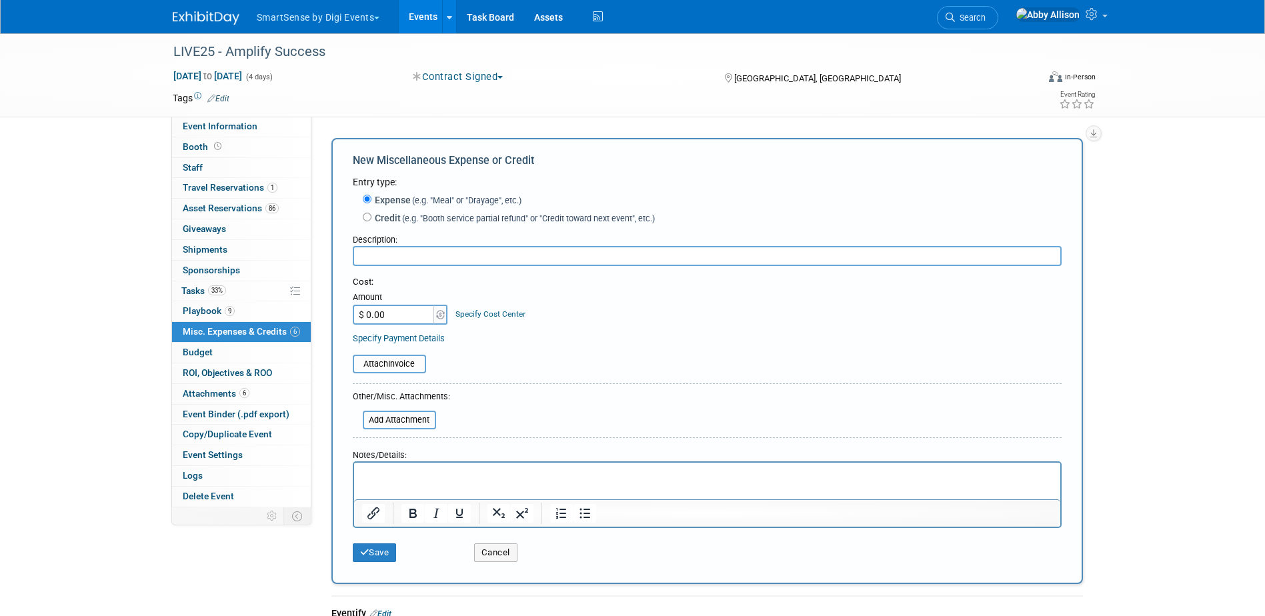
click at [659, 257] on input "text" at bounding box center [707, 256] width 709 height 20
paste input "Michelle Spaziano"
type input "Michelle Spaziano (Blue Dolly)"
click at [392, 313] on input "$ 0.00" at bounding box center [394, 315] width 83 height 20
type input "$ 800.00"
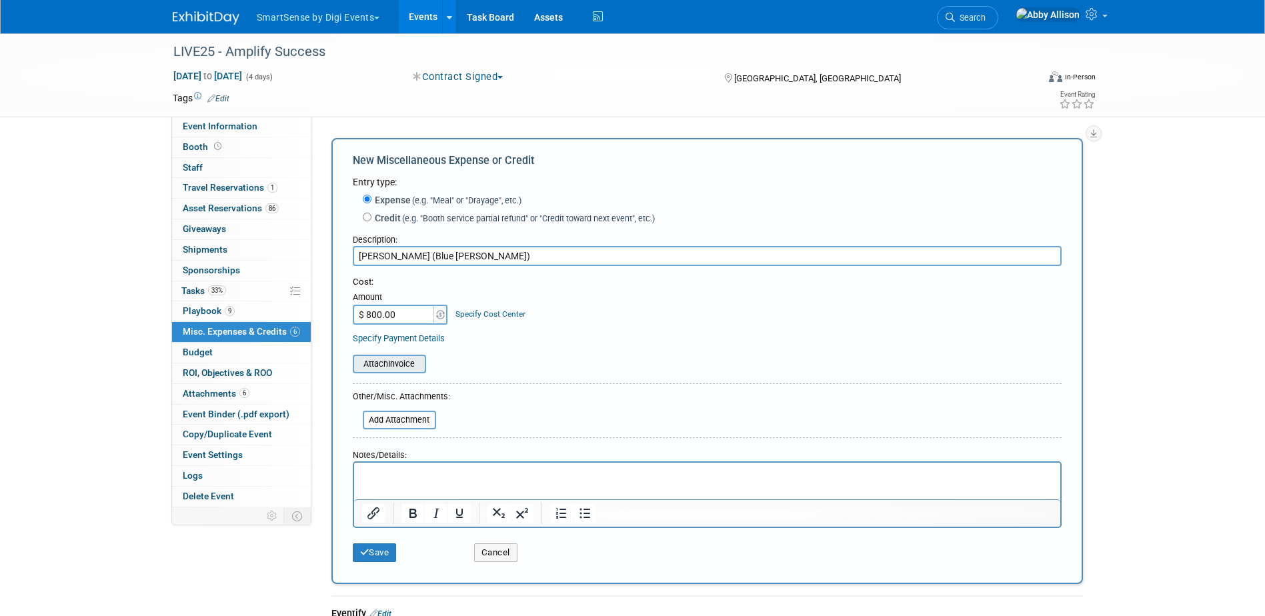
click at [391, 366] on input "file" at bounding box center [345, 364] width 159 height 16
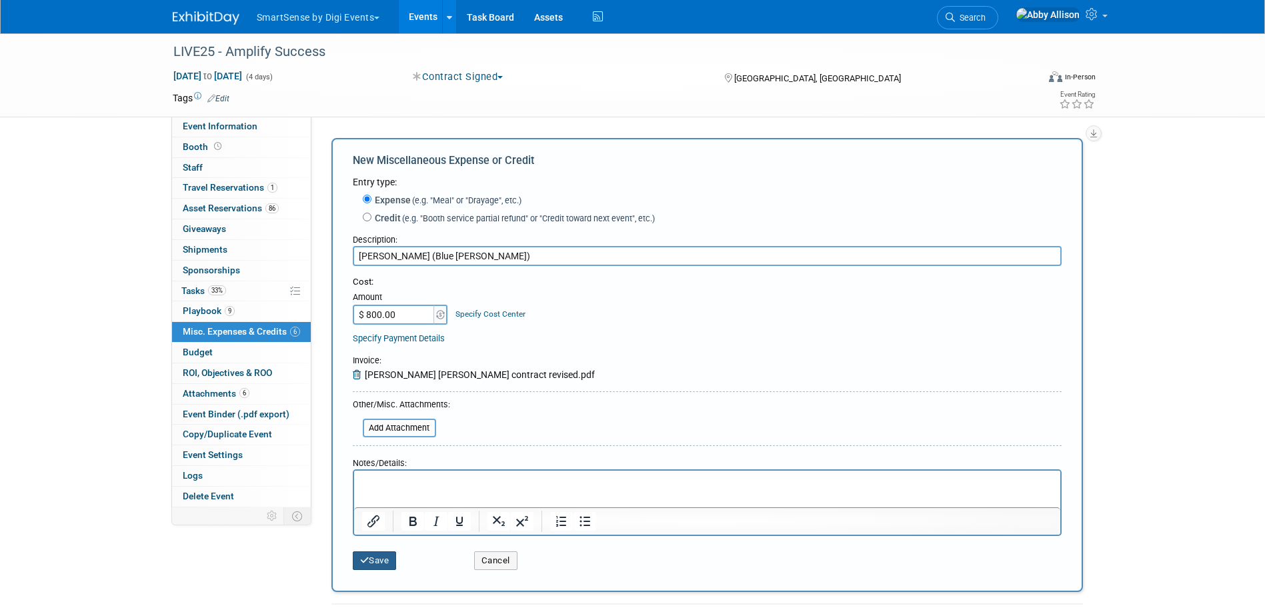
click at [378, 554] on button "Save" at bounding box center [375, 561] width 44 height 19
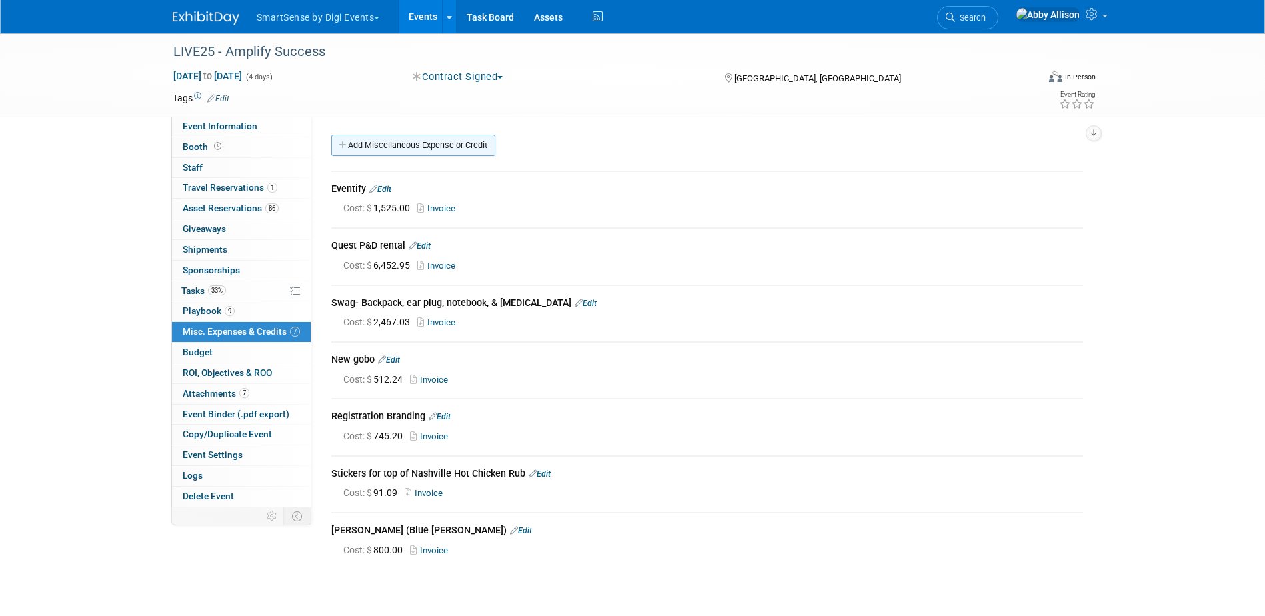
click at [428, 146] on link "Add Miscellaneous Expense or Credit" at bounding box center [414, 145] width 164 height 21
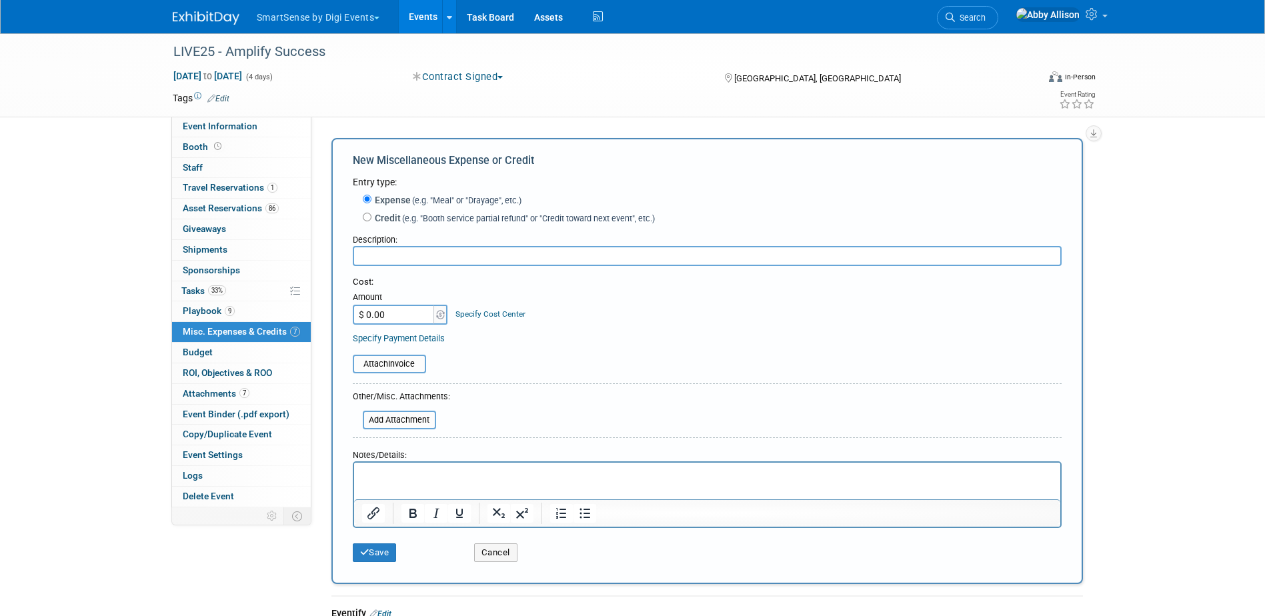
click at [368, 255] on input "text" at bounding box center [707, 256] width 709 height 20
type input "Lori Stegner (Black Dolly)"
click at [402, 318] on input "$ 0.00" at bounding box center [394, 315] width 83 height 20
type input "$ 650.00"
click at [379, 356] on div "Attach Invoice" at bounding box center [389, 364] width 73 height 19
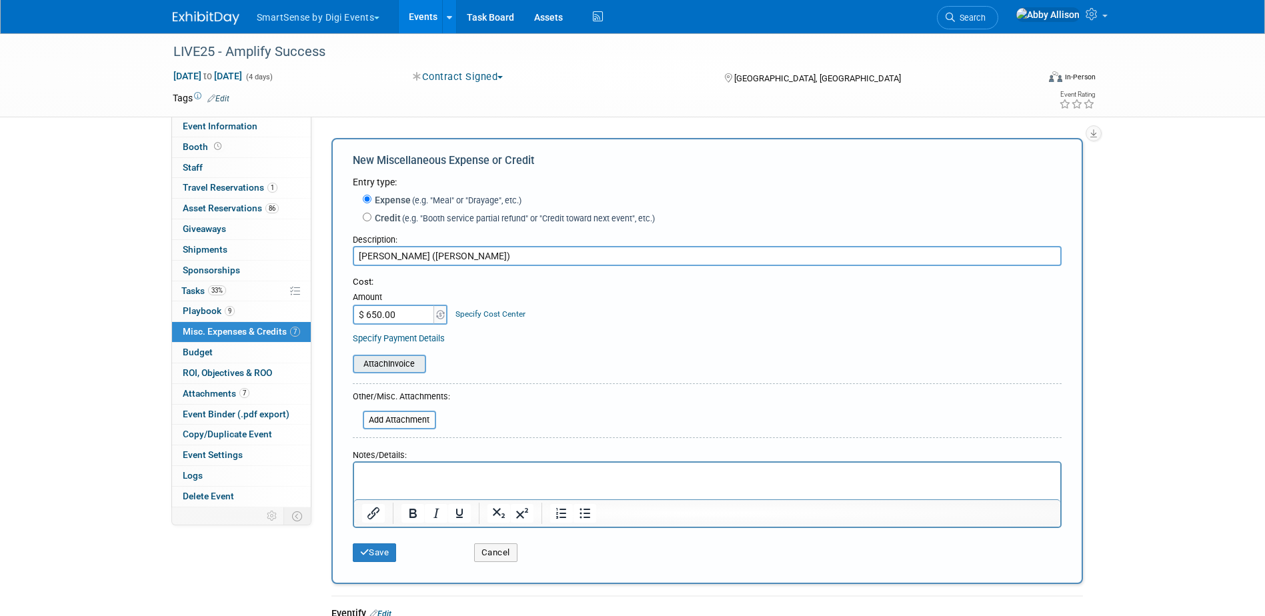
click at [374, 372] on input "file" at bounding box center [345, 364] width 159 height 16
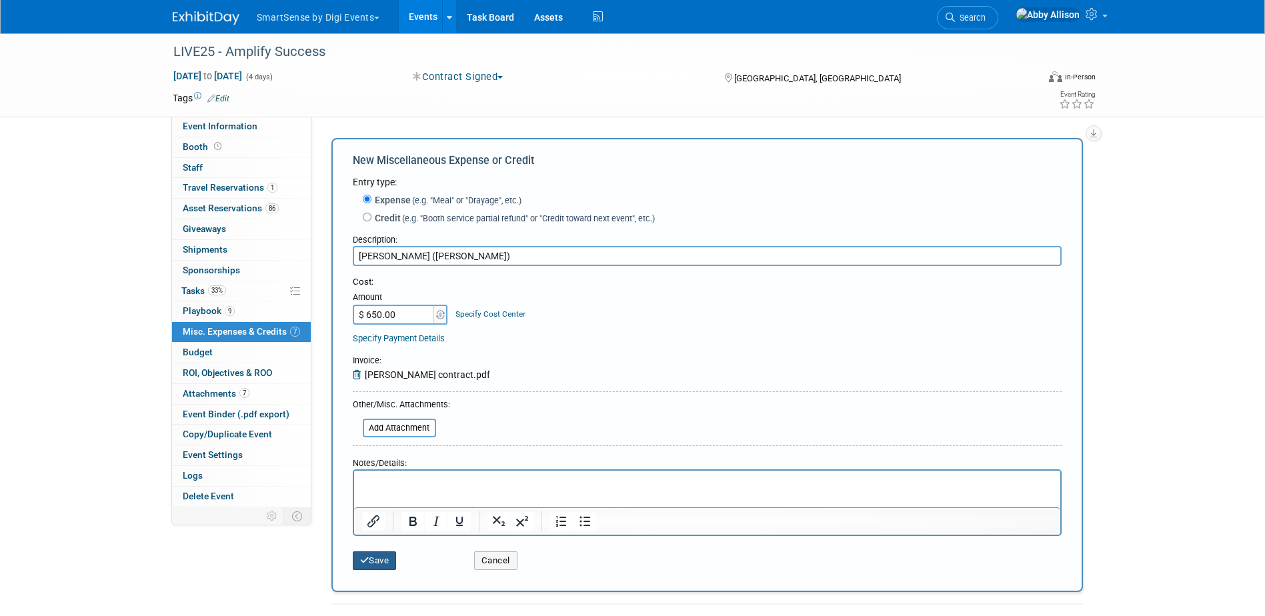
click at [375, 566] on button "Save" at bounding box center [375, 561] width 44 height 19
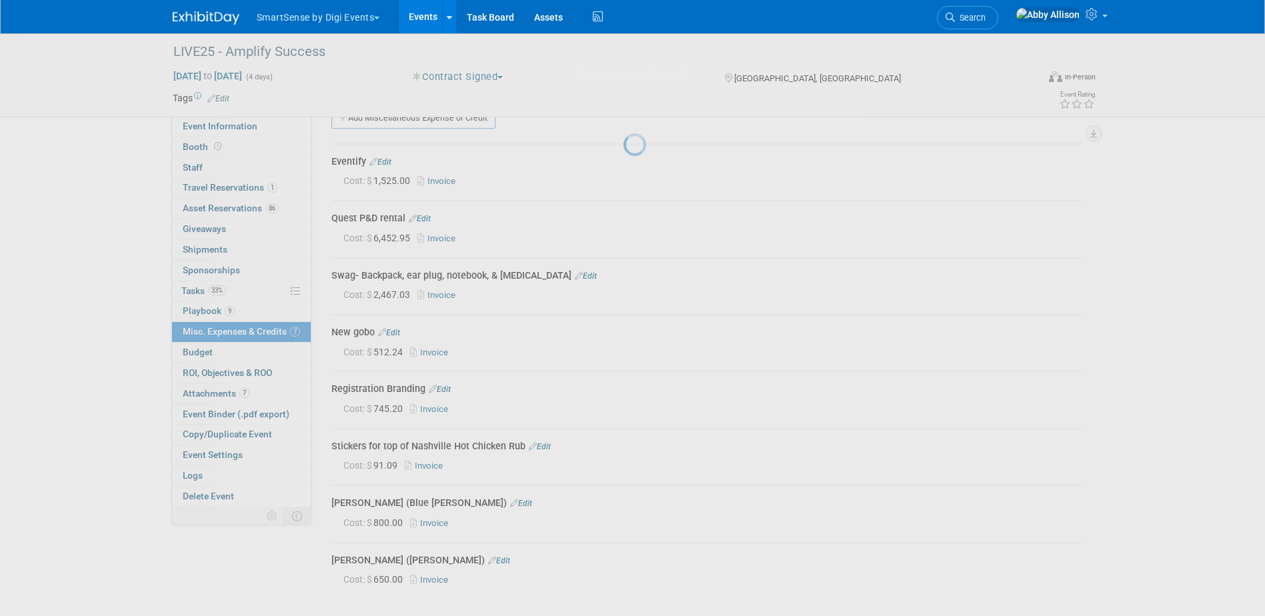
scroll to position [150, 0]
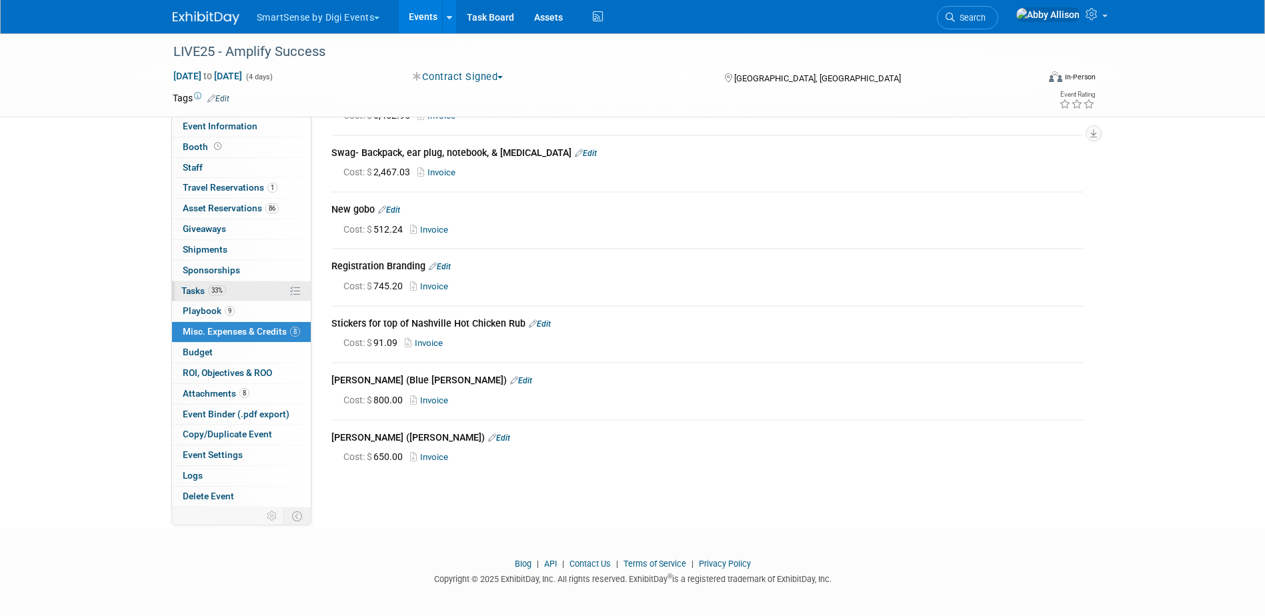
click at [187, 283] on link "33% Tasks 33%" at bounding box center [241, 291] width 139 height 20
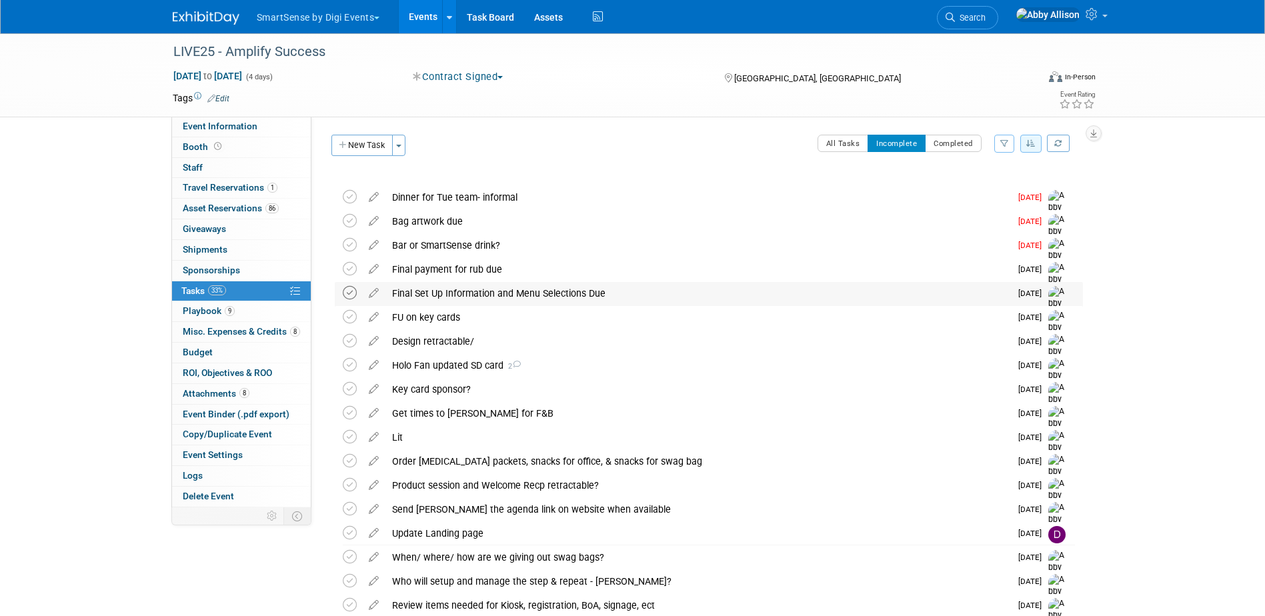
click at [350, 297] on icon at bounding box center [350, 293] width 14 height 14
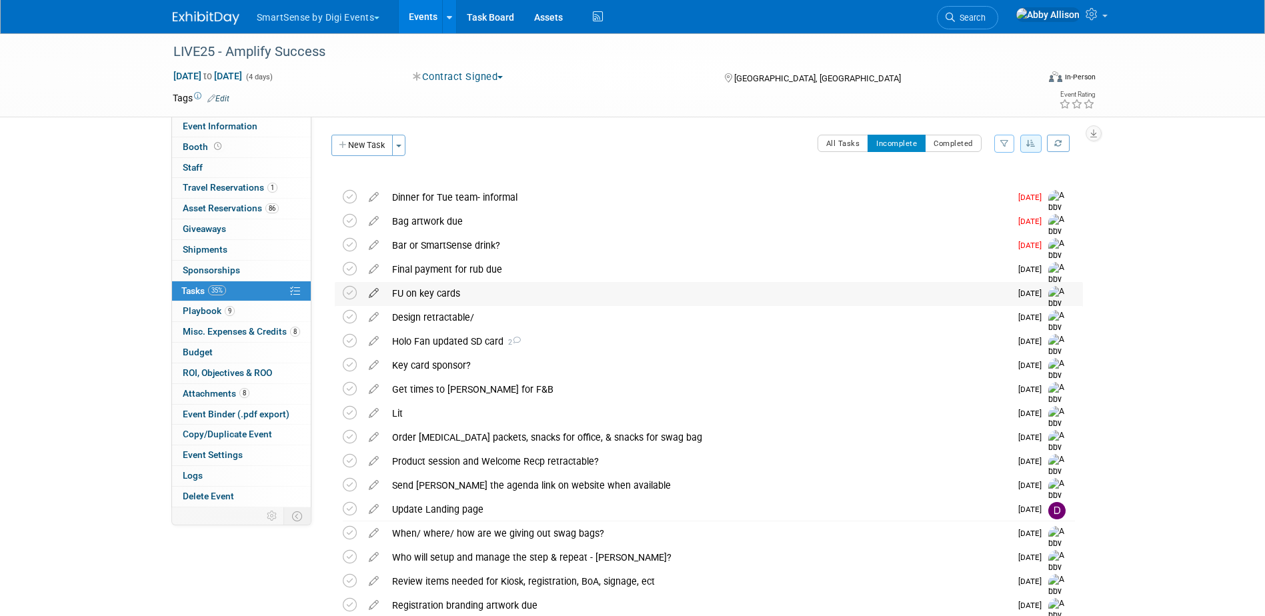
click at [373, 291] on icon at bounding box center [373, 290] width 23 height 17
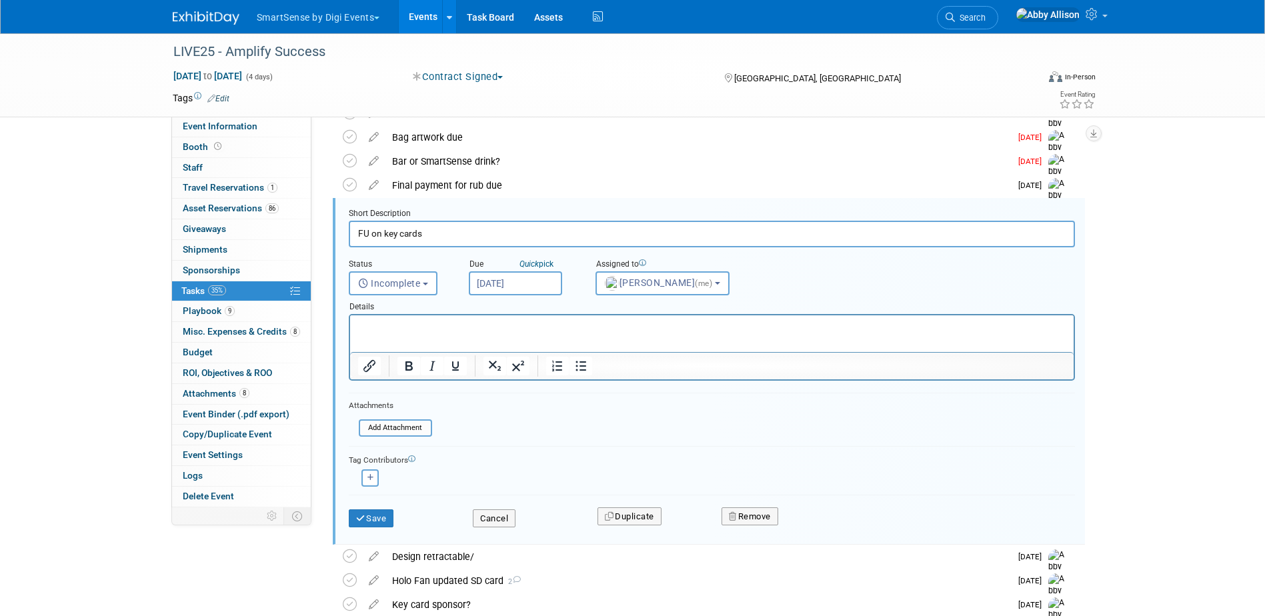
scroll to position [87, 0]
click at [478, 512] on button "Cancel" at bounding box center [494, 516] width 43 height 19
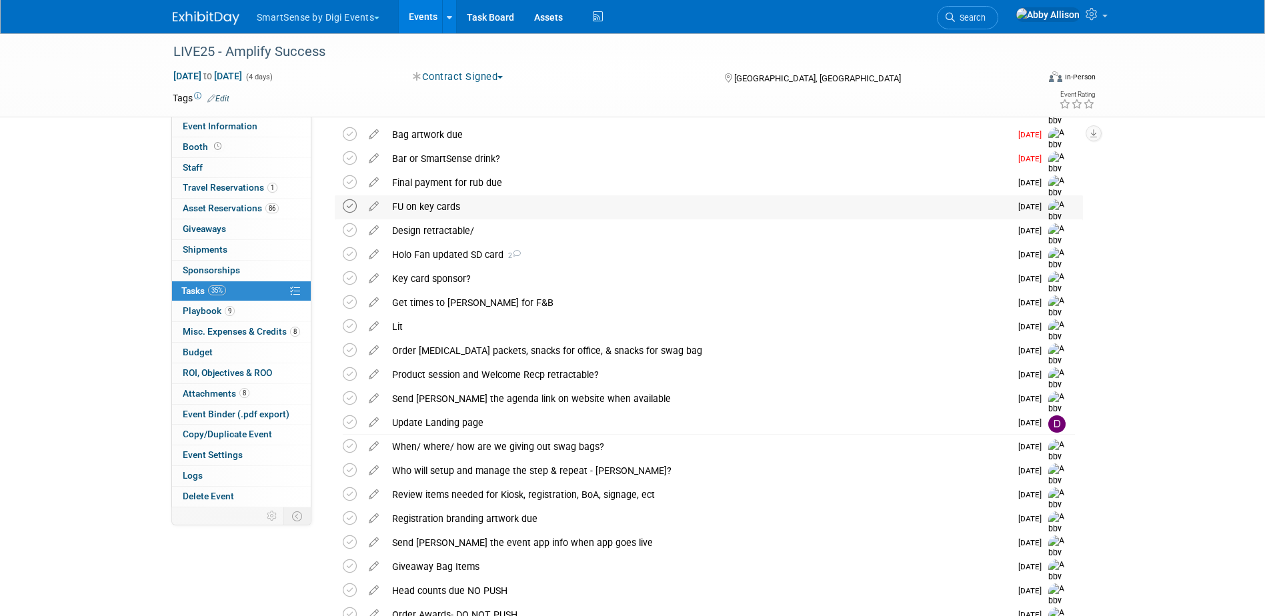
click at [348, 204] on icon at bounding box center [350, 206] width 14 height 14
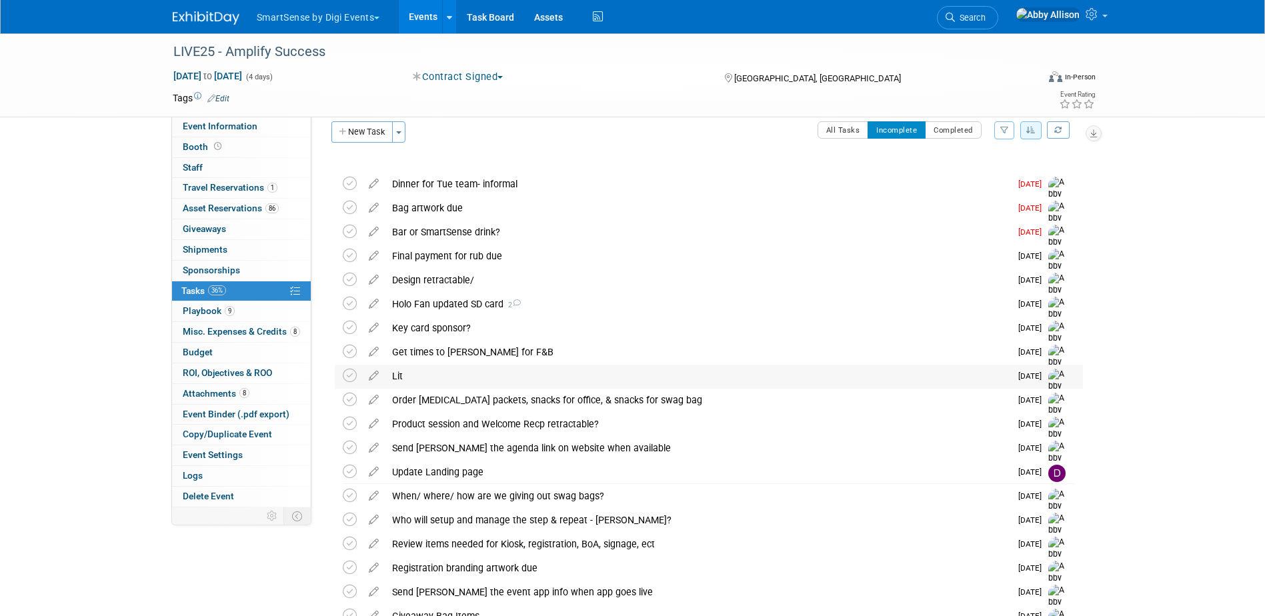
scroll to position [0, 0]
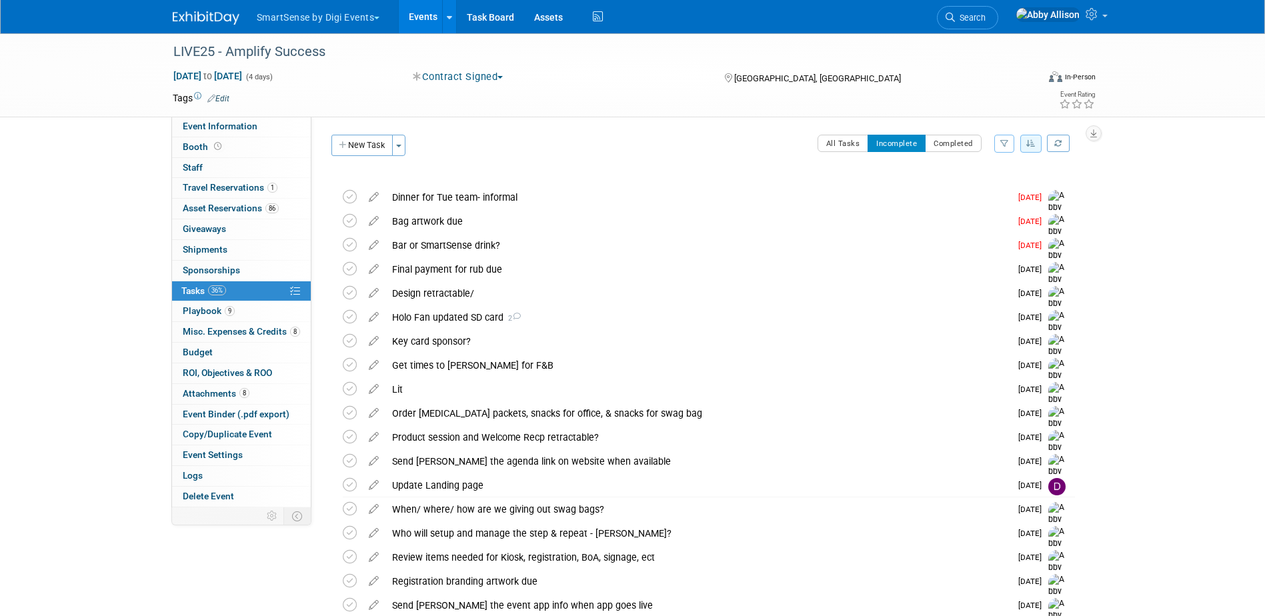
click at [986, 18] on span "Search" at bounding box center [970, 18] width 31 height 10
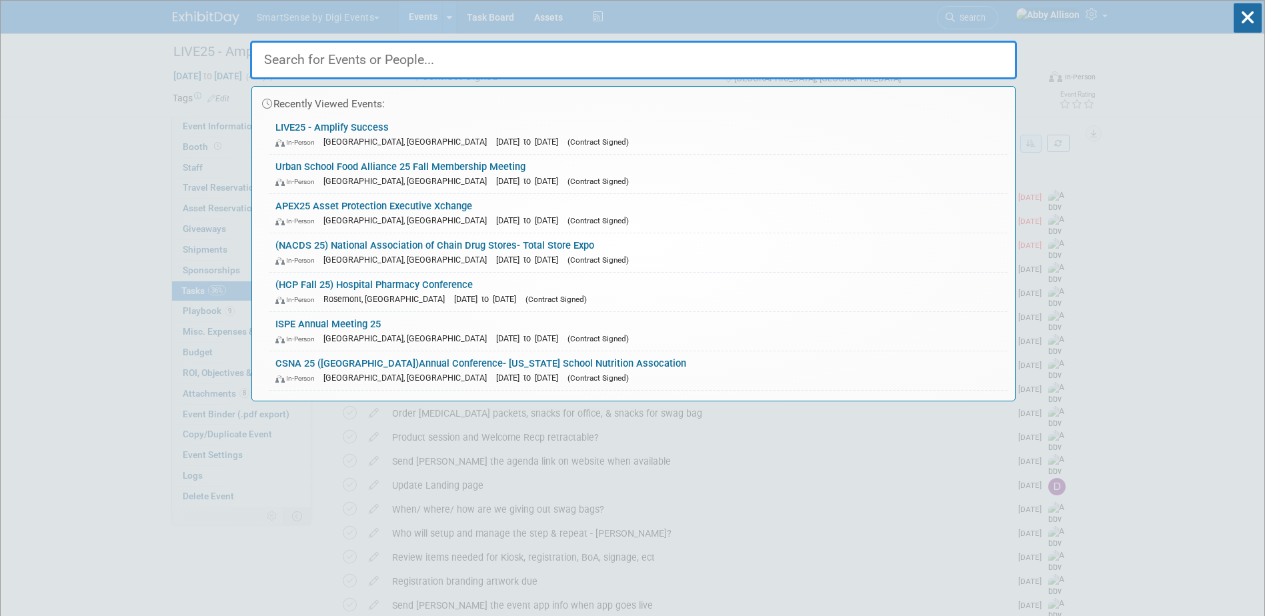
click at [335, 198] on link "APEX25 Asset Protection Executive Xchange In-Person Nashville, TN Sep 21, 2025 …" at bounding box center [639, 213] width 740 height 39
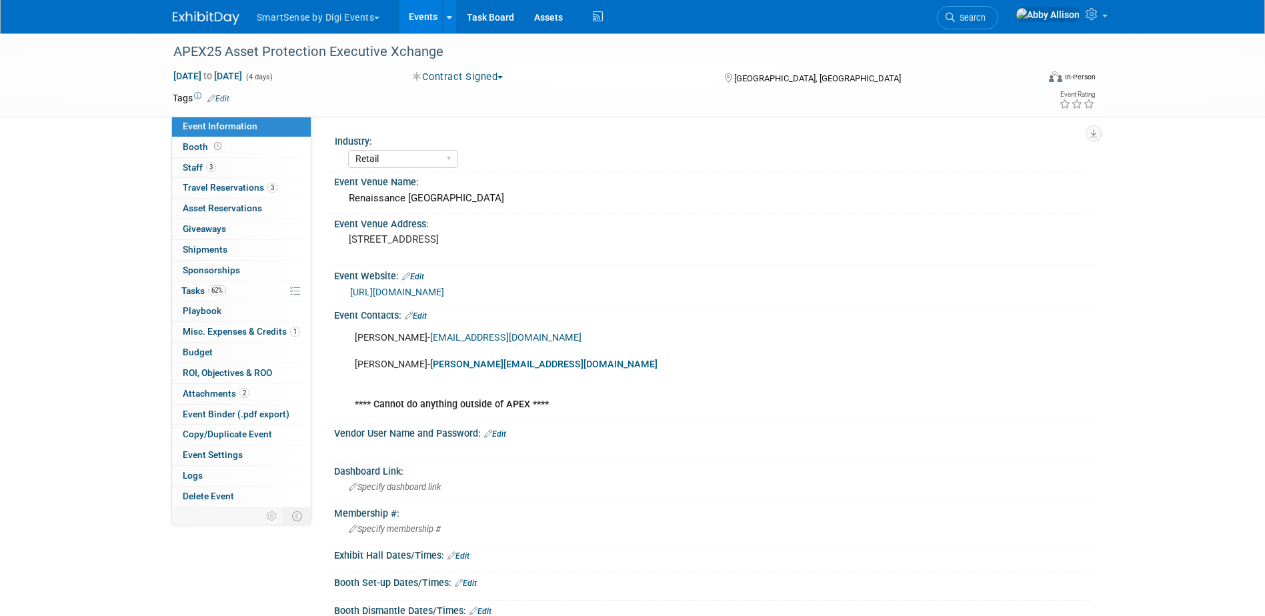
select select "Retail"
click at [191, 290] on span "Tasks 62%" at bounding box center [203, 290] width 45 height 11
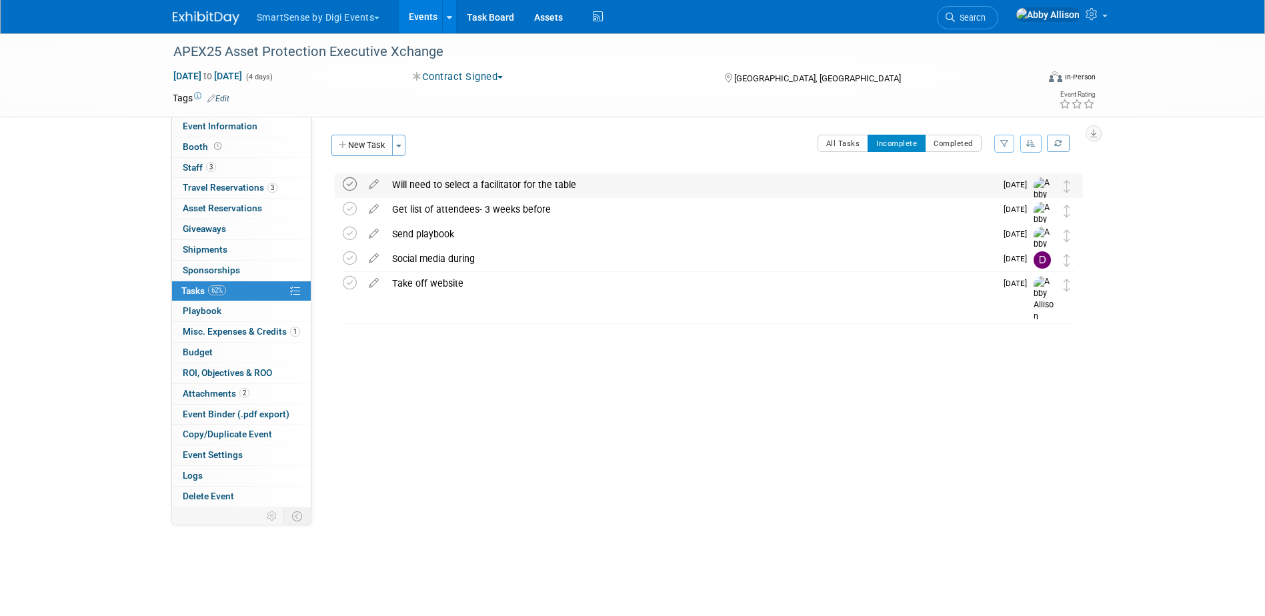
click at [352, 185] on icon at bounding box center [350, 184] width 14 height 14
click at [999, 9] on link "Search" at bounding box center [967, 17] width 61 height 23
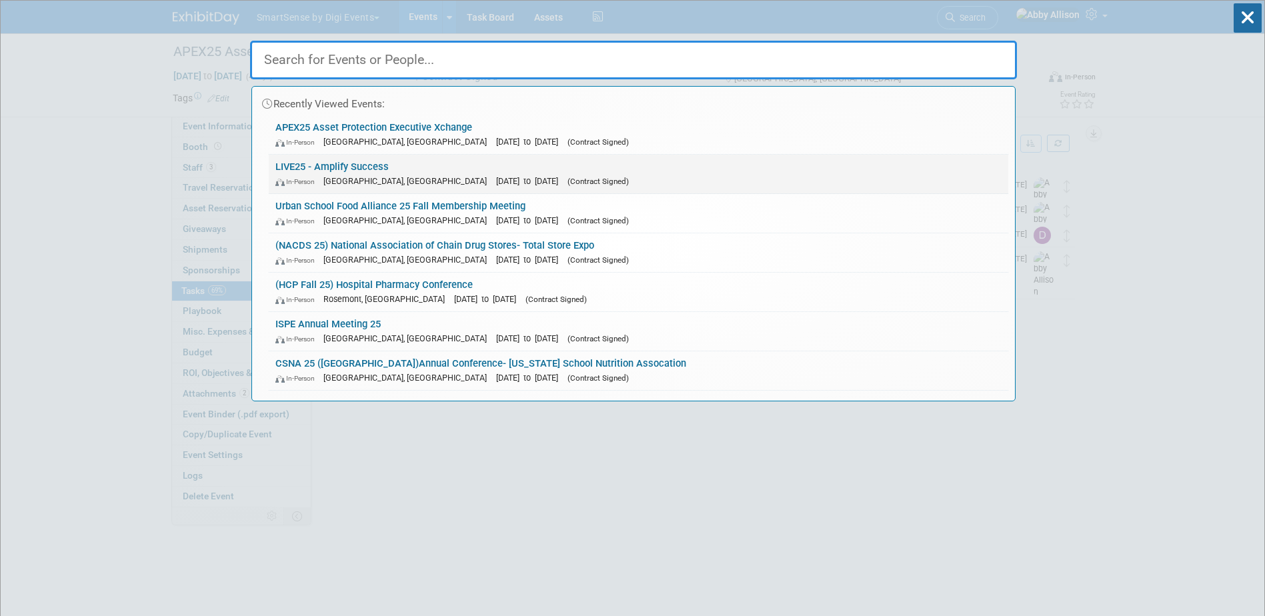
click at [308, 172] on link "LIVE25 - Amplify Success In-Person [GEOGRAPHIC_DATA], [GEOGRAPHIC_DATA] [DATE] …" at bounding box center [639, 174] width 740 height 39
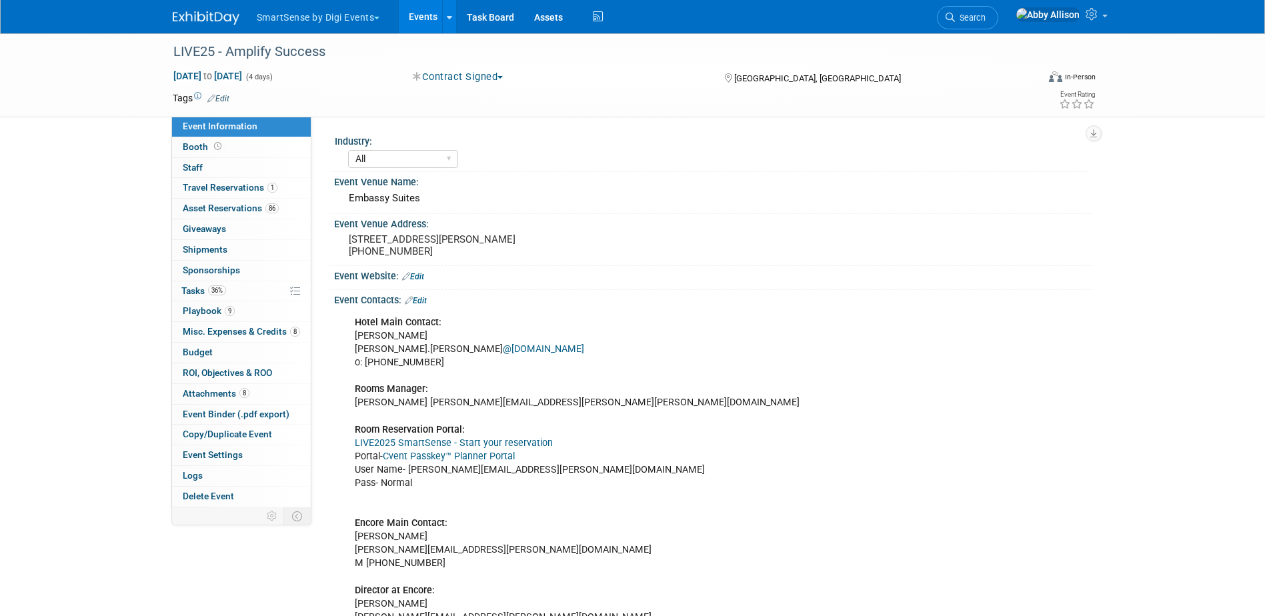
select select "All"
click at [195, 293] on span "Tasks 36%" at bounding box center [203, 290] width 45 height 11
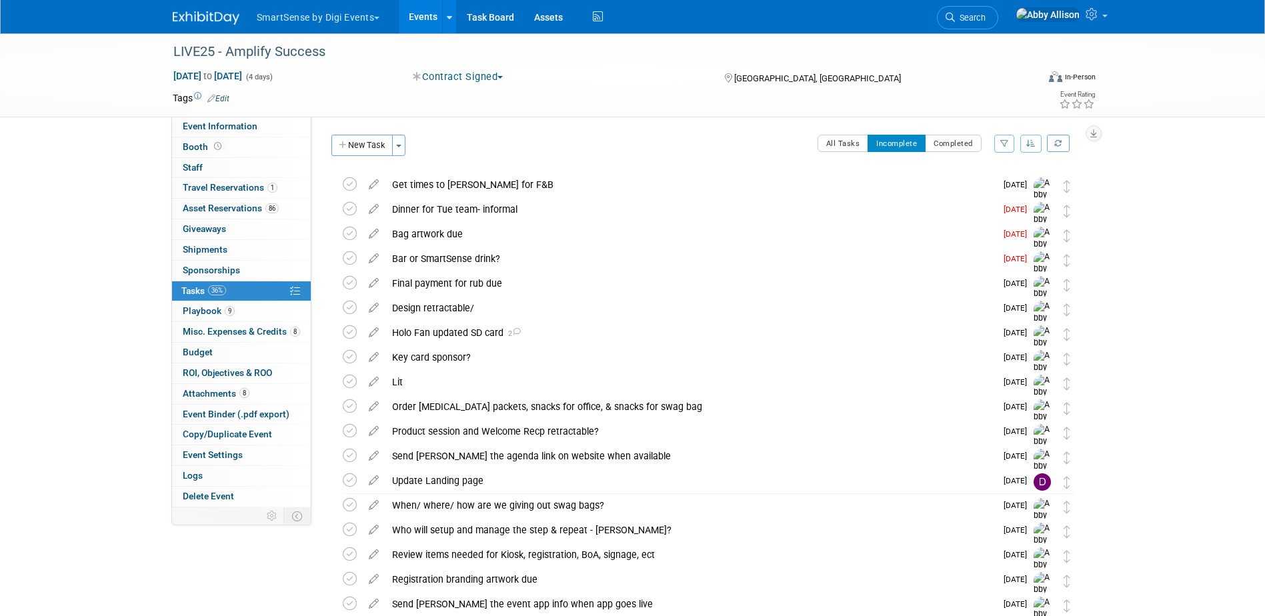
click at [1032, 148] on button "button" at bounding box center [1031, 144] width 21 height 18
click at [1024, 203] on link "By Due Date" at bounding box center [993, 204] width 95 height 19
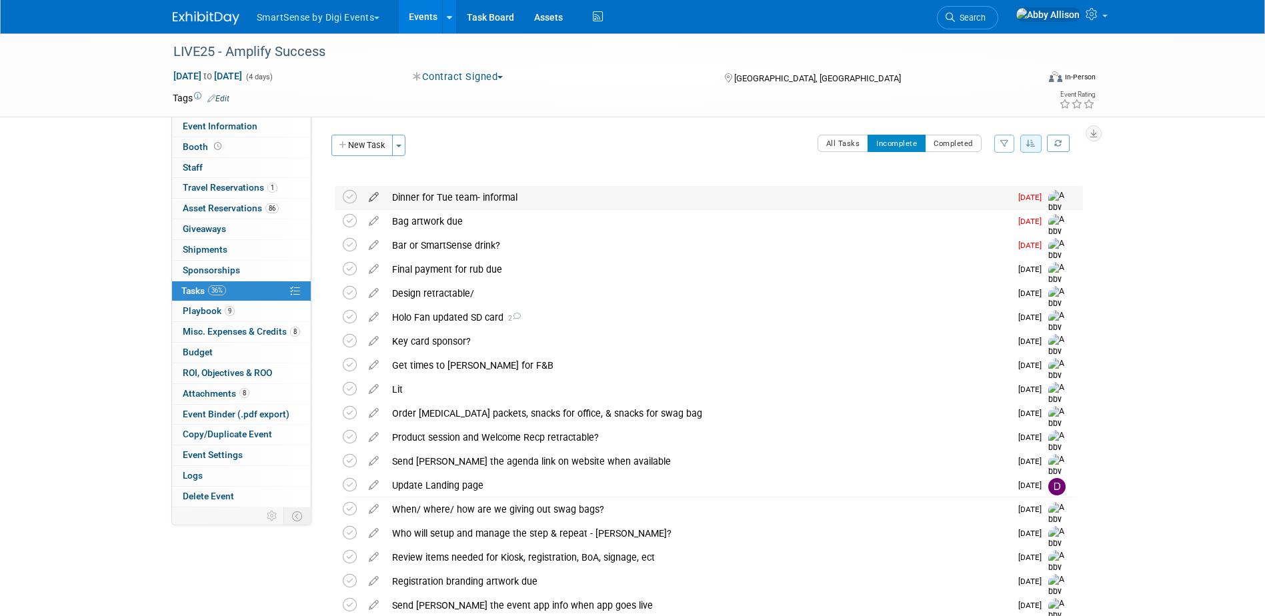
click at [376, 197] on icon at bounding box center [373, 194] width 23 height 17
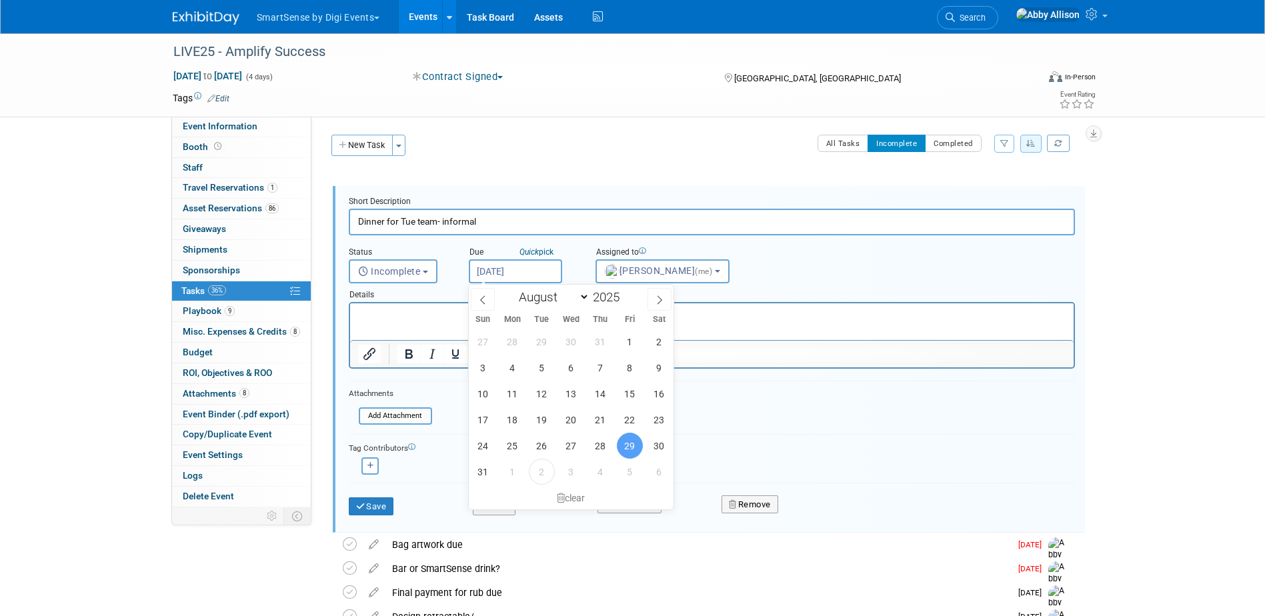
click at [538, 277] on input "[DATE]" at bounding box center [515, 271] width 93 height 24
click at [600, 474] on span "4" at bounding box center [601, 472] width 26 height 26
type input "[DATE]"
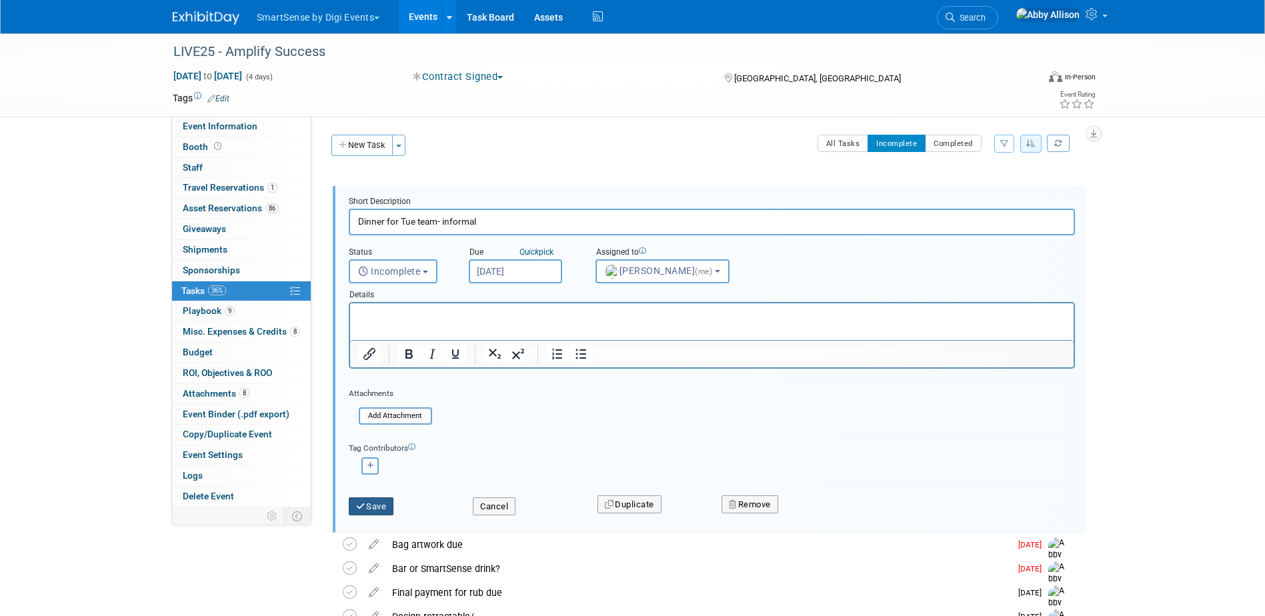
click at [363, 508] on icon "submit" at bounding box center [361, 506] width 11 height 9
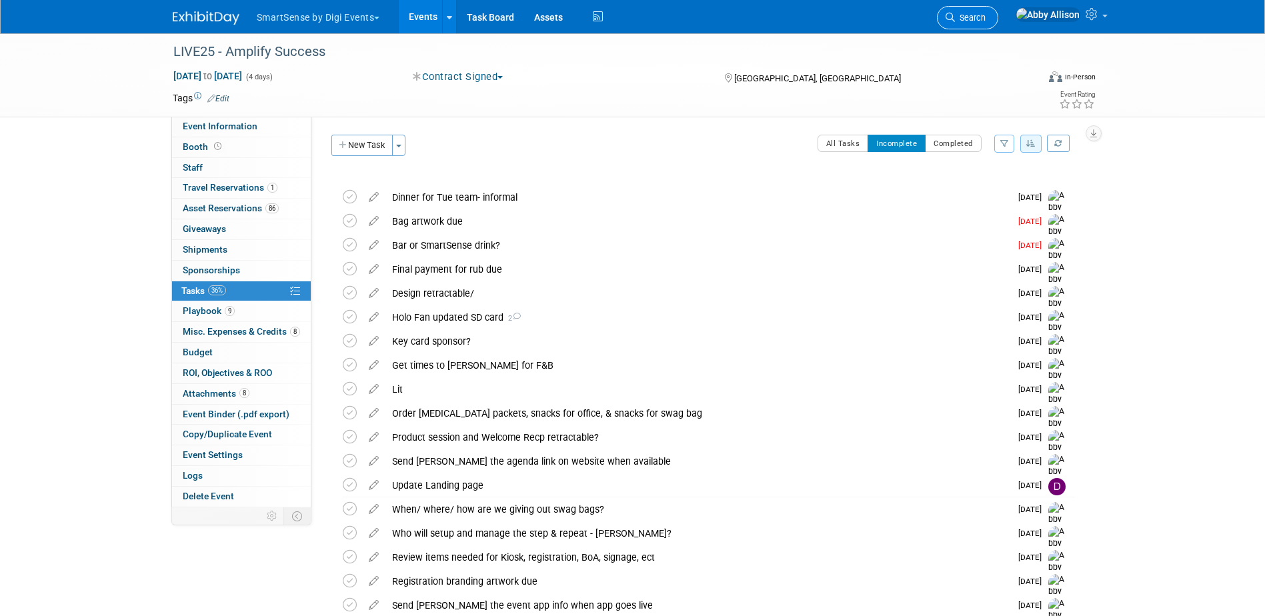
click at [986, 20] on span "Search" at bounding box center [970, 18] width 31 height 10
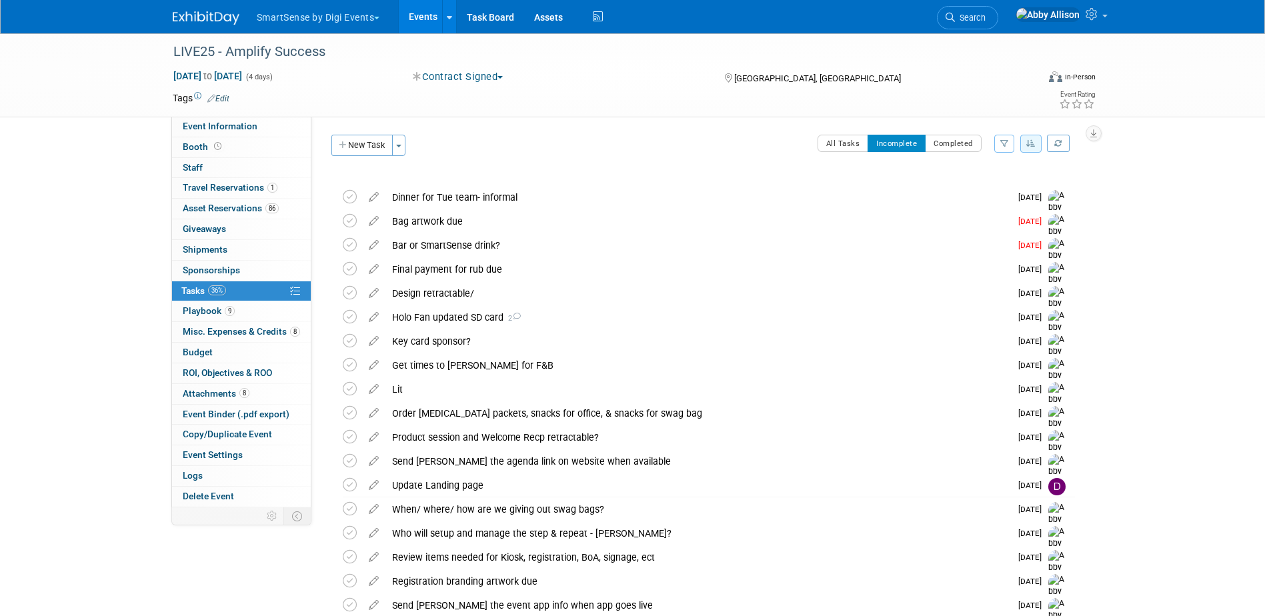
click at [430, 20] on link "Events" at bounding box center [423, 16] width 49 height 33
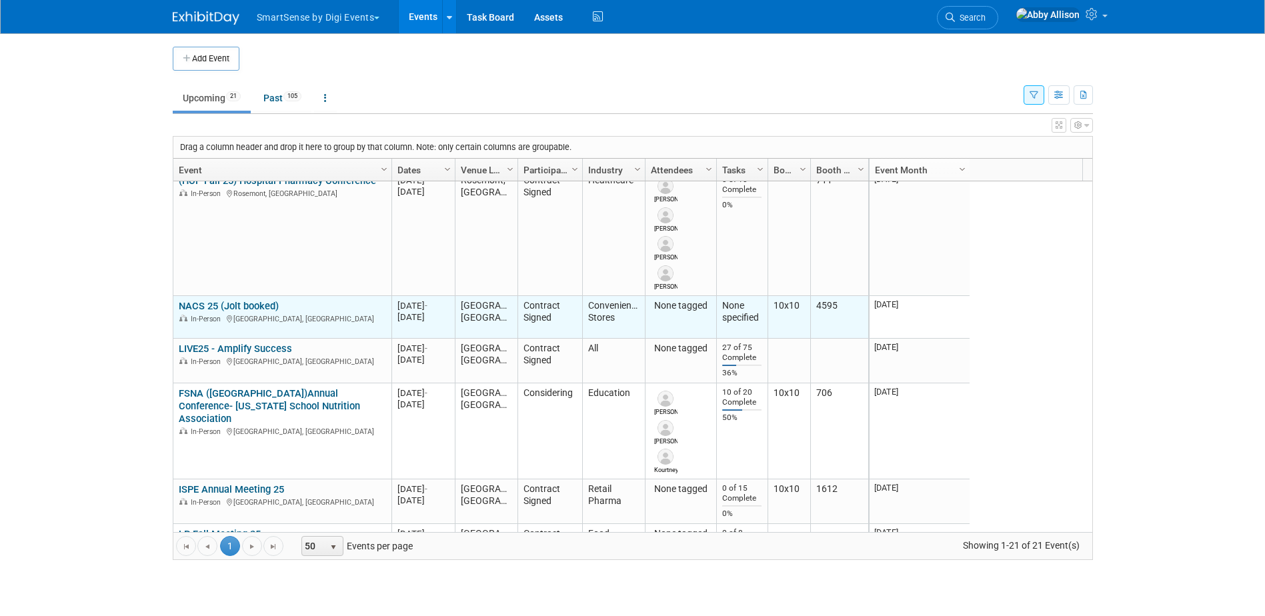
scroll to position [320, 0]
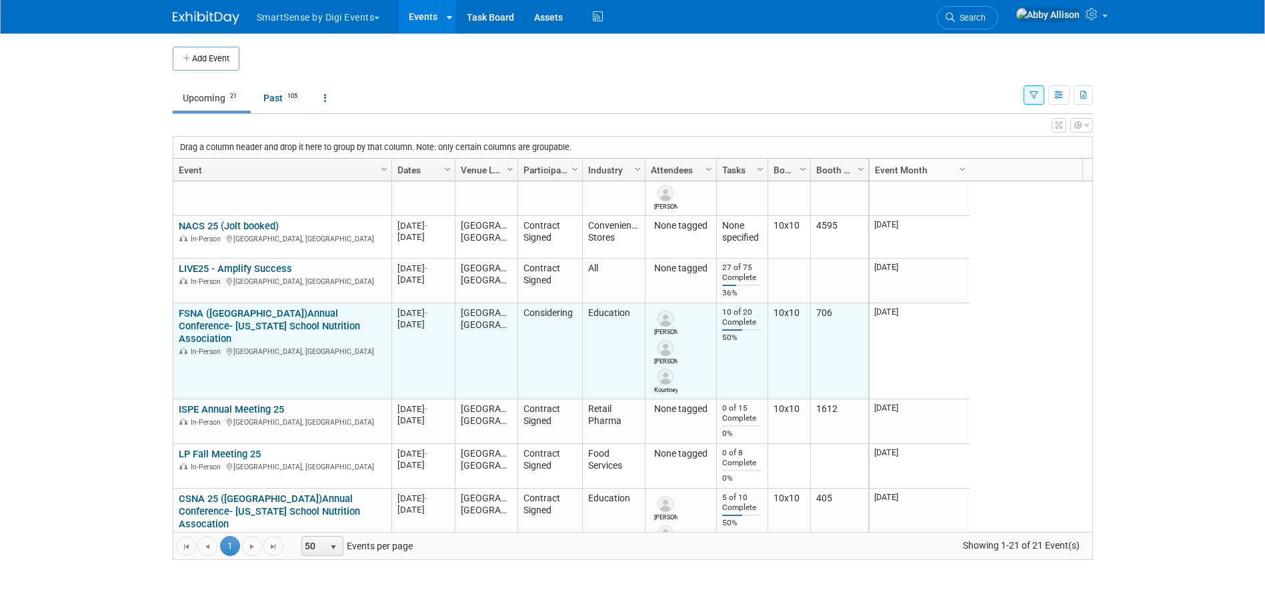
click at [258, 317] on link "FSNA ([GEOGRAPHIC_DATA])Annual Conference- [US_STATE] School Nutrition Associat…" at bounding box center [269, 326] width 181 height 37
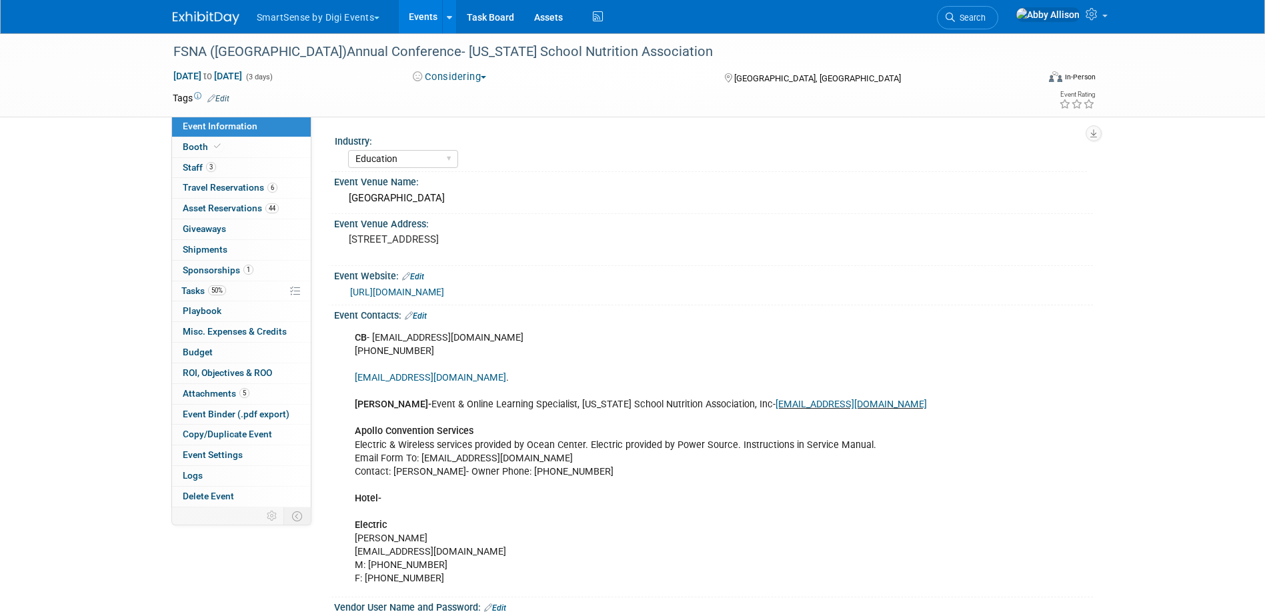
select select "Education"
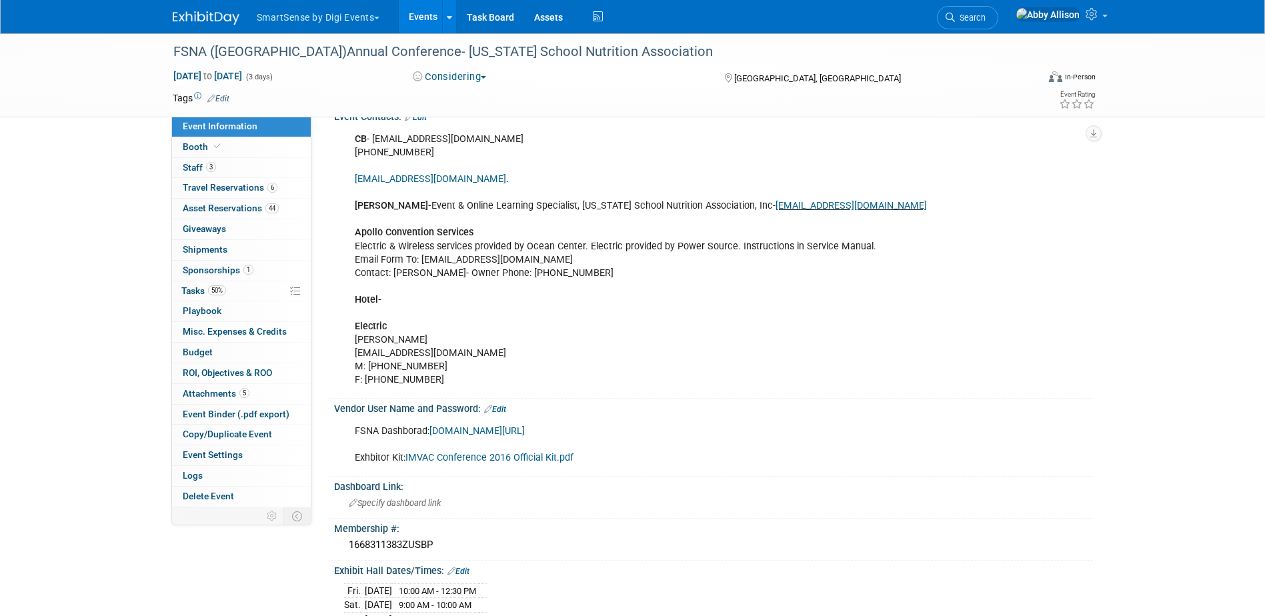
scroll to position [200, 0]
click at [476, 456] on link "IMVAC Conference 2016 Official Kit.pdf" at bounding box center [490, 456] width 168 height 11
click at [428, 20] on link "Events" at bounding box center [423, 16] width 49 height 33
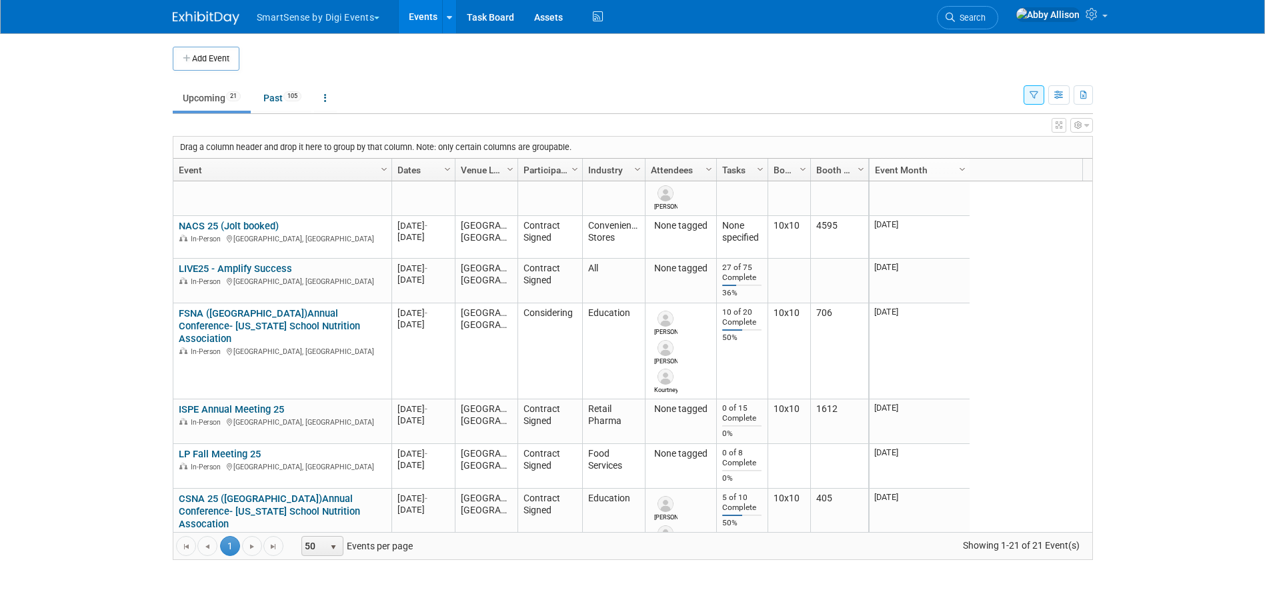
scroll to position [400, 0]
